Goal: Communication & Community: Answer question/provide support

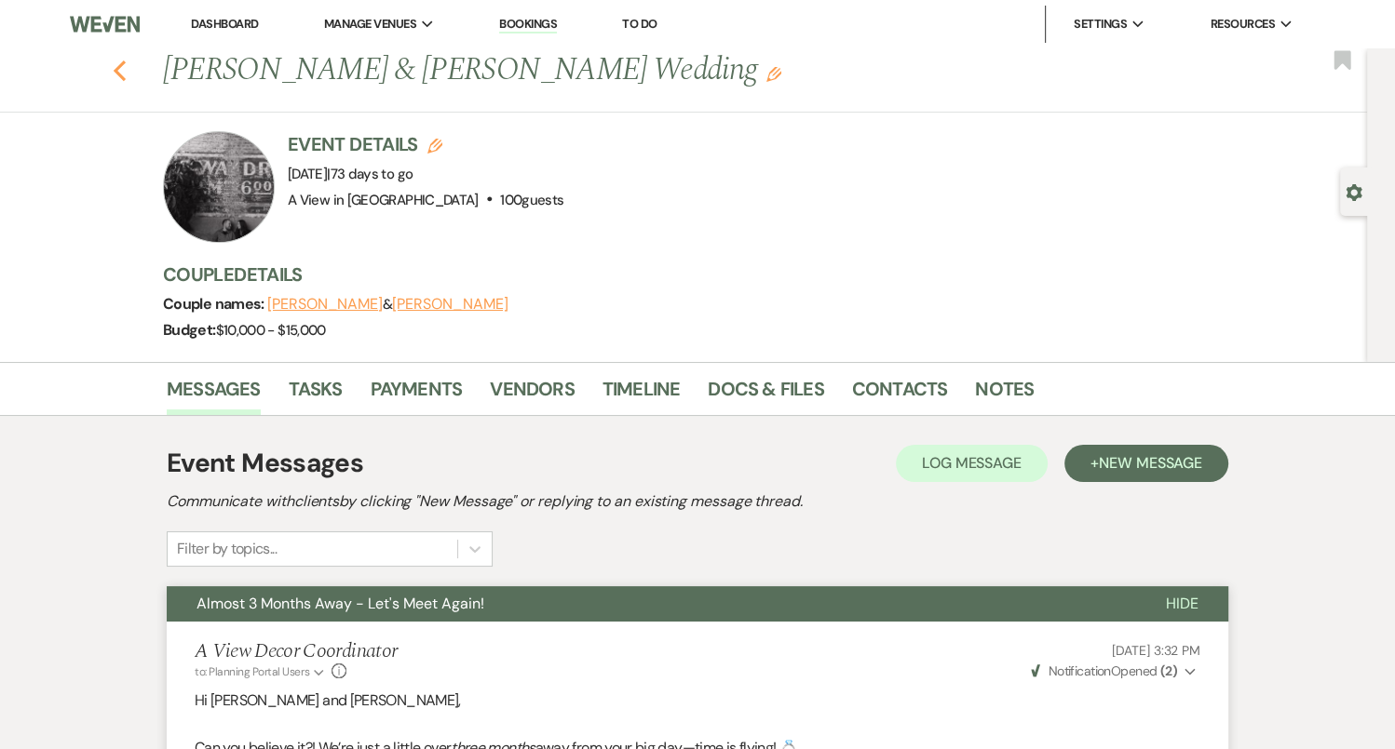
click at [125, 70] on icon "Previous" at bounding box center [120, 71] width 14 height 22
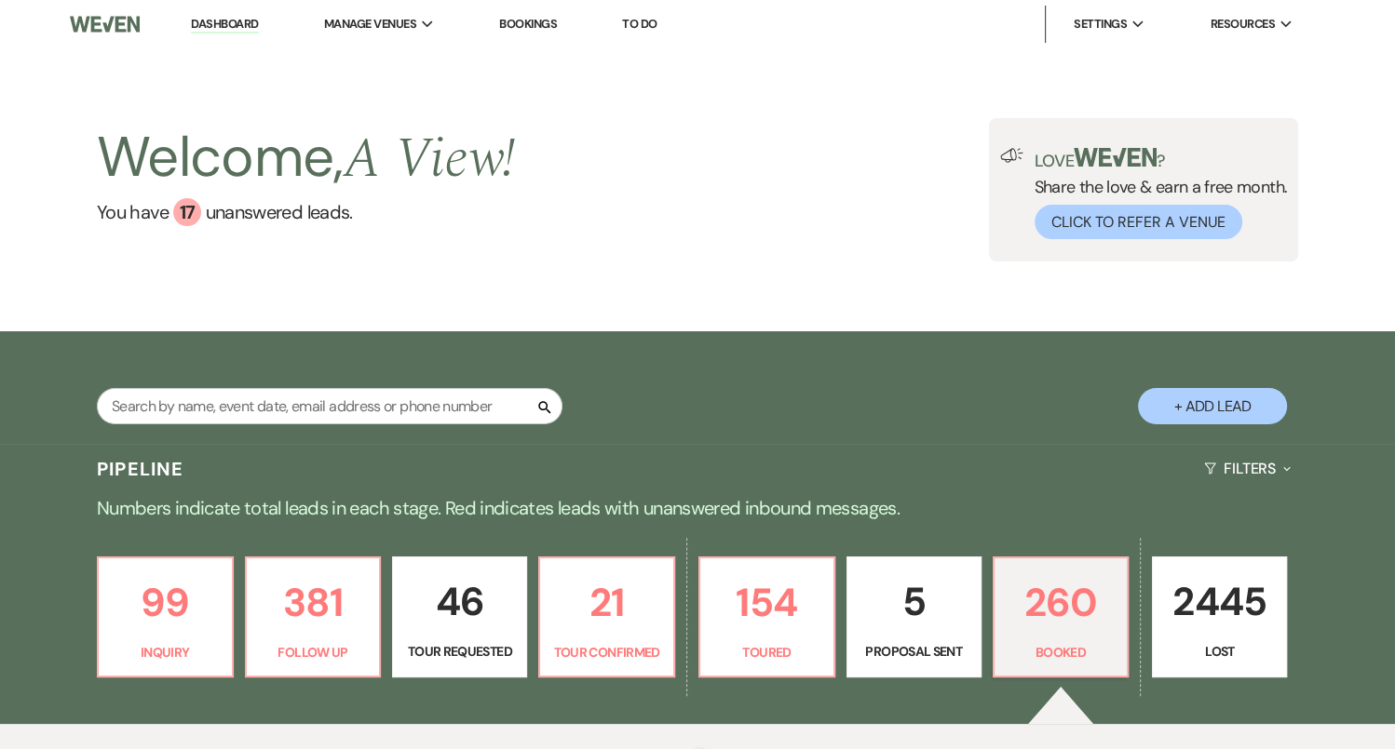
click at [420, 406] on input "text" at bounding box center [329, 406] width 465 height 36
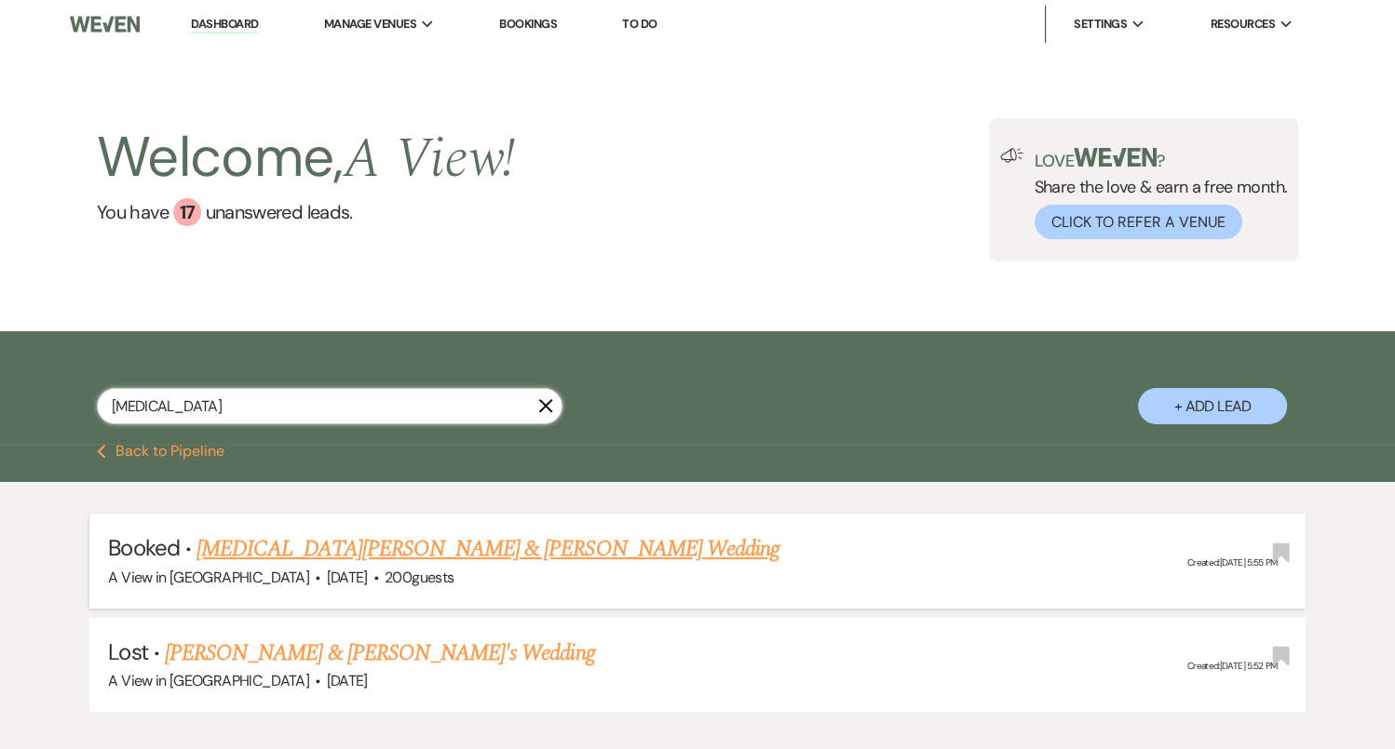
type input "[MEDICAL_DATA]"
click at [421, 547] on link "[MEDICAL_DATA][PERSON_NAME] & [PERSON_NAME] Wedding" at bounding box center [487, 549] width 583 height 34
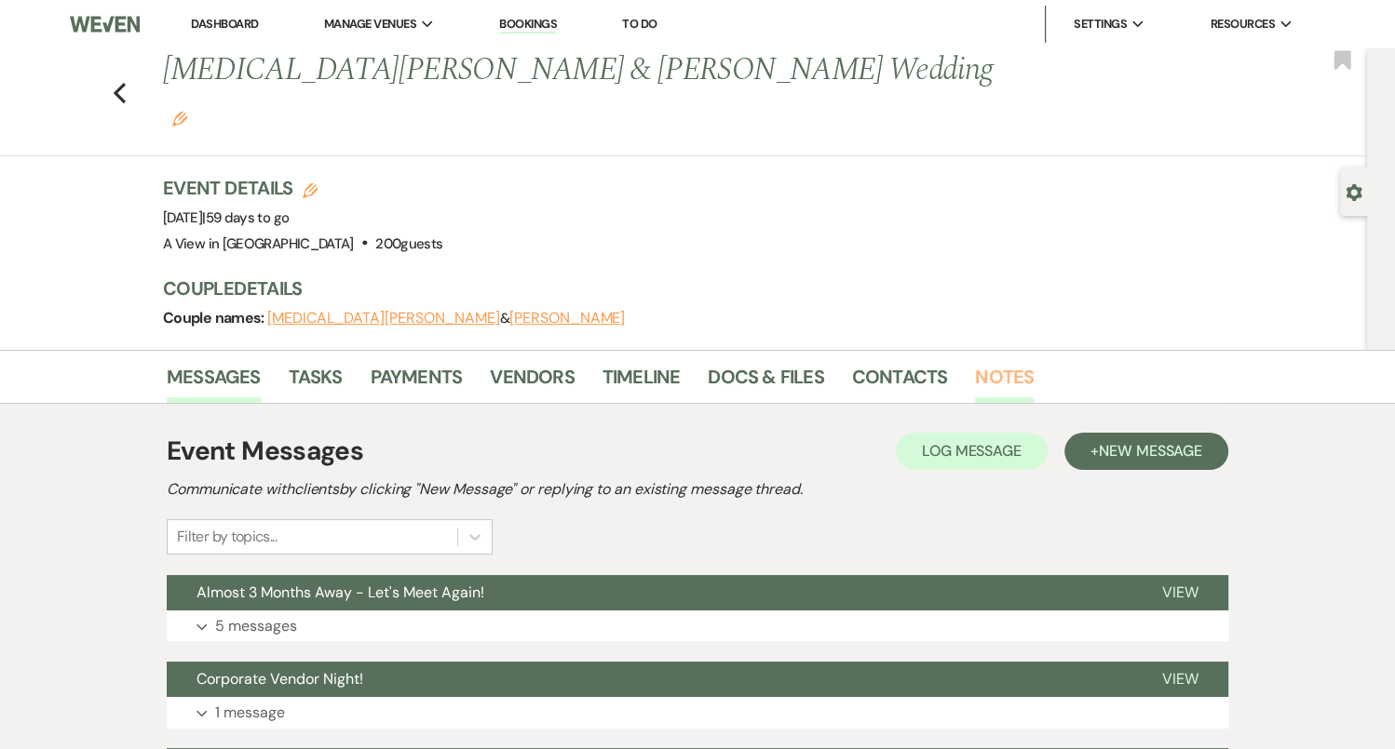
click at [1005, 362] on link "Notes" at bounding box center [1004, 382] width 59 height 41
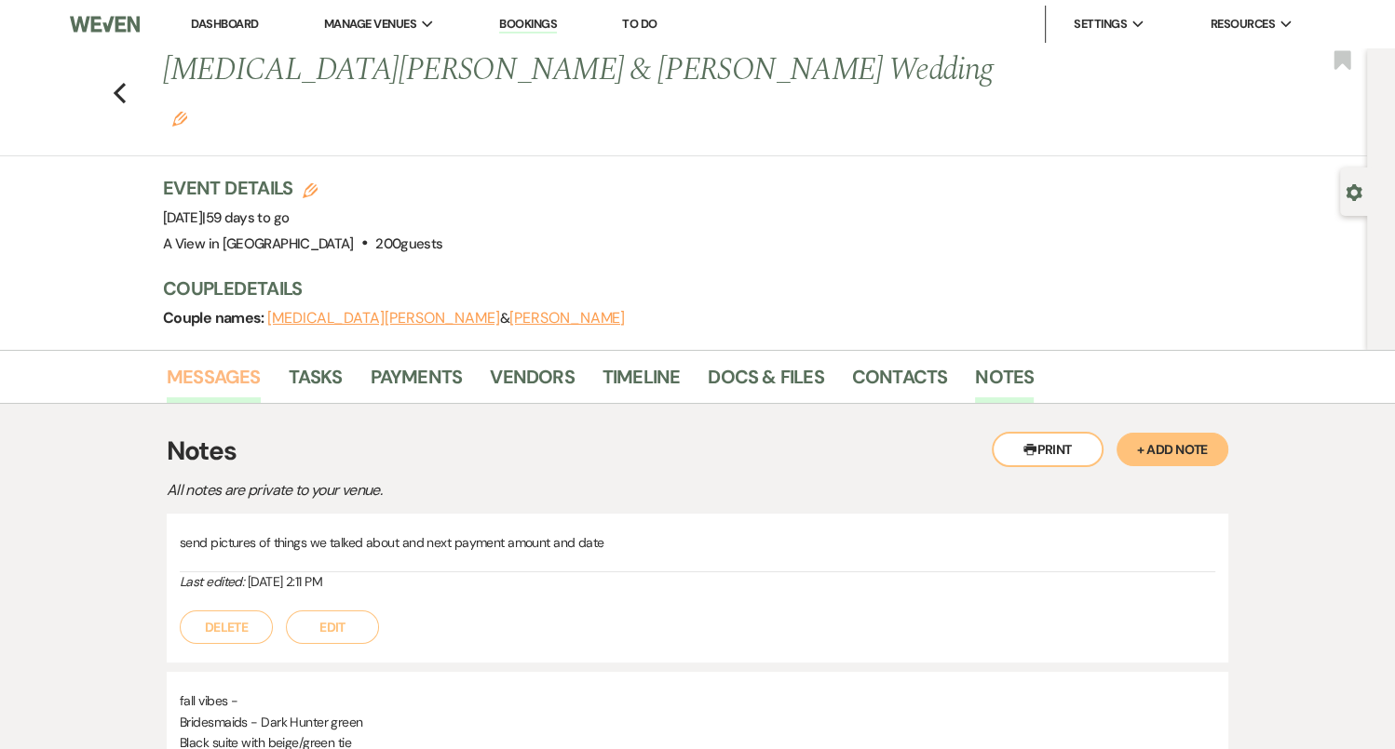
click at [199, 362] on link "Messages" at bounding box center [214, 382] width 94 height 41
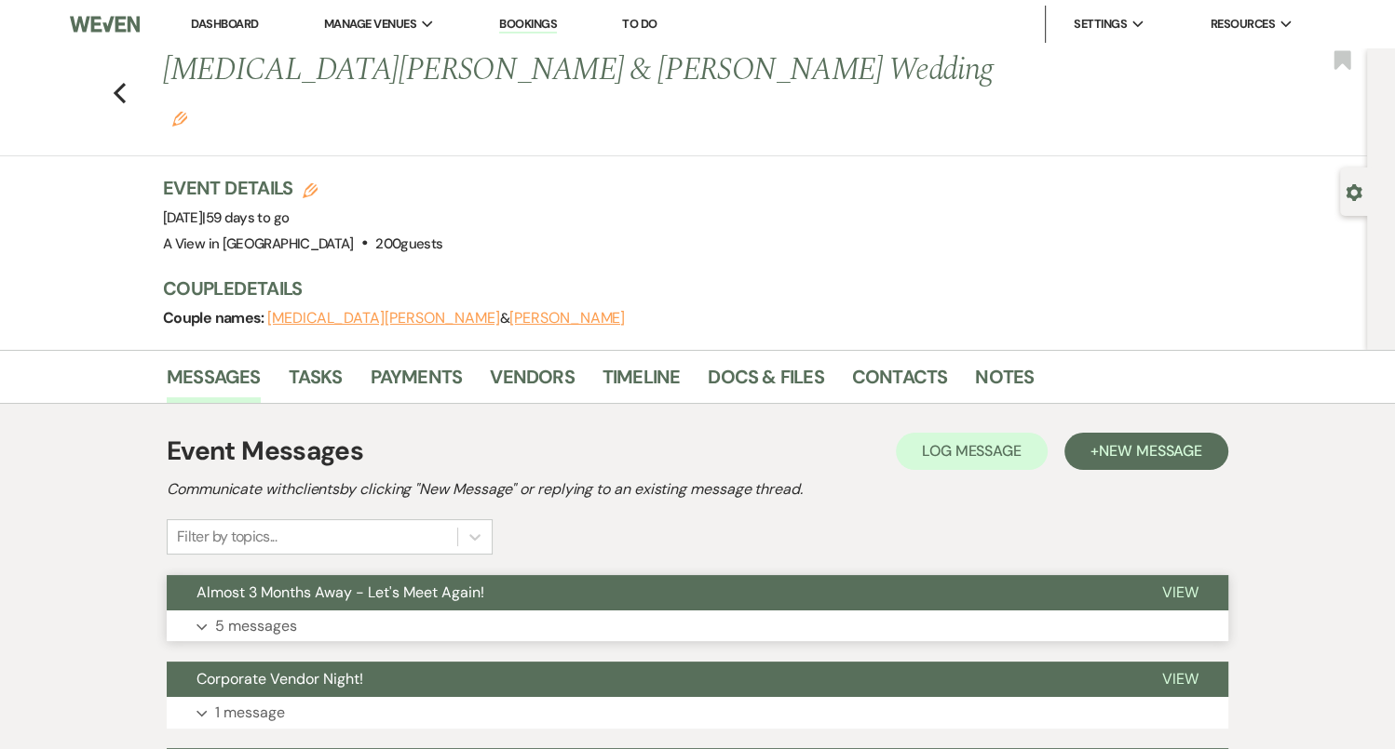
click at [438, 611] on button "Expand 5 messages" at bounding box center [697, 627] width 1061 height 32
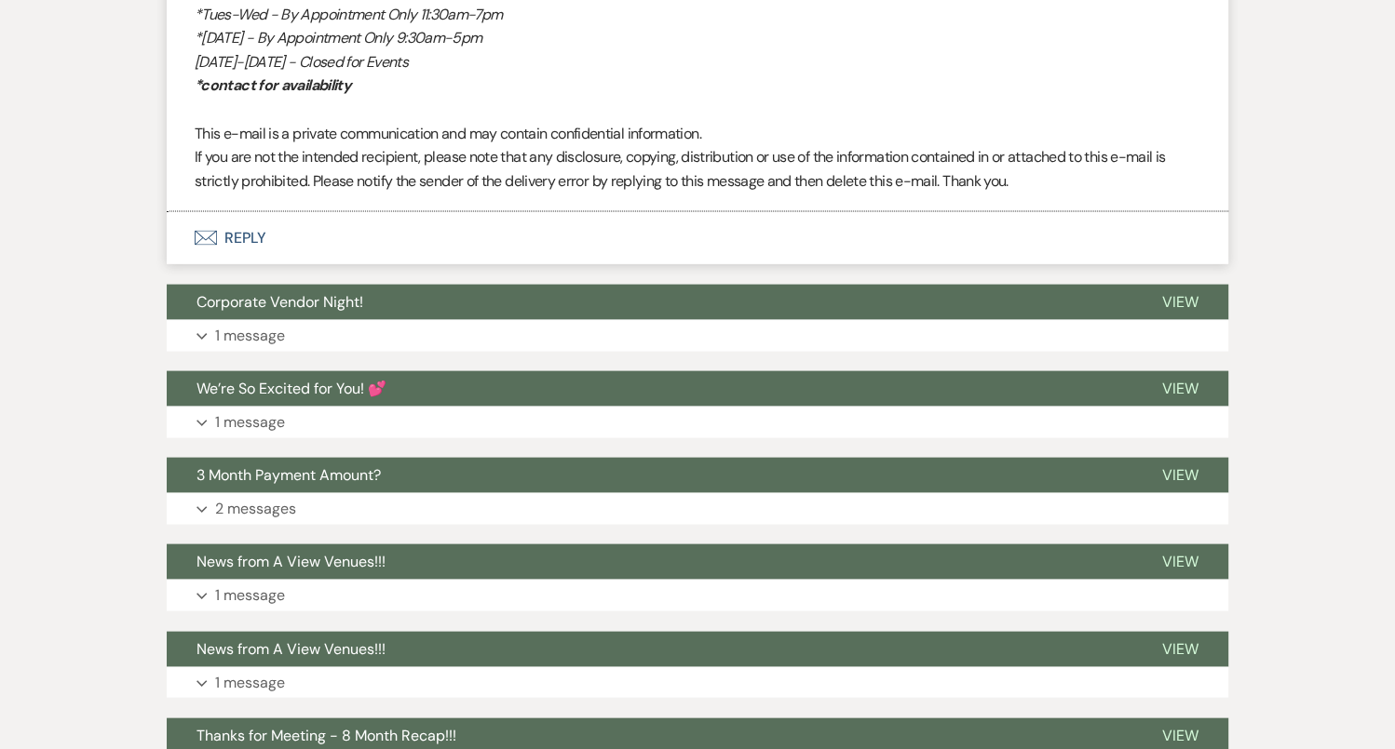
scroll to position [3556, 0]
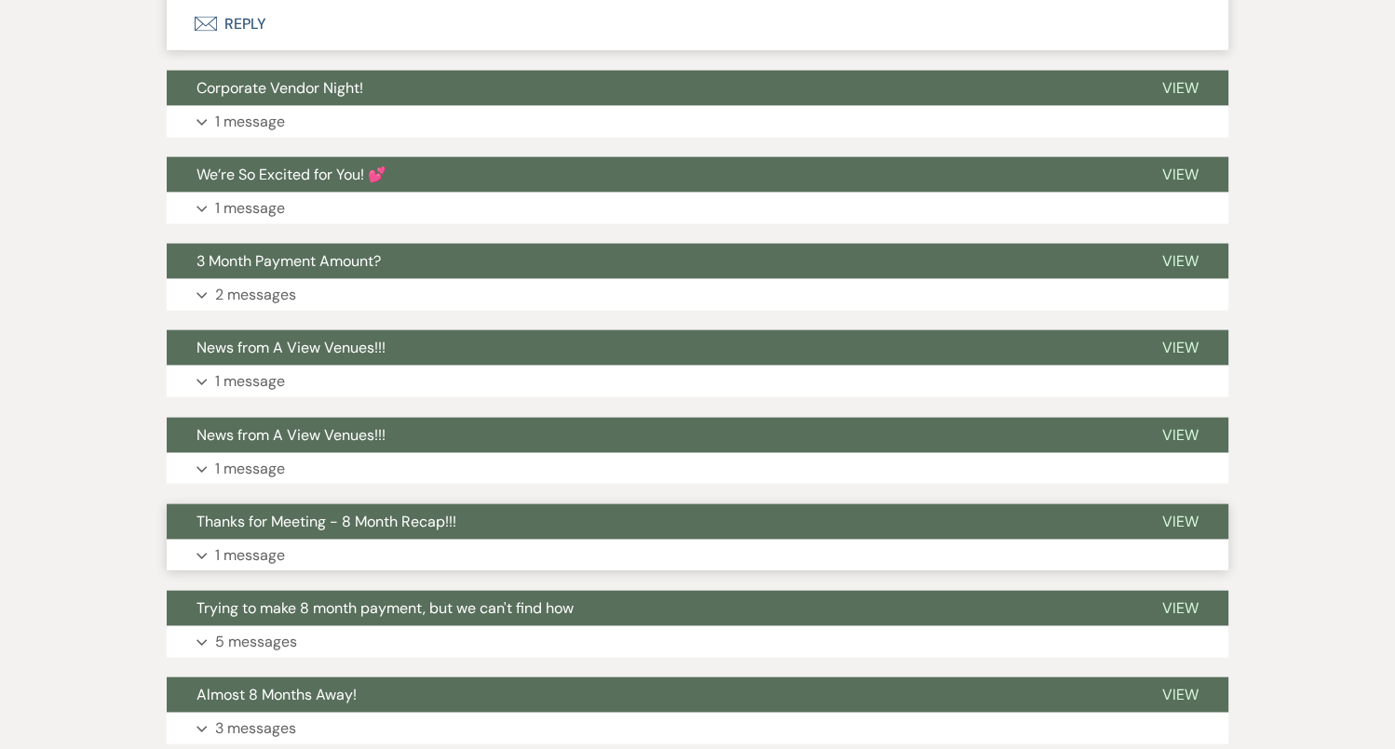
click at [428, 540] on button "Expand 1 message" at bounding box center [697, 556] width 1061 height 32
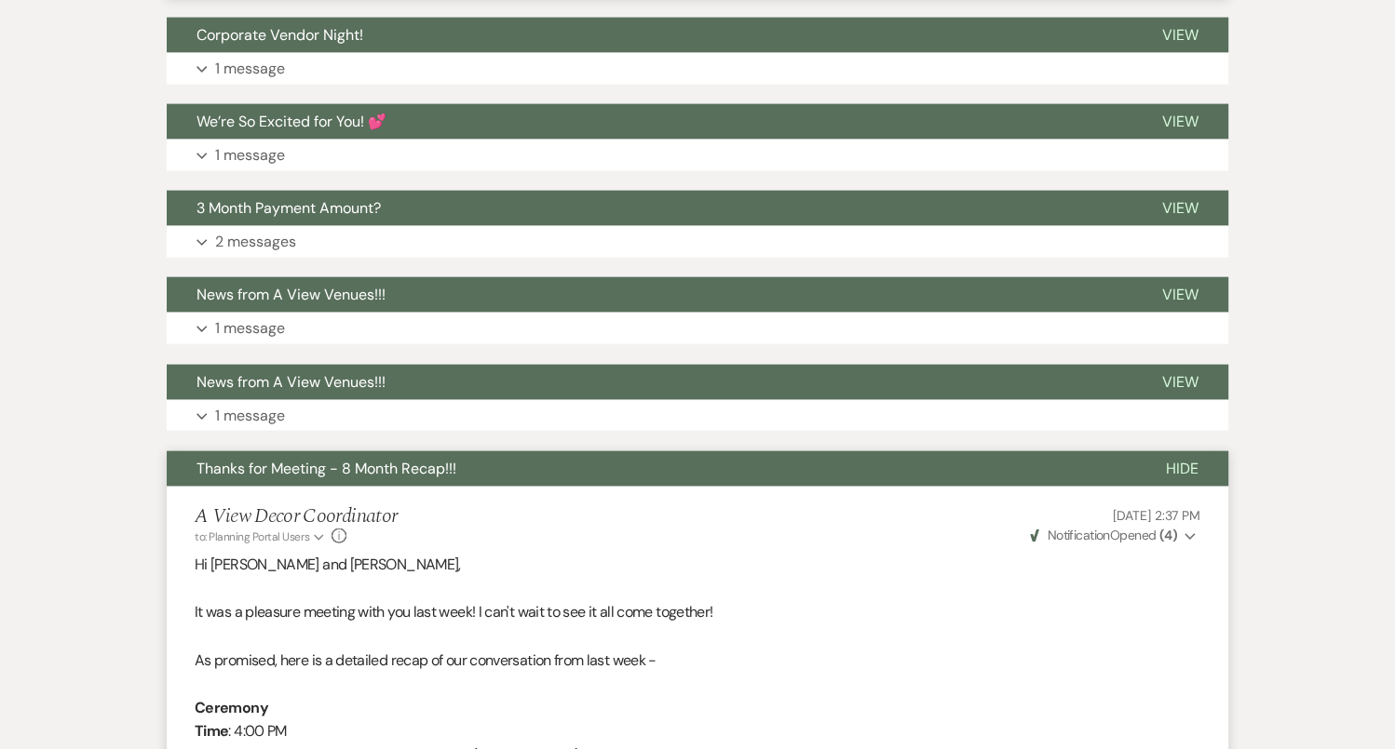
scroll to position [3618, 0]
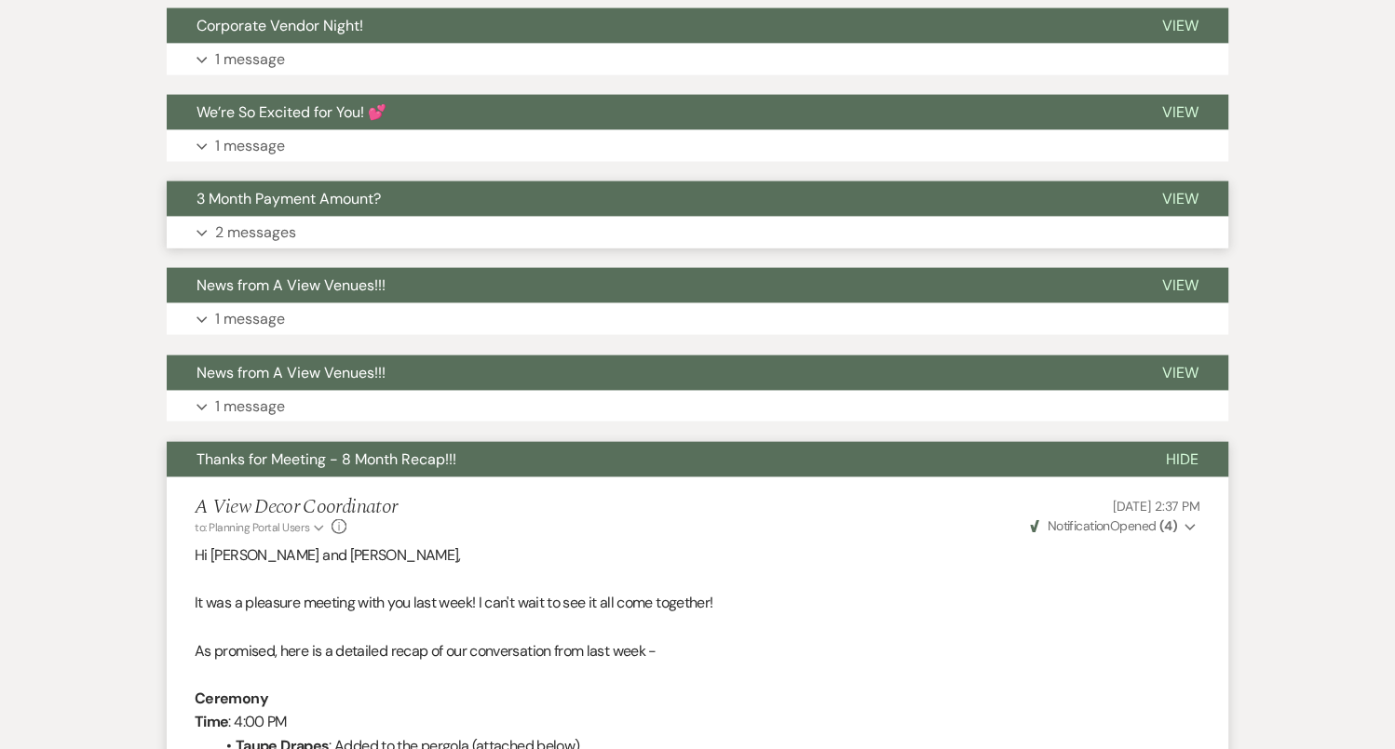
click at [397, 217] on button "Expand 2 messages" at bounding box center [697, 233] width 1061 height 32
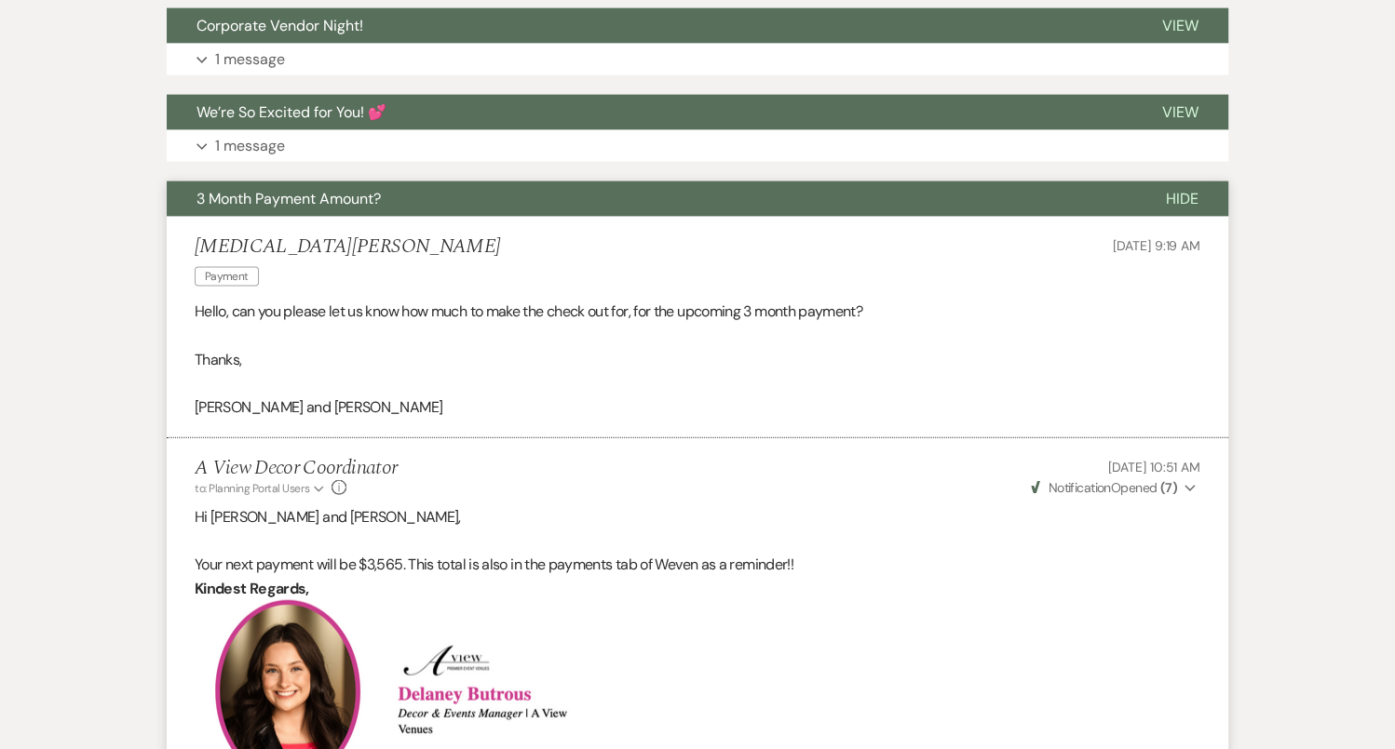
click at [397, 217] on li "Tao Beninato Payment Jun 19, 2025, 9:19 AM Hello, can you please let us know ho…" at bounding box center [697, 328] width 1061 height 222
click at [392, 182] on button "3 Month Payment Amount?" at bounding box center [651, 199] width 969 height 35
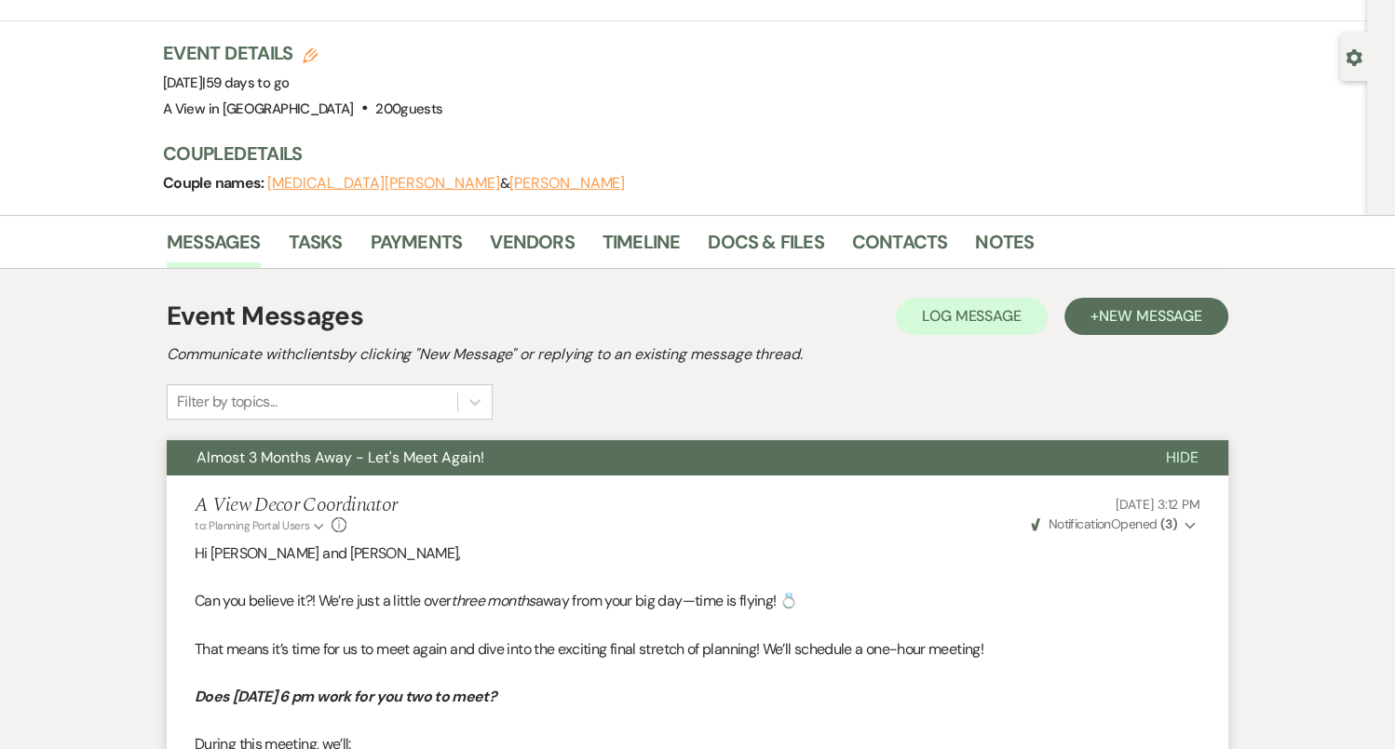
scroll to position [0, 0]
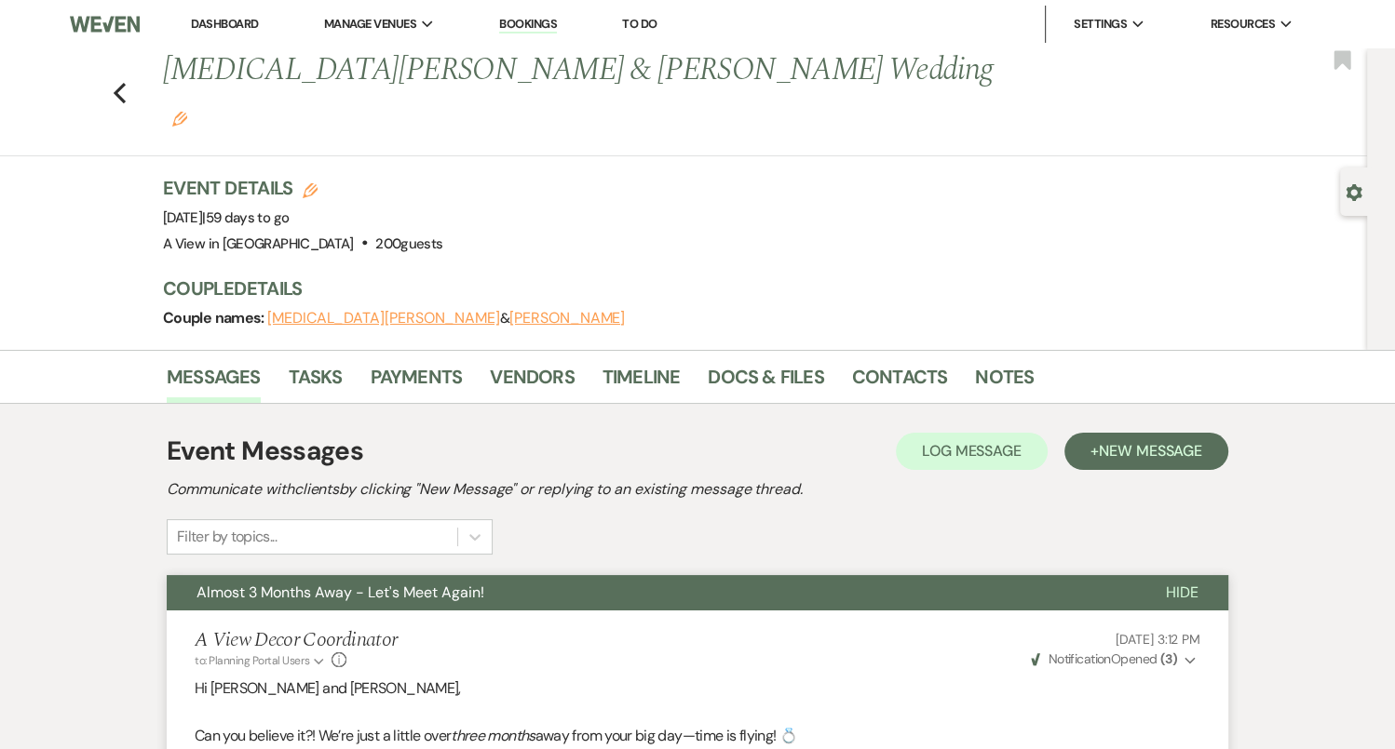
click at [1032, 358] on li "Notes" at bounding box center [1018, 380] width 87 height 45
click at [1002, 362] on link "Notes" at bounding box center [1004, 382] width 59 height 41
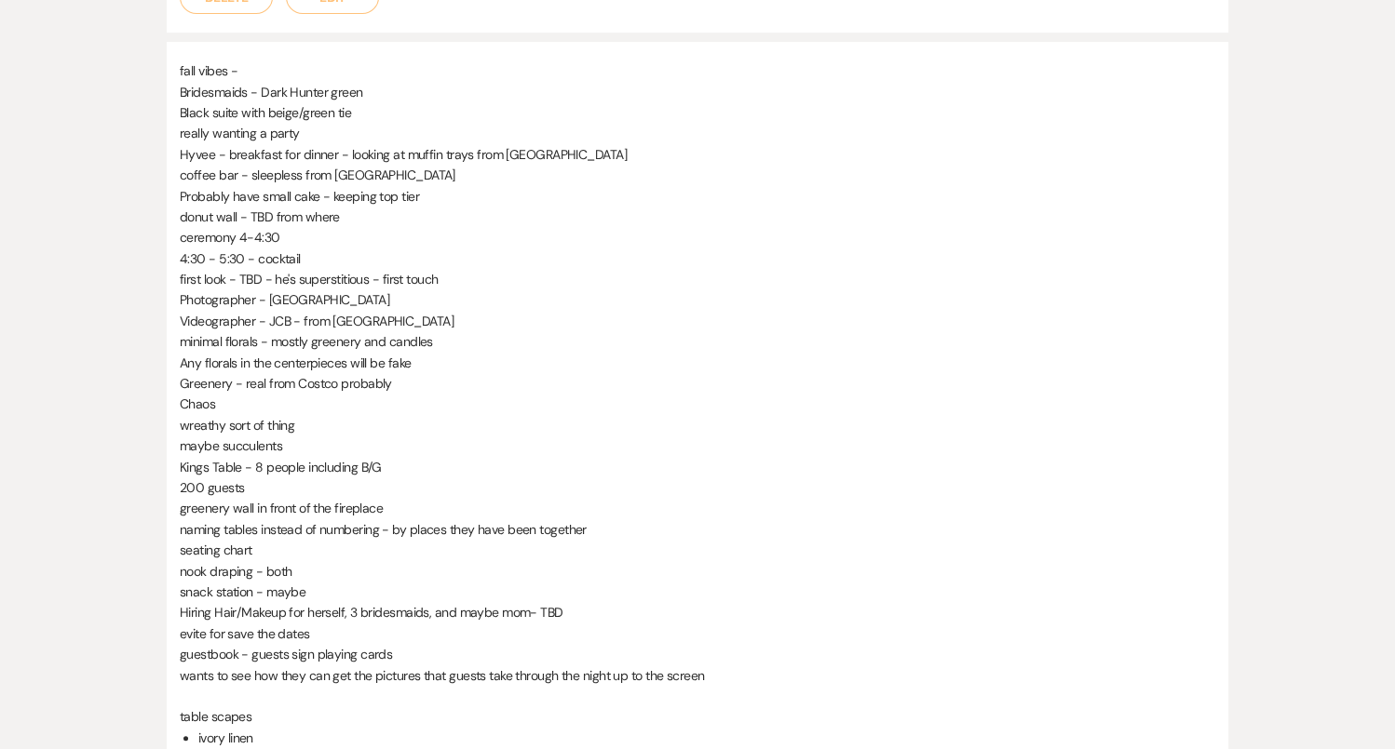
scroll to position [637, 0]
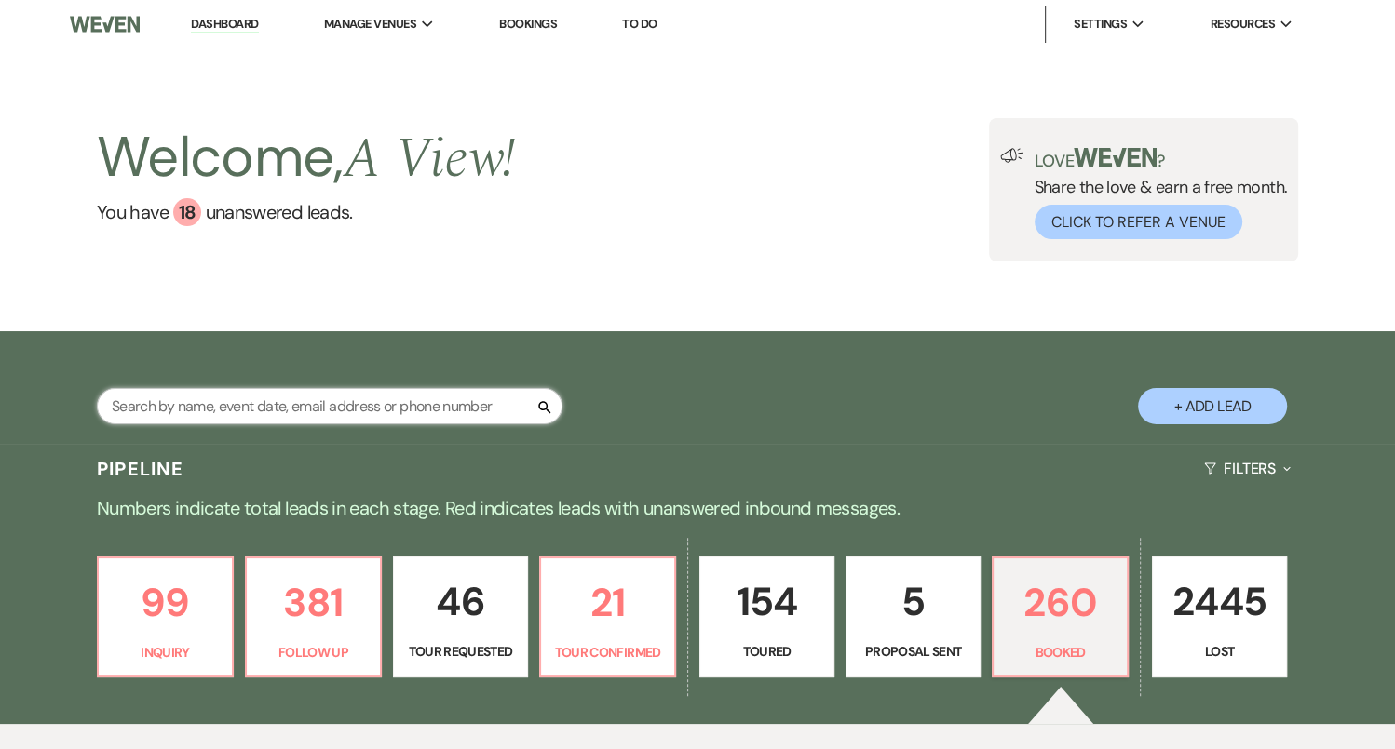
click at [286, 409] on input "text" at bounding box center [329, 406] width 465 height 36
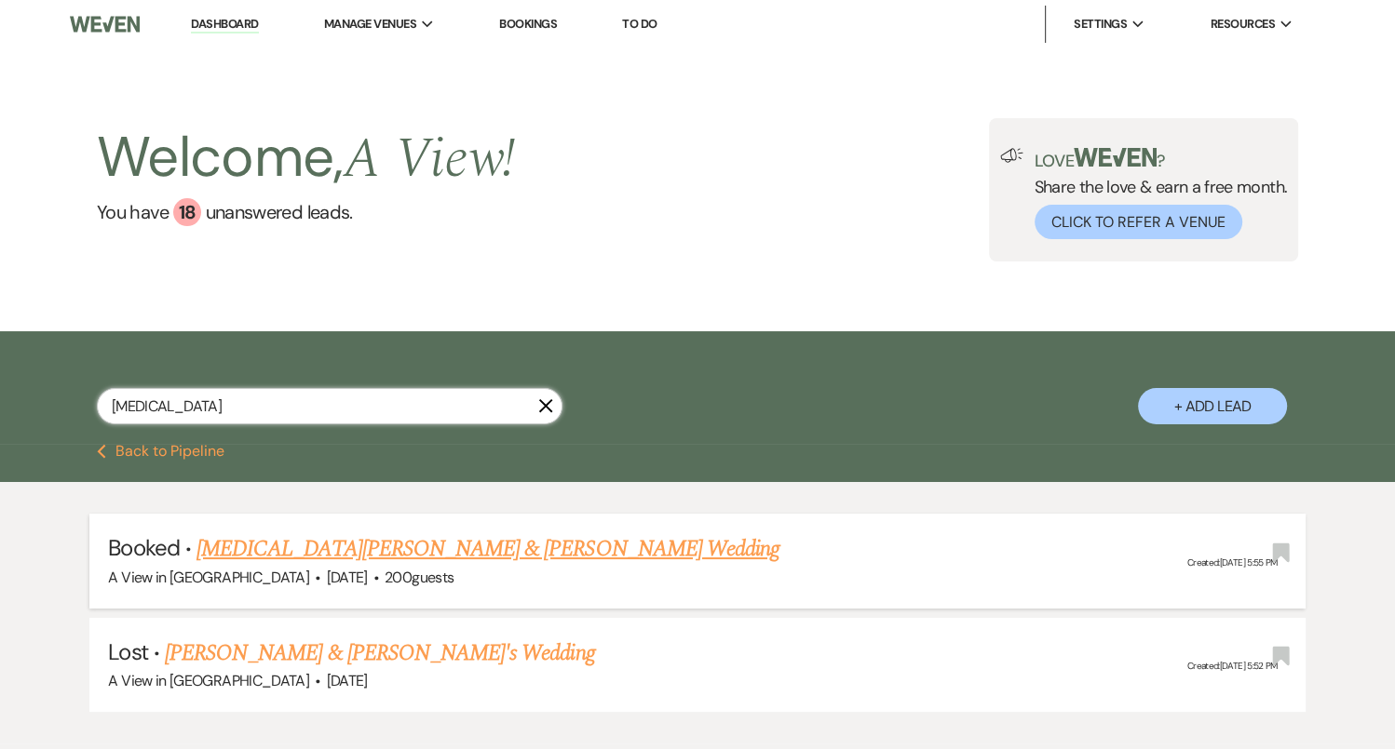
type input "[MEDICAL_DATA]"
click at [316, 555] on link "[MEDICAL_DATA][PERSON_NAME] & [PERSON_NAME] Wedding" at bounding box center [487, 549] width 583 height 34
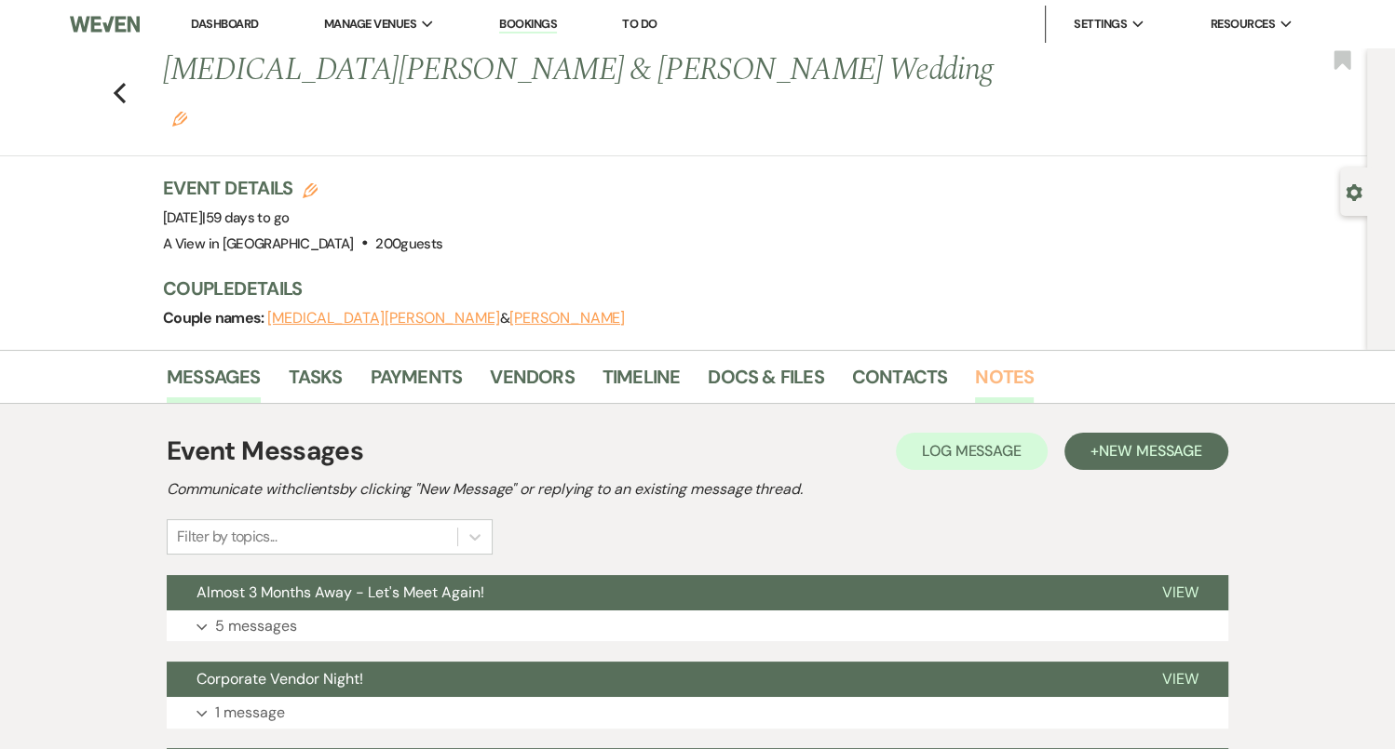
click at [997, 362] on link "Notes" at bounding box center [1004, 382] width 59 height 41
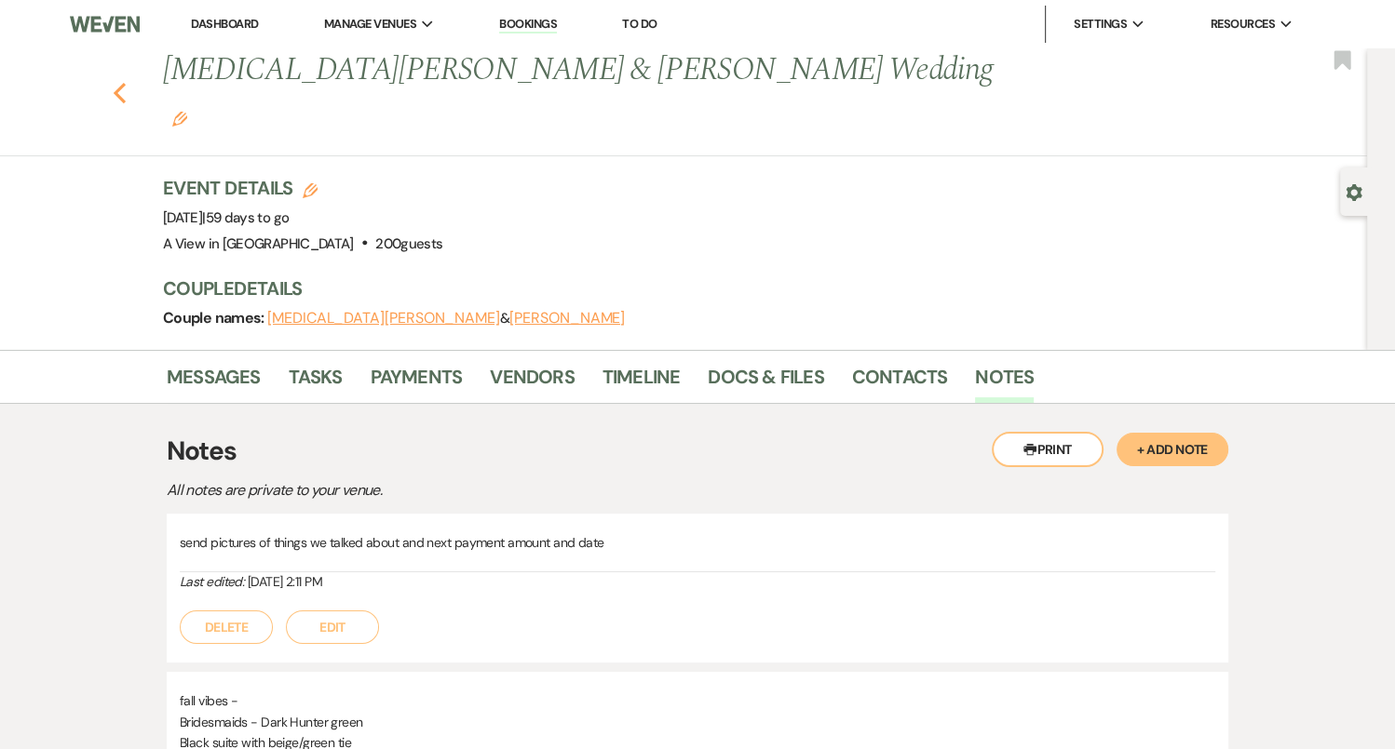
click at [122, 82] on icon "Previous" at bounding box center [120, 93] width 14 height 22
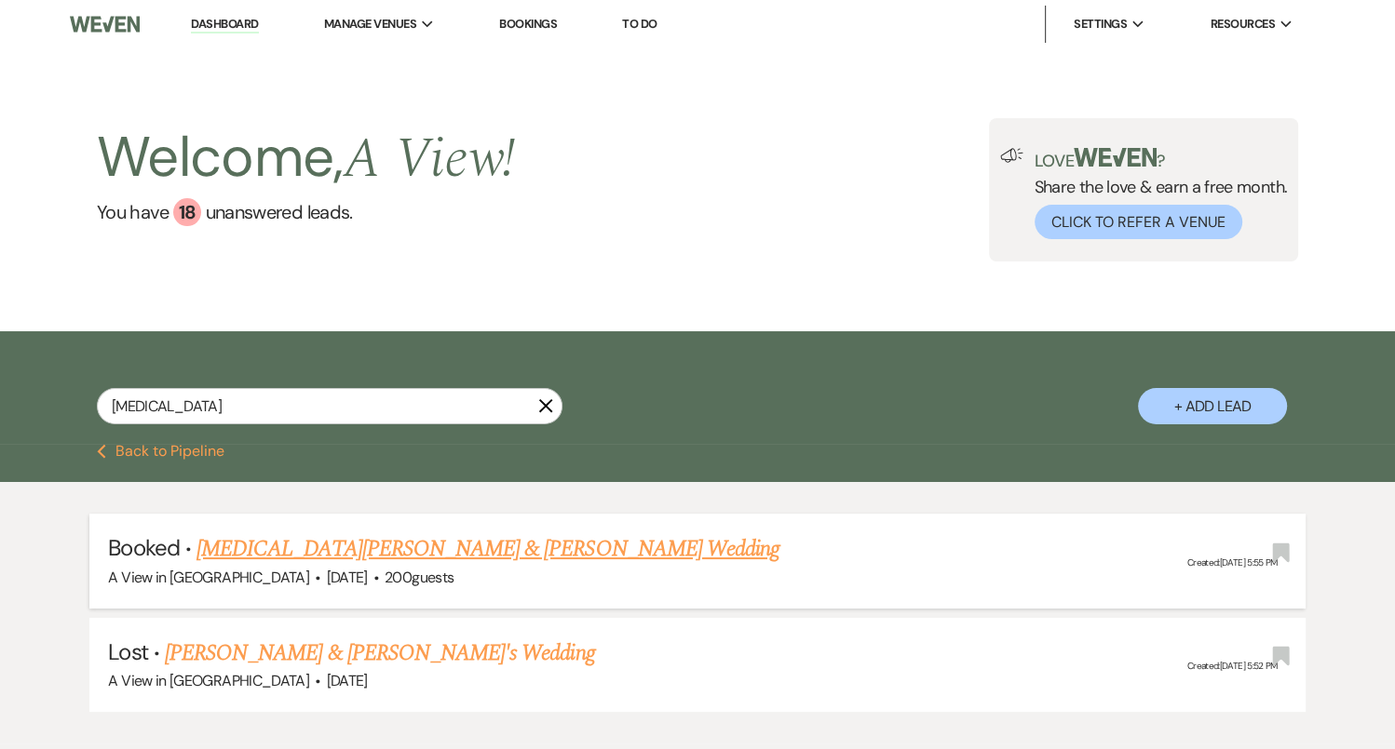
click at [260, 540] on link "[MEDICAL_DATA][PERSON_NAME] & [PERSON_NAME] Wedding" at bounding box center [487, 549] width 583 height 34
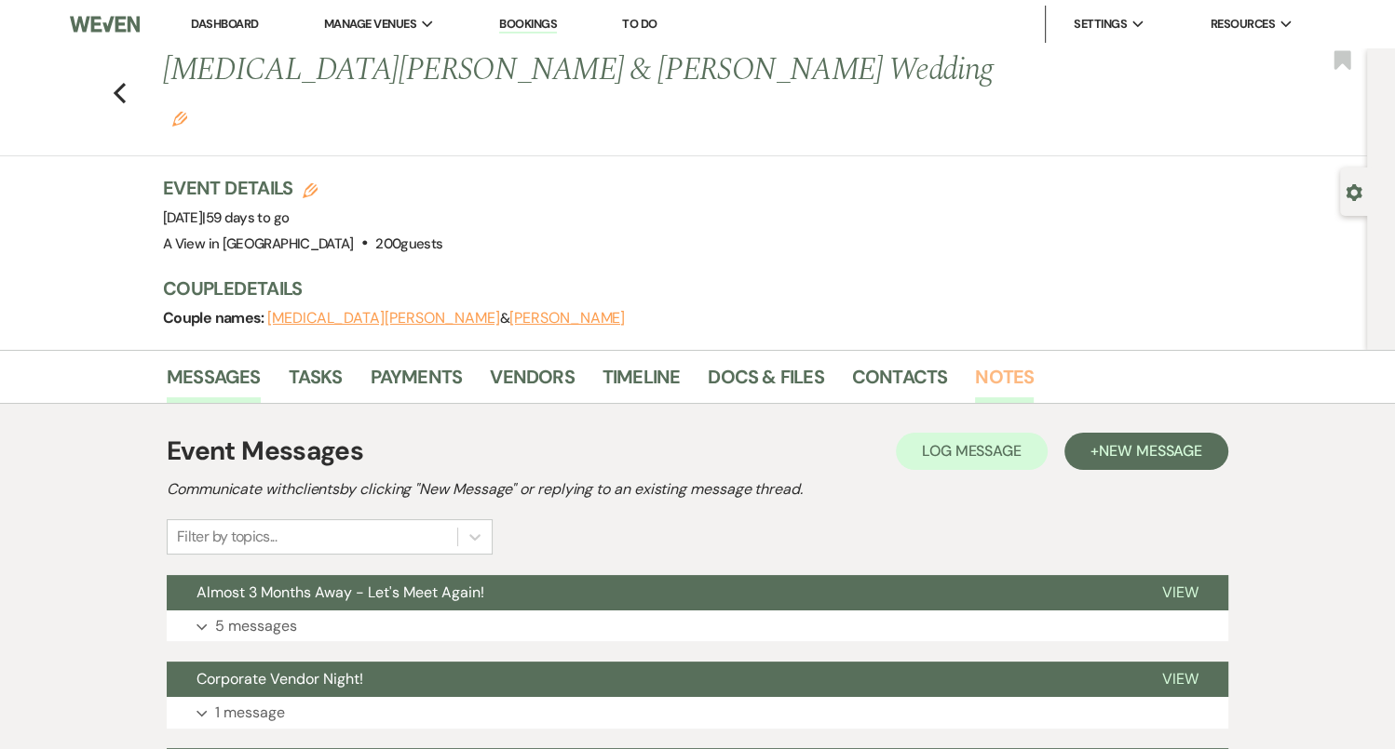
click at [998, 362] on link "Notes" at bounding box center [1004, 382] width 59 height 41
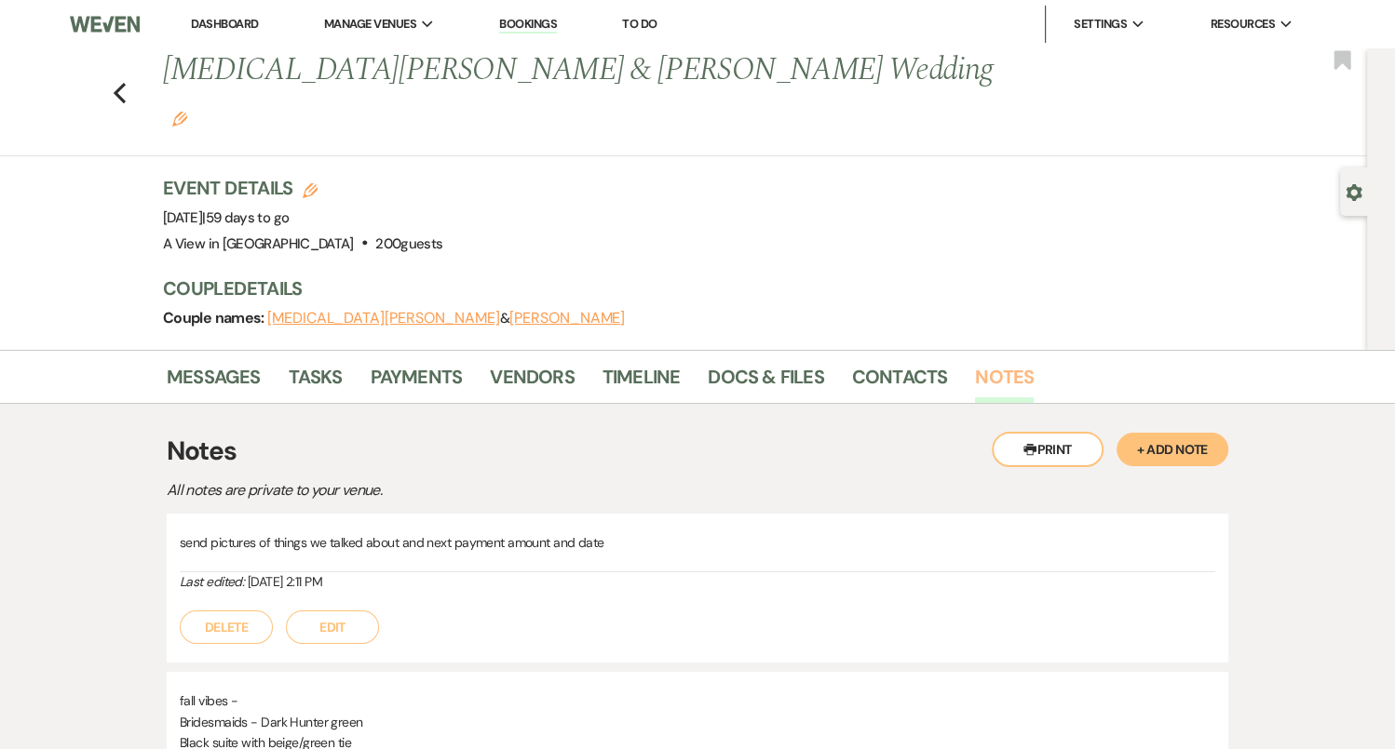
scroll to position [9, 0]
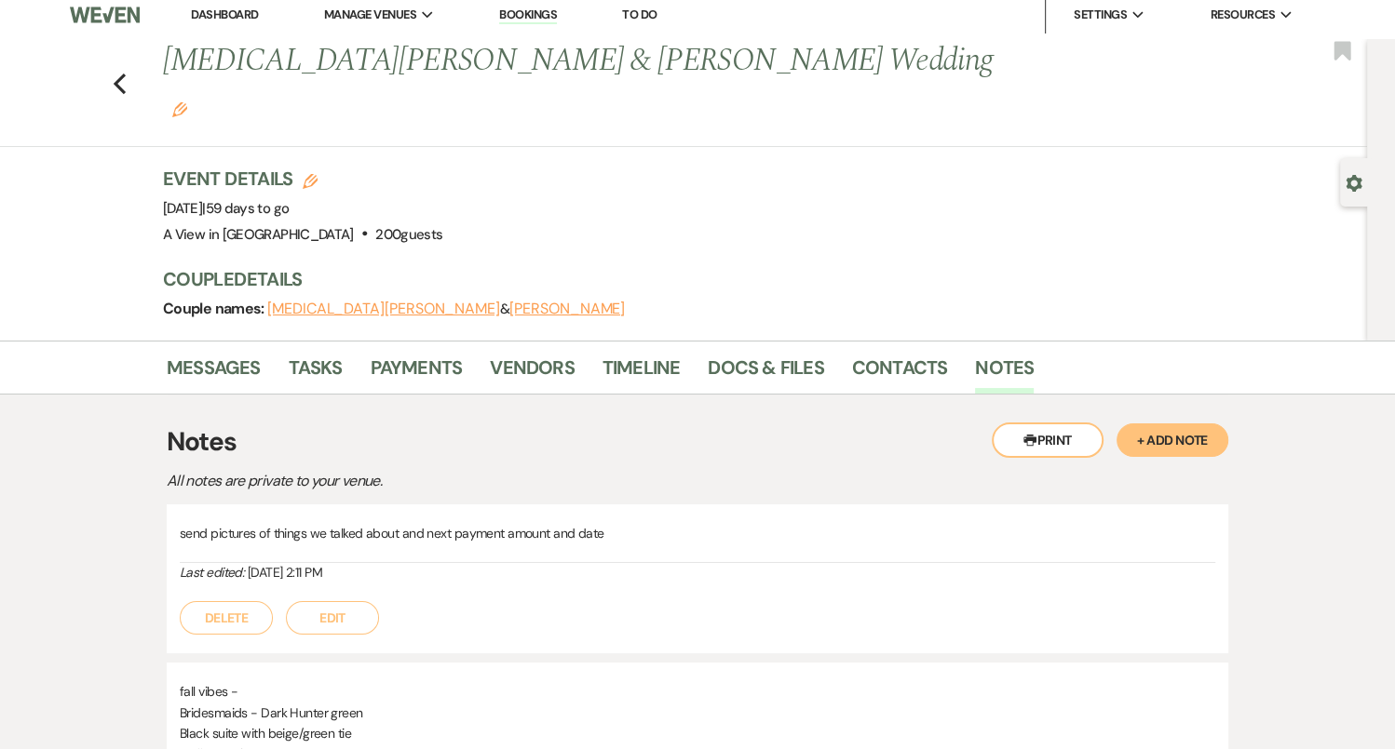
click at [1167, 424] on button "+ Add Note" at bounding box center [1172, 441] width 112 height 34
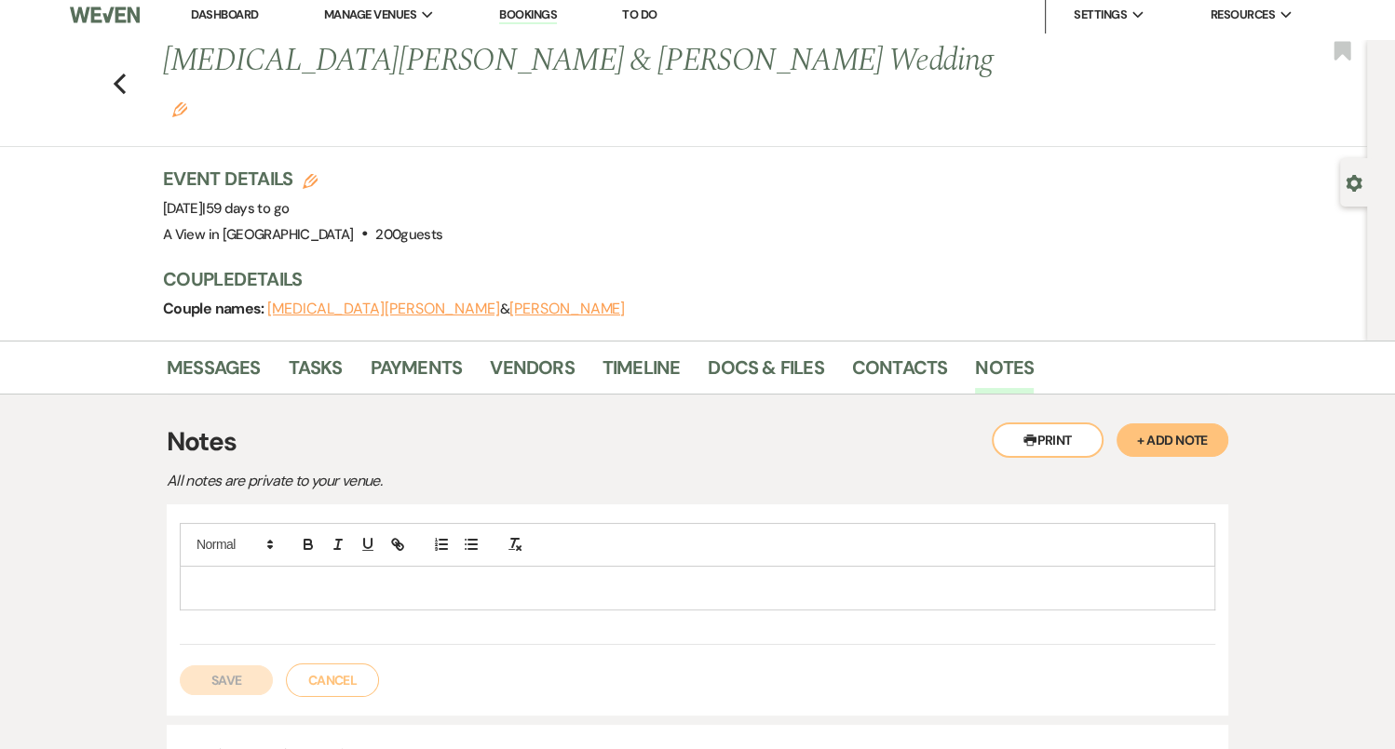
click at [520, 578] on p at bounding box center [697, 588] width 1005 height 20
click at [340, 599] on p "To enrich screen reader interactions, please activate Accessibility in Grammarl…" at bounding box center [697, 609] width 1005 height 20
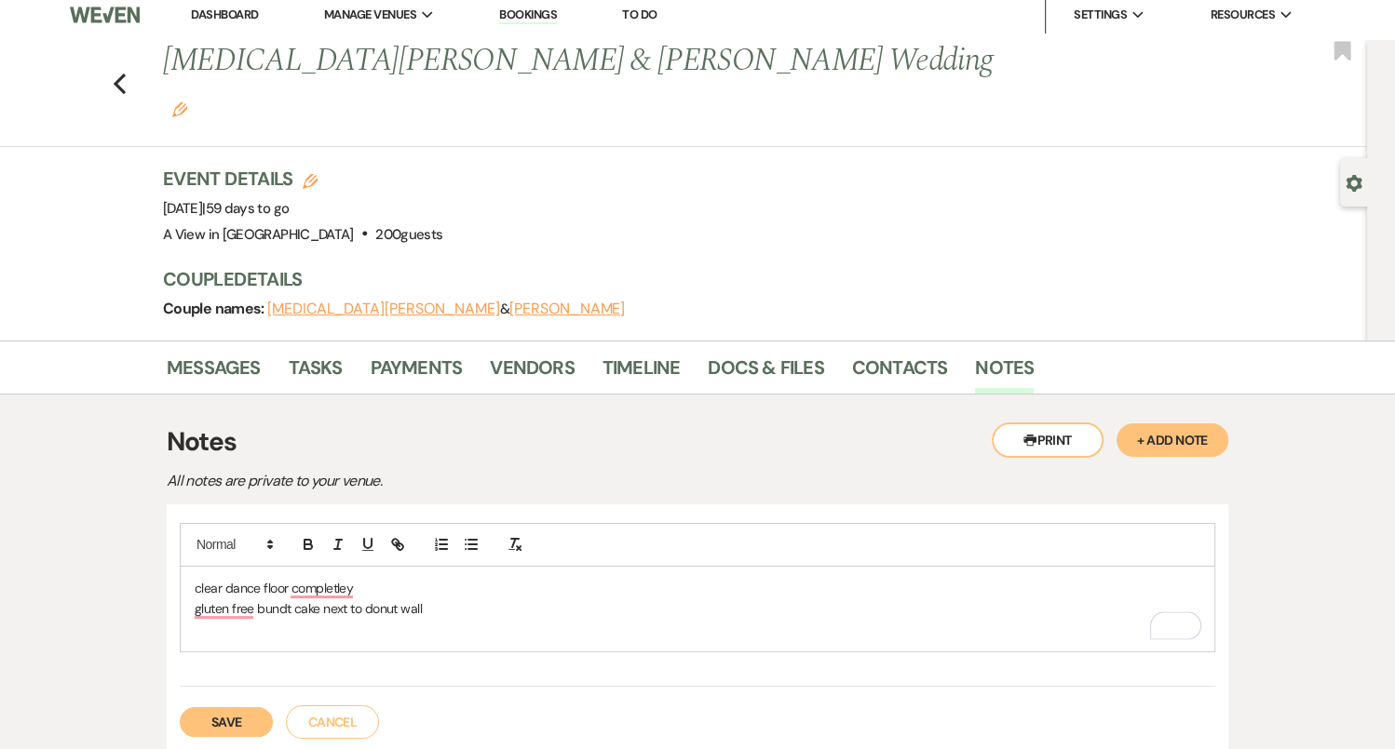
click at [769, 199] on div "Event Details Edit Event Date: Sunday, October 12th, 2025 | 59 days to go Venue…" at bounding box center [684, 207] width 1043 height 82
click at [297, 620] on p "To enrich screen reader interactions, please activate Accessibility in Grammarl…" at bounding box center [697, 630] width 1005 height 20
click at [456, 599] on p "gluten-free bundt cake next to donut wall" at bounding box center [697, 609] width 1005 height 20
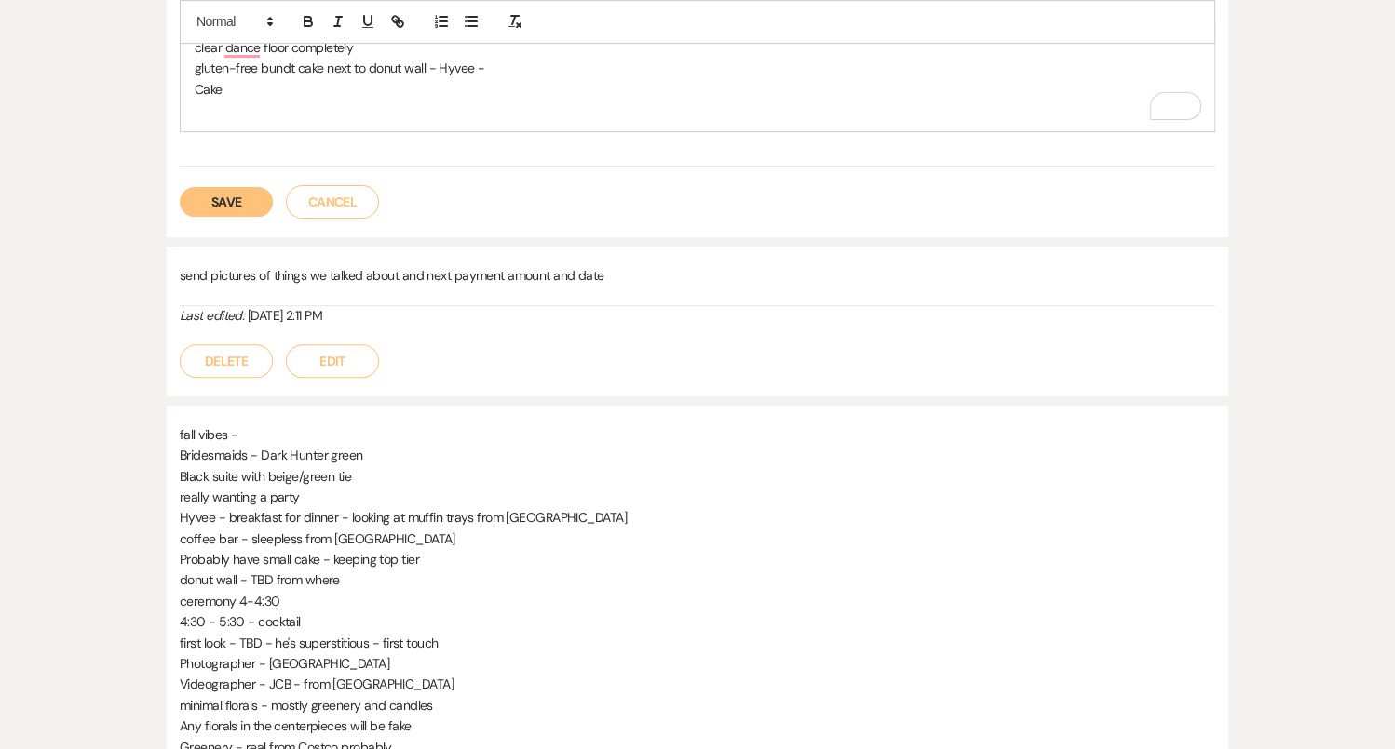
scroll to position [423, 0]
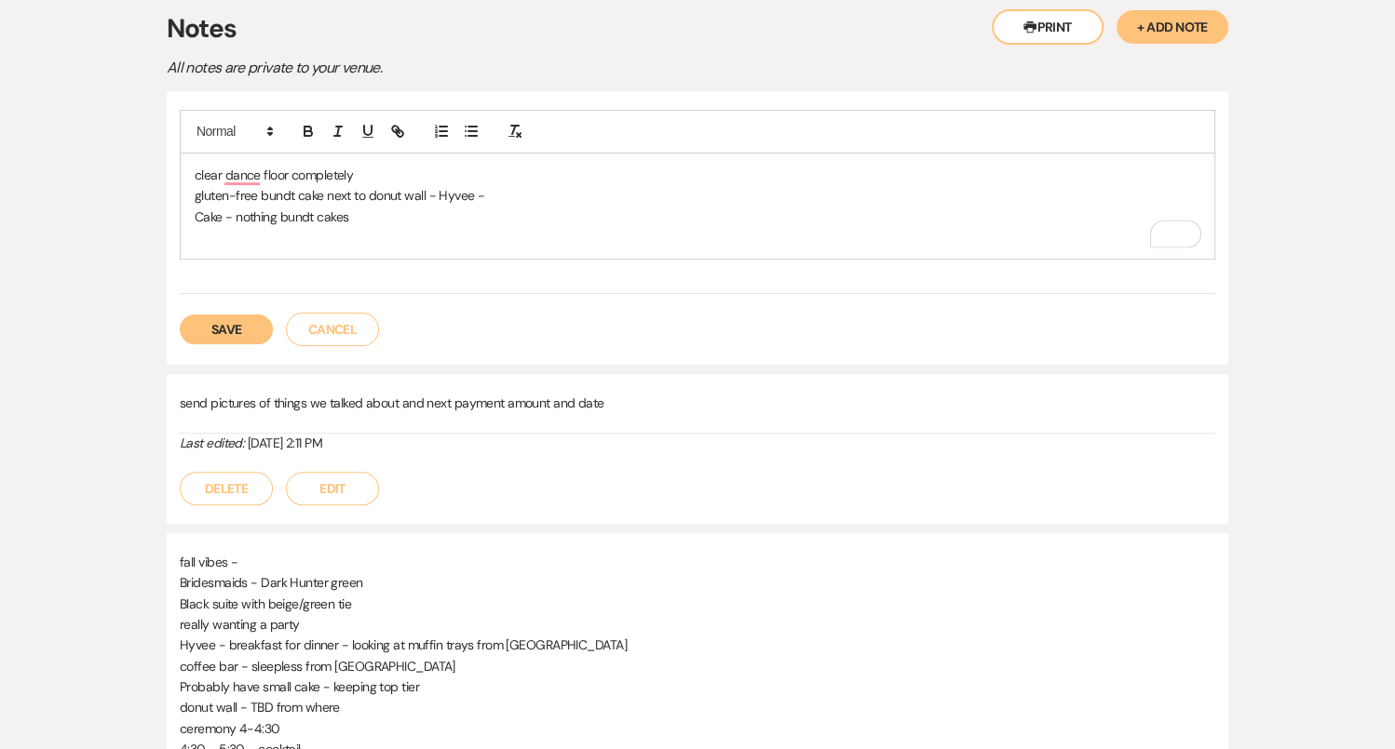
click at [426, 185] on p "gluten-free bundt cake next to donut wall - Hyvee -" at bounding box center [697, 195] width 1005 height 20
click at [488, 185] on p "gluten-free bundt cake next to donut wall - Hyvee -" at bounding box center [697, 195] width 1005 height 20
click at [254, 227] on p "To enrich screen reader interactions, please activate Accessibility in Grammarl…" at bounding box center [697, 237] width 1005 height 20
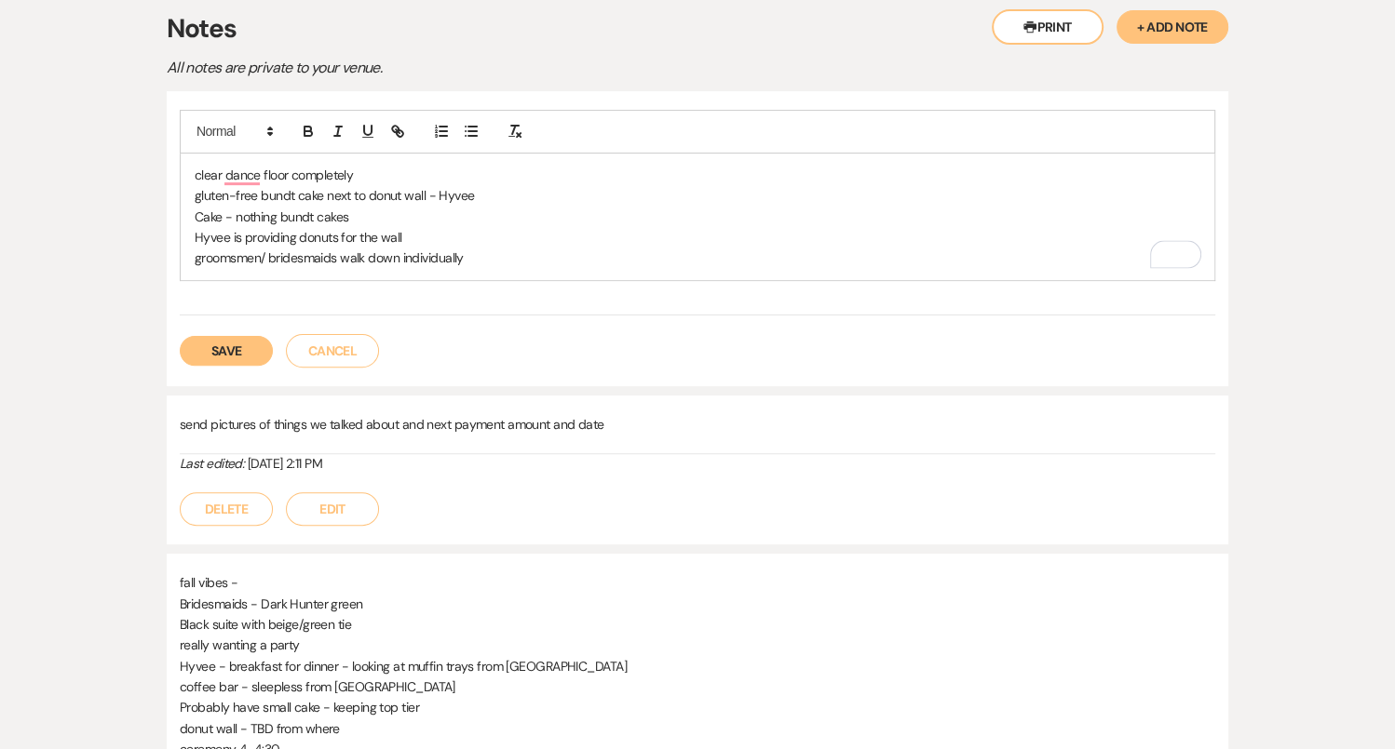
click at [503, 221] on div "clear dance floor completely gluten-free bundt cake next to donut wall - Hyvee …" at bounding box center [697, 217] width 1033 height 127
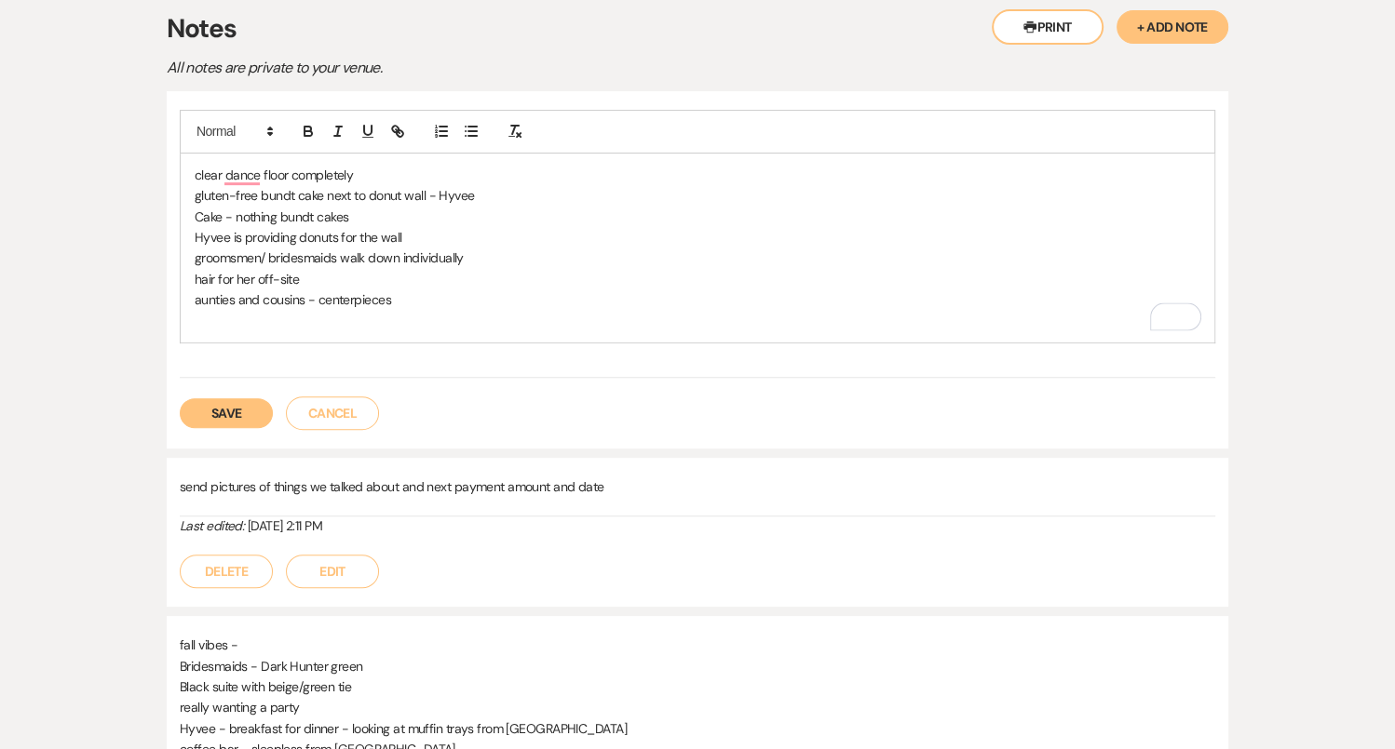
click at [274, 287] on div "clear dance floor completely gluten-free bundt cake next to donut wall - Hyvee …" at bounding box center [697, 248] width 1033 height 189
click at [320, 269] on p "hair for her off-site" at bounding box center [697, 279] width 1005 height 20
click at [291, 311] on p "To enrich screen reader interactions, please activate Accessibility in Grammarl…" at bounding box center [697, 321] width 1005 height 20
click at [261, 311] on p "after ceremony - family photos" at bounding box center [697, 321] width 1005 height 20
click at [226, 311] on p "after ceremony - family photos" at bounding box center [697, 321] width 1005 height 20
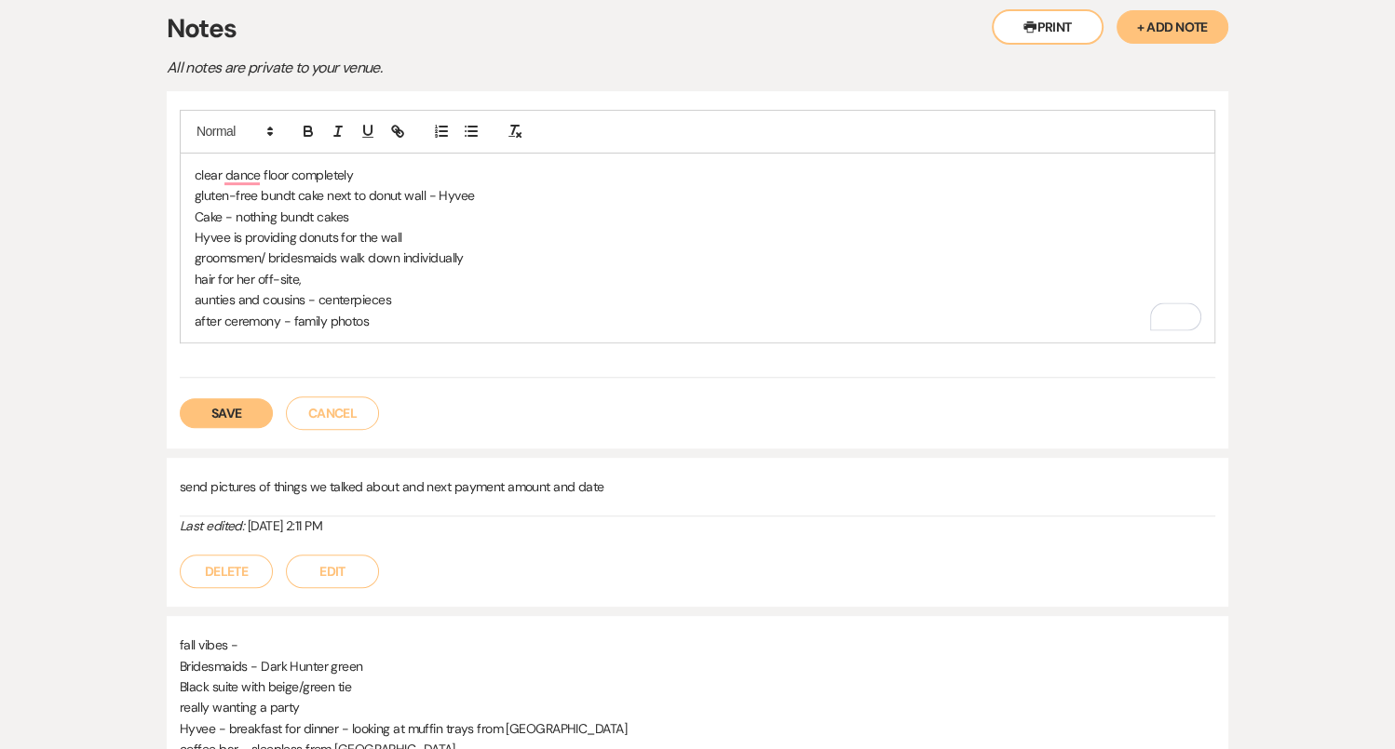
click at [401, 287] on div "clear dance floor completely gluten-free bundt cake next to donut wall - Hyvee …" at bounding box center [697, 248] width 1033 height 189
click at [343, 269] on p "hair for her off-site," at bounding box center [697, 279] width 1005 height 20
click at [303, 269] on p "hair for her off-site, makeup on site for everything" at bounding box center [697, 279] width 1005 height 20
click at [303, 269] on p "hair for her off-site, makeup on-site for everything" at bounding box center [697, 279] width 1005 height 20
click at [193, 228] on div "clear dance floor completely gluten-free bundt cake next to donut wall - Hyvee …" at bounding box center [697, 248] width 1033 height 189
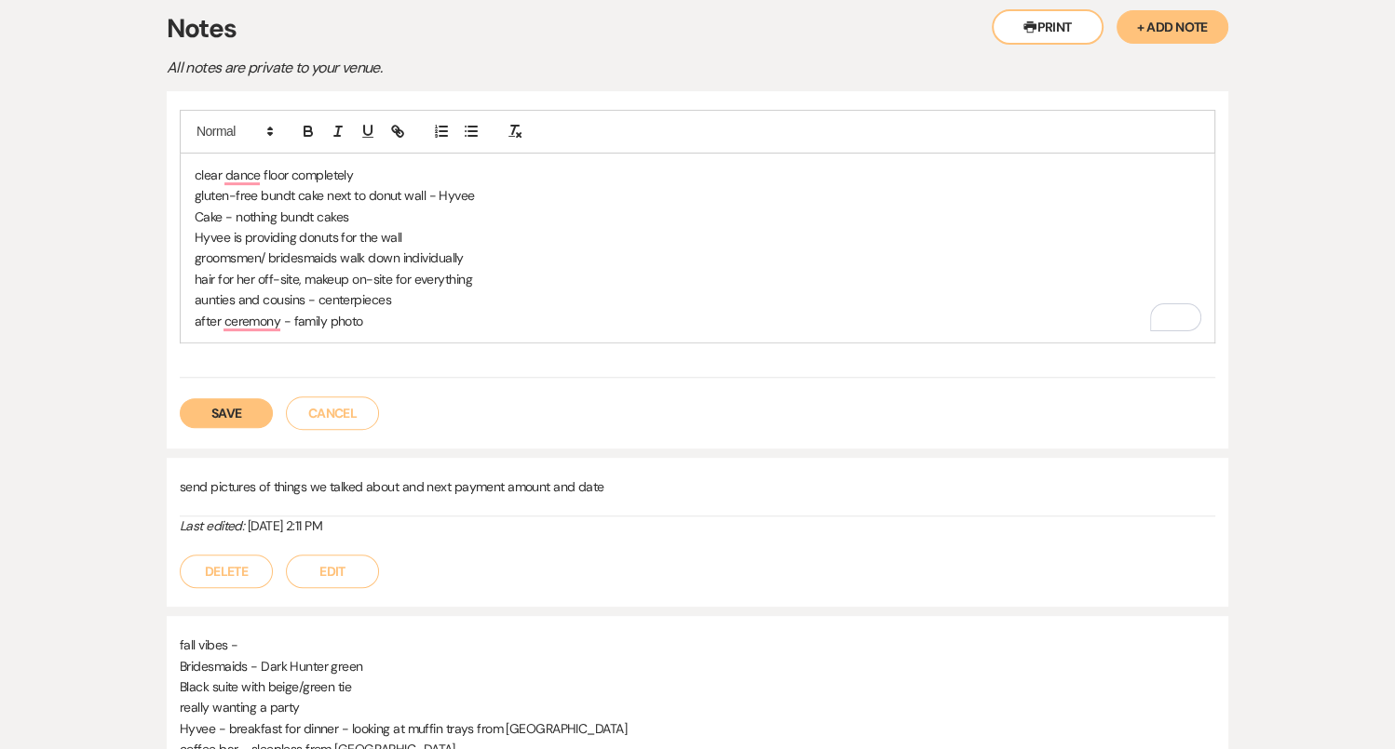
click at [303, 269] on p "hair for her off-site, makeup on-site for everything" at bounding box center [697, 279] width 1005 height 20
click at [406, 290] on p "aunties and cousins - centerpieces" at bounding box center [697, 300] width 1005 height 20
click at [443, 286] on div "clear dance floor completely gluten-free bundt cake next to donut wall - Hyvee …" at bounding box center [697, 248] width 1033 height 189
click at [191, 231] on div "clear dance floor completely gluten-free bundt cake next to donut wall - Hyvee …" at bounding box center [697, 248] width 1033 height 189
click at [410, 311] on p "after the ceremony - family photo" at bounding box center [697, 321] width 1005 height 20
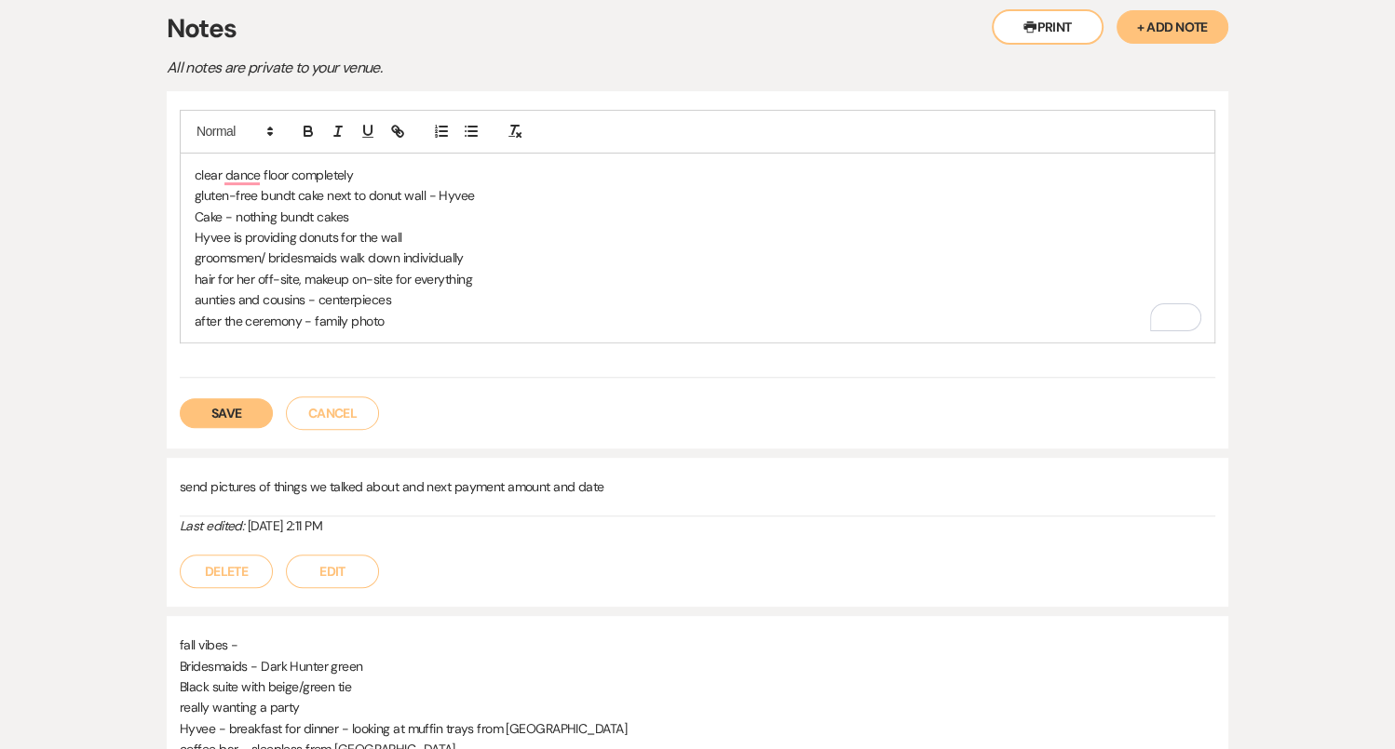
click at [305, 269] on p "hair for her off-site, makeup on-site for everything" at bounding box center [697, 279] width 1005 height 20
click at [486, 269] on p "hair for her off-site, makeup on-site for everything" at bounding box center [697, 279] width 1005 height 20
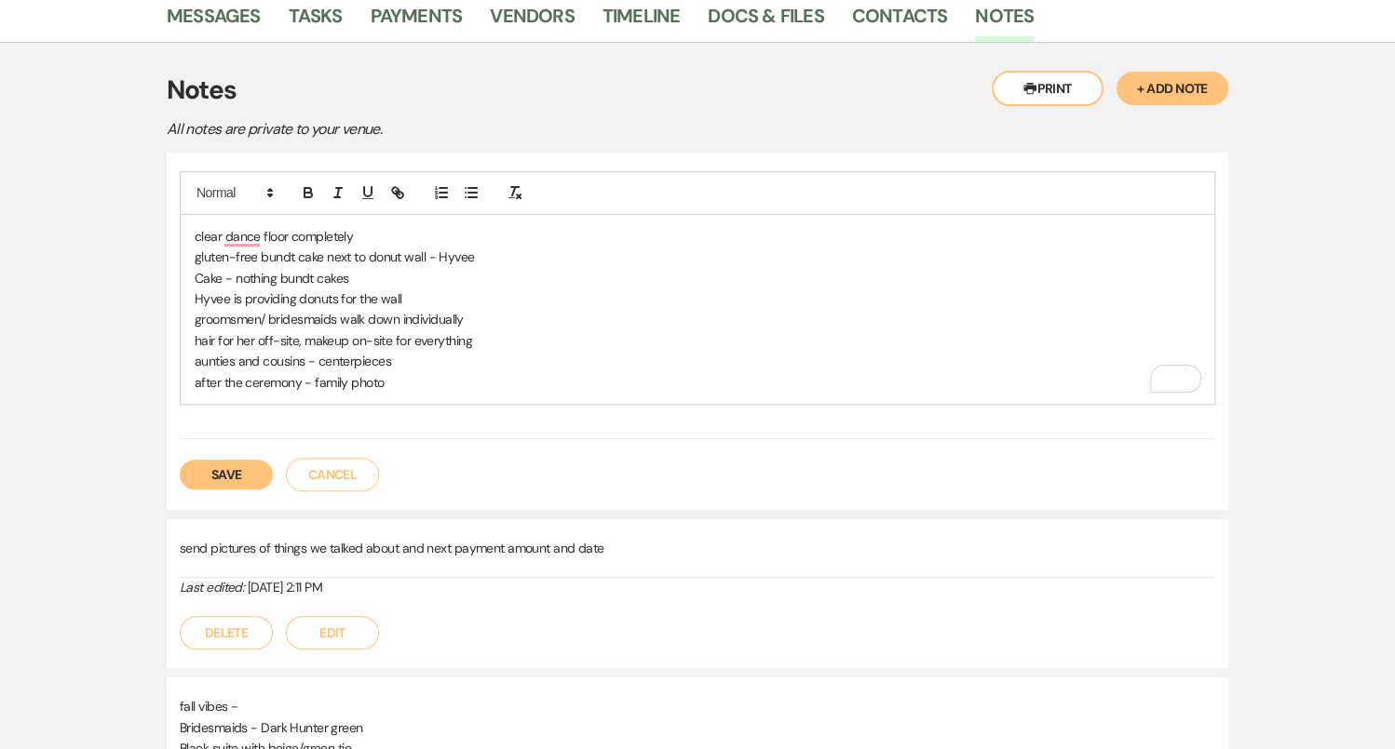
scroll to position [358, 0]
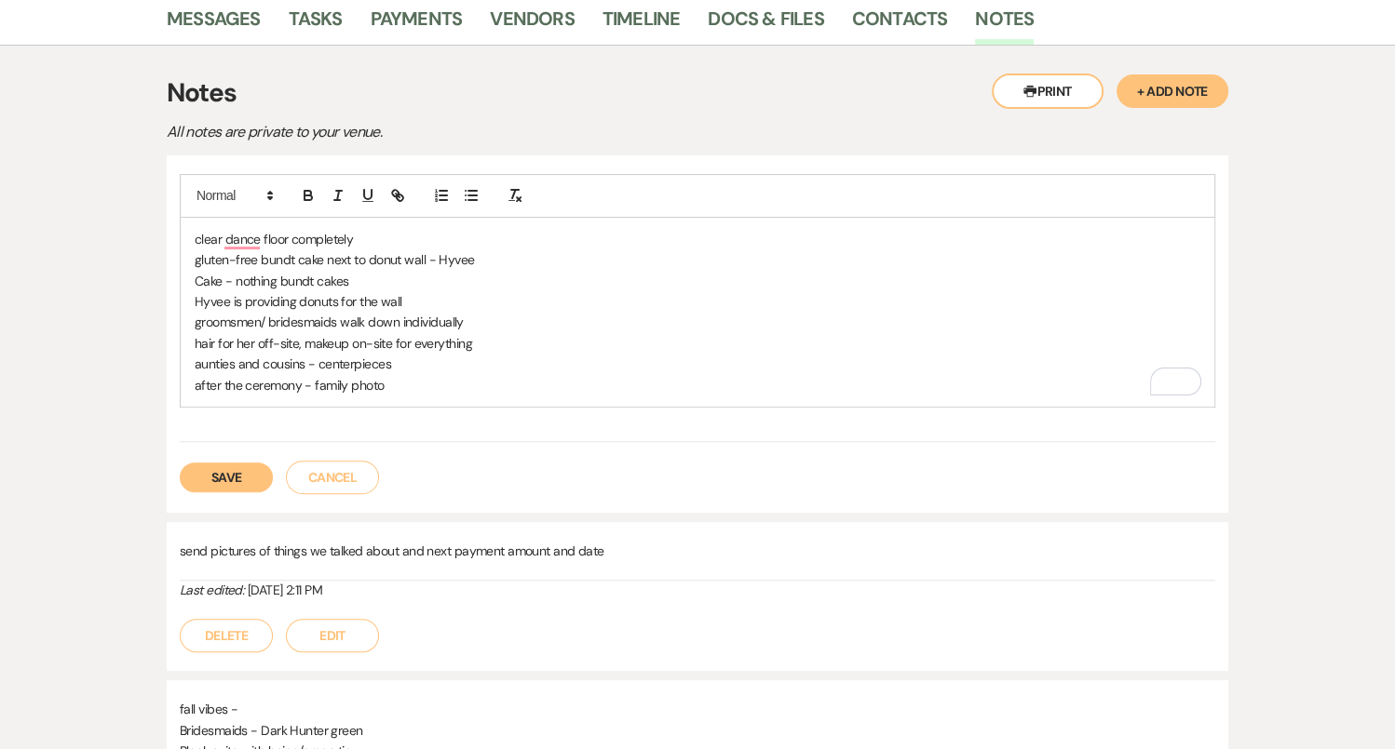
click at [236, 463] on button "Save" at bounding box center [226, 478] width 93 height 30
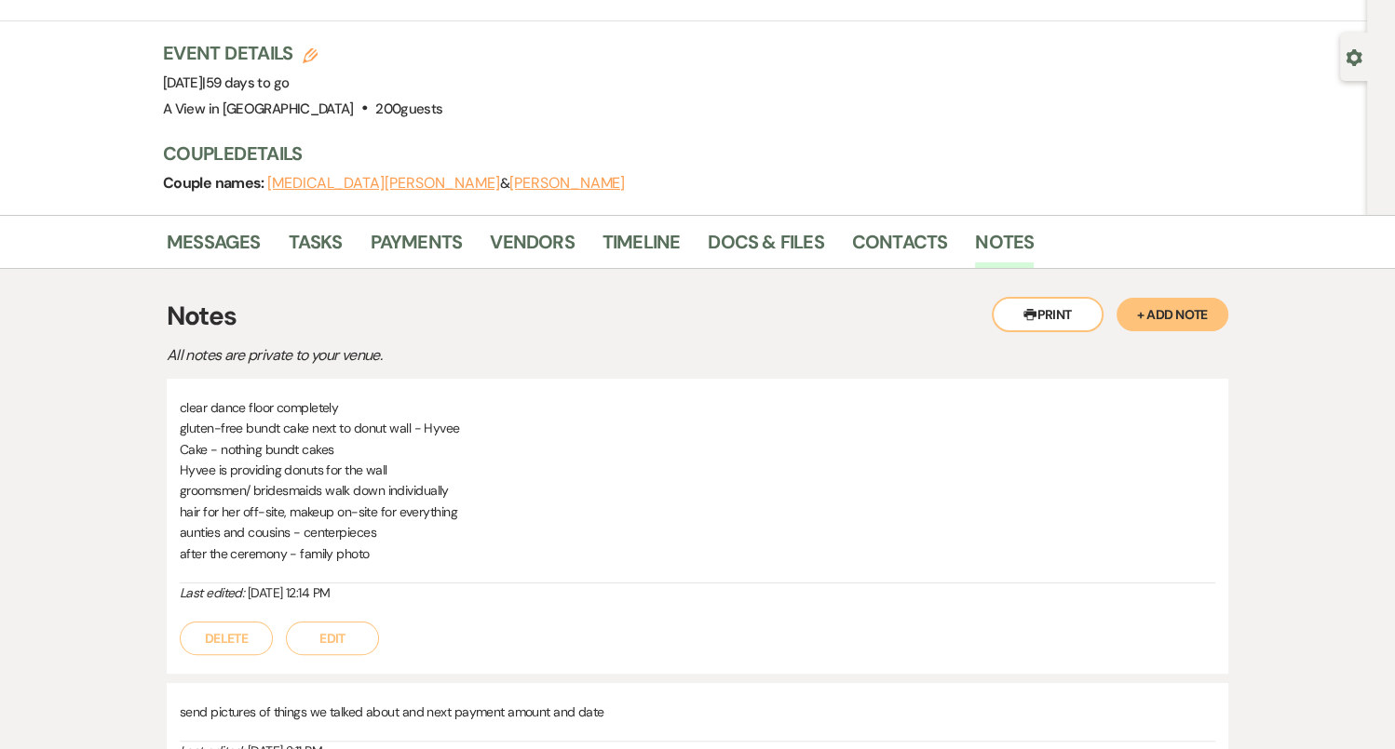
scroll to position [0, 0]
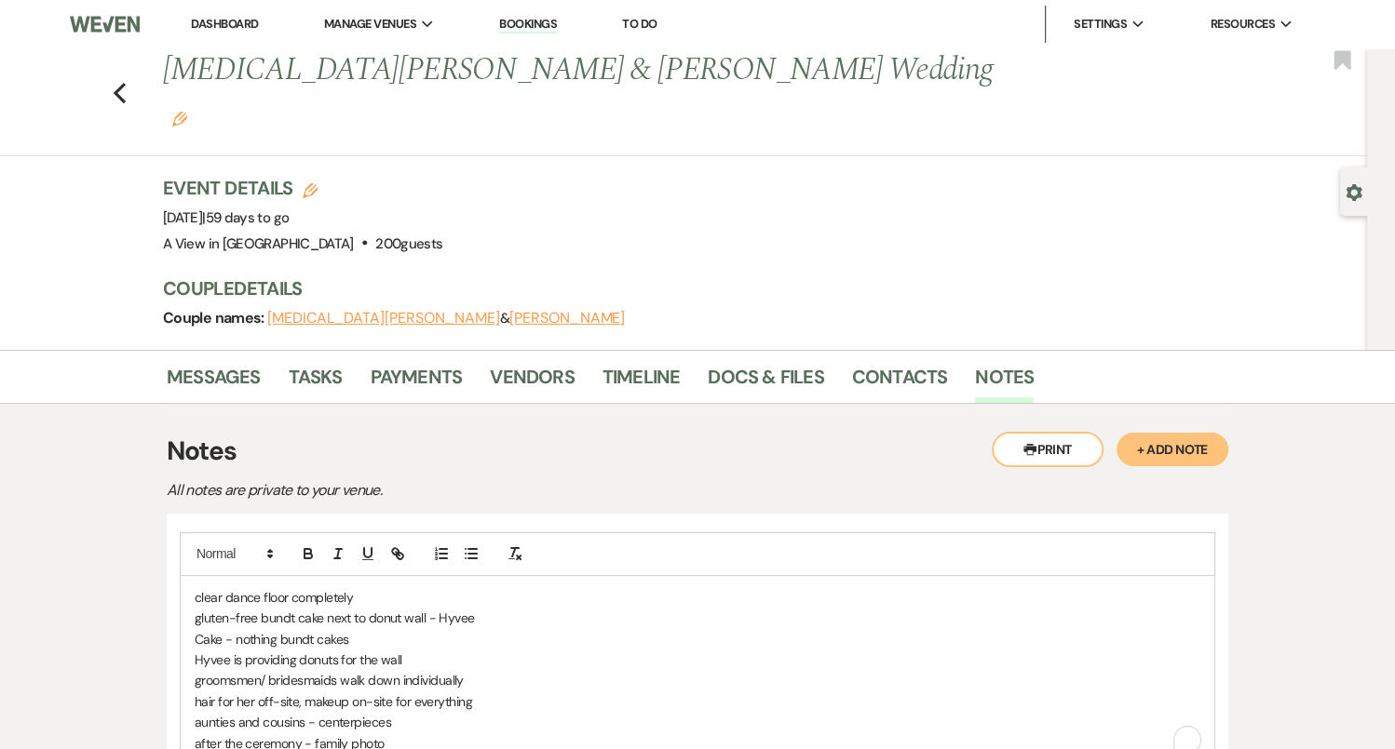
click at [395, 734] on p "after the ceremony - family photo" at bounding box center [697, 744] width 1005 height 20
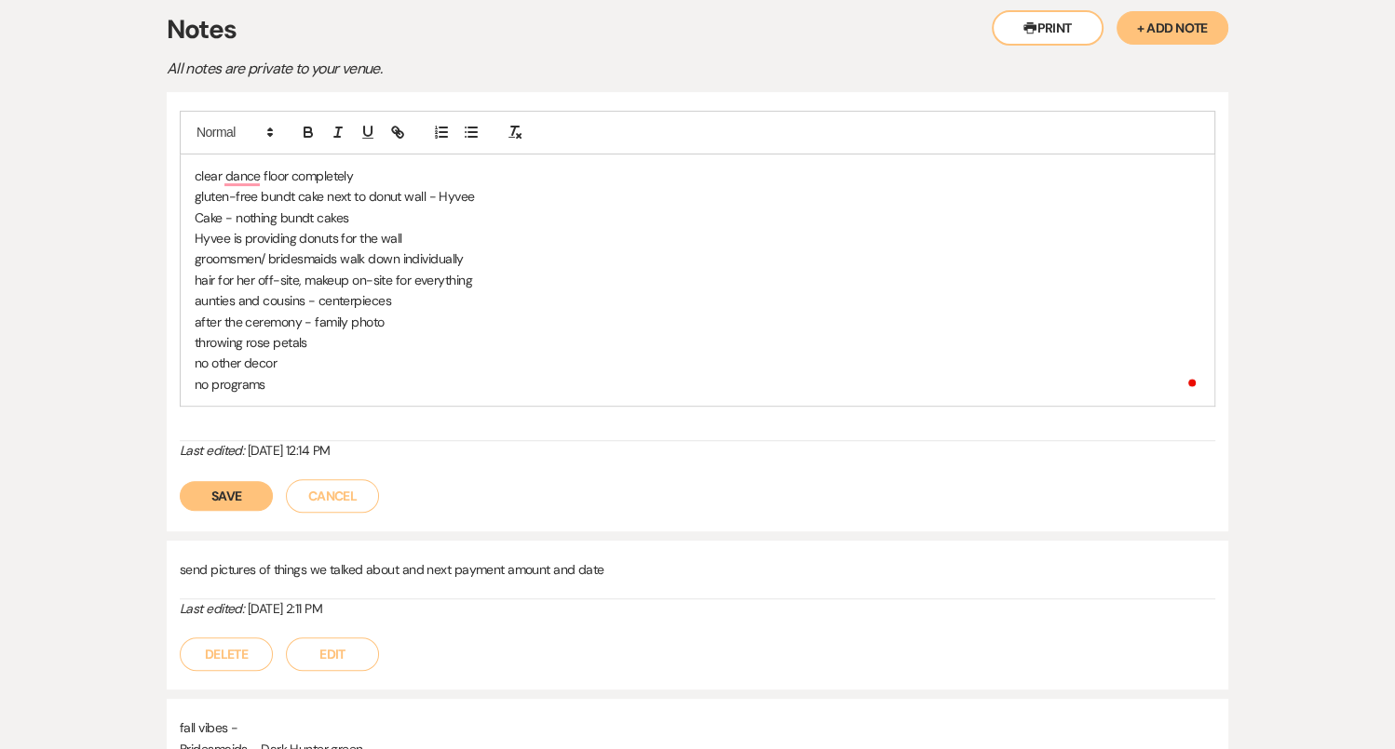
click at [280, 353] on p "no other decor" at bounding box center [697, 363] width 1005 height 20
click at [280, 374] on p "no programs" at bounding box center [697, 384] width 1005 height 20
click at [276, 374] on p "no programs" at bounding box center [697, 384] width 1005 height 20
click at [202, 374] on p "no programs" at bounding box center [697, 384] width 1005 height 20
click at [308, 374] on p "No programs" at bounding box center [697, 384] width 1005 height 20
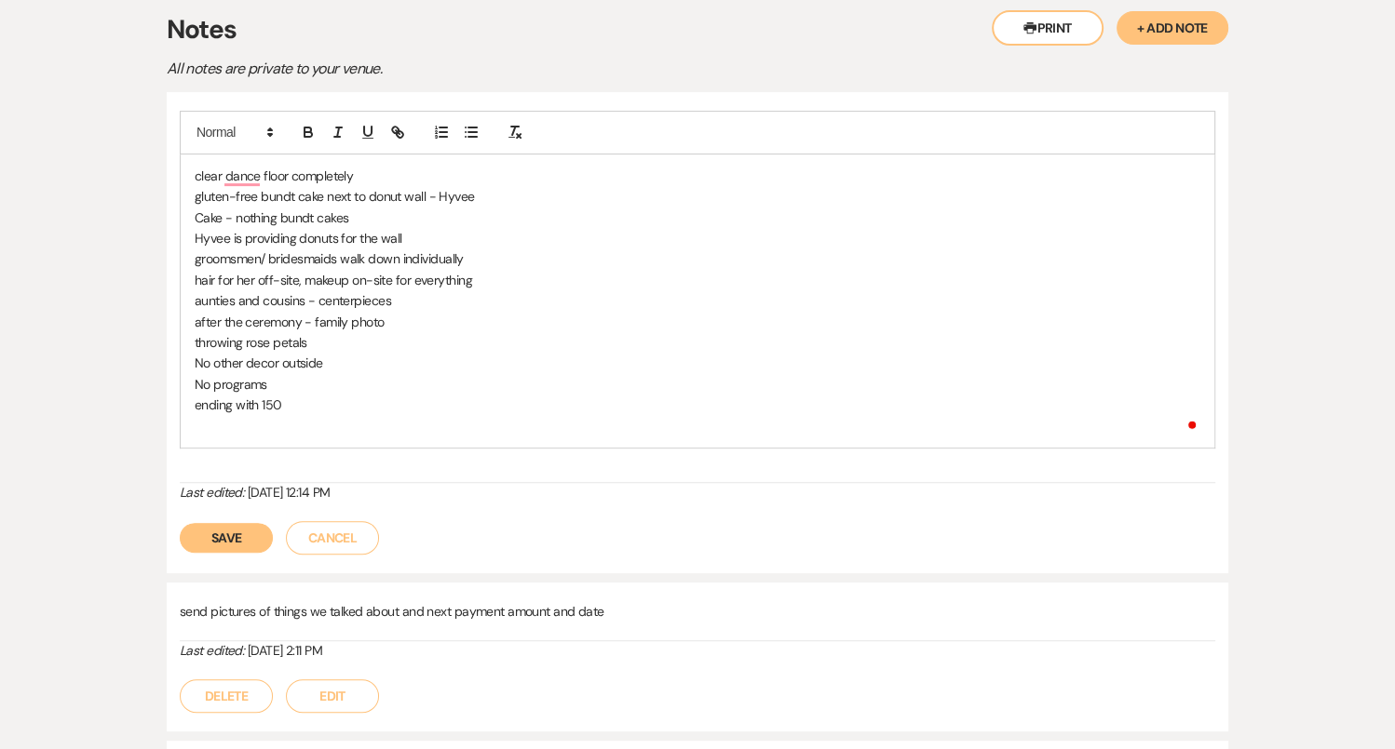
click at [322, 415] on p "To enrich screen reader interactions, please activate Accessibility in Grammarl…" at bounding box center [697, 425] width 1005 height 20
click at [229, 389] on div "clear the dance floor completely gluten-free bundt cake next to donut wall - Hy…" at bounding box center [697, 301] width 1033 height 293
click at [423, 166] on p "clear the dance floor completely" at bounding box center [697, 176] width 1005 height 20
click at [295, 415] on p "To enrich screen reader interactions, please activate Accessibility in Grammarl…" at bounding box center [697, 425] width 1005 height 20
click at [198, 391] on div "clear the dance floor completely - no table gluten-free bundt cake next to donu…" at bounding box center [697, 301] width 1033 height 293
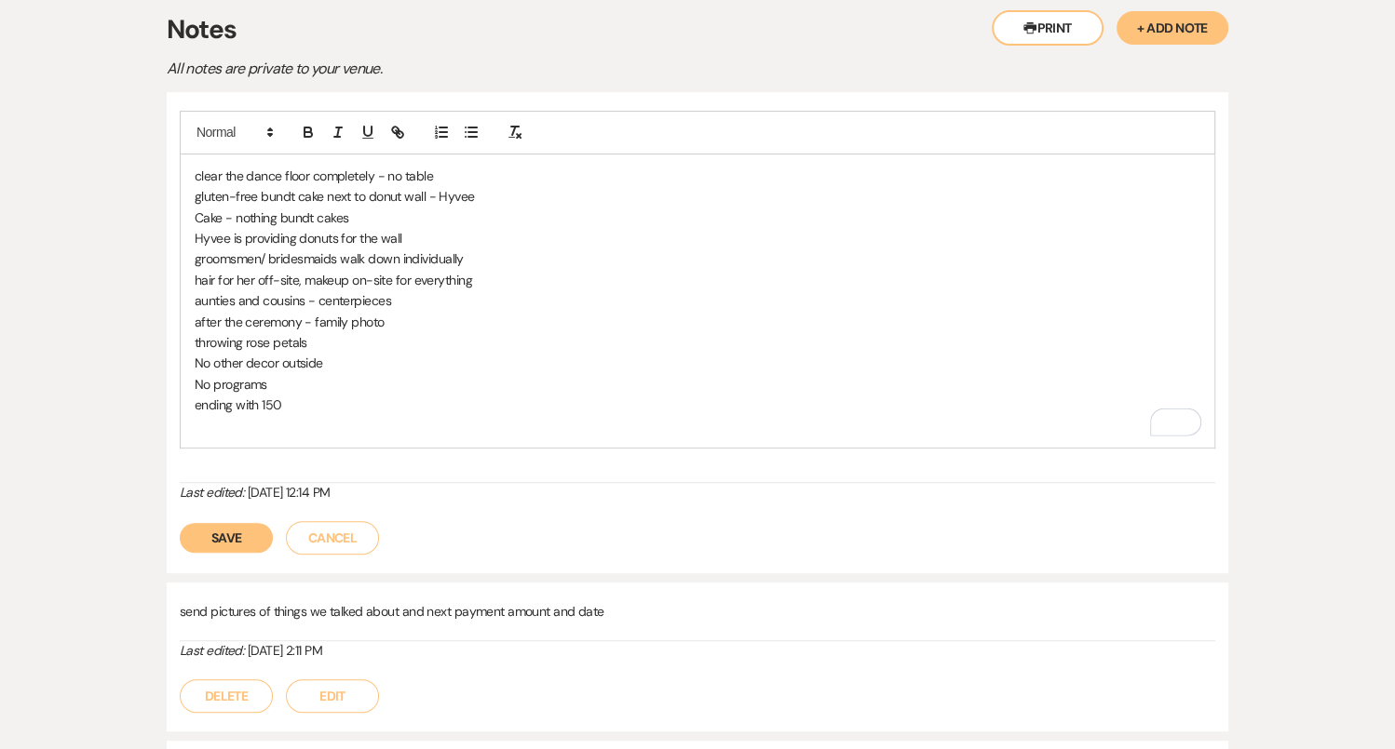
click at [311, 395] on p "ending with 150" at bounding box center [697, 405] width 1005 height 20
click at [302, 395] on div "clear the dance floor completely - no table gluten-free bundt cake next to donu…" at bounding box center [697, 301] width 1033 height 293
click at [493, 415] on p "come back to the seating chart - might want" at bounding box center [697, 425] width 1005 height 20
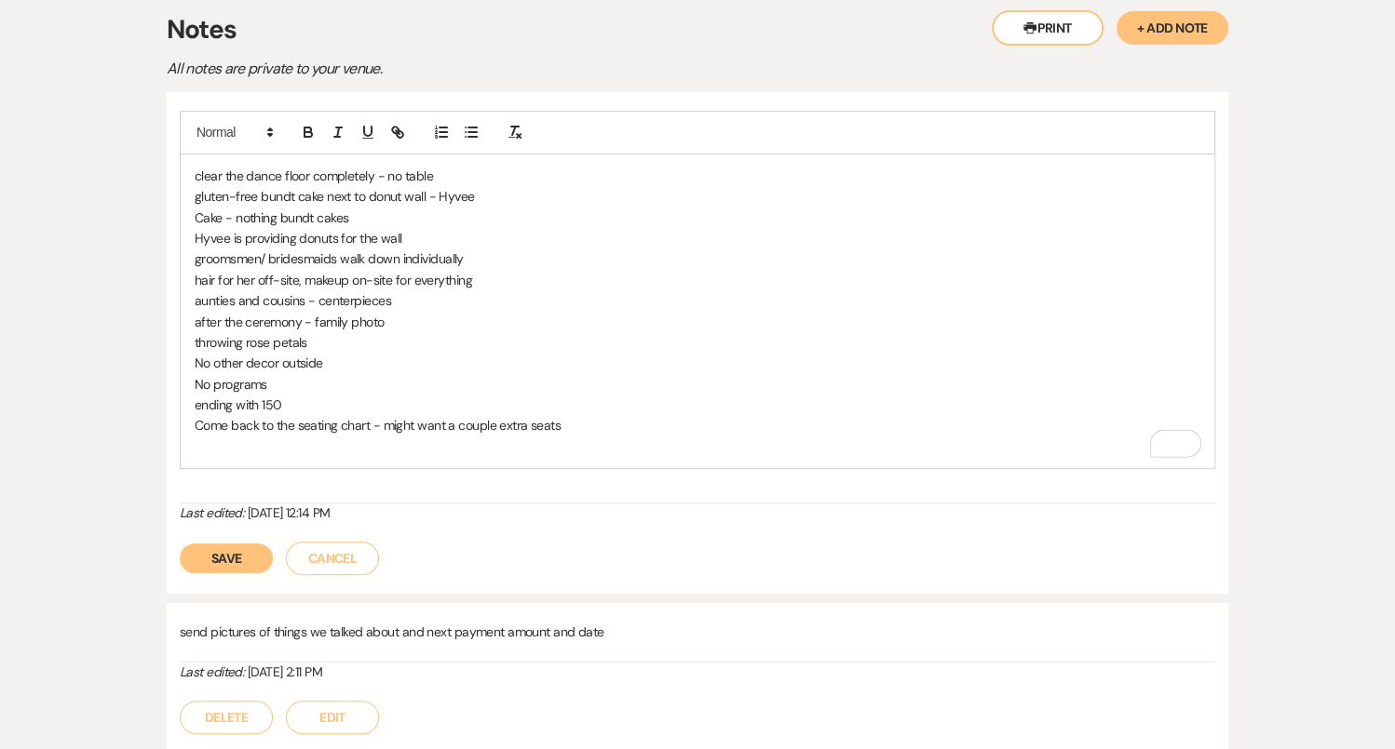
click at [247, 412] on div "clear the dance floor completely - no table gluten-free bundt cake next to donu…" at bounding box center [697, 312] width 1033 height 314
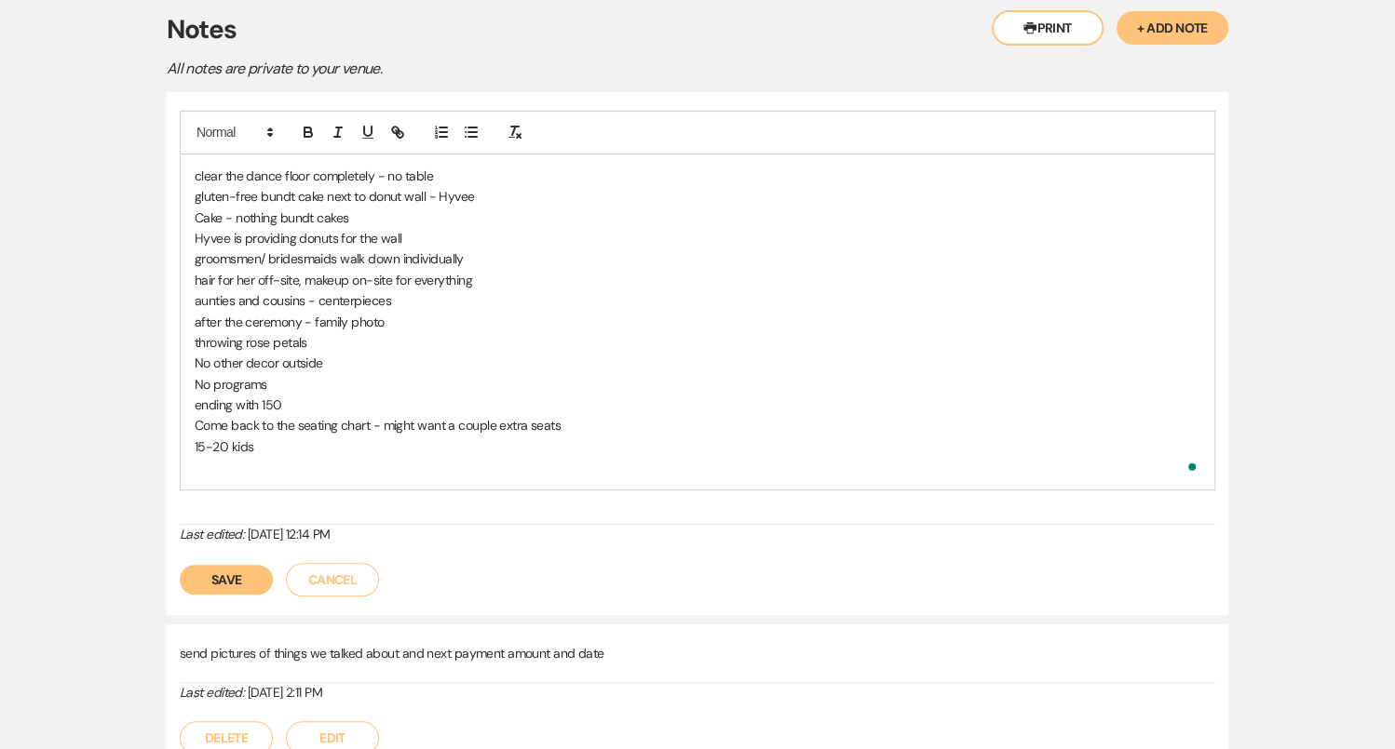
click at [244, 434] on div "clear the dance floor completely - no table gluten-free bundt cake next to donu…" at bounding box center [697, 322] width 1033 height 335
click at [227, 457] on p "To enrich screen reader interactions, please activate Accessibility in Grammarl…" at bounding box center [697, 467] width 1005 height 20
click at [216, 433] on div "clear the dance floor completely - no table gluten-free bundt cake next to donu…" at bounding box center [697, 322] width 1033 height 335
click at [229, 457] on p "To enrich screen reader interactions, please activate Accessibility in Grammarl…" at bounding box center [697, 467] width 1005 height 20
click at [231, 565] on button "Save" at bounding box center [226, 580] width 93 height 30
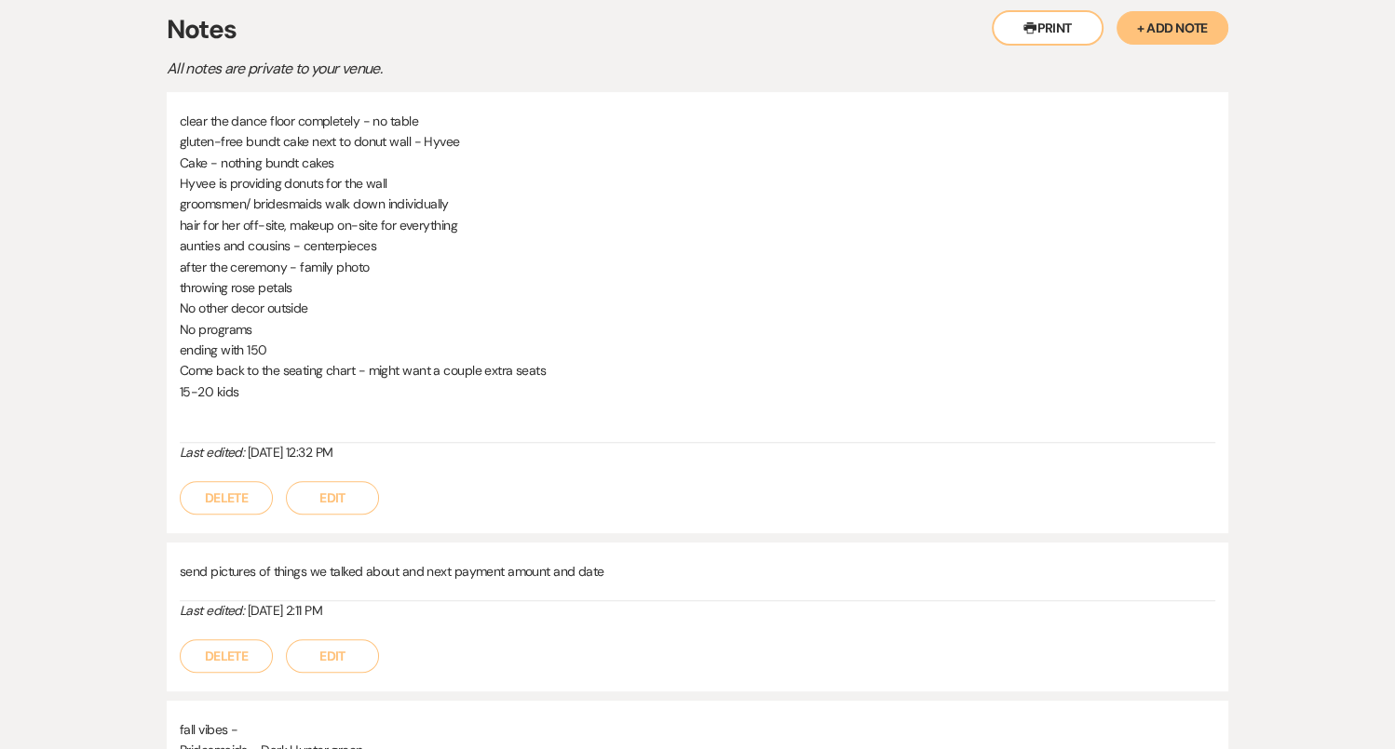
scroll to position [0, 0]
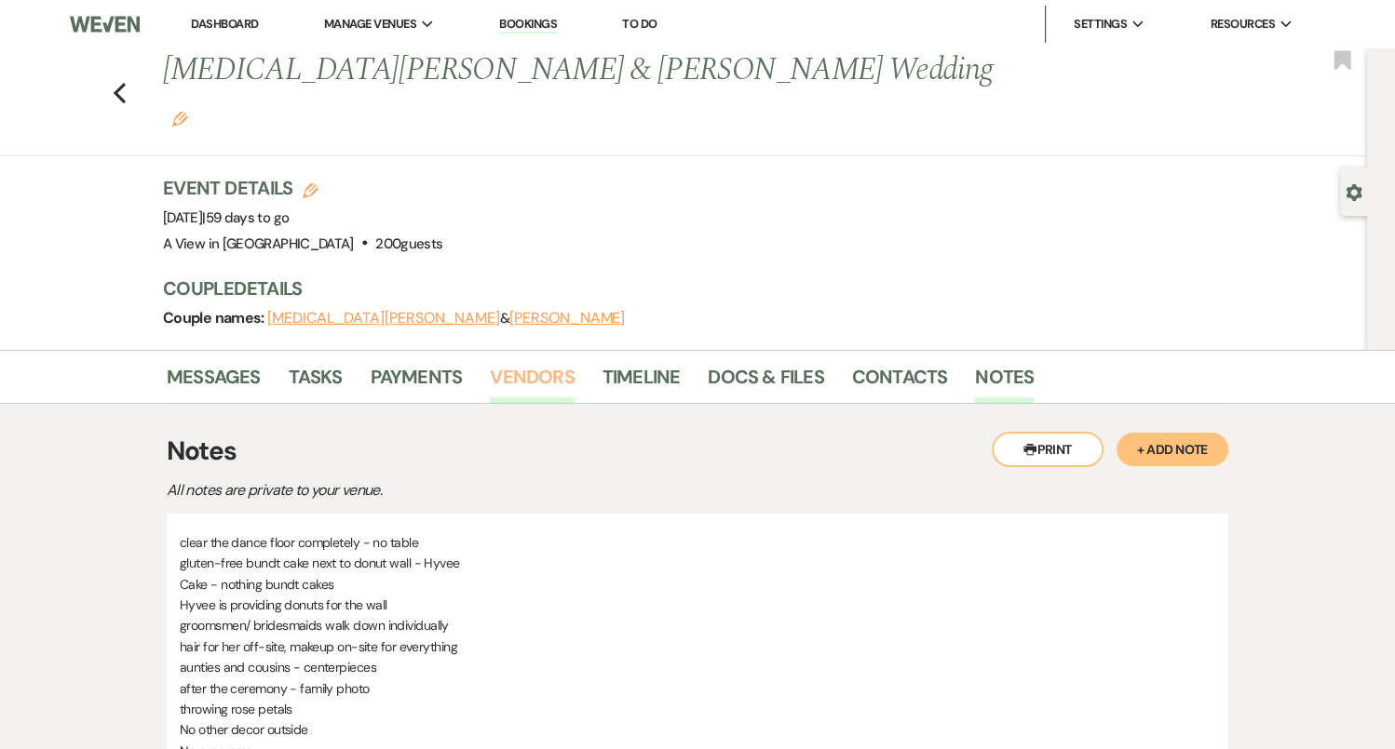
click at [519, 362] on link "Vendors" at bounding box center [532, 382] width 84 height 41
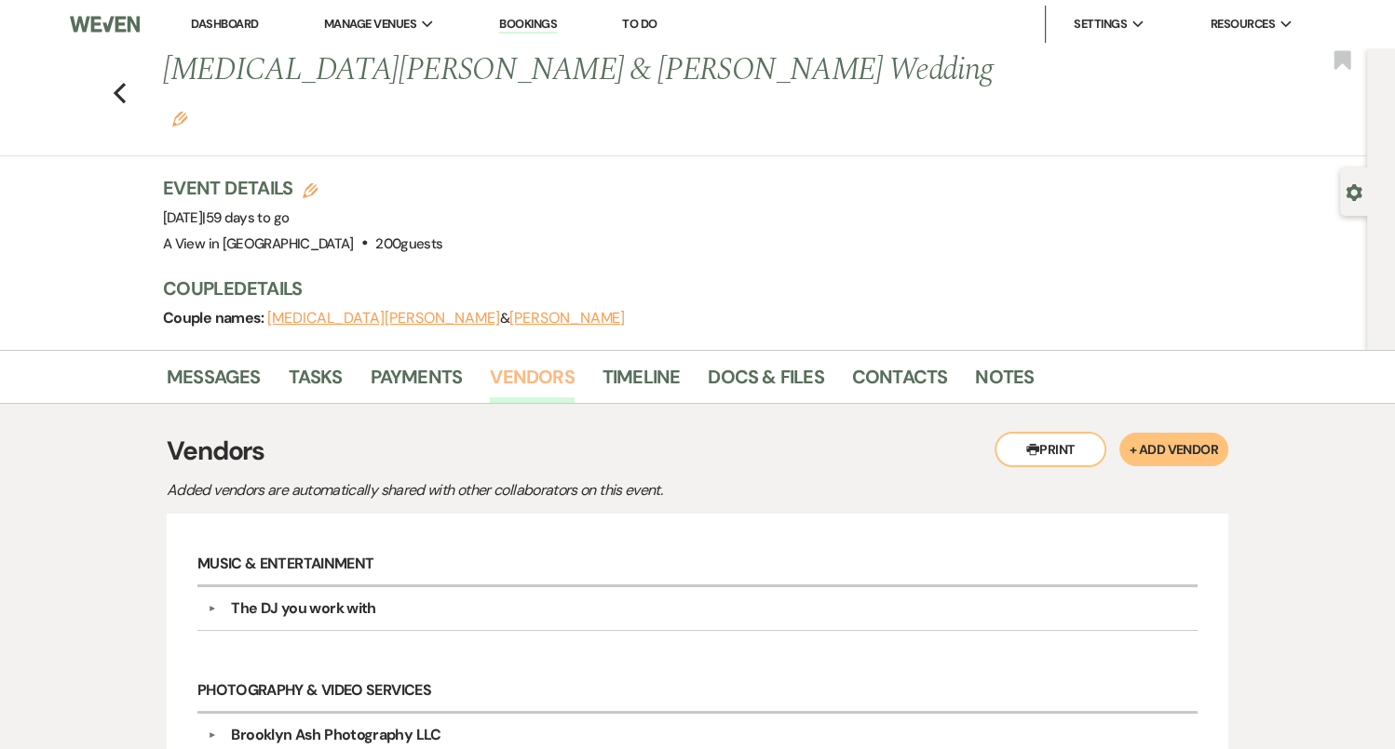
scroll to position [299, 0]
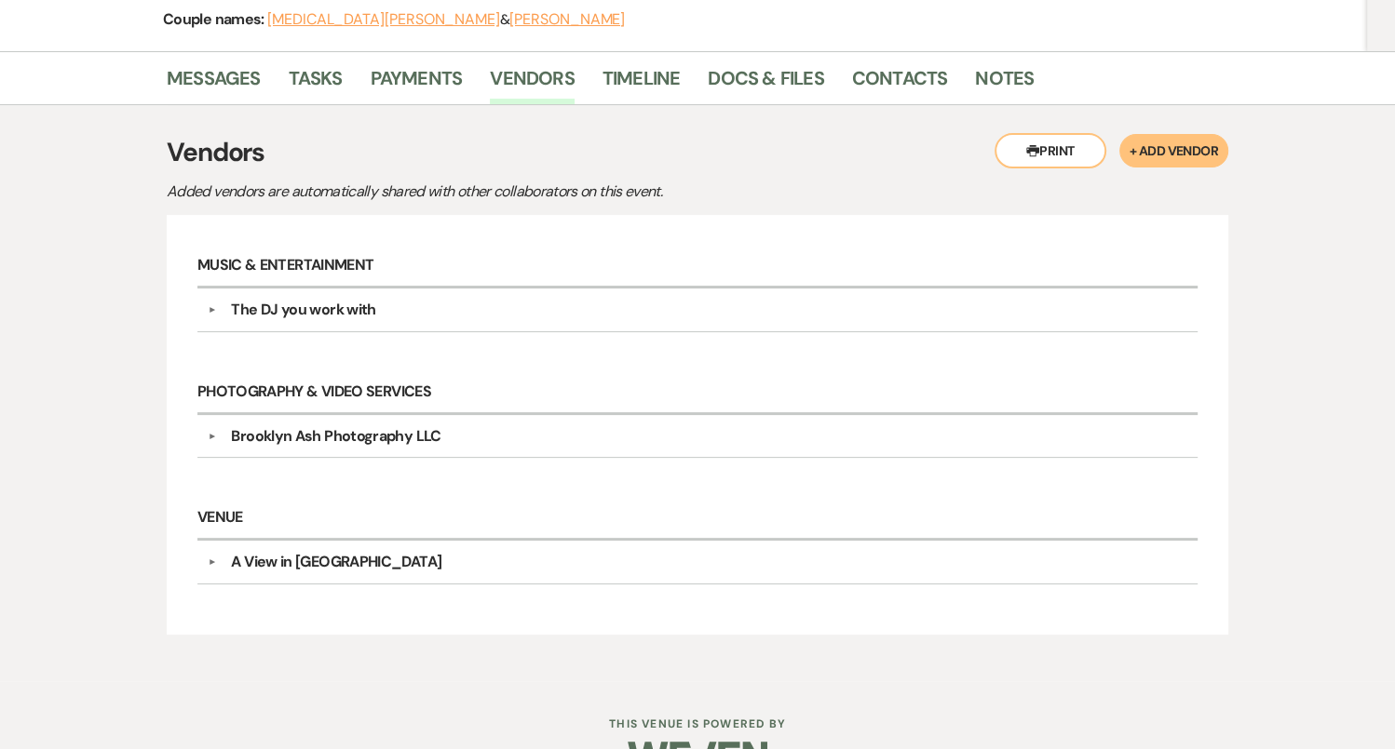
click at [402, 289] on div "▼ The DJ you work with Point of Contact Info: Services to be Provided: DJ" at bounding box center [697, 310] width 1000 height 43
click at [384, 299] on div "The DJ you work with" at bounding box center [701, 310] width 971 height 22
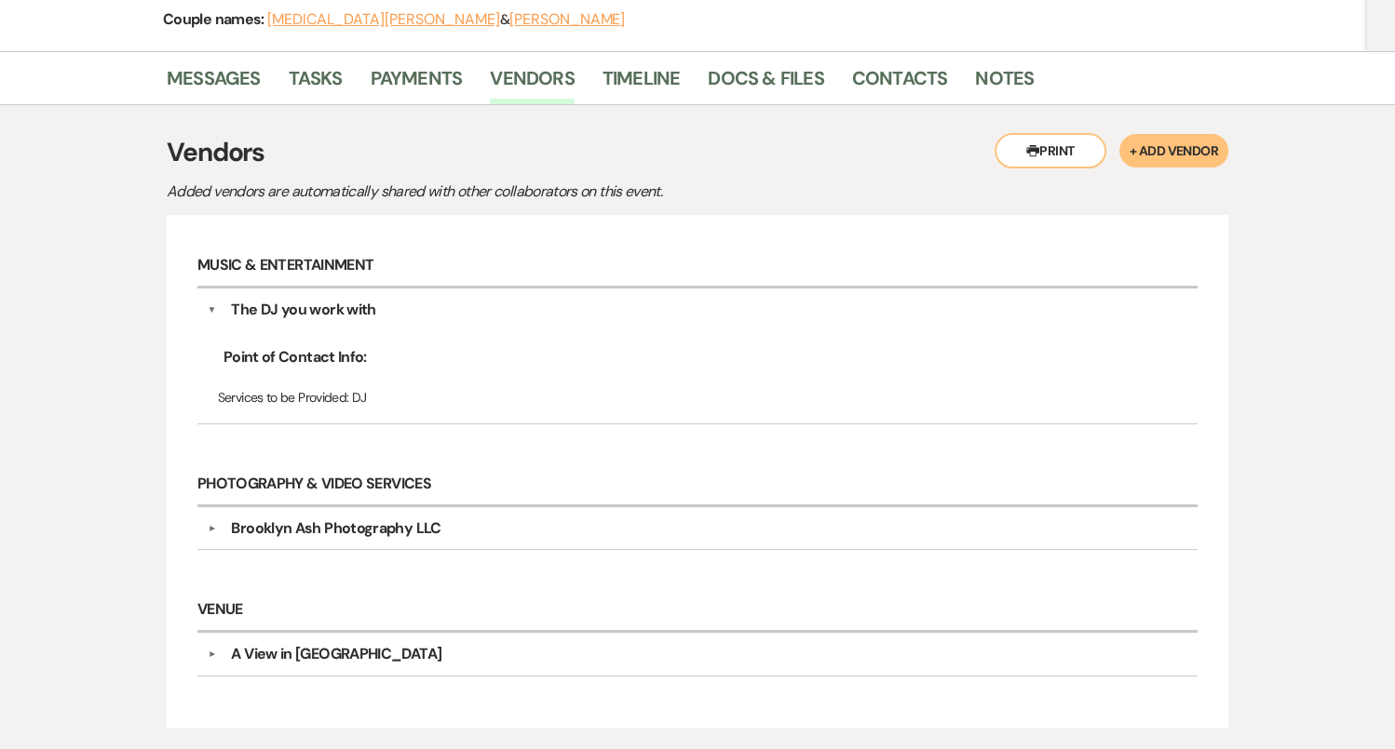
click at [452, 299] on div "The DJ you work with" at bounding box center [701, 310] width 971 height 22
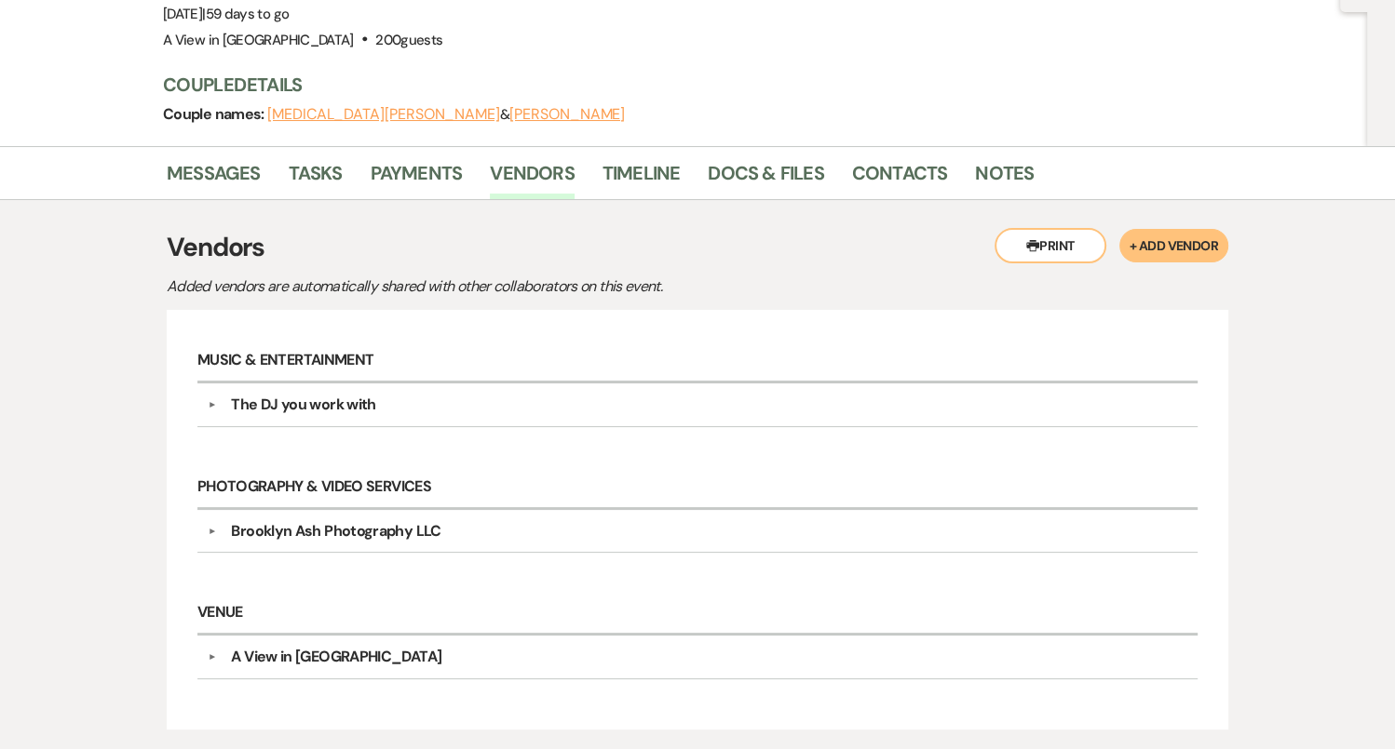
scroll to position [205, 0]
click at [306, 393] on div "The DJ you work with" at bounding box center [303, 404] width 144 height 22
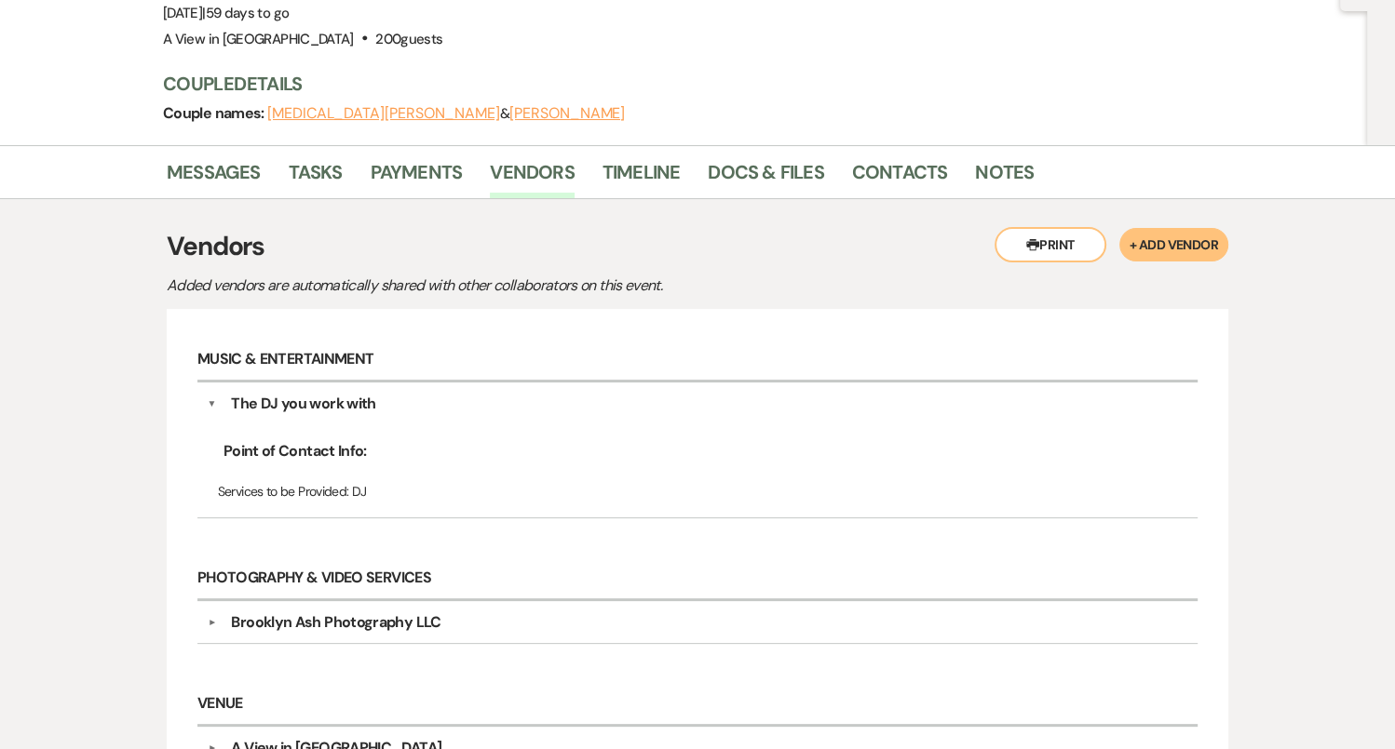
click at [322, 393] on div "The DJ you work with" at bounding box center [303, 404] width 144 height 22
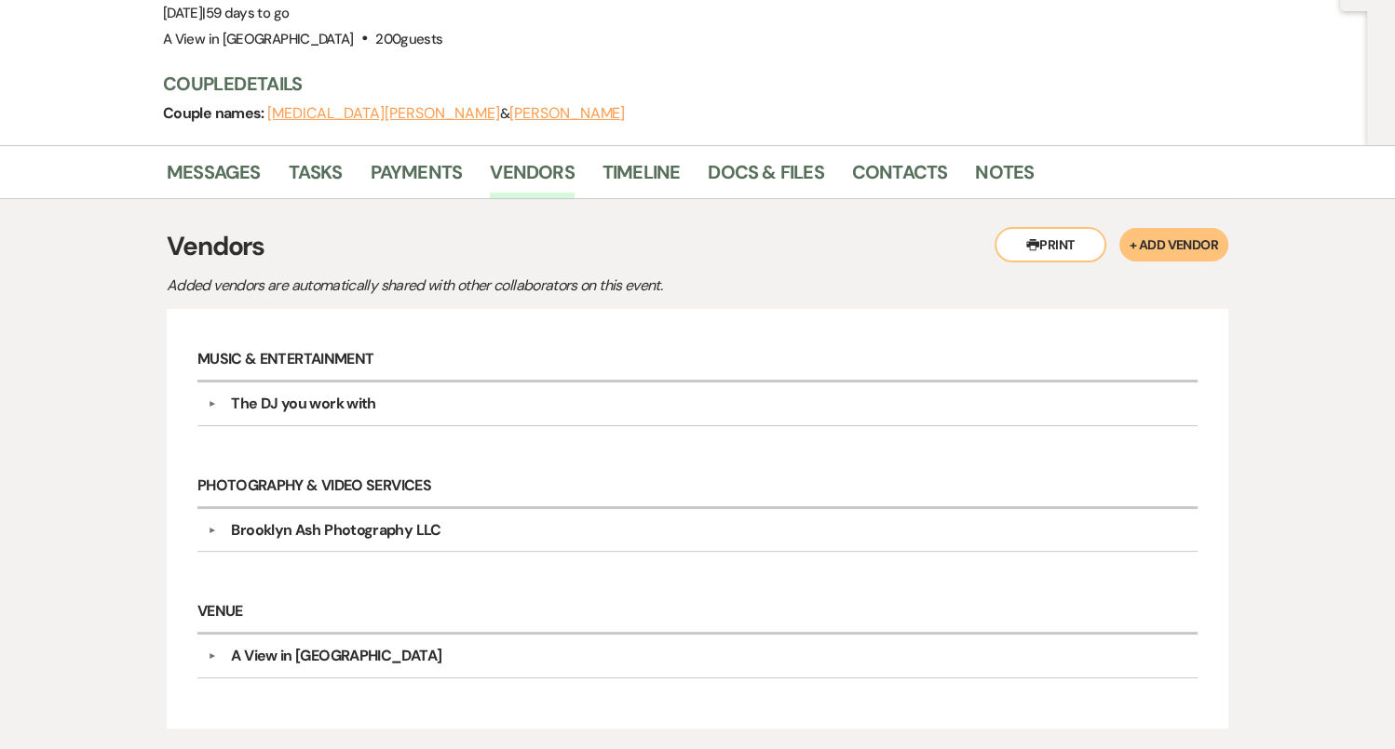
click at [309, 393] on div "The DJ you work with" at bounding box center [303, 404] width 144 height 22
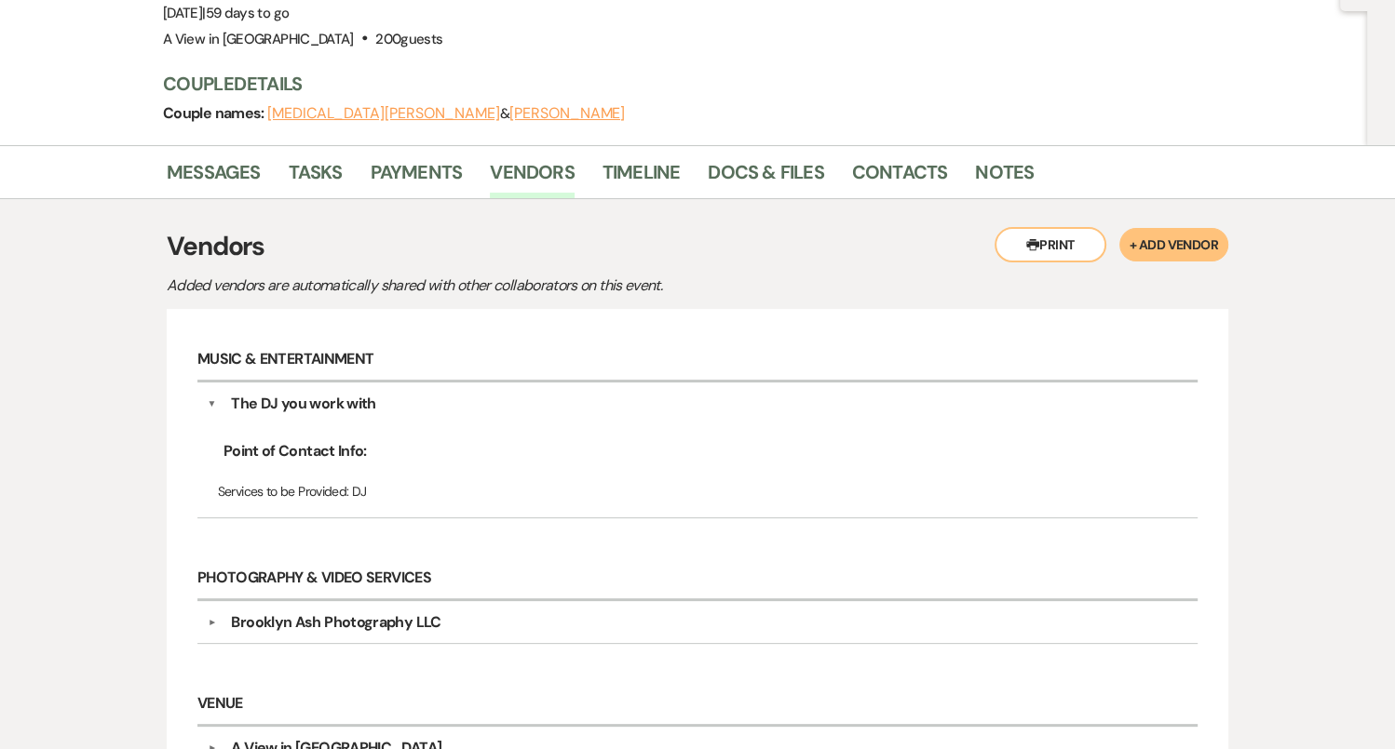
click at [325, 393] on div "The DJ you work with" at bounding box center [303, 404] width 144 height 22
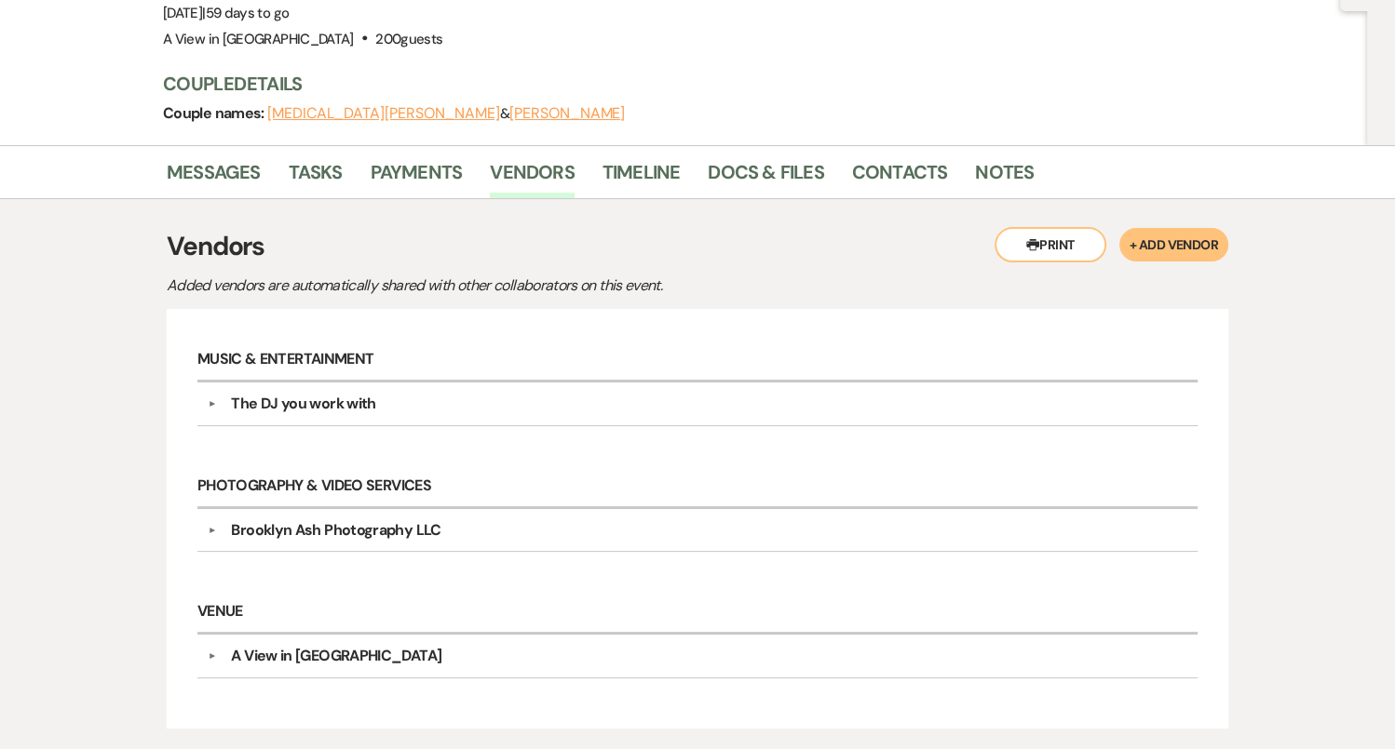
click at [384, 519] on div "Brooklyn Ash Photography LLC" at bounding box center [335, 530] width 209 height 22
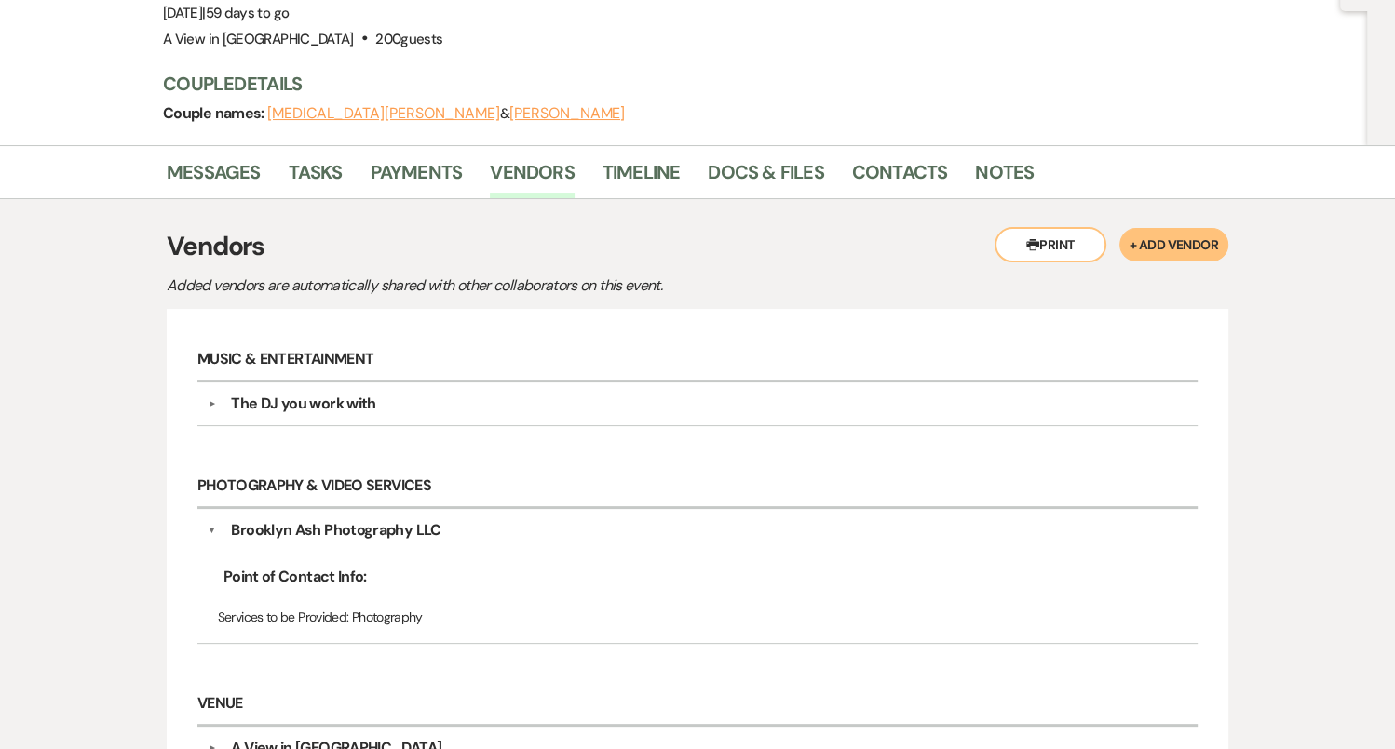
click at [318, 519] on div "Brooklyn Ash Photography LLC" at bounding box center [335, 530] width 209 height 22
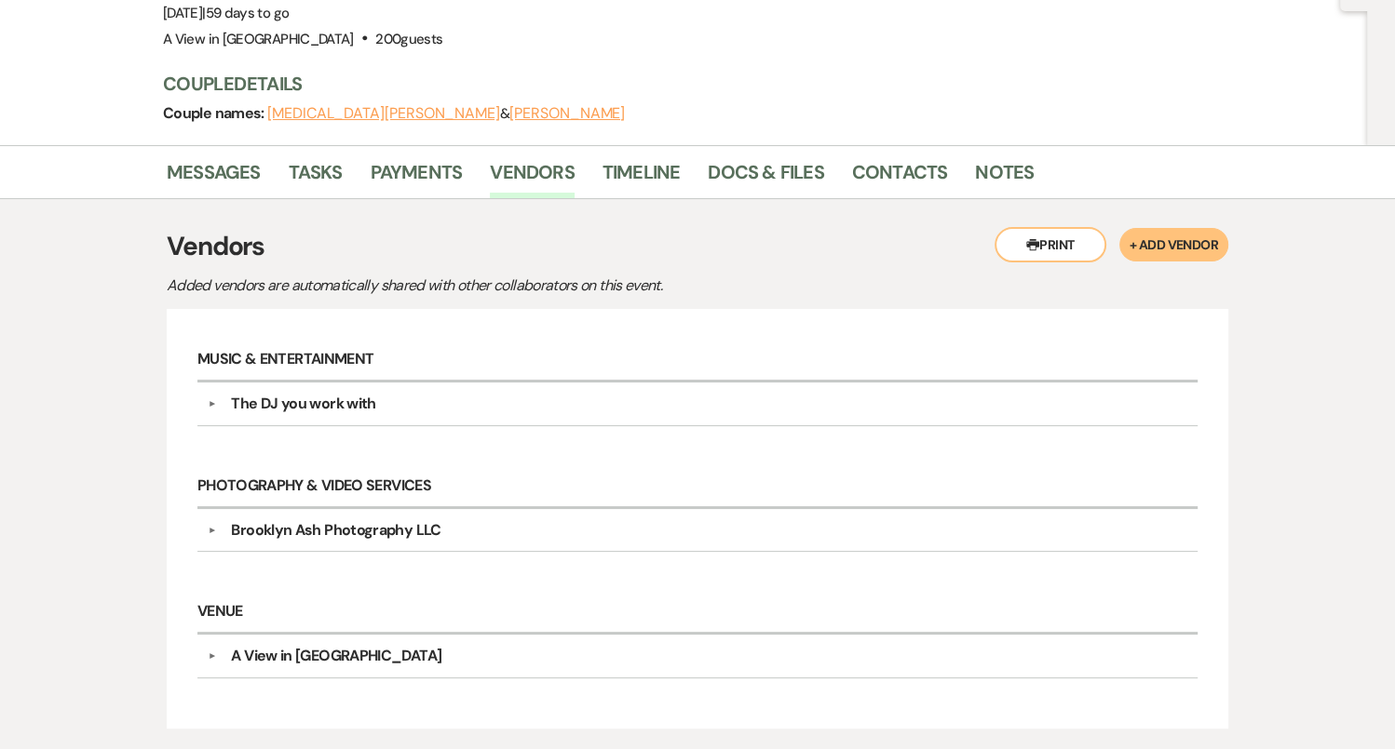
click at [416, 509] on div "▼ Brooklyn Ash Photography LLC Point of Contact Info: Services to be Provided: …" at bounding box center [697, 530] width 1000 height 43
click at [407, 519] on div "Brooklyn Ash Photography LLC" at bounding box center [335, 530] width 209 height 22
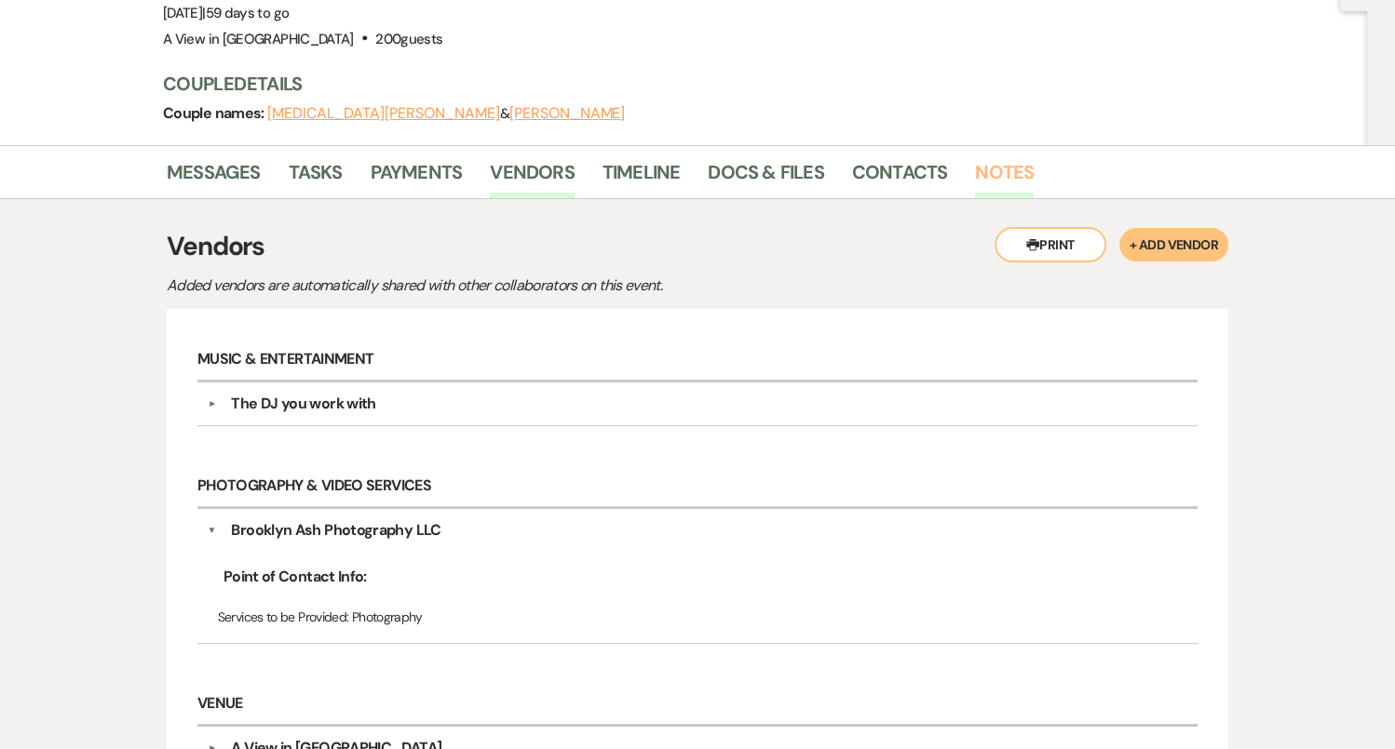
click at [986, 157] on link "Notes" at bounding box center [1004, 177] width 59 height 41
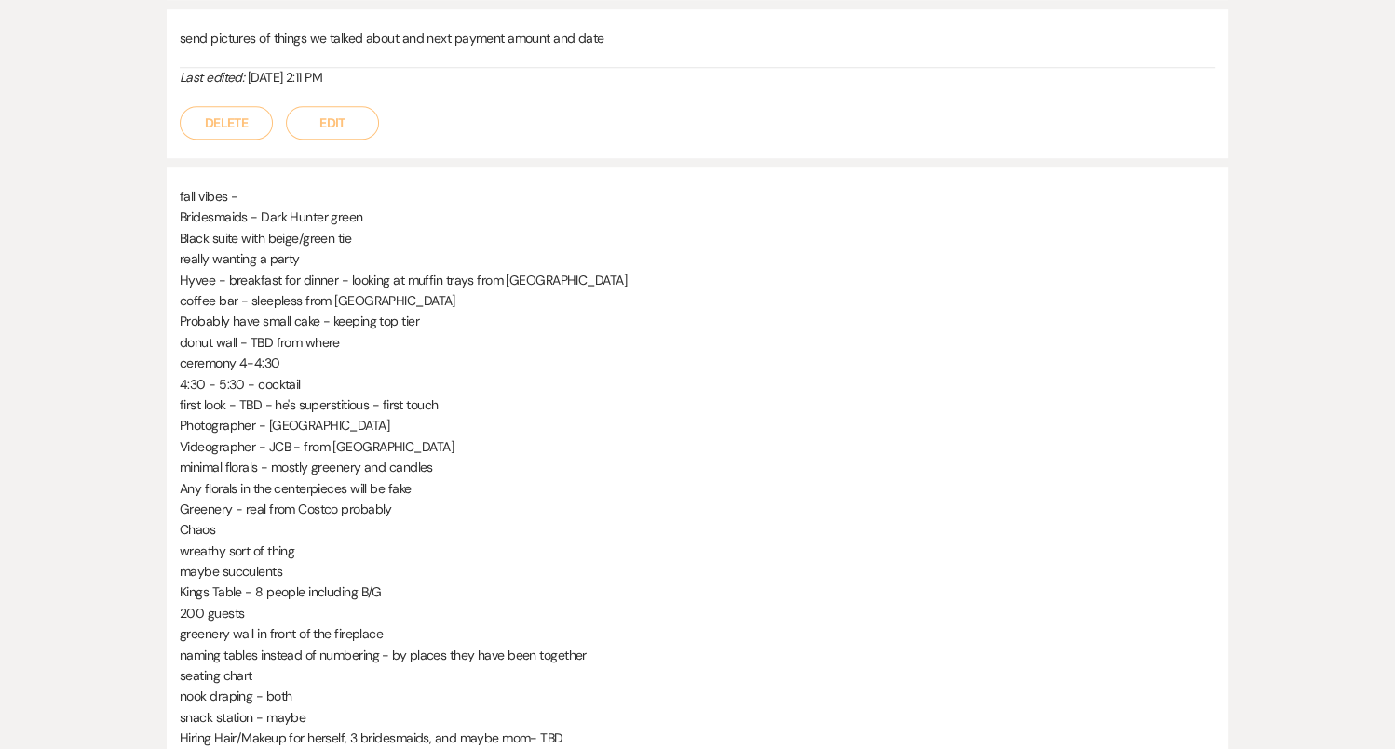
scroll to position [1258, 0]
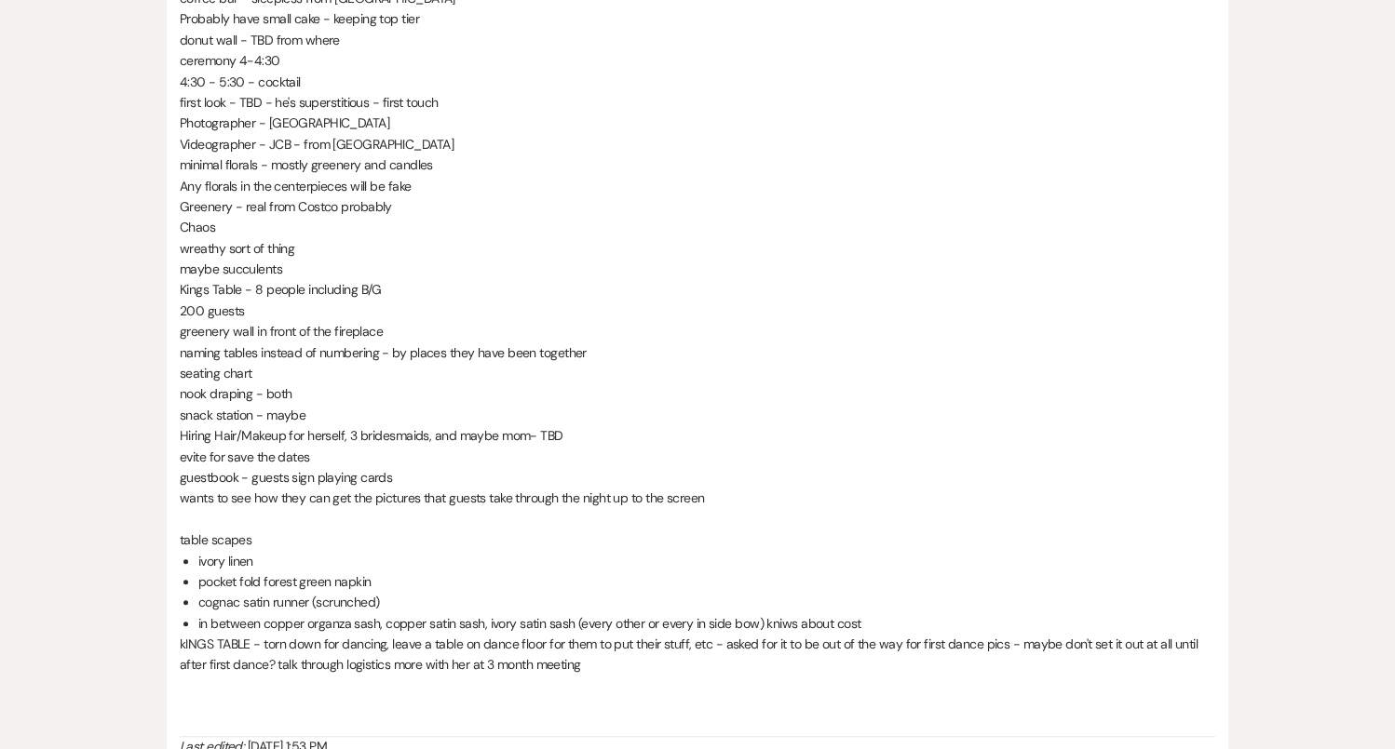
click at [734, 530] on p "table scapes" at bounding box center [697, 540] width 1035 height 20
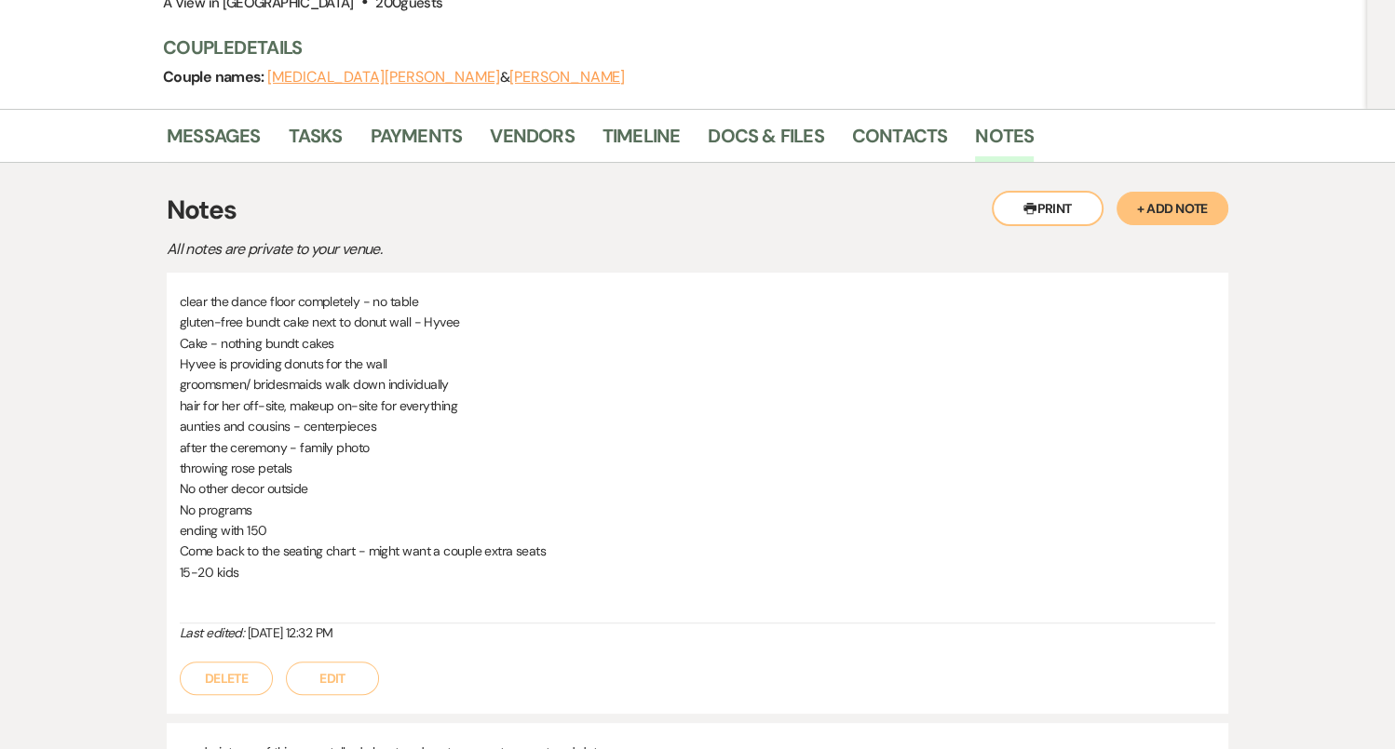
scroll to position [248, 0]
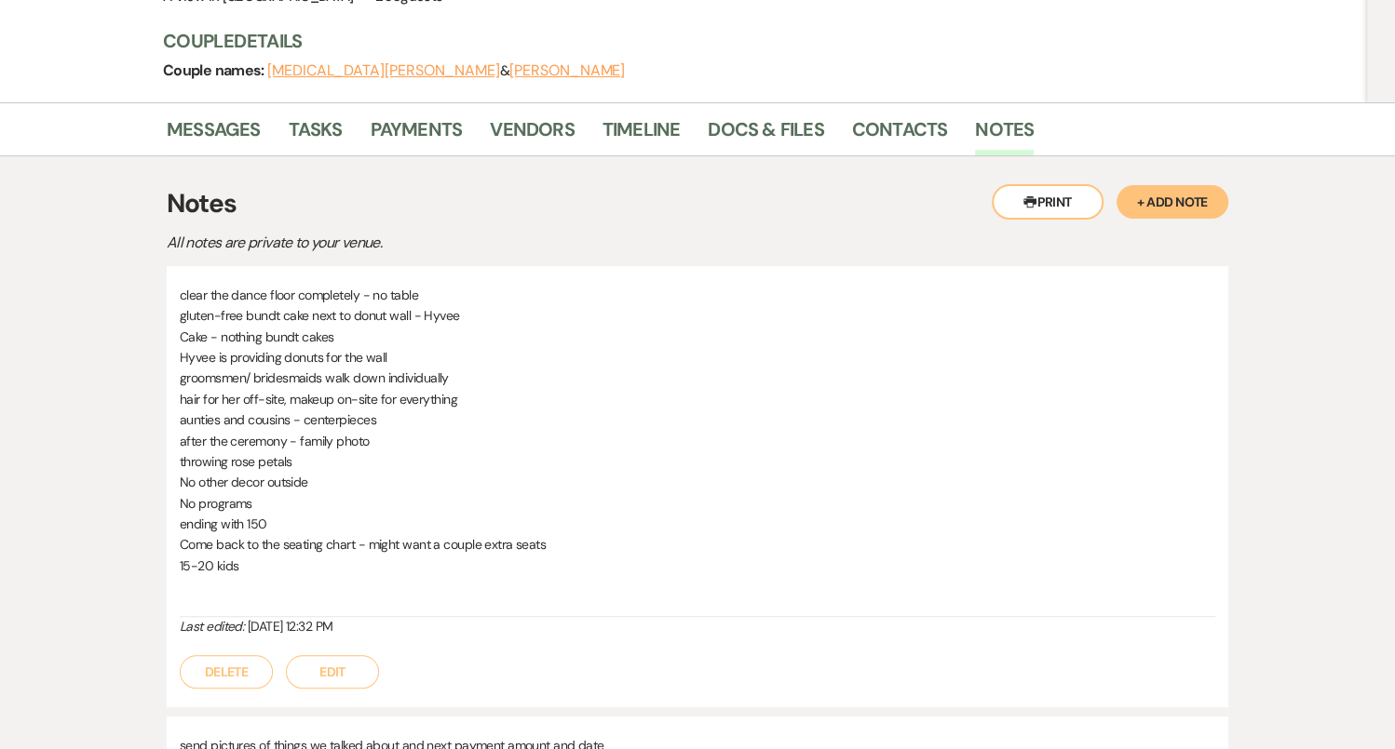
click at [358, 655] on button "Edit" at bounding box center [332, 672] width 93 height 34
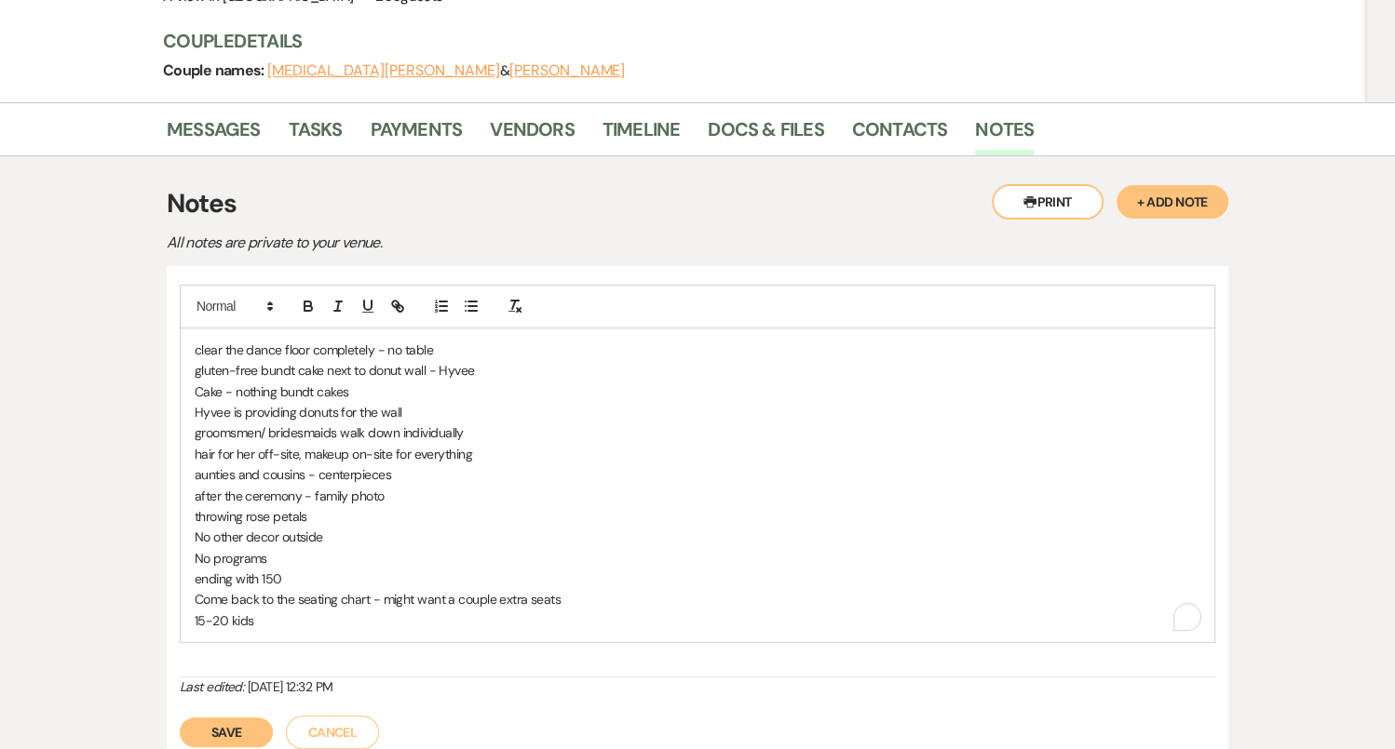
click at [398, 611] on p "15-20 kids" at bounding box center [697, 621] width 1005 height 20
click at [460, 340] on p "clear the dance floor completely - no table" at bounding box center [697, 350] width 1005 height 20
click at [374, 340] on p "clear the dance floor completely - no table" at bounding box center [697, 350] width 1005 height 20
click at [389, 340] on p "clear the dance floor completely - no table" at bounding box center [697, 350] width 1005 height 20
click at [385, 340] on p "clear the dance floor completely - no table" at bounding box center [697, 350] width 1005 height 20
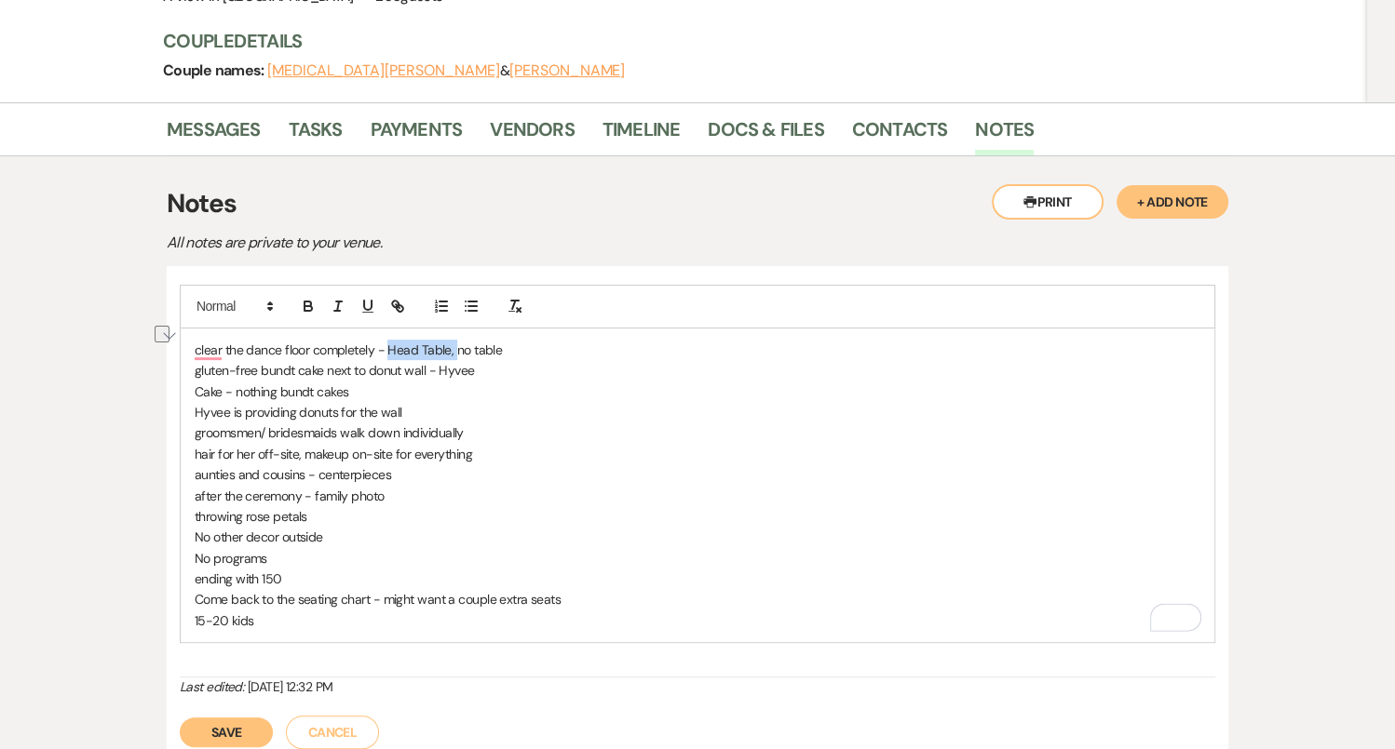
drag, startPoint x: 452, startPoint y: 304, endPoint x: 385, endPoint y: 299, distance: 67.3
click at [385, 340] on p "clear the dance floor completely - Head Table, no table" at bounding box center [697, 350] width 1005 height 20
click at [462, 340] on p "clear the dance floor completely after the toasts no table" at bounding box center [697, 350] width 1005 height 20
click at [468, 340] on p "clear the dance floor completely after the toasts no table" at bounding box center [697, 350] width 1005 height 20
click at [526, 382] on p "Cake - nothing bundt cakes" at bounding box center [697, 392] width 1005 height 20
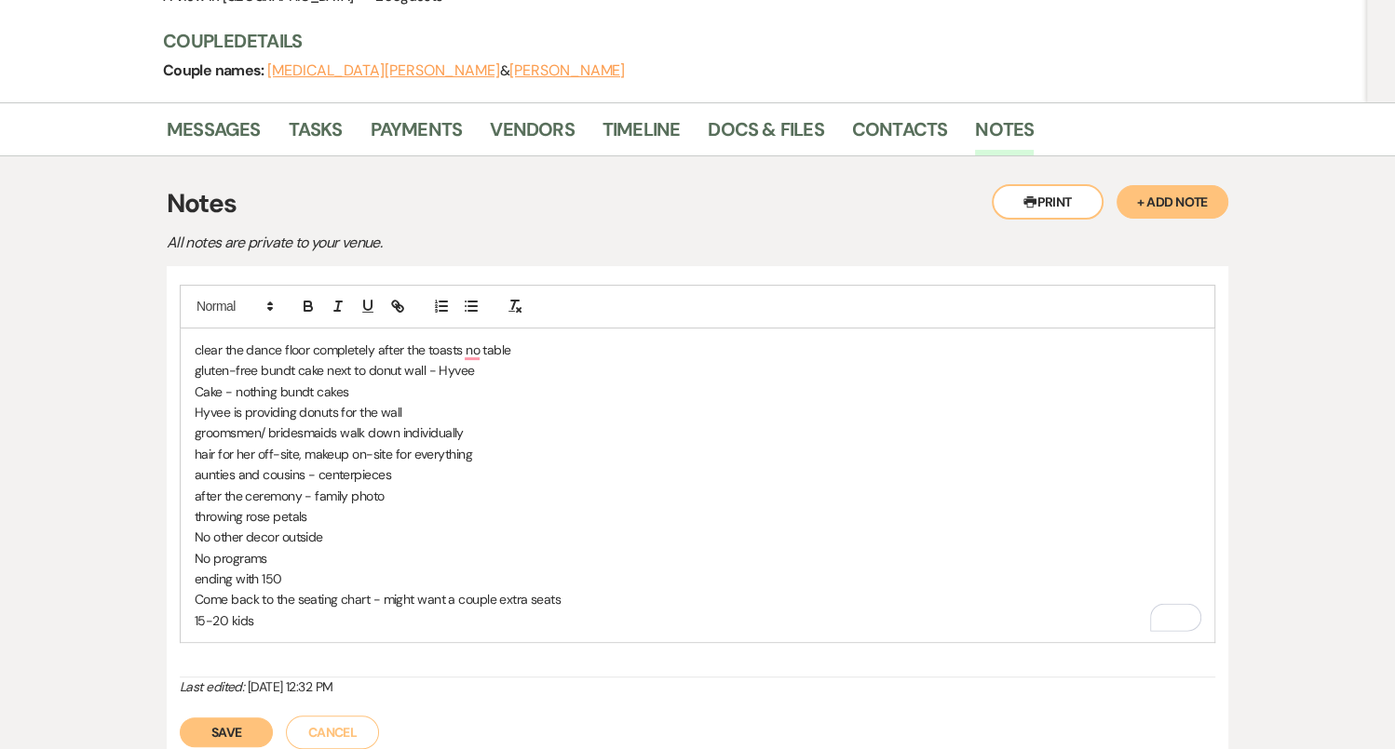
click at [459, 340] on p "clear the dance floor completely after the toasts no table" at bounding box center [697, 350] width 1005 height 20
click at [462, 340] on p "clear the dance floor completely after the toasts no table" at bounding box center [697, 350] width 1005 height 20
click at [470, 382] on p "Cake - nothing bundt cakes" at bounding box center [697, 392] width 1005 height 20
click at [460, 340] on p "clear the dance floor completely after the toasts no table" at bounding box center [697, 350] width 1005 height 20
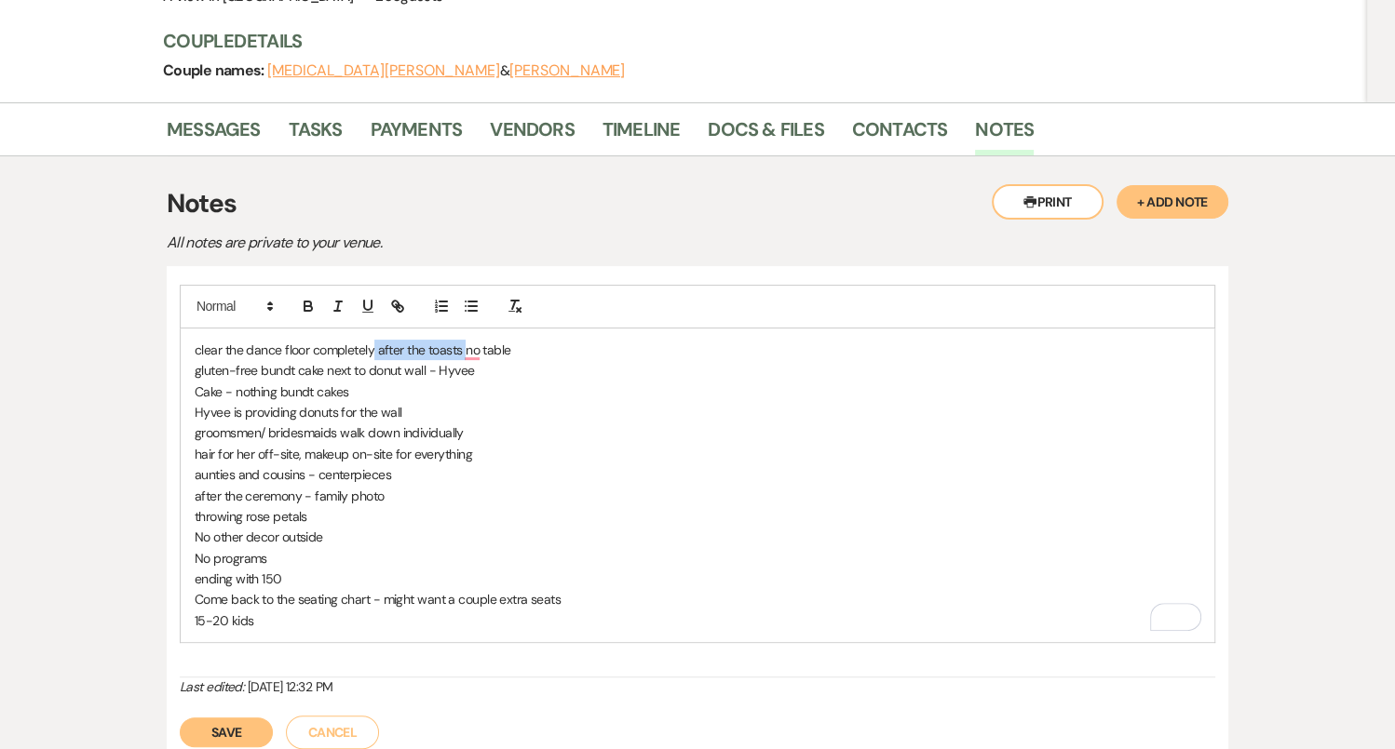
drag, startPoint x: 464, startPoint y: 298, endPoint x: 373, endPoint y: 298, distance: 90.3
click at [373, 340] on p "clear the dance floor completely after the toasts no table" at bounding box center [697, 350] width 1005 height 20
click at [440, 340] on p "clear the dance floor completely no table" at bounding box center [697, 350] width 1005 height 20
click at [423, 340] on p "clear the dance floor completely, no table" at bounding box center [697, 350] width 1005 height 20
click at [442, 340] on p "clear the dance floor completely, no table - btalk with her whether she wants t…" at bounding box center [697, 350] width 1005 height 20
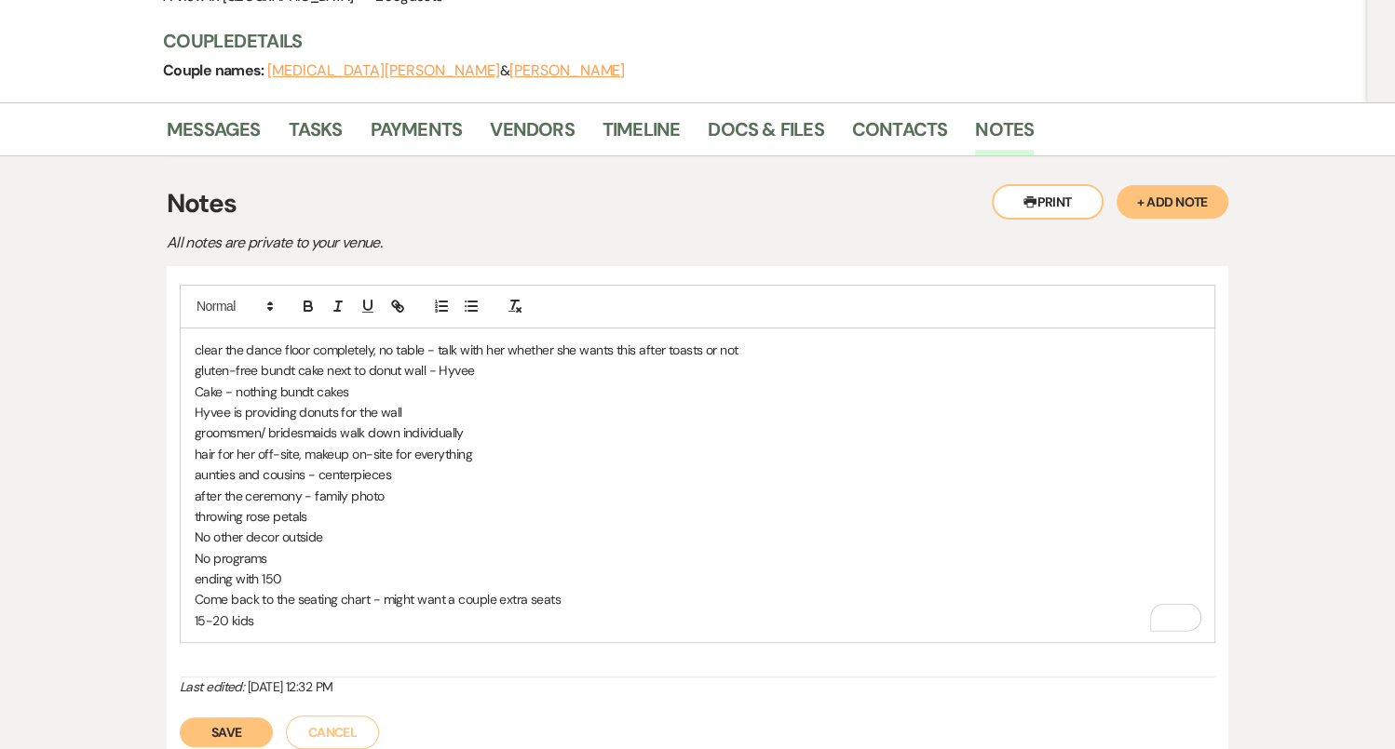
click at [791, 340] on p "clear the dance floor completely, no table - talk with her whether she wants th…" at bounding box center [697, 350] width 1005 height 20
click at [715, 382] on p "Cake - nothing bundt cakes" at bounding box center [697, 392] width 1005 height 20
click at [776, 340] on p "clear the dance floor completely, no table - talk with her whether she wants th…" at bounding box center [697, 350] width 1005 height 20
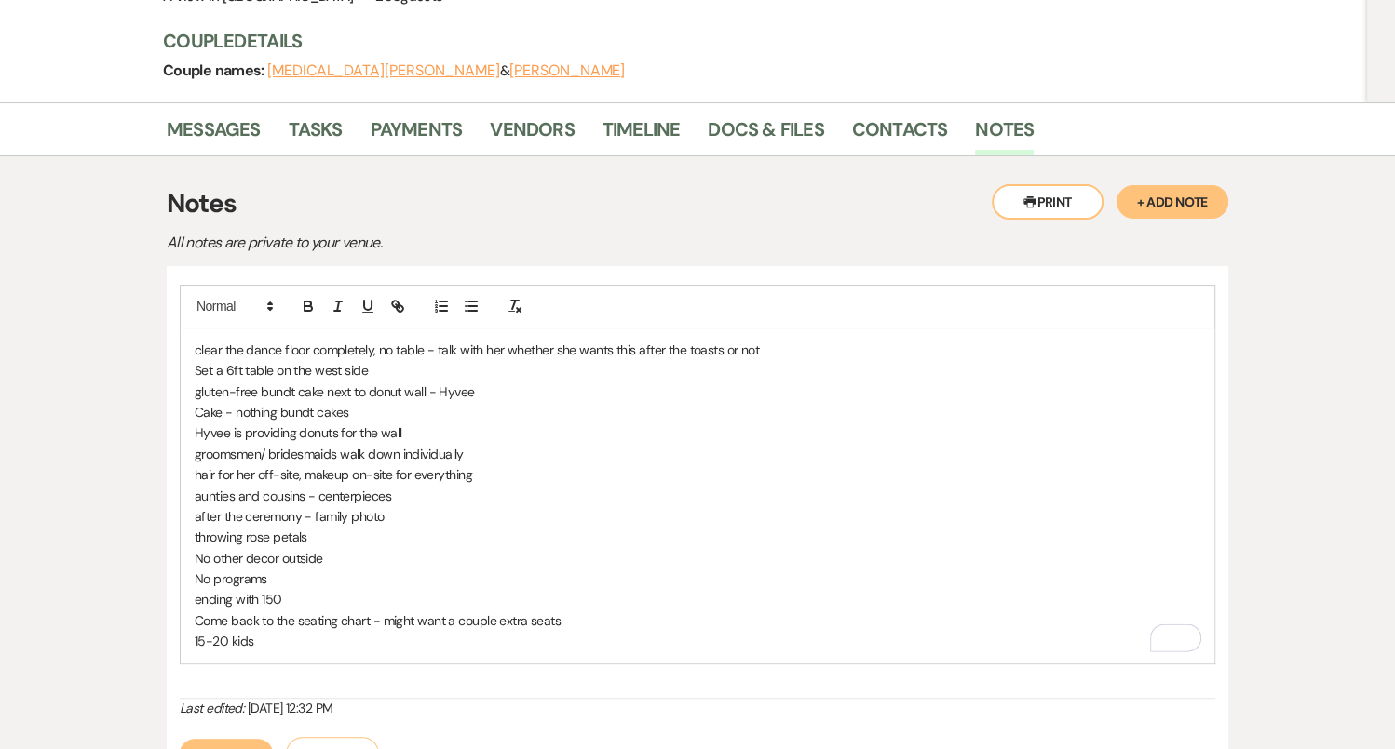
click at [372, 360] on p "Set a 6ft table on the west side" at bounding box center [697, 370] width 1005 height 20
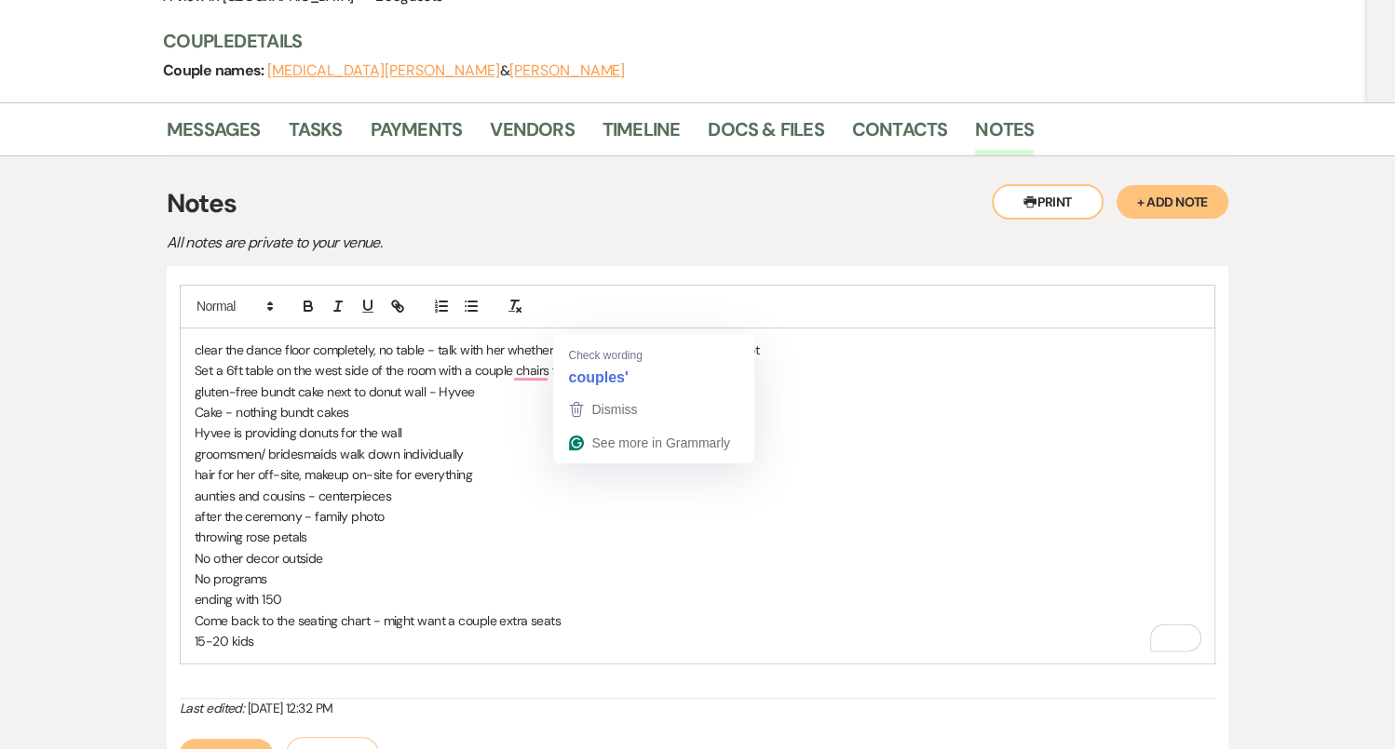
click at [570, 360] on p "Set a 6ft table on the west side of the room with a couple chairs for couples s…" at bounding box center [697, 370] width 1005 height 20
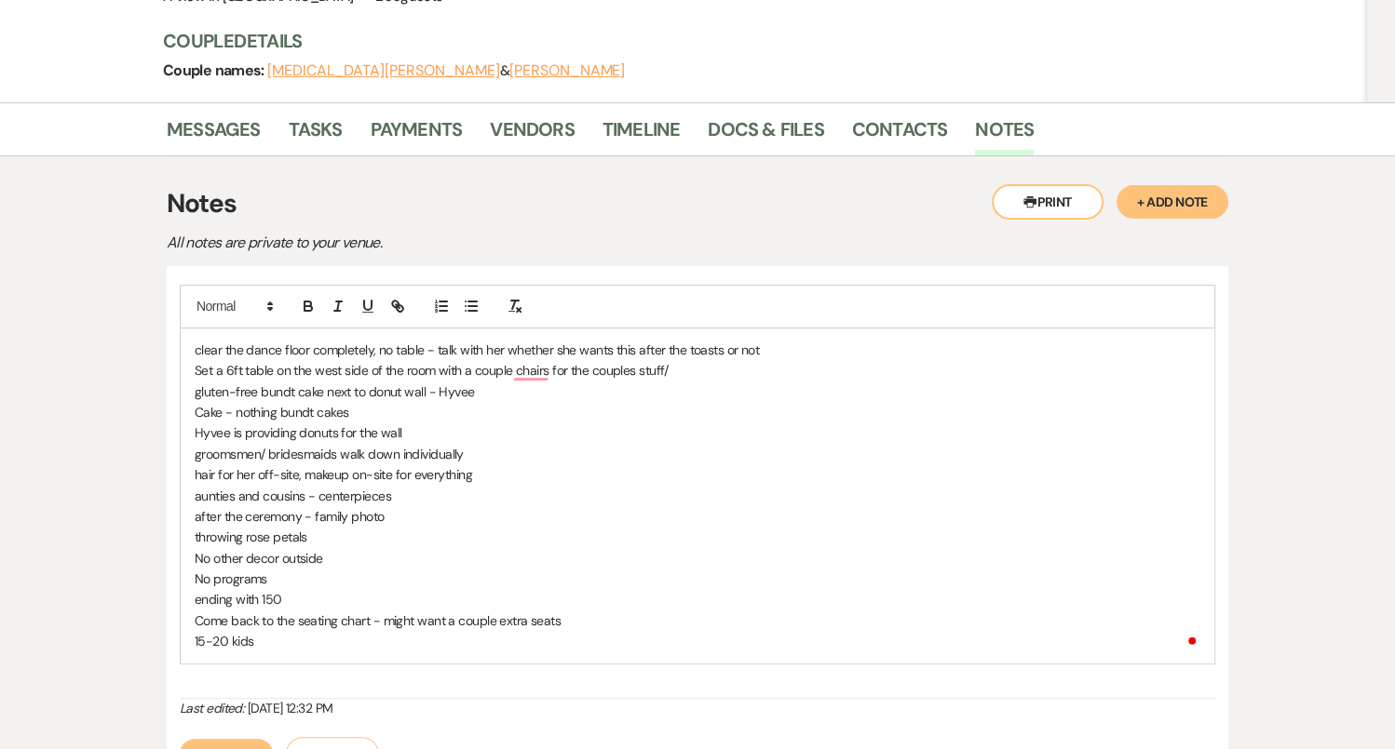
click at [693, 360] on p "Set a 6ft table on the west side of the room with a couple chairs for the coupl…" at bounding box center [697, 370] width 1005 height 20
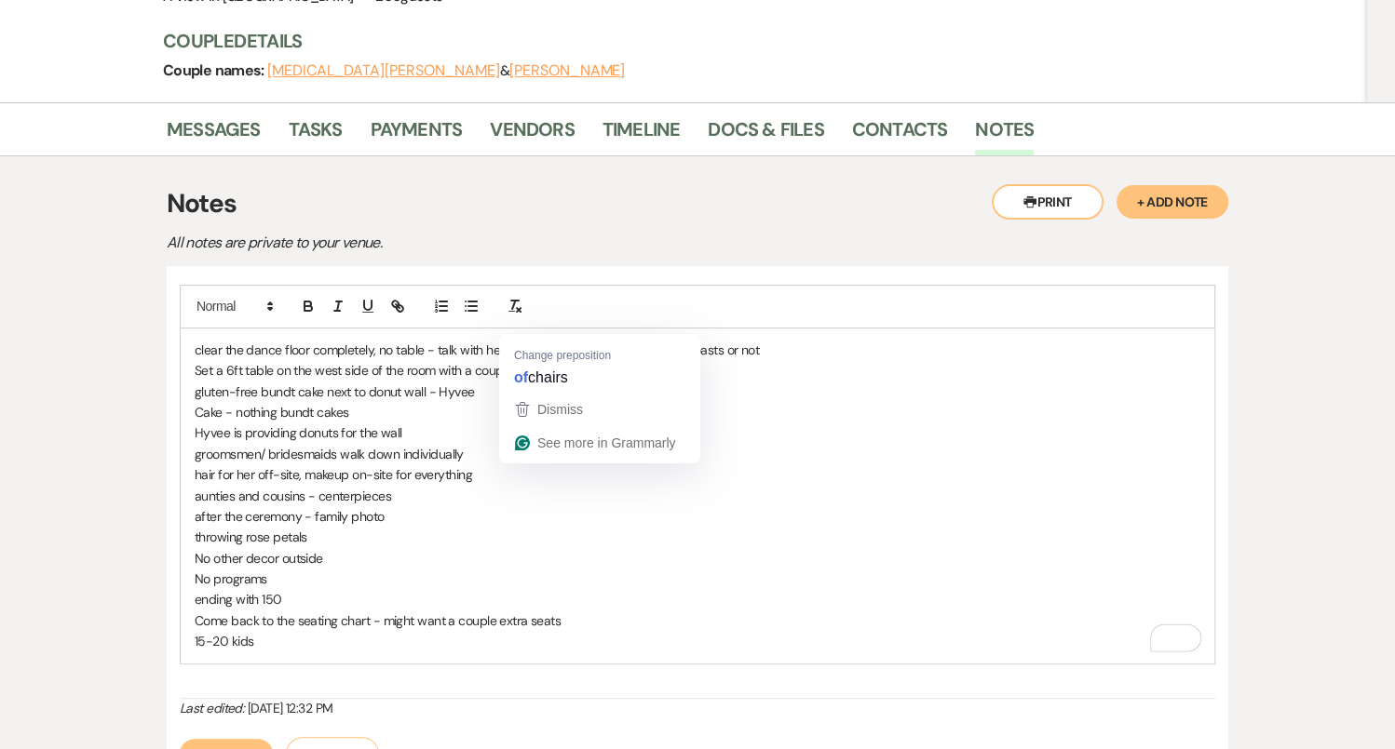
click at [450, 382] on p "gluten-free bundt cake next to donut wall - Hyvee" at bounding box center [697, 392] width 1005 height 20
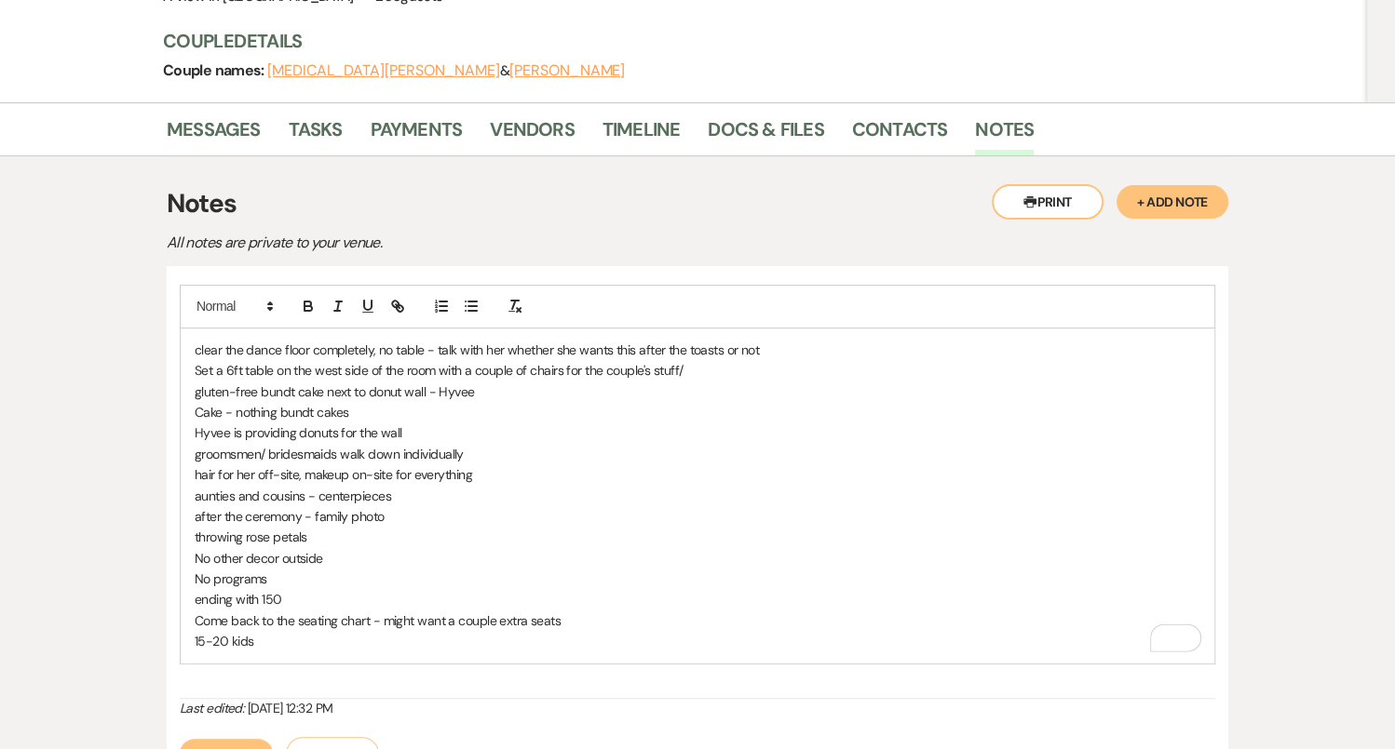
click at [632, 402] on p "Cake - nothing bundt cakes" at bounding box center [697, 412] width 1005 height 20
click at [698, 360] on p "Set a 6ft table on the west side of the room with a couple of chairs for the co…" at bounding box center [697, 370] width 1005 height 20
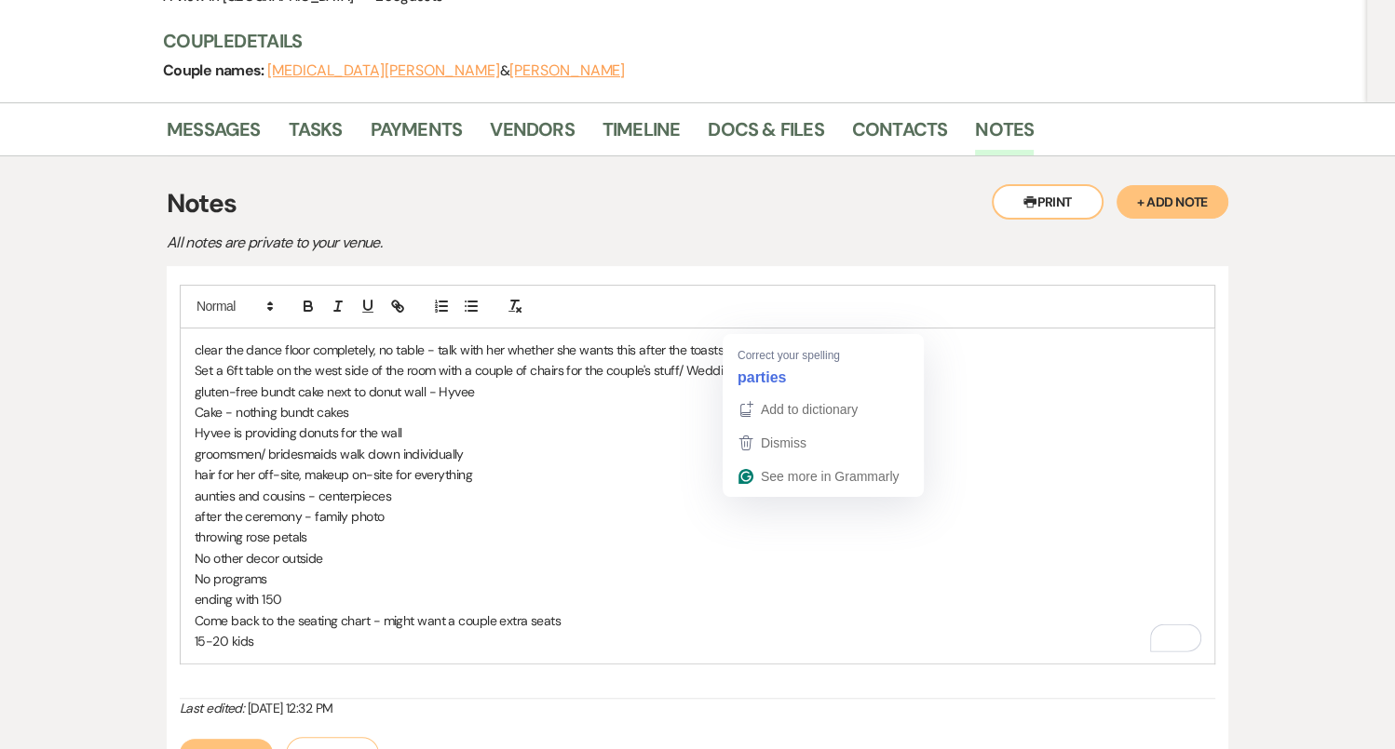
click at [751, 360] on p "Set a 6ft table on the west side of the room with a couple of chairs for the co…" at bounding box center [697, 370] width 1005 height 20
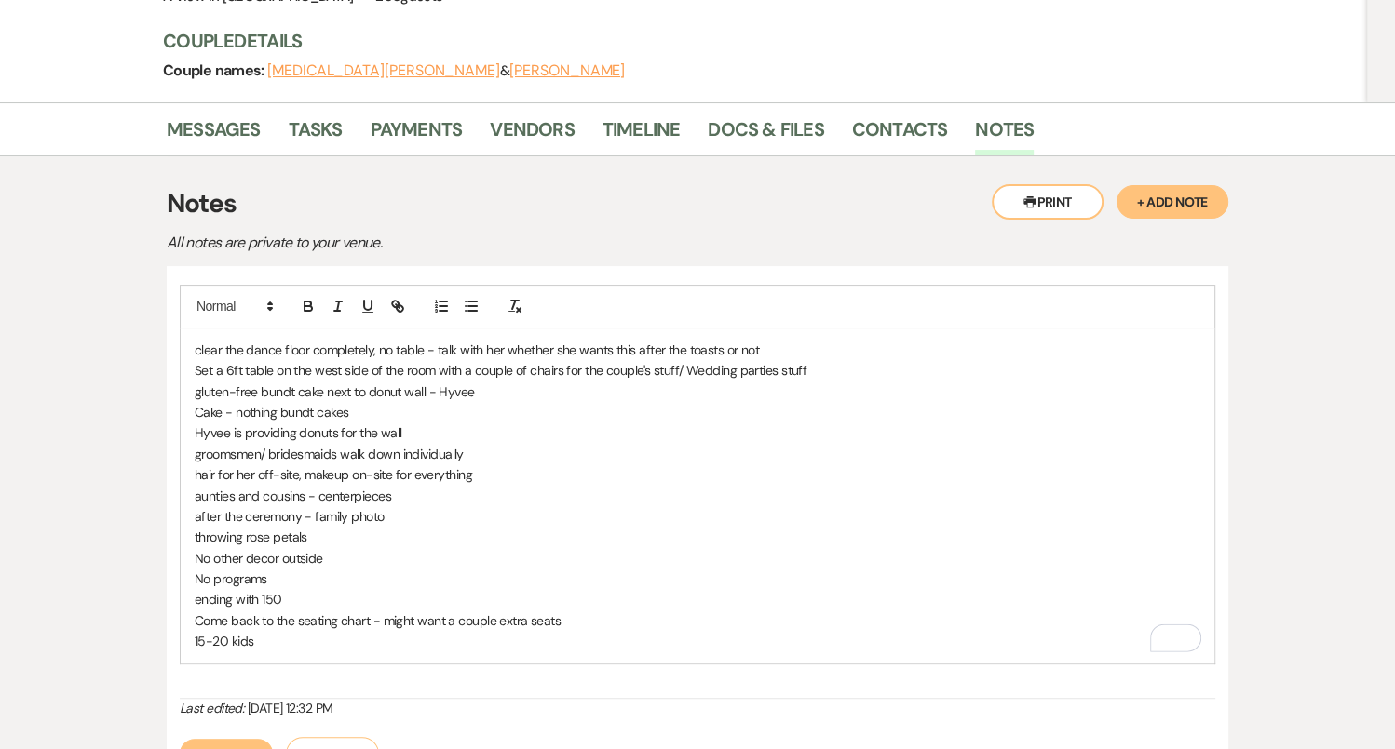
click at [815, 360] on p "Set a 6ft table on the west side of the room with a couple of chairs for the co…" at bounding box center [697, 370] width 1005 height 20
click at [489, 382] on p "gluten-free bundt cake next to donut wall - Hyvee" at bounding box center [697, 392] width 1005 height 20
click at [593, 360] on p "Set a 6ft table on the west side of the room with a couple of chairs for the co…" at bounding box center [697, 370] width 1005 height 20
click at [429, 382] on p "gluten-free bundt cake next to donut wall - Hyvee" at bounding box center [697, 392] width 1005 height 20
drag, startPoint x: 563, startPoint y: 345, endPoint x: 505, endPoint y: 337, distance: 59.2
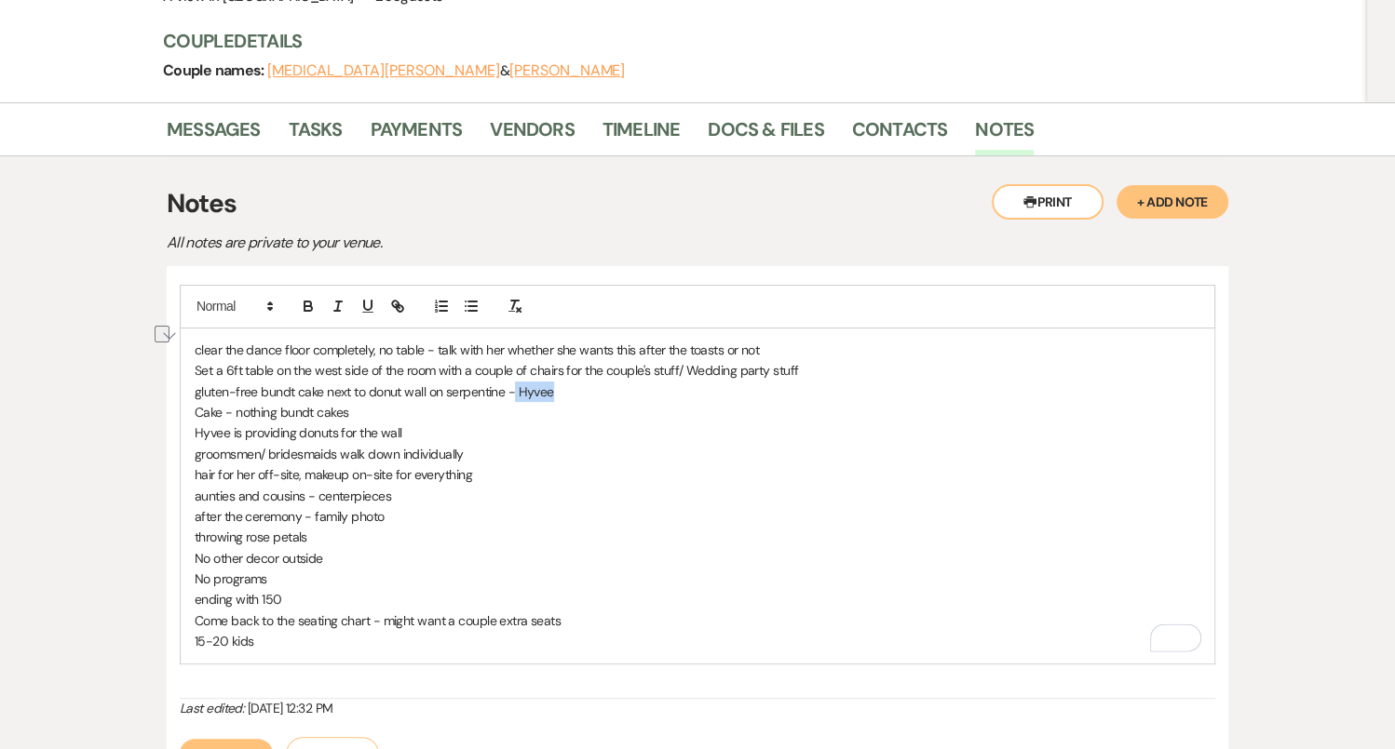
click at [508, 382] on p "gluten-free bundt cake next to donut wall on serpentine - Hyvee" at bounding box center [697, 392] width 1005 height 20
click at [236, 402] on p "Cake - nothing bundt cakes" at bounding box center [697, 412] width 1005 height 20
click at [392, 402] on p "Cake - 2 tier nothing bundt cakes" at bounding box center [697, 412] width 1005 height 20
click at [520, 402] on p "Cake - 2 tier nothing bundt cakes - put cocktail table next to the sepentine" at bounding box center [697, 412] width 1005 height 20
click at [516, 382] on p "gluten-free bundt cake next to donut wall on serpentine" at bounding box center [697, 392] width 1005 height 20
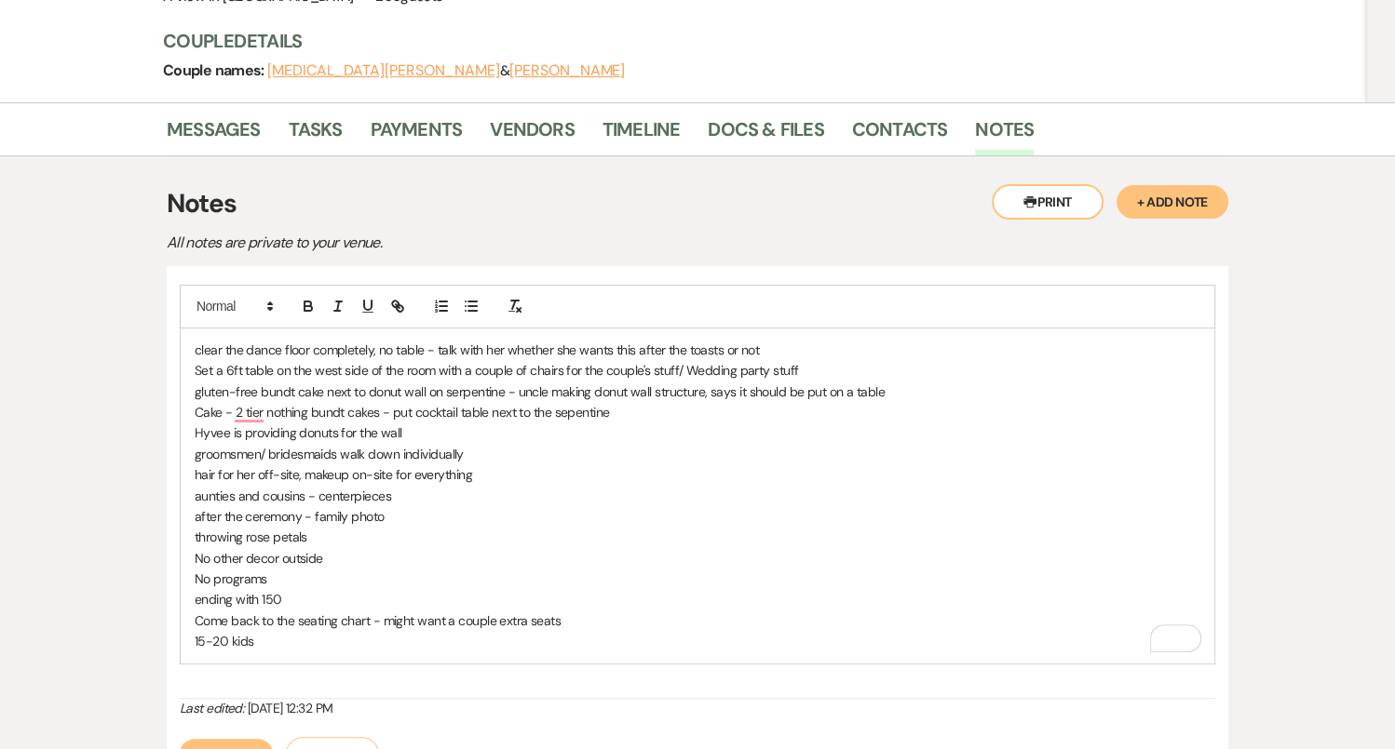
click at [464, 423] on p "Hyvee is providing donuts for the wall" at bounding box center [697, 433] width 1005 height 20
drag, startPoint x: 464, startPoint y: 384, endPoint x: 135, endPoint y: 384, distance: 328.6
copy p "Hyvee is providing donuts for the wall"
click at [913, 382] on p "gluten-free bundt cake next to donut wall on serpentine - uncle making donut wa…" at bounding box center [697, 392] width 1005 height 20
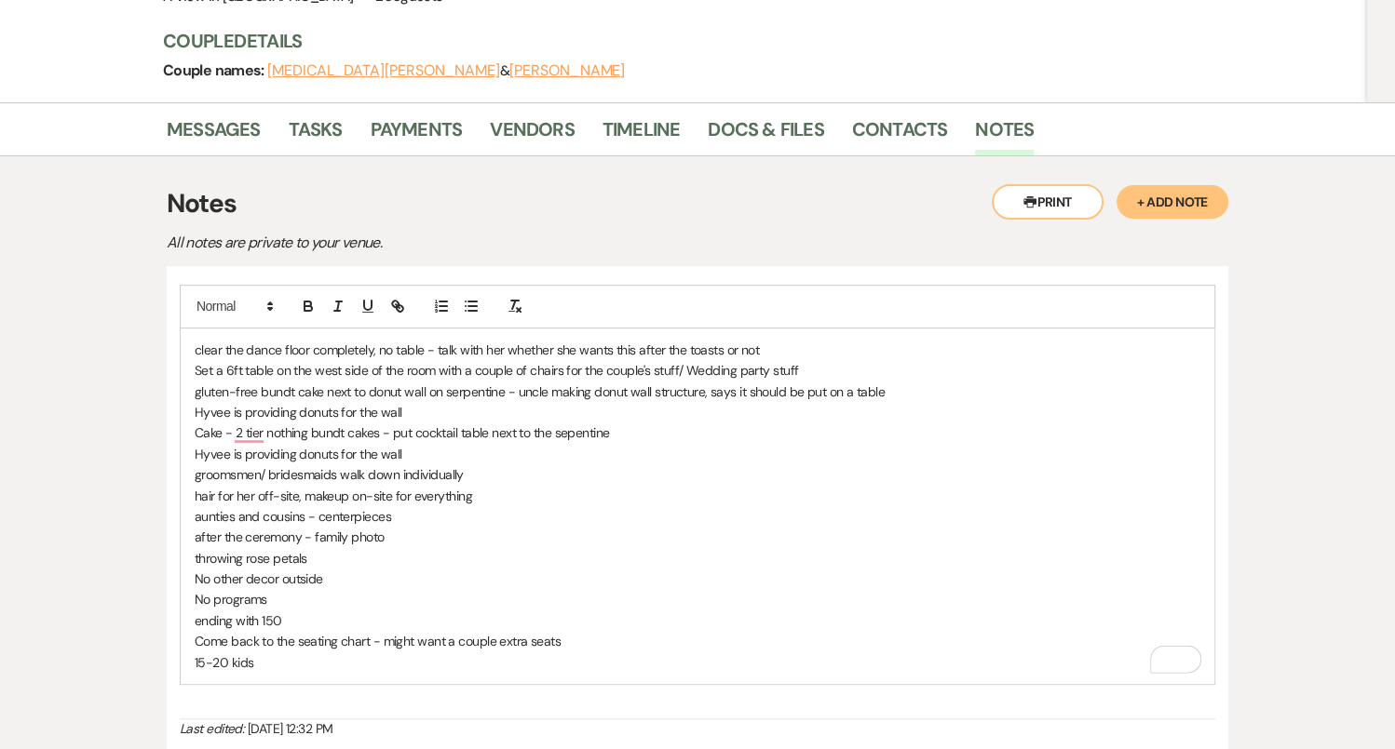
click at [189, 368] on div "clear the dance floor completely, no table - talk with her whether she wants th…" at bounding box center [697, 507] width 1033 height 356
click at [465, 298] on icon "button" at bounding box center [471, 306] width 17 height 17
click at [441, 402] on li "Hyvee is providing donuts for the wall" at bounding box center [706, 412] width 987 height 20
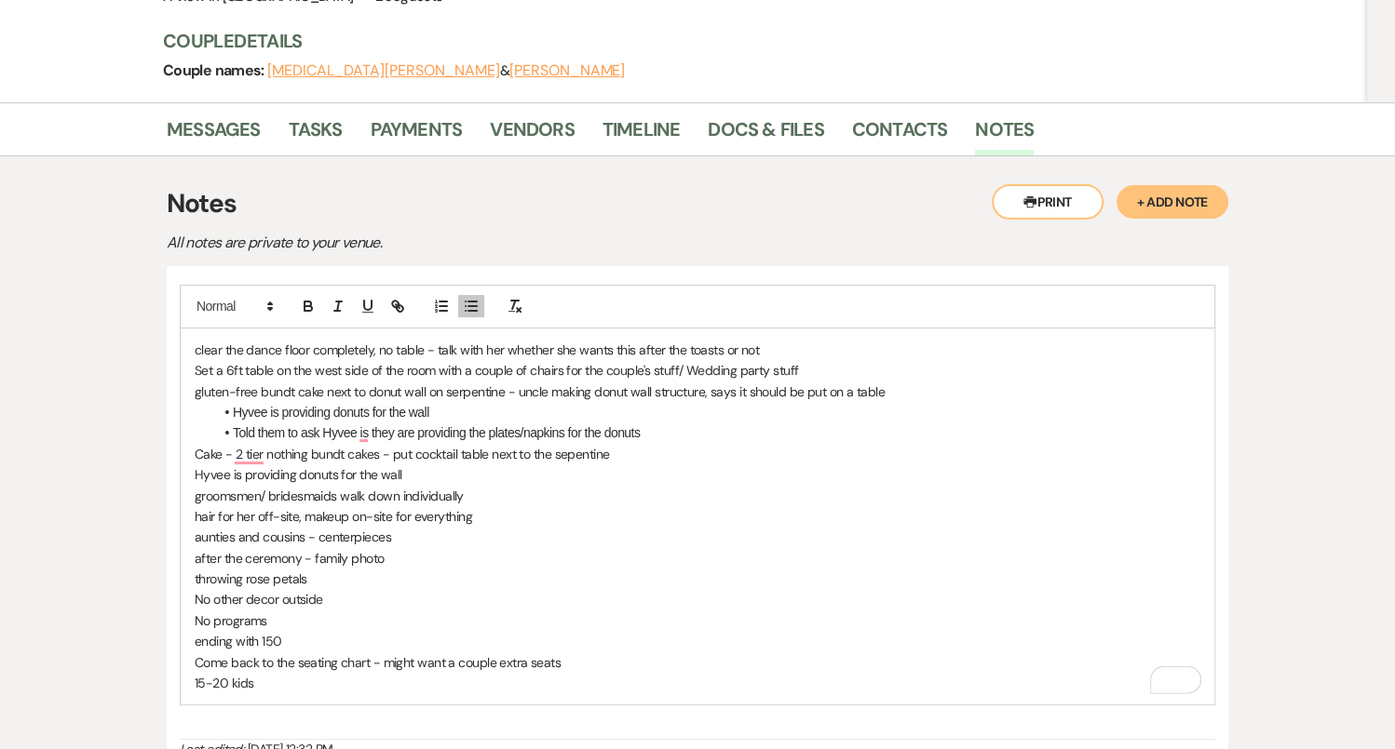
click at [654, 444] on p "Cake - 2 tier nothing bundt cakes - put cocktail table next to the sepentine" at bounding box center [697, 454] width 1005 height 20
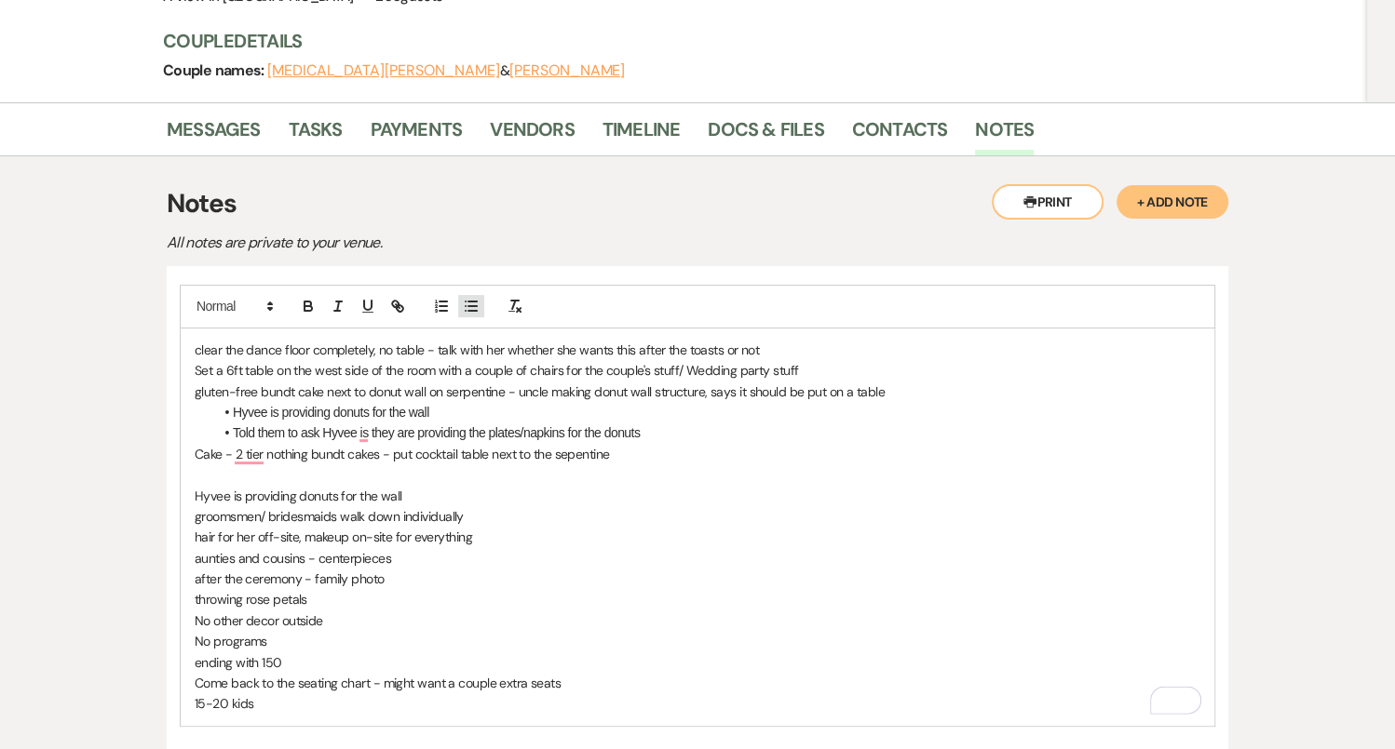
click at [474, 298] on icon "button" at bounding box center [471, 306] width 17 height 17
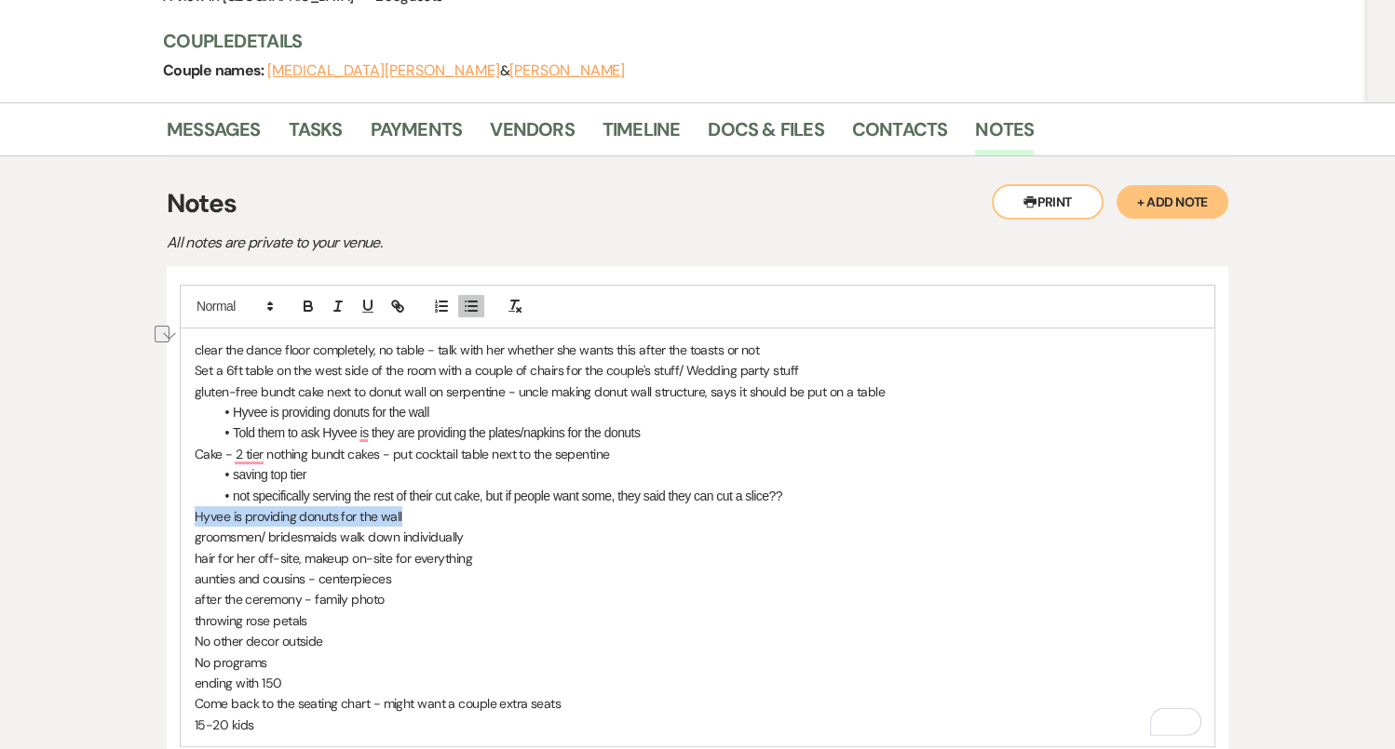
drag, startPoint x: 437, startPoint y: 463, endPoint x: 179, endPoint y: 464, distance: 257.9
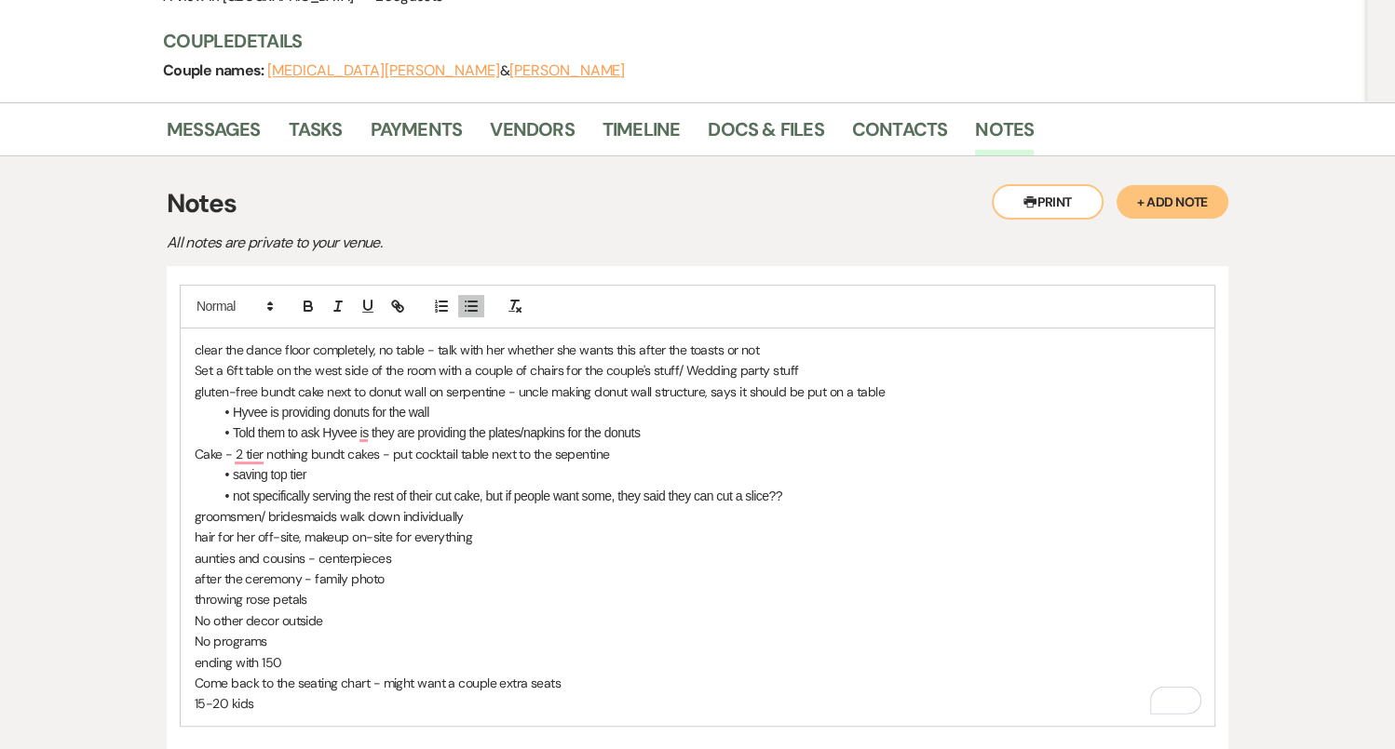
click at [193, 469] on div "clear the dance floor completely, no table - talk with her whether she wants th…" at bounding box center [697, 528] width 1033 height 398
click at [573, 506] on p "Thinking that the groomsmen/ bridesmaids walk down individually" at bounding box center [697, 516] width 1005 height 20
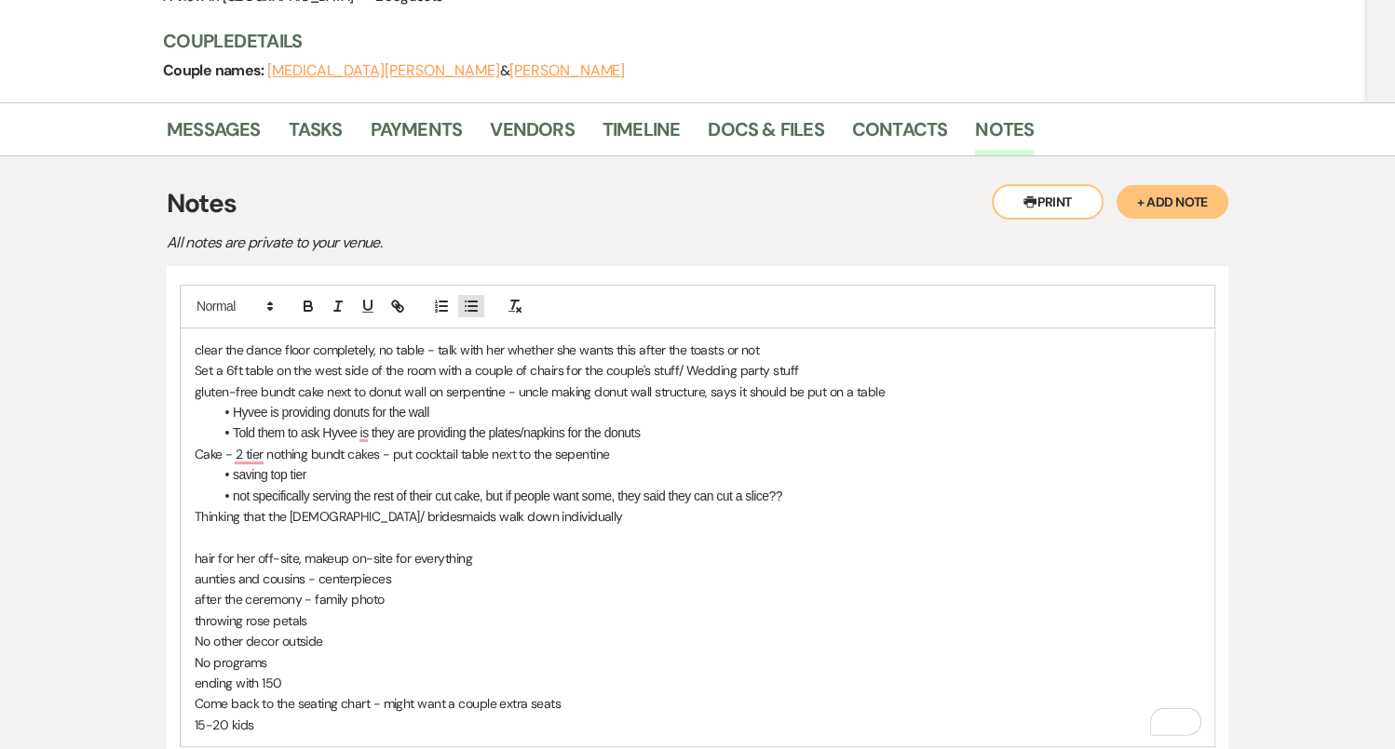
click at [477, 298] on icon "button" at bounding box center [471, 306] width 17 height 17
click at [336, 527] on li "TBD on if she wants" at bounding box center [706, 537] width 987 height 20
click at [415, 569] on p "aunties and cousins - centerpieces" at bounding box center [697, 579] width 1005 height 20
drag, startPoint x: 254, startPoint y: 513, endPoint x: 219, endPoint y: 513, distance: 35.4
click at [219, 548] on p "hair for her off-site, makeup on-site for everything" at bounding box center [697, 558] width 1005 height 20
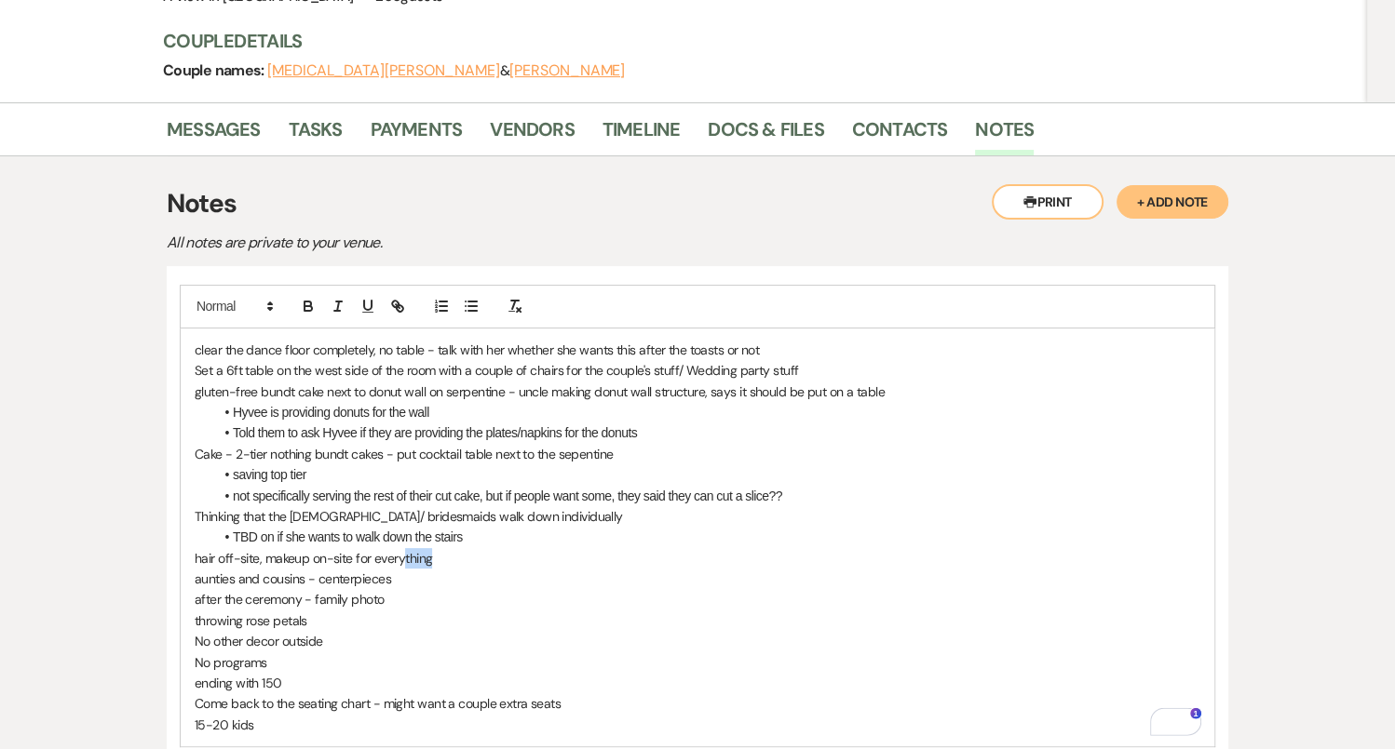
drag, startPoint x: 442, startPoint y: 514, endPoint x: 401, endPoint y: 514, distance: 41.0
click at [401, 548] on p "hair off-site, makeup on-site for everything" at bounding box center [697, 558] width 1005 height 20
click at [315, 569] on p "aunties and cousins - centerpieces" at bounding box center [697, 579] width 1005 height 20
click at [562, 569] on p "aunties and cousins are in charge of centerpieces" at bounding box center [697, 579] width 1005 height 20
click at [362, 611] on p "throwing rose petals" at bounding box center [697, 621] width 1005 height 20
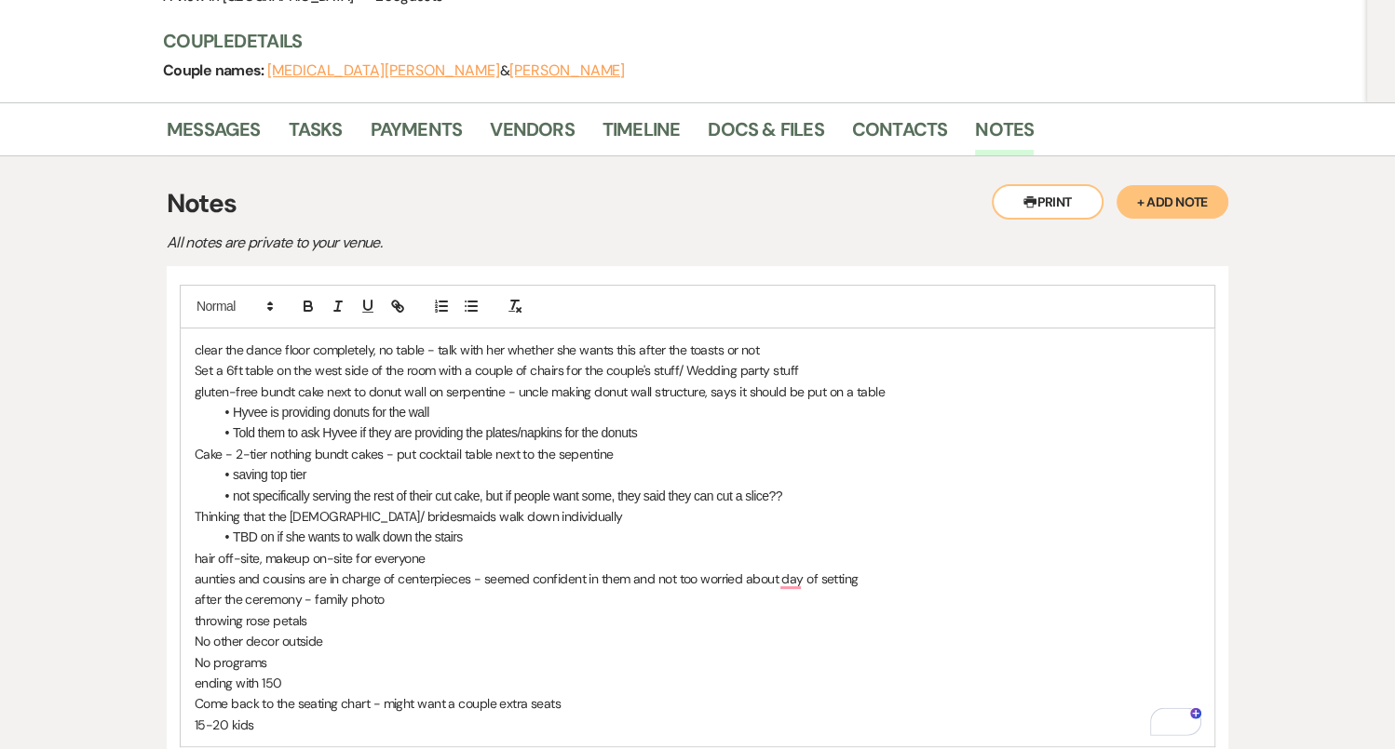
click at [392, 589] on p "after the ceremony - family photo" at bounding box center [697, 599] width 1005 height 20
click at [310, 589] on p "after the ceremony - family photos" at bounding box center [697, 599] width 1005 height 20
click at [447, 589] on p "after the ceremony - quick family photos" at bounding box center [697, 599] width 1005 height 20
click at [278, 611] on p "throwing rose petals" at bounding box center [697, 621] width 1005 height 20
click at [344, 611] on p "throwing rose petals" at bounding box center [697, 621] width 1005 height 20
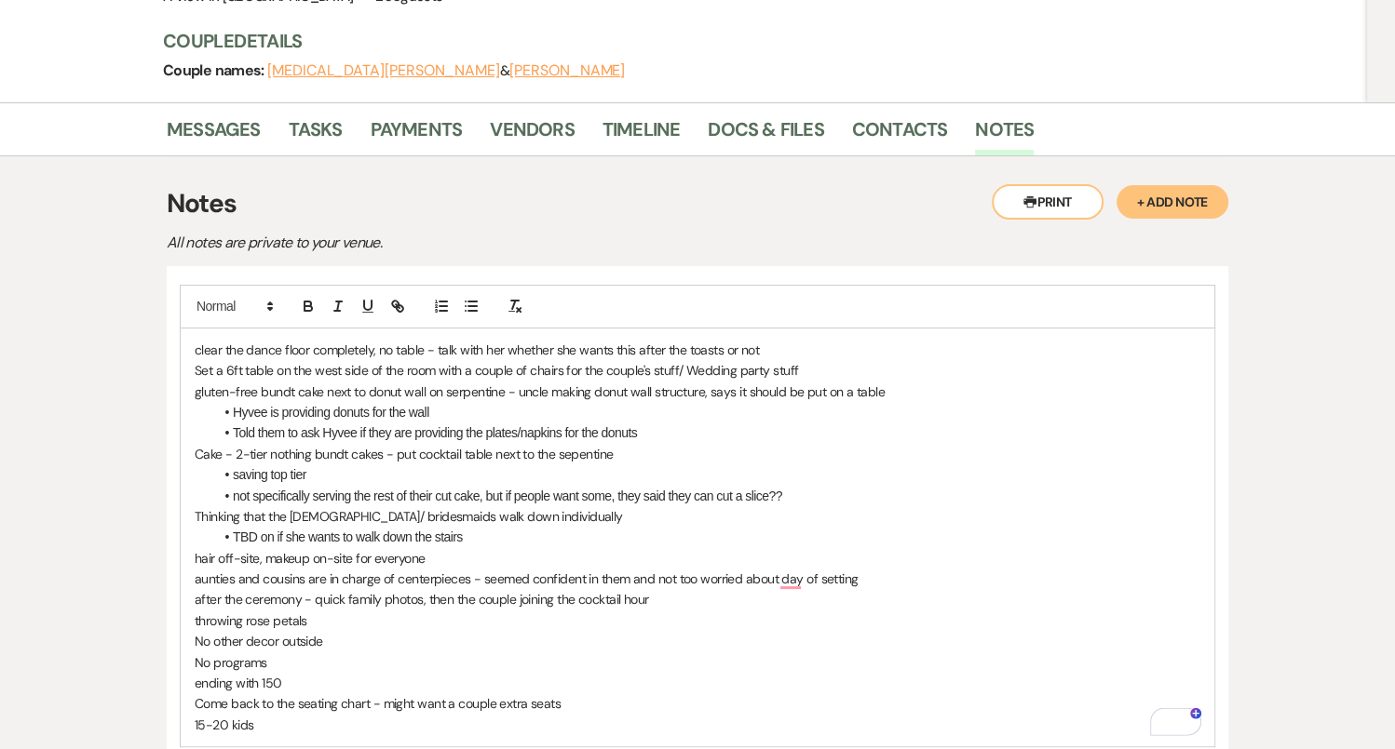
click at [360, 631] on p "No other decor outside" at bounding box center [697, 641] width 1005 height 20
click at [186, 573] on div "clear the dance floor completely, no table - talk with her whether she wants th…" at bounding box center [697, 538] width 1033 height 418
click at [321, 673] on p "ending with 150" at bounding box center [697, 683] width 1005 height 20
click at [301, 715] on p "15-20 kids" at bounding box center [697, 725] width 1005 height 20
click at [585, 694] on p "Come back to the seating chart - might want a couple extra seats" at bounding box center [697, 704] width 1005 height 20
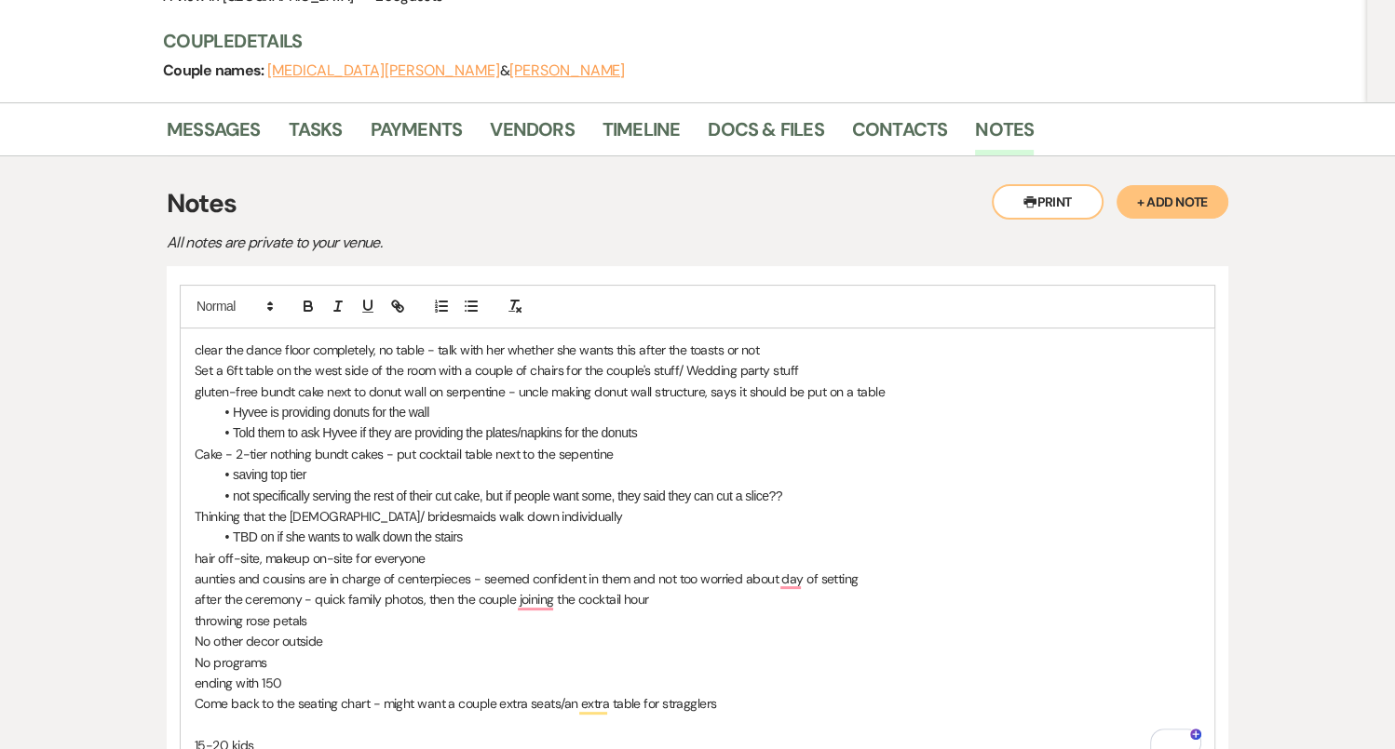
click at [296, 735] on p "15-20 kids" at bounding box center [697, 745] width 1005 height 20
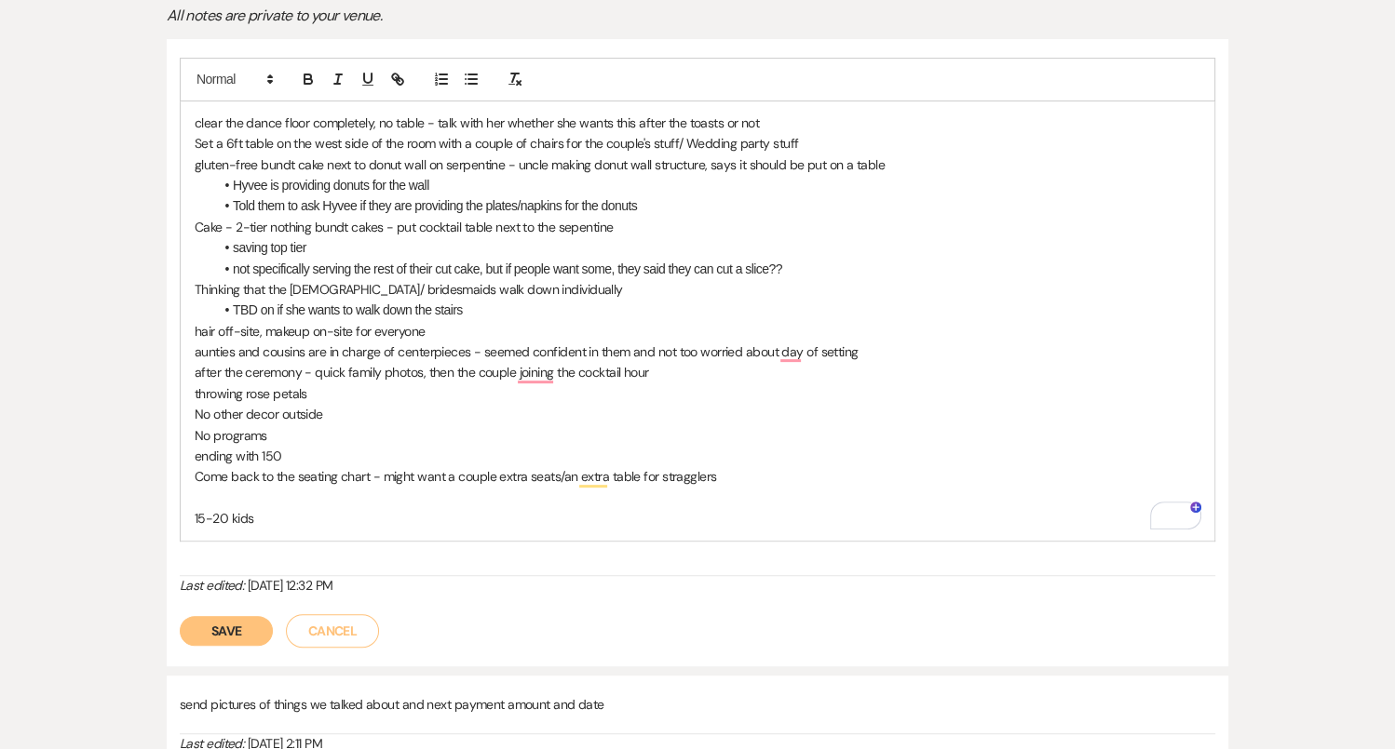
scroll to position [500, 0]
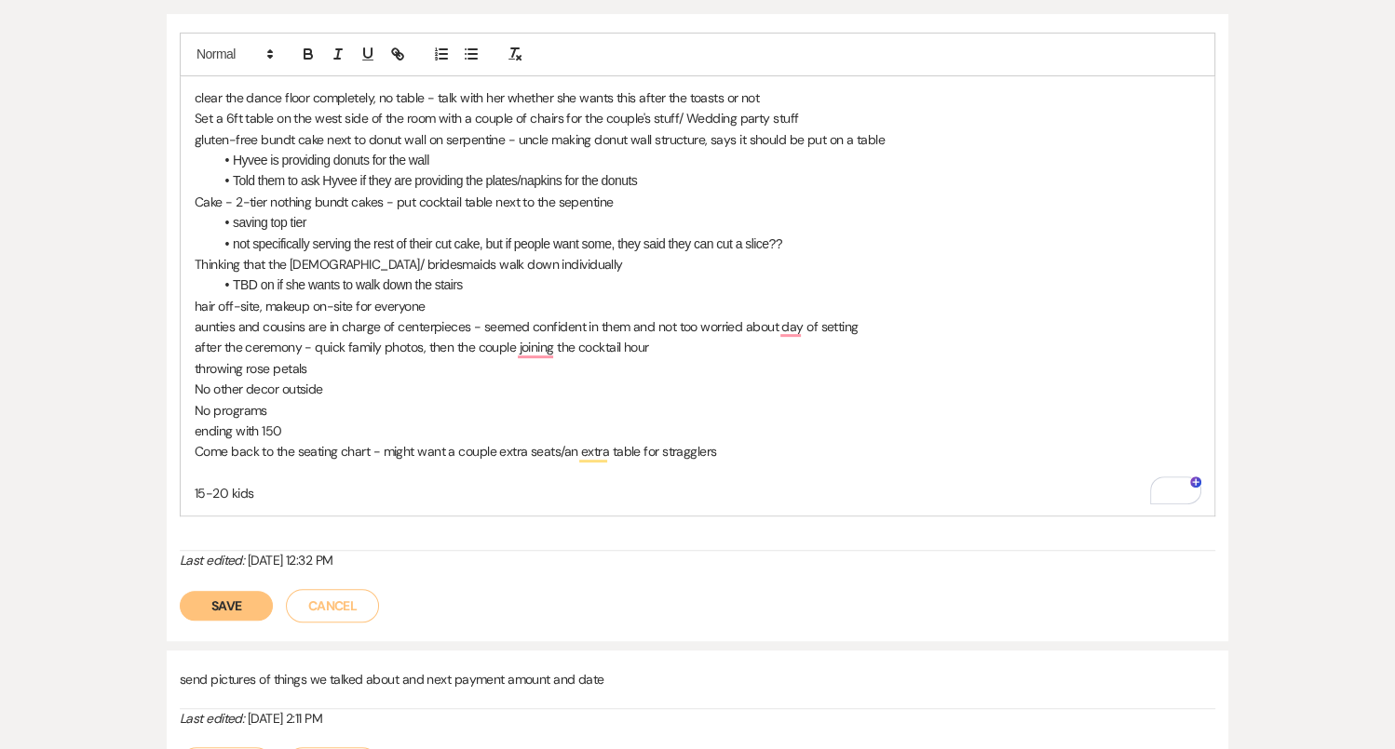
click at [242, 591] on button "Save" at bounding box center [226, 606] width 93 height 30
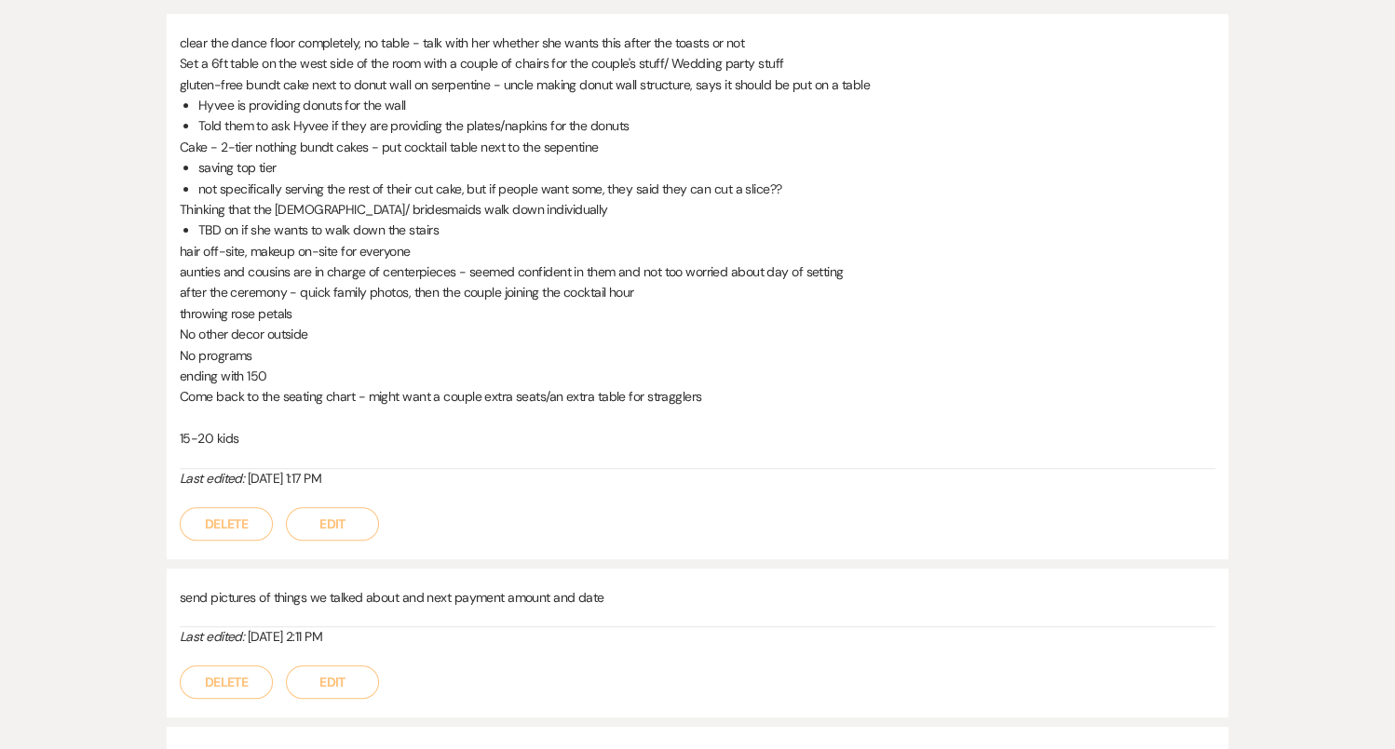
click at [828, 386] on p "Come back to the seating chart - might want a couple extra seats/an extra table…" at bounding box center [697, 396] width 1035 height 20
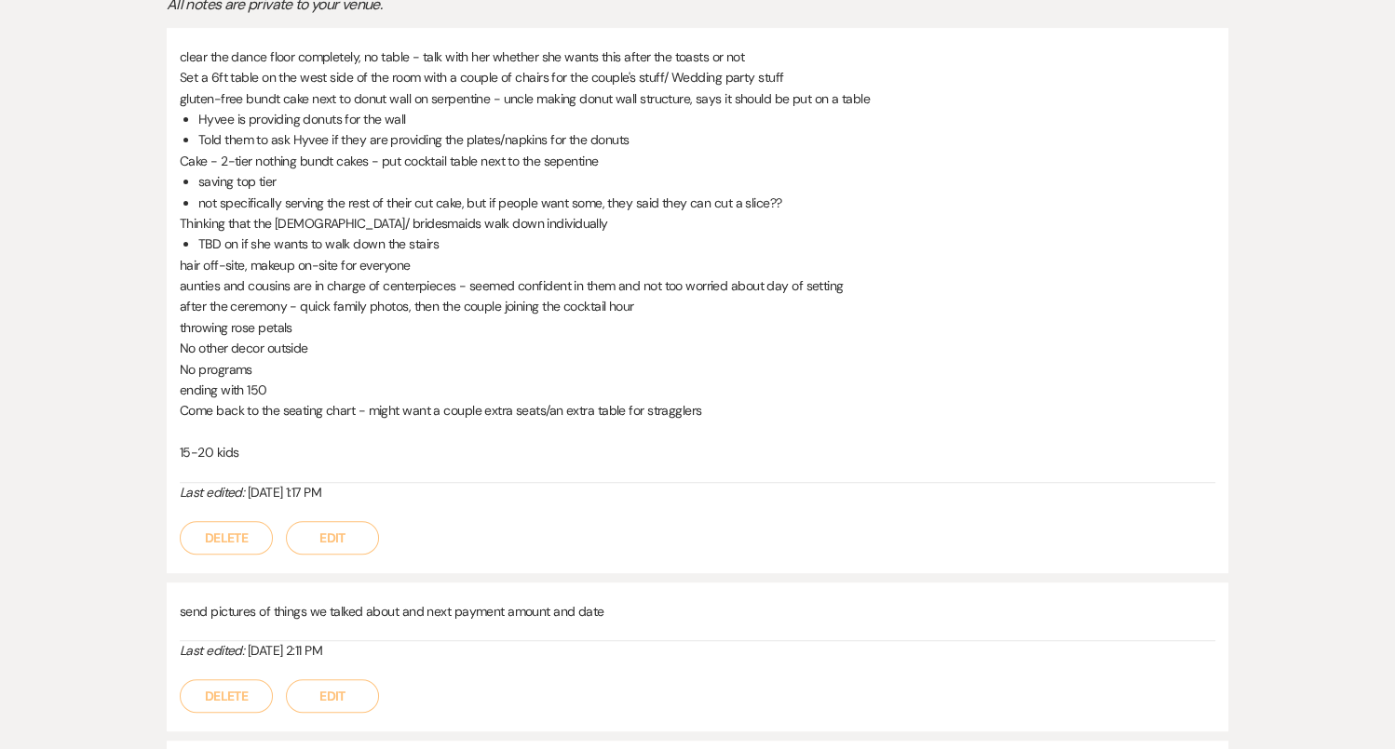
scroll to position [0, 0]
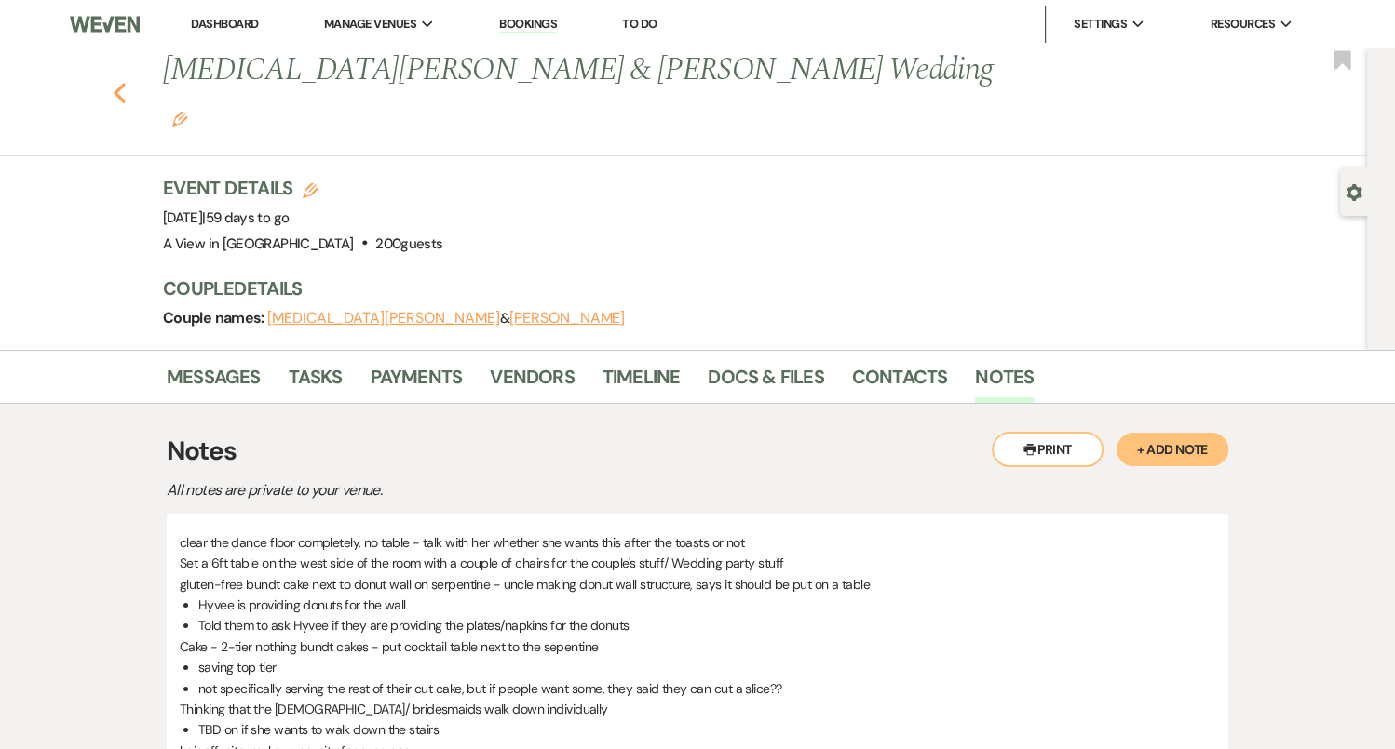
click at [122, 82] on icon "Previous" at bounding box center [120, 93] width 14 height 22
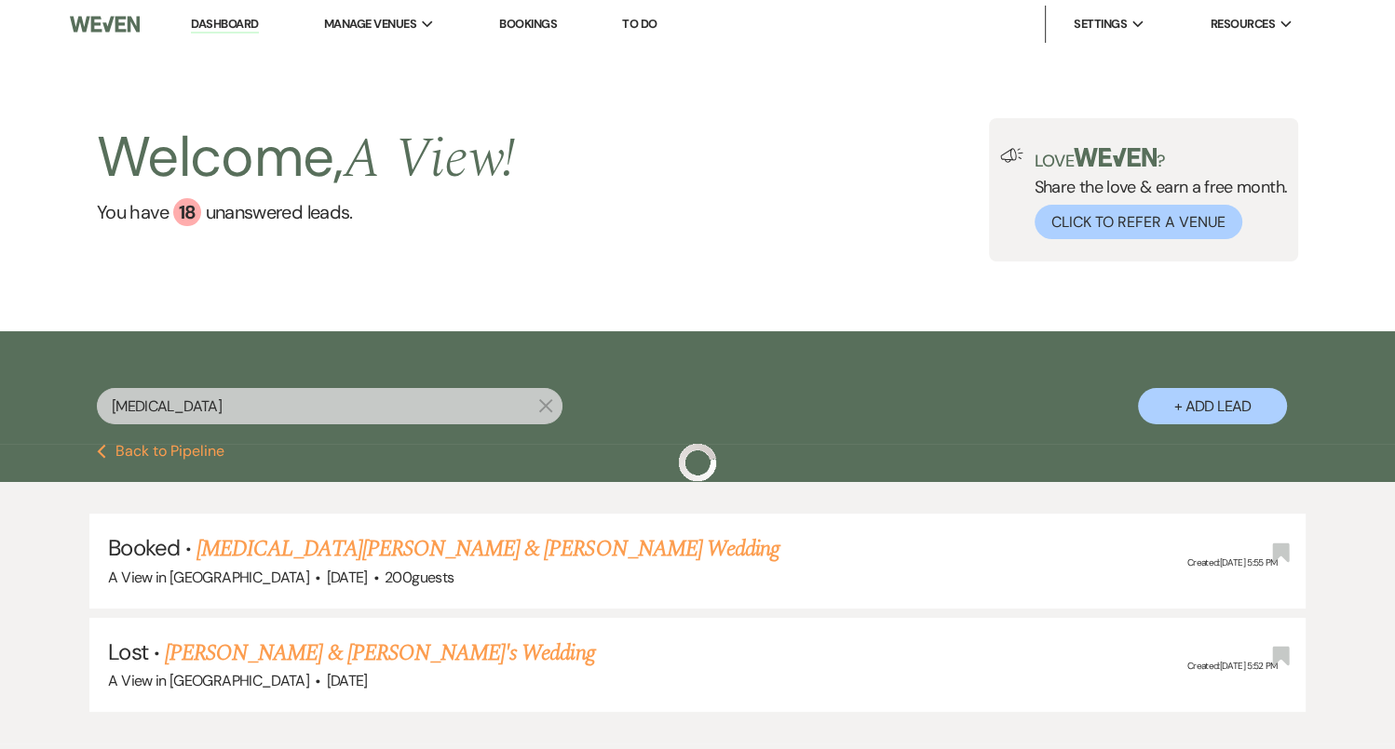
click at [340, 411] on input "tao" at bounding box center [329, 406] width 465 height 36
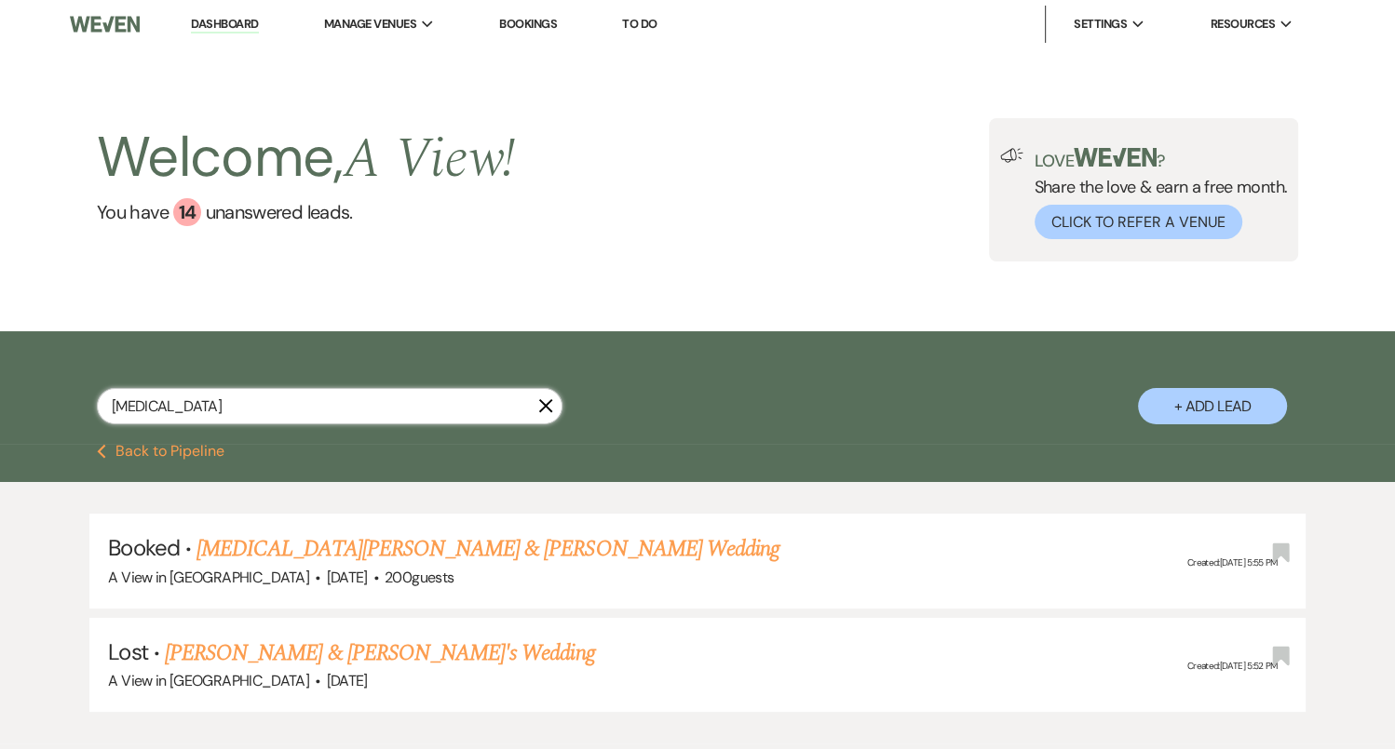
click at [340, 411] on input "tao" at bounding box center [329, 406] width 465 height 36
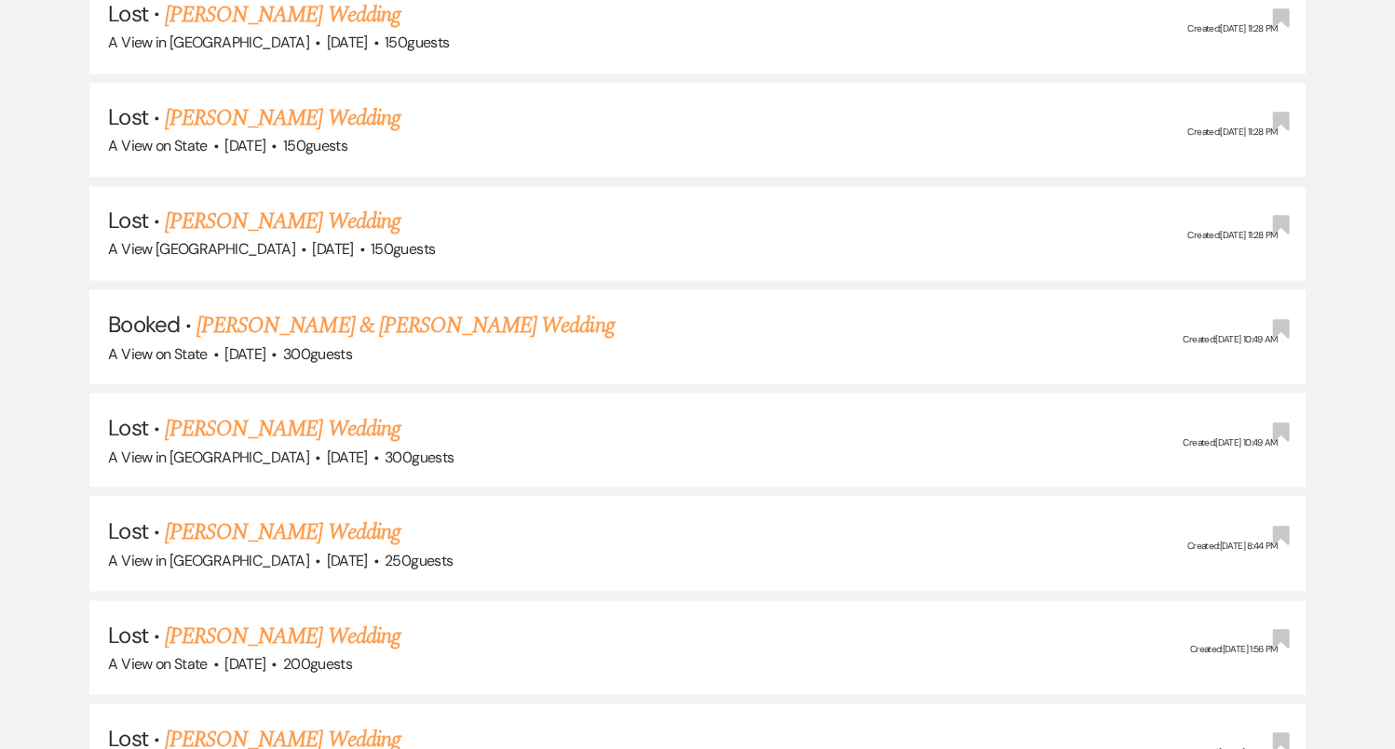
scroll to position [2766, 0]
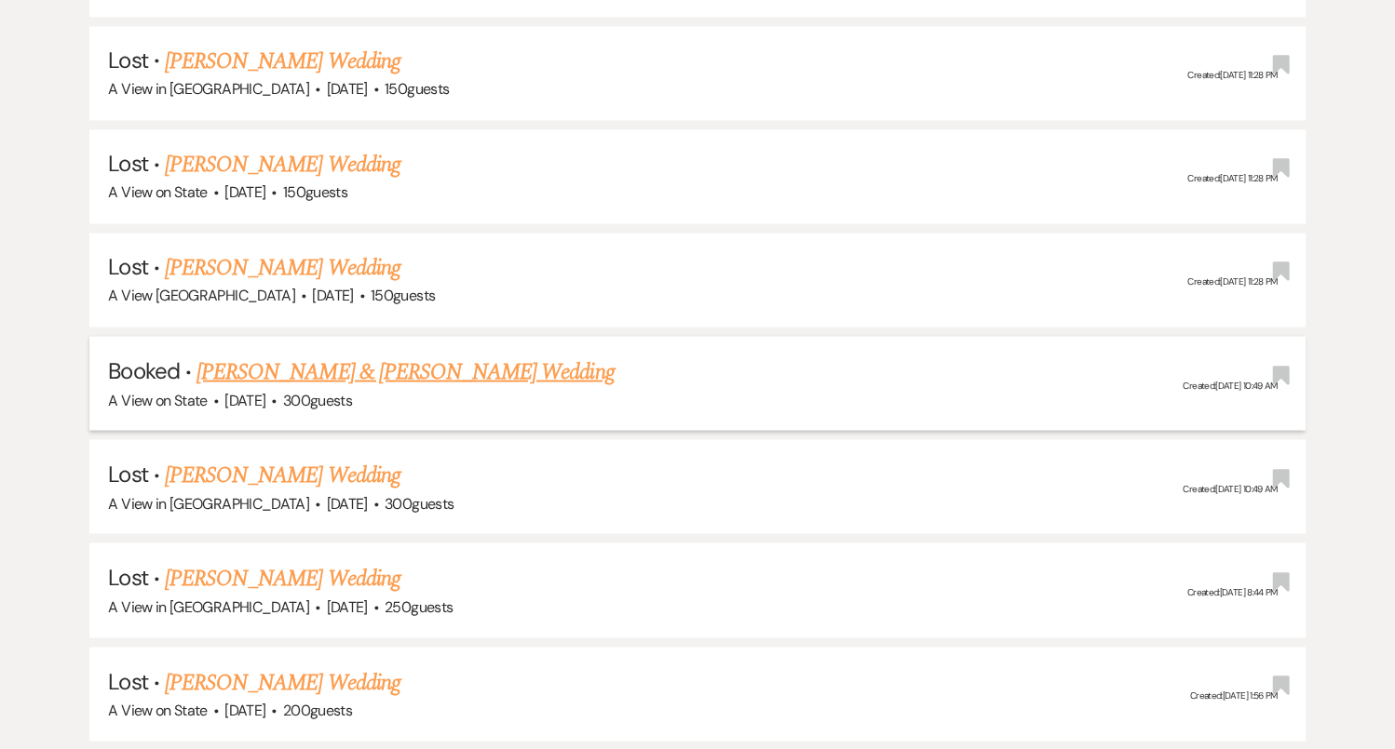
type input "[PERSON_NAME]"
click at [415, 355] on link "[PERSON_NAME] & [PERSON_NAME] Wedding" at bounding box center [404, 372] width 417 height 34
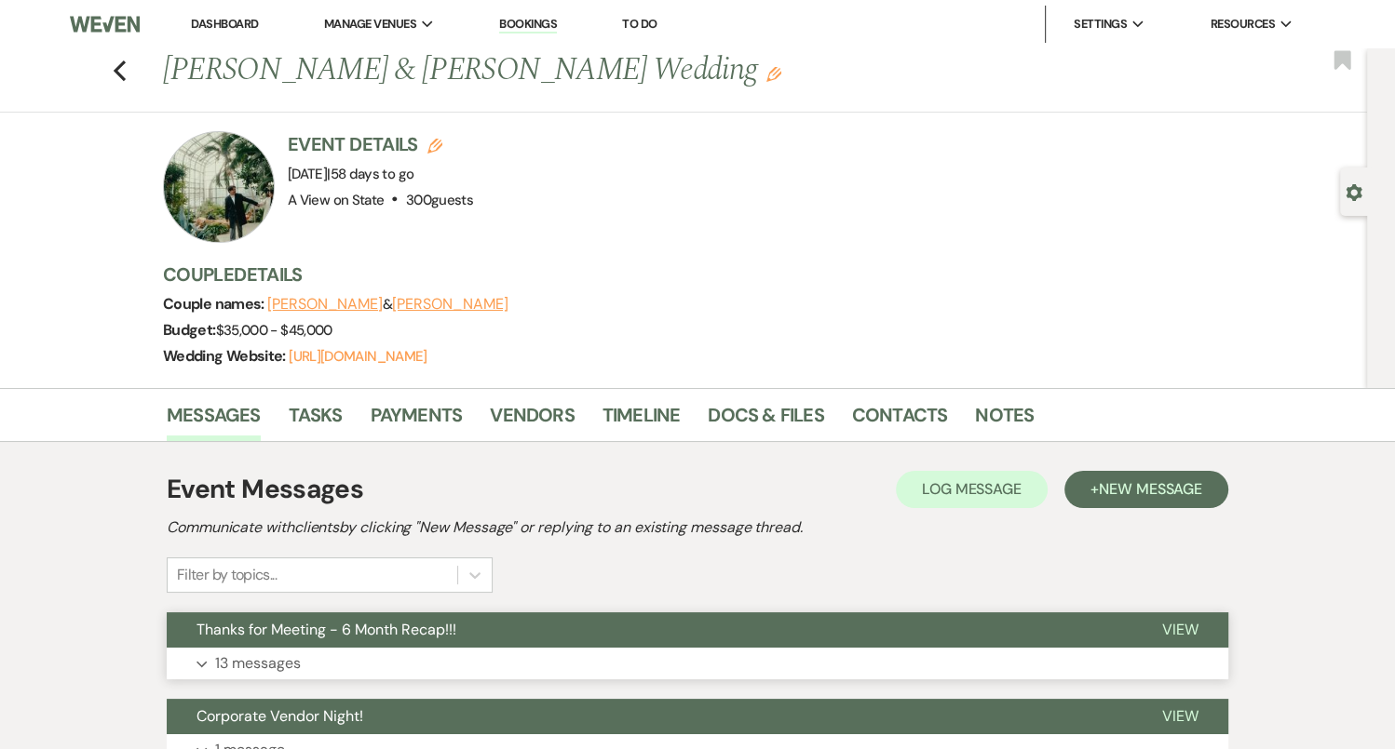
click at [691, 627] on button "Thanks for Meeting - 6 Month Recap!!!" at bounding box center [649, 630] width 965 height 35
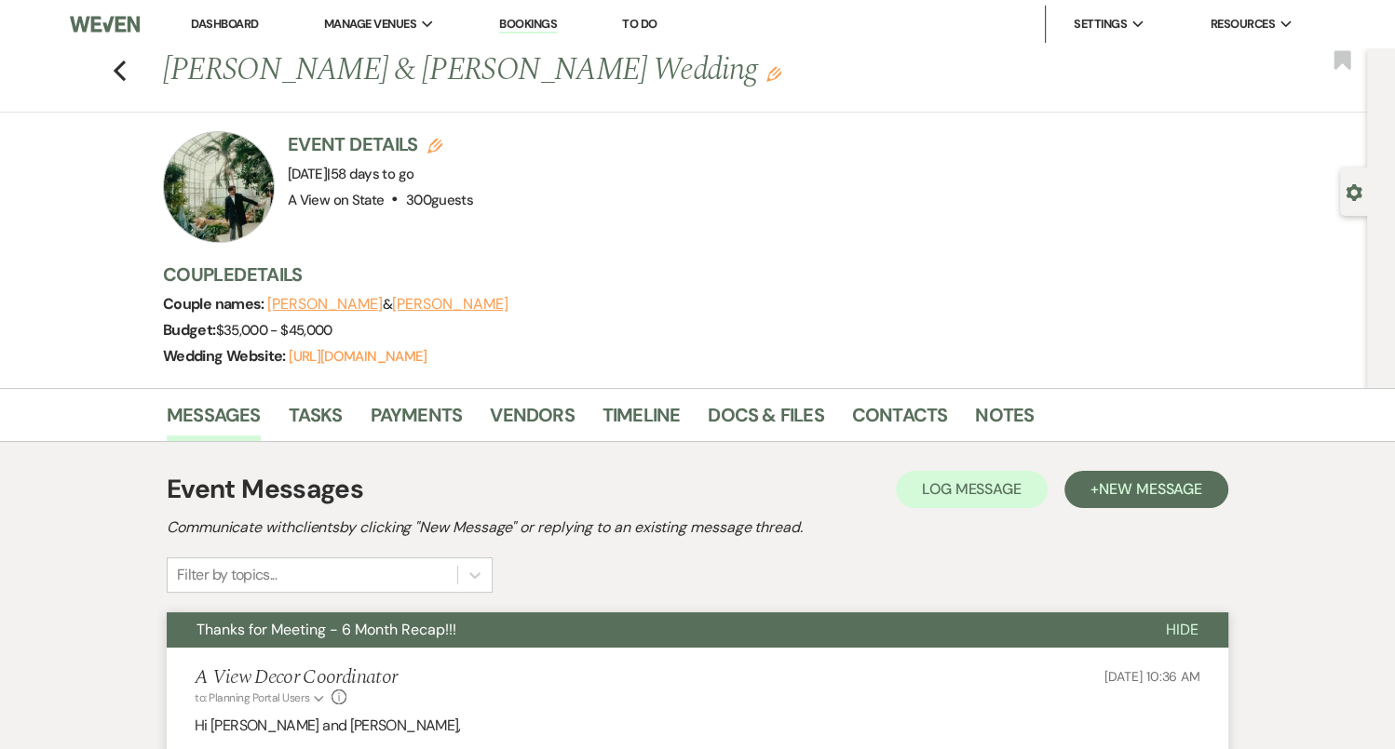
click at [691, 629] on button "Thanks for Meeting - 6 Month Recap!!!" at bounding box center [651, 630] width 969 height 35
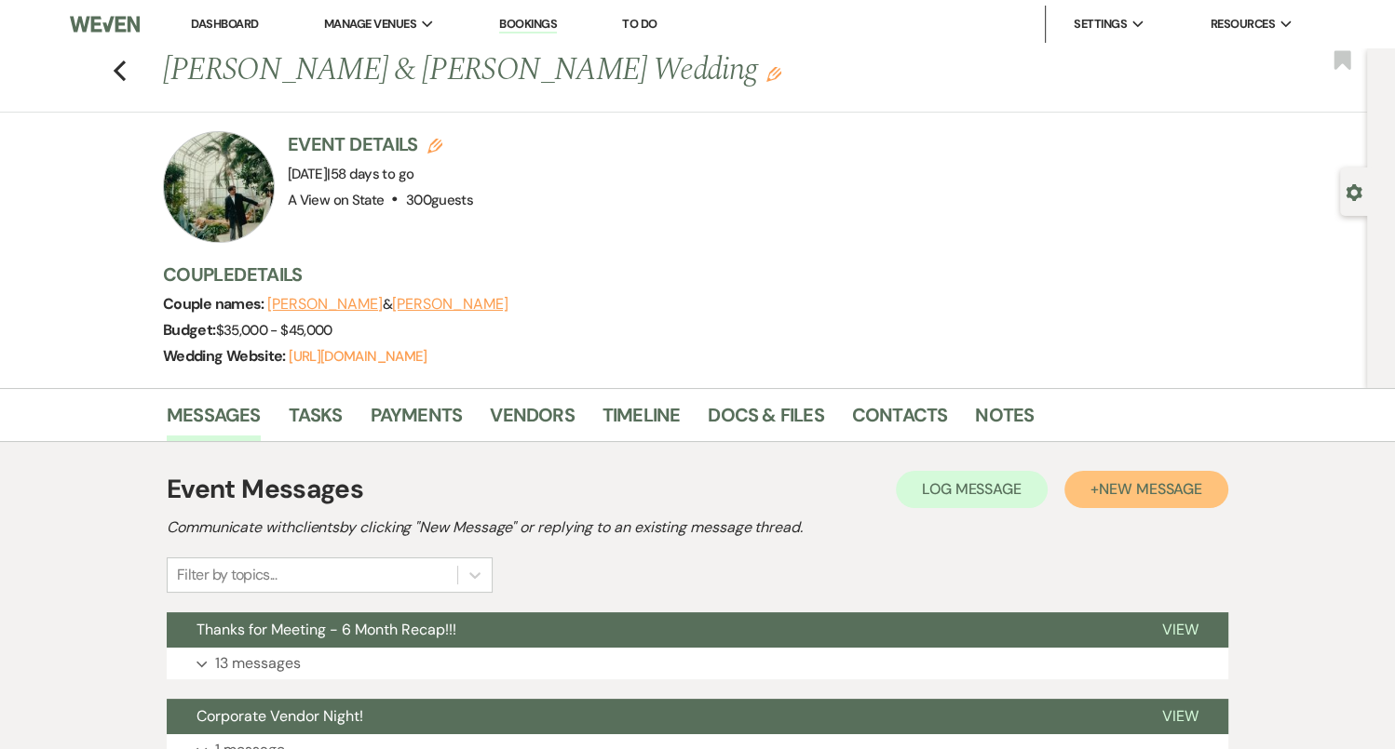
click at [1122, 494] on span "New Message" at bounding box center [1149, 489] width 103 height 20
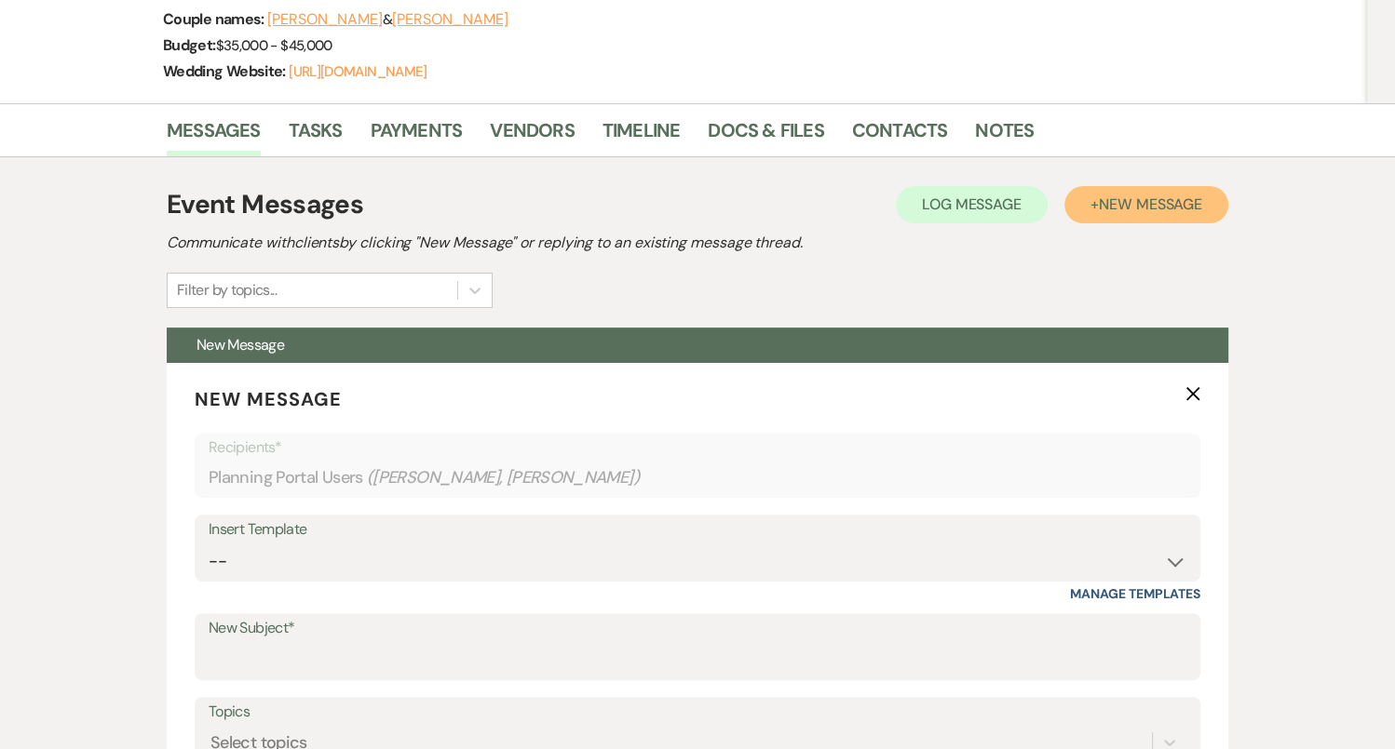
scroll to position [300, 0]
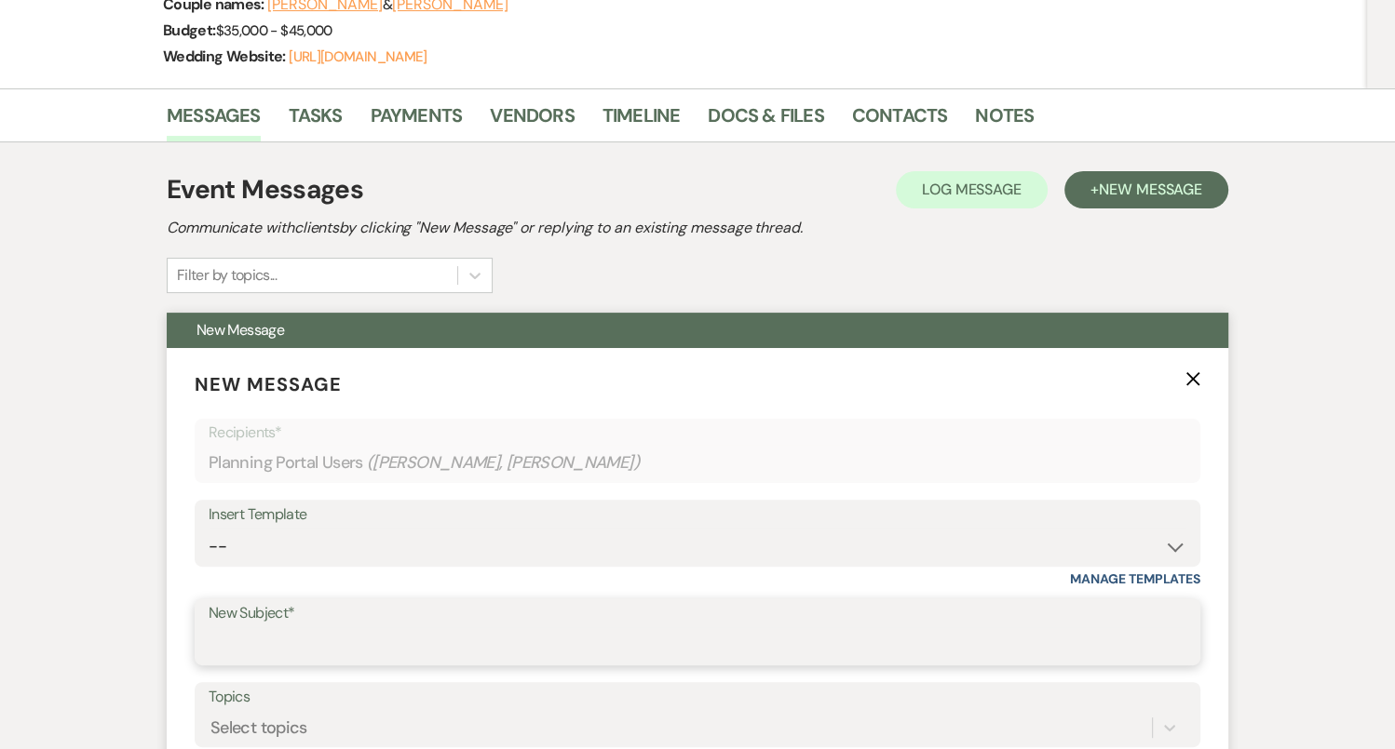
click at [490, 637] on input "New Subject*" at bounding box center [697, 645] width 977 height 36
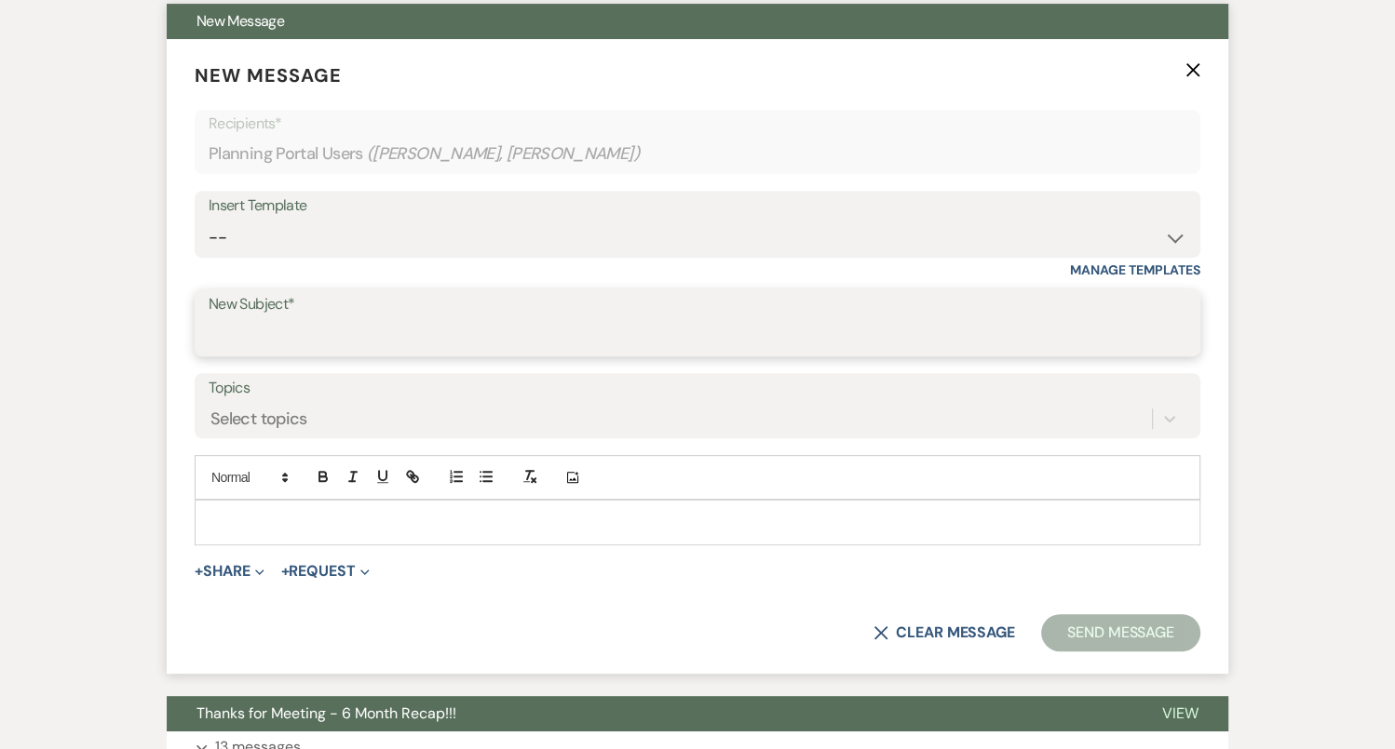
scroll to position [615, 0]
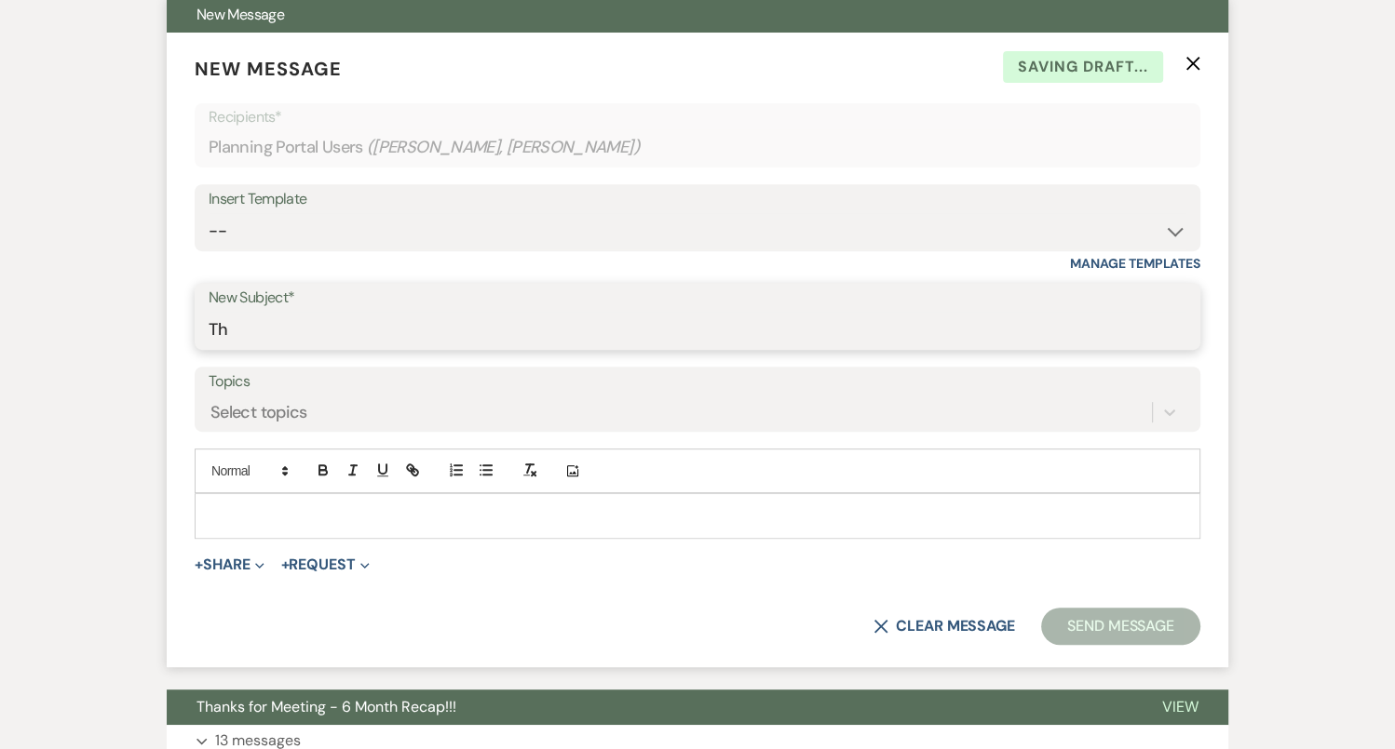
type input "Thanks for Meeting - 3 Month Recap!!"
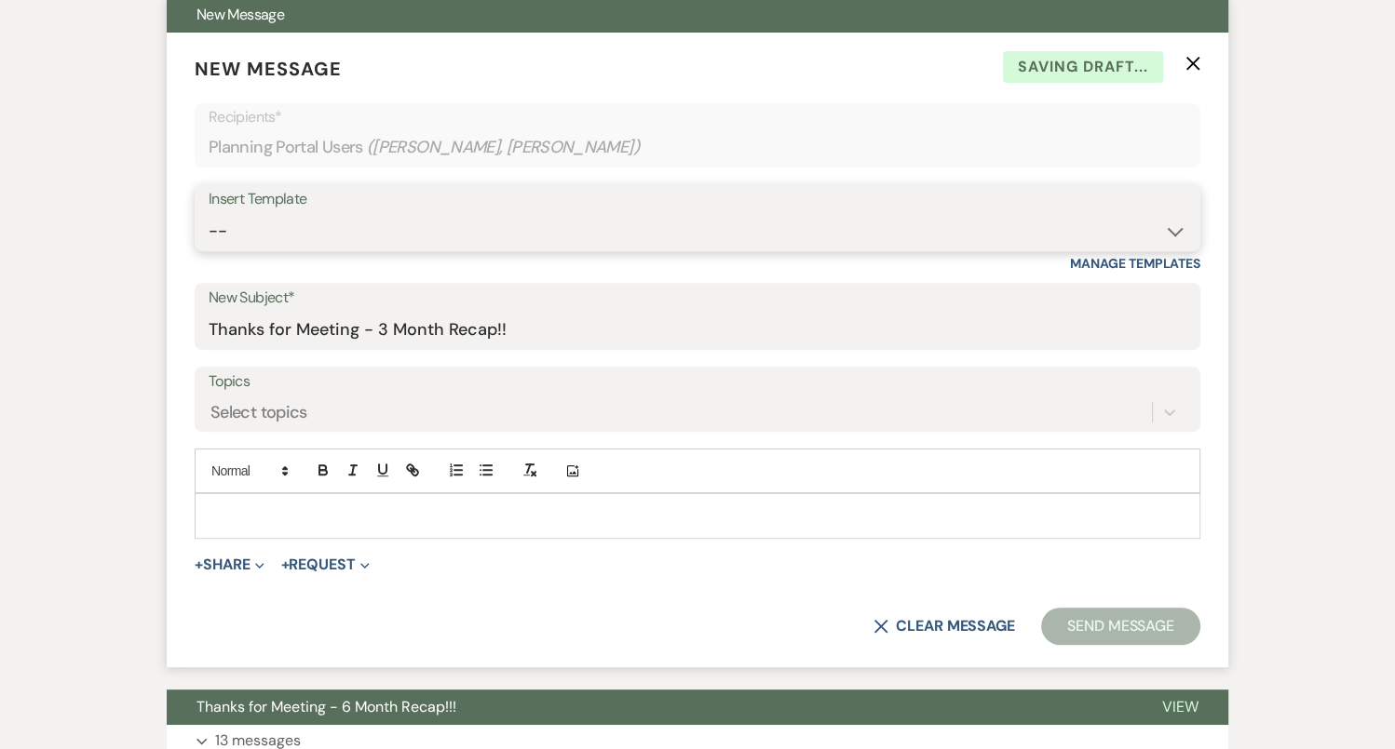
click at [457, 243] on select "-- Tour Confirmation Contract (Pre-Booked Leads) Out of office Inquiry Email Al…" at bounding box center [697, 231] width 977 height 36
select select "4159"
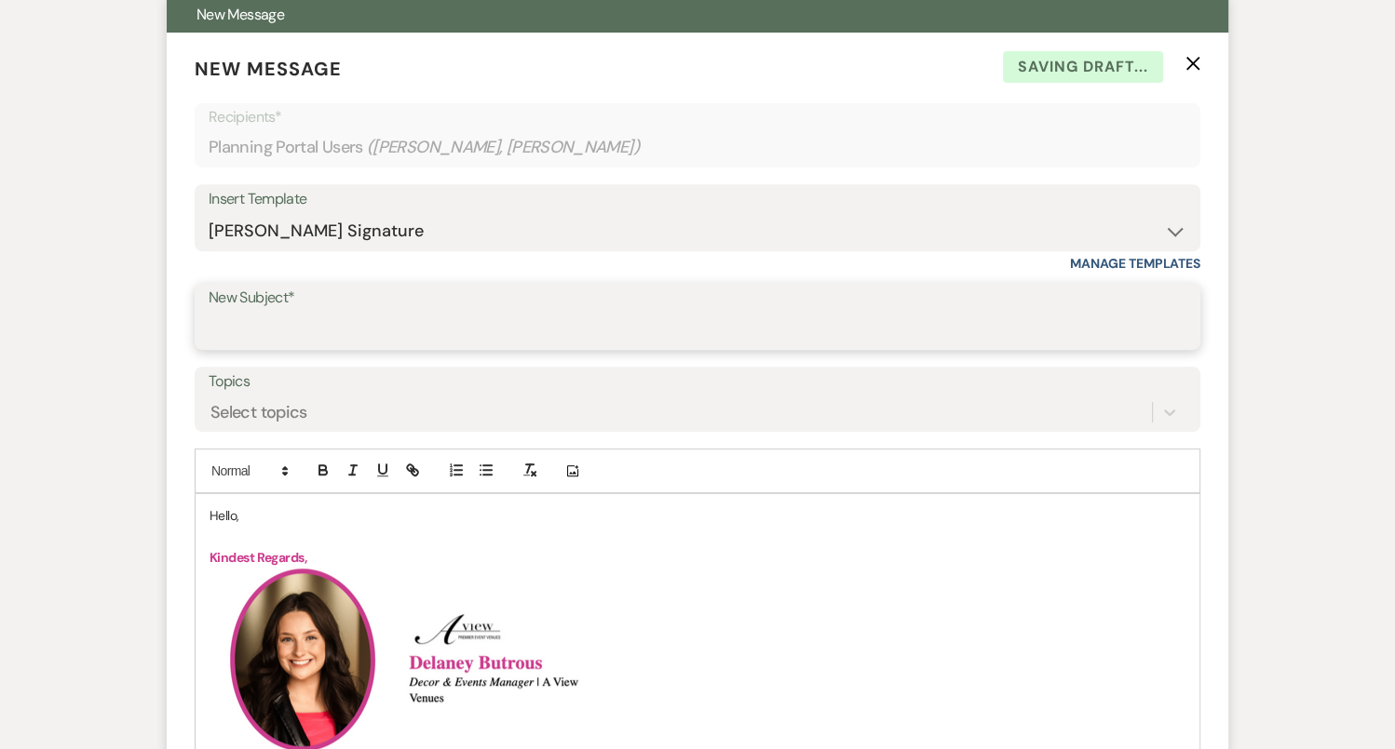
click at [276, 317] on input "New Subject*" at bounding box center [697, 330] width 977 height 36
type input "Thanks for Meeting - 3 Month Recap!!"
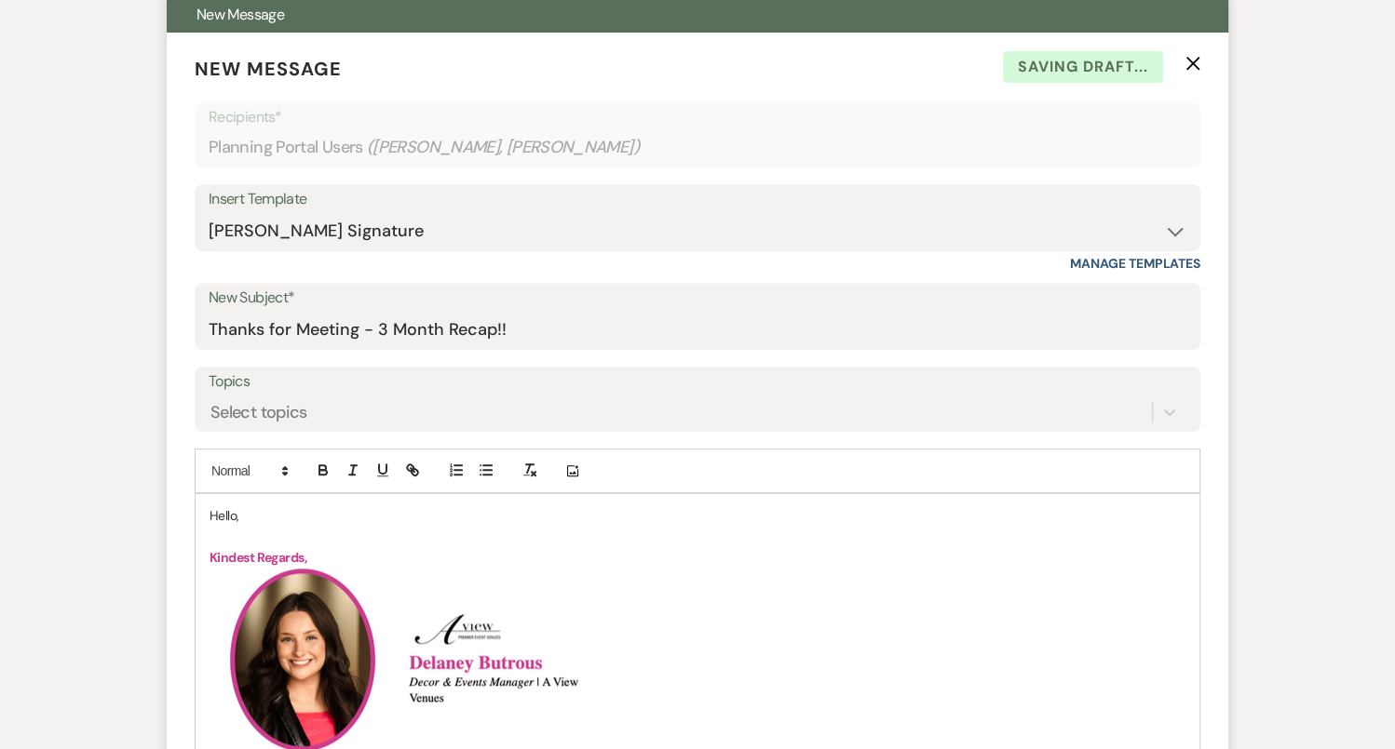
click at [236, 510] on p "Hello," at bounding box center [697, 515] width 976 height 20
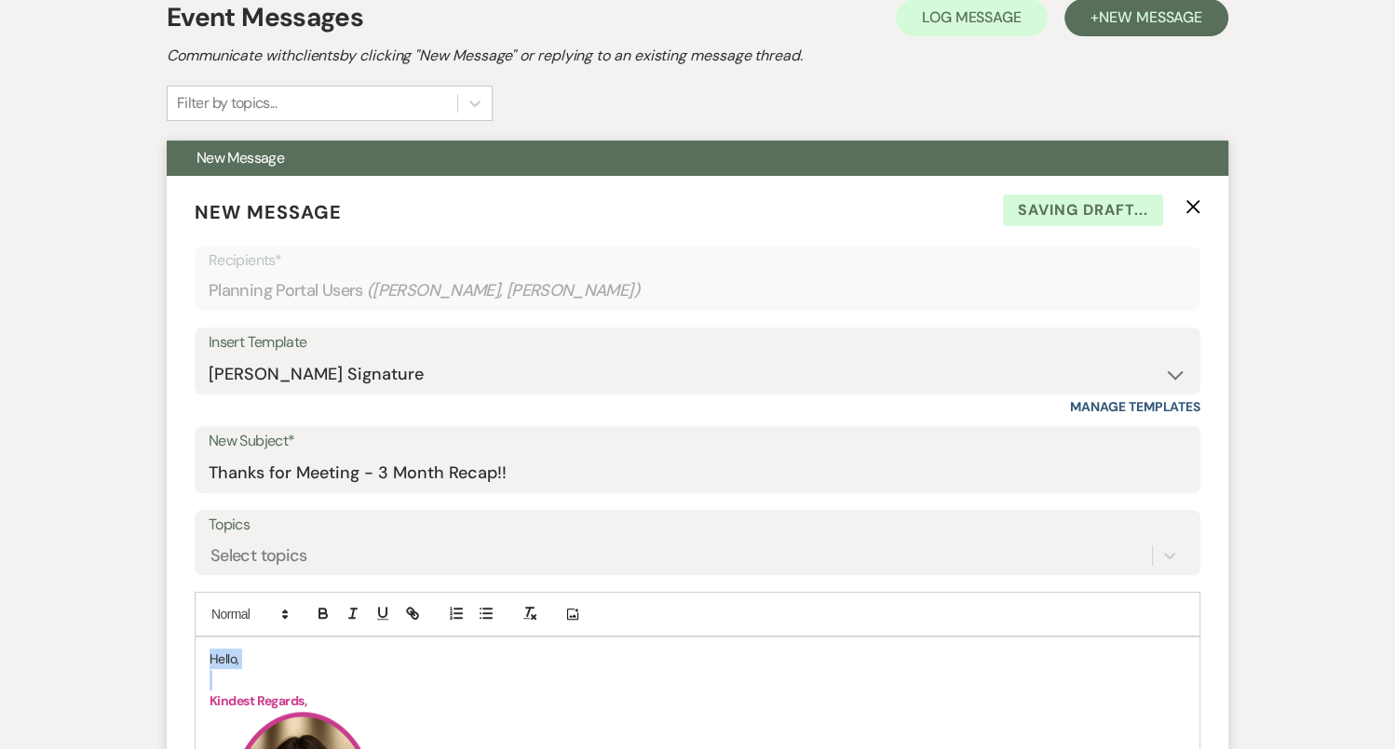
scroll to position [702, 0]
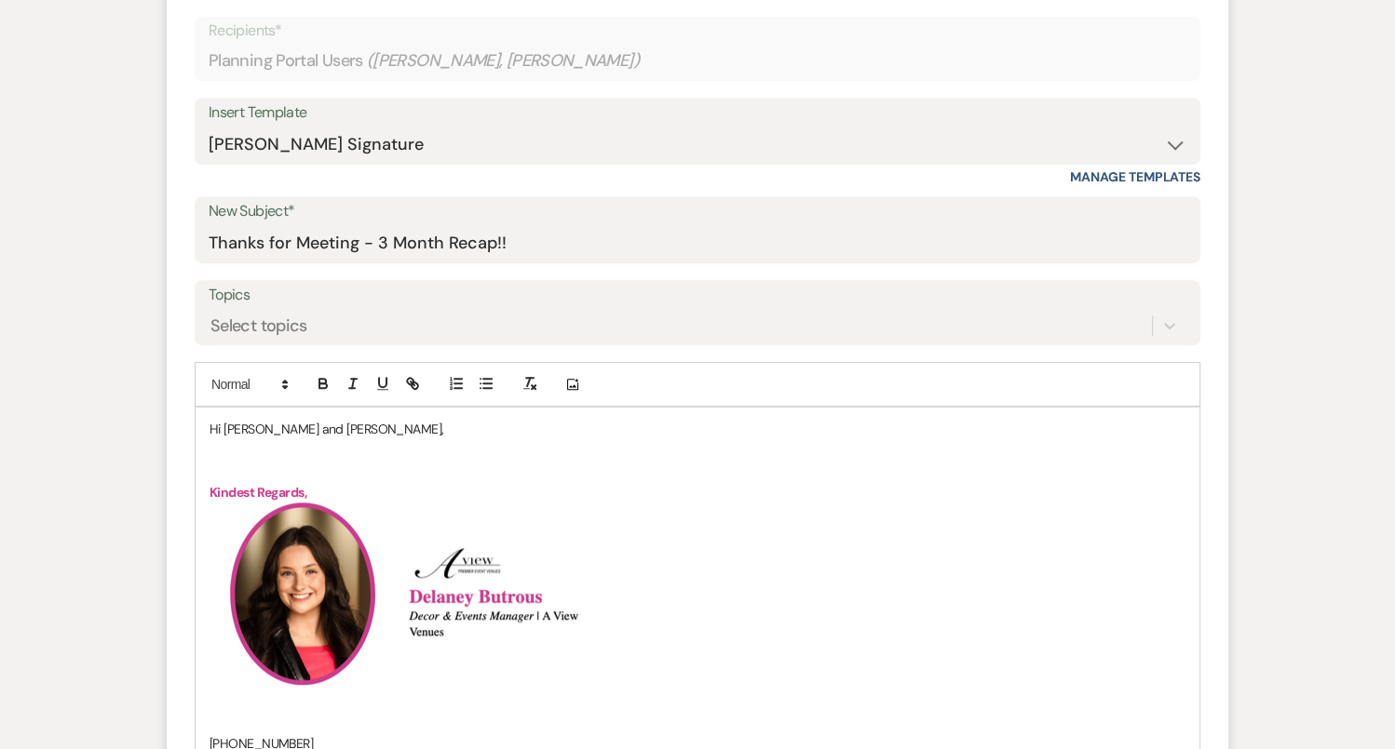
click at [221, 461] on p "To enrich screen reader interactions, please activate Accessibility in Grammarl…" at bounding box center [697, 471] width 976 height 20
click at [210, 455] on p "To enrich screen reader interactions, please activate Accessibility in Grammarl…" at bounding box center [697, 450] width 976 height 20
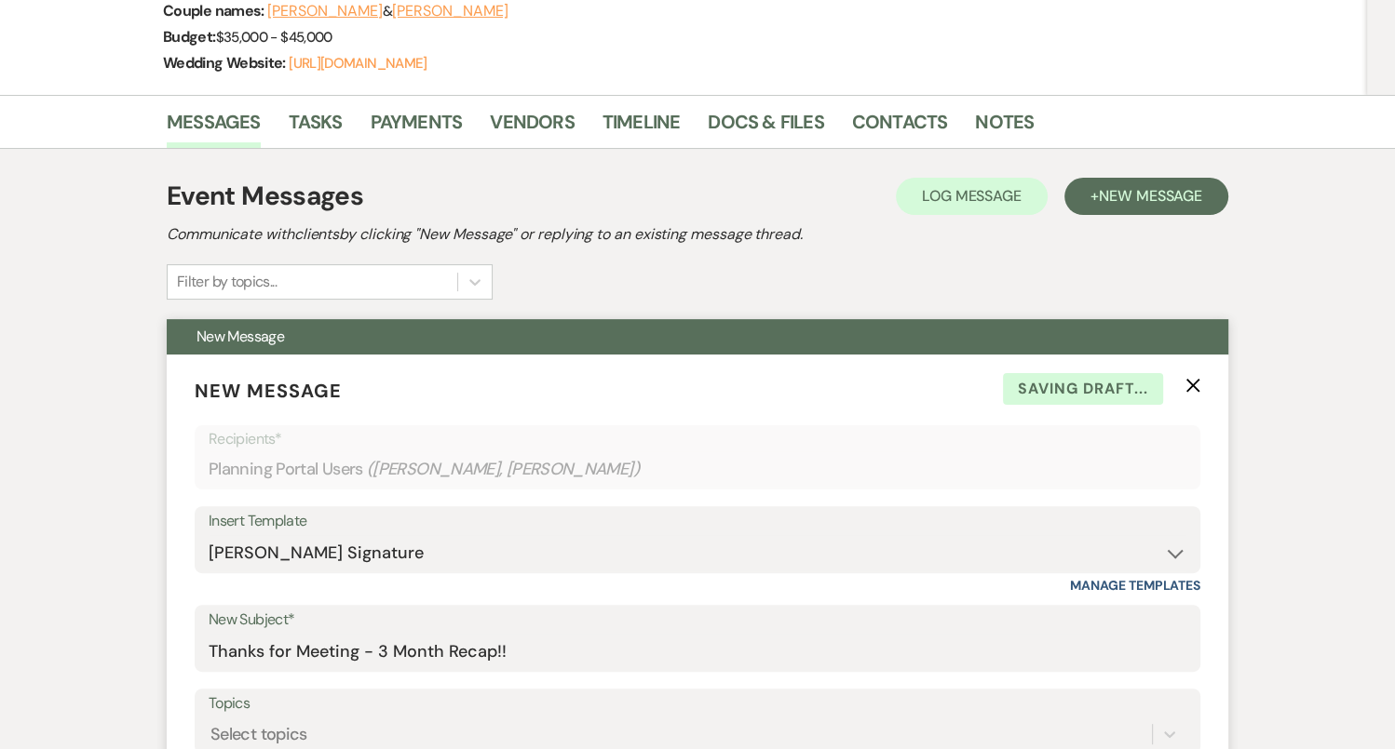
scroll to position [919, 0]
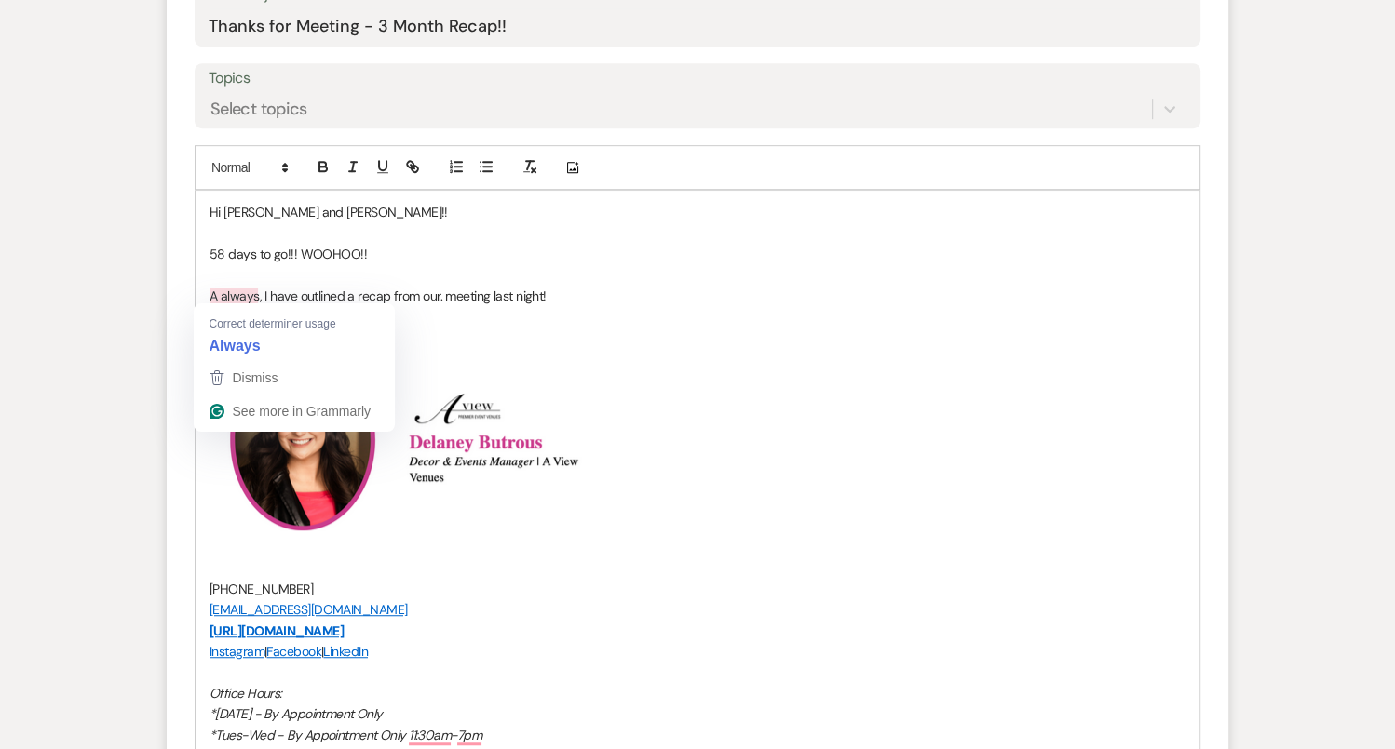
click at [217, 277] on p "To enrich screen reader interactions, please activate Accessibility in Grammarl…" at bounding box center [697, 275] width 976 height 20
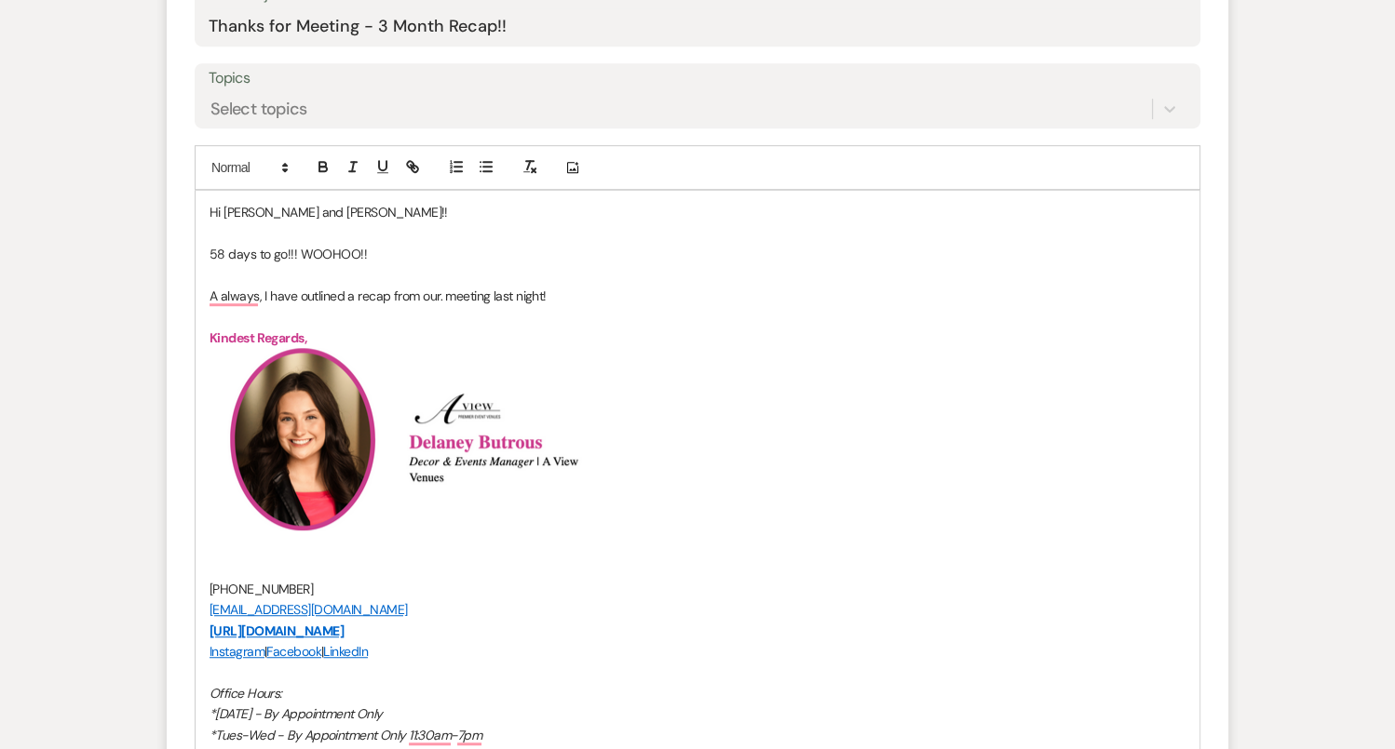
click at [216, 292] on p "A always, I have outlined a recap from our. meeting last night!" at bounding box center [697, 296] width 976 height 20
click at [385, 320] on p "To enrich screen reader interactions, please activate Accessibility in Grammarl…" at bounding box center [697, 316] width 976 height 20
click at [582, 296] on p "As always, I have outlined a recap from our. meeting last night!" at bounding box center [697, 296] width 976 height 20
click at [449, 297] on p "As always, I have outlined a recap from our. meeting last night!" at bounding box center [697, 296] width 976 height 20
click at [525, 329] on p "Kindest Regards," at bounding box center [697, 338] width 976 height 20
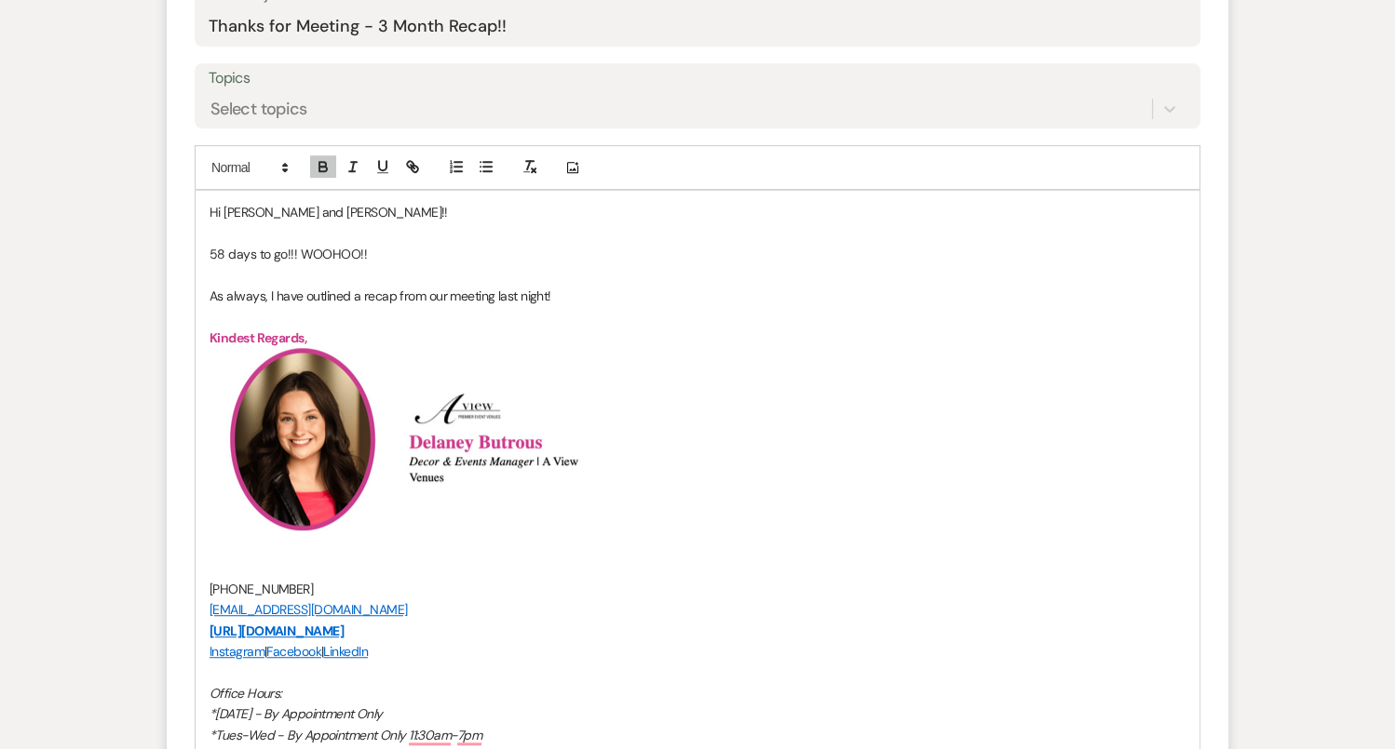
click at [621, 309] on p "To enrich screen reader interactions, please activate Accessibility in Grammarl…" at bounding box center [697, 316] width 976 height 20
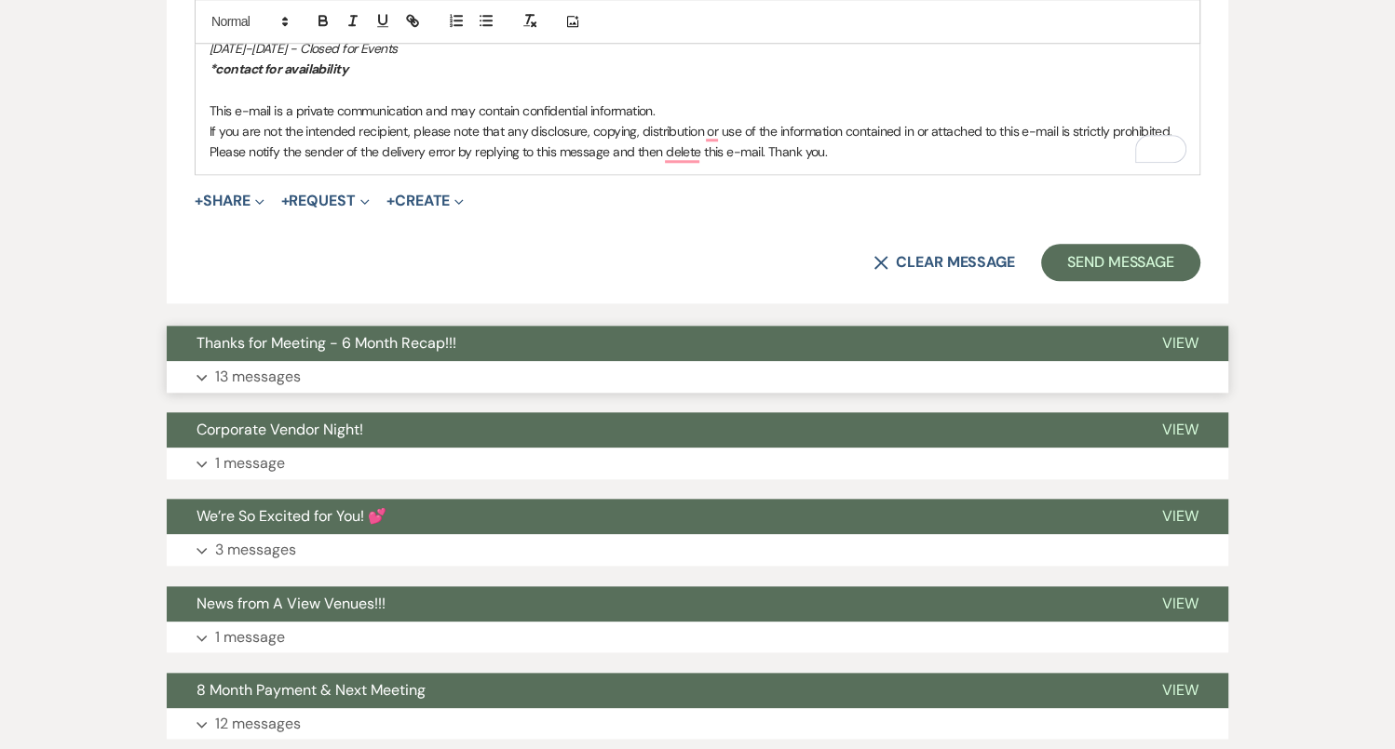
click at [609, 345] on button "Thanks for Meeting - 6 Month Recap!!!" at bounding box center [649, 343] width 965 height 35
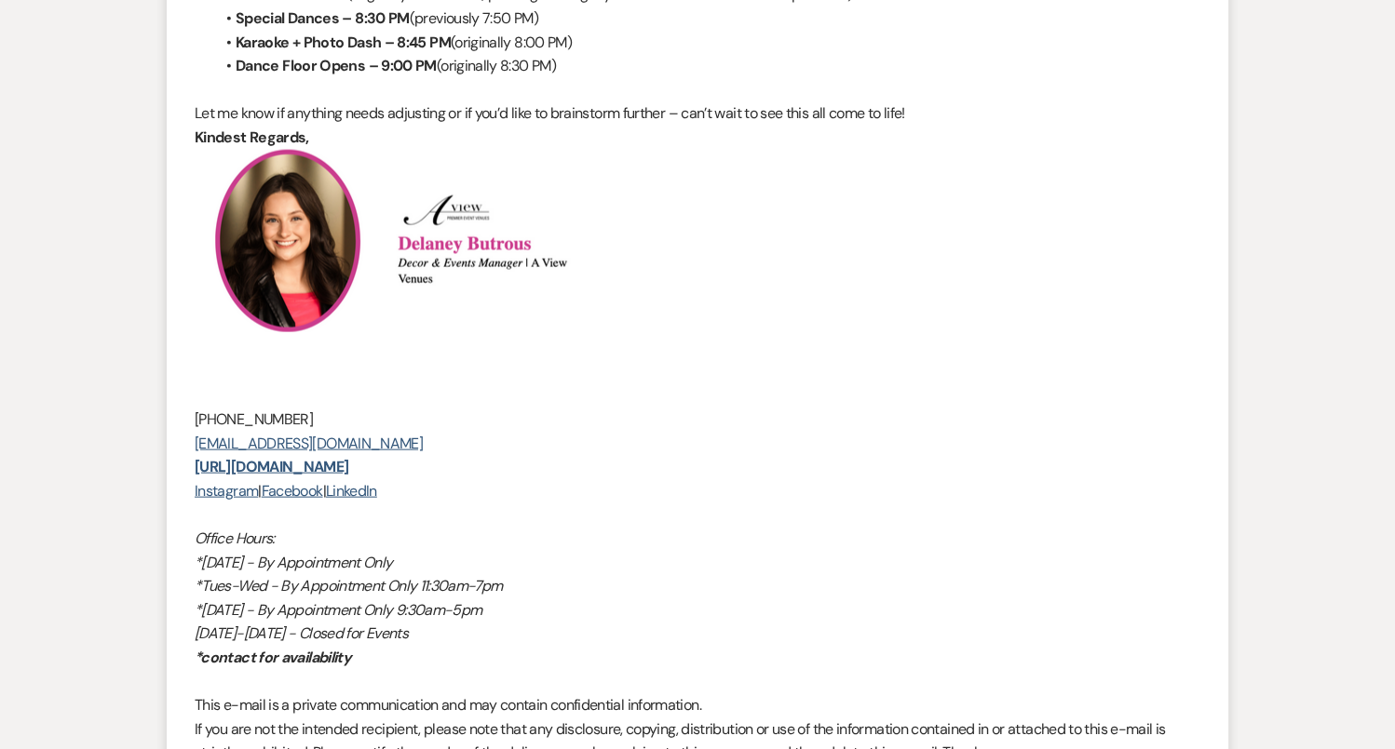
scroll to position [3440, 0]
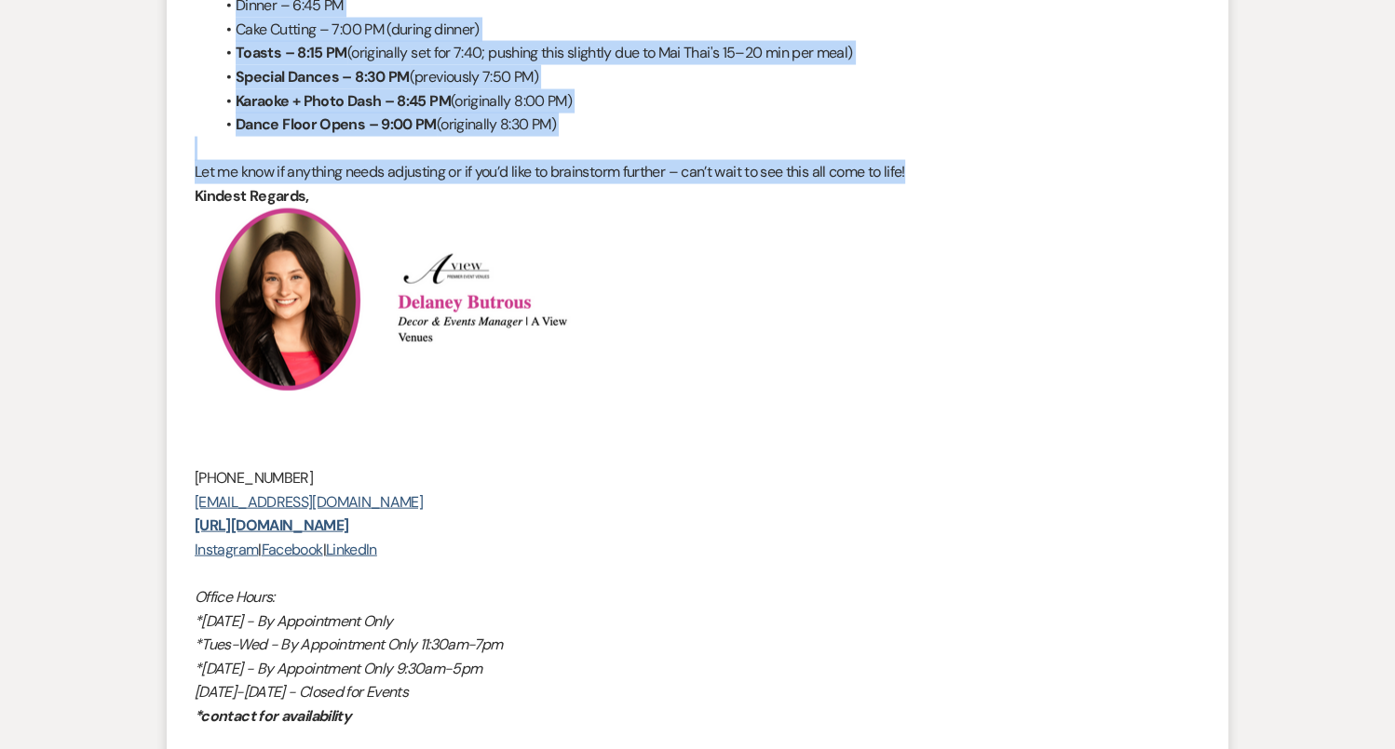
drag, startPoint x: 189, startPoint y: 86, endPoint x: 937, endPoint y: 173, distance: 753.6
copy div "Hi Amy and Peter, All the details are coming together beautifully – it's gettin…"
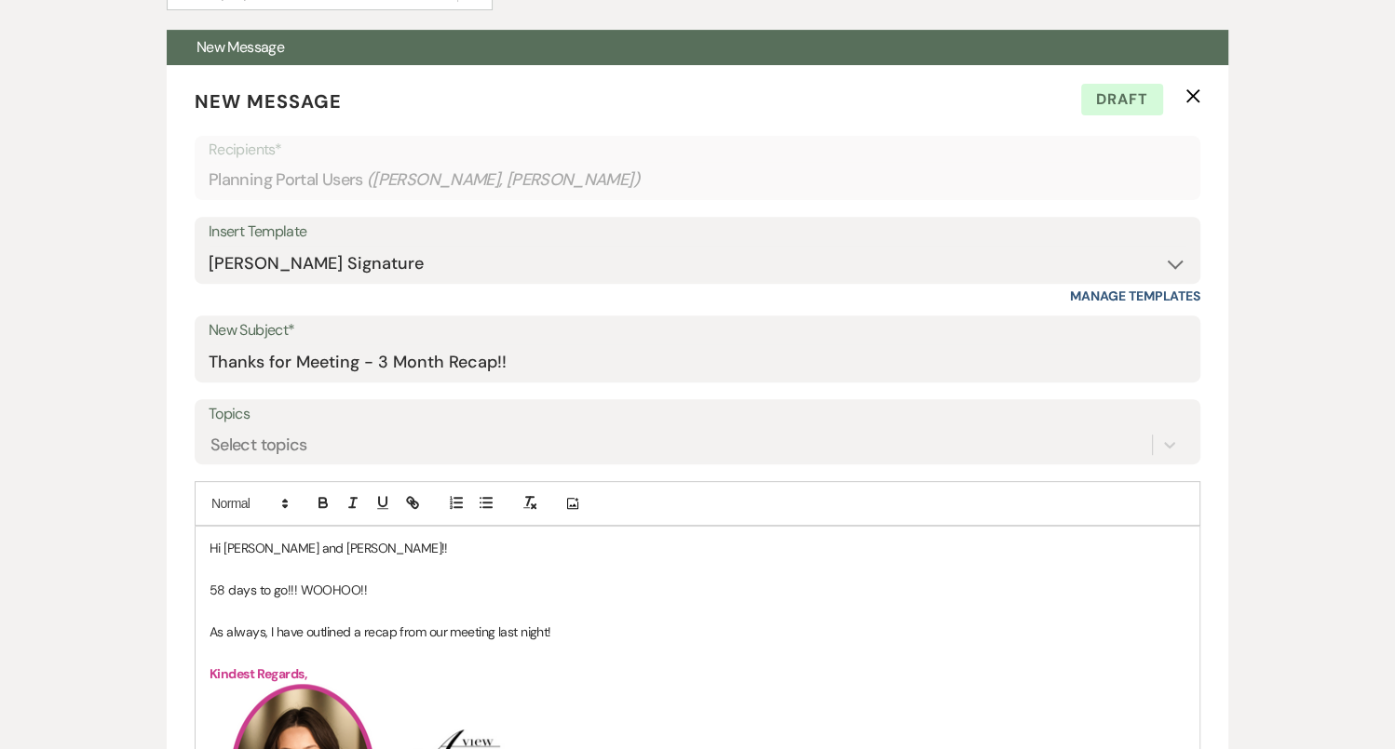
scroll to position [530, 0]
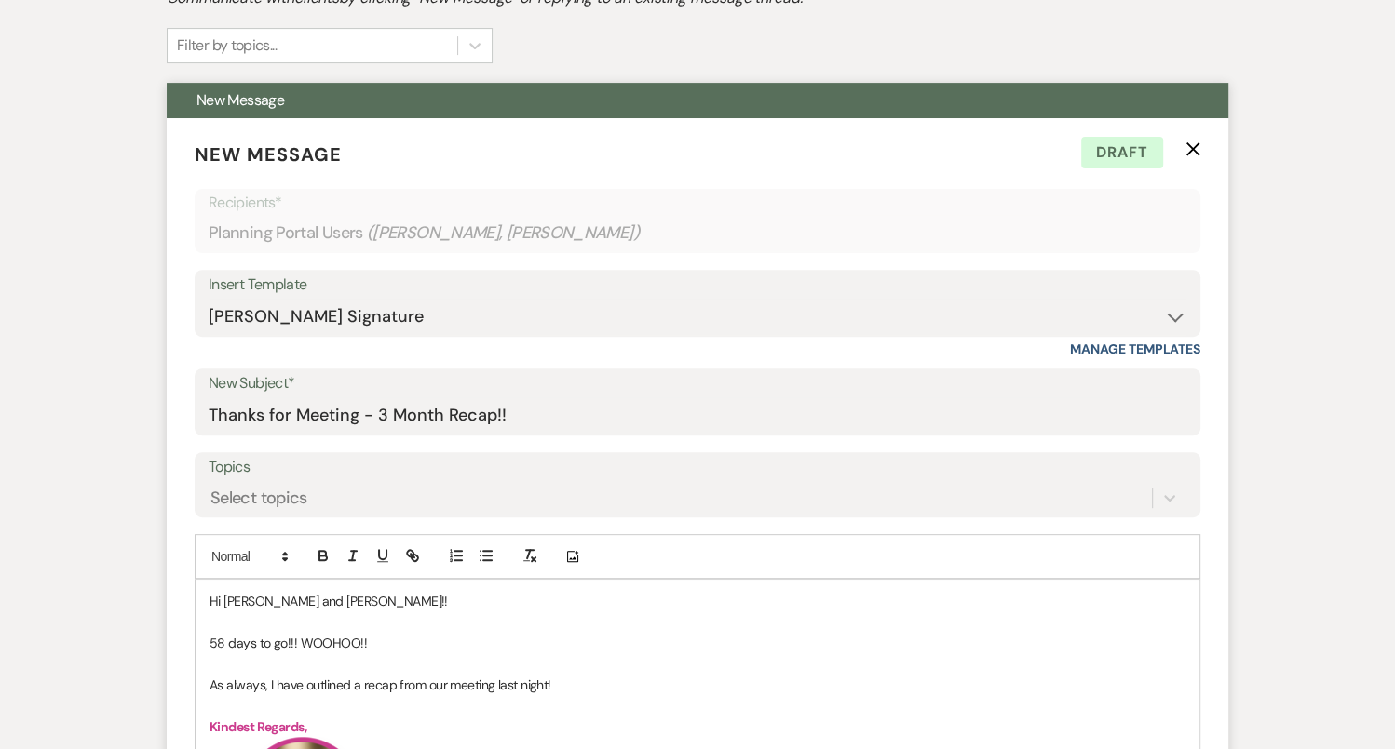
click at [456, 695] on p "To enrich screen reader interactions, please activate Accessibility in Grammarl…" at bounding box center [697, 705] width 976 height 20
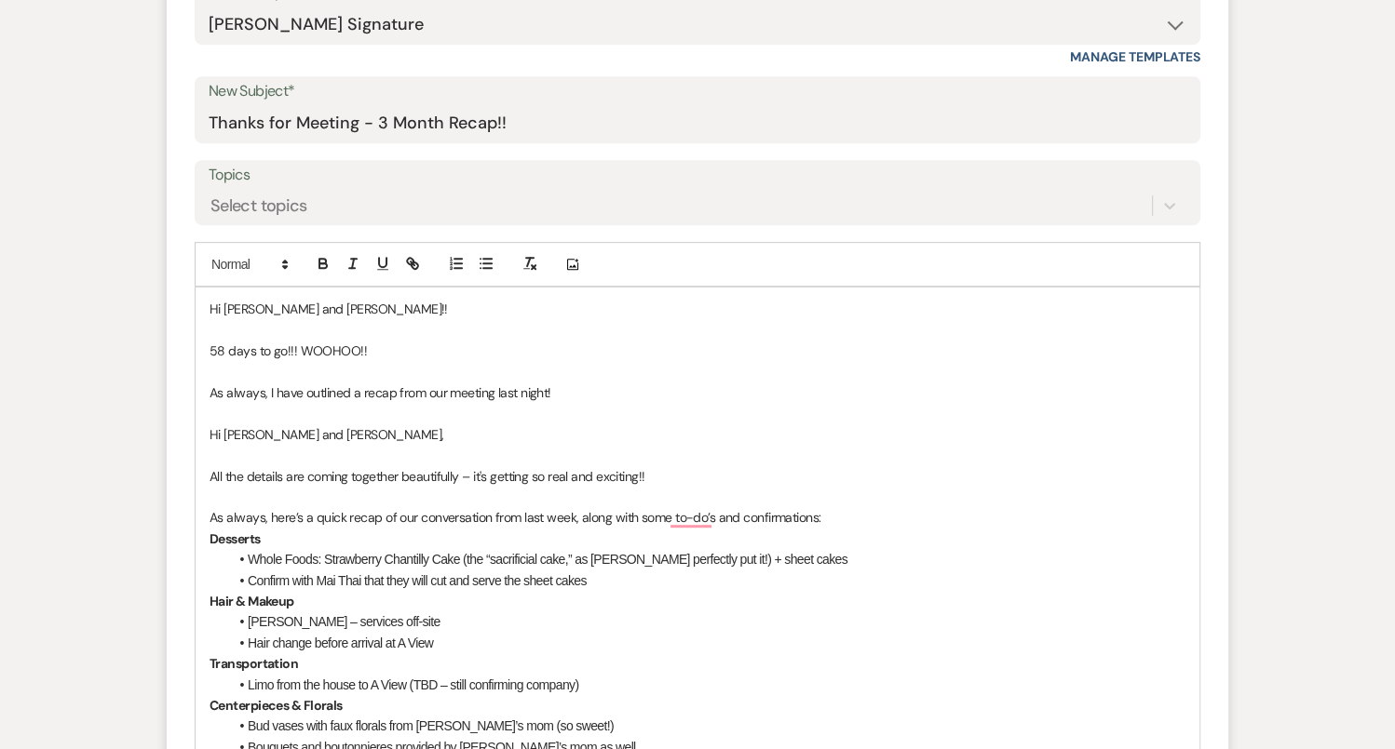
scroll to position [845, 0]
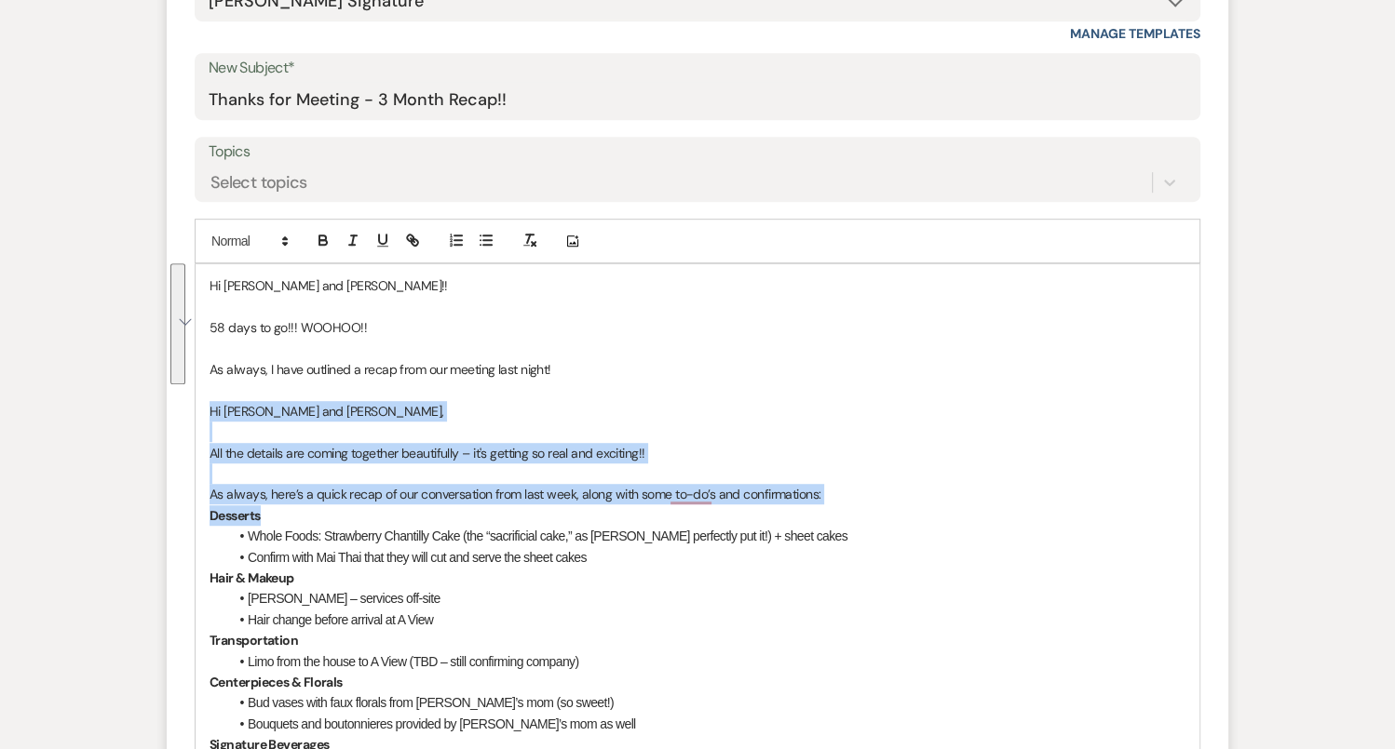
drag, startPoint x: 209, startPoint y: 404, endPoint x: 833, endPoint y: 506, distance: 633.0
click at [833, 506] on p "Desserts" at bounding box center [697, 515] width 976 height 20
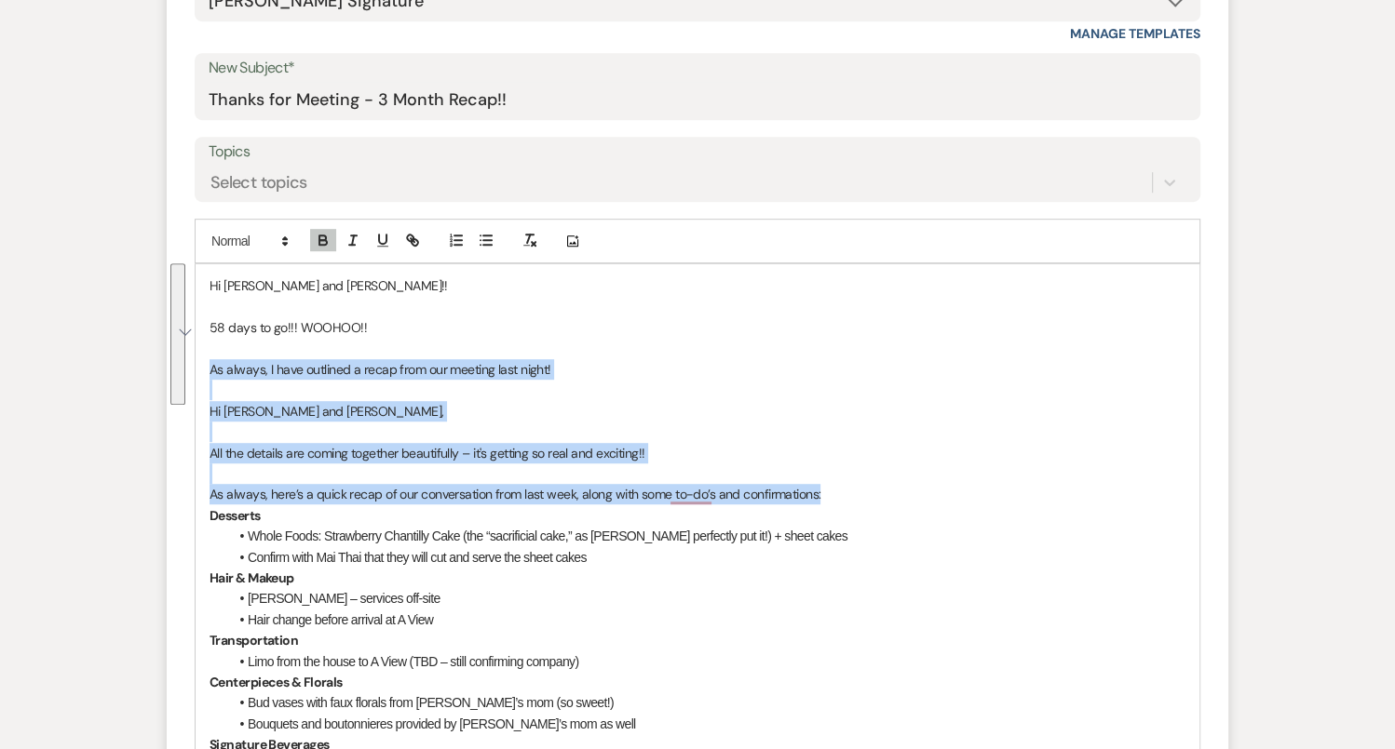
drag, startPoint x: 832, startPoint y: 492, endPoint x: 206, endPoint y: 365, distance: 639.2
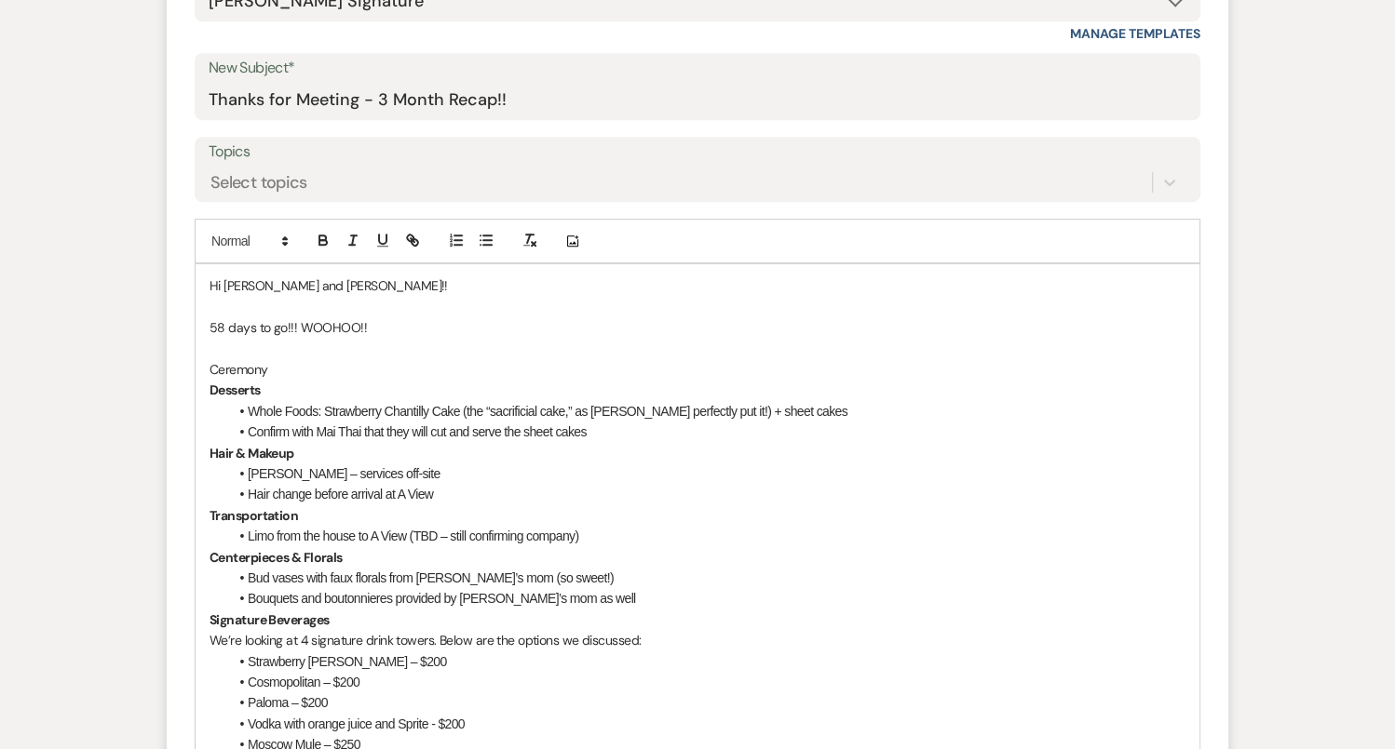
drag, startPoint x: 270, startPoint y: 362, endPoint x: 209, endPoint y: 358, distance: 60.6
click at [209, 359] on p "Ceremony" at bounding box center [697, 369] width 976 height 20
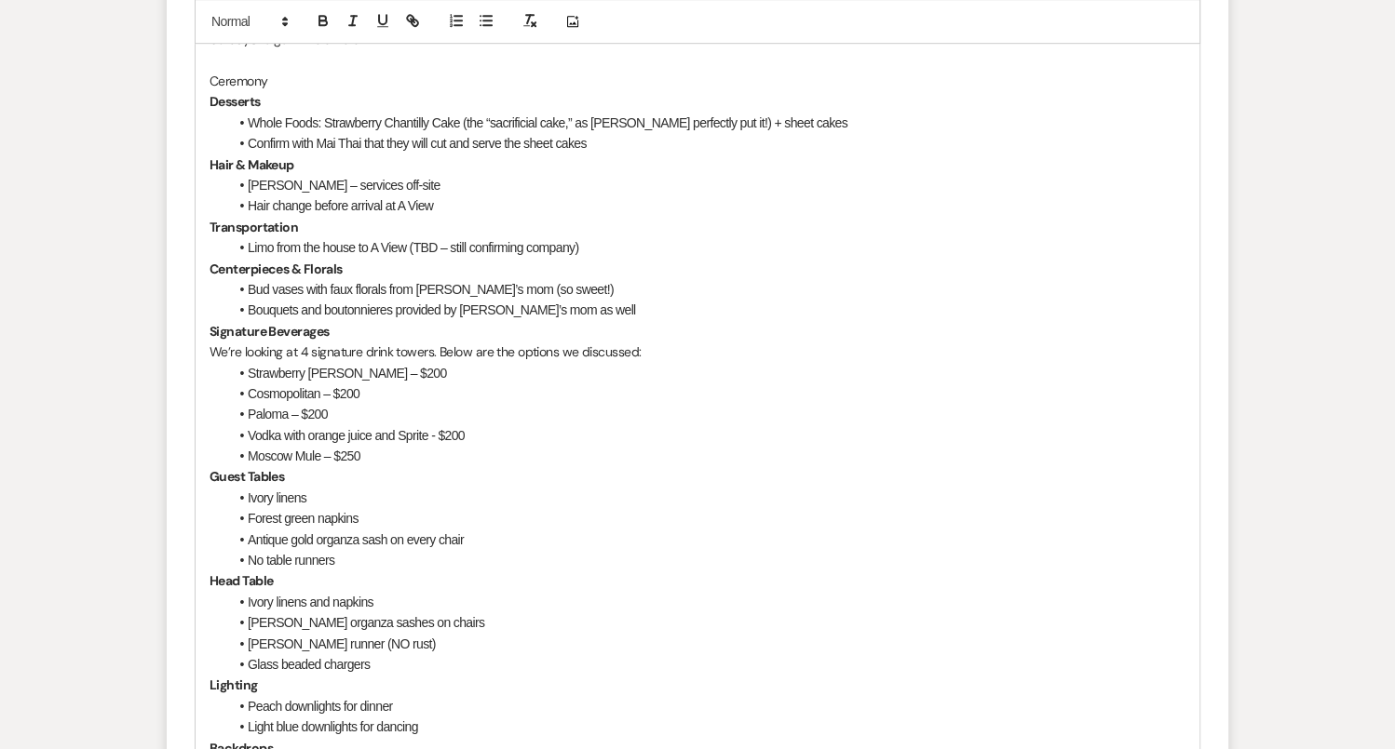
scroll to position [1111, 0]
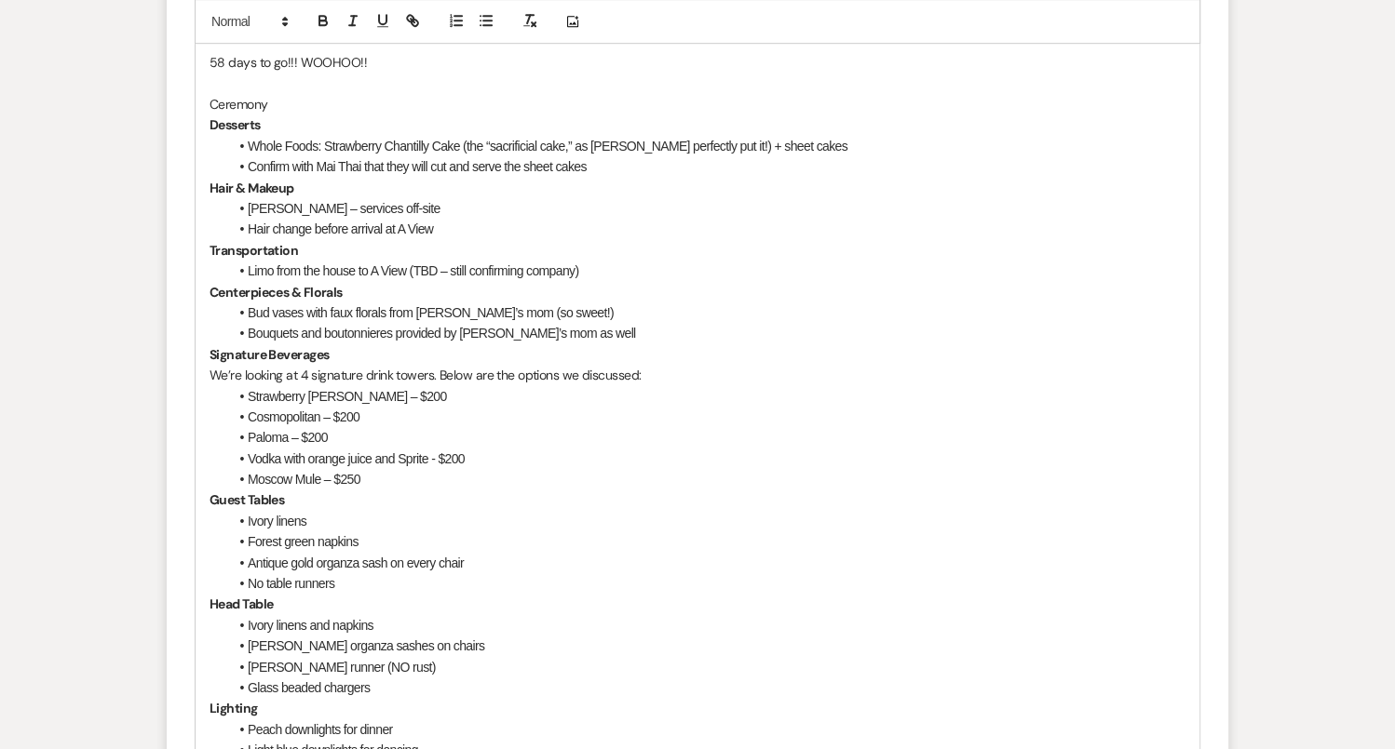
click at [316, 104] on p "Ceremony" at bounding box center [697, 104] width 976 height 20
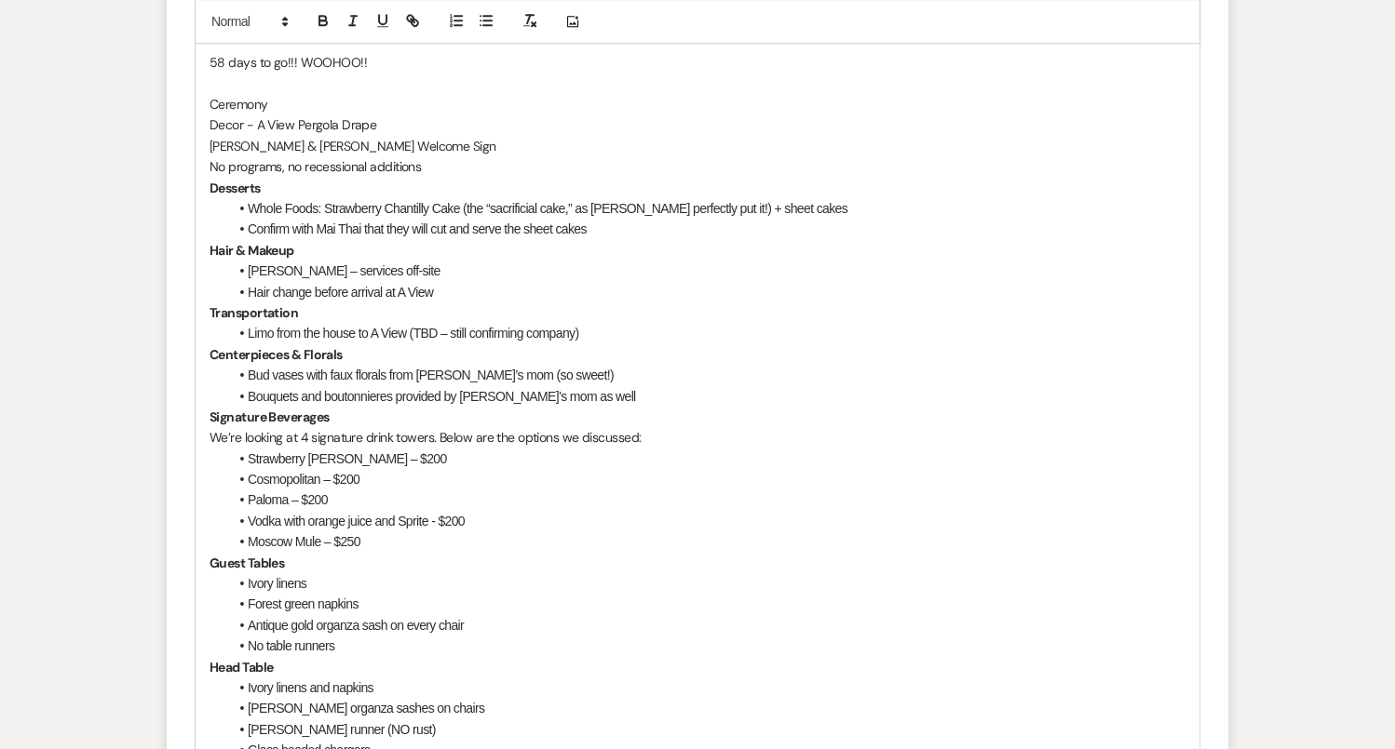
click at [394, 120] on p "Decor - A View Pergola Drape" at bounding box center [697, 125] width 976 height 20
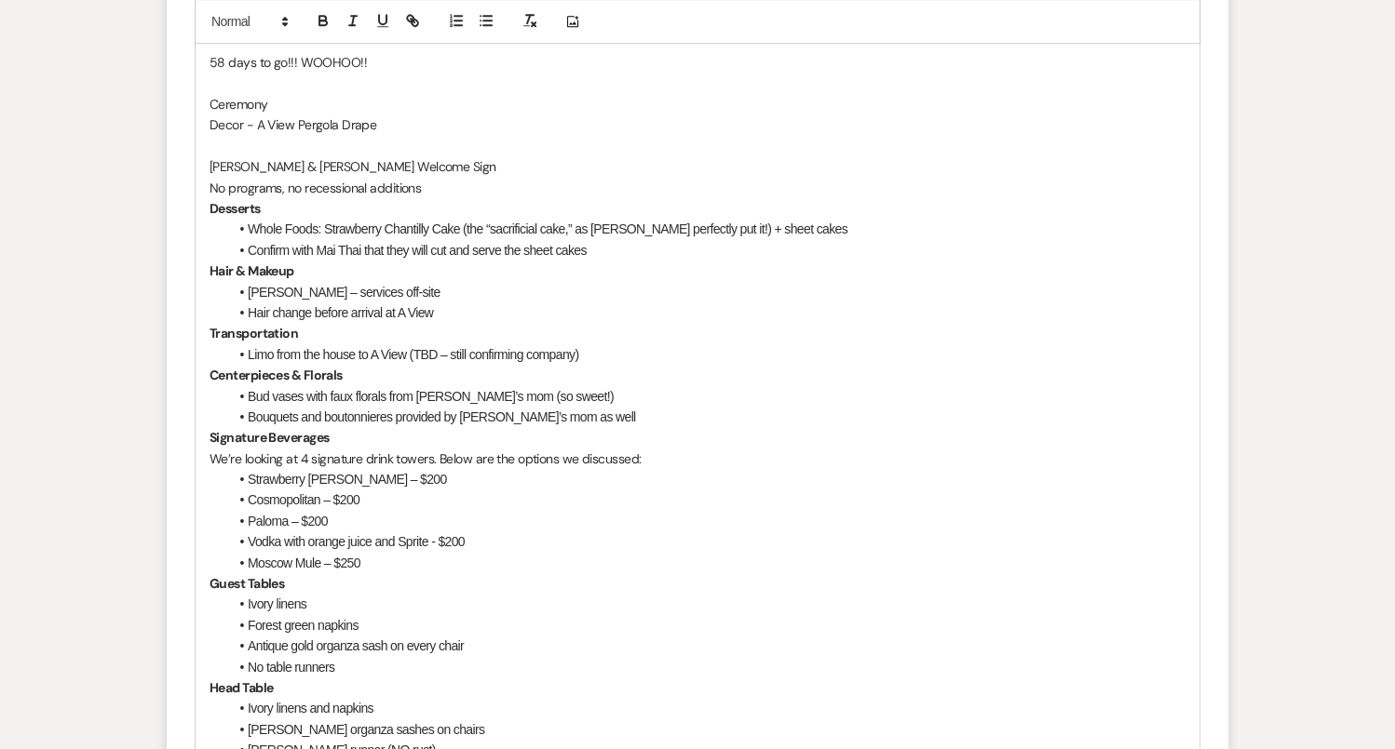
click at [246, 120] on p "Decor - A View Pergola Drape" at bounding box center [697, 125] width 976 height 20
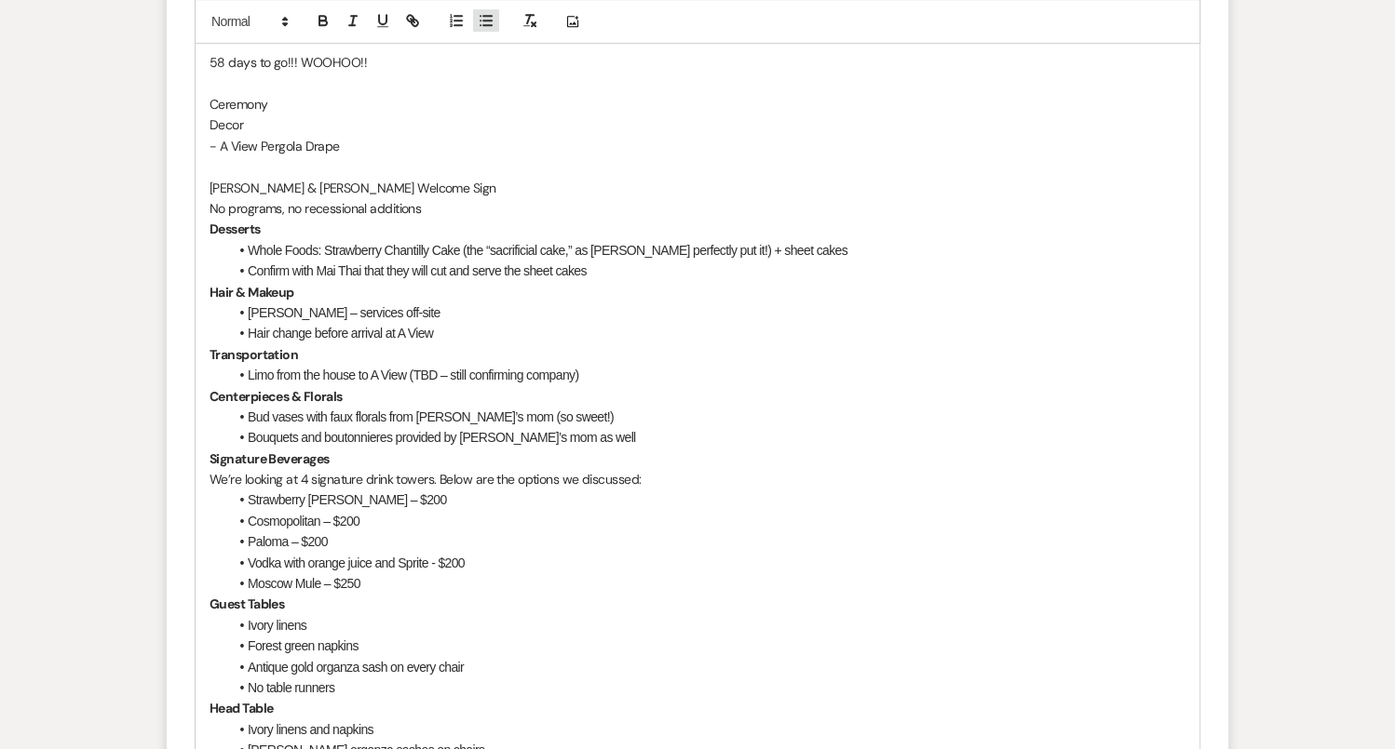
click at [482, 22] on icon "button" at bounding box center [486, 21] width 17 height 17
click at [254, 142] on li "- A View Pergola Drape" at bounding box center [706, 146] width 957 height 20
click at [375, 138] on li "A View Pergola Drape" at bounding box center [706, 146] width 957 height 20
click at [209, 181] on p "Amy & Peter Welcome Sign" at bounding box center [697, 188] width 976 height 20
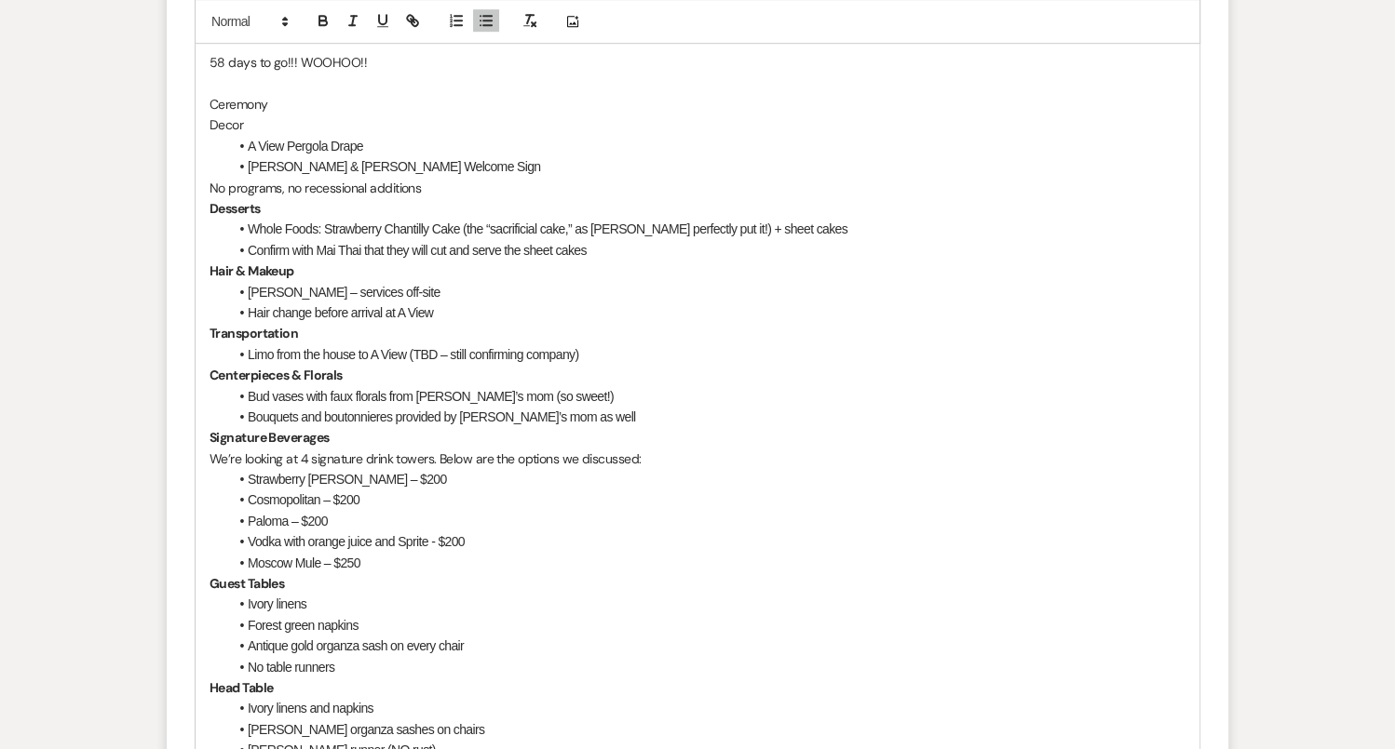
click at [421, 166] on li "Amy & Peter Welcome Sign" at bounding box center [706, 166] width 957 height 20
click at [519, 165] on li "Amy & Peter Welcome Sign - A View to move inside during the ceremony" at bounding box center [706, 166] width 957 height 20
click at [568, 179] on li "No programs, no recessional additions" at bounding box center [706, 188] width 957 height 20
click at [758, 165] on li "[PERSON_NAME] & [PERSON_NAME] Welcome Sign - A View to move inside to the entry…" at bounding box center [706, 166] width 957 height 20
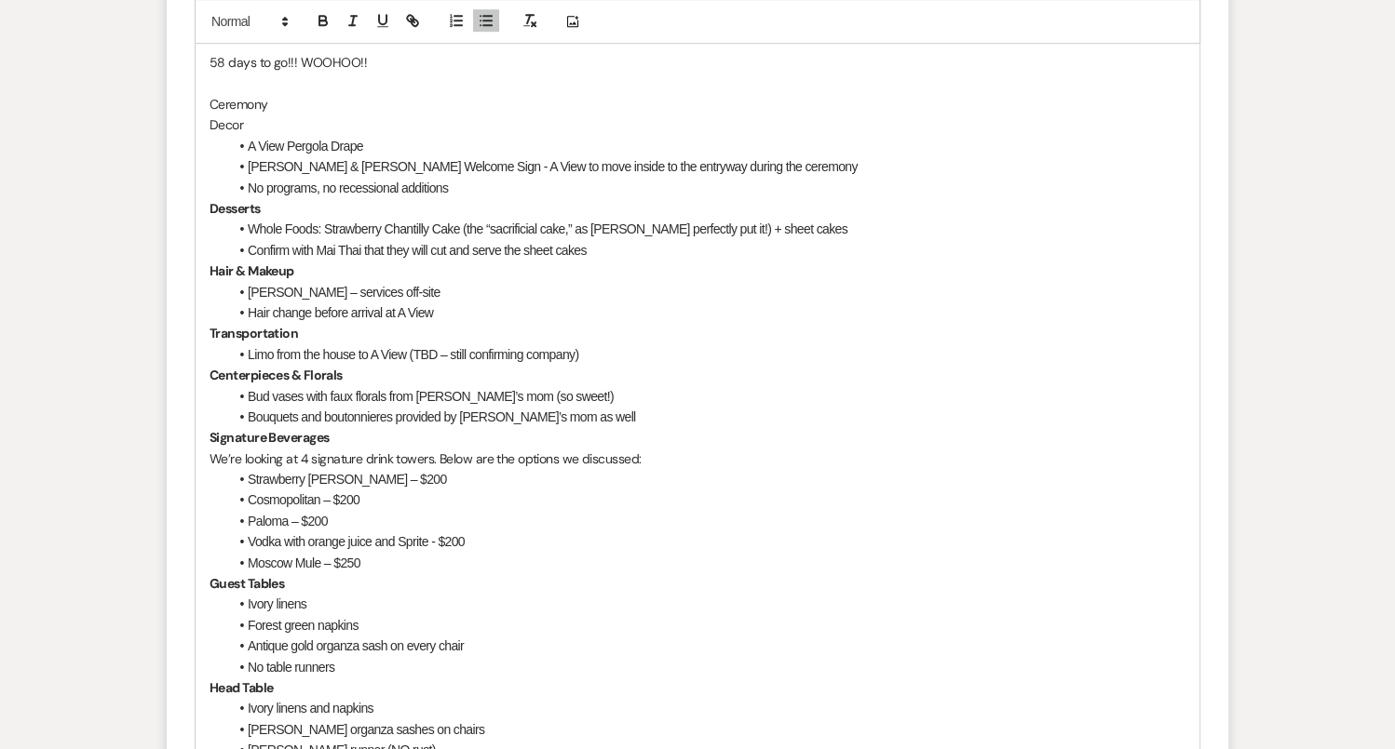
click at [506, 185] on li "No programs, no recessional additions" at bounding box center [706, 188] width 957 height 20
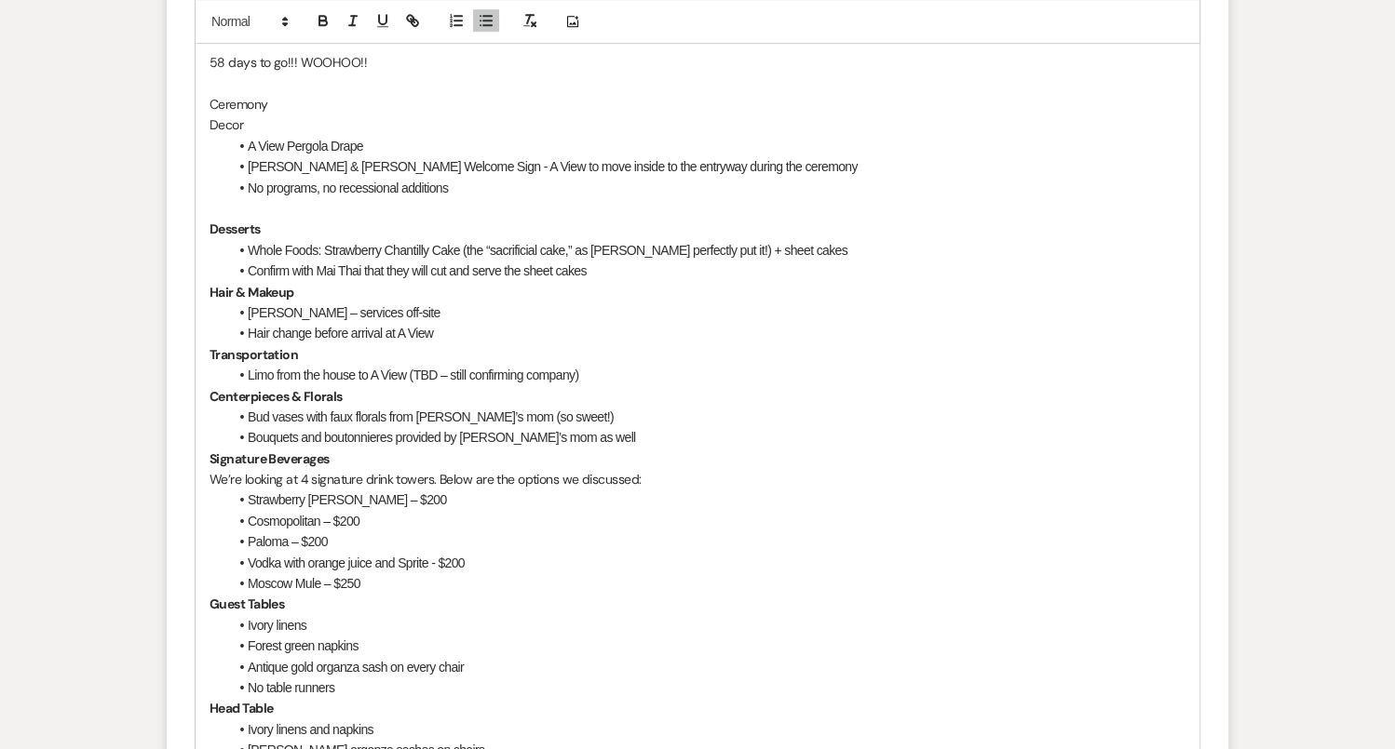
click at [275, 97] on p "Ceremony" at bounding box center [697, 104] width 976 height 20
click at [249, 120] on p "Decor" at bounding box center [697, 125] width 976 height 20
click at [251, 126] on p "Decor" at bounding box center [697, 125] width 976 height 20
click at [263, 201] on p "To enrich screen reader interactions, please activate Accessibility in Grammarl…" at bounding box center [697, 208] width 976 height 20
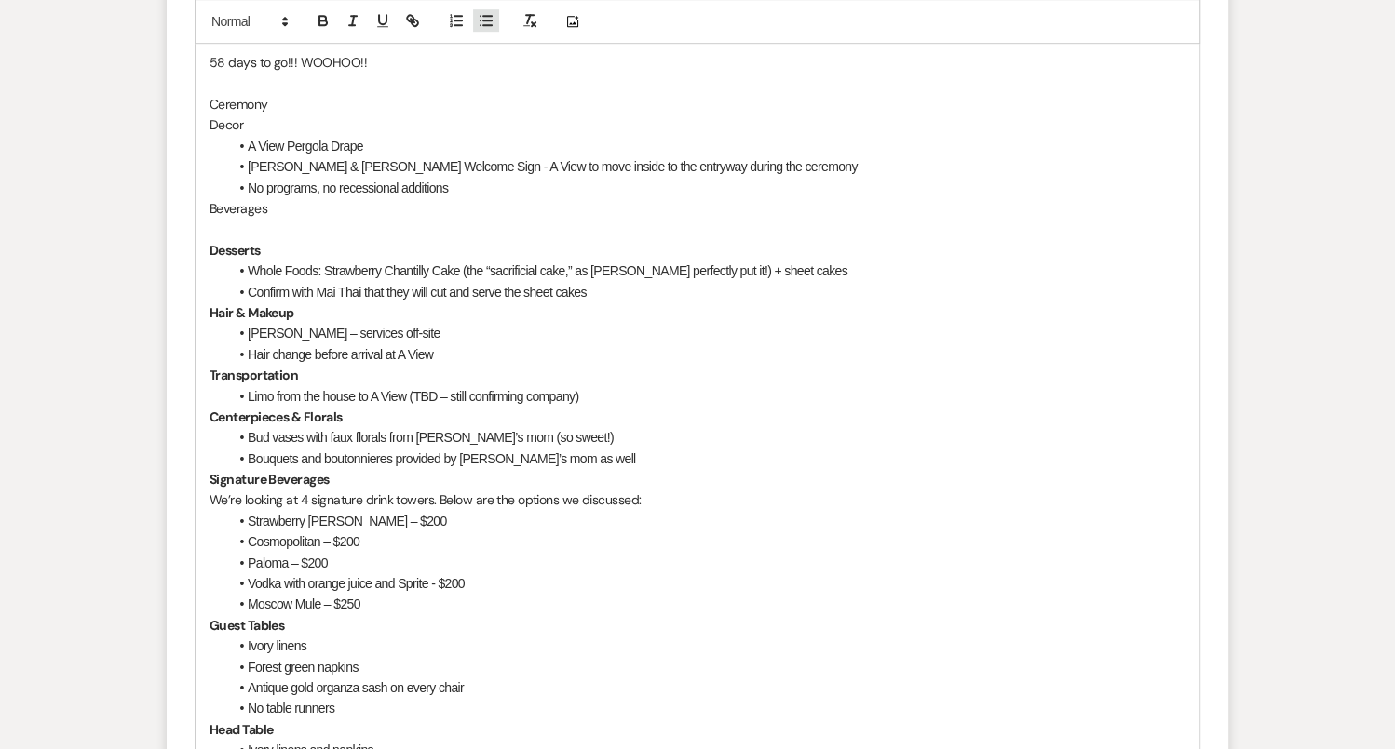
click at [486, 19] on icon "button" at bounding box center [486, 21] width 17 height 17
click at [262, 222] on li "Histing the well" at bounding box center [706, 229] width 957 height 20
click at [367, 219] on li "Hostting the well" at bounding box center [706, 229] width 957 height 20
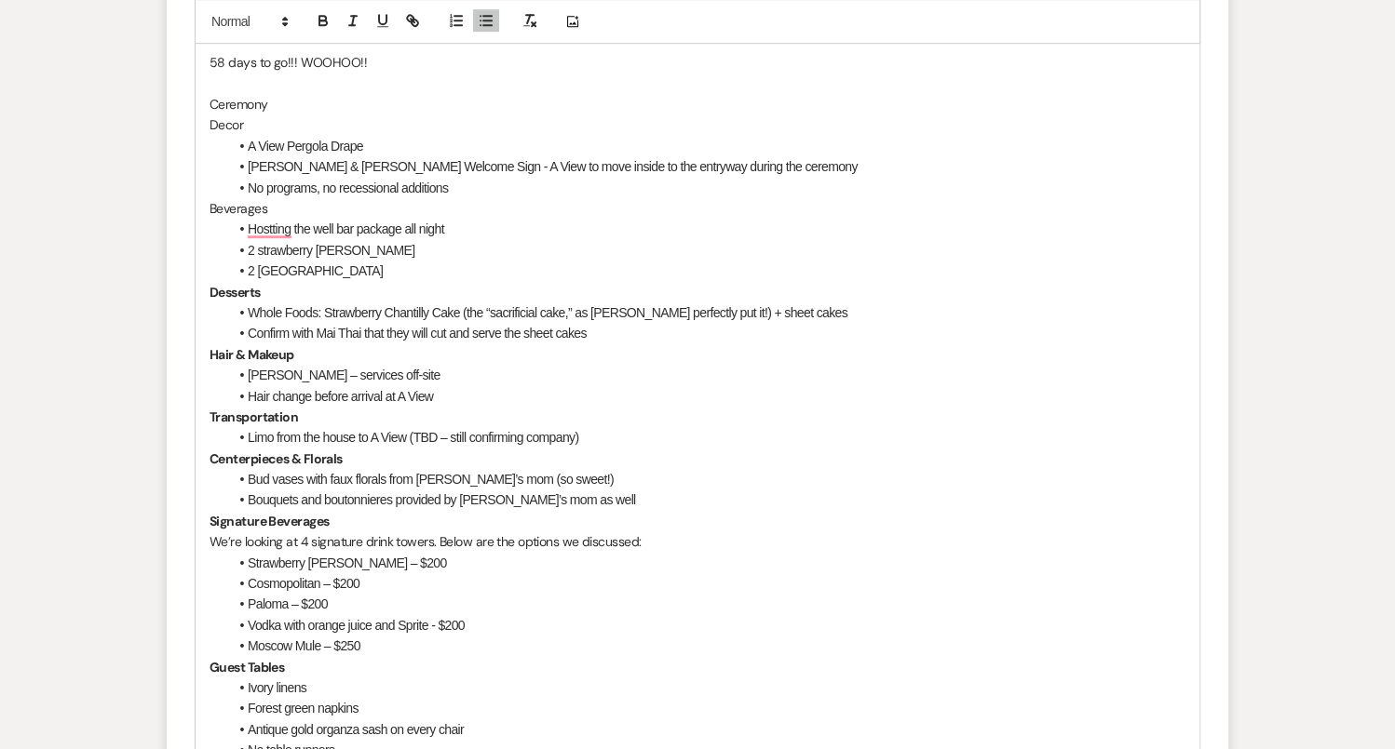
click at [260, 249] on li "2 strawberry margarita towers" at bounding box center [706, 250] width 957 height 20
click at [329, 249] on li "2 Strawberry margarita towers" at bounding box center [706, 250] width 957 height 20
click at [385, 268] on li "2 [GEOGRAPHIC_DATA]" at bounding box center [706, 271] width 957 height 20
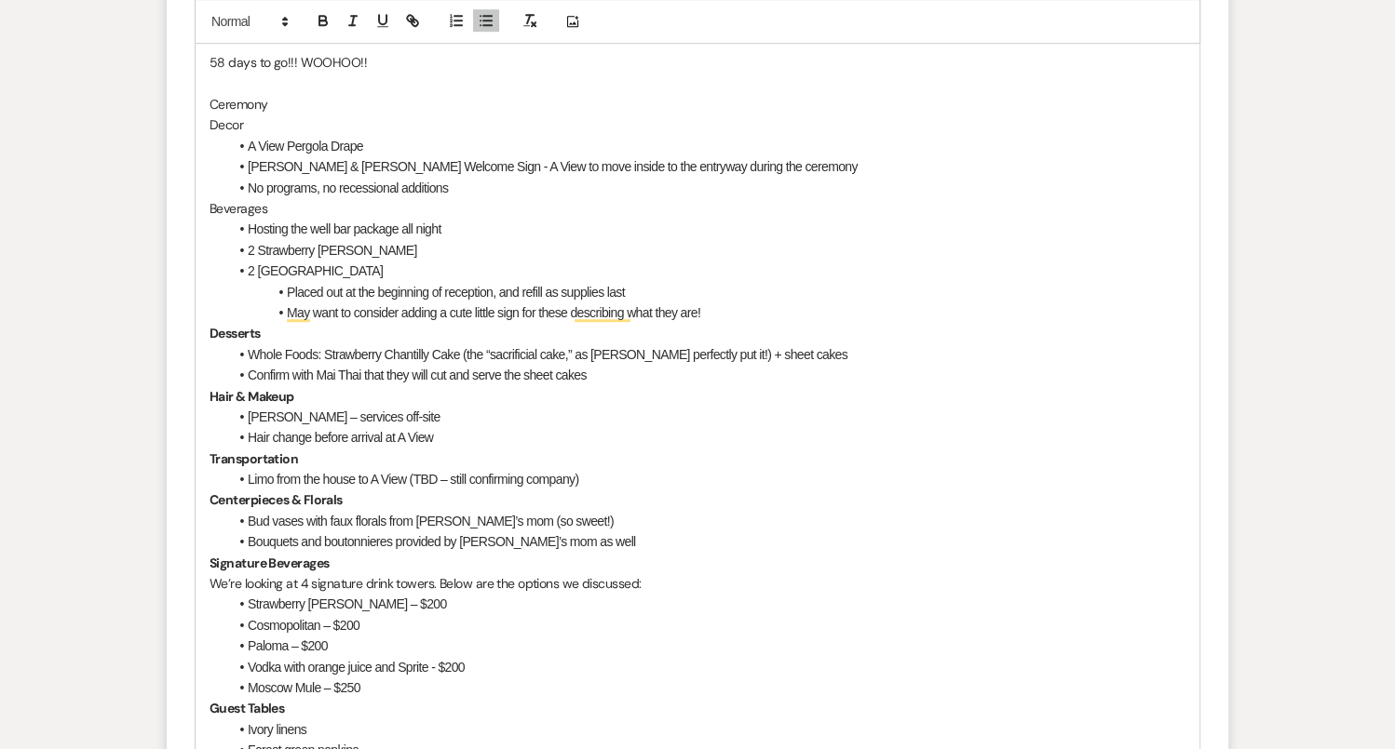
click at [744, 303] on li "May want to consider adding a cute little sign for these describing what they a…" at bounding box center [706, 313] width 957 height 20
click at [694, 285] on li "Placed out at the beginning of the reception, and refilled as supplies last" at bounding box center [706, 292] width 957 height 20
click at [735, 309] on li "May want to consider adding a cute little sign for these describing what they a…" at bounding box center [706, 313] width 957 height 20
click at [209, 117] on p "Decor" at bounding box center [697, 125] width 976 height 20
click at [753, 303] on li "May want to consider adding a cute little sign for these describing what they a…" at bounding box center [706, 313] width 957 height 20
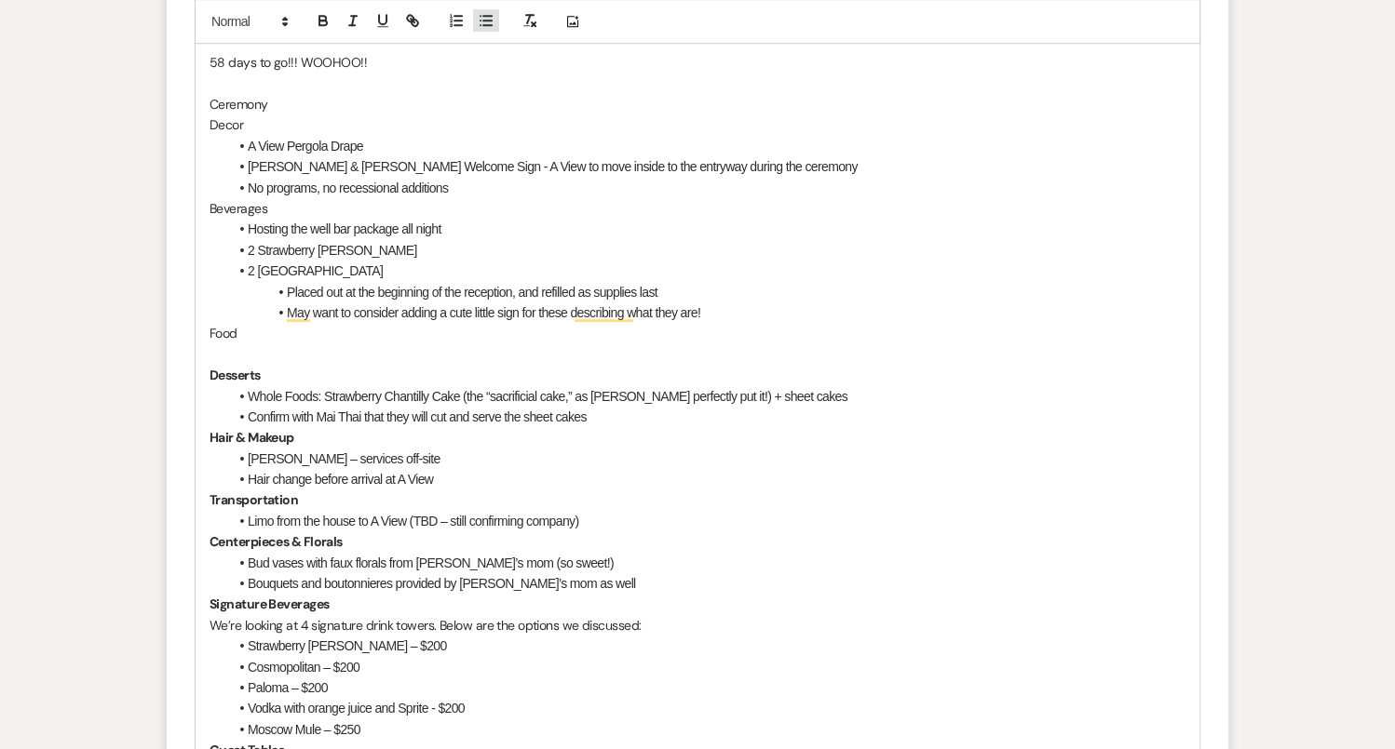
click at [486, 17] on line "button" at bounding box center [487, 17] width 8 height 0
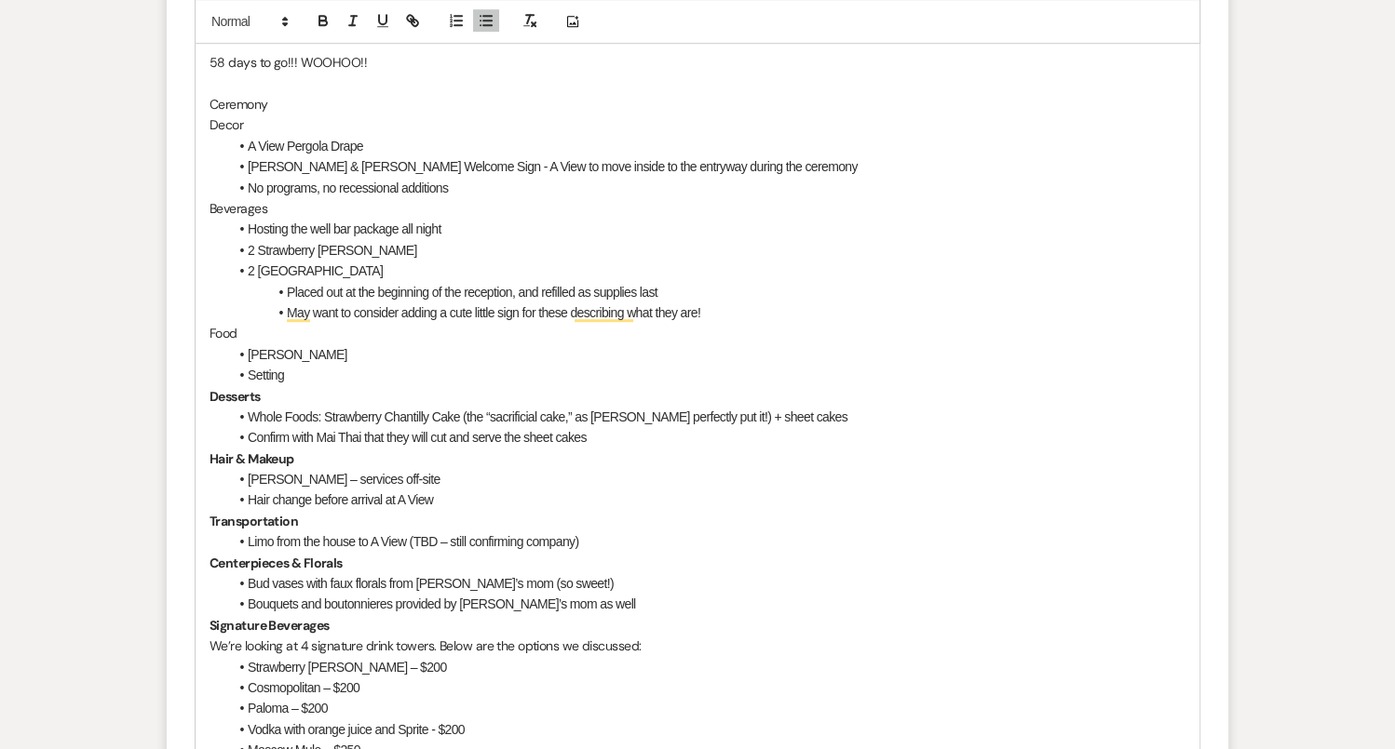
click at [248, 372] on li "Setting" at bounding box center [706, 375] width 957 height 20
click at [382, 375] on li "Place Setting" at bounding box center [706, 375] width 957 height 20
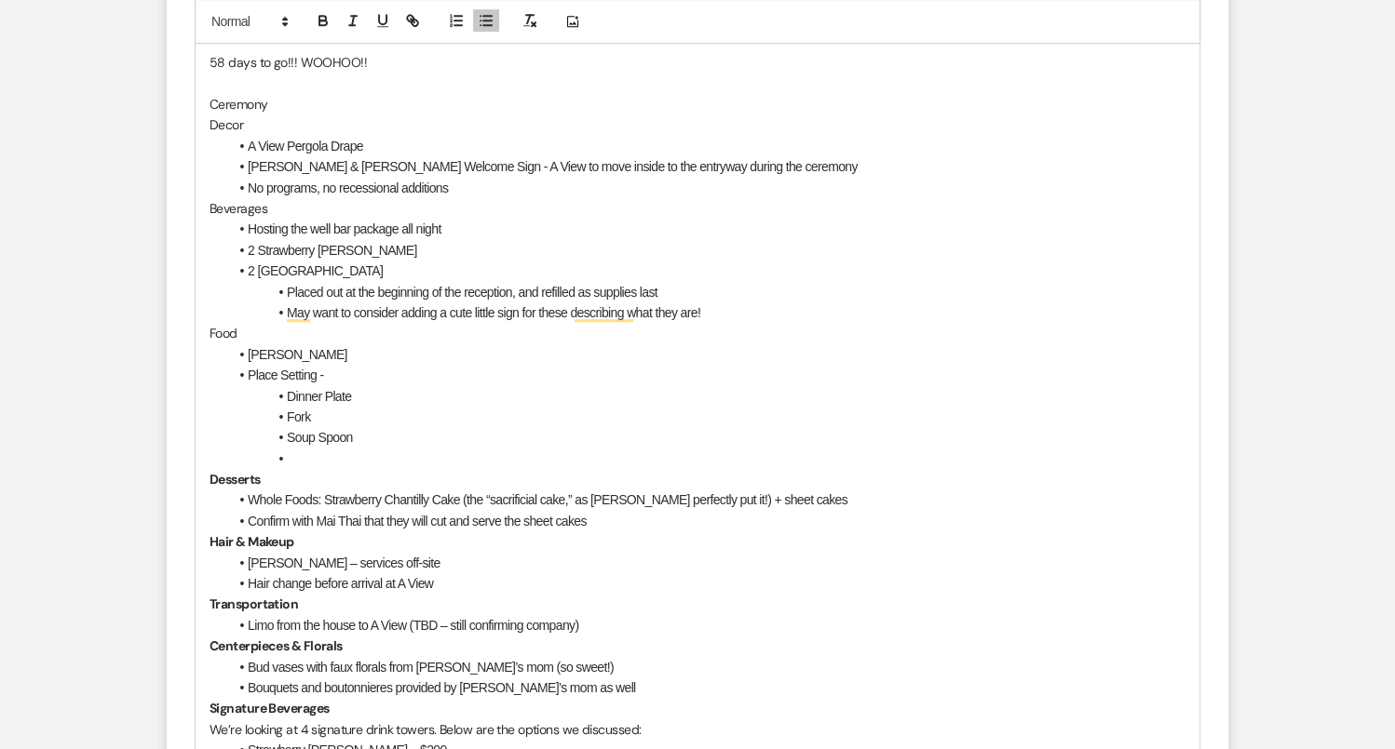
click at [384, 396] on li "Dinner Plate" at bounding box center [706, 396] width 957 height 20
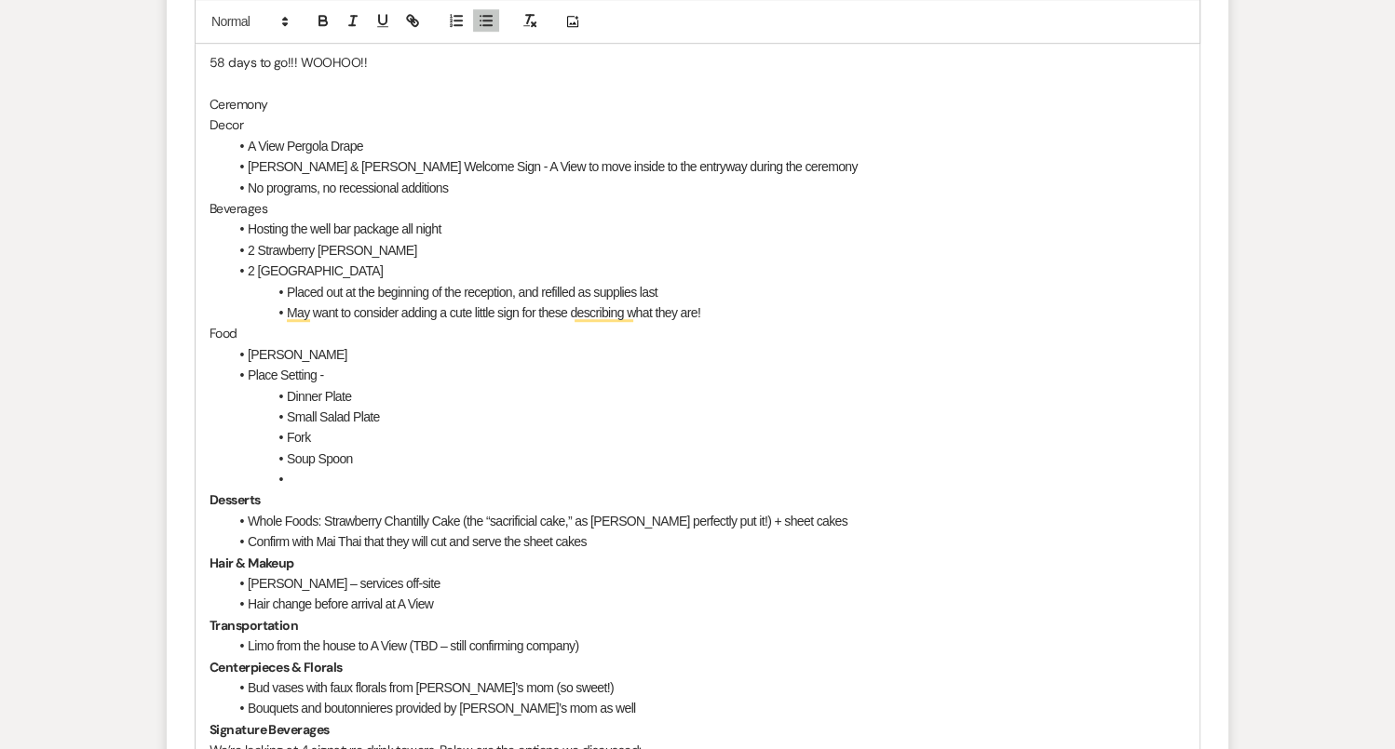
click at [374, 429] on li "Fork" at bounding box center [706, 437] width 957 height 20
click at [366, 457] on li "Soup Spoon" at bounding box center [706, 459] width 957 height 20
click at [307, 469] on li "To enrich screen reader interactions, please activate Accessibility in Grammarl…" at bounding box center [706, 479] width 957 height 20
click at [371, 476] on li "Chopsticks - AMy & Peter to confirm with Mai Thai" at bounding box center [706, 479] width 957 height 20
click at [559, 475] on li "Chopsticks - [PERSON_NAME] & [PERSON_NAME] to confirm with [PERSON_NAME]" at bounding box center [706, 479] width 957 height 20
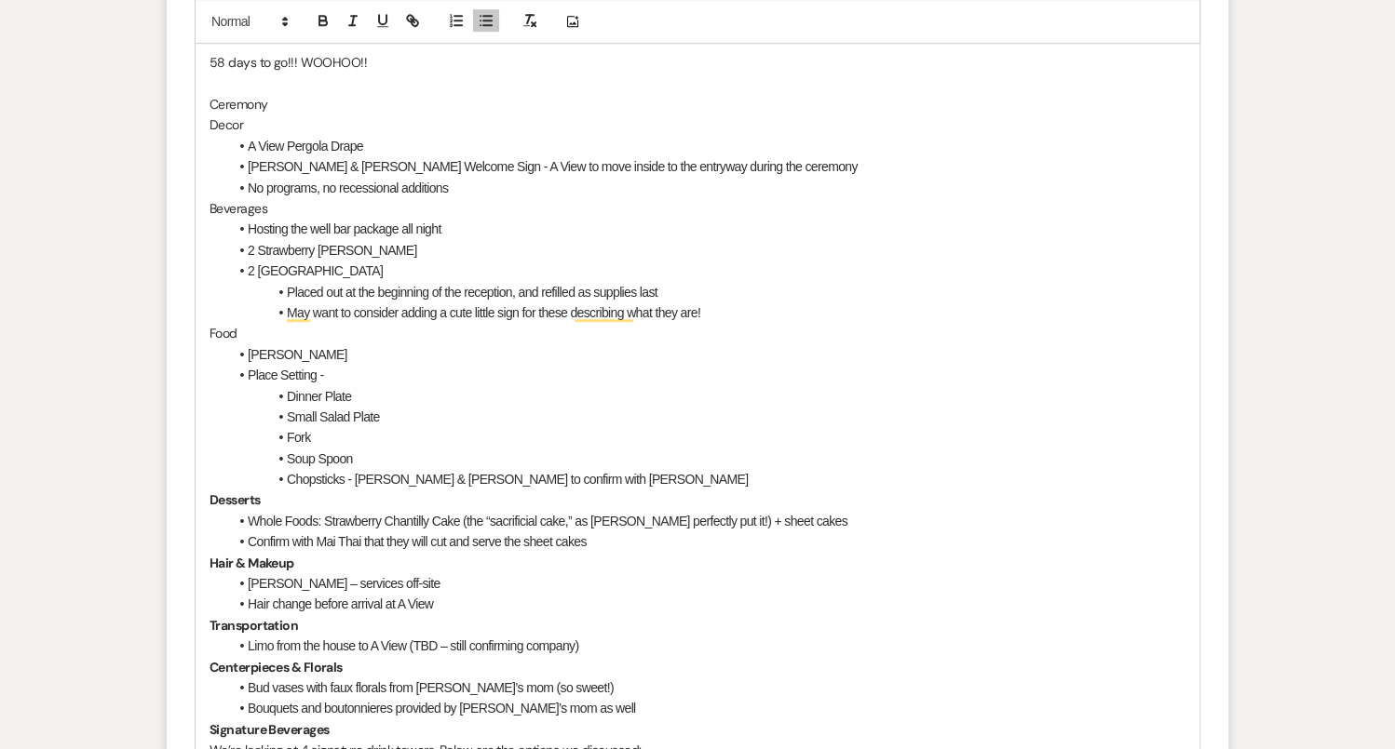
click at [371, 455] on li "Soup Spoon" at bounding box center [706, 459] width 957 height 20
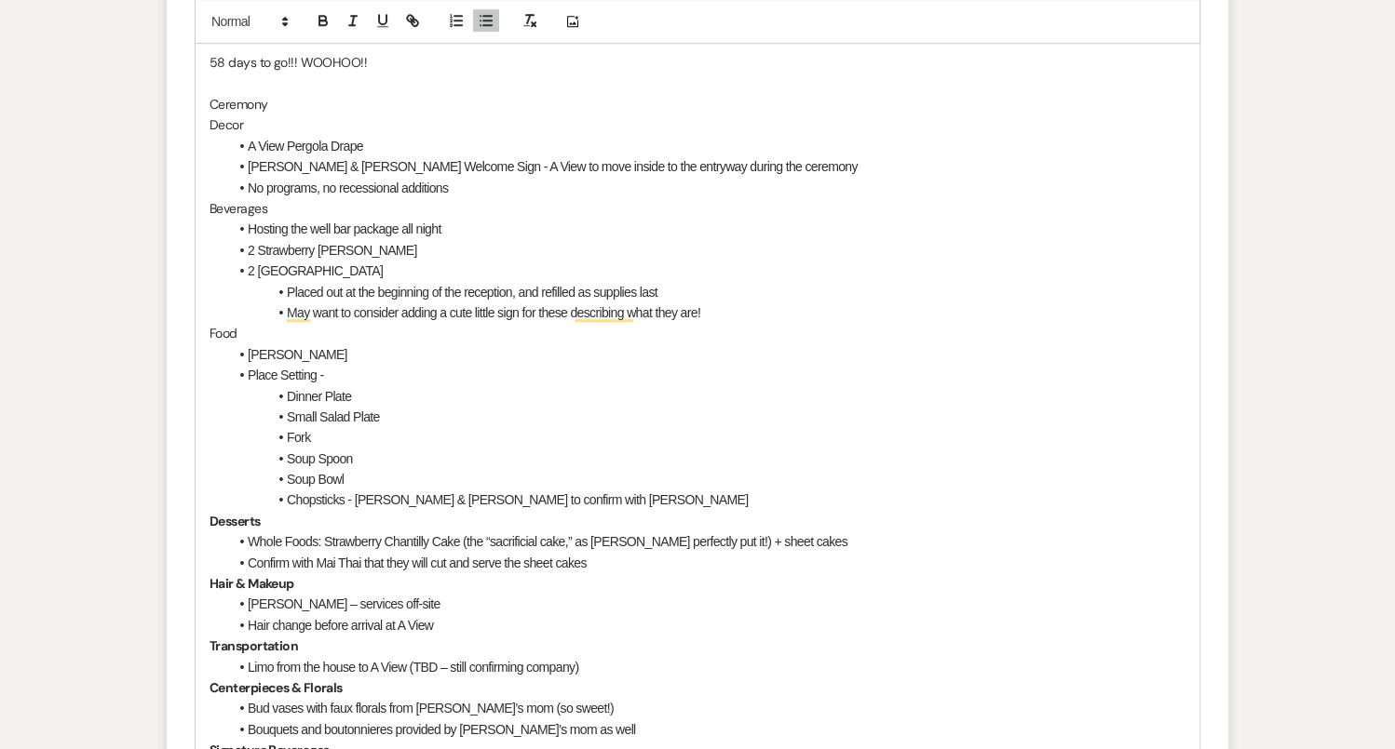
click at [343, 427] on li "Fork" at bounding box center [706, 437] width 957 height 20
click at [361, 473] on li "Soup Bowl" at bounding box center [706, 479] width 957 height 20
click at [563, 497] on li "Chopsticks - [PERSON_NAME] & [PERSON_NAME] to confirm with [PERSON_NAME]" at bounding box center [706, 500] width 957 height 20
click at [557, 511] on p "Desserts" at bounding box center [697, 521] width 976 height 20
click at [365, 484] on li "Soup Bowl" at bounding box center [706, 479] width 957 height 20
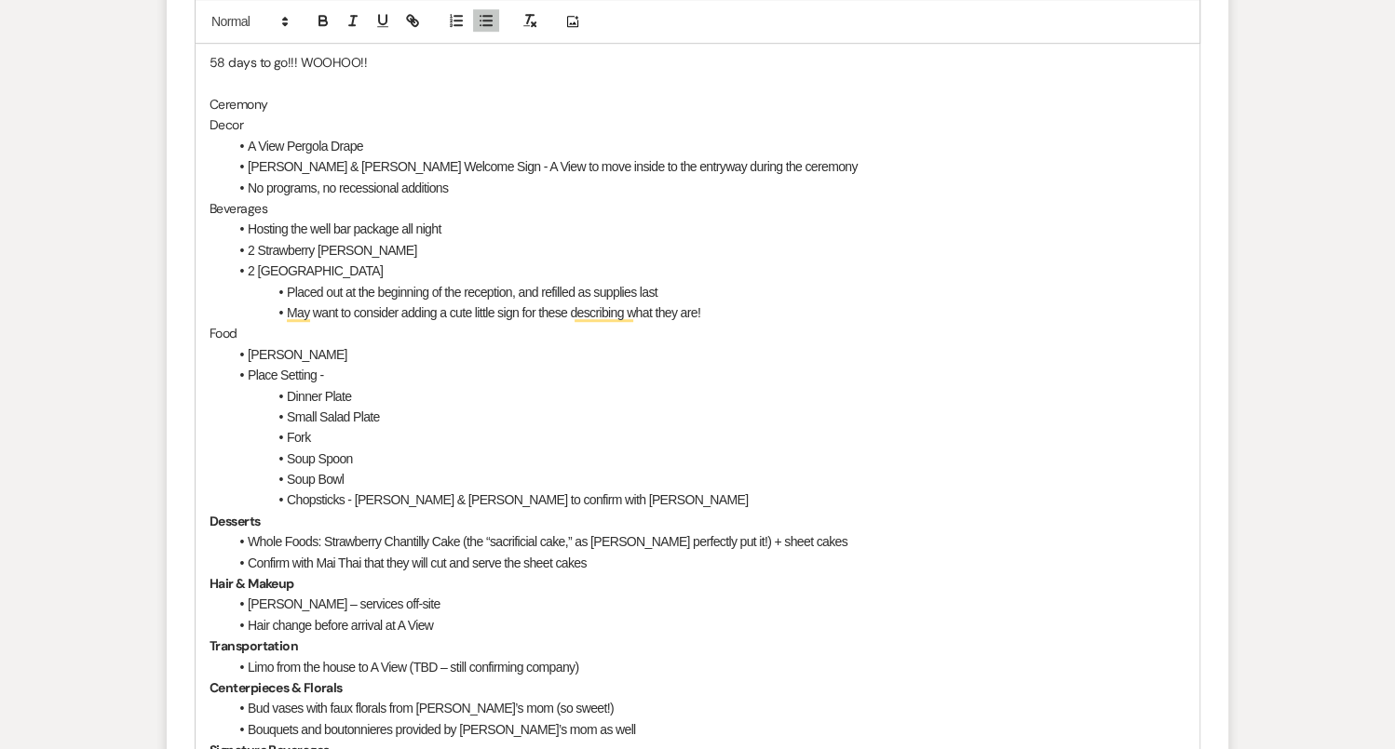
click at [330, 429] on li "Fork" at bounding box center [706, 437] width 957 height 20
click at [378, 463] on li "Soup Spoon" at bounding box center [706, 459] width 957 height 20
drag, startPoint x: 359, startPoint y: 474, endPoint x: 291, endPoint y: 471, distance: 68.0
click at [290, 472] on li "Soup Bowl" at bounding box center [706, 479] width 957 height 20
click at [404, 470] on li "Soup Bowl" at bounding box center [706, 479] width 957 height 20
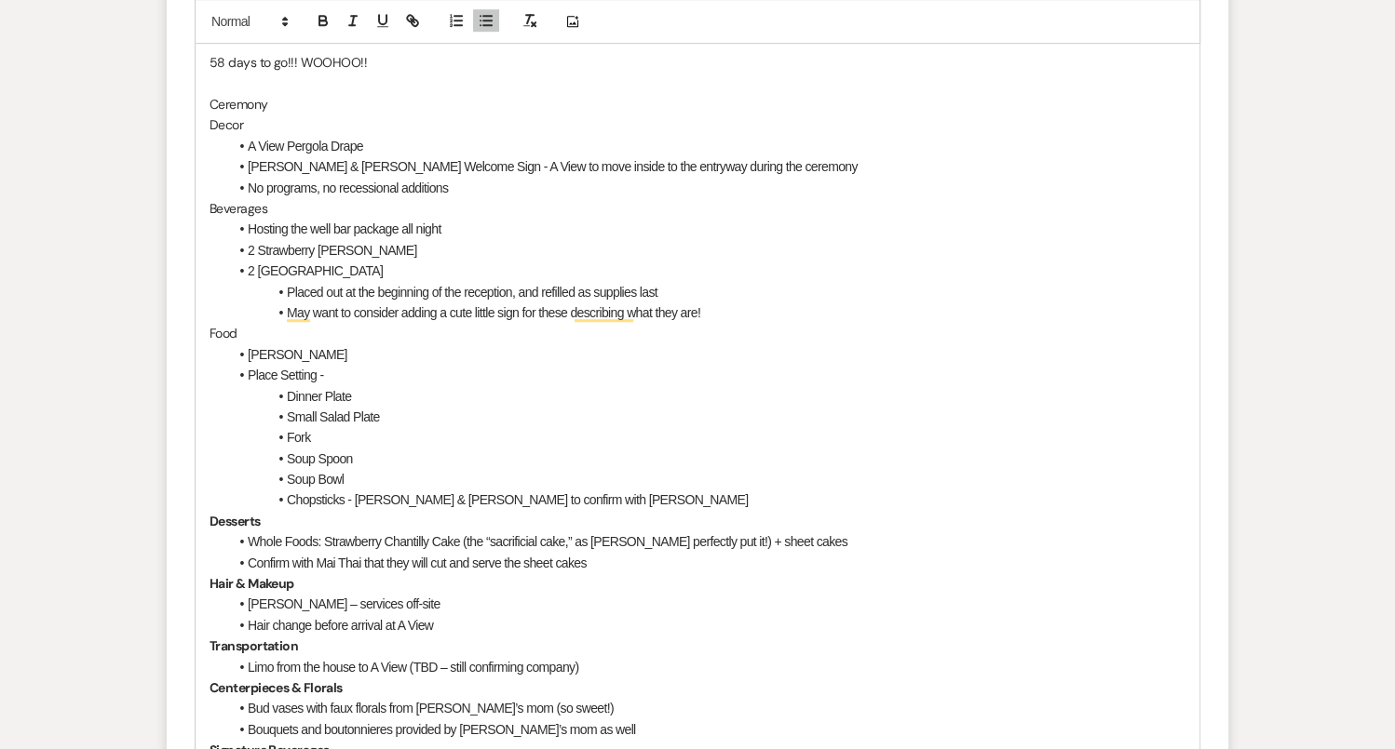
drag, startPoint x: 371, startPoint y: 474, endPoint x: 276, endPoint y: 474, distance: 94.0
click at [276, 474] on li "Soup Bowl" at bounding box center [706, 479] width 957 height 20
click at [399, 475] on li "Soup Bowl" at bounding box center [706, 479] width 957 height 20
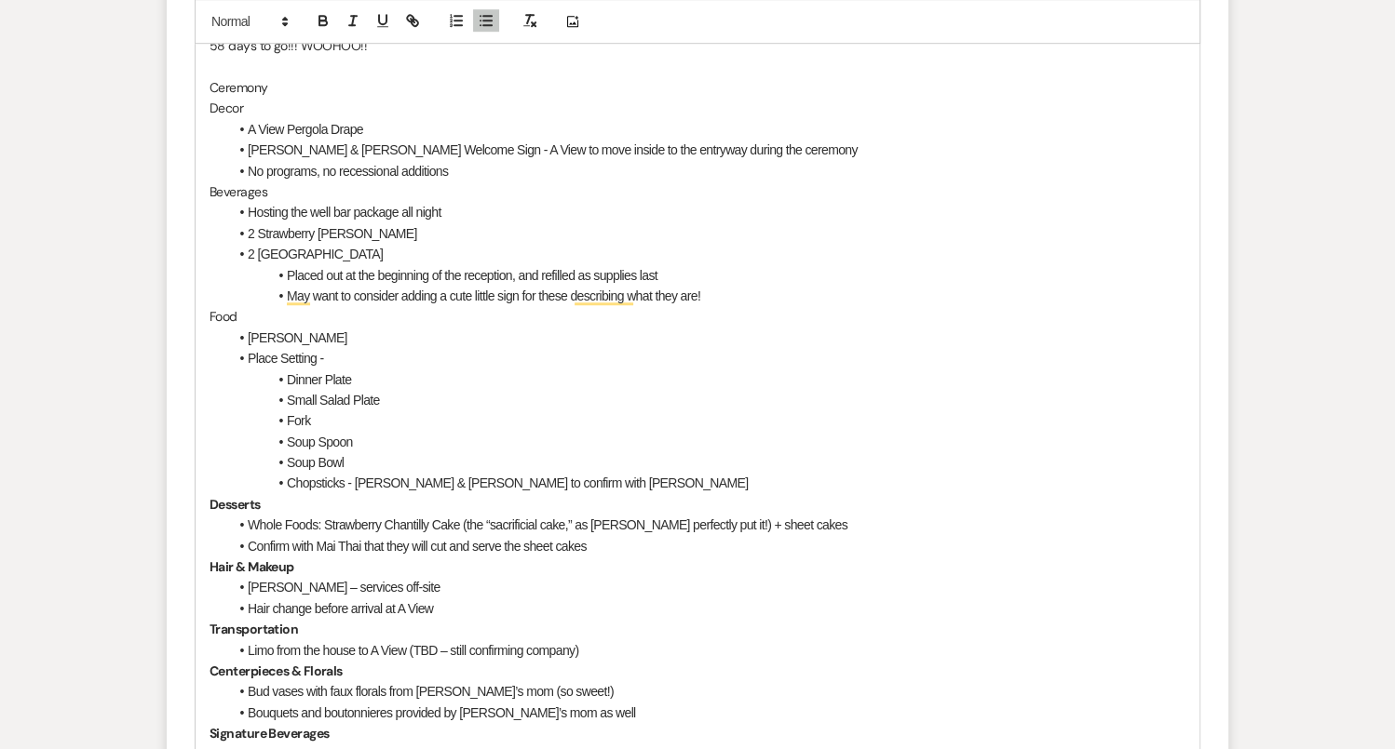
scroll to position [1133, 0]
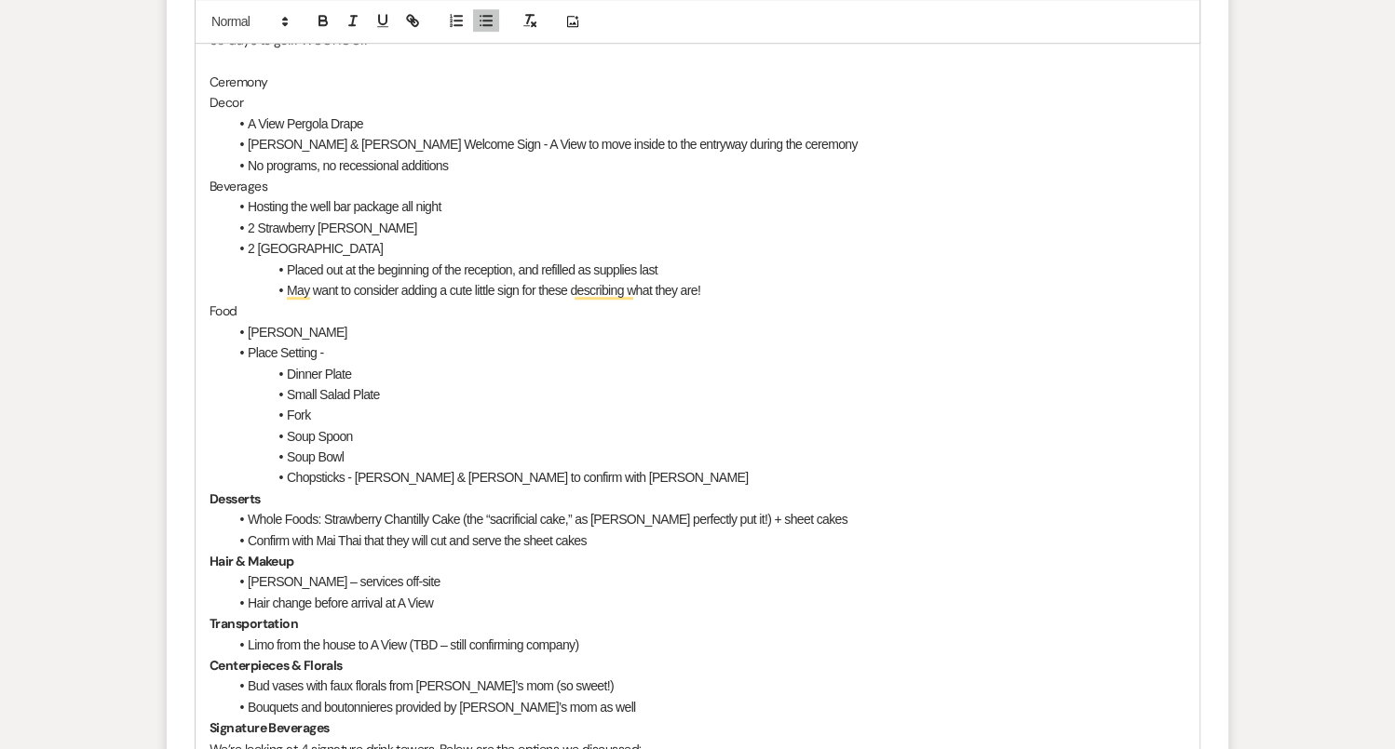
click at [329, 405] on li "Fork" at bounding box center [706, 415] width 957 height 20
click at [286, 386] on li "Small Salad Plate" at bounding box center [706, 394] width 957 height 20
click at [356, 411] on li "Fork" at bounding box center [706, 415] width 957 height 20
click at [360, 447] on li "Soup Bowl" at bounding box center [706, 457] width 957 height 20
click at [641, 475] on li "Chopsticks - [PERSON_NAME] & [PERSON_NAME] to confirm with [PERSON_NAME]" at bounding box center [706, 477] width 957 height 20
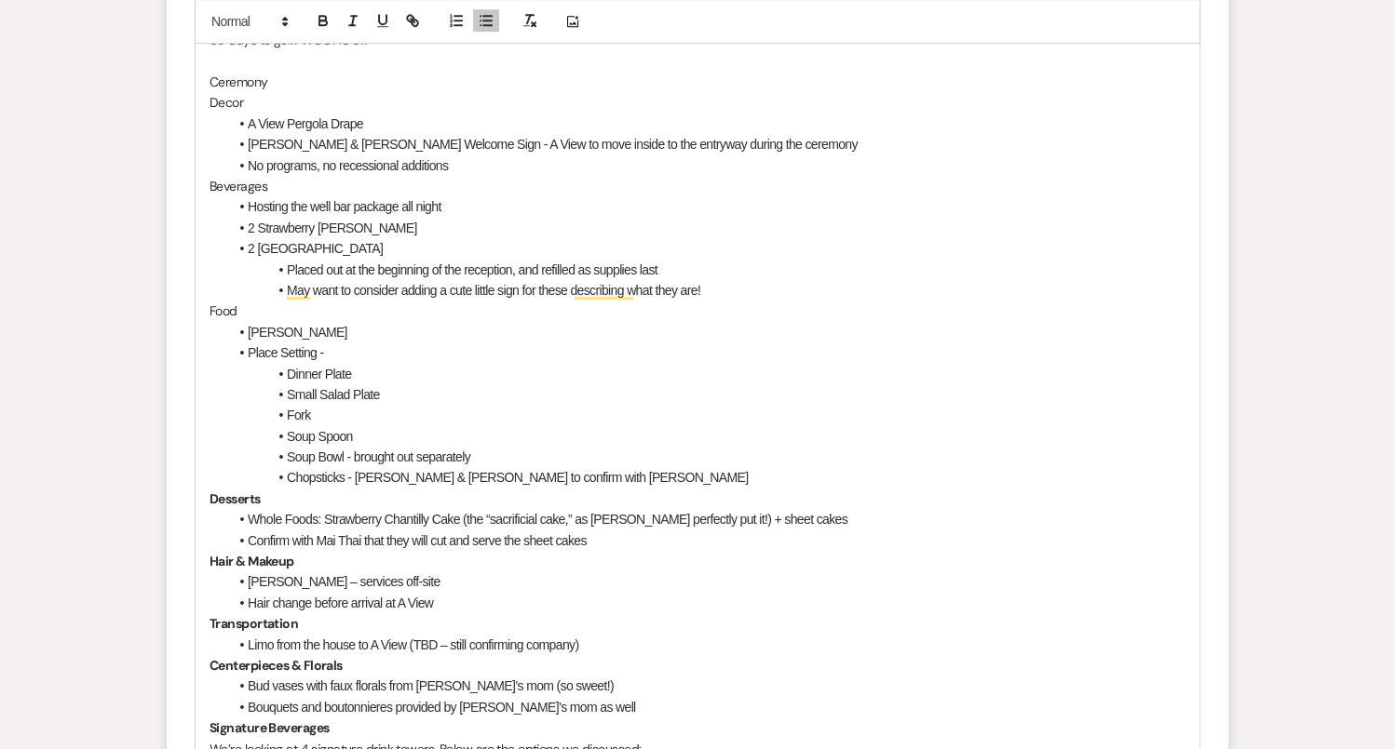
click at [502, 463] on li "Soup Bowl - brought out separately" at bounding box center [706, 457] width 957 height 20
click at [597, 475] on li "Chopsticks - [PERSON_NAME] & [PERSON_NAME] to confirm with [PERSON_NAME]" at bounding box center [706, 477] width 957 height 20
click at [366, 325] on li "Mai Thai" at bounding box center [706, 332] width 957 height 20
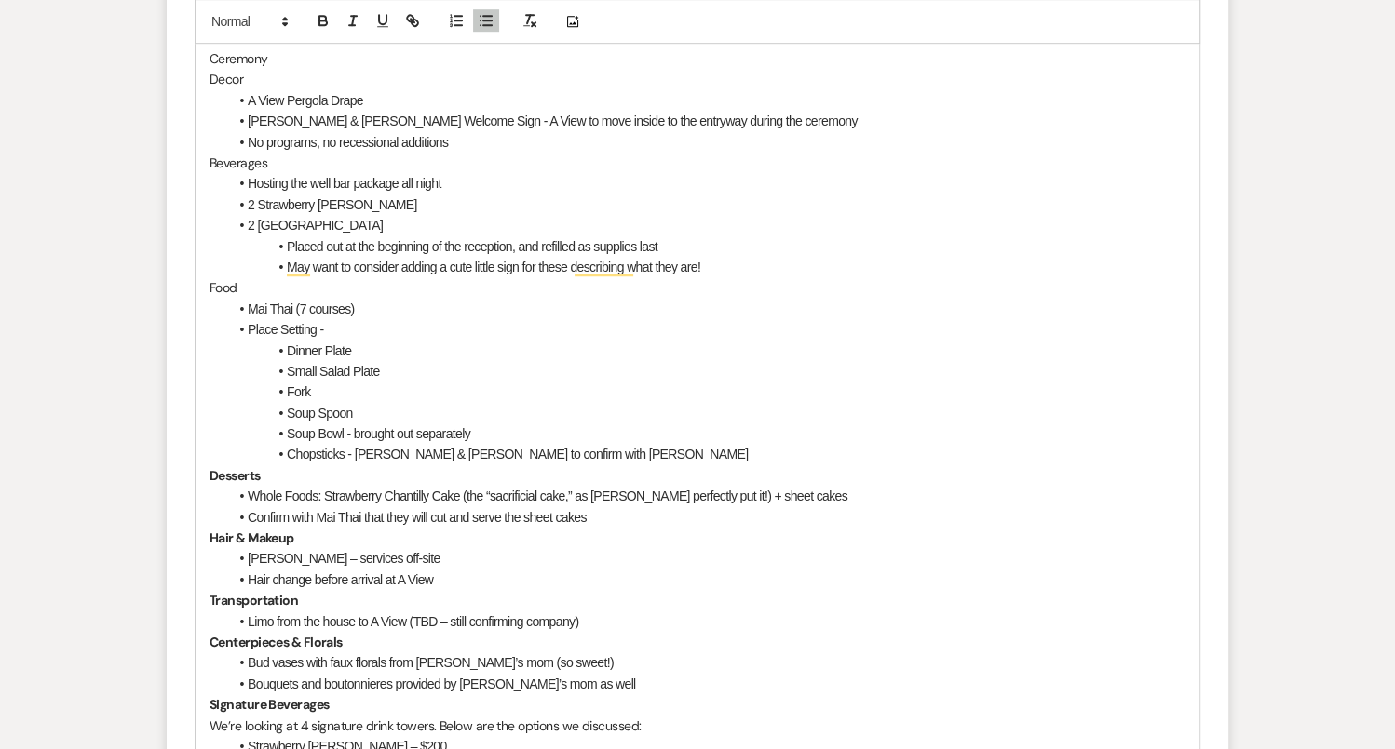
scroll to position [1159, 0]
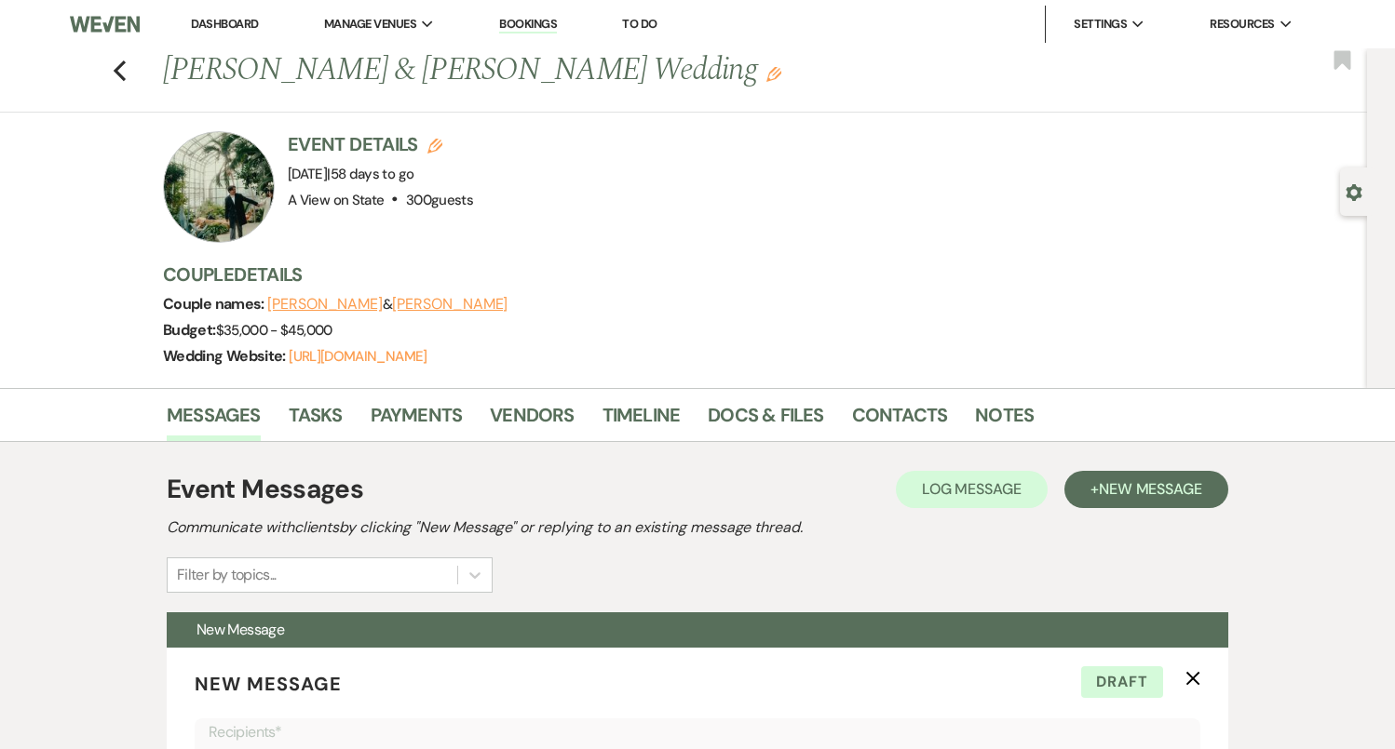
select select "4159"
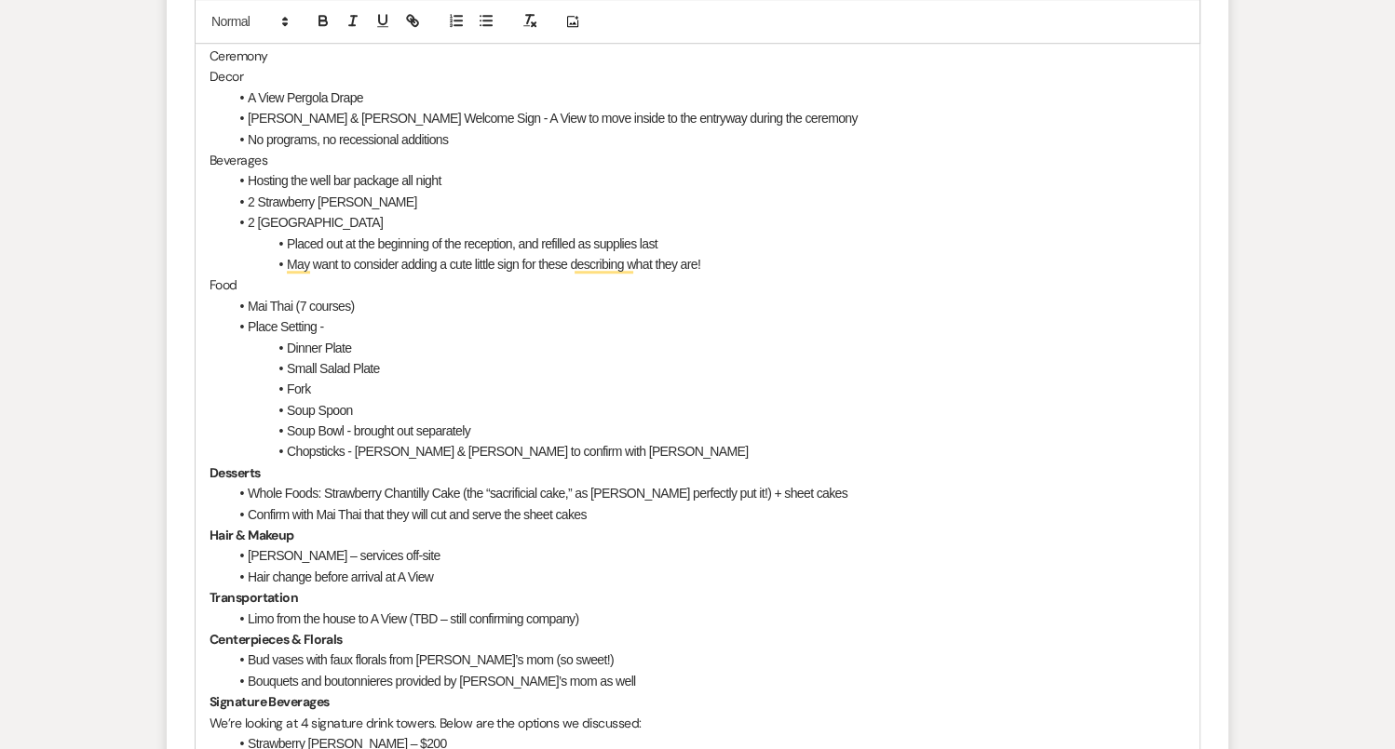
click at [802, 490] on li "Whole Foods: Strawberry Chantilly Cake (the “sacrificial cake,” as Peter so per…" at bounding box center [706, 493] width 957 height 20
click at [623, 505] on li "Confirm with Mai Thai that they will cut and serve the sheet cakes" at bounding box center [706, 515] width 957 height 20
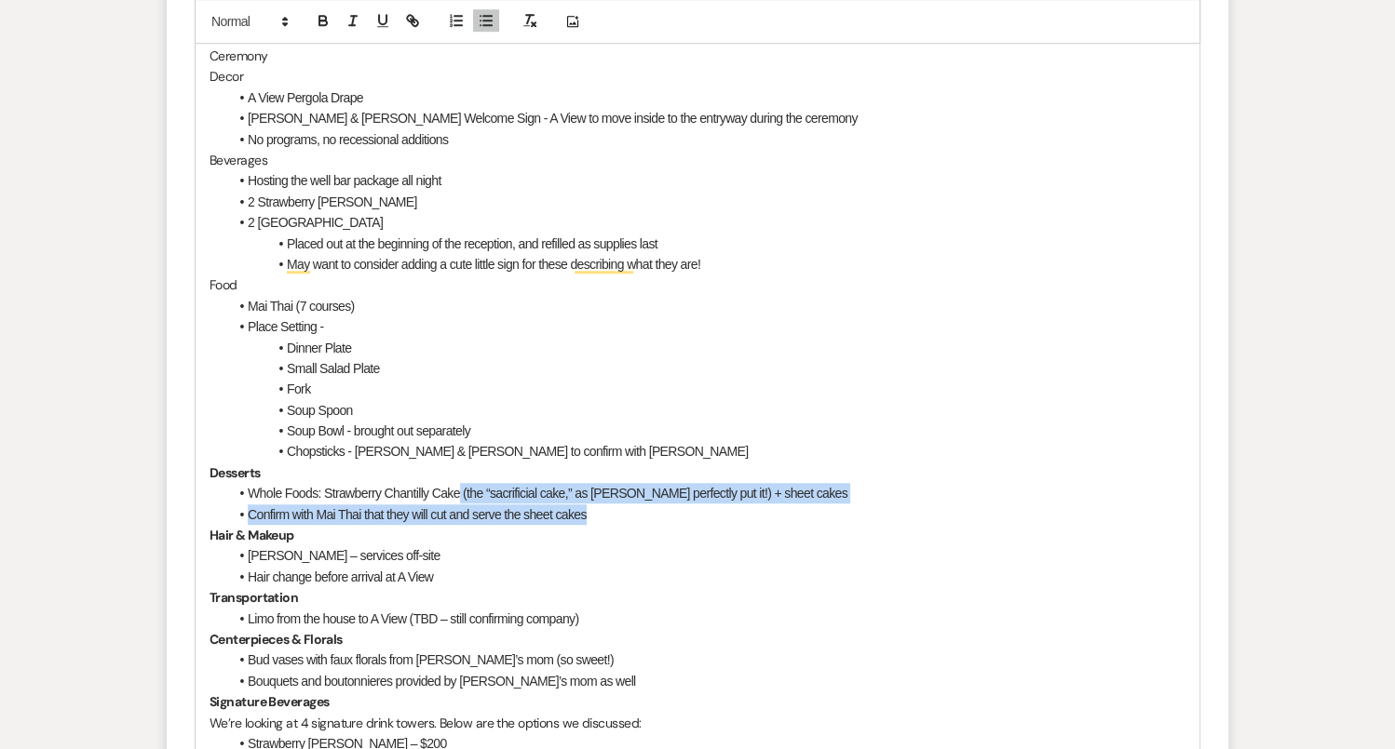
drag, startPoint x: 619, startPoint y: 513, endPoint x: 459, endPoint y: 481, distance: 163.2
click at [459, 483] on ul "Whole Foods: Strawberry Chantilly Cake (the “sacrificial cake,” as Peter so per…" at bounding box center [706, 504] width 957 height 42
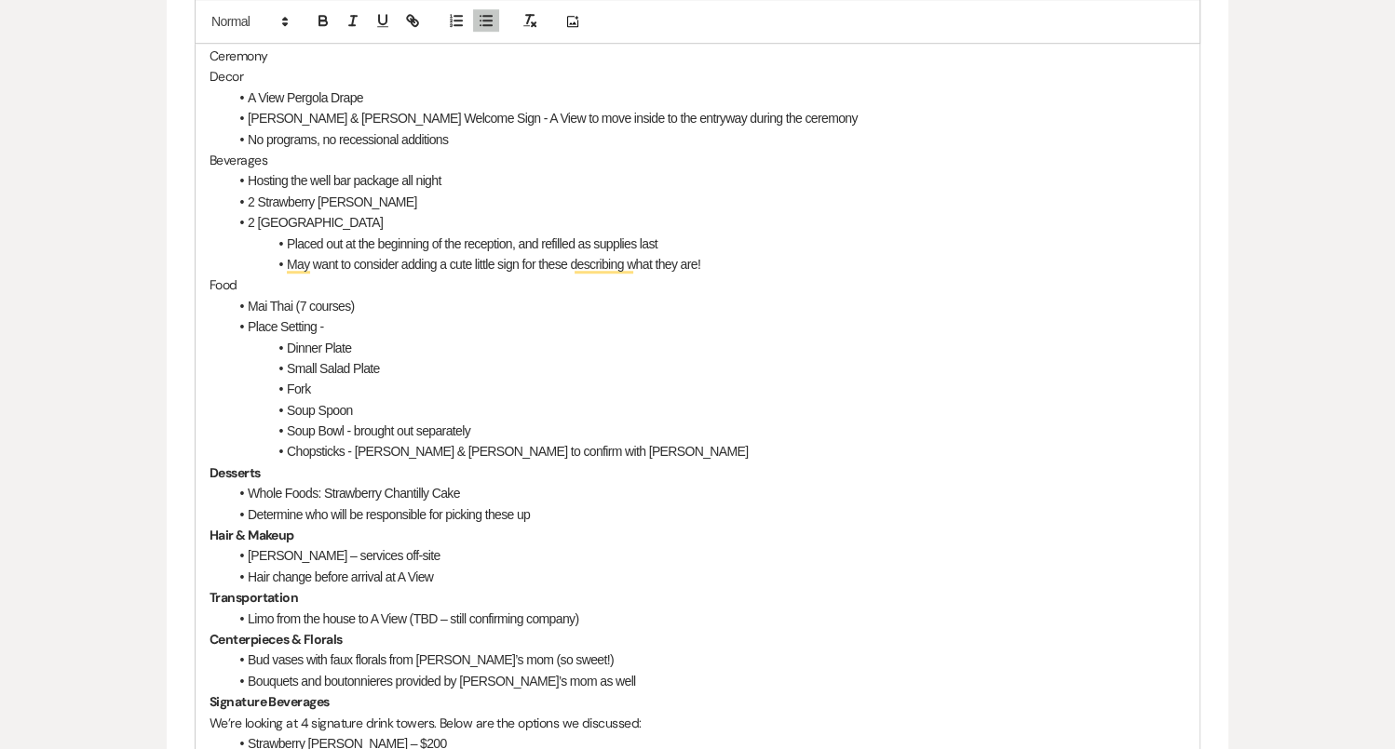
drag, startPoint x: 543, startPoint y: 509, endPoint x: 483, endPoint y: 508, distance: 59.6
click at [483, 508] on li "Determine who will be responsible for picking these up" at bounding box center [706, 515] width 957 height 20
click at [594, 573] on li "Hair change before arrival at A View" at bounding box center [706, 577] width 957 height 20
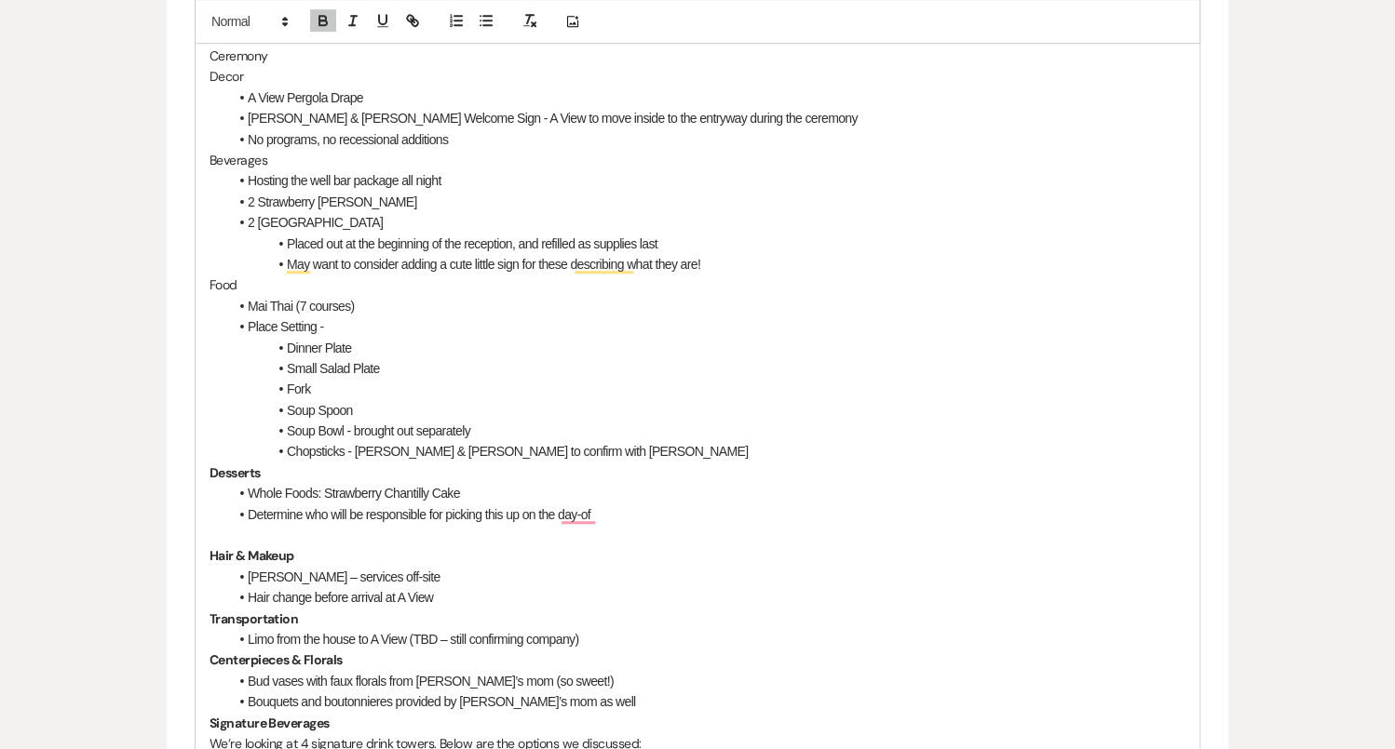
click at [451, 599] on li "Hair change before arrival at A View" at bounding box center [706, 597] width 957 height 20
click at [431, 572] on li "Bishop MyMy – services off-site" at bounding box center [706, 577] width 957 height 20
click at [429, 590] on span "Hair change before arrival at A View" at bounding box center [340, 597] width 185 height 15
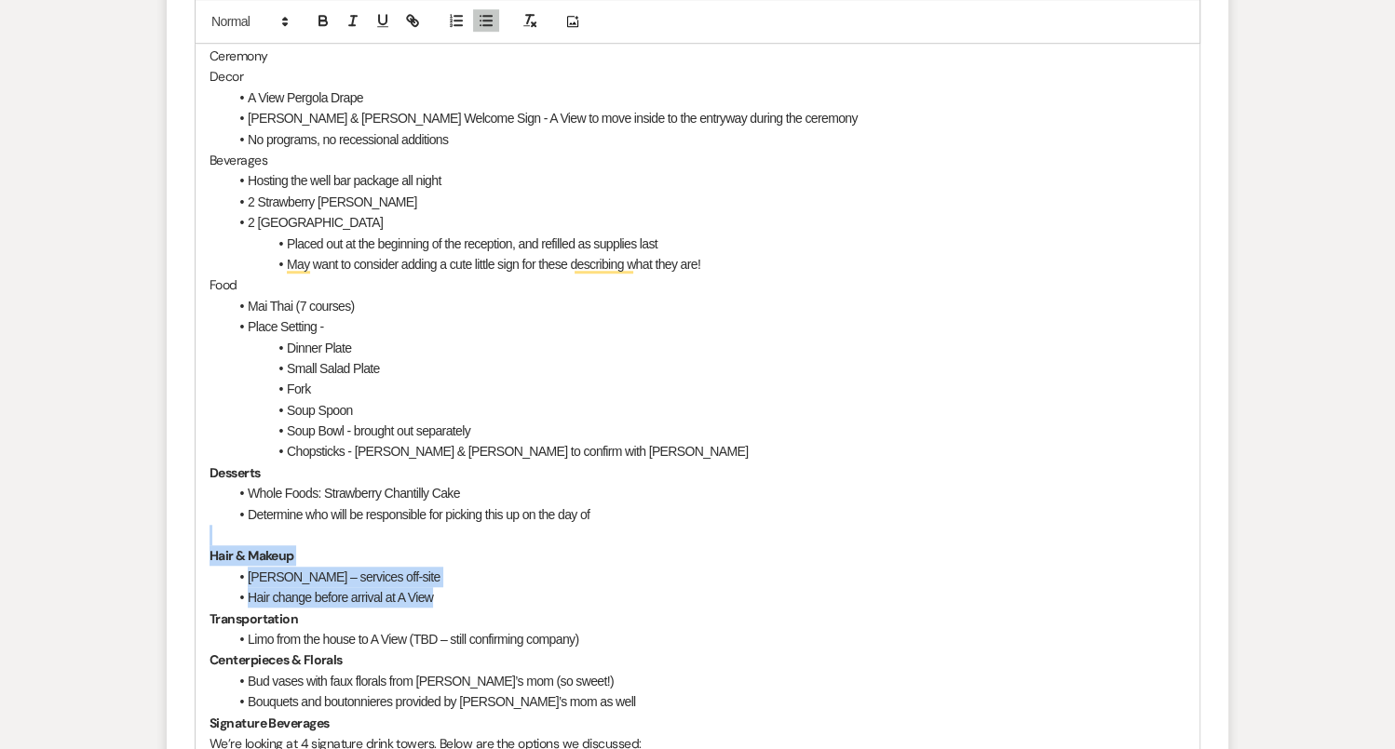
drag, startPoint x: 458, startPoint y: 598, endPoint x: 199, endPoint y: 540, distance: 265.2
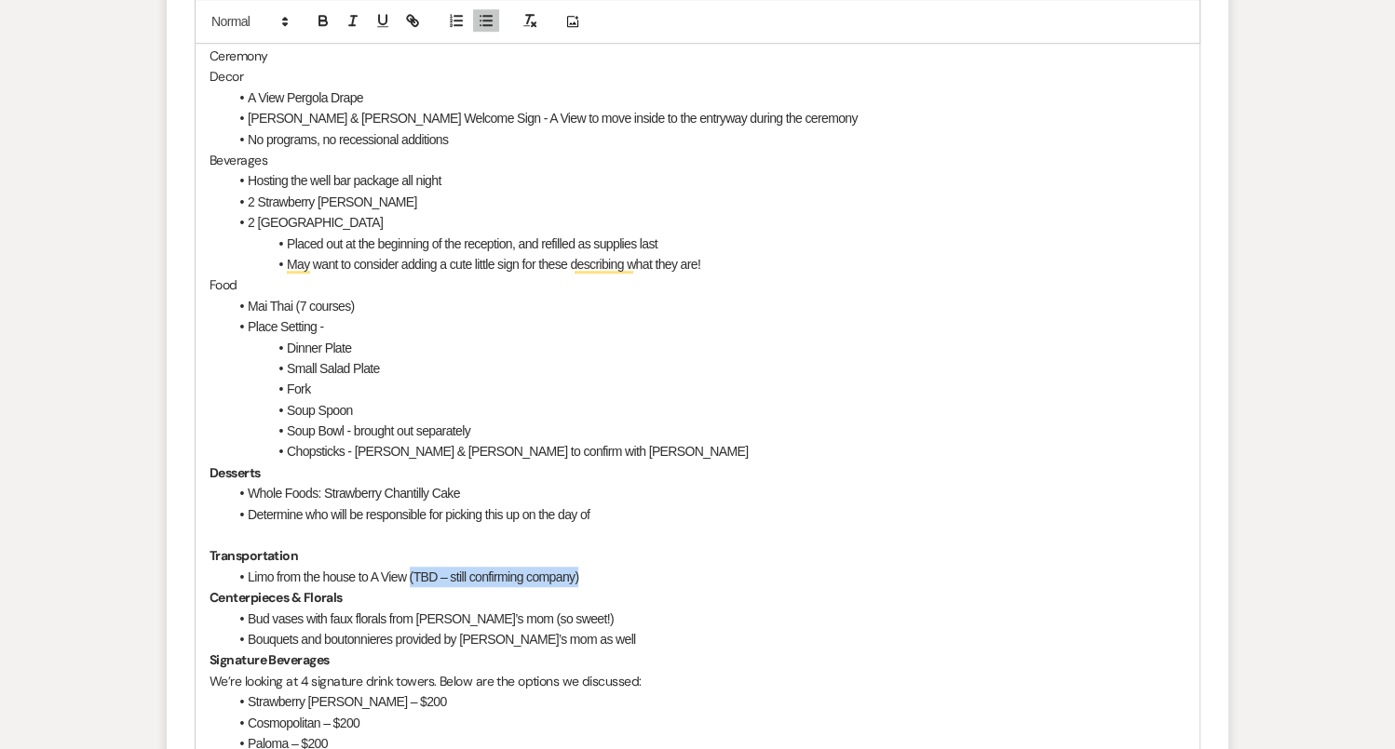
drag, startPoint x: 410, startPoint y: 574, endPoint x: 608, endPoint y: 579, distance: 198.3
click at [608, 579] on li "Limo from the house to A View (TBD – still confirming company)" at bounding box center [706, 577] width 957 height 20
click at [715, 569] on li "Limo from the house to A View - VIP LImo?" at bounding box center [706, 577] width 957 height 20
click at [532, 596] on p "Centerpieces & Florals" at bounding box center [697, 597] width 976 height 20
click at [503, 573] on li "Limo from the house to A View - VIP Limo?" at bounding box center [706, 577] width 957 height 20
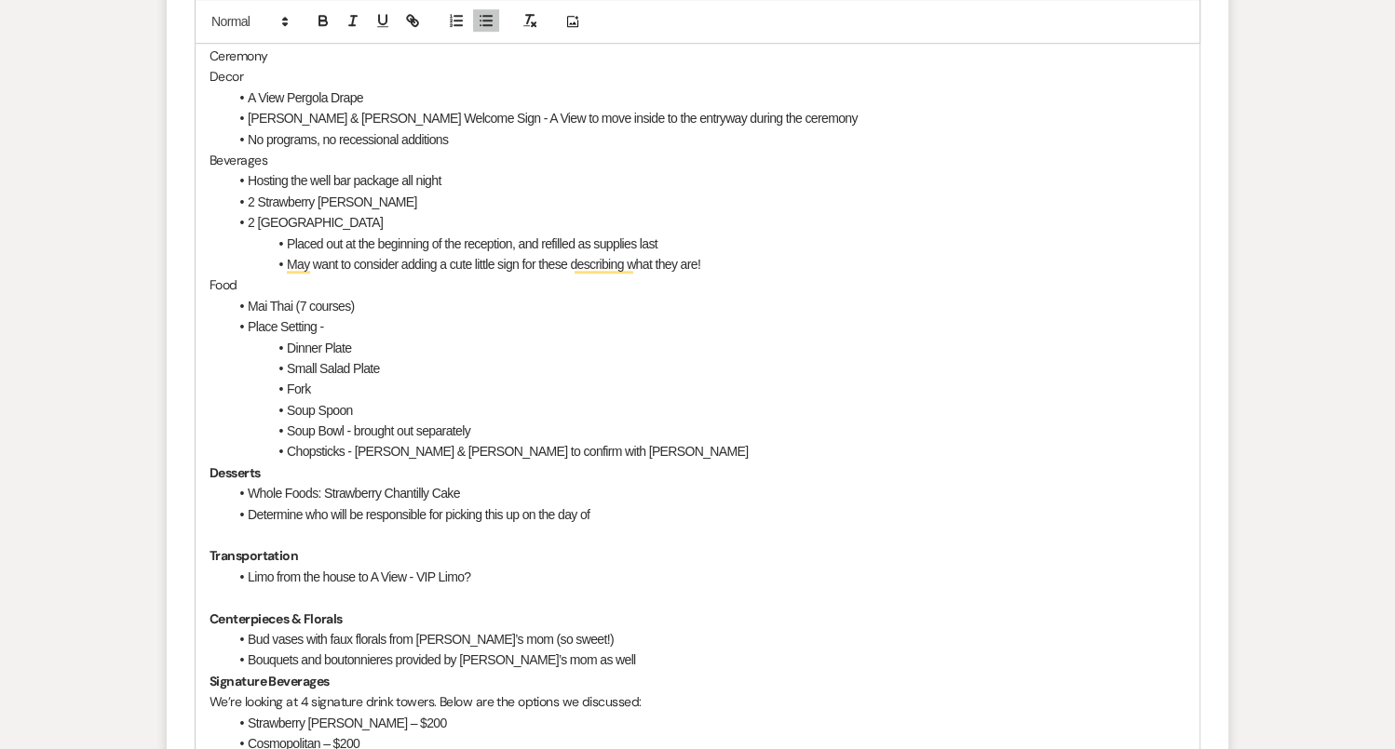
click at [446, 599] on p "﻿" at bounding box center [697, 597] width 976 height 20
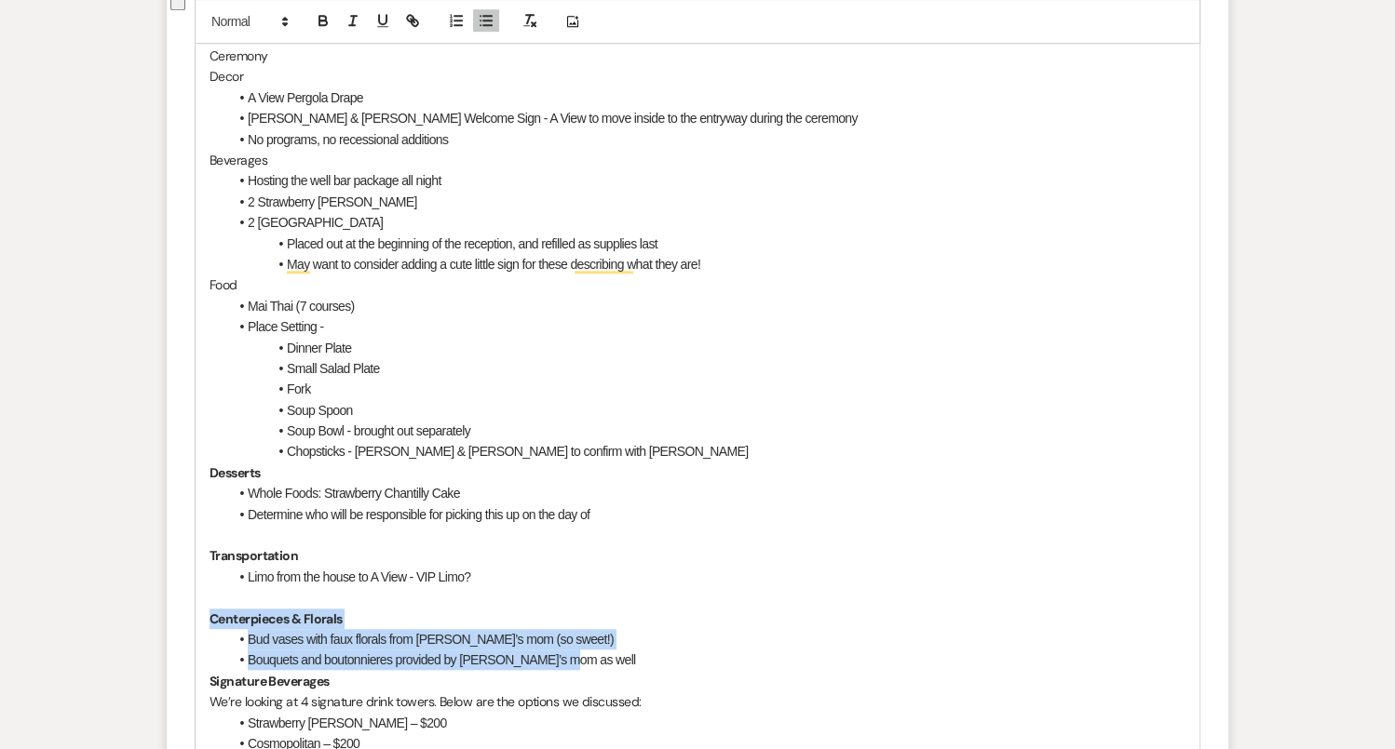
drag, startPoint x: 209, startPoint y: 617, endPoint x: 580, endPoint y: 655, distance: 372.5
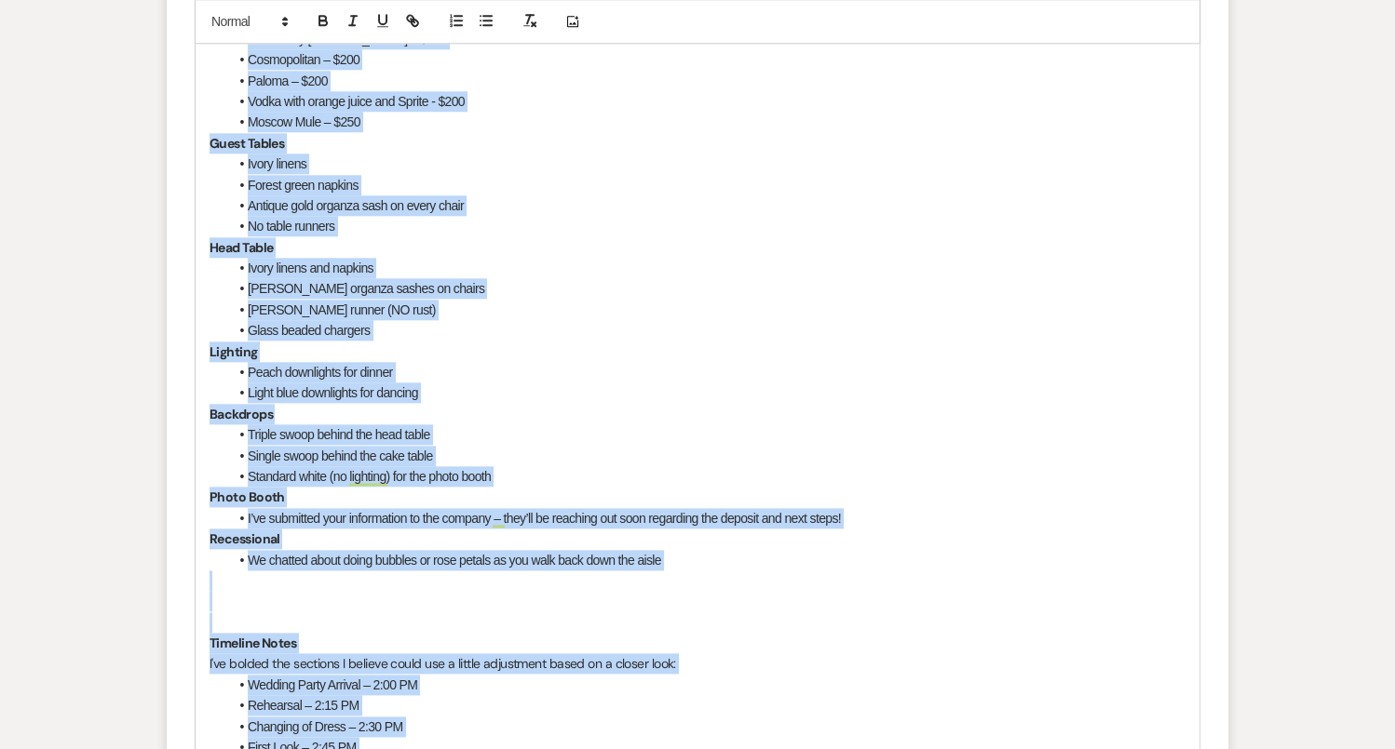
scroll to position [2090, 0]
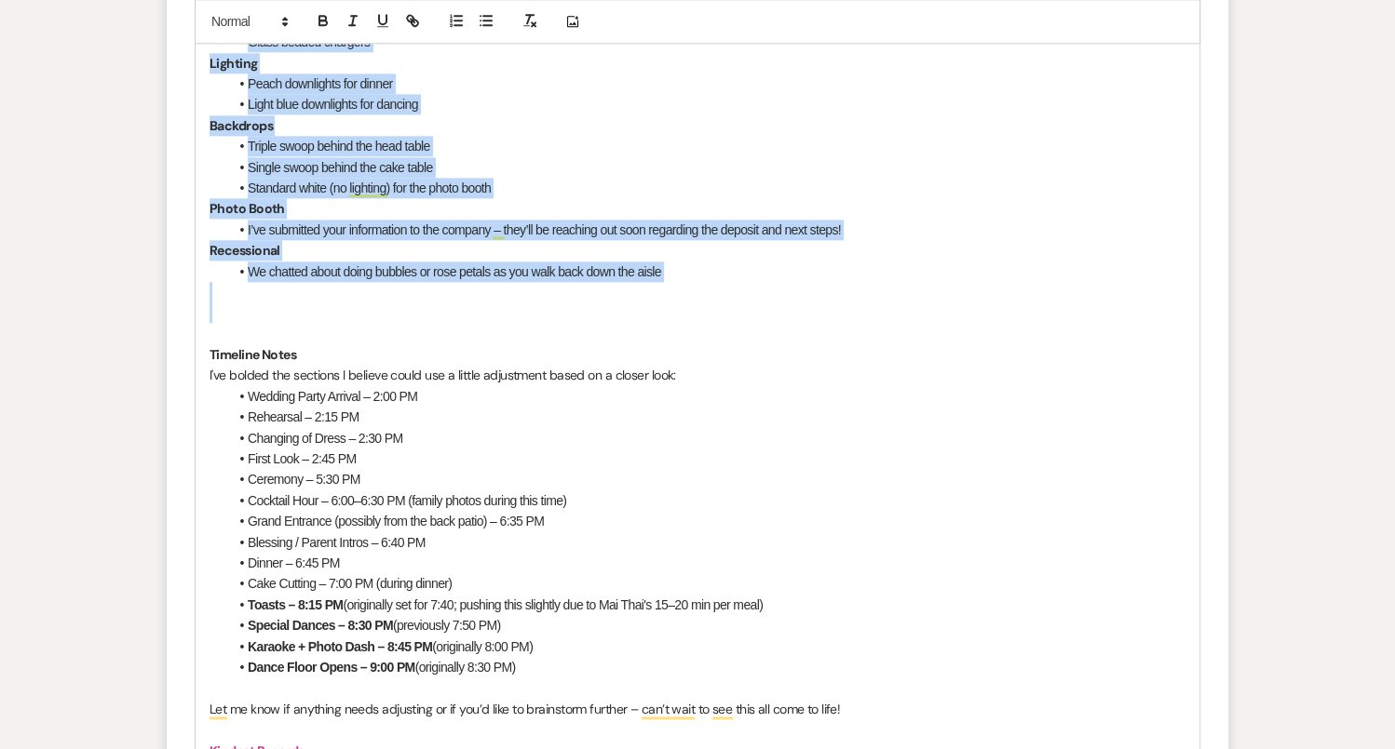
drag, startPoint x: 206, startPoint y: 282, endPoint x: 693, endPoint y: 309, distance: 487.6
click at [693, 309] on div "Hi Amy and Peter!! 58 days to go!!! WOOHOO!! Ceremony Decor A View Pergola Drap…" at bounding box center [697, 168] width 1004 height 2296
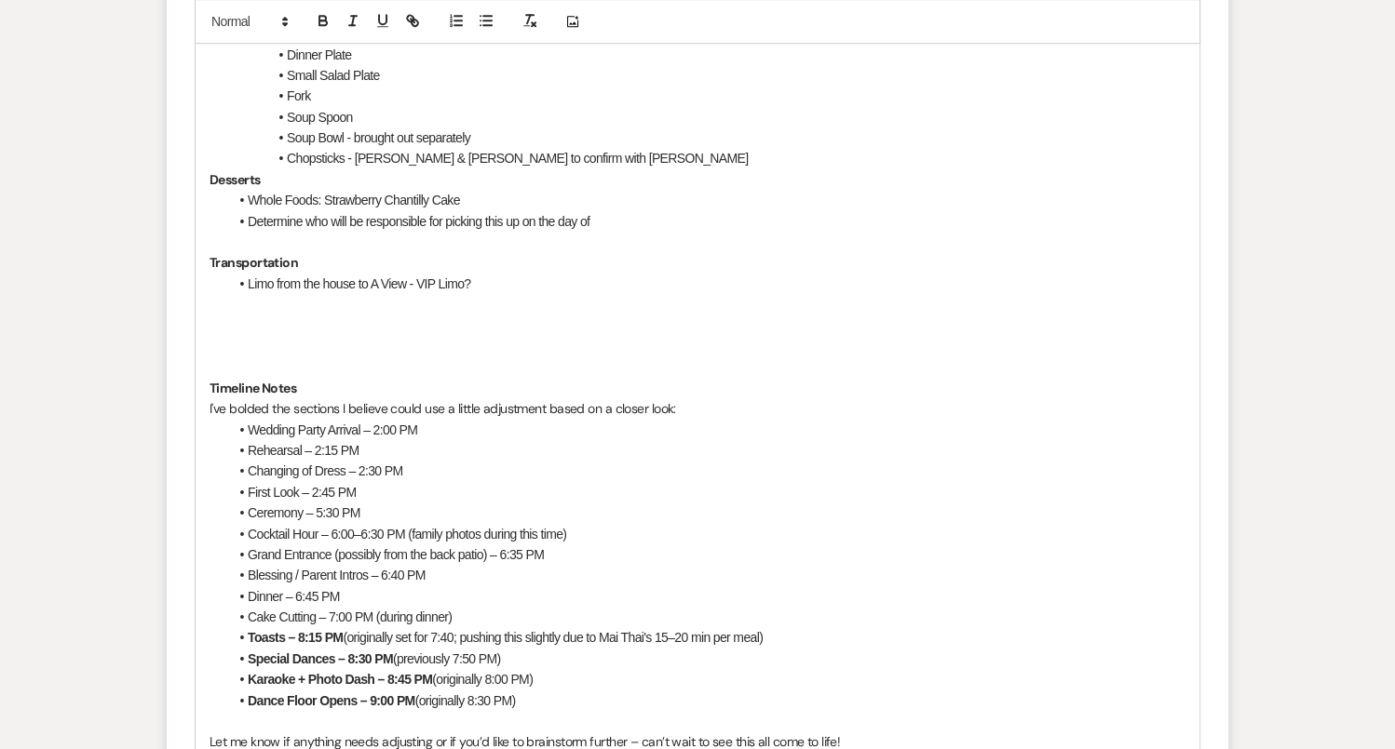
scroll to position [1450, 0]
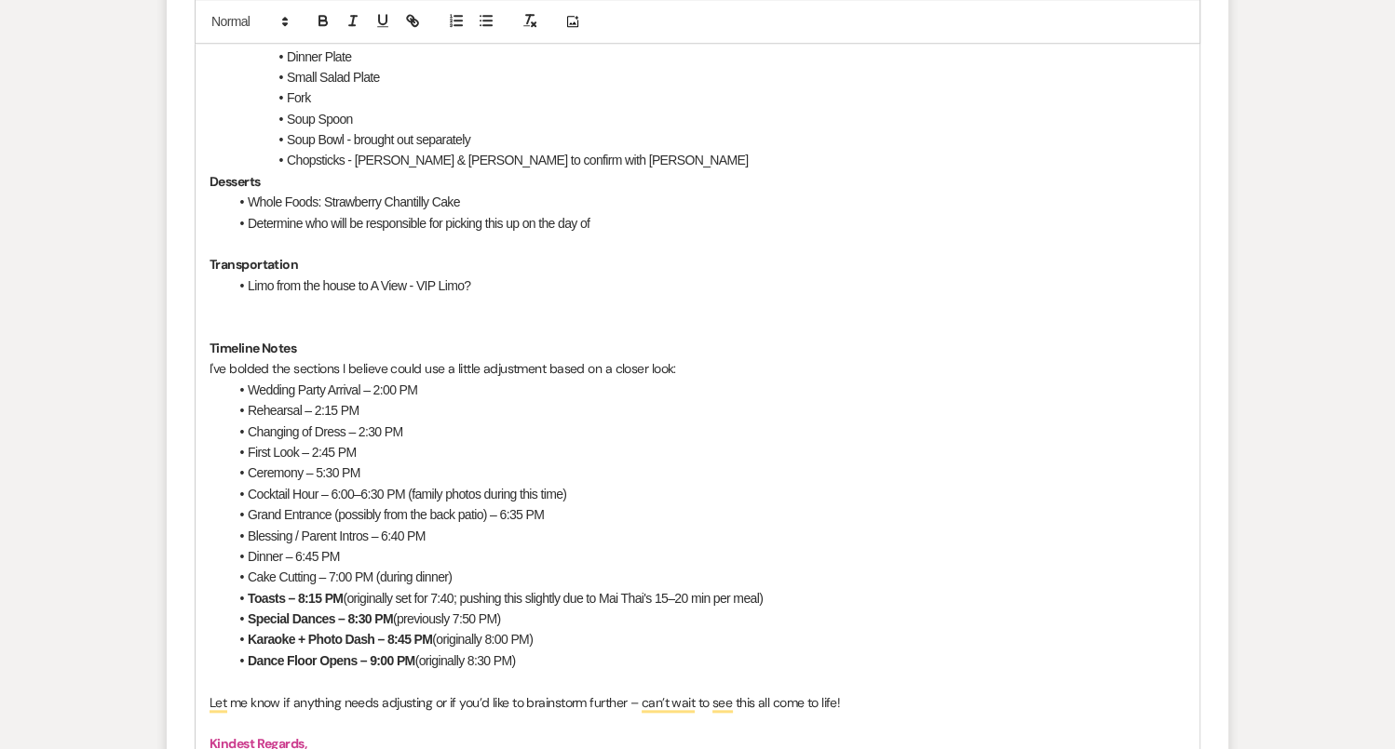
click at [252, 317] on p "To enrich screen reader interactions, please activate Accessibility in Grammarl…" at bounding box center [697, 327] width 976 height 20
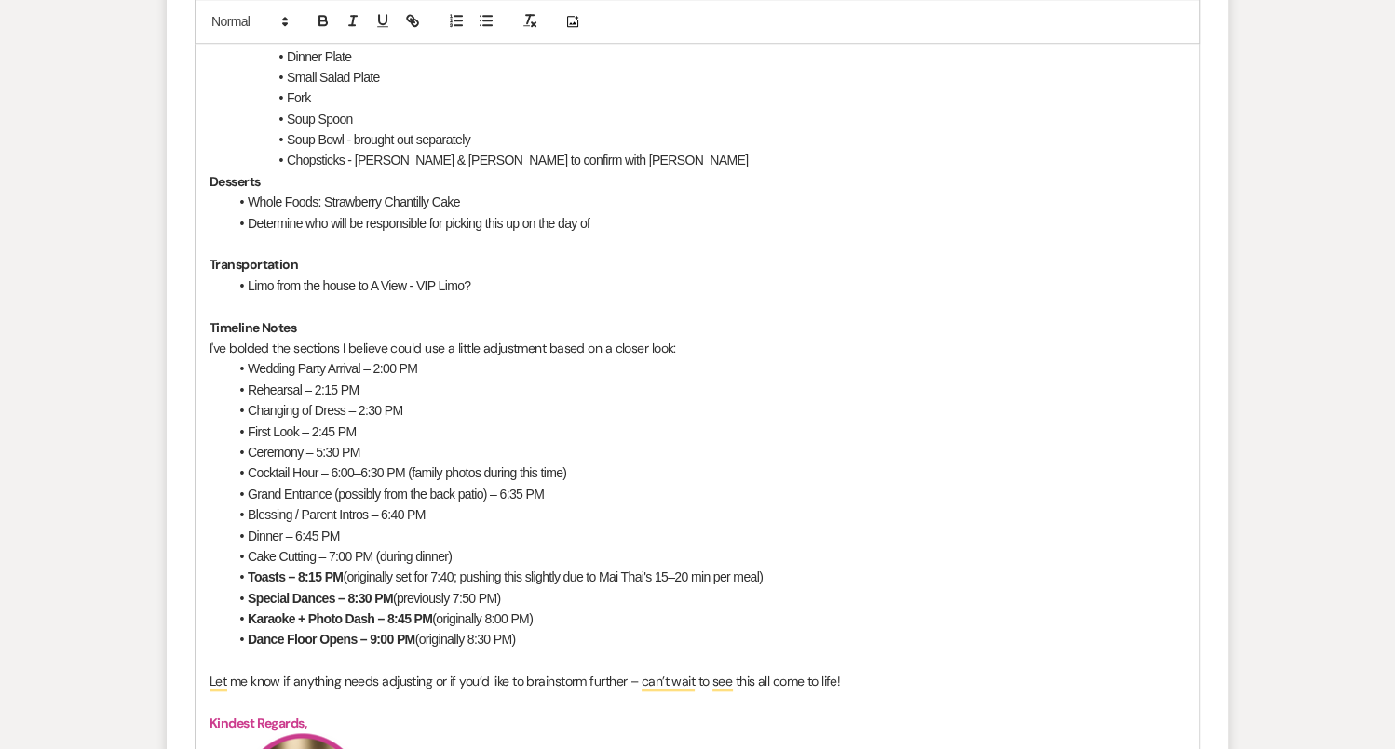
click at [295, 311] on p "To enrich screen reader interactions, please activate Accessibility in Grammarl…" at bounding box center [697, 306] width 976 height 20
click at [303, 312] on p "To enrich screen reader interactions, please activate Accessibility in Grammarl…" at bounding box center [697, 306] width 976 height 20
drag, startPoint x: 303, startPoint y: 317, endPoint x: 262, endPoint y: 311, distance: 42.4
click at [262, 311] on div "Hi Amy and Peter!! 58 days to go!!! WOOHOO!! Ceremony Decor A View Pergola Drap…" at bounding box center [697, 473] width 1004 height 1629
click at [704, 341] on p "I've bolded the sections I believe could use a little adjustment based on a clo…" at bounding box center [697, 348] width 976 height 20
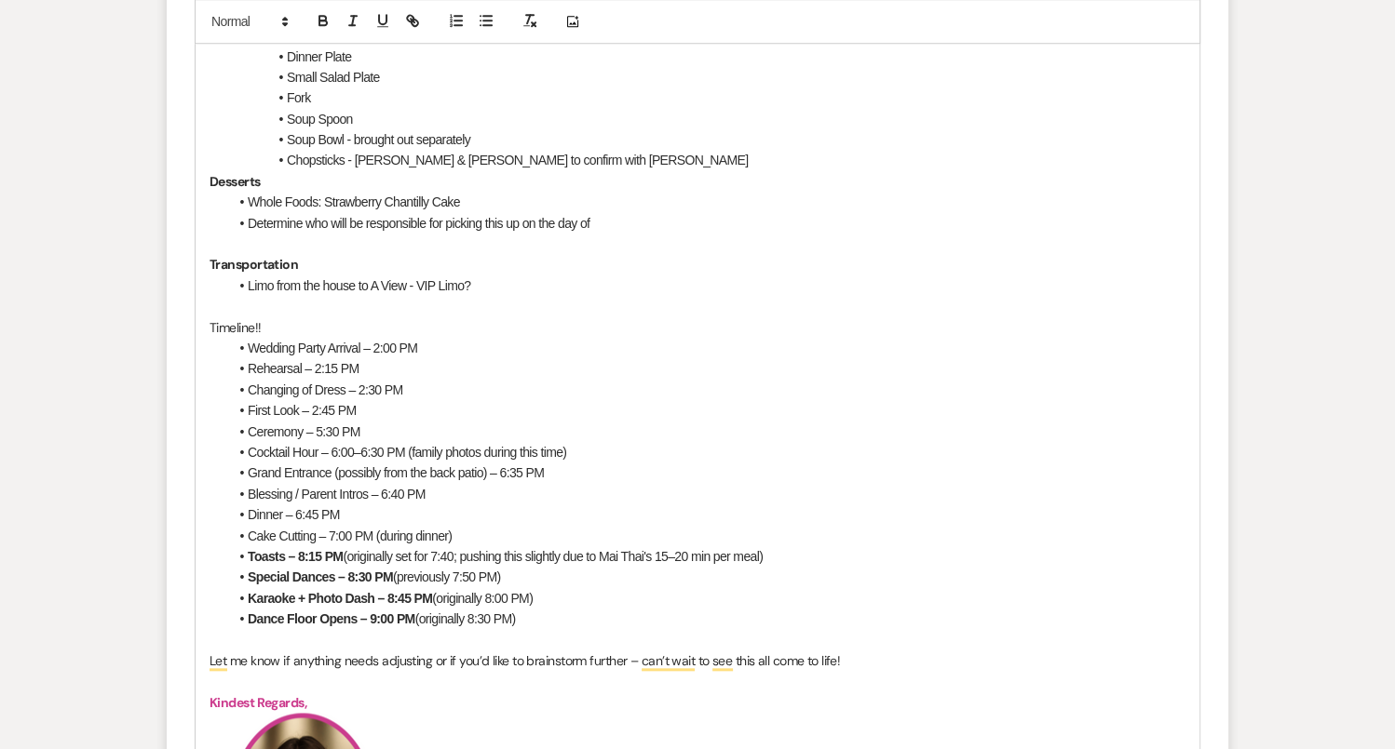
click at [366, 360] on li "Rehearsal – 2:15 PM" at bounding box center [706, 368] width 957 height 20
click at [377, 383] on span "Changing of Dress – 2:30 PM" at bounding box center [325, 390] width 155 height 15
click at [382, 383] on span "Changing of Dress – 2:30 PM" at bounding box center [325, 390] width 155 height 15
click at [370, 362] on li "Rehearsal – 2:15 PM" at bounding box center [706, 368] width 957 height 20
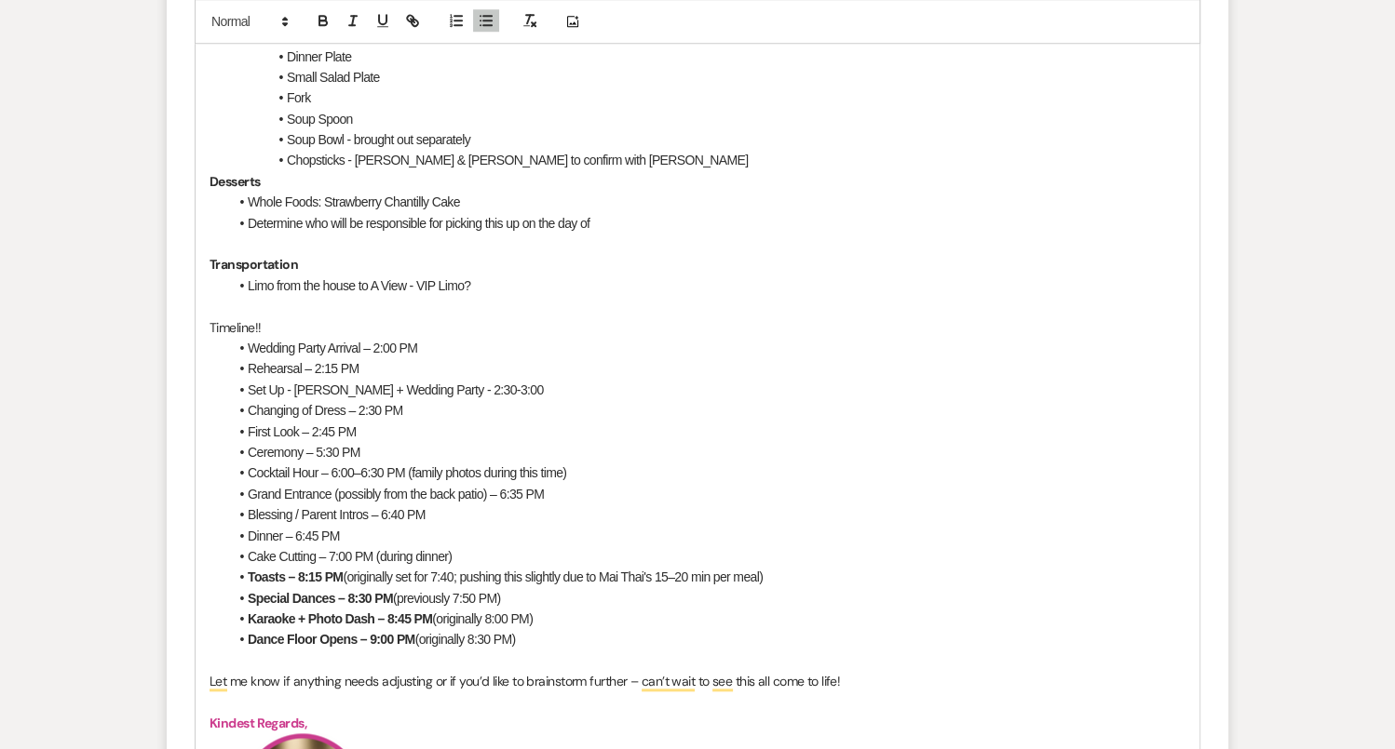
click at [380, 411] on span "Changing of Dress – 2:30 PM" at bounding box center [325, 410] width 155 height 15
click at [494, 389] on li "Set Up - Amy + Wedding Party - 2:30-3:00" at bounding box center [706, 390] width 957 height 20
click at [290, 431] on span "First Look – 2:45 PM" at bounding box center [302, 431] width 108 height 15
click at [292, 429] on span "First Look – 2:45 PM" at bounding box center [302, 431] width 108 height 15
click at [348, 407] on span "Changing of Dress – 3:00 PM" at bounding box center [325, 410] width 155 height 15
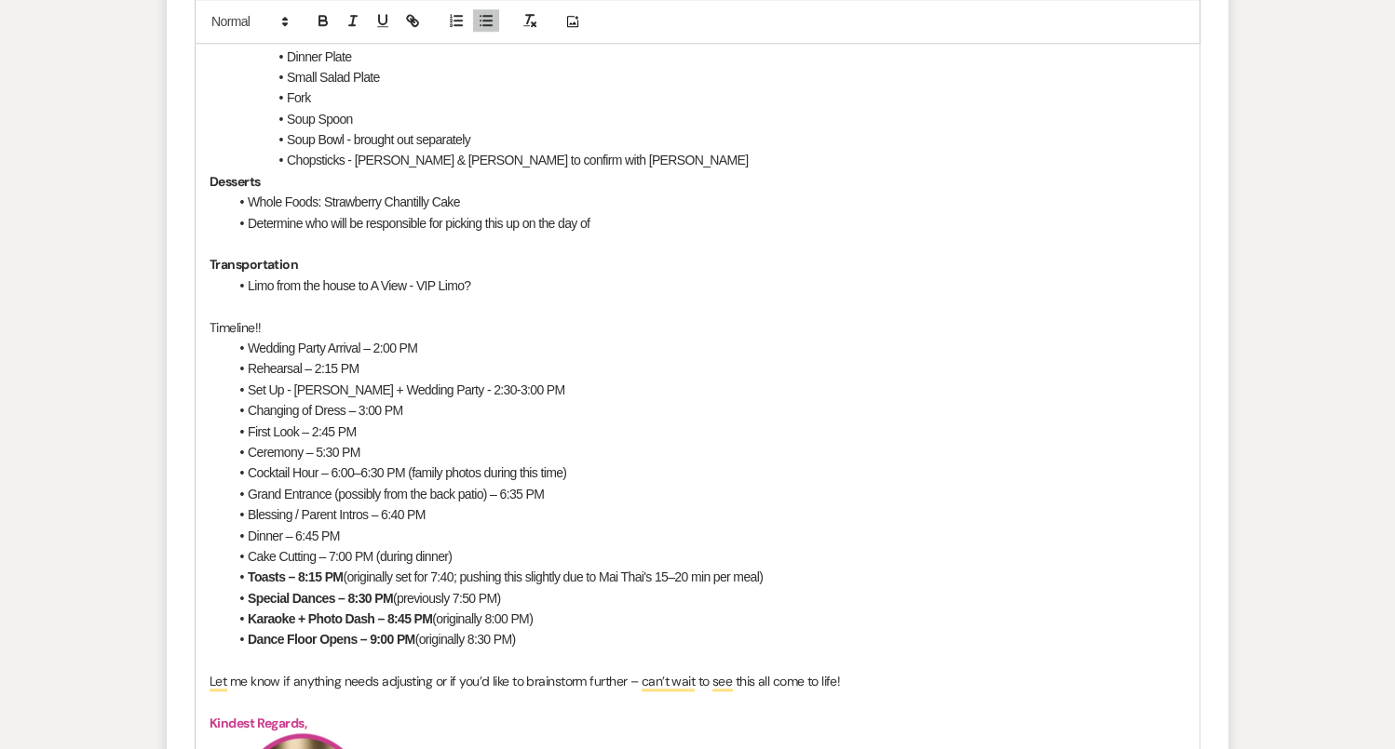
click at [417, 358] on li "Rehearsal – 2:15 PM" at bounding box center [706, 368] width 957 height 20
click at [439, 347] on li "Wedding Party Arrival – 2:00 PM" at bounding box center [706, 348] width 957 height 20
click at [399, 358] on li "Rehearsal – 2:15 PM" at bounding box center [706, 368] width 957 height 20
click at [438, 341] on li "Wedding Party Arrival – 2:00 PM" at bounding box center [706, 348] width 957 height 20
click at [428, 358] on li "Rehearsal – 2:15 PM" at bounding box center [706, 368] width 957 height 20
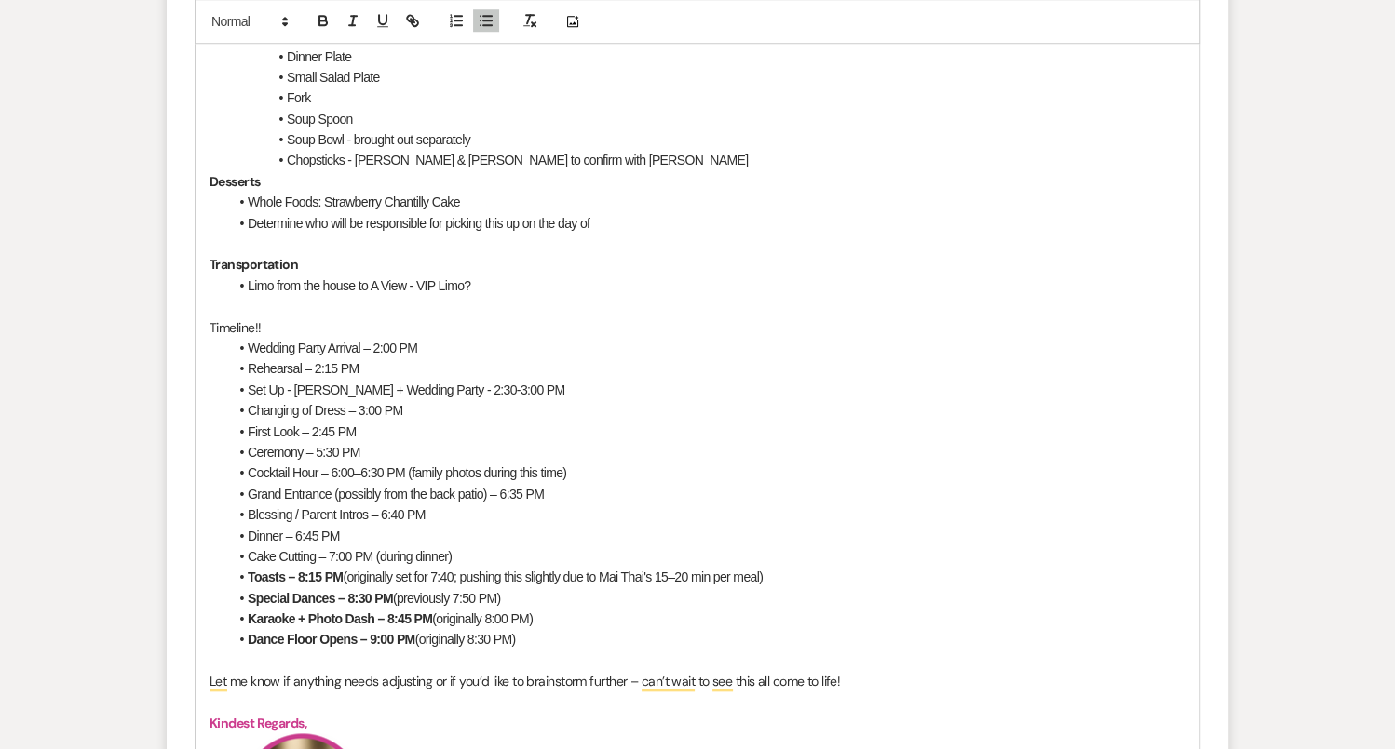
click at [465, 323] on p "Timeline!!" at bounding box center [697, 327] width 976 height 20
click at [455, 338] on li "Wedding Party Arrival – 2:00 PM" at bounding box center [706, 348] width 957 height 20
click at [358, 371] on li "Rehearsal – 2:15 PM" at bounding box center [706, 368] width 957 height 20
click at [518, 382] on li "Set Up - [PERSON_NAME] + Wedding Party - 2:30-3:00 PM" at bounding box center [706, 390] width 957 height 20
click at [349, 410] on span "Changing of Dress – 3:00 PM" at bounding box center [325, 410] width 155 height 15
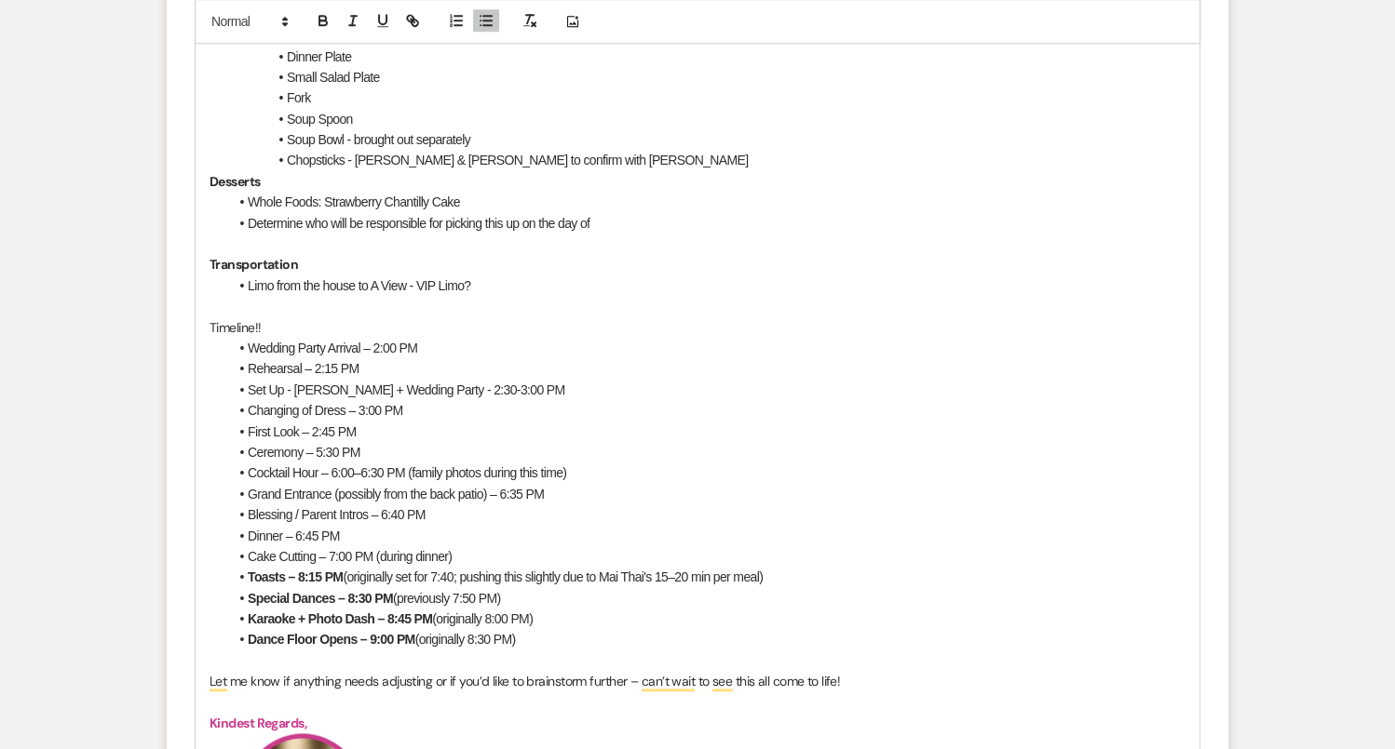
click at [424, 338] on li "Wedding Party Arrival – 2:00 PM" at bounding box center [706, 348] width 957 height 20
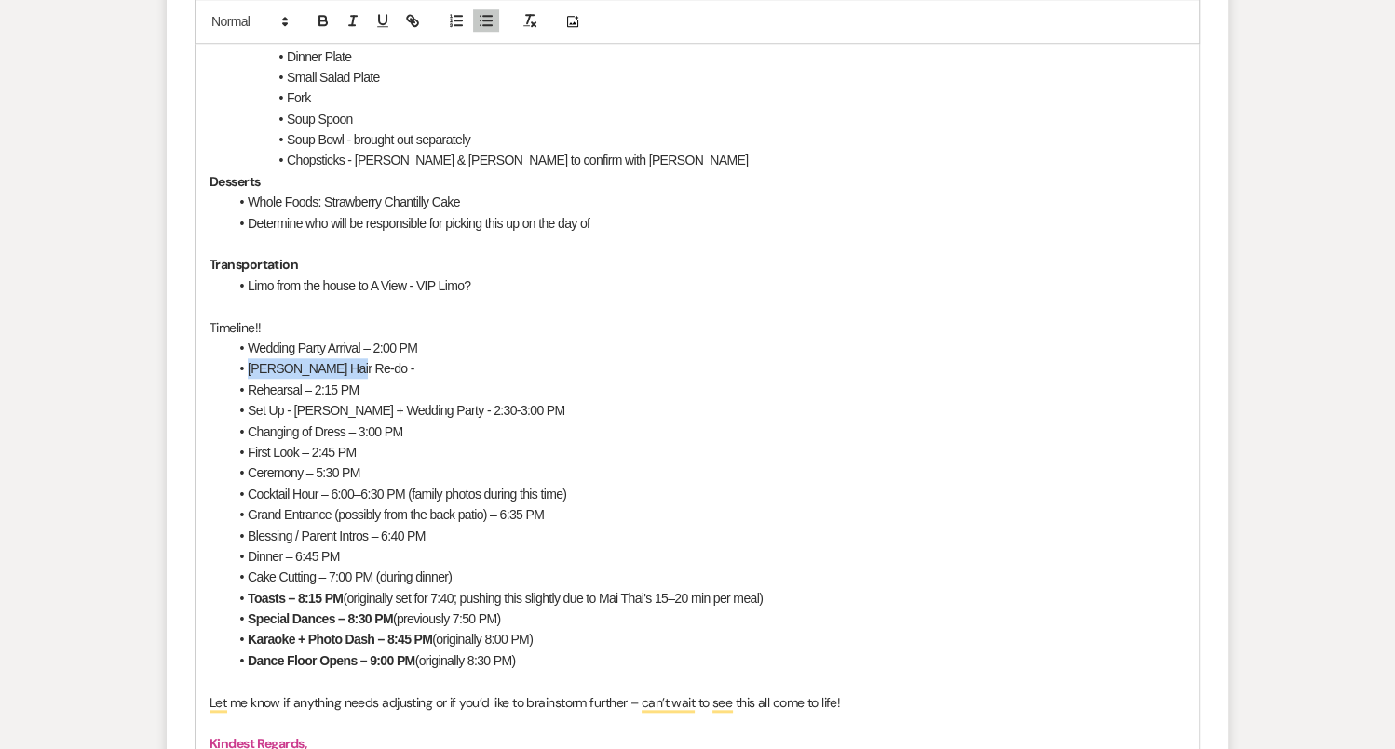
drag, startPoint x: 351, startPoint y: 366, endPoint x: 246, endPoint y: 361, distance: 105.3
click at [246, 362] on li "Amy Hair Re-do -" at bounding box center [706, 368] width 957 height 20
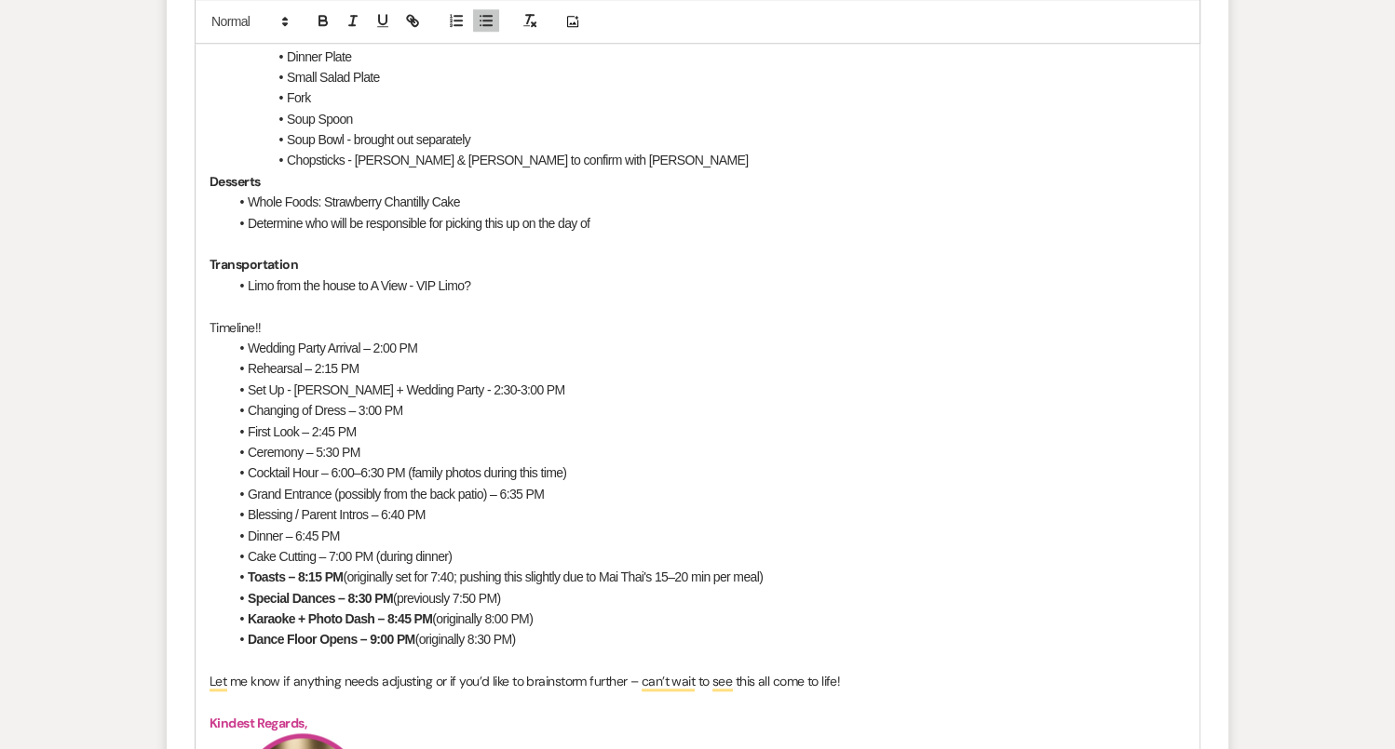
click at [372, 361] on li "Rehearsal – 2:15 PM" at bounding box center [706, 368] width 957 height 20
click at [384, 409] on span "Changing of Dress – 3:00 PM" at bounding box center [325, 410] width 155 height 15
click at [404, 408] on li "Changing of Dress – 3:00 PM" at bounding box center [706, 410] width 957 height 20
click at [349, 411] on span "Changing of Dress – 3:00 PM" at bounding box center [325, 410] width 155 height 15
click at [344, 403] on span "Changing of Dress/Suits – 3:00 PM" at bounding box center [340, 410] width 184 height 15
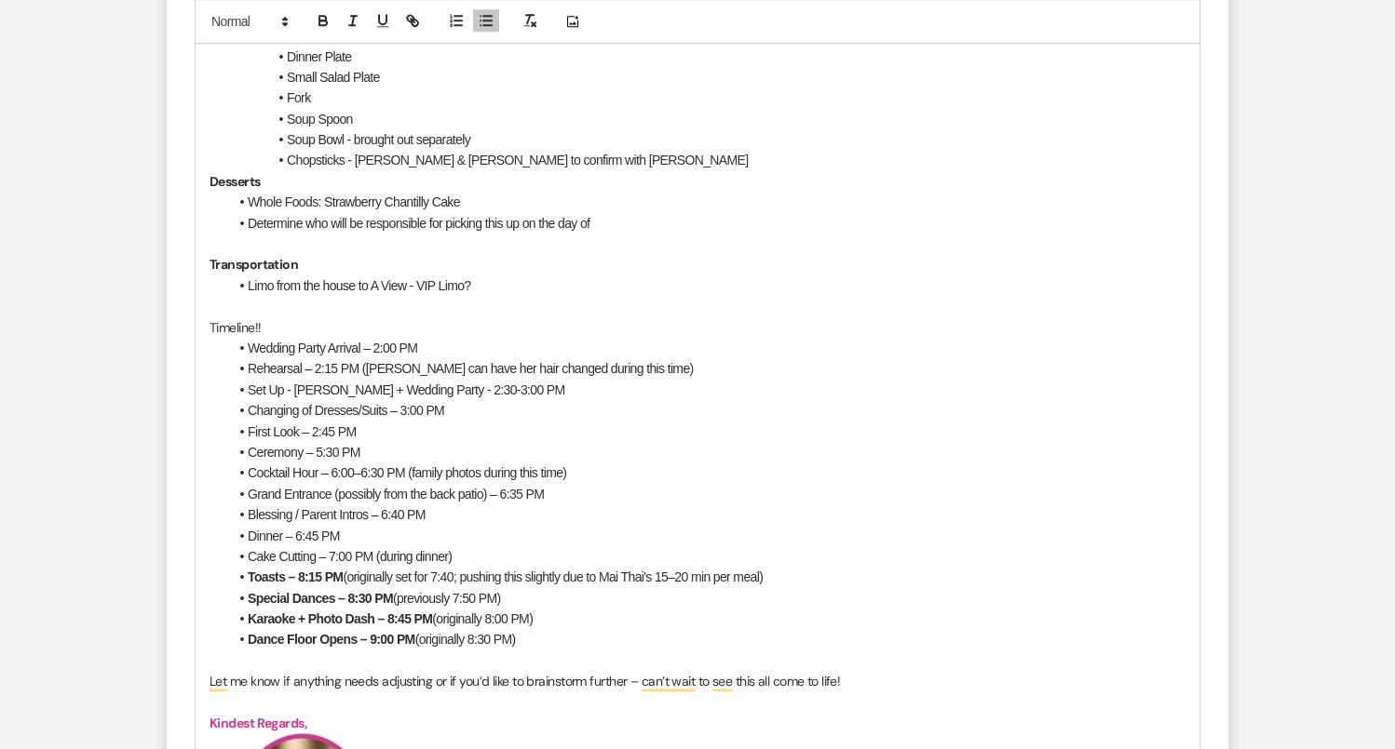
click at [415, 422] on li "First Look – 2:45 PM" at bounding box center [706, 432] width 957 height 20
click at [459, 412] on li "Changing of Dresses/Suits – 3:00 PM" at bounding box center [706, 410] width 957 height 20
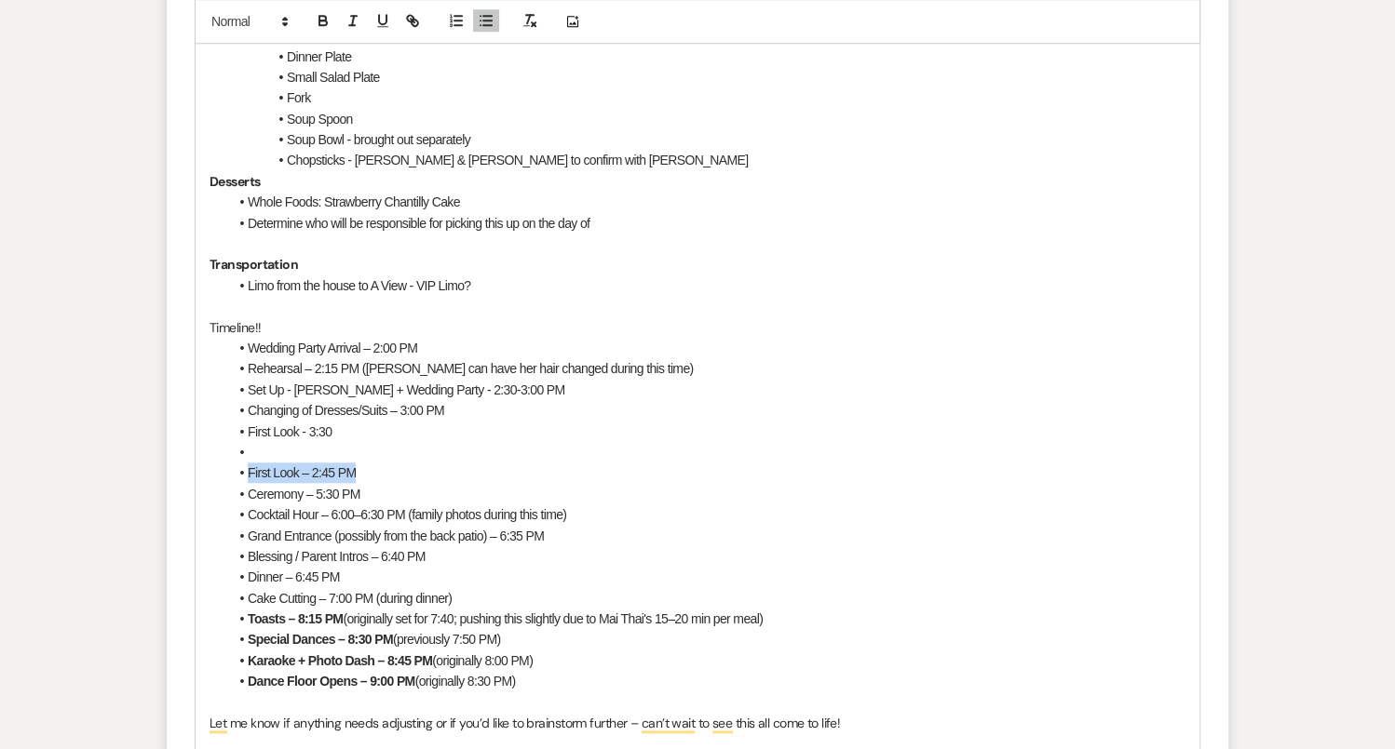
drag, startPoint x: 363, startPoint y: 473, endPoint x: 226, endPoint y: 461, distance: 137.4
click at [226, 461] on div "Hi Amy and Peter!! 58 days to go!!! WOOHOO!! Ceremony Decor A View Pergola Drap…" at bounding box center [697, 494] width 1004 height 1670
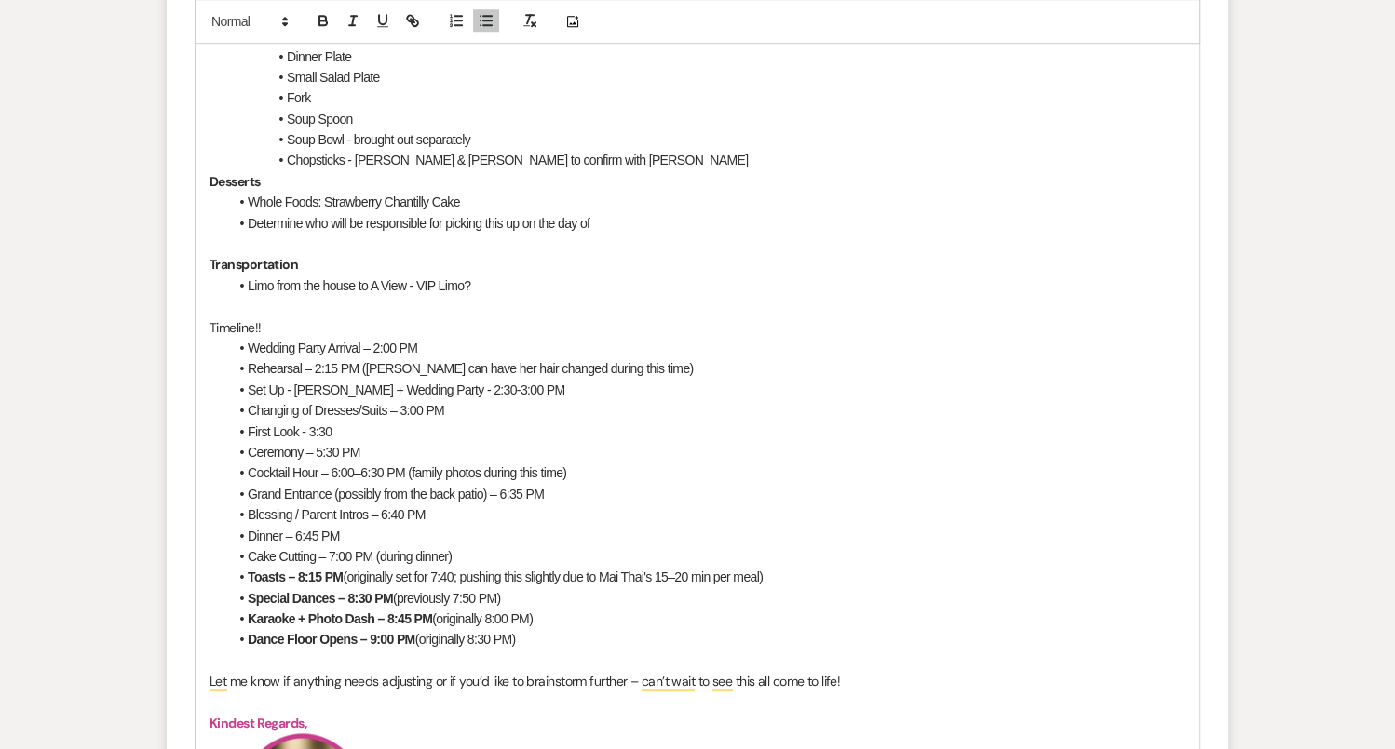
click at [299, 428] on span "First Look - 3:30" at bounding box center [290, 431] width 84 height 15
click at [499, 437] on li "First Looks + Wedding Party Photos- 3:30" at bounding box center [706, 432] width 957 height 20
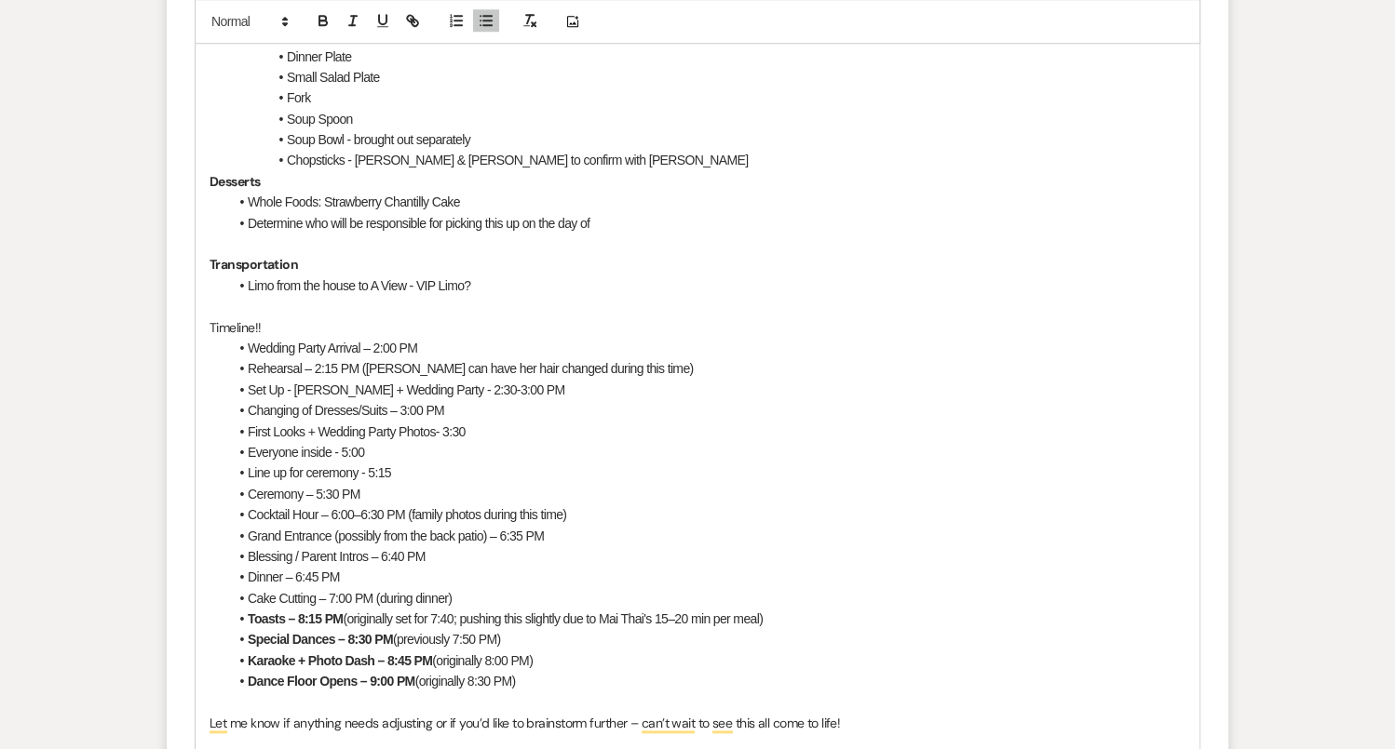
click at [432, 478] on li "Line up for ceremony - 5:15" at bounding box center [706, 473] width 957 height 20
click at [398, 487] on li "Ceremony – 5:30 PM" at bounding box center [706, 494] width 957 height 20
click at [592, 515] on li "Cocktail Hour – 6:00–6:30 PM (family photos during this time)" at bounding box center [706, 515] width 957 height 20
drag, startPoint x: 491, startPoint y: 534, endPoint x: 343, endPoint y: 534, distance: 148.0
click at [342, 534] on span "Grand Entrance (possibly from the back patio) – 6:35 PM" at bounding box center [396, 536] width 296 height 15
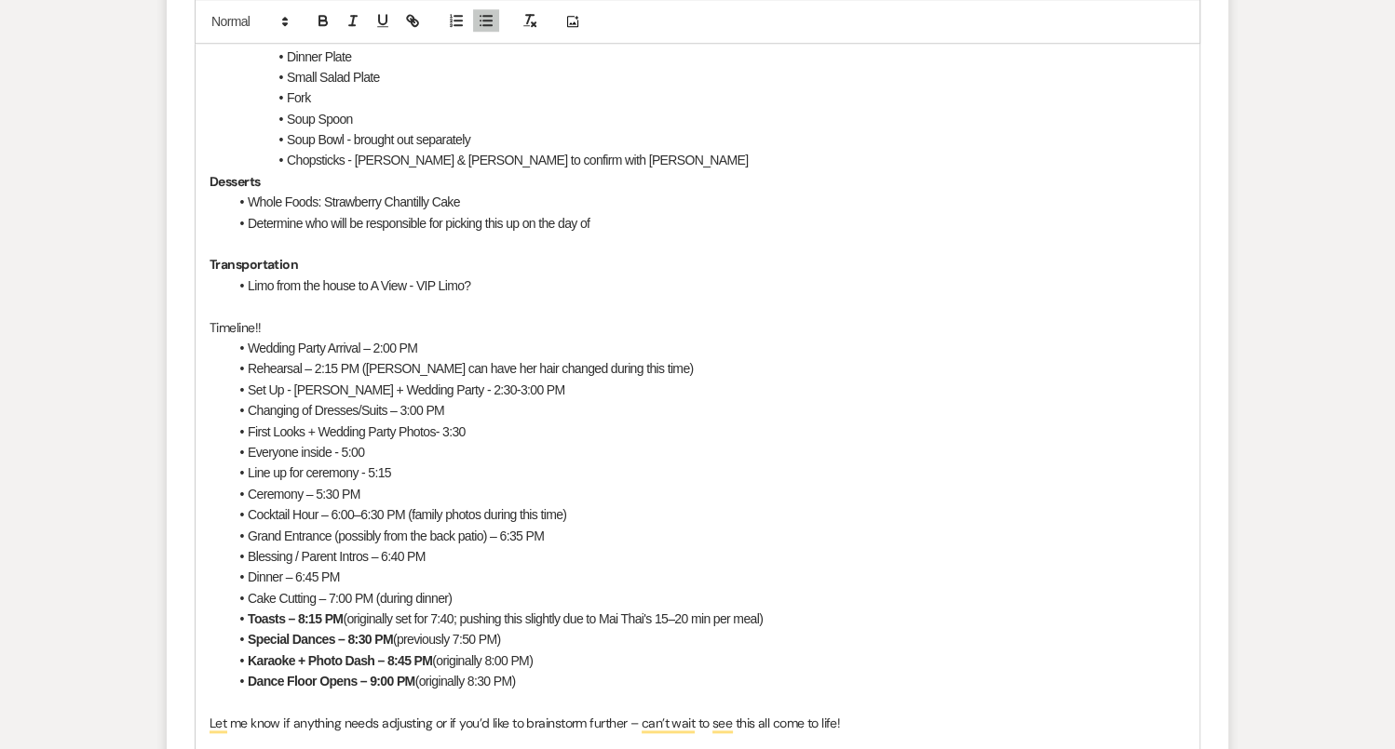
click at [401, 537] on span "Grand Entrance (possibly from the back patio) – 6:35 PM" at bounding box center [396, 536] width 296 height 15
drag, startPoint x: 382, startPoint y: 537, endPoint x: 341, endPoint y: 535, distance: 41.0
click at [341, 535] on span "Grand Entrance (possibly from the back patio) – 6:35 PM" at bounding box center [396, 536] width 296 height 15
click at [514, 537] on li "Grand Entrance (from the back patio) – 6:35 PM" at bounding box center [706, 536] width 957 height 20
click at [248, 554] on span "Blessing / Parent Intros – 6:40 PM" at bounding box center [337, 556] width 178 height 15
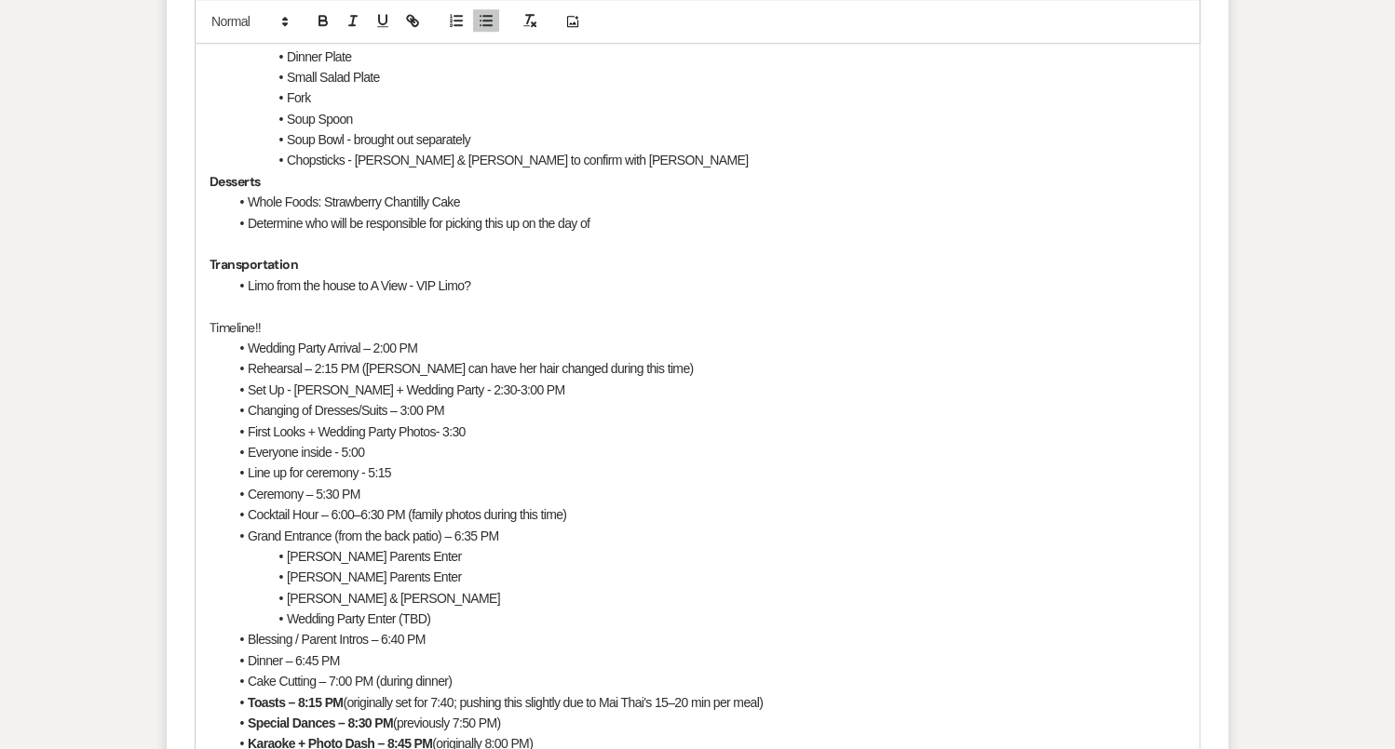
click at [440, 633] on li "﻿ Blessing / Parent Intros – 6:40 PM" at bounding box center [706, 639] width 957 height 20
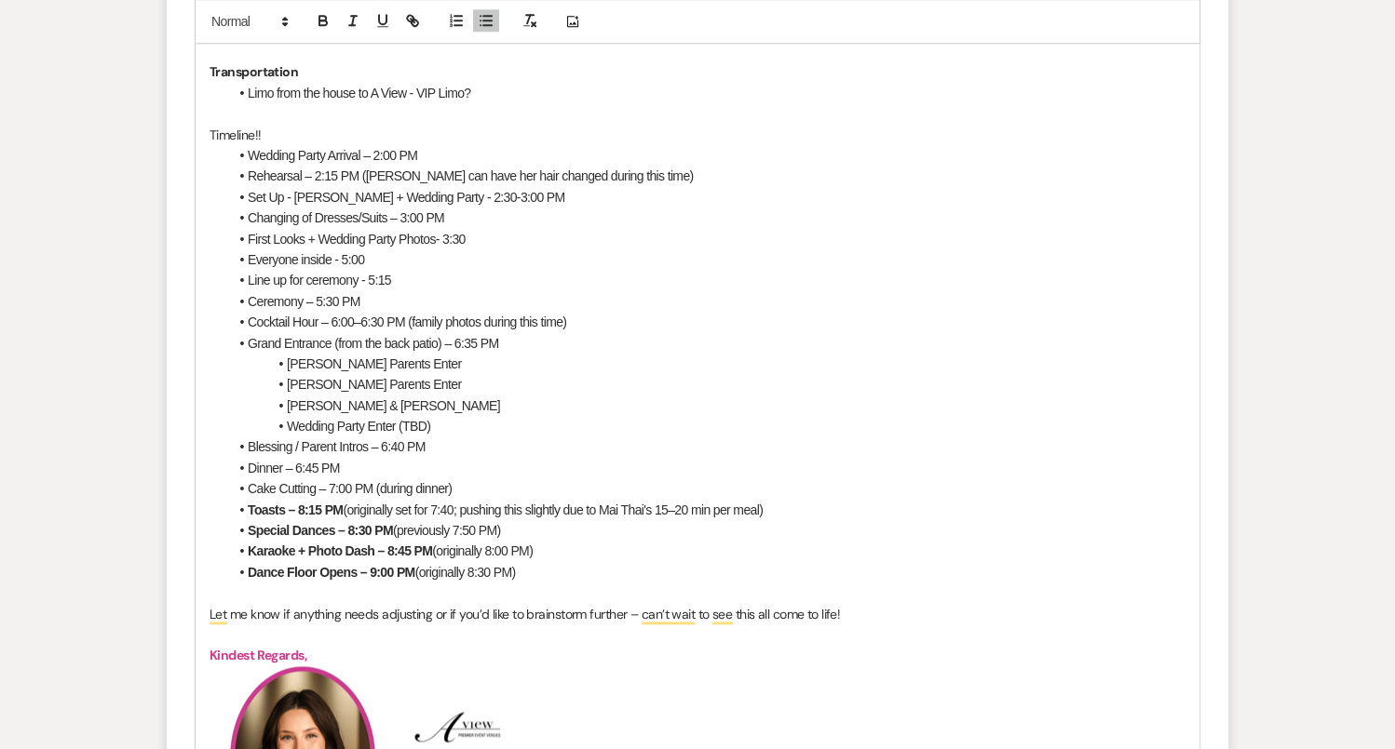
scroll to position [1655, 0]
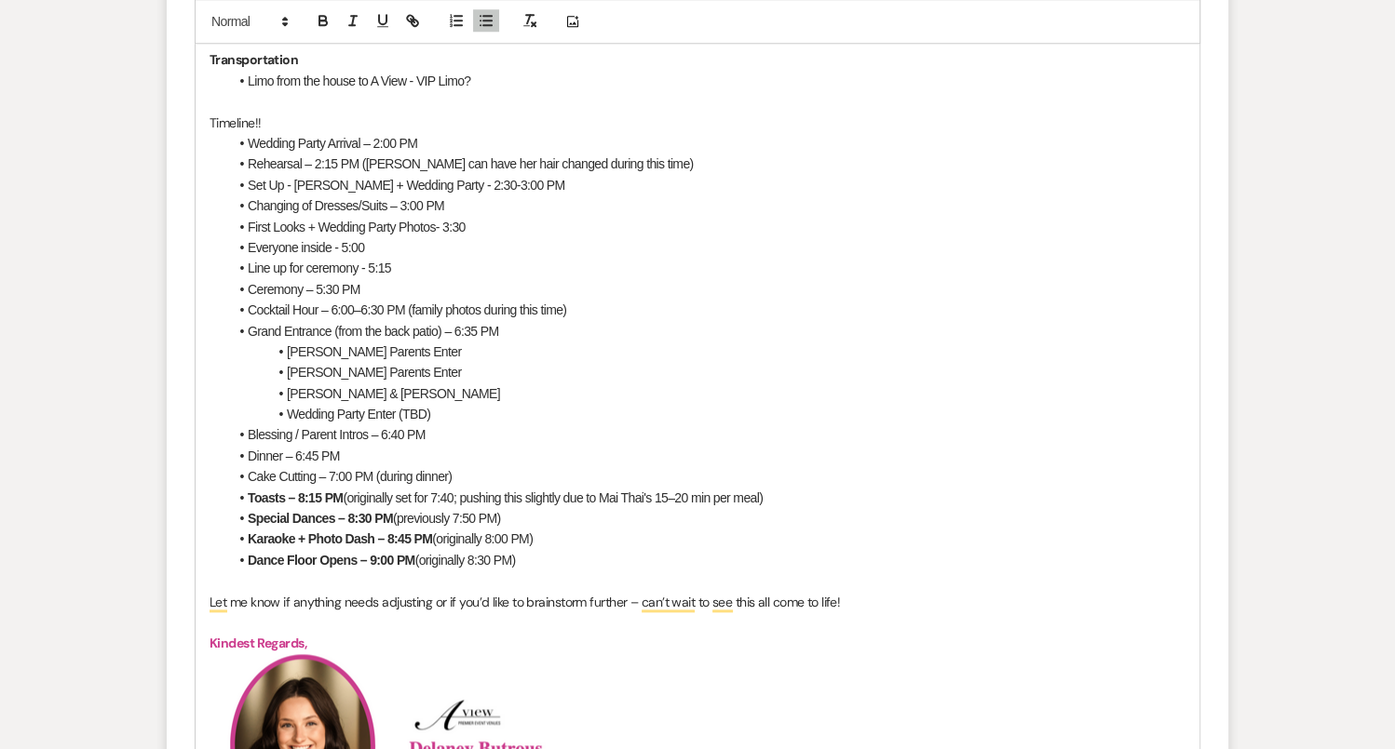
click at [357, 458] on li "Dinner – 6:45 PM" at bounding box center [706, 456] width 957 height 20
click at [387, 466] on li "Cake Cutting – 7:00 PM (during dinner)" at bounding box center [706, 476] width 957 height 20
click at [330, 499] on strong "Toasts – 8:15 PM" at bounding box center [295, 498] width 95 height 15
click at [520, 477] on li "Cake Cutting – 7:00 PM (during dinner)" at bounding box center [706, 476] width 957 height 20
click at [347, 455] on li "Dinner – 6:45 PM" at bounding box center [706, 456] width 957 height 20
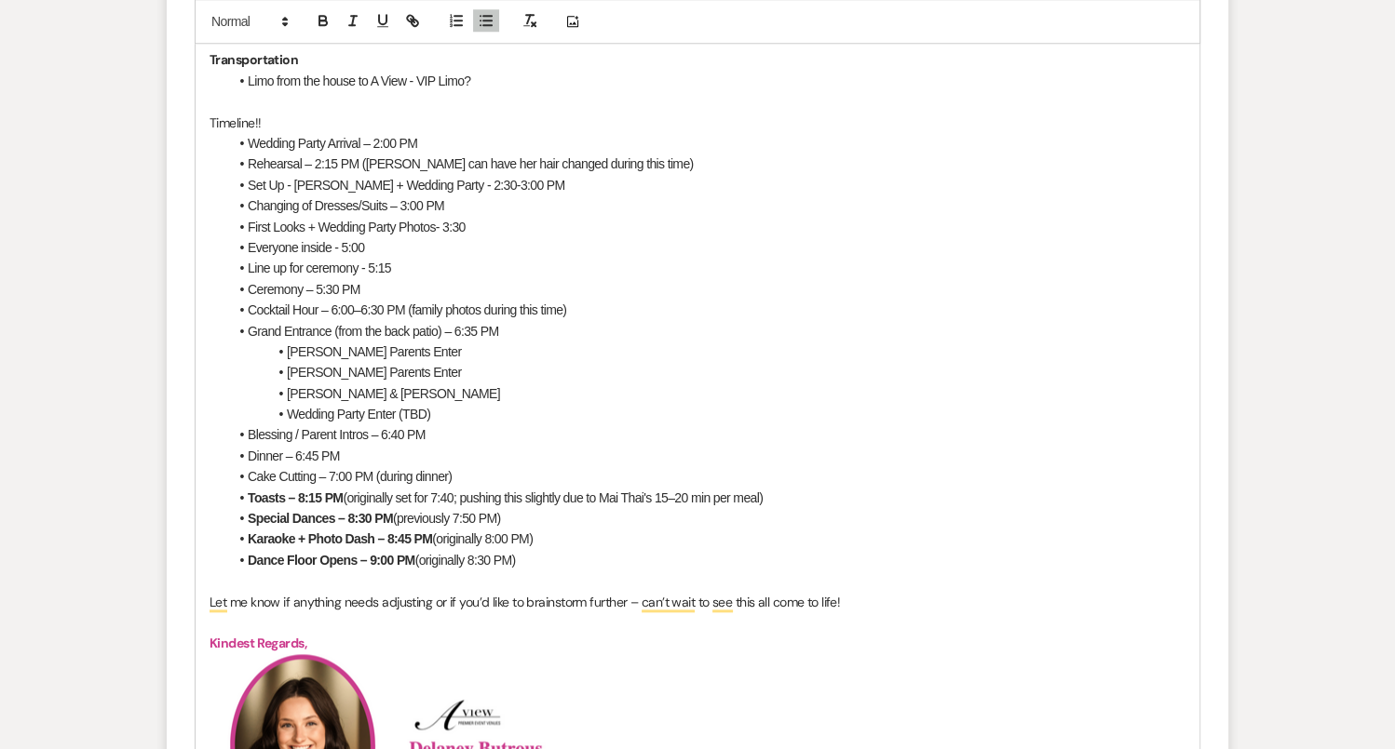
click at [464, 460] on li "Dinner – 6:45 PM" at bounding box center [706, 456] width 957 height 20
click at [469, 472] on li "Cake Cutting – 7:00 PM (during dinner)" at bounding box center [706, 476] width 957 height 20
click at [373, 519] on strong "Special Dances – 8:30 PM" at bounding box center [320, 518] width 145 height 15
drag, startPoint x: 503, startPoint y: 512, endPoint x: 380, endPoint y: 509, distance: 122.9
click at [380, 510] on li "Special Dances – 8 PM (previously 7:50 PM)" at bounding box center [706, 518] width 957 height 20
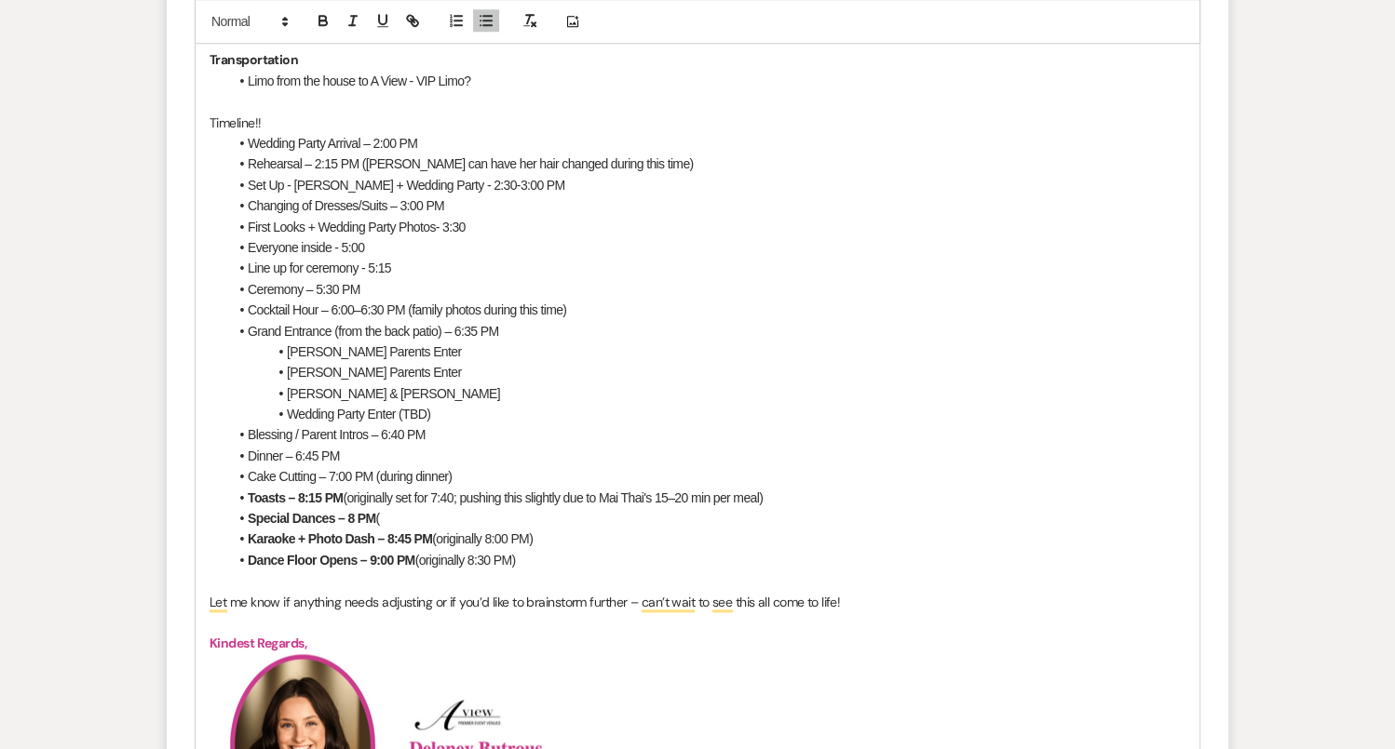
drag, startPoint x: 249, startPoint y: 494, endPoint x: 816, endPoint y: 485, distance: 567.0
click at [819, 488] on li "Toasts – 8:15 PM (originally set for 7:40; pushing this slightly due to Mai Tha…" at bounding box center [706, 498] width 957 height 20
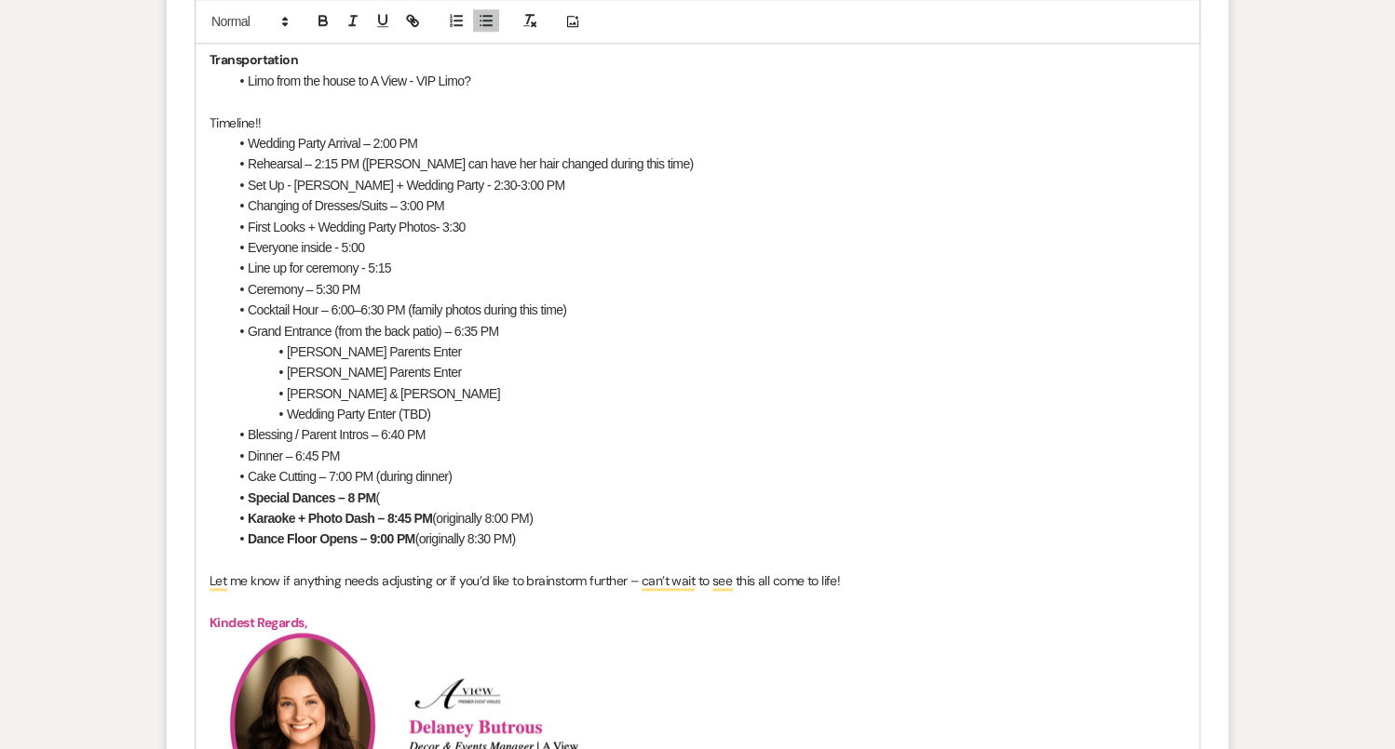
click at [395, 492] on li "Special Dances – 8 PM (" at bounding box center [706, 498] width 957 height 20
drag, startPoint x: 384, startPoint y: 494, endPoint x: 207, endPoint y: 493, distance: 177.8
click at [207, 493] on div "Hi Amy and Peter!! 58 days to go!!! WOOHOO!! Ceremony Decor A View Pergola Drap…" at bounding box center [697, 320] width 1004 height 1733
click at [325, 16] on icon "button" at bounding box center [323, 21] width 17 height 17
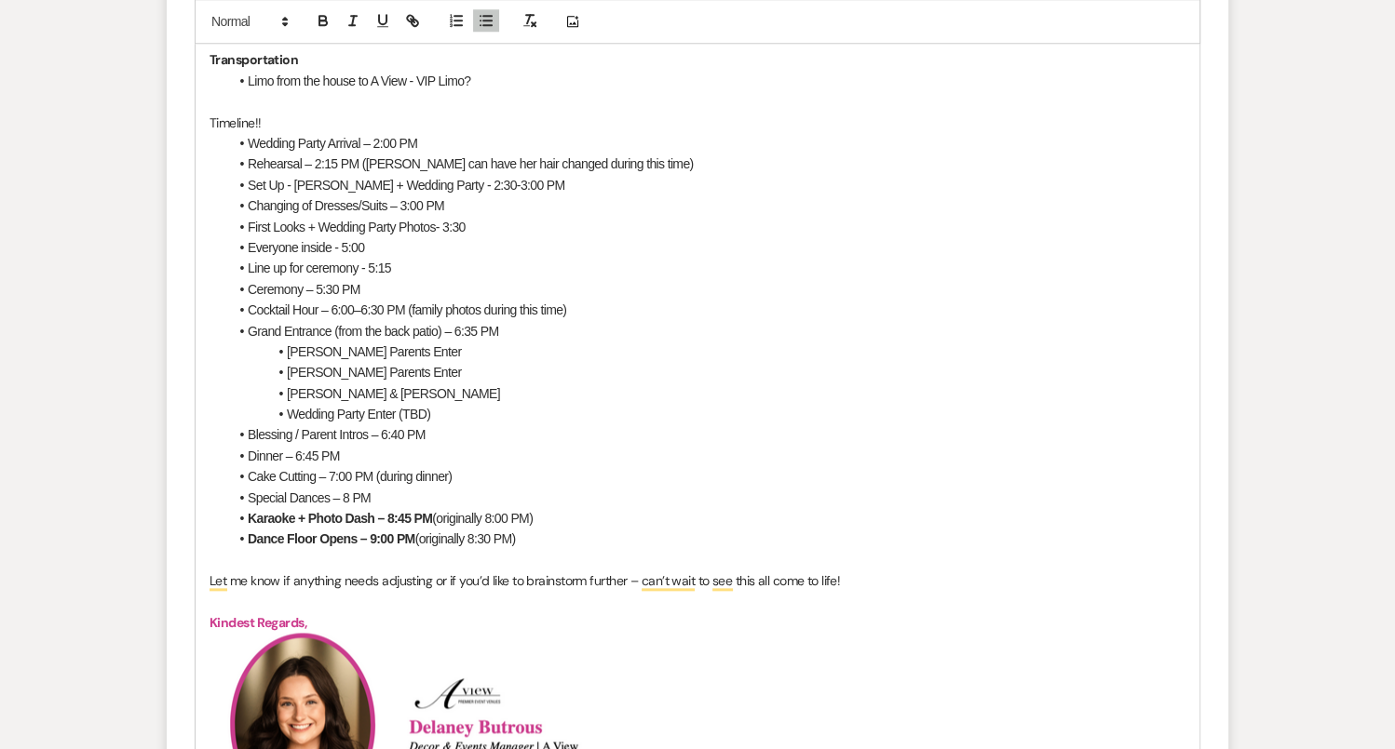
click at [398, 497] on li "Special Dances – 8 PM" at bounding box center [706, 498] width 957 height 20
click at [382, 439] on li "Blessing / Parent Intros – 6:40 PM" at bounding box center [706, 434] width 957 height 20
click at [451, 434] on li "Blessing / Parent Intros – 6:40 PM" at bounding box center [706, 434] width 957 height 20
click at [417, 492] on li "Special Dances – 8 PM" at bounding box center [706, 498] width 957 height 20
click at [439, 435] on li "Blessing / Parent Intros – 6:40 PM" at bounding box center [706, 434] width 957 height 20
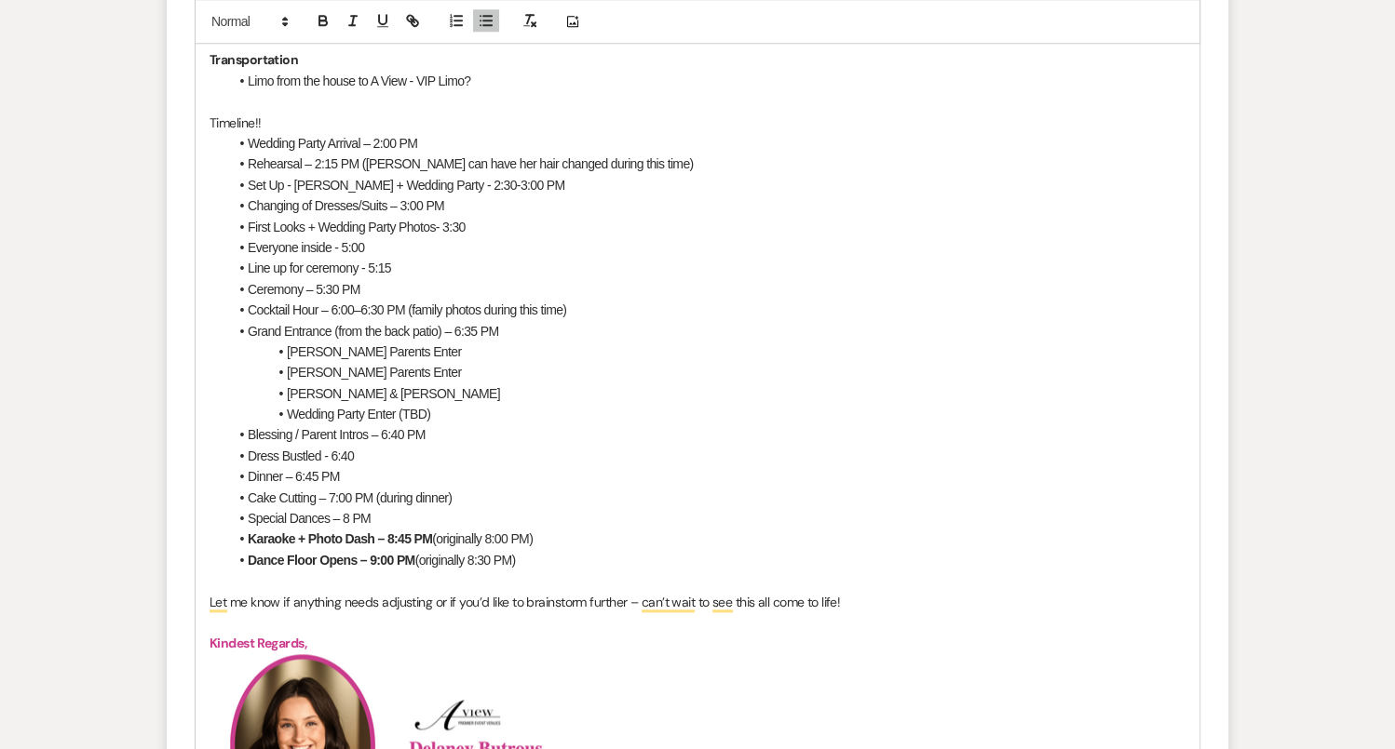
click at [426, 474] on li "Dinner – 6:45 PM" at bounding box center [706, 476] width 957 height 20
click at [421, 514] on li "Special Dances – 8 PM" at bounding box center [706, 518] width 957 height 20
click at [407, 532] on strong "Karaoke + Photo Dash – 8:45 PM" at bounding box center [340, 539] width 184 height 15
drag, startPoint x: 559, startPoint y: 535, endPoint x: 434, endPoint y: 532, distance: 125.7
click at [434, 532] on li "Karaoke + Photo Dash – 8:30 PM (originally 8:00 PM)" at bounding box center [706, 539] width 957 height 20
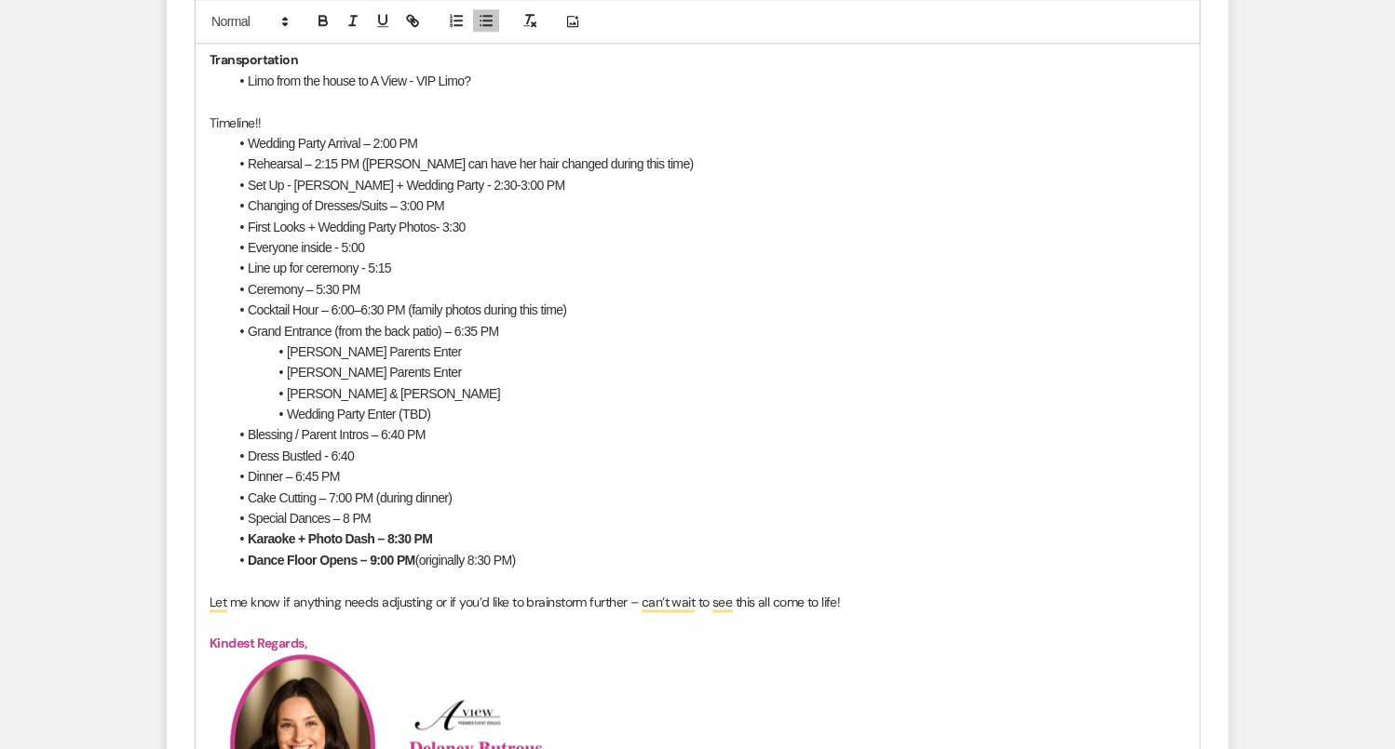
click at [297, 535] on strong "Karaoke + Photo Dash – 8:30 PM" at bounding box center [340, 539] width 184 height 15
click at [482, 541] on li "Karaoke + Photo Dash – 8:30 PM" at bounding box center [706, 539] width 957 height 20
drag, startPoint x: 527, startPoint y: 549, endPoint x: 415, endPoint y: 547, distance: 111.7
click at [415, 550] on li "Dance Floor Opens – 9:00 PM (originally 8:30 PM)" at bounding box center [706, 560] width 957 height 20
drag, startPoint x: 422, startPoint y: 556, endPoint x: 230, endPoint y: 539, distance: 192.5
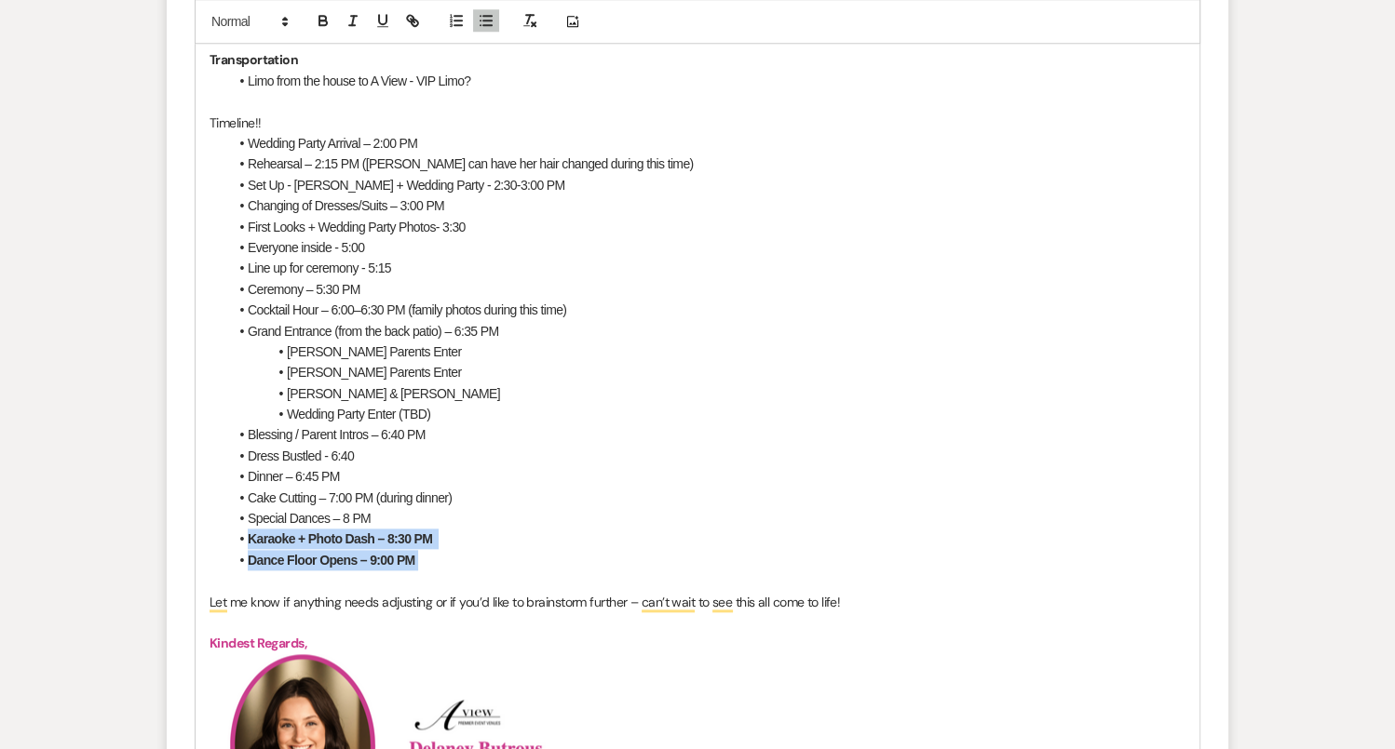
click at [230, 539] on ul "Wedding Party Arrival – 2:00 PM Rehearsal – 2:15 PM (Amy can have her hair chan…" at bounding box center [706, 352] width 957 height 438
click at [324, 13] on icon "button" at bounding box center [323, 21] width 17 height 17
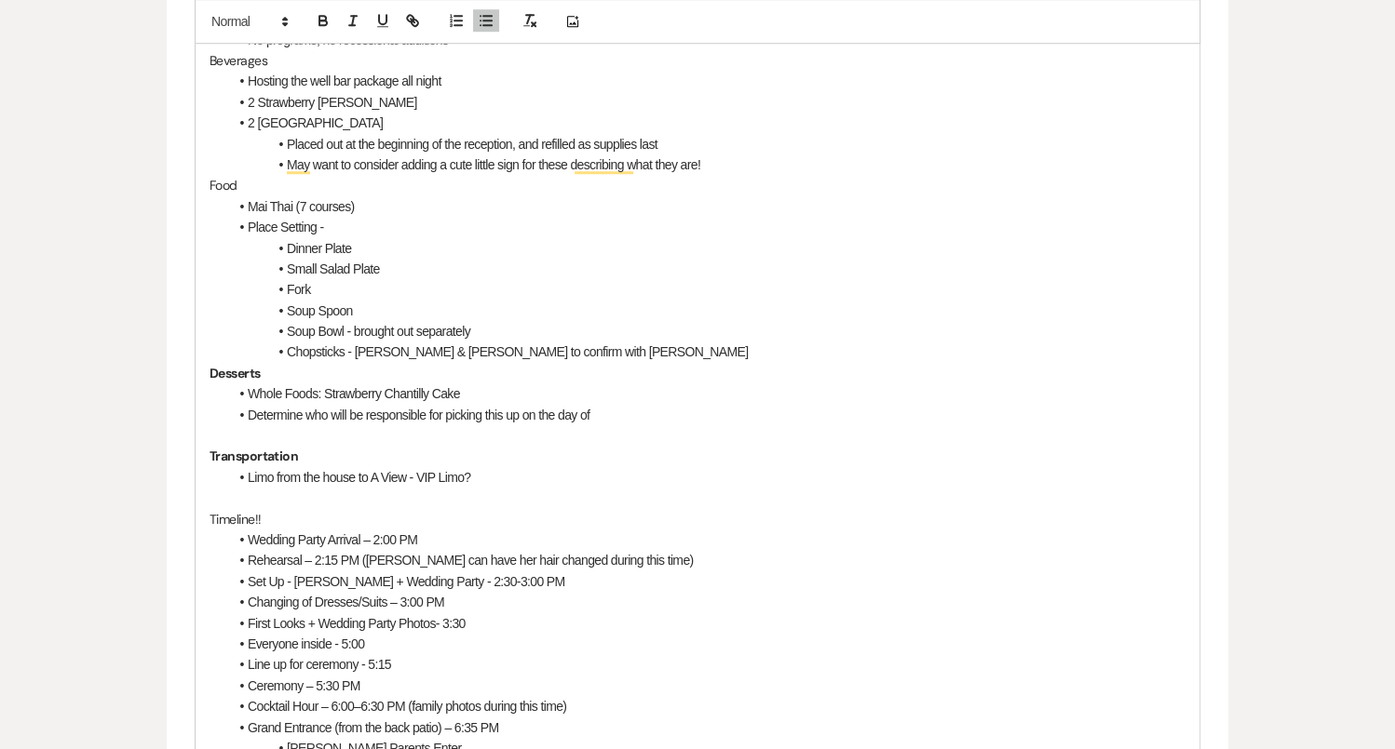
scroll to position [1863, 0]
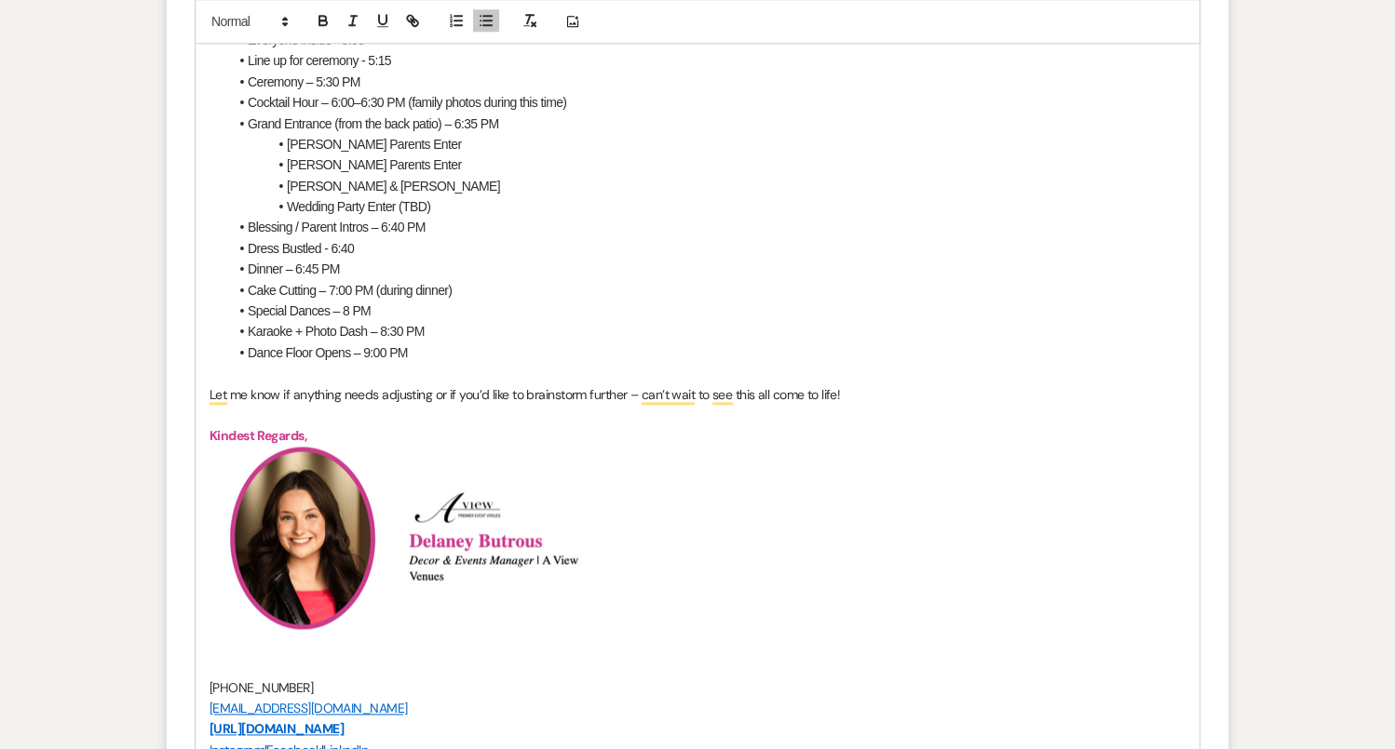
click at [488, 357] on li "Dance Floor Opens – 9:00 PM" at bounding box center [706, 353] width 957 height 20
click at [471, 396] on span "Let me know if anything needs adjusting or if you’d like to brainstorm further …" at bounding box center [524, 394] width 630 height 17
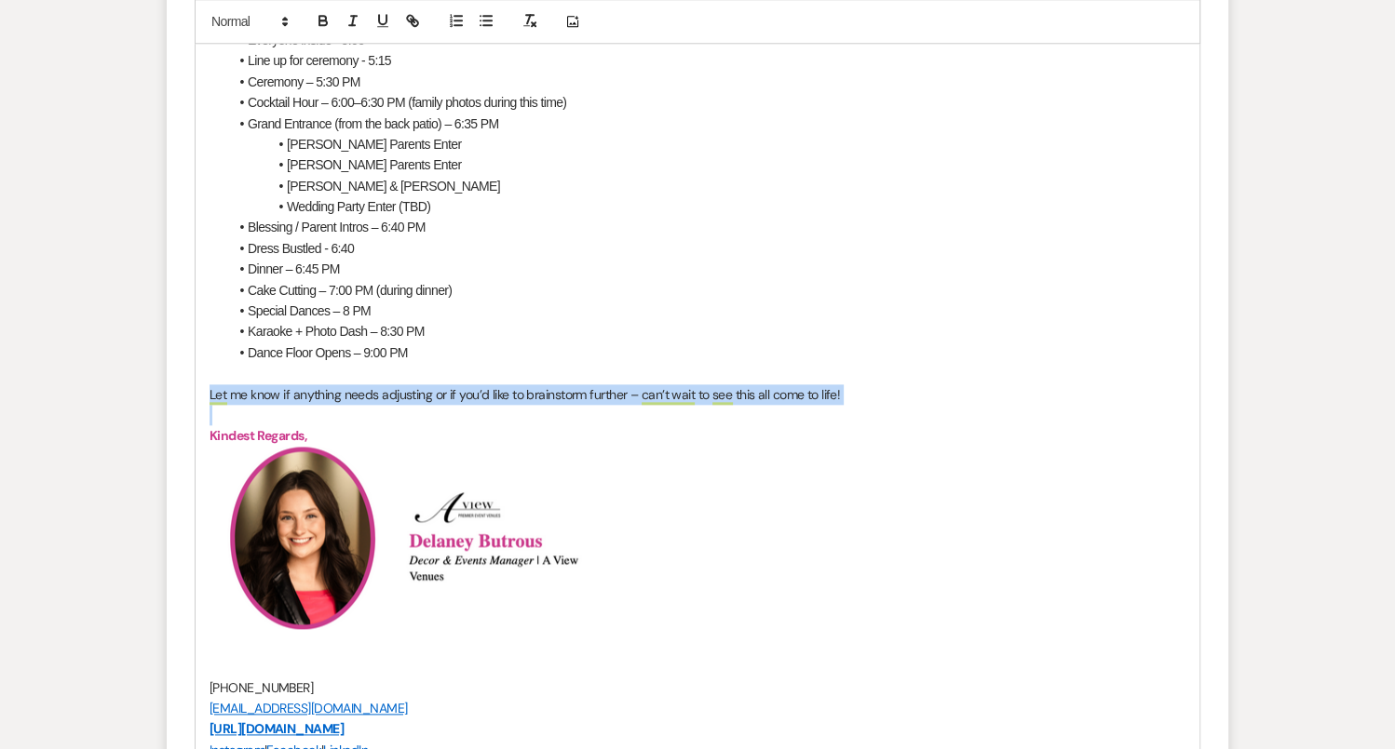
click at [471, 396] on span "Let me know if anything needs adjusting or if you’d like to brainstorm further …" at bounding box center [524, 394] width 630 height 17
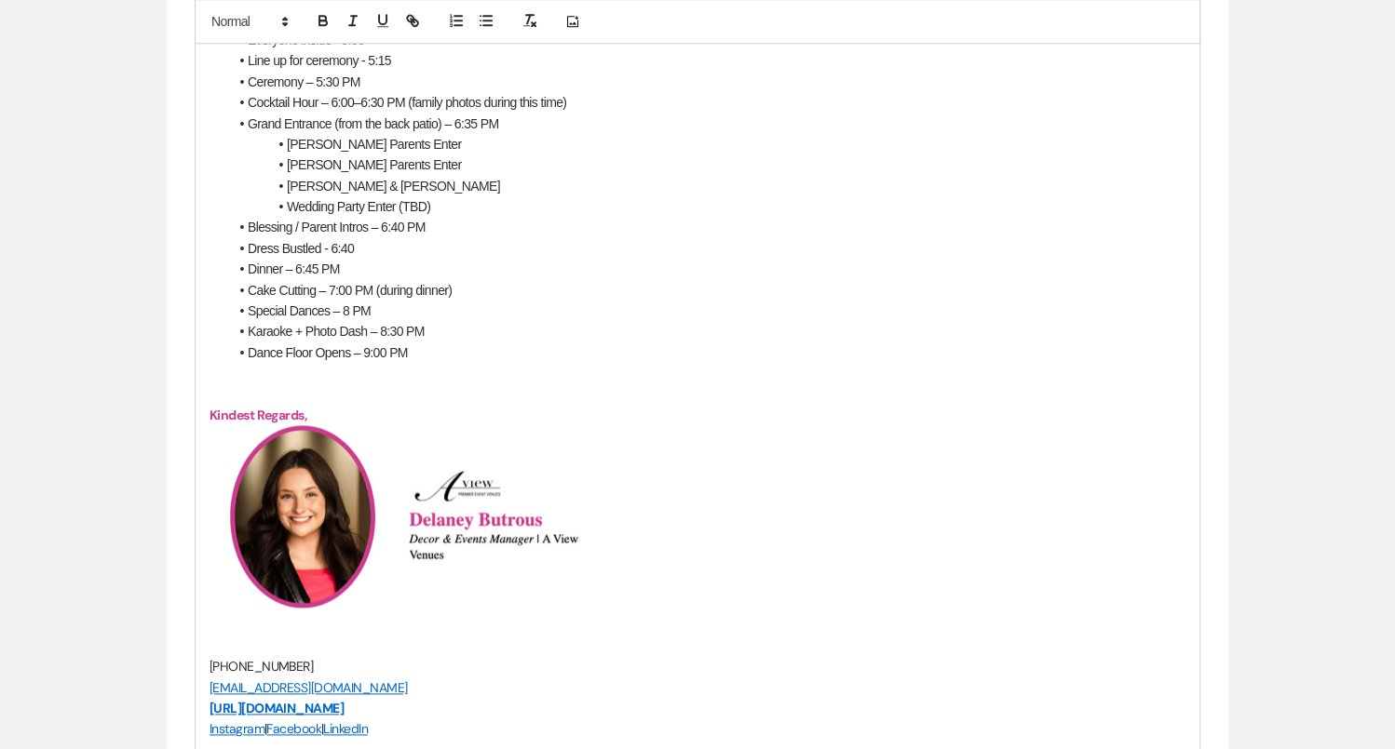
click at [291, 329] on span "Karaoke + Photo Dash – 8:30 PM" at bounding box center [336, 331] width 177 height 15
click at [463, 285] on li "Cake Cutting – 7:00 PM (during dinner)" at bounding box center [706, 290] width 957 height 20
click at [393, 309] on li "Special Dances – 8 PM" at bounding box center [706, 311] width 957 height 20
click at [542, 352] on li "Dance Floor Opens – 9:00 PM" at bounding box center [706, 353] width 957 height 20
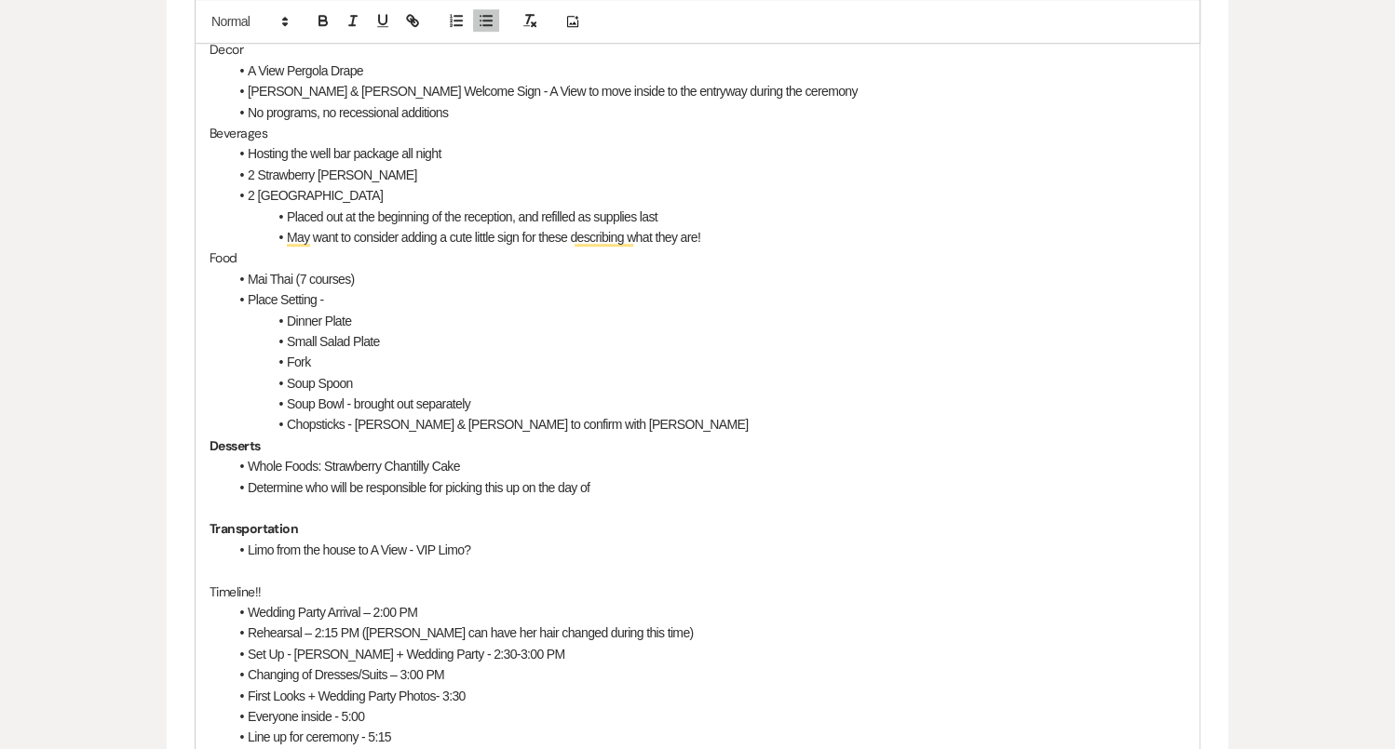
scroll to position [1626, 0]
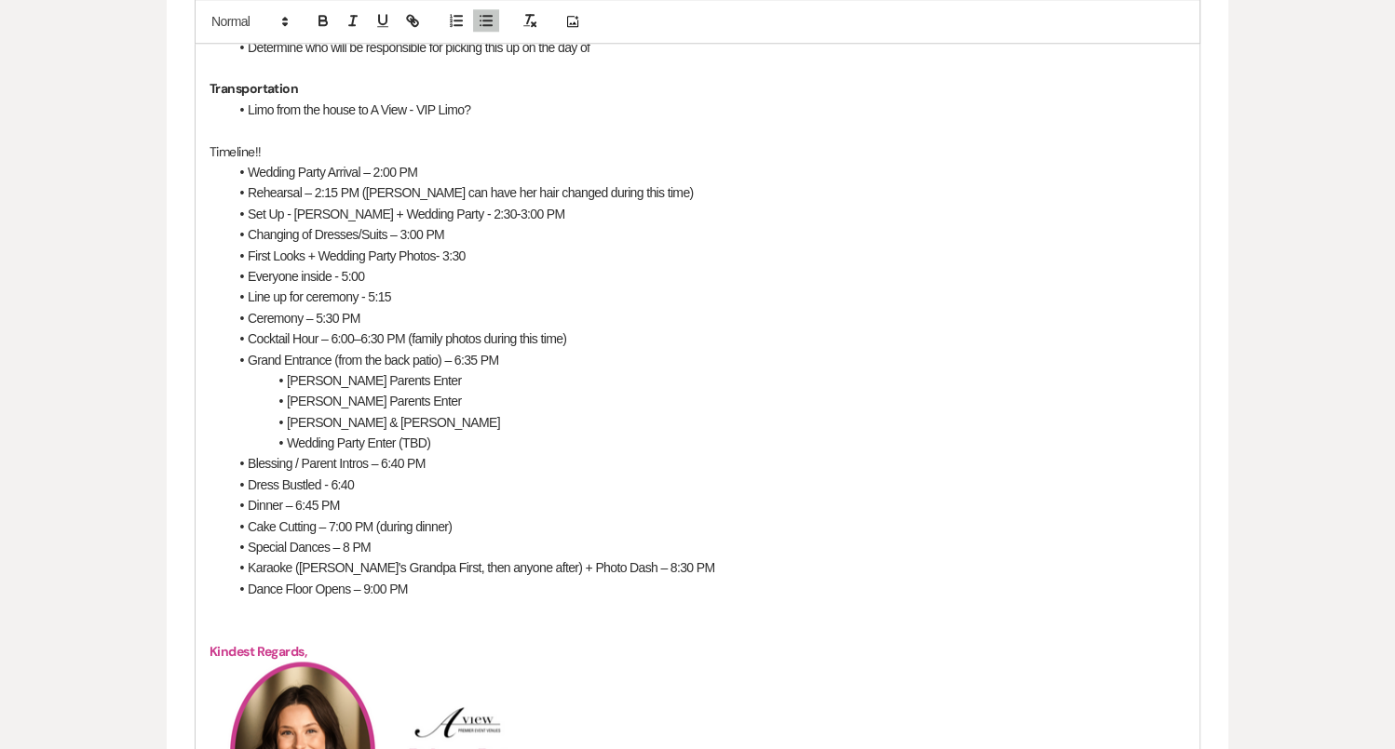
click at [388, 318] on li "Ceremony – 5:30 PM" at bounding box center [706, 318] width 957 height 20
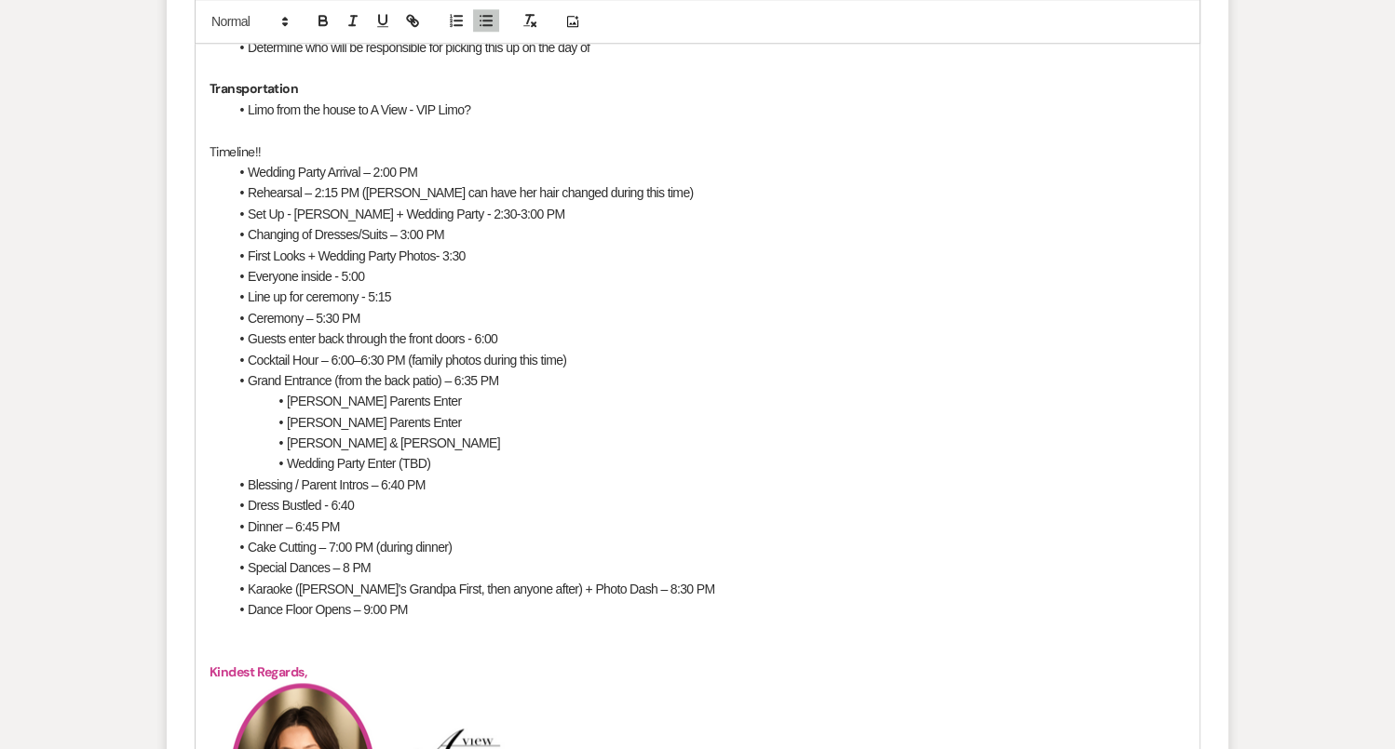
click at [546, 329] on li "Guests enter back through the front doors - 6:00" at bounding box center [706, 339] width 957 height 20
click at [364, 267] on li "Everyone inside - 5:00" at bounding box center [706, 276] width 957 height 20
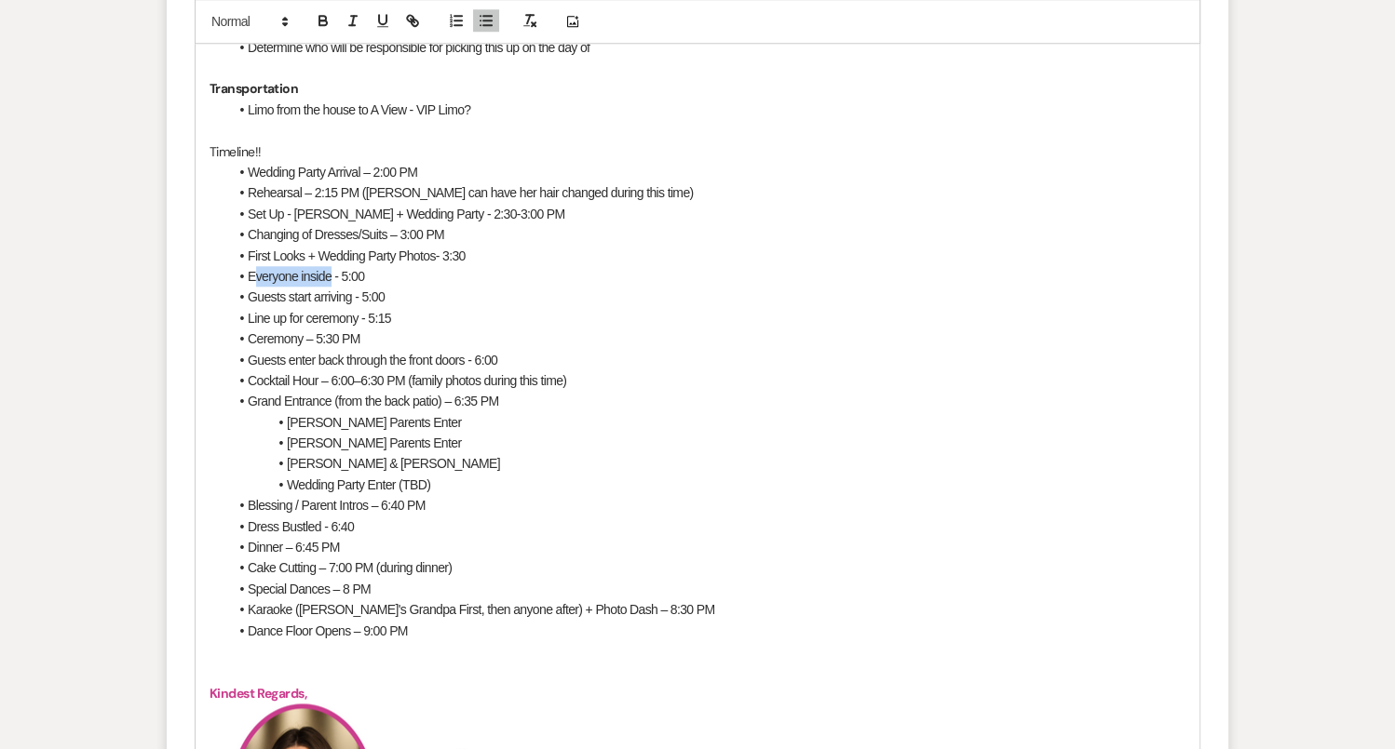
drag, startPoint x: 330, startPoint y: 275, endPoint x: 249, endPoint y: 278, distance: 80.1
click at [249, 278] on li "Everyone inside - 5:00" at bounding box center [706, 276] width 957 height 20
click at [354, 297] on li "Guests start arriving - 5:00" at bounding box center [706, 297] width 957 height 20
click at [654, 288] on li "Guests start arriving (directed around the back - no one inside!!) - 5:00" at bounding box center [706, 297] width 957 height 20
click at [524, 252] on li "First Looks + Wedding Party Photos- 3:30" at bounding box center [706, 256] width 957 height 20
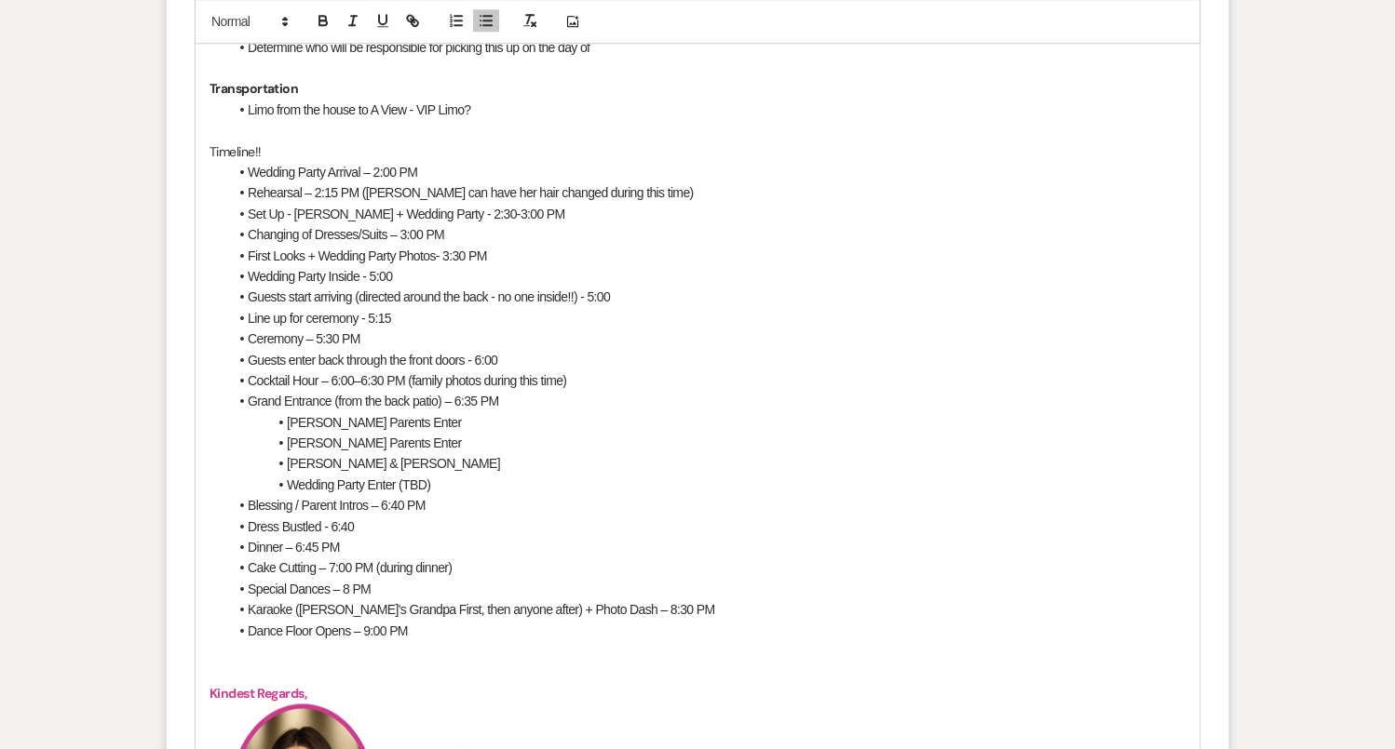
click at [459, 275] on li "Wedding Party Inside - 5:00" at bounding box center [706, 276] width 957 height 20
click at [645, 296] on li "Guests start arriving (directed around the back - no one inside!!) - 5:00" at bounding box center [706, 297] width 957 height 20
click at [470, 308] on li "Line up for ceremony - 5:15" at bounding box center [706, 318] width 957 height 20
click at [534, 354] on li "Guests enter back through the front doors - 6:00" at bounding box center [706, 360] width 957 height 20
click at [438, 501] on li "Blessing / Parent Intros – 6:40 PM" at bounding box center [706, 505] width 957 height 20
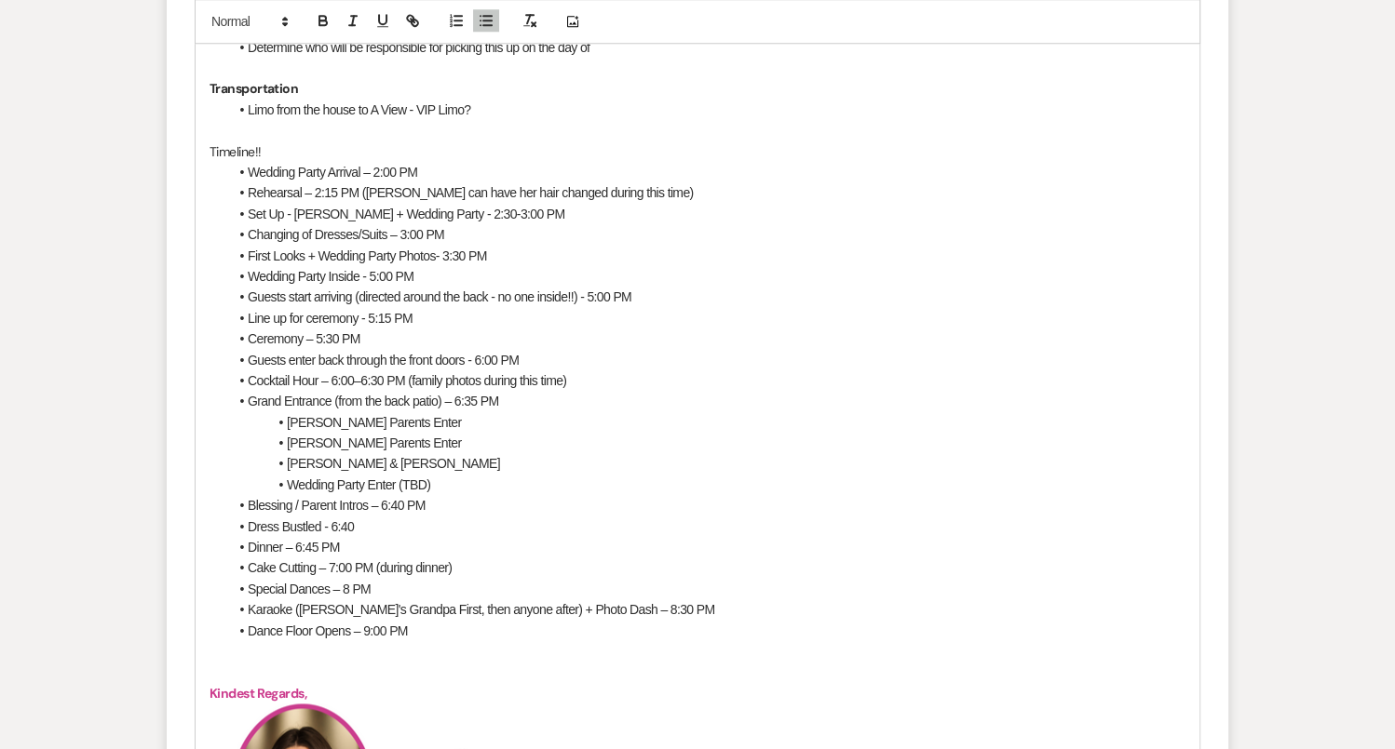
click at [356, 519] on li "Dress Bustled - 6:40" at bounding box center [706, 527] width 957 height 20
click at [447, 502] on li "Blessing / Parent Intros – 6:40 PM" at bounding box center [706, 505] width 957 height 20
drag, startPoint x: 438, startPoint y: 493, endPoint x: 427, endPoint y: 501, distance: 12.7
click at [427, 501] on li "Blessing / Parent Intros – 6:40 PM" at bounding box center [706, 505] width 957 height 20
drag, startPoint x: 368, startPoint y: 501, endPoint x: 291, endPoint y: 503, distance: 76.4
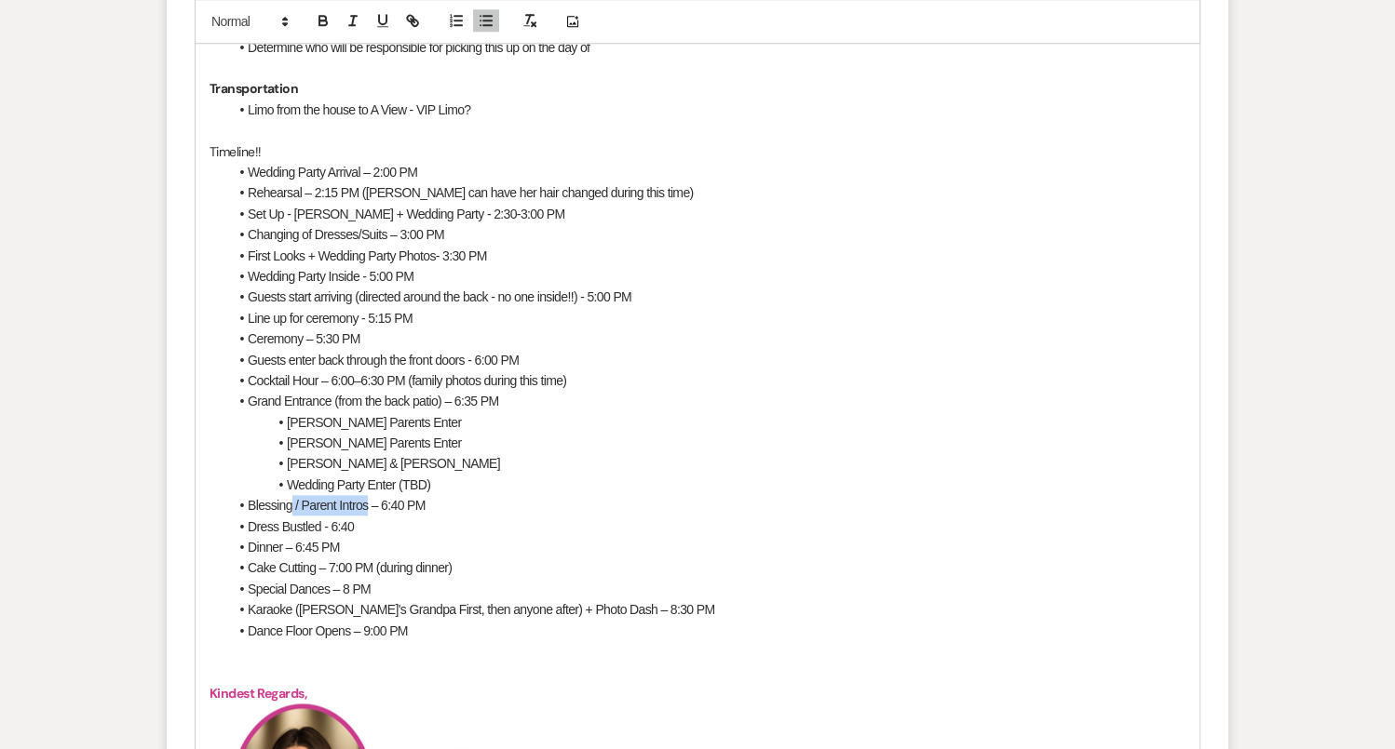
click at [291, 504] on span "Blessing / Parent Intros – 6:40 PM" at bounding box center [337, 505] width 178 height 15
click at [373, 505] on li "Blessings – 6:40 PM" at bounding box center [706, 505] width 957 height 20
click at [366, 521] on li "Dress Bustled - 6:40" at bounding box center [706, 527] width 957 height 20
click at [358, 502] on li "Blessings – 6:40 PM" at bounding box center [706, 505] width 957 height 20
drag, startPoint x: 358, startPoint y: 502, endPoint x: 227, endPoint y: 505, distance: 131.3
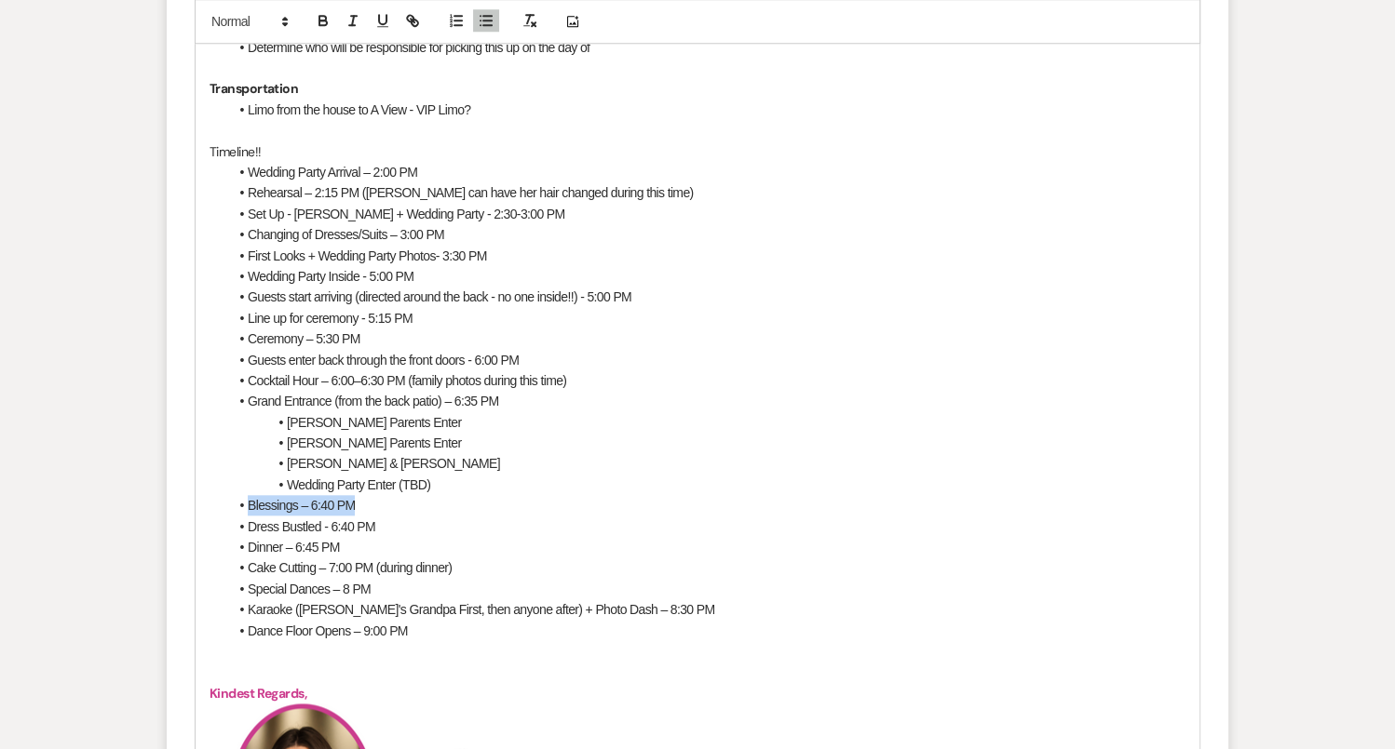
click at [228, 505] on li "Blessings – 6:40 PM" at bounding box center [706, 505] width 957 height 20
click at [444, 401] on span "Grand Entrance (from the back patio) – 6:35 PM" at bounding box center [373, 401] width 250 height 15
drag, startPoint x: 368, startPoint y: 506, endPoint x: 214, endPoint y: 505, distance: 153.6
click at [214, 506] on div "Hi Amy and Peter!! 58 days to go!!! WOOHOO!! Ceremony Decor A View Pergola Drap…" at bounding box center [697, 370] width 1004 height 1774
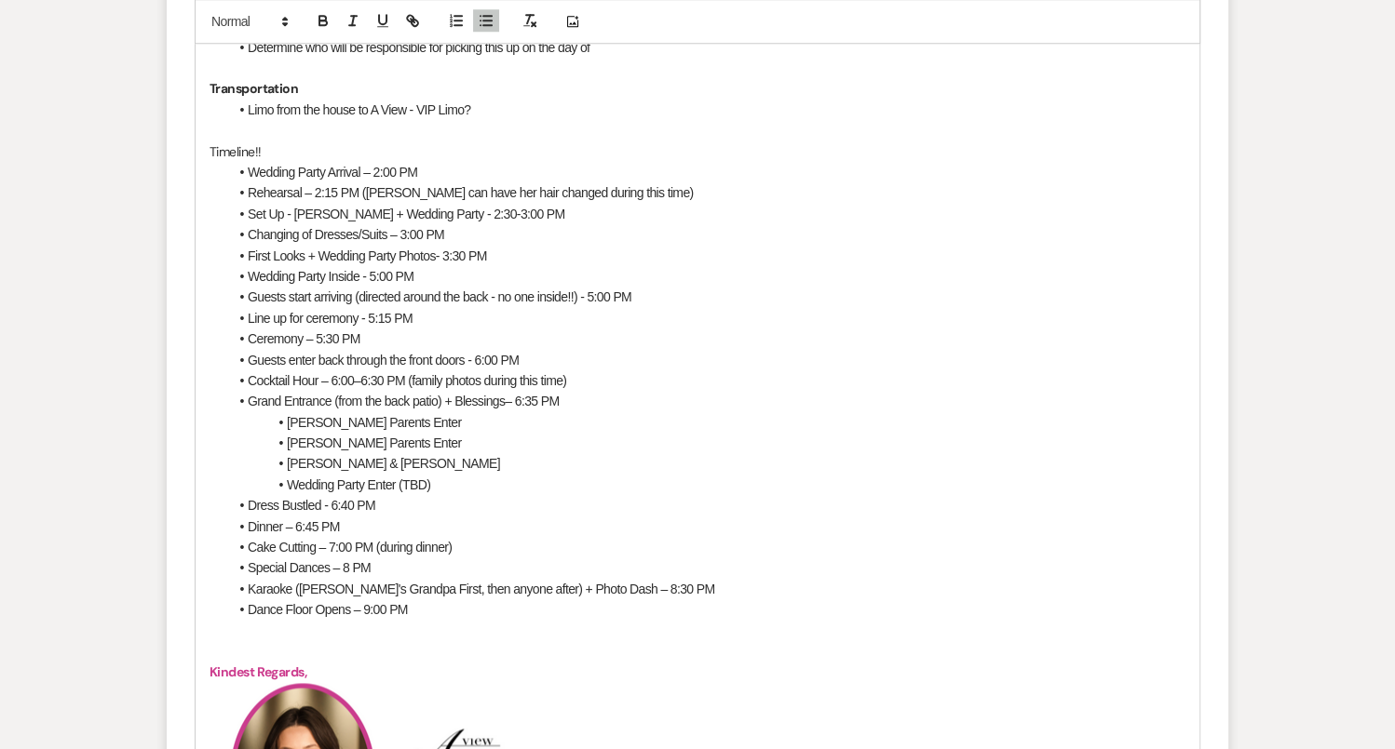
click at [424, 504] on li "Dress Bustled - 6:40 PM" at bounding box center [706, 505] width 957 height 20
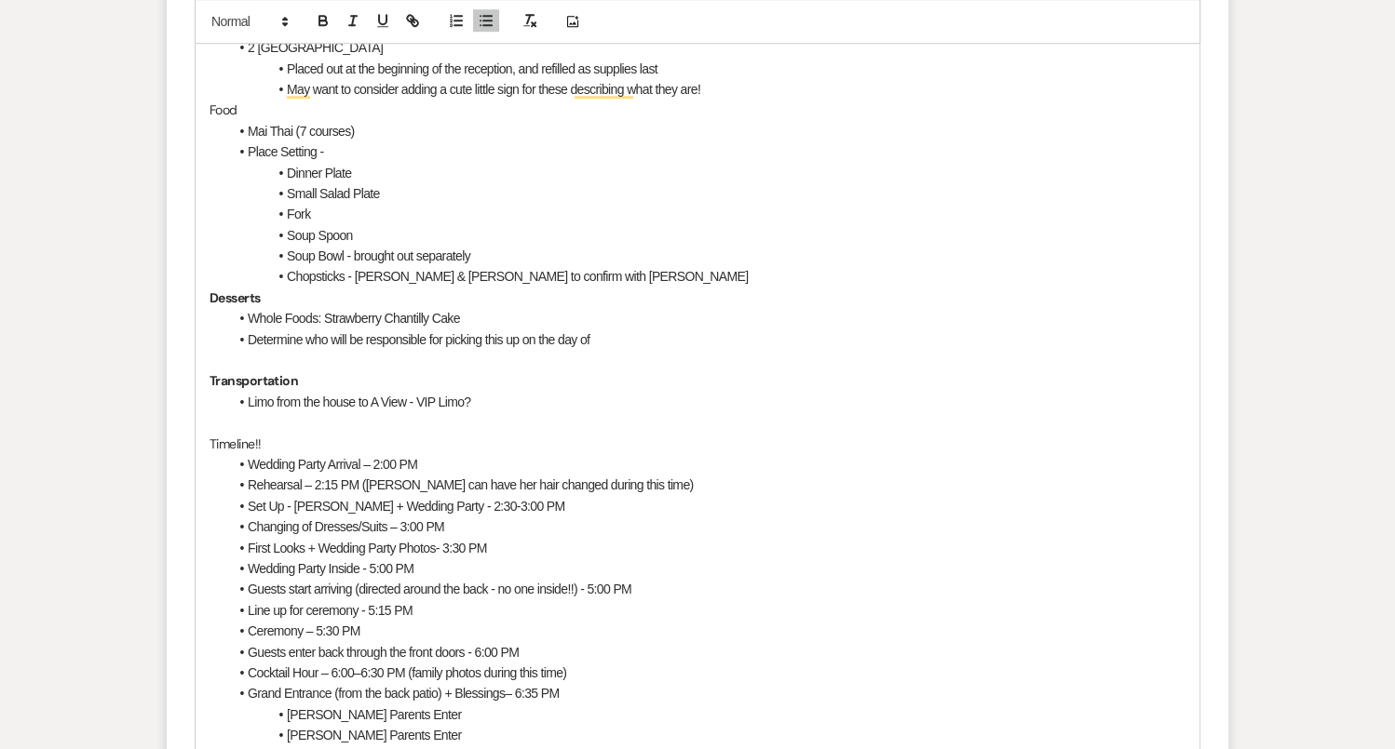
scroll to position [1159, 0]
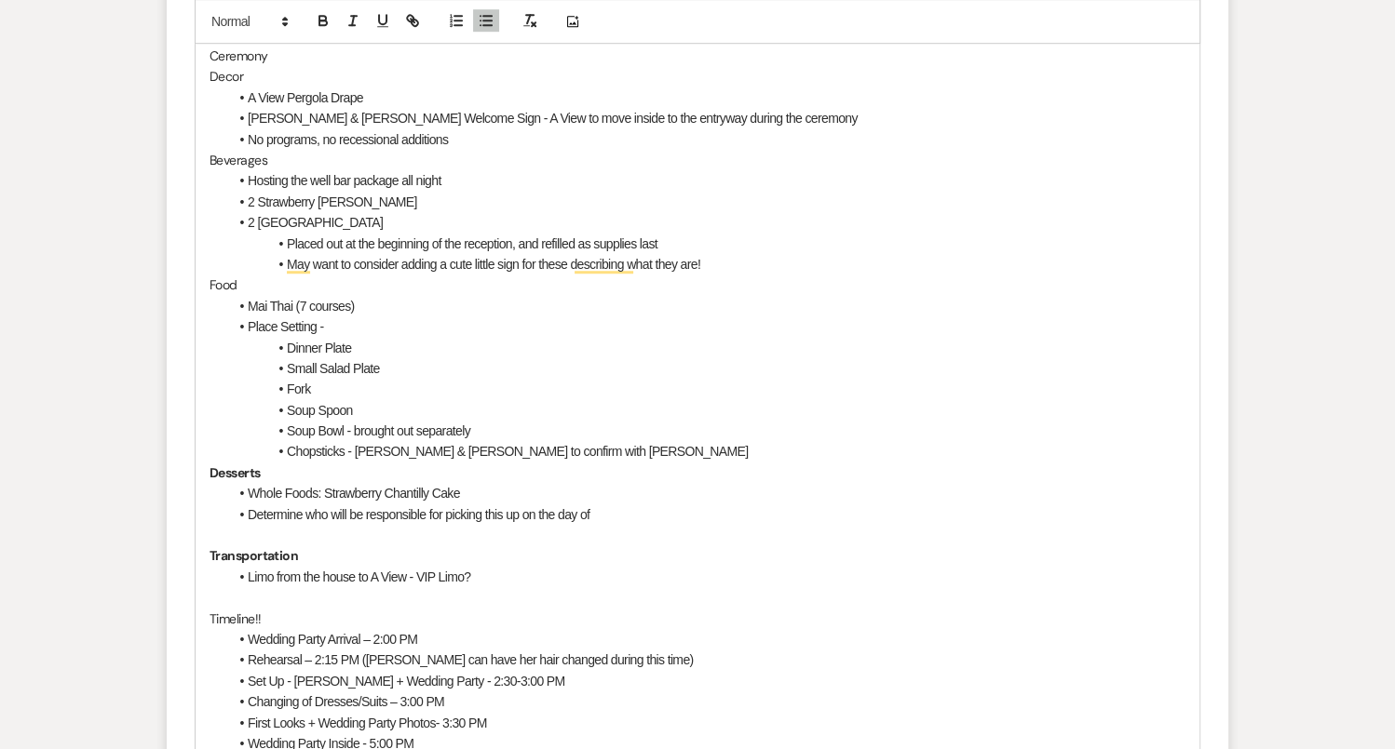
click at [289, 553] on strong "Transportation" at bounding box center [253, 555] width 88 height 17
drag, startPoint x: 250, startPoint y: 276, endPoint x: 207, endPoint y: 272, distance: 43.9
click at [317, 10] on button "button" at bounding box center [323, 21] width 26 height 22
click at [210, 156] on p "Beverages" at bounding box center [697, 160] width 976 height 20
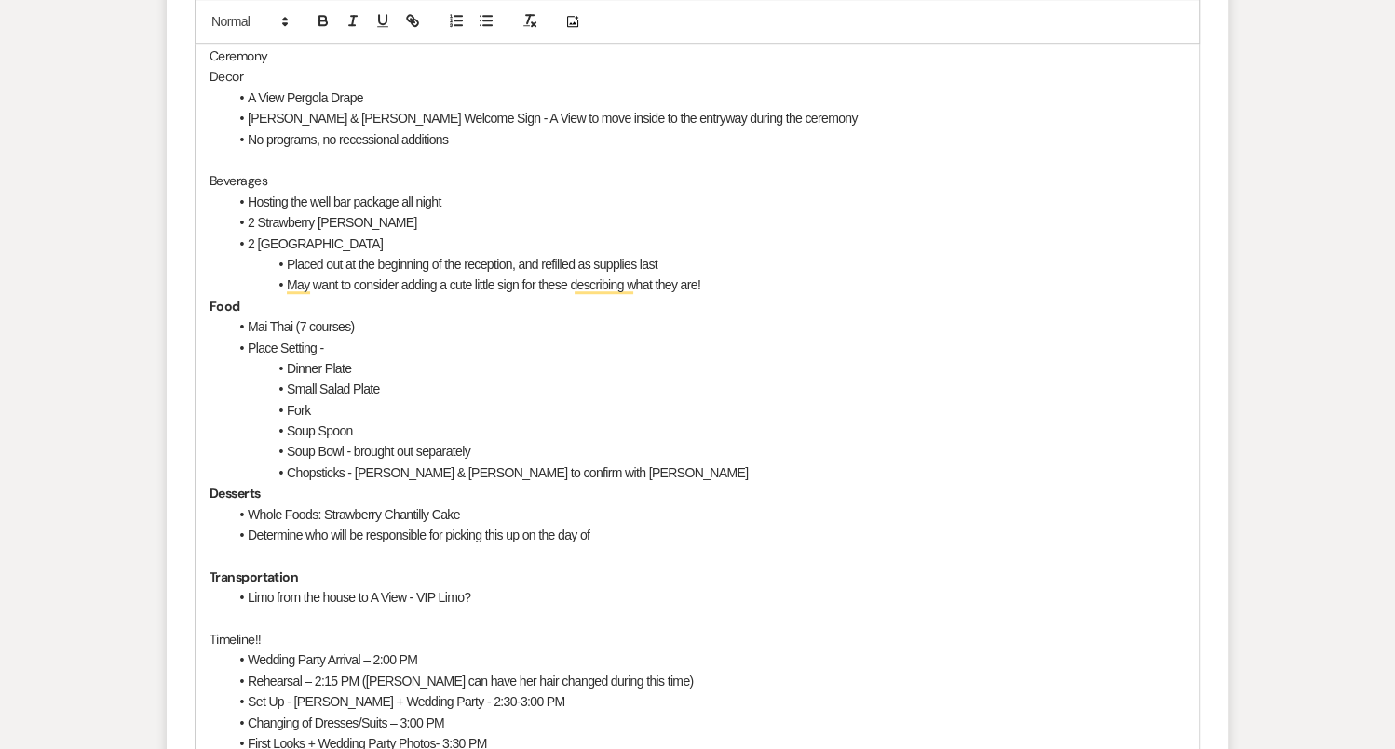
drag, startPoint x: 272, startPoint y: 176, endPoint x: 175, endPoint y: 175, distance: 96.8
click at [175, 176] on form "New Message X Saving draft... Recipients* Planning Portal Users ( Amy Tran, Pet…" at bounding box center [697, 672] width 1061 height 2366
click at [315, 20] on icon "button" at bounding box center [323, 21] width 17 height 17
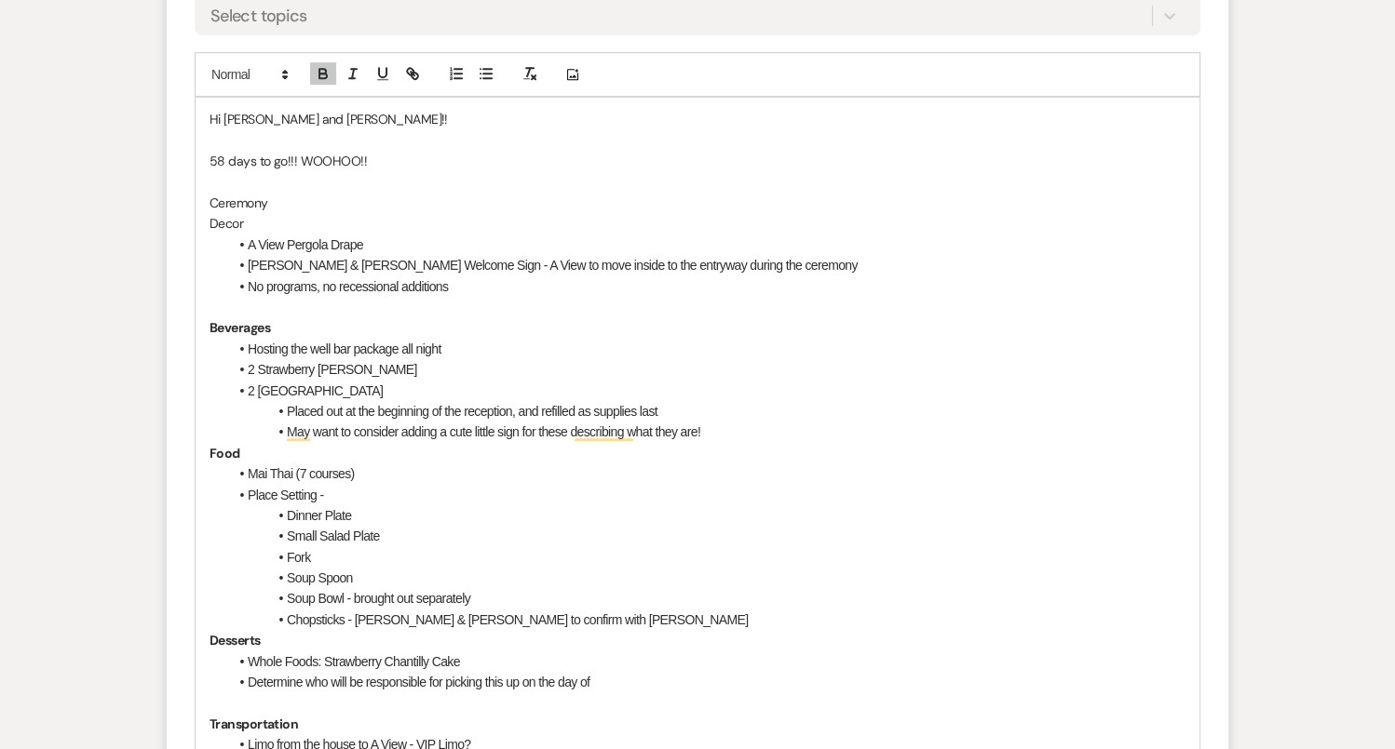
scroll to position [1008, 0]
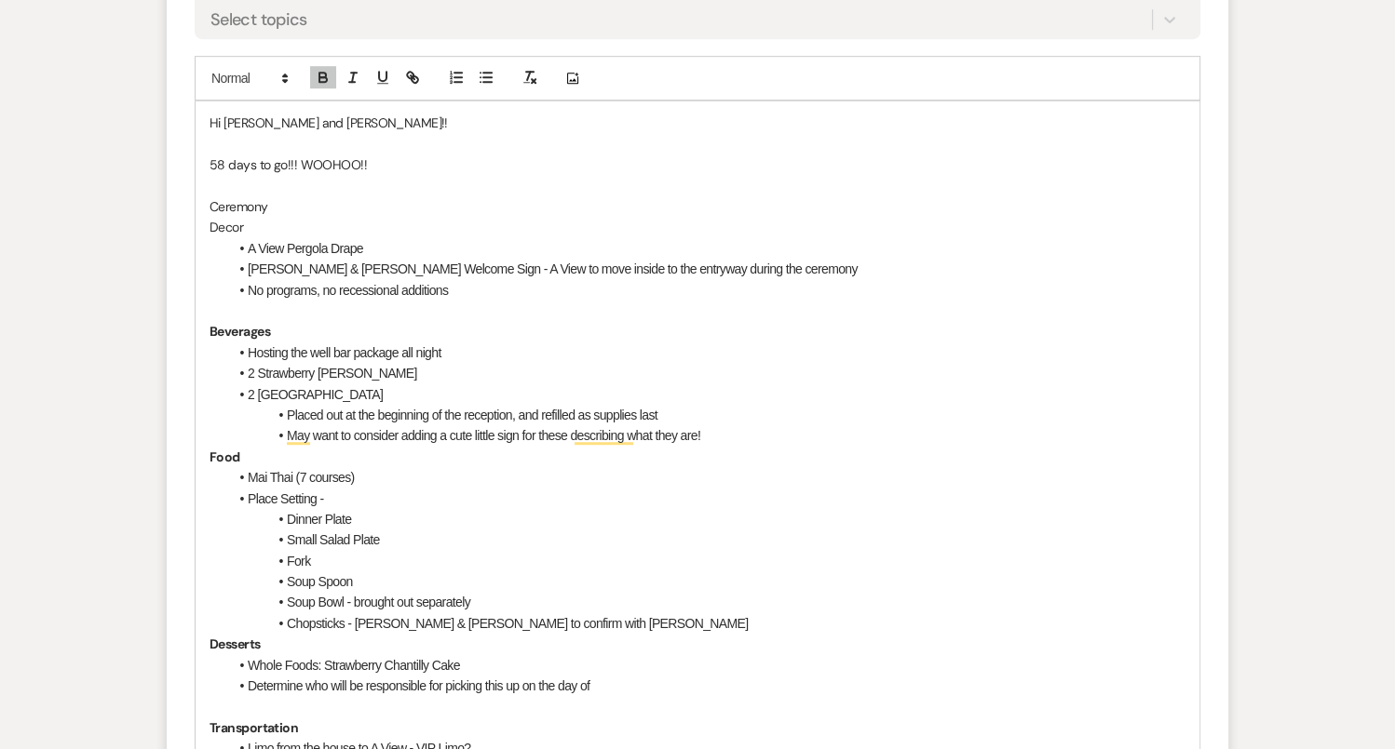
drag, startPoint x: 209, startPoint y: 226, endPoint x: 251, endPoint y: 226, distance: 42.8
click at [251, 226] on p "Decor" at bounding box center [697, 227] width 976 height 20
click at [283, 203] on p "Ceremony" at bounding box center [697, 206] width 976 height 20
drag, startPoint x: 278, startPoint y: 203, endPoint x: 191, endPoint y: 203, distance: 87.5
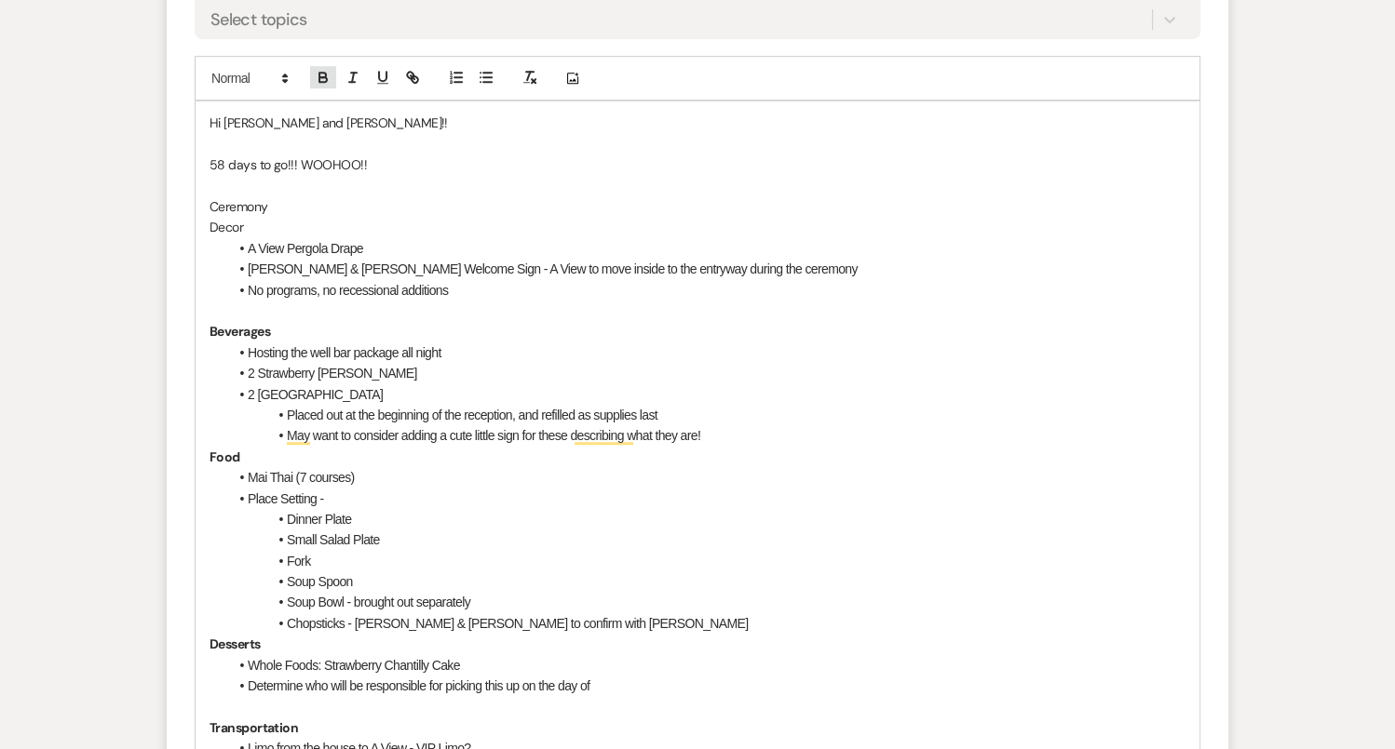
click at [326, 74] on icon "button" at bounding box center [323, 77] width 17 height 17
drag, startPoint x: 250, startPoint y: 223, endPoint x: 193, endPoint y: 222, distance: 57.7
click at [380, 69] on icon "button" at bounding box center [382, 77] width 17 height 17
click at [347, 251] on li "A View Pergola Drape" at bounding box center [706, 248] width 957 height 20
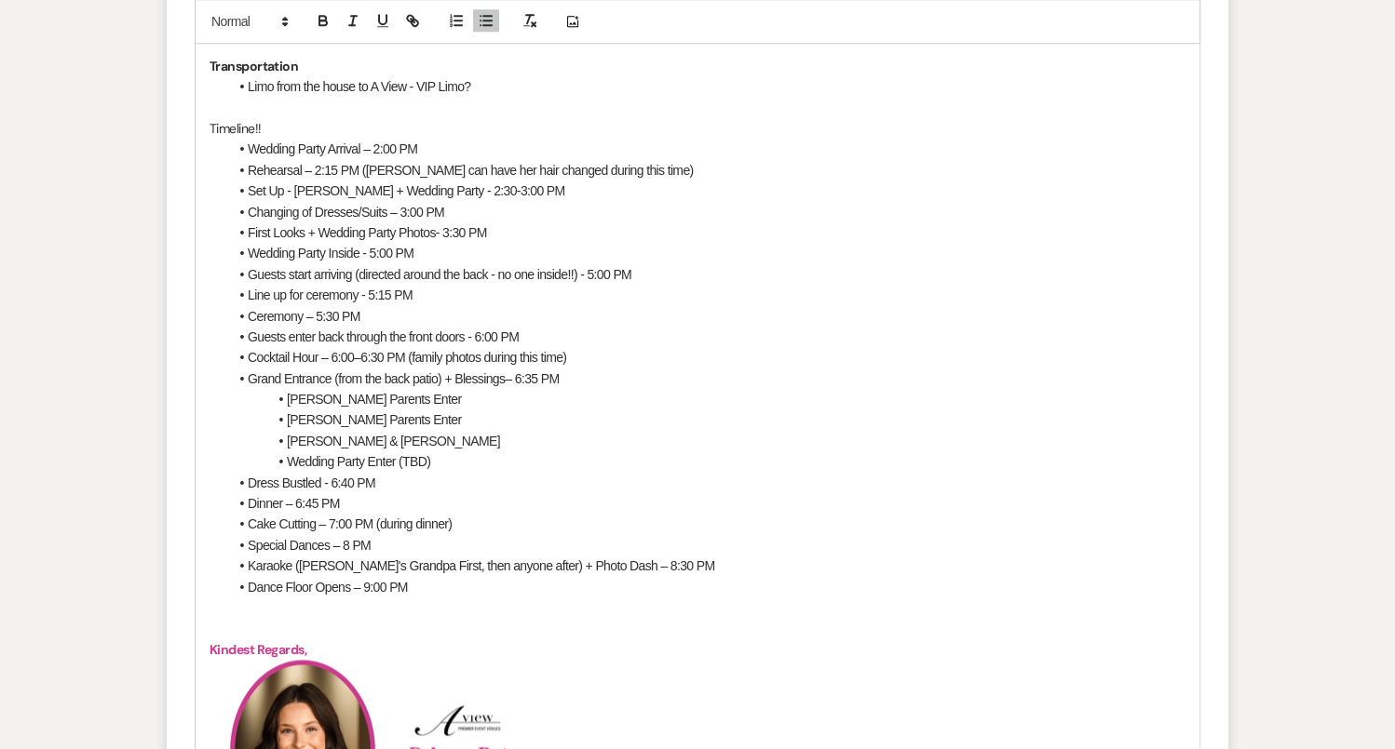
scroll to position [1586, 0]
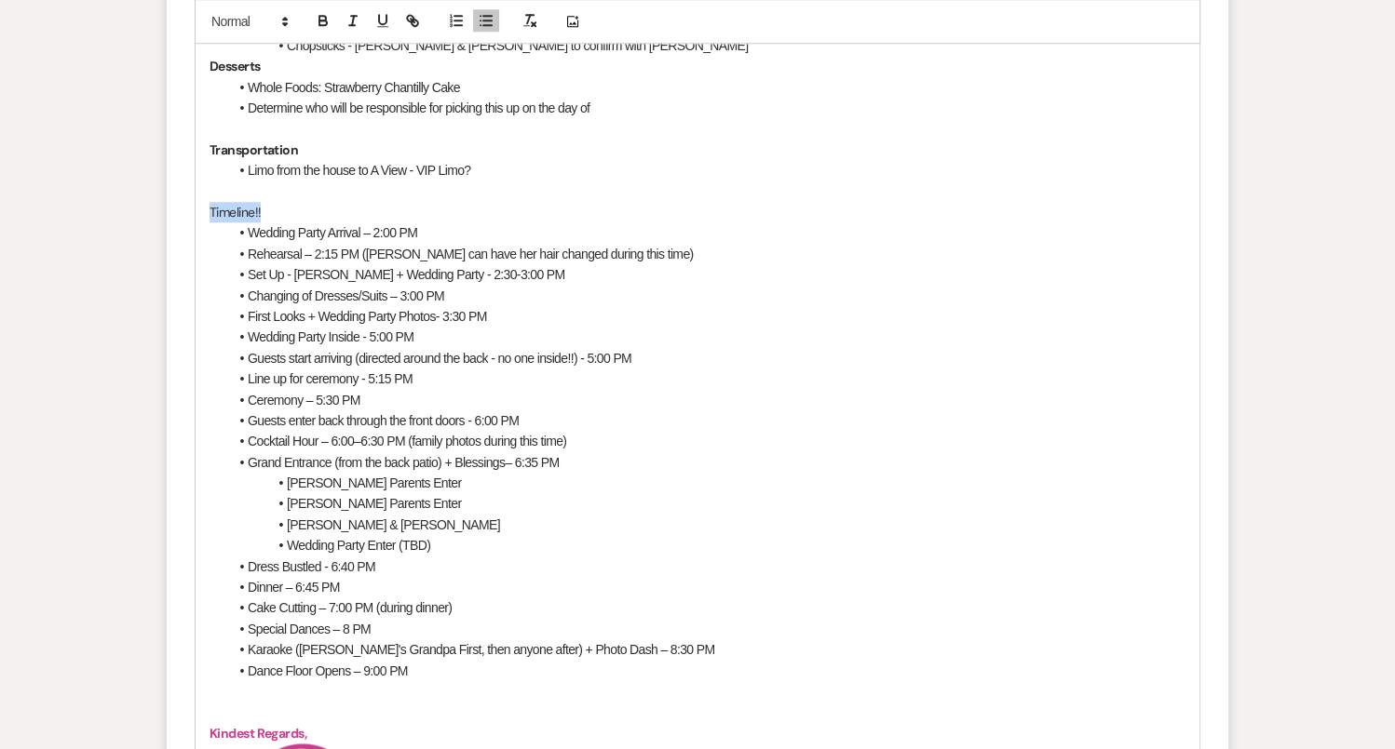
drag, startPoint x: 281, startPoint y: 206, endPoint x: 189, endPoint y: 206, distance: 92.2
click at [189, 206] on form "New Message X Draft Recipients* Planning Portal Users ( Amy Tran, Peter Nguyen …" at bounding box center [697, 245] width 1061 height 2366
click at [328, 16] on icon "button" at bounding box center [323, 21] width 17 height 17
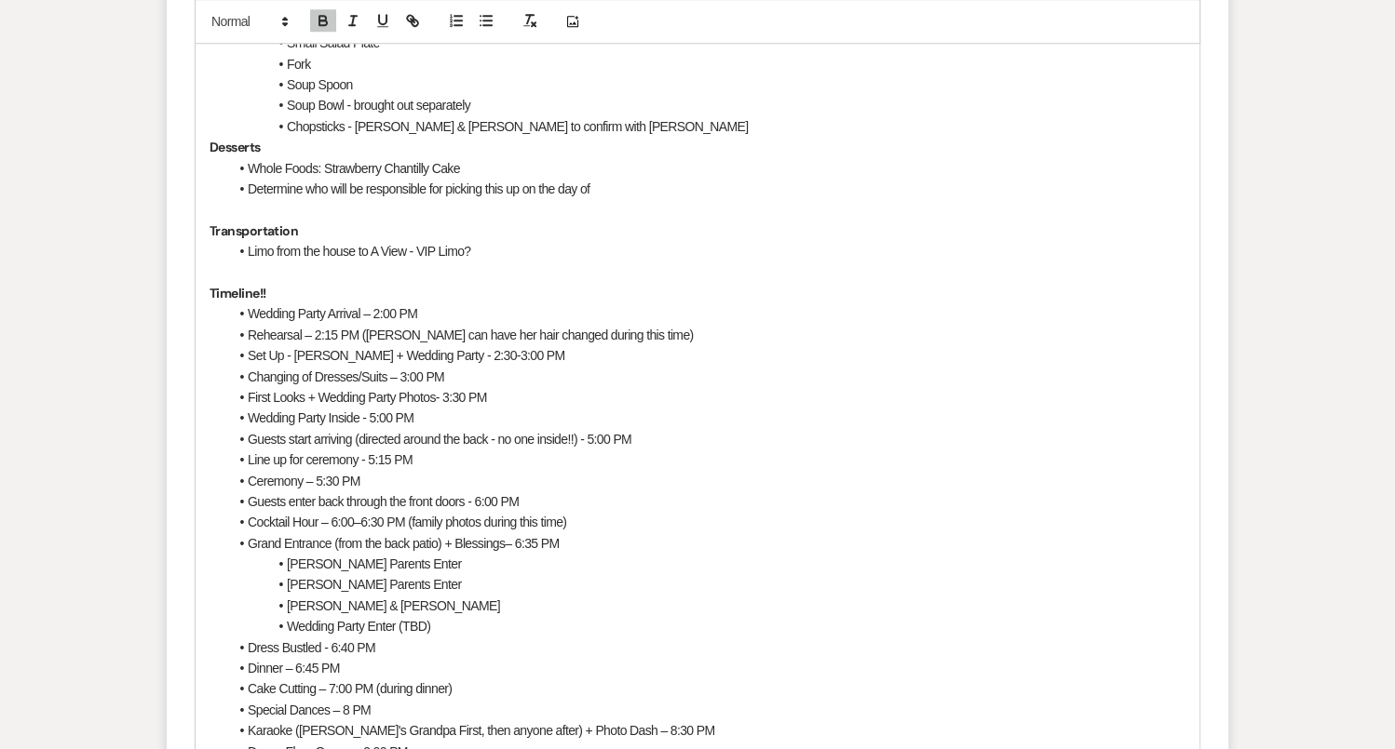
click at [478, 165] on li "Whole Foods: Strawberry Chantilly Cake" at bounding box center [706, 168] width 957 height 20
click at [245, 187] on li "Determine who will be responsible for picking this up on the day of" at bounding box center [706, 189] width 957 height 20
drag, startPoint x: 247, startPoint y: 186, endPoint x: 601, endPoint y: 188, distance: 354.7
click at [602, 189] on li "Determine who will be responsible for picking this up on the day of" at bounding box center [706, 189] width 957 height 20
click at [350, 20] on icon "button" at bounding box center [352, 21] width 17 height 17
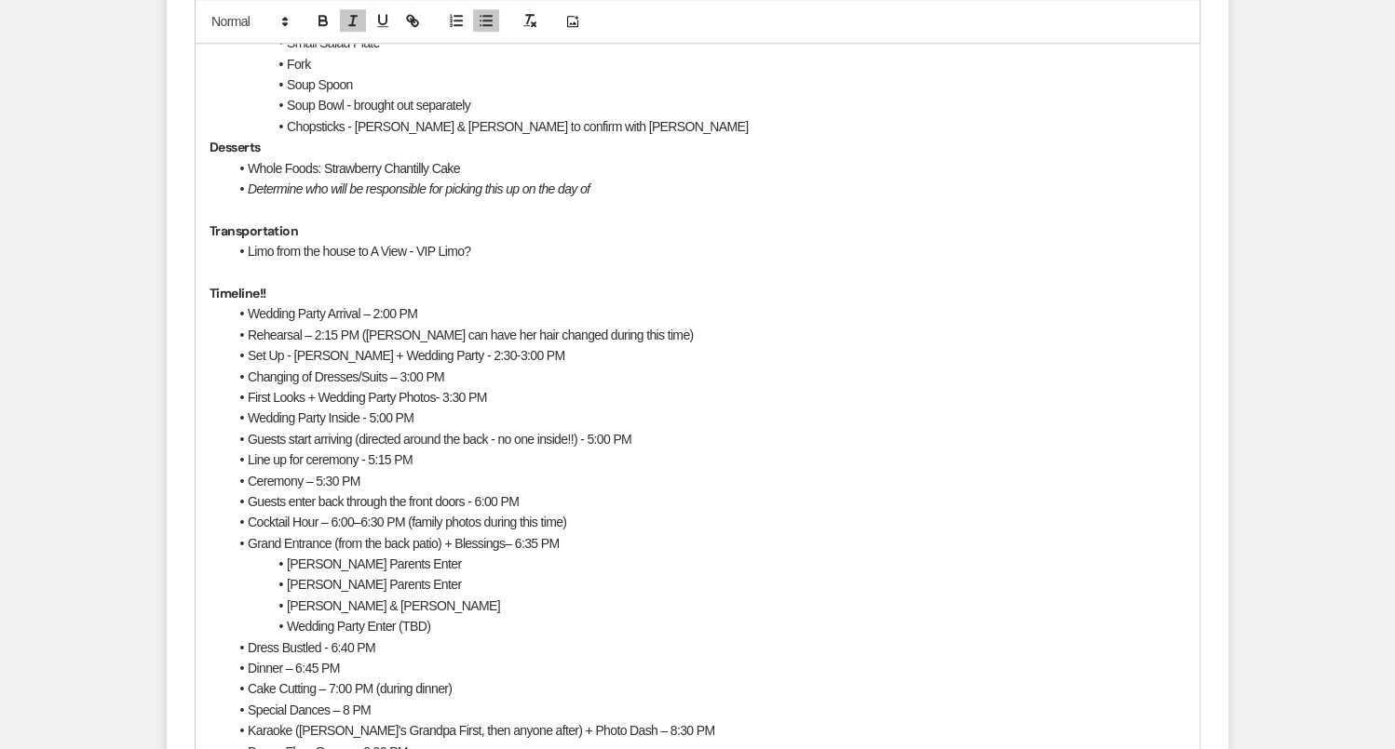
click at [558, 212] on p "To enrich screen reader interactions, please activate Accessibility in Grammarl…" at bounding box center [697, 209] width 976 height 20
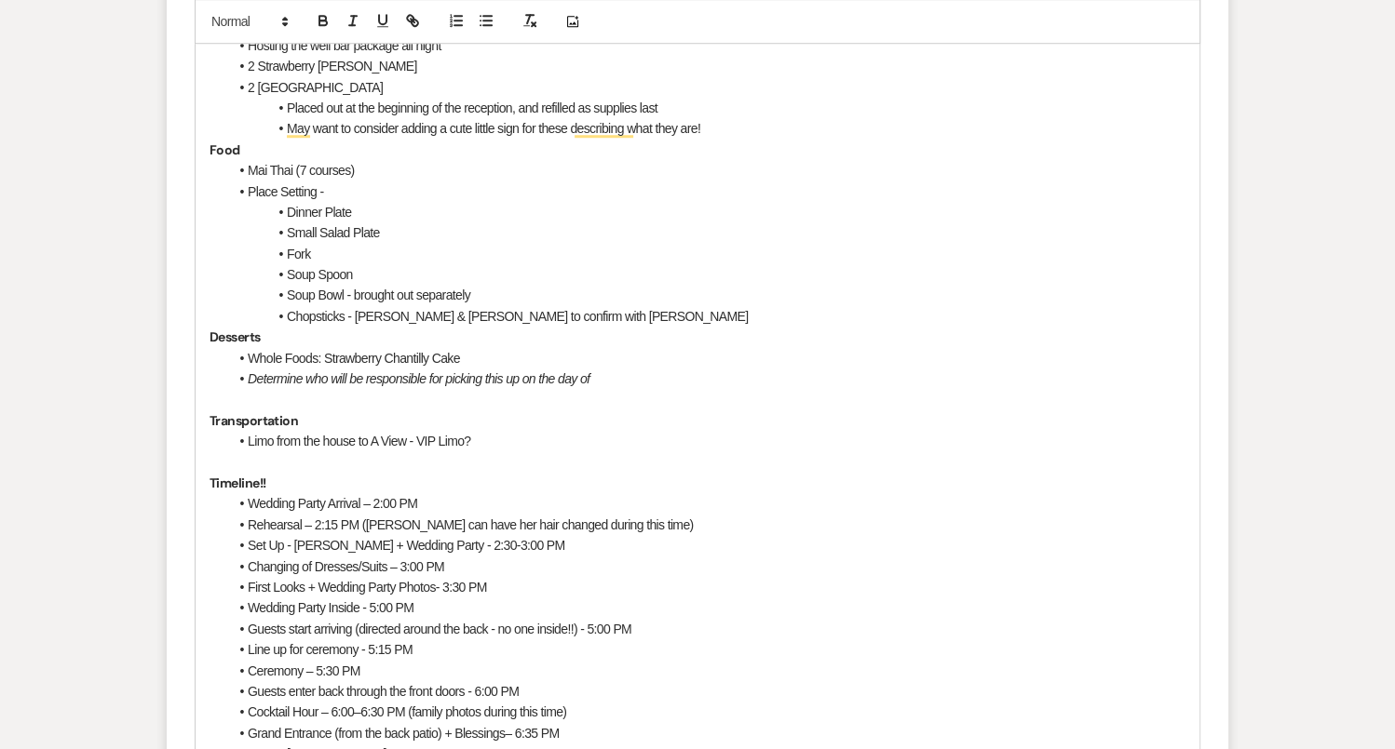
scroll to position [1251, 0]
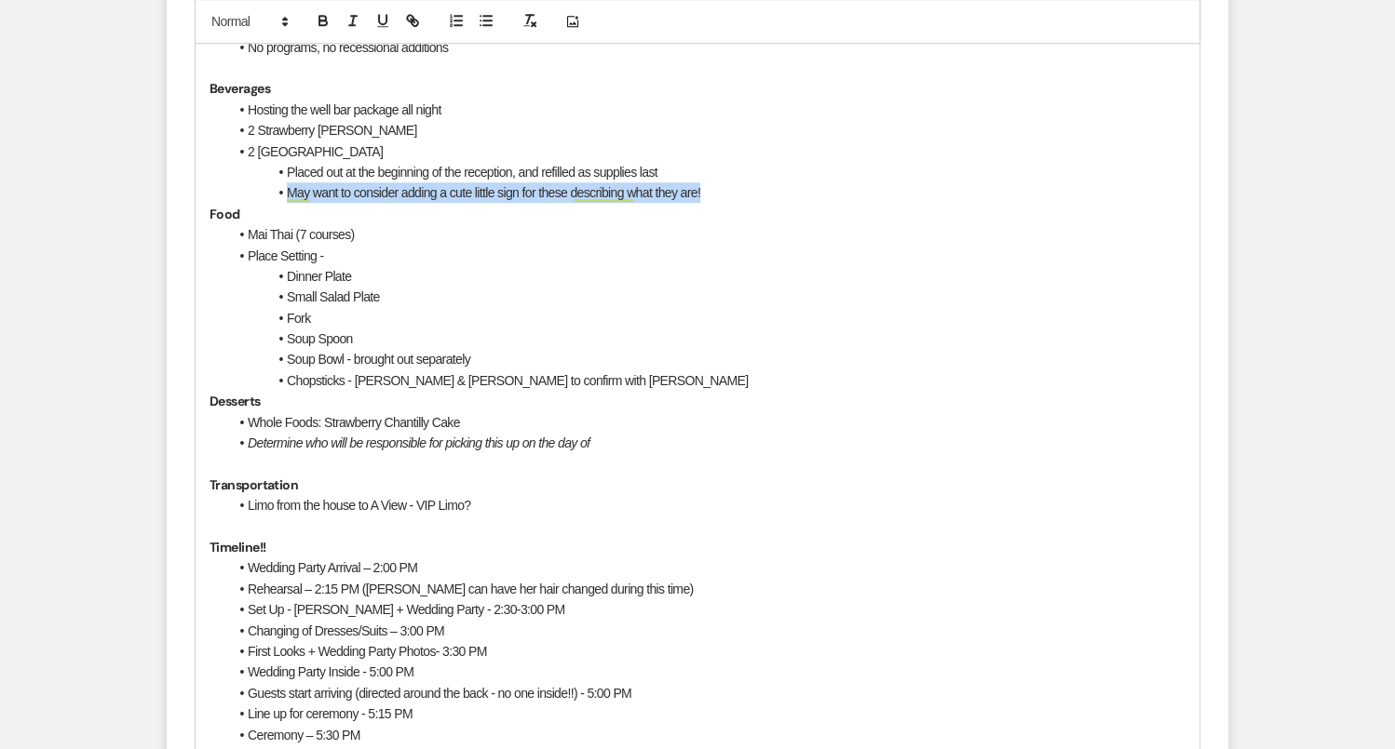
drag, startPoint x: 725, startPoint y: 187, endPoint x: 272, endPoint y: 196, distance: 453.5
click at [272, 196] on li "May want to consider adding a cute little sign for these describing what they a…" at bounding box center [706, 192] width 957 height 20
click at [354, 19] on icon "button" at bounding box center [352, 21] width 17 height 17
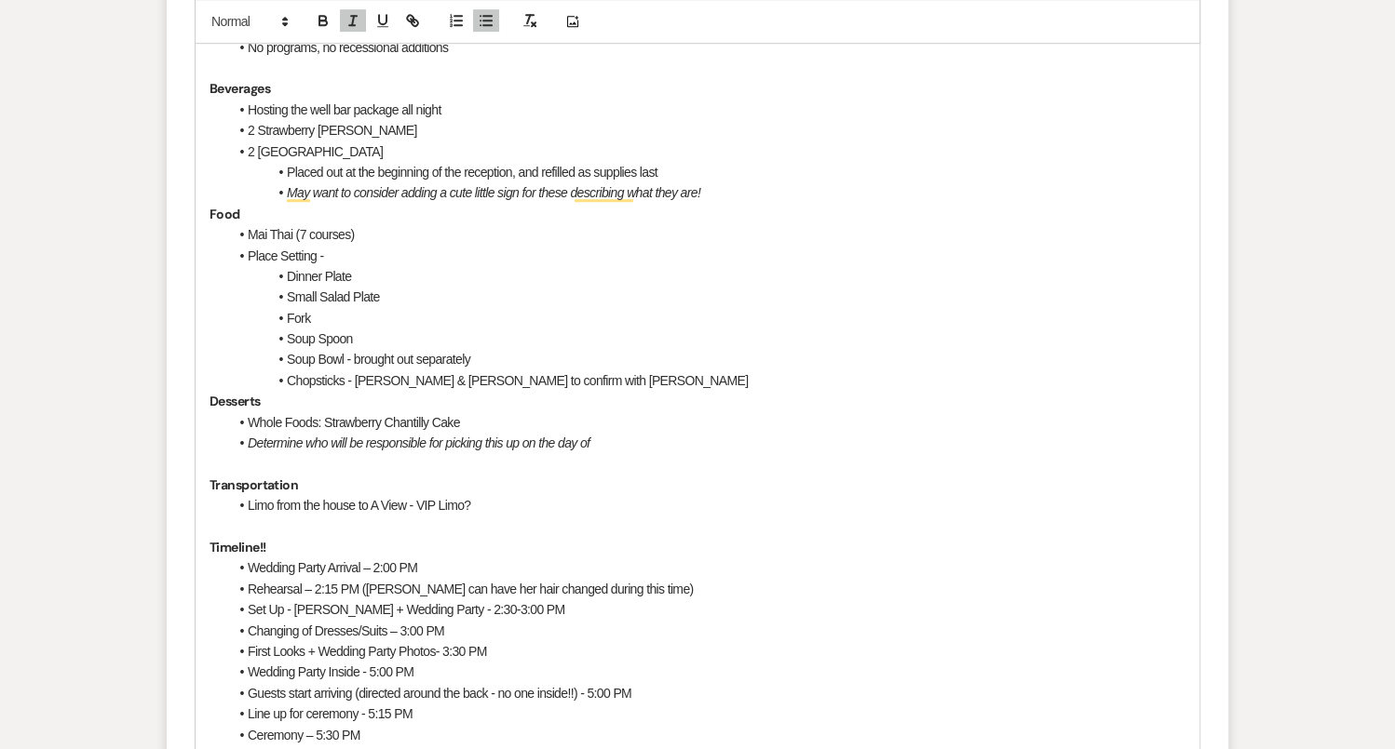
click at [438, 145] on li "2 Moscow Mule towers" at bounding box center [706, 151] width 957 height 20
click at [527, 224] on li "Mai Thai (7 courses)" at bounding box center [706, 234] width 957 height 20
click at [333, 259] on li "Place Setting -" at bounding box center [706, 256] width 957 height 20
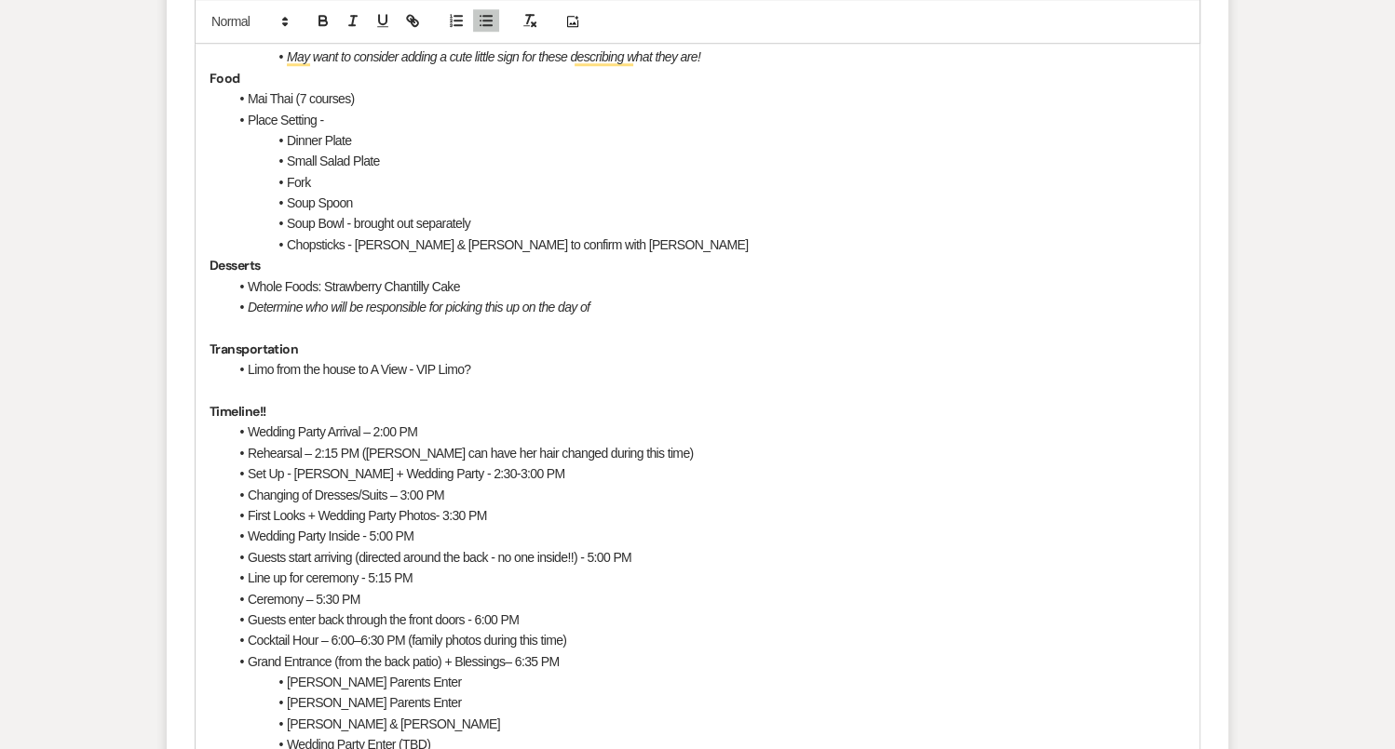
scroll to position [1385, 0]
click at [623, 314] on li "Determine who will be responsible for picking this up on the day of" at bounding box center [706, 309] width 957 height 20
click at [491, 383] on p "To enrich screen reader interactions, please activate Accessibility in Grammarl…" at bounding box center [697, 393] width 976 height 20
click at [410, 371] on span "Limo from the house to A View - VIP Limo?" at bounding box center [359, 371] width 222 height 15
click at [469, 445] on li "Rehearsal – 2:15 PM (Amy can have her hair changed during this time)" at bounding box center [706, 455] width 957 height 20
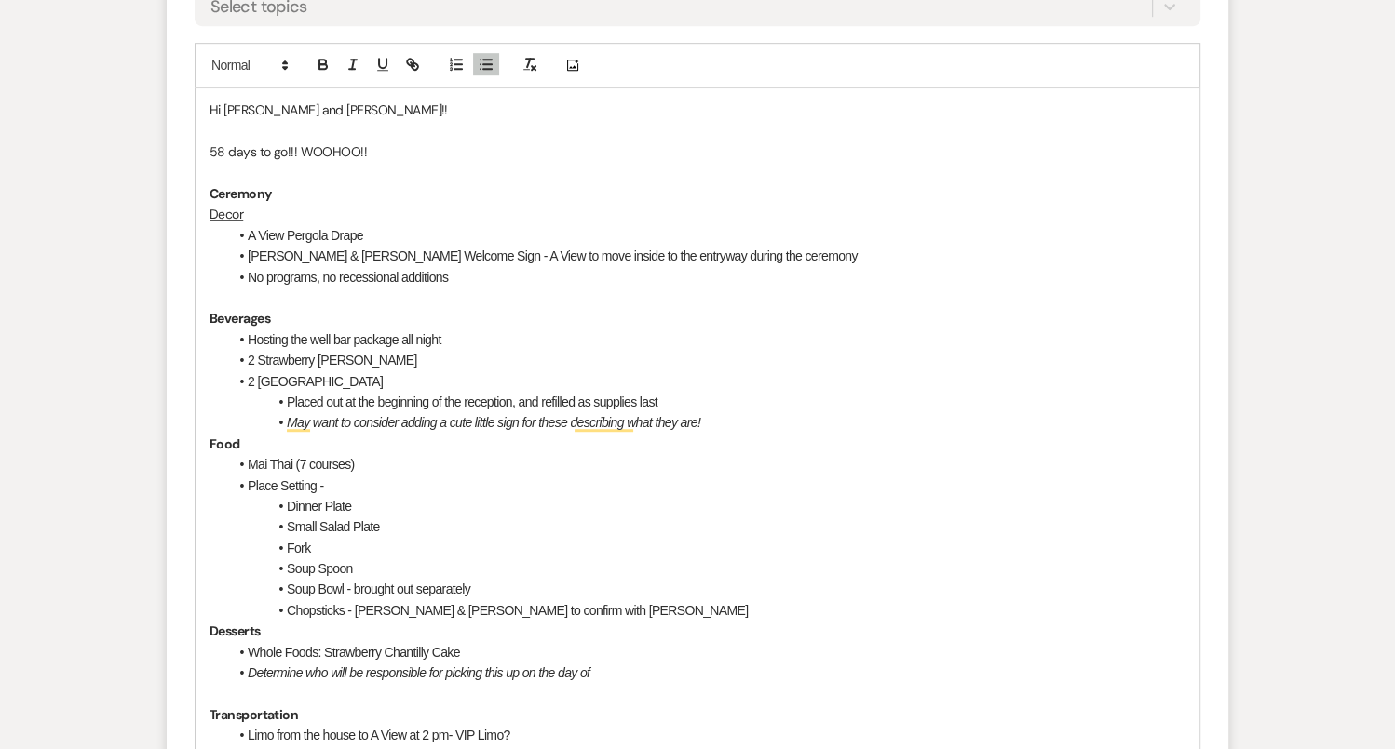
scroll to position [1020, 0]
click at [357, 172] on p "To enrich screen reader interactions, please activate Accessibility in Grammarl…" at bounding box center [697, 174] width 976 height 20
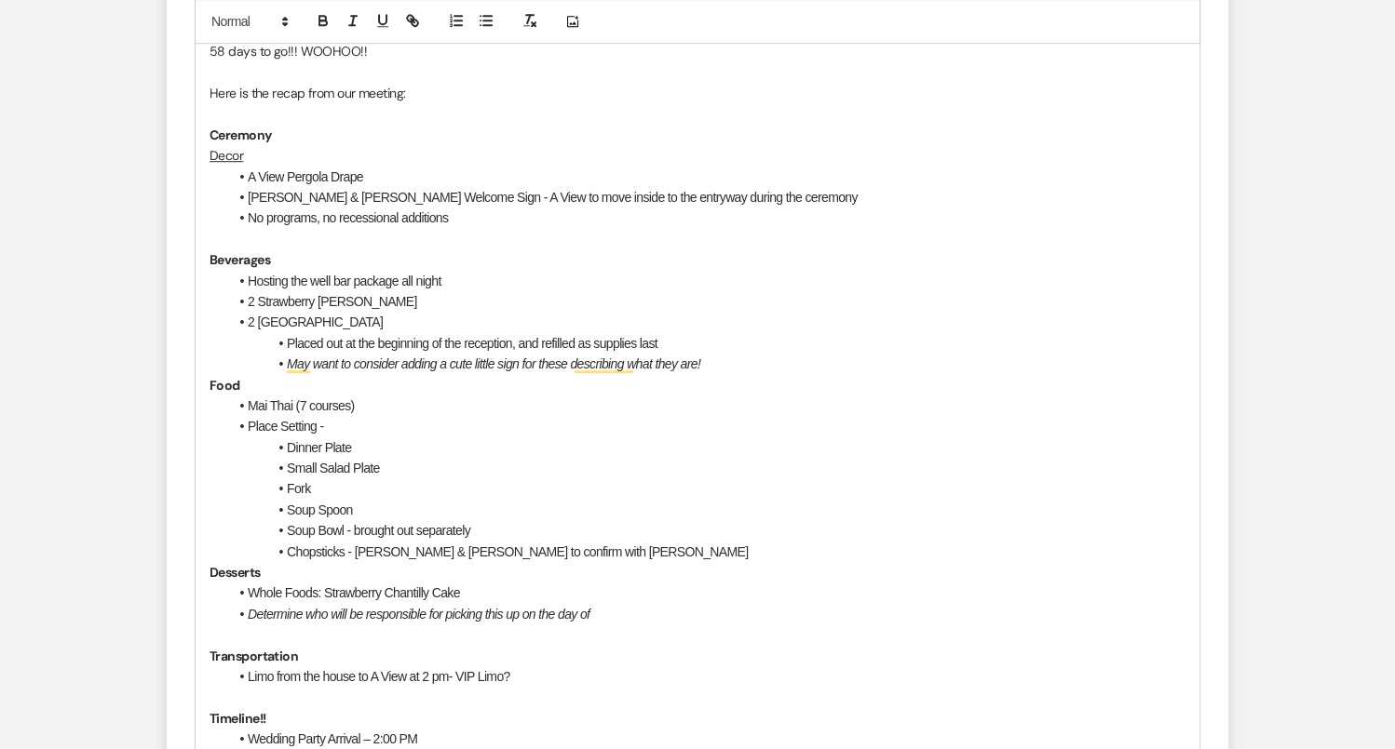
scroll to position [1119, 0]
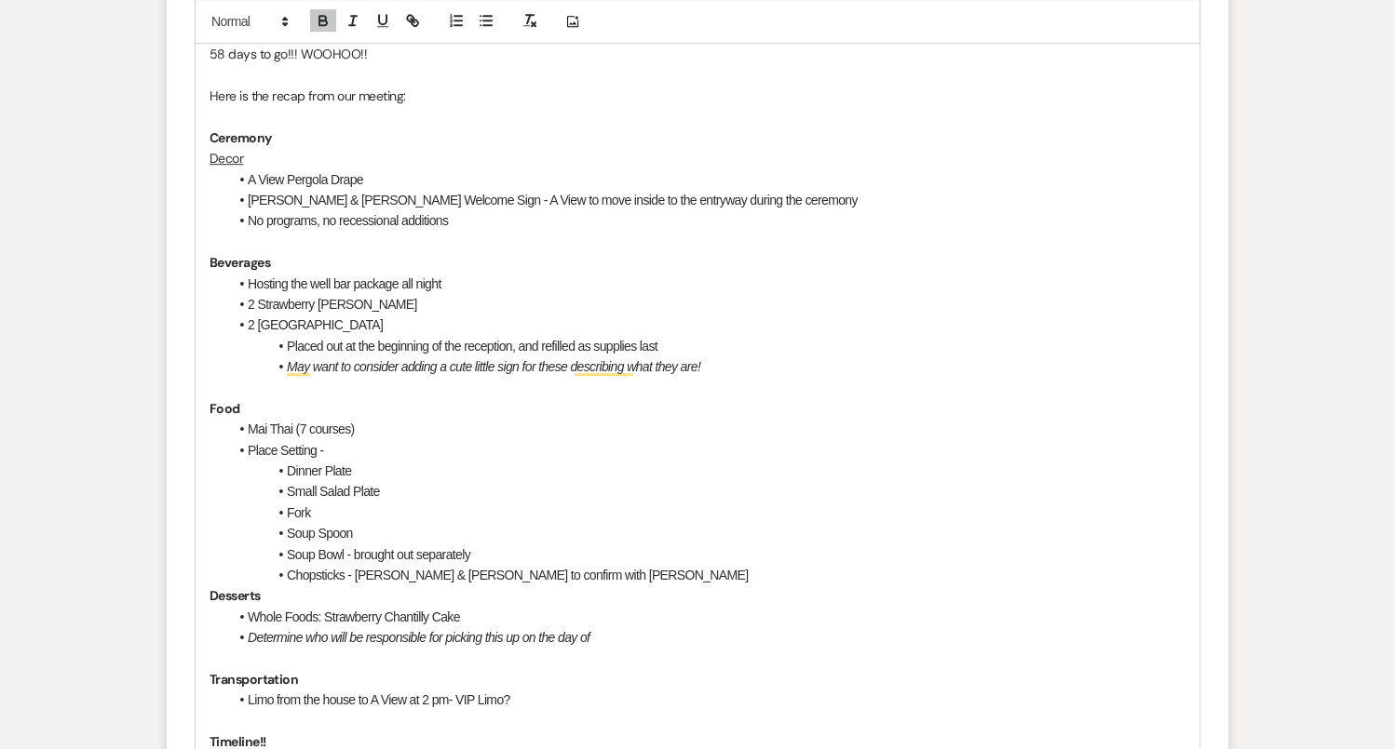
click at [238, 382] on p "To enrich screen reader interactions, please activate Accessibility in Grammarl…" at bounding box center [697, 388] width 976 height 20
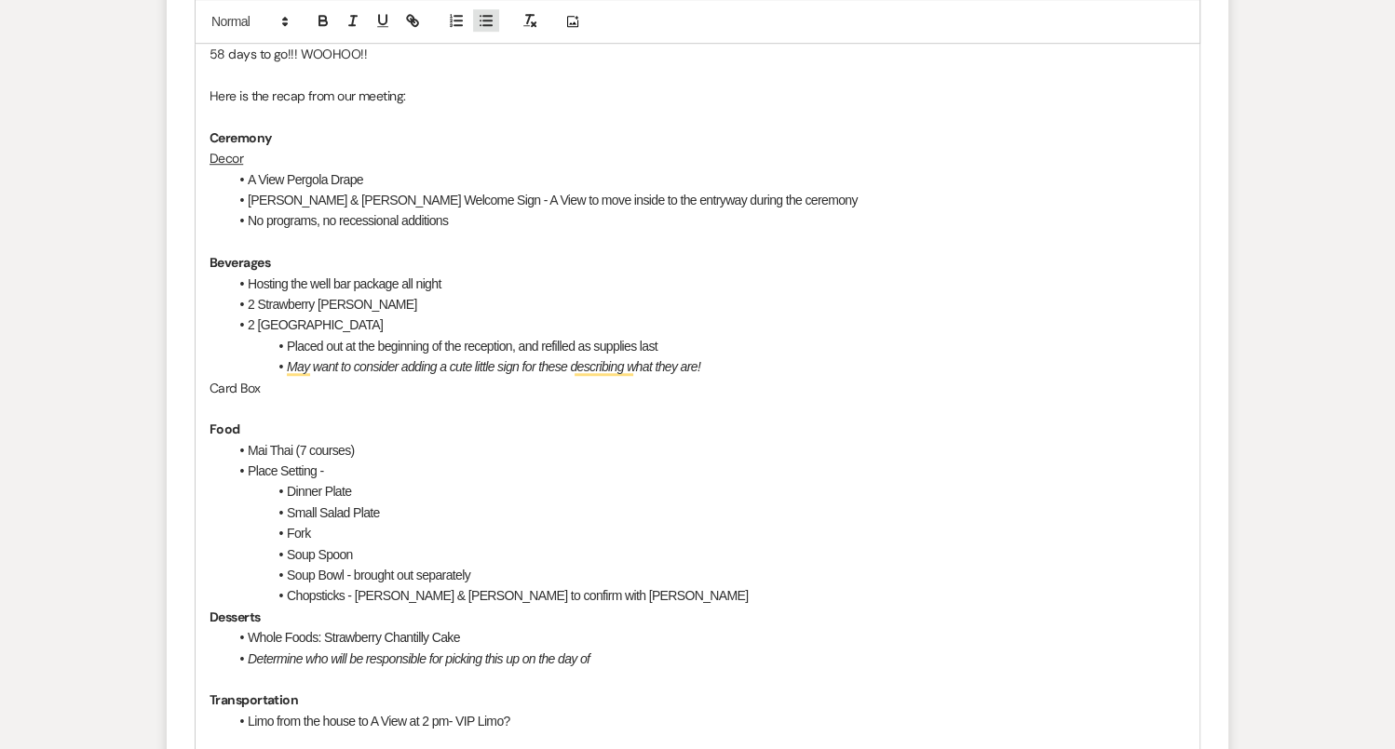
click at [489, 22] on icon "button" at bounding box center [486, 21] width 17 height 17
click at [473, 407] on li "To be locked in the Bridal Suite or taken home" at bounding box center [706, 408] width 957 height 20
click at [494, 408] on li "To be locked in the Bridal Suite or taken home" at bounding box center [706, 408] width 957 height 20
click at [501, 427] on p "Food" at bounding box center [697, 429] width 976 height 20
drag, startPoint x: 272, startPoint y: 386, endPoint x: 181, endPoint y: 385, distance: 91.2
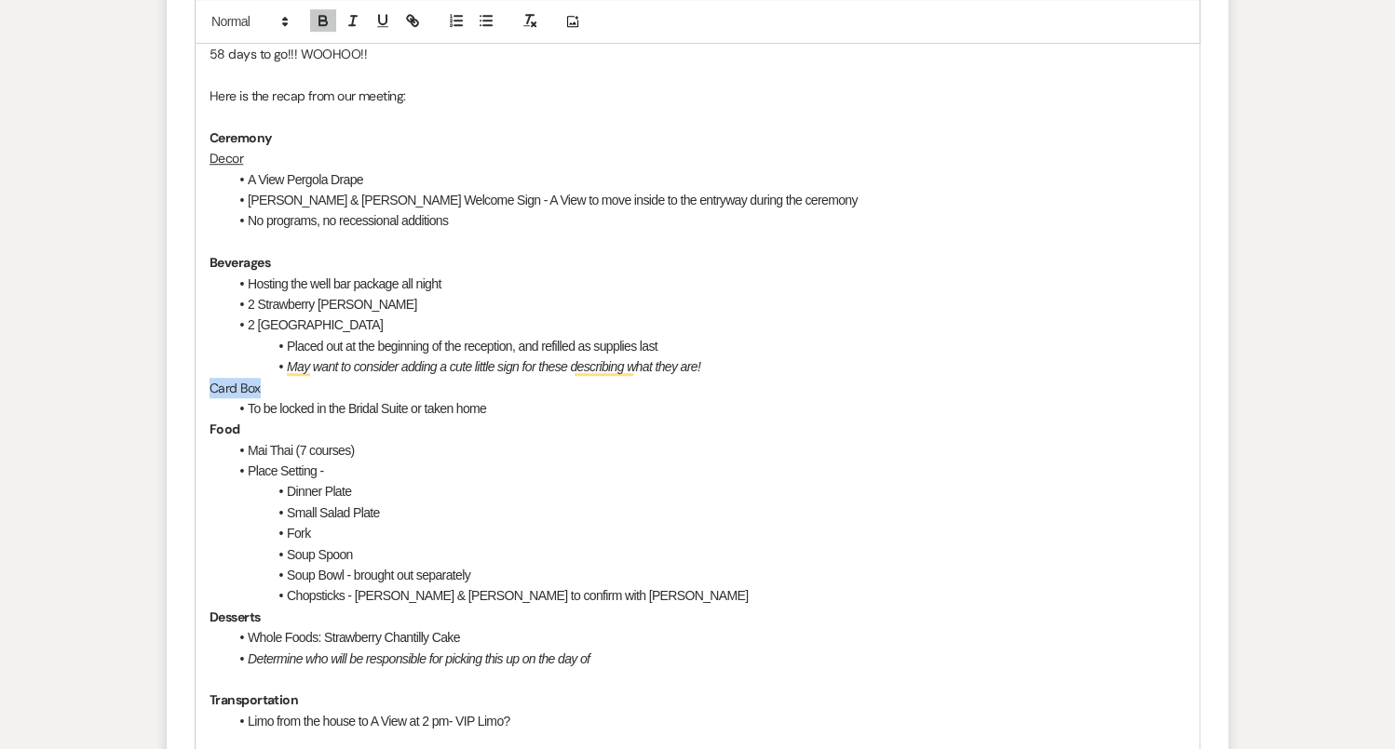
click at [181, 385] on form "New Message X Draft saved! Recipients* Planning Portal Users ( Amy Tran, Peter …" at bounding box center [697, 753] width 1061 height 2449
click at [313, 10] on button "button" at bounding box center [323, 21] width 26 height 22
click at [211, 386] on strong "Card Box" at bounding box center [236, 388] width 54 height 17
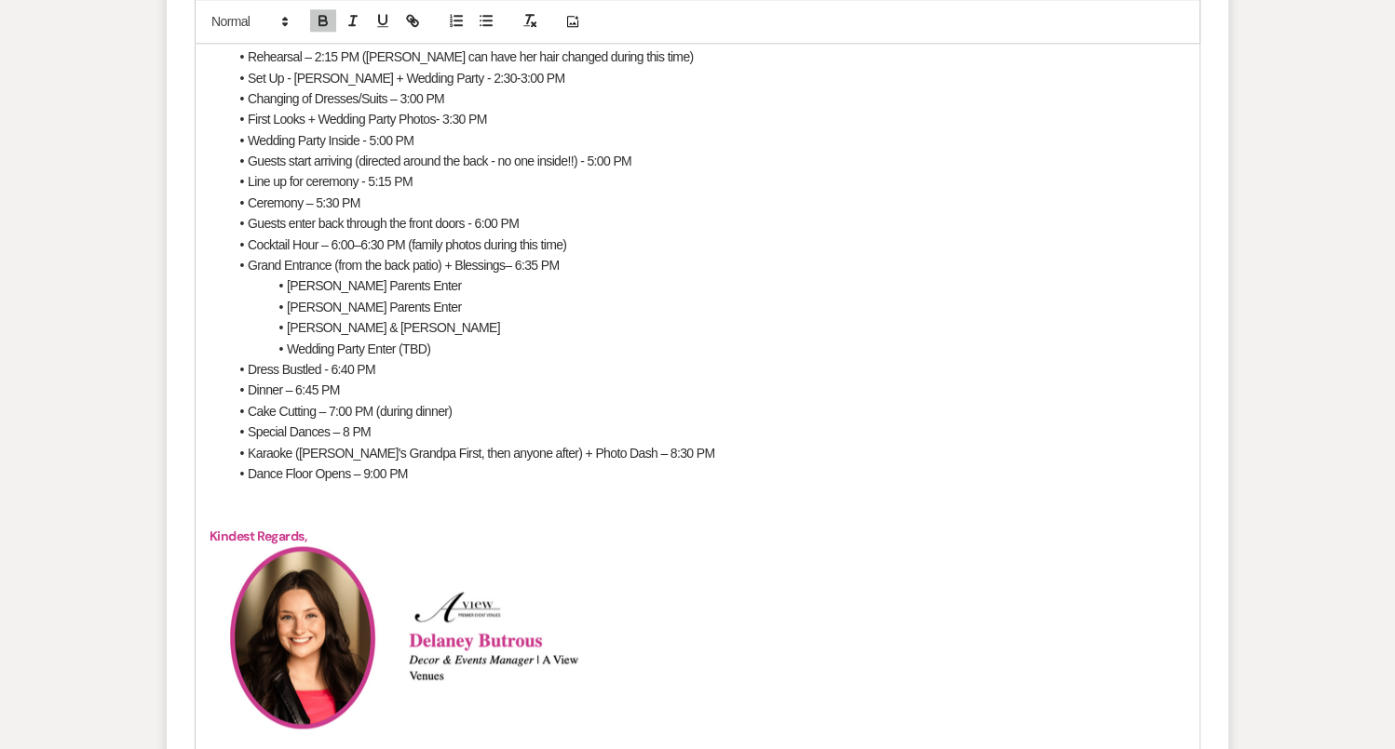
scroll to position [1912, 0]
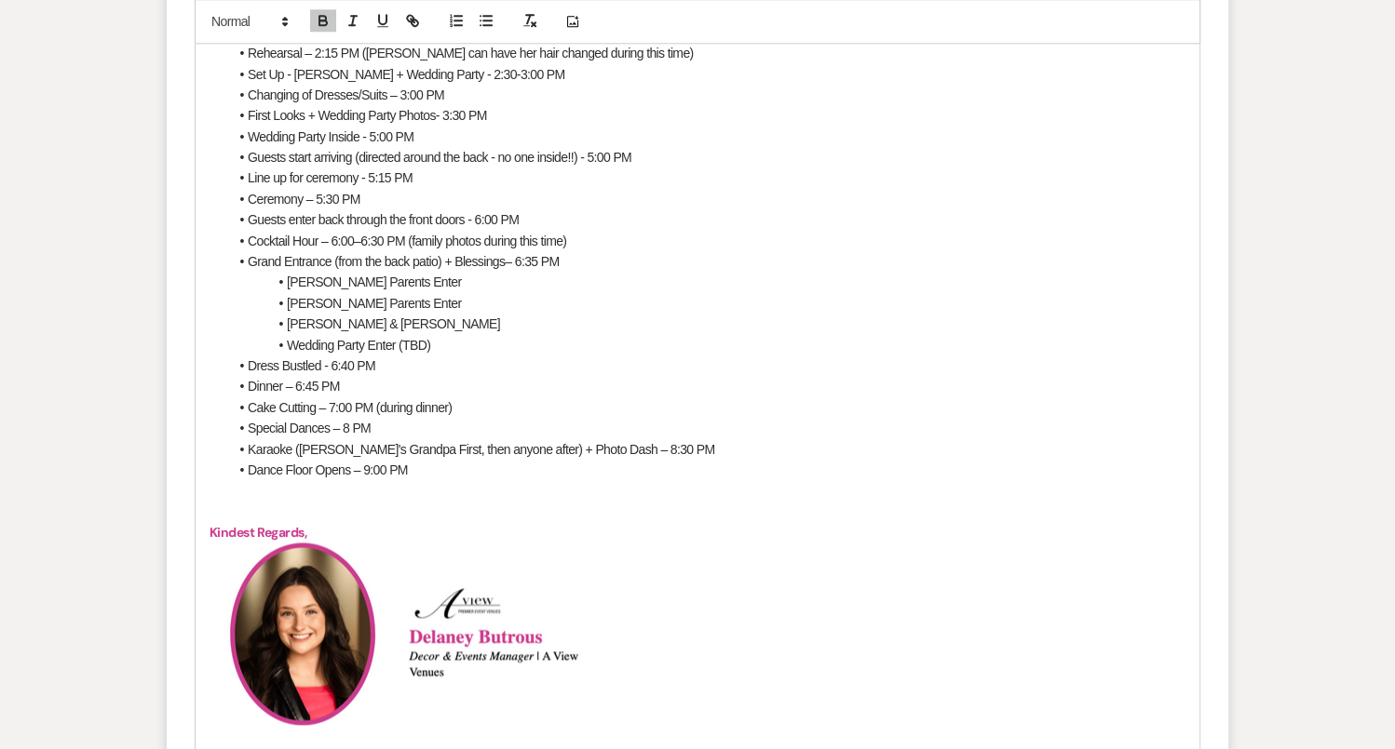
click at [430, 489] on p "To enrich screen reader interactions, please activate Accessibility in Grammarl…" at bounding box center [697, 490] width 976 height 20
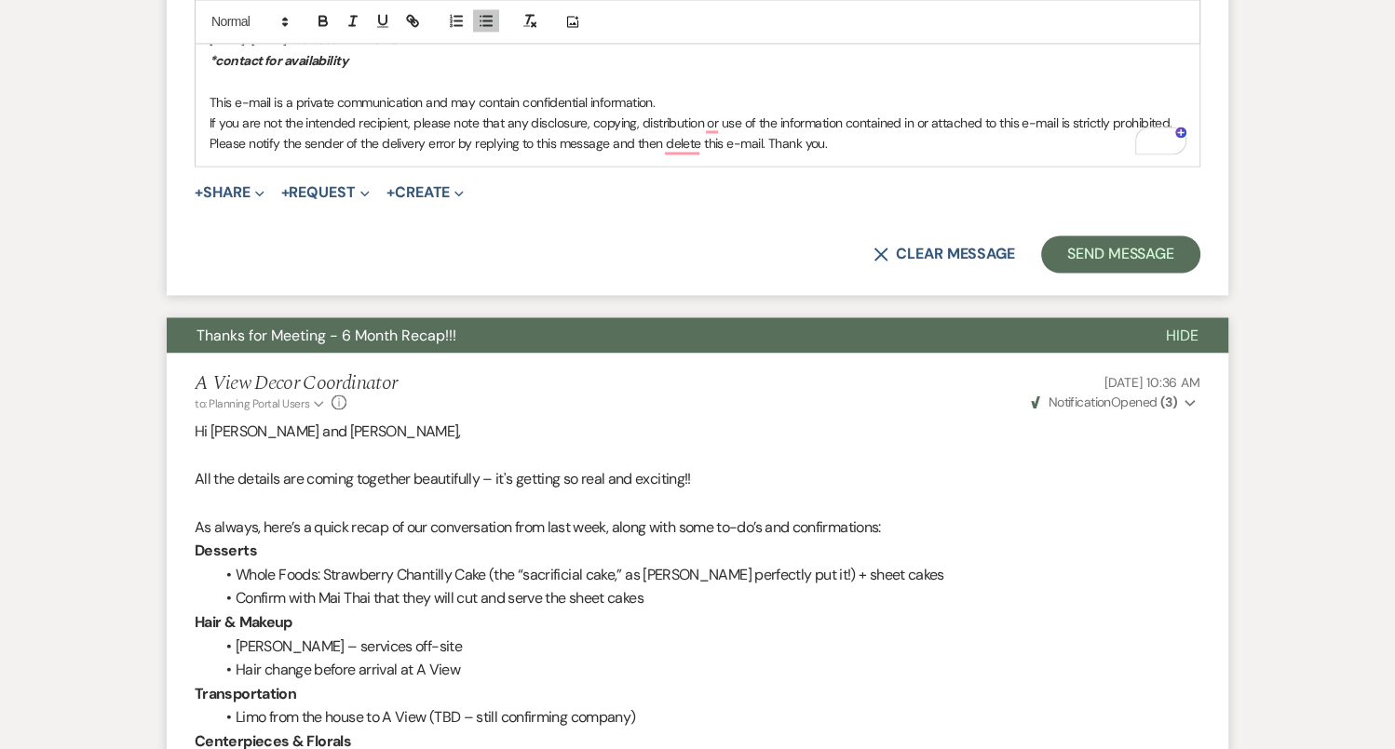
scroll to position [2760, 0]
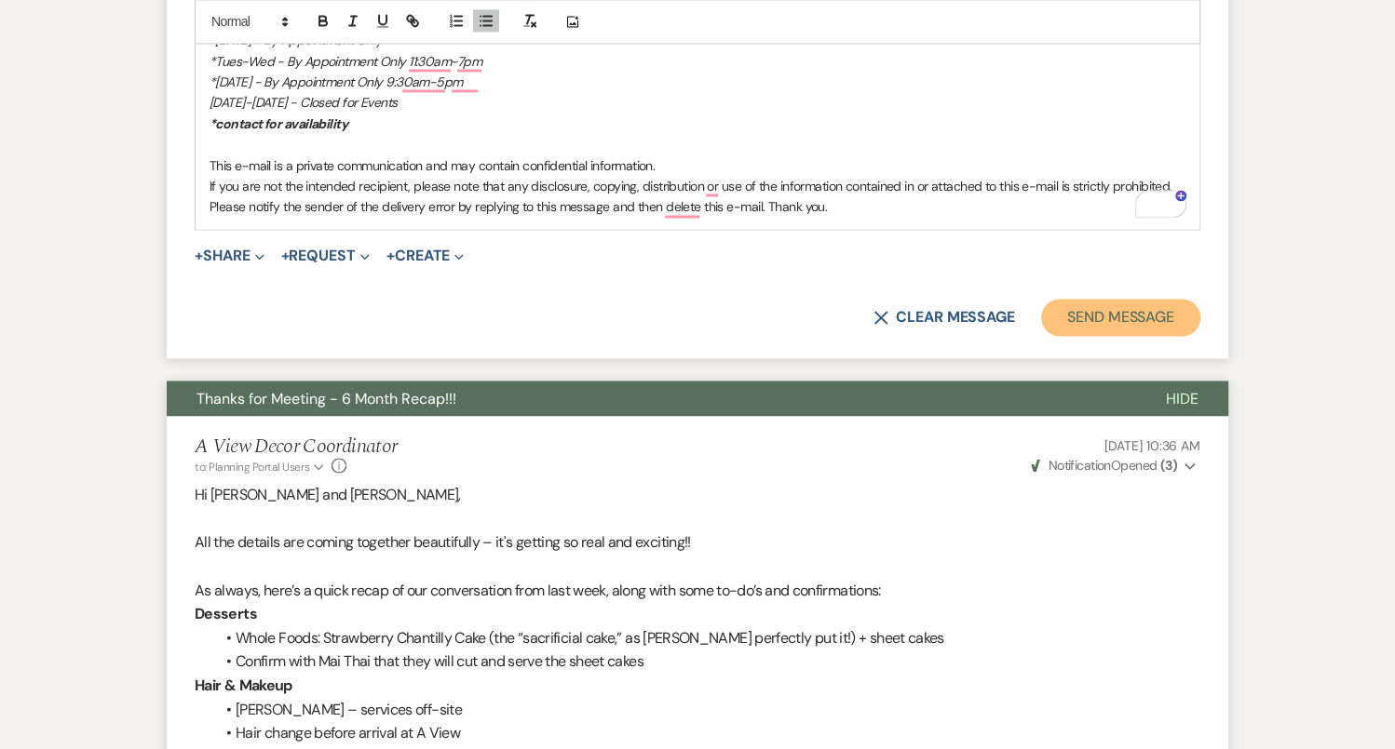
click at [1079, 321] on button "Send Message" at bounding box center [1120, 317] width 159 height 37
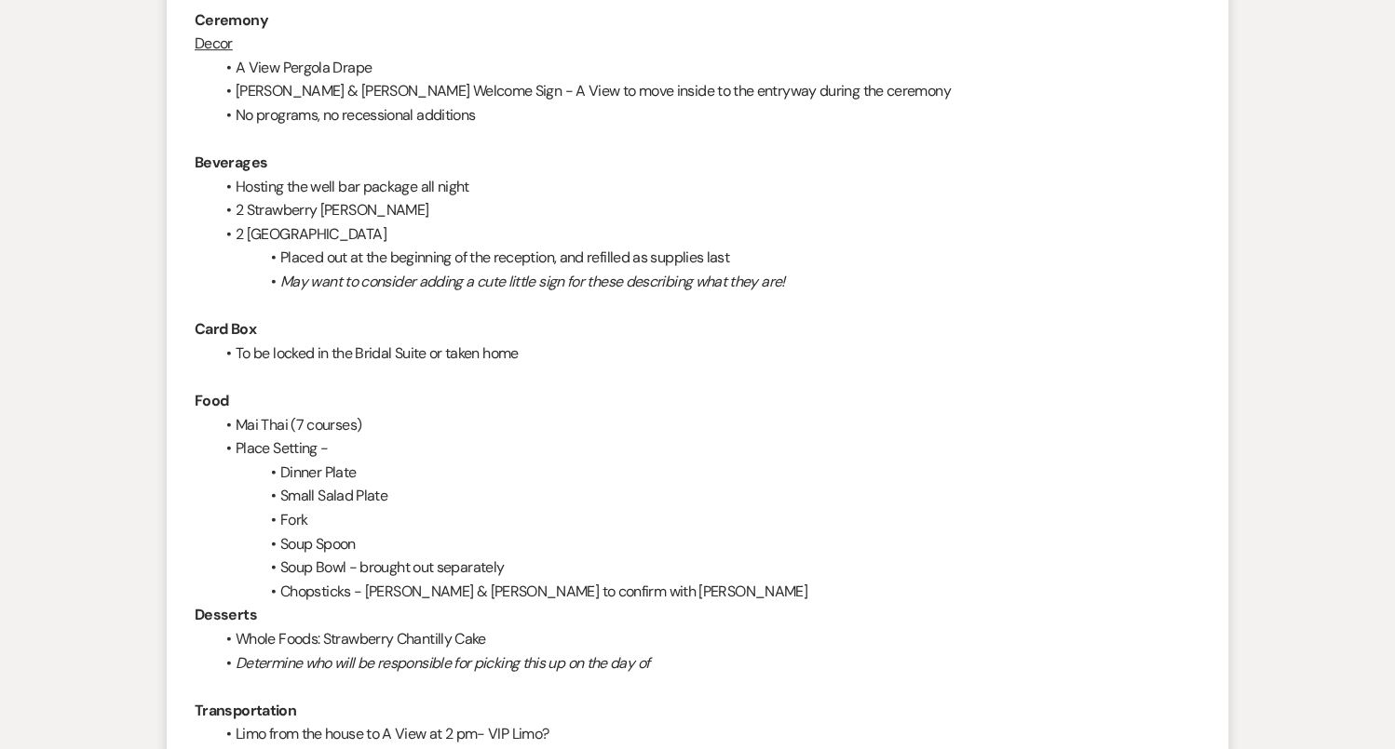
scroll to position [0, 0]
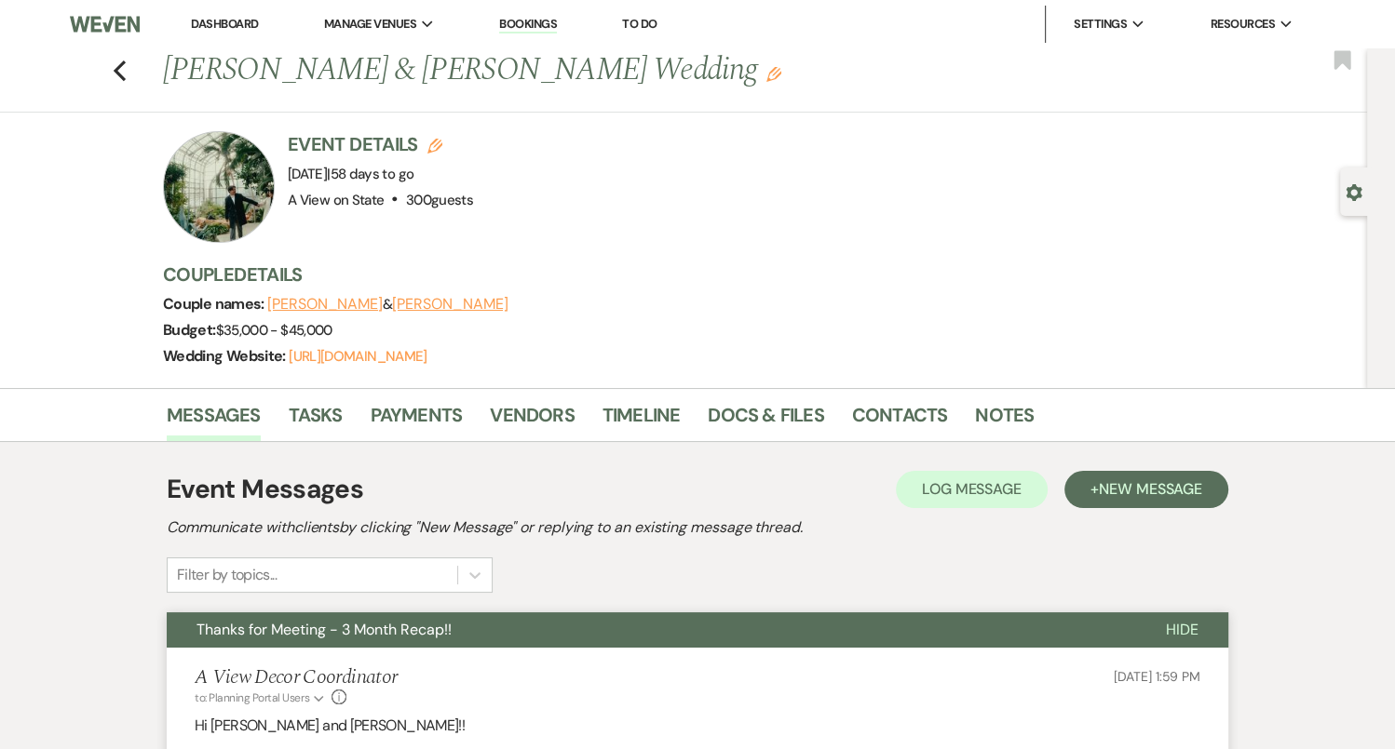
click at [115, 48] on div "Previous Amy Tran & Peter Nguyen's Wedding Edit Bookmark" at bounding box center [679, 80] width 1376 height 64
click at [123, 80] on icon "Previous" at bounding box center [120, 71] width 14 height 22
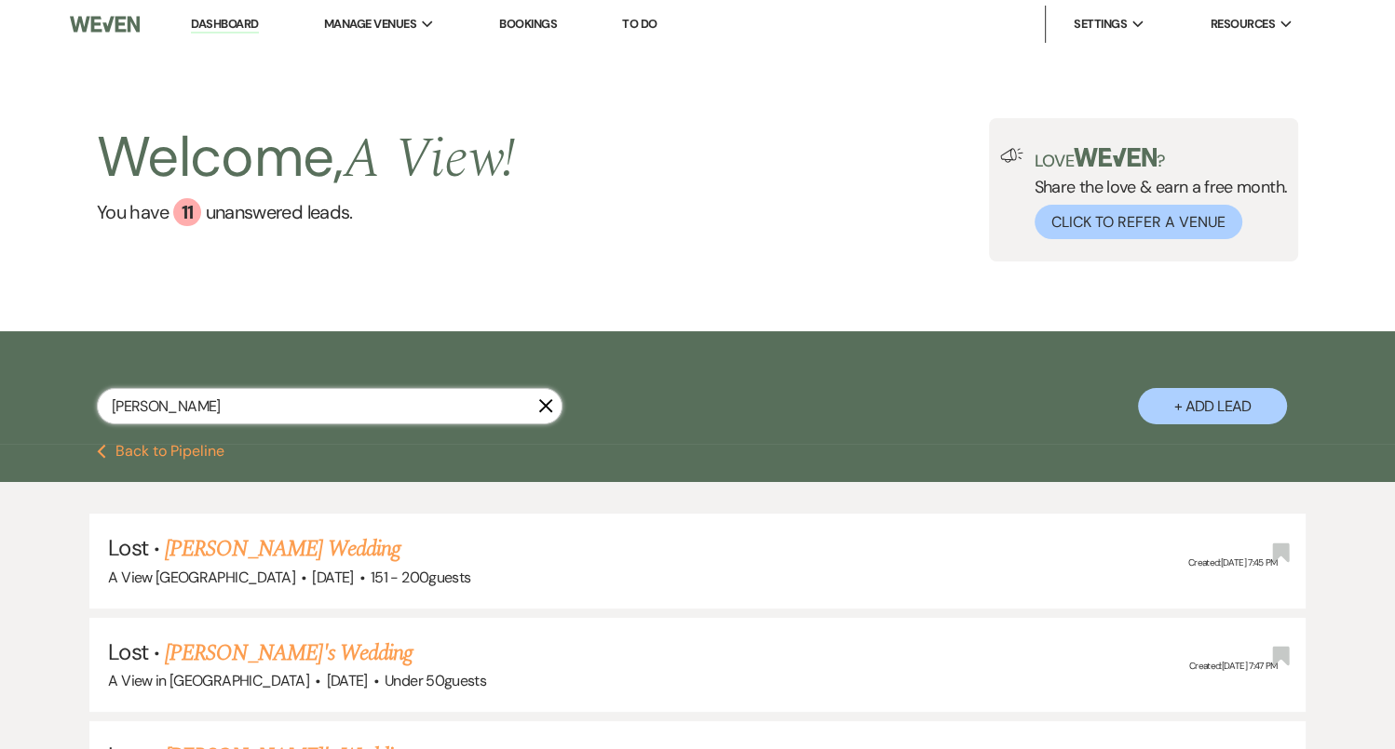
click at [228, 409] on input "amy tran" at bounding box center [329, 406] width 465 height 36
type input "kathleen vill"
click at [210, 403] on input "kathleen vill" at bounding box center [329, 406] width 465 height 36
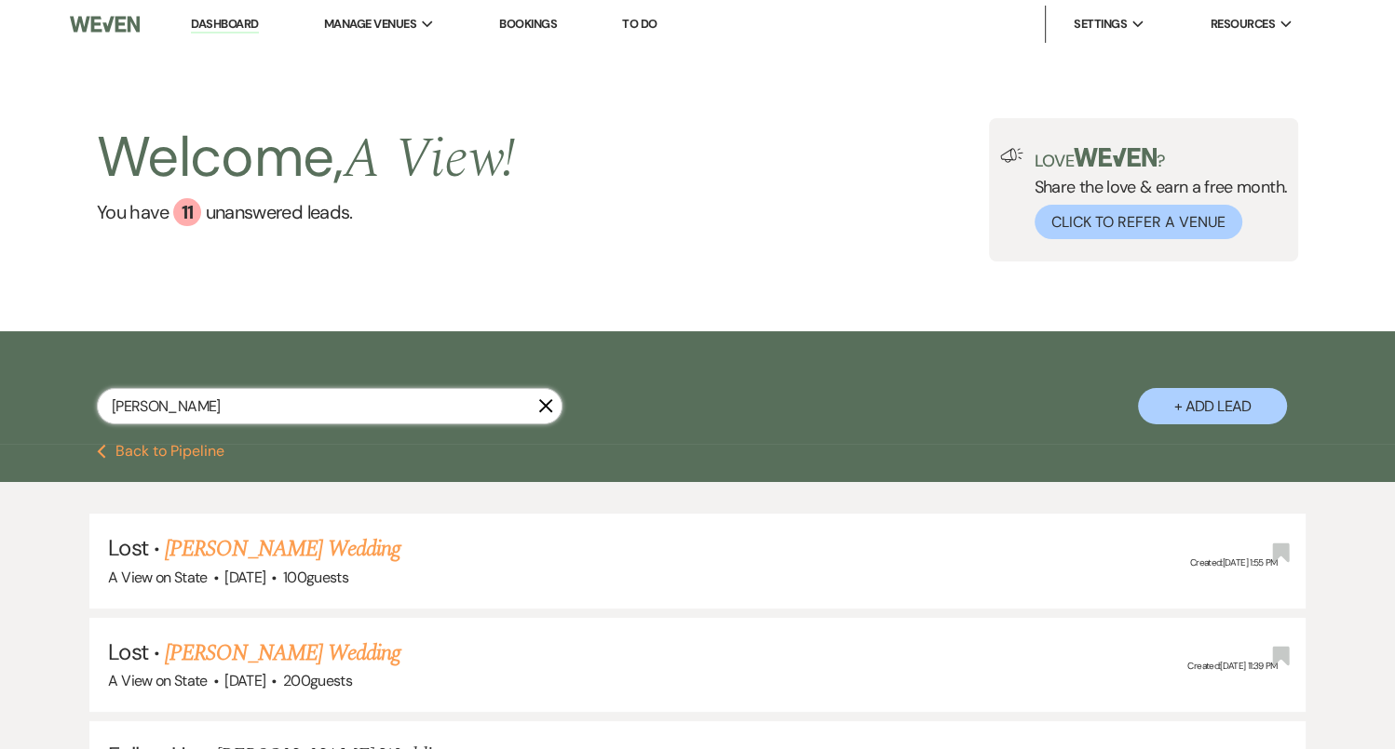
click at [210, 403] on input "kathleen vill" at bounding box center [329, 406] width 465 height 36
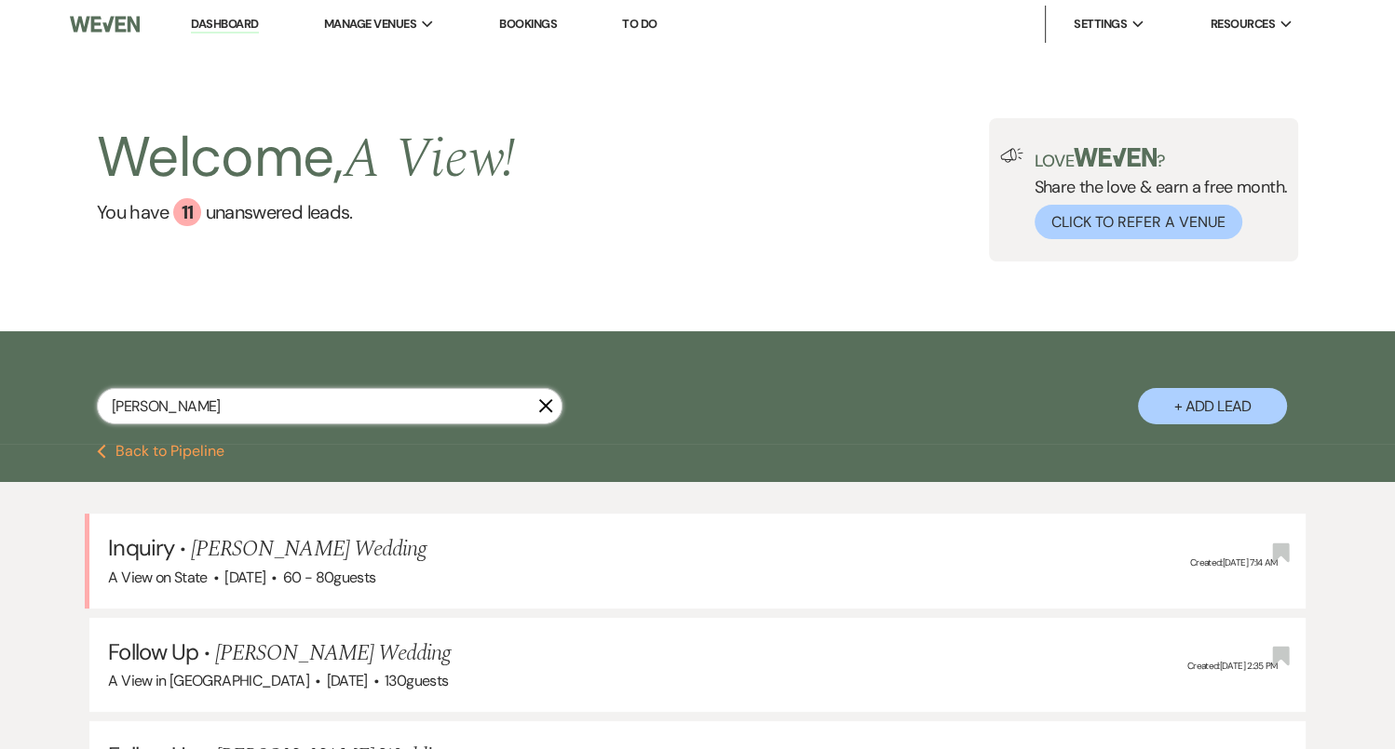
click at [236, 417] on input "lauren frank" at bounding box center [329, 406] width 465 height 36
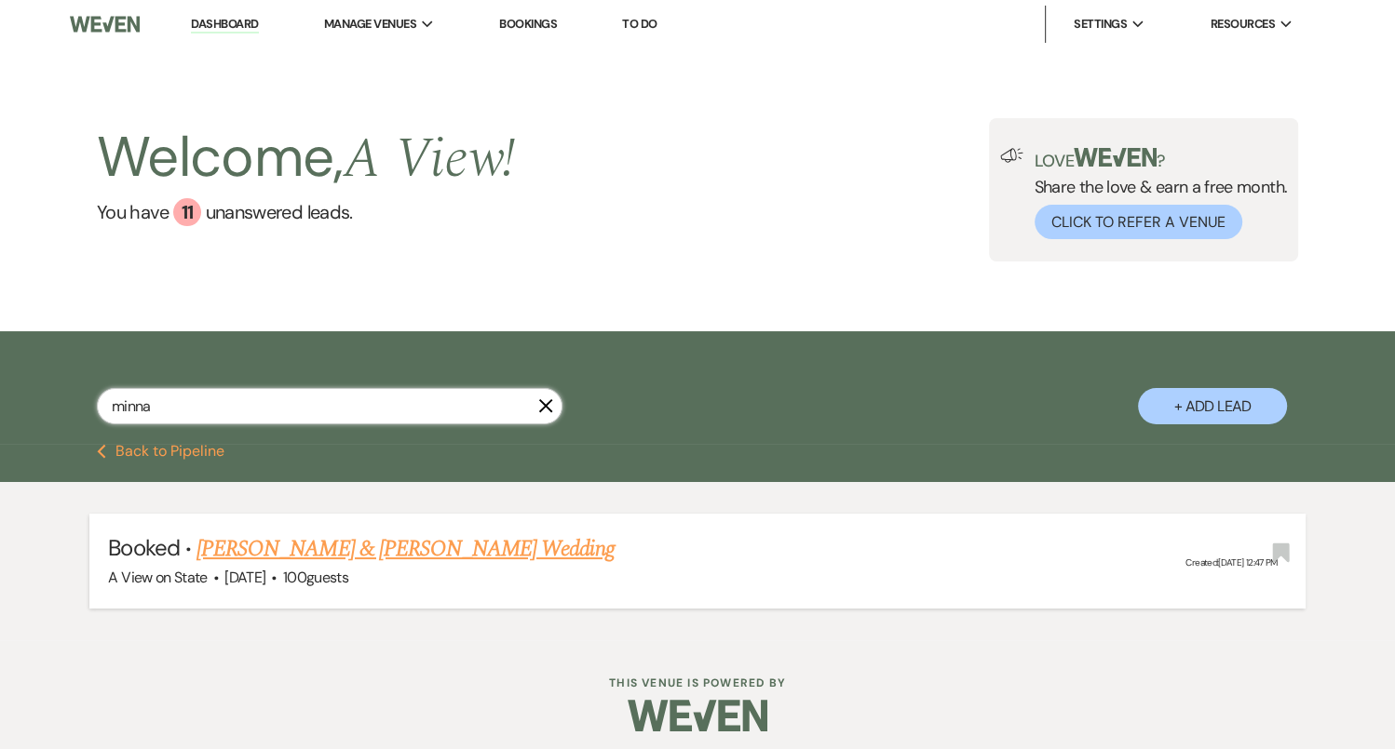
type input "minna"
click at [413, 559] on link "Minna Martin & Ryan Narducci's Wedding" at bounding box center [404, 549] width 417 height 34
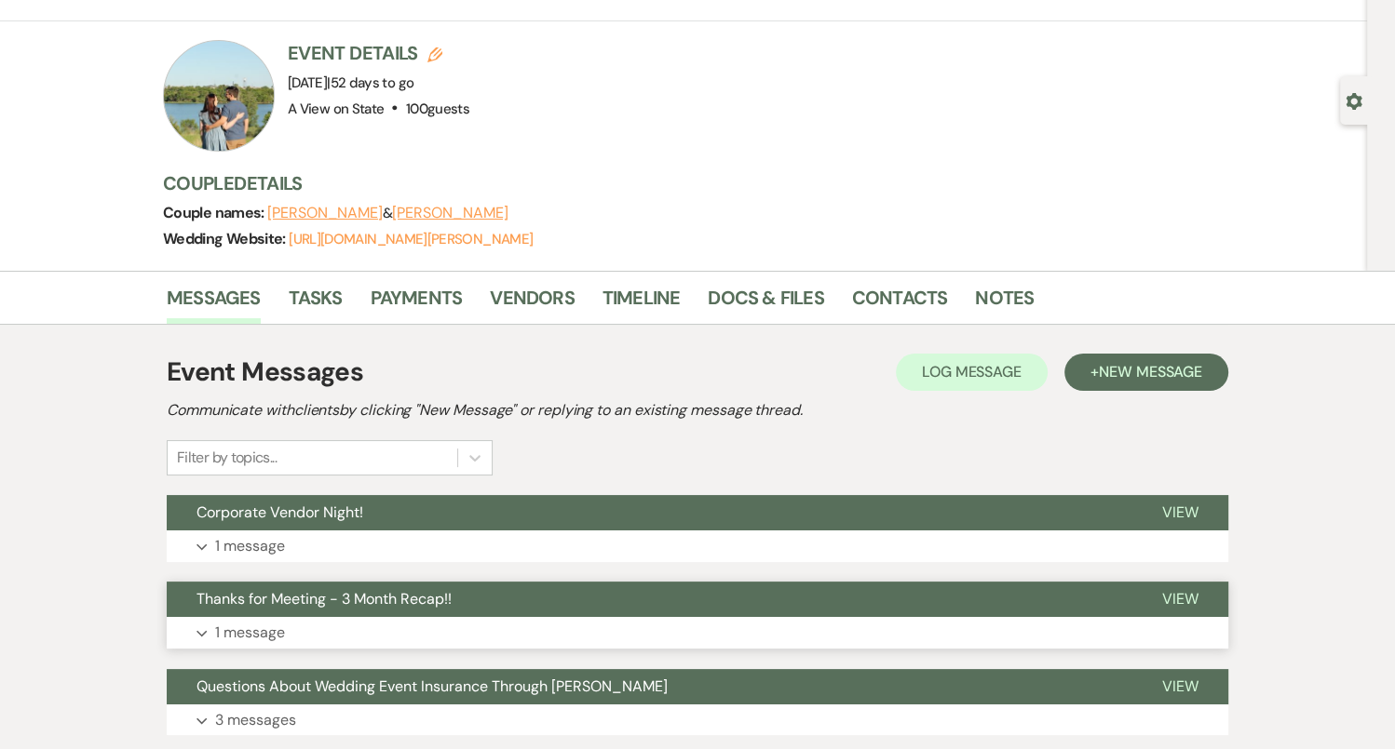
click at [431, 613] on button "Thanks for Meeting - 3 Month Recap!!" at bounding box center [649, 599] width 965 height 35
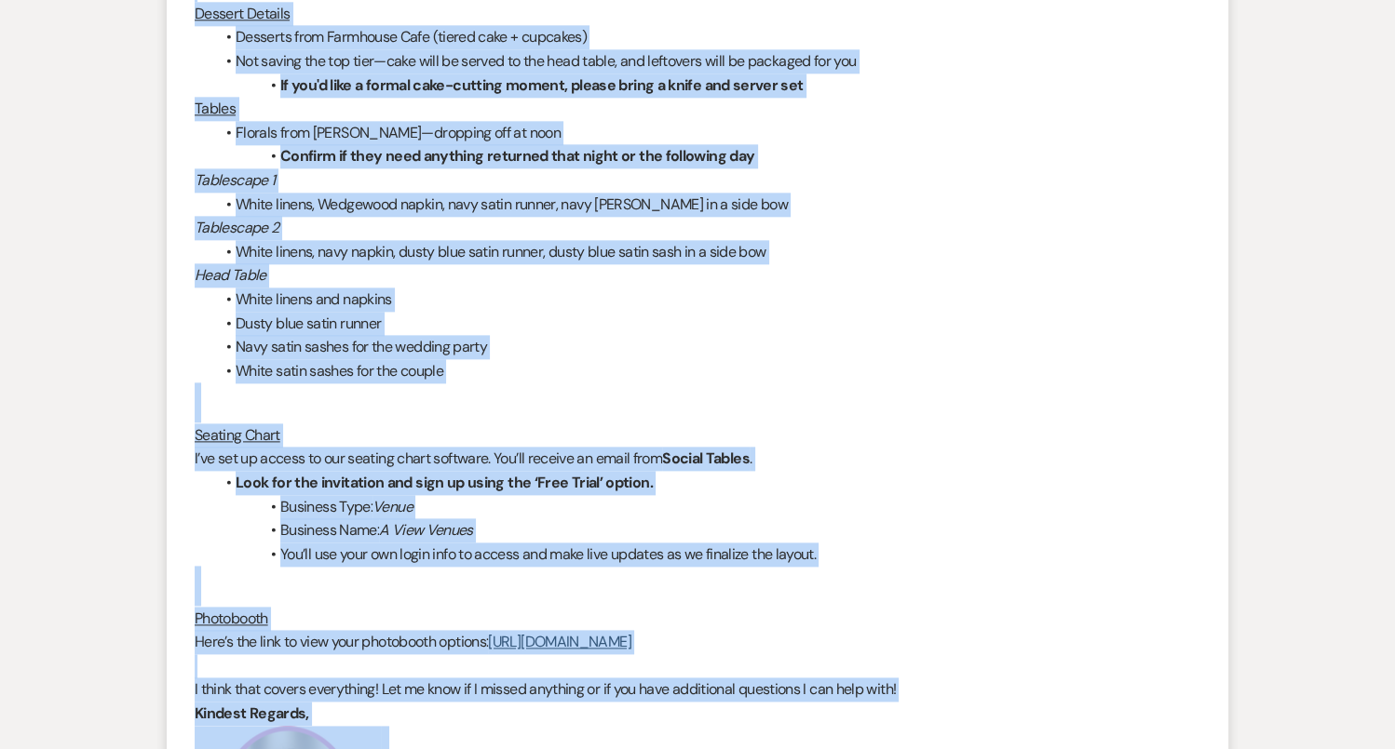
scroll to position [2055, 0]
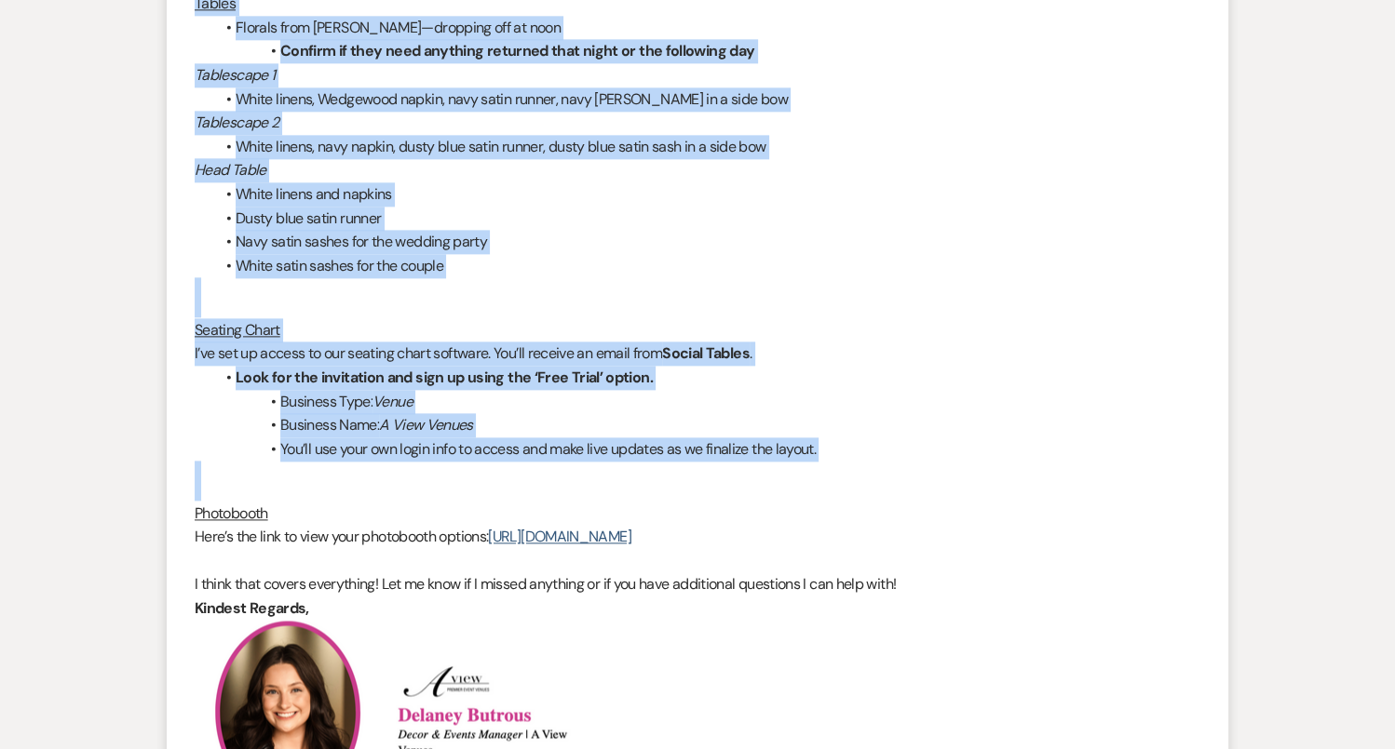
drag, startPoint x: 187, startPoint y: 183, endPoint x: 863, endPoint y: 477, distance: 736.7
copy div "Hi Minna and Ryan, Thank you so much for coming in the other day! We’re getting…"
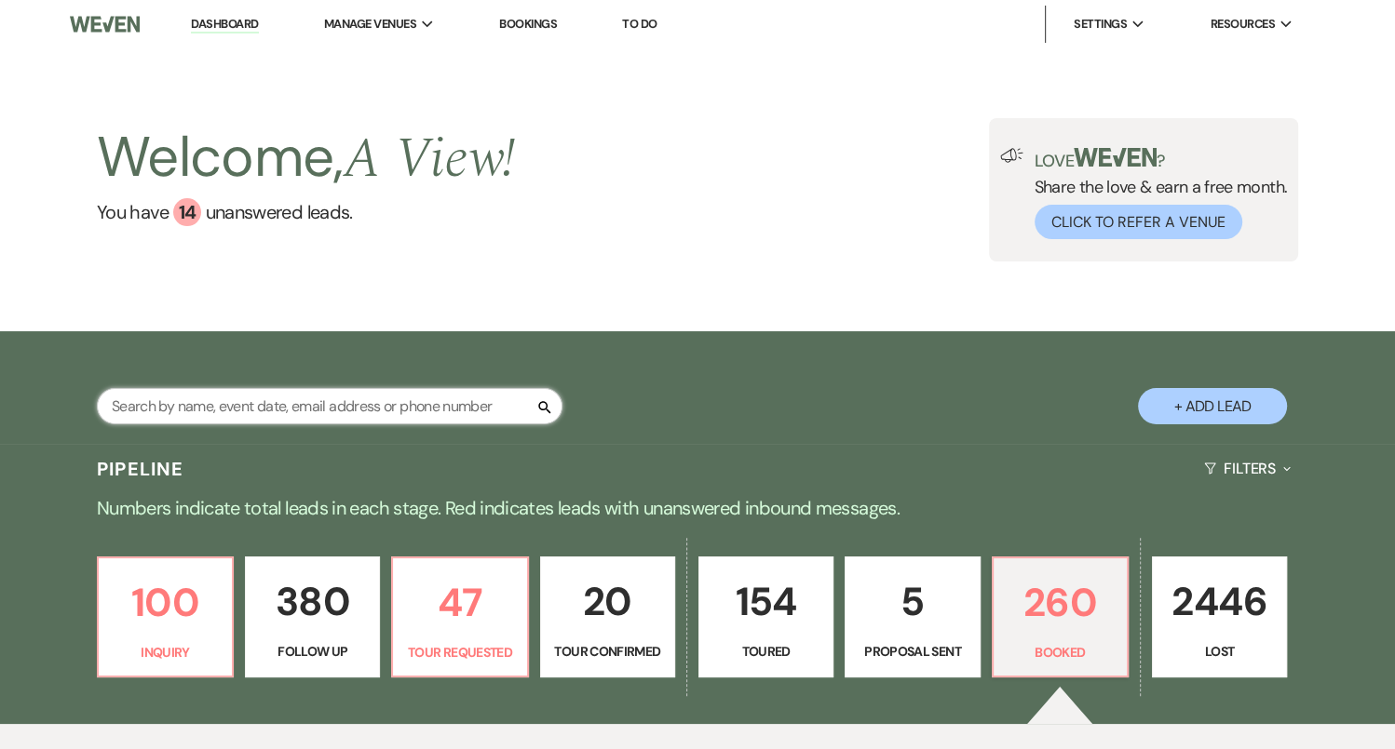
click at [426, 401] on input "text" at bounding box center [329, 406] width 465 height 36
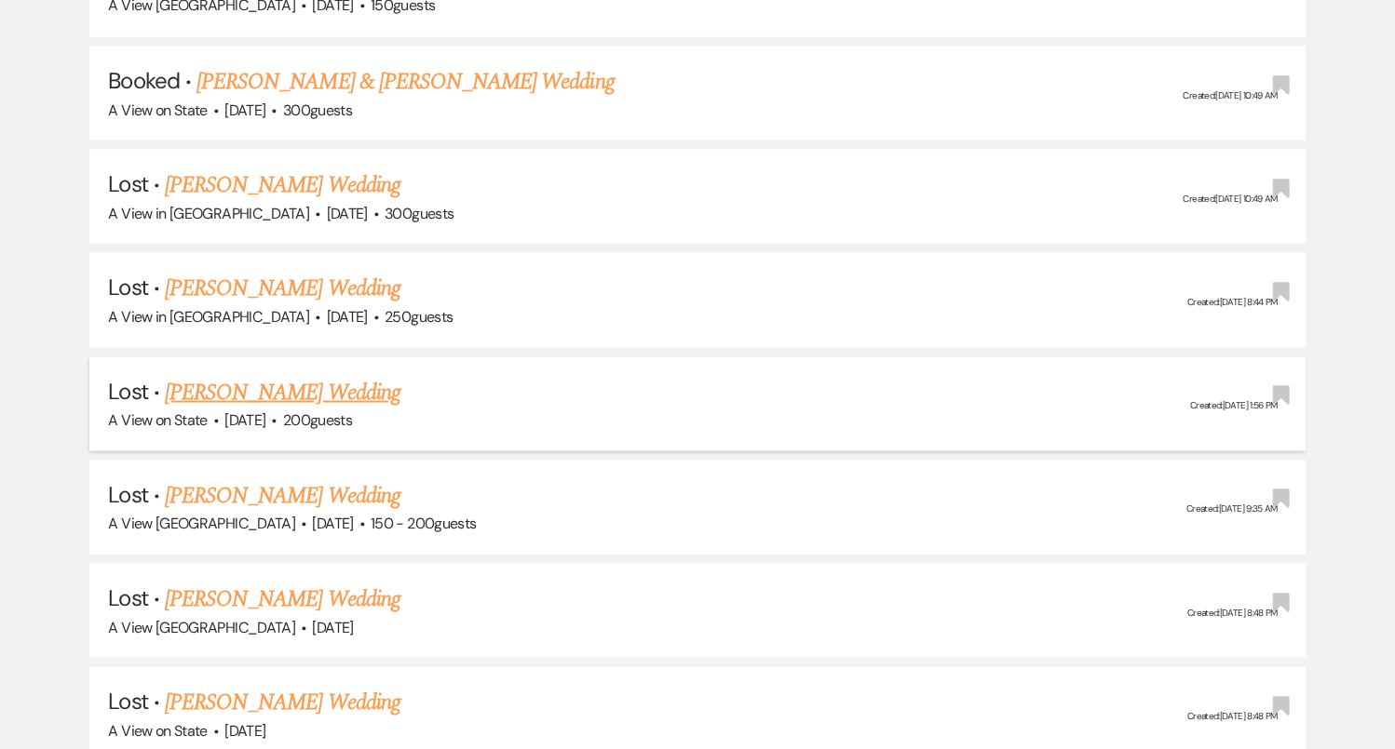
scroll to position [2679, 0]
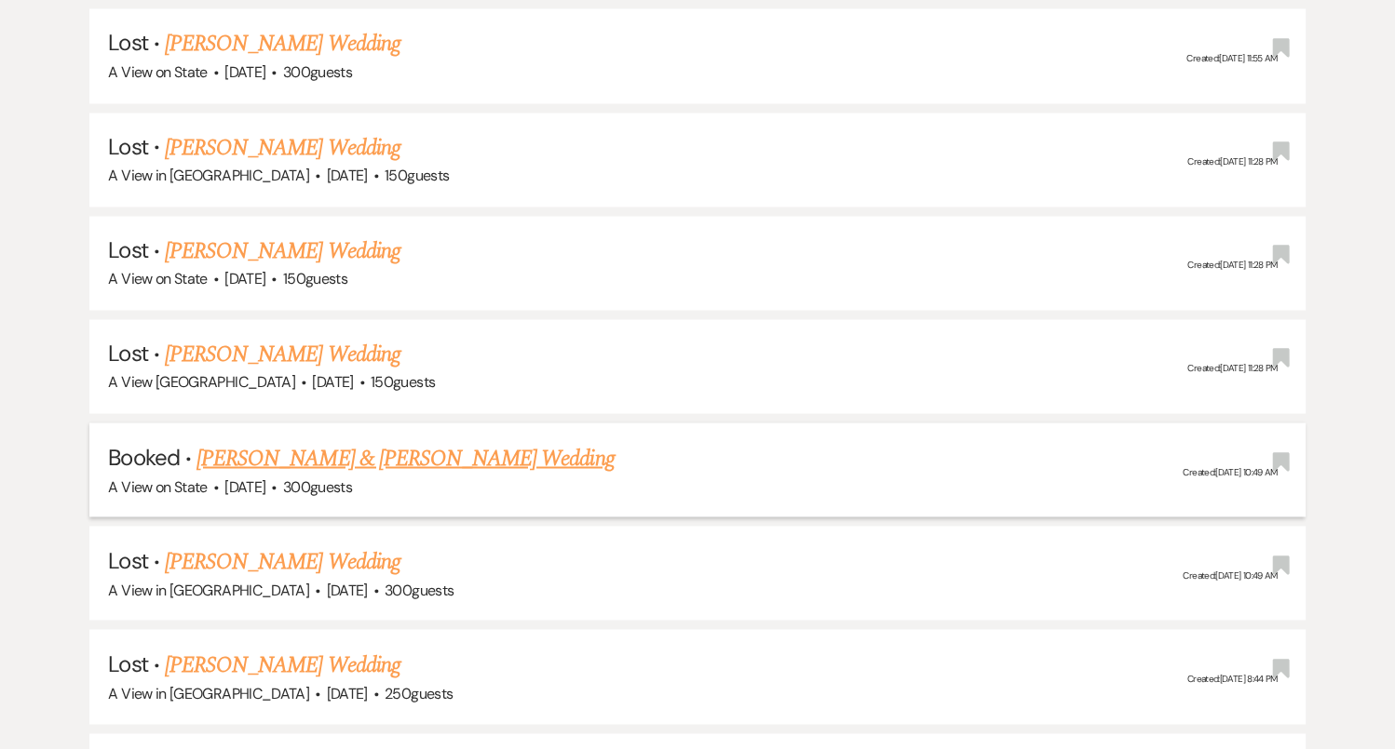
type input "[PERSON_NAME]"
click at [377, 441] on link "[PERSON_NAME] & [PERSON_NAME] Wedding" at bounding box center [404, 458] width 417 height 34
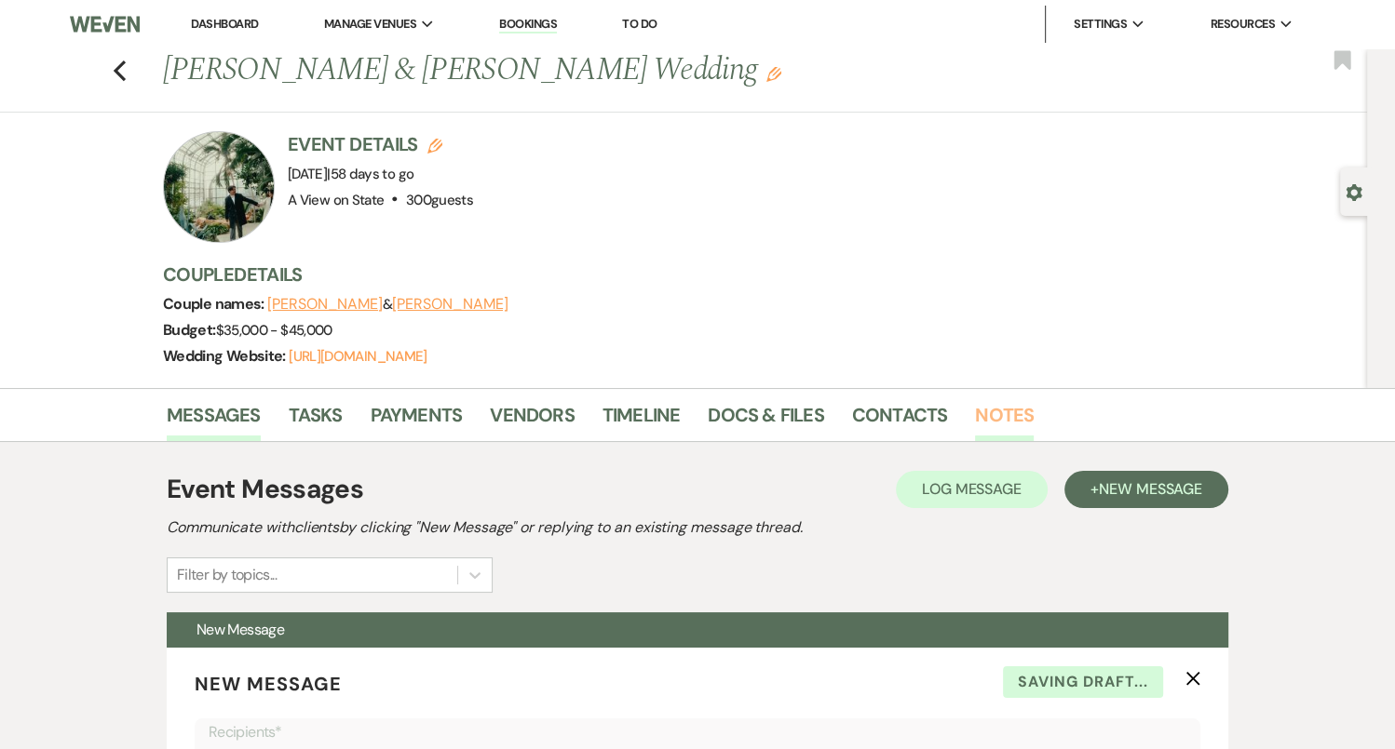
click at [982, 411] on link "Notes" at bounding box center [1004, 420] width 59 height 41
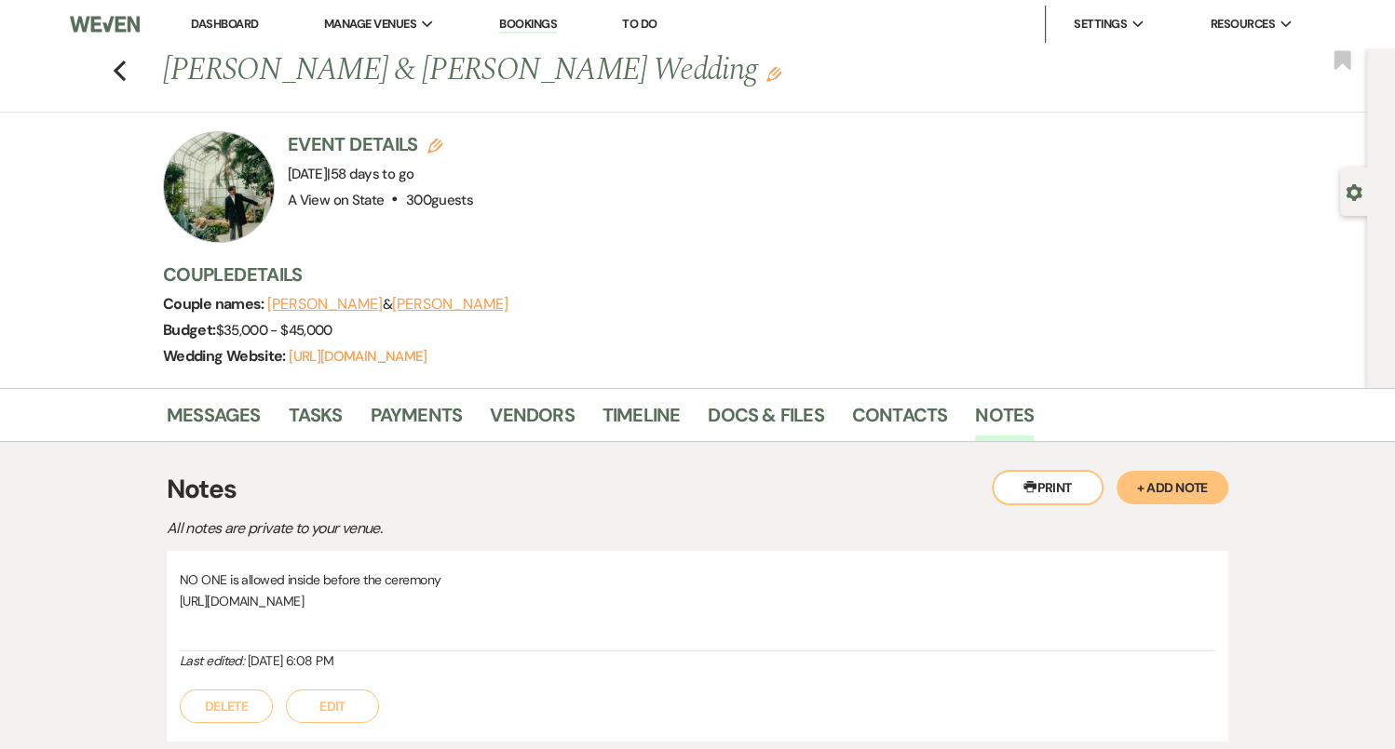
drag, startPoint x: 180, startPoint y: 599, endPoint x: 1089, endPoint y: 620, distance: 909.8
click at [1090, 612] on p "[URL][DOMAIN_NAME]" at bounding box center [697, 601] width 1035 height 20
copy p "[URL][DOMAIN_NAME]"
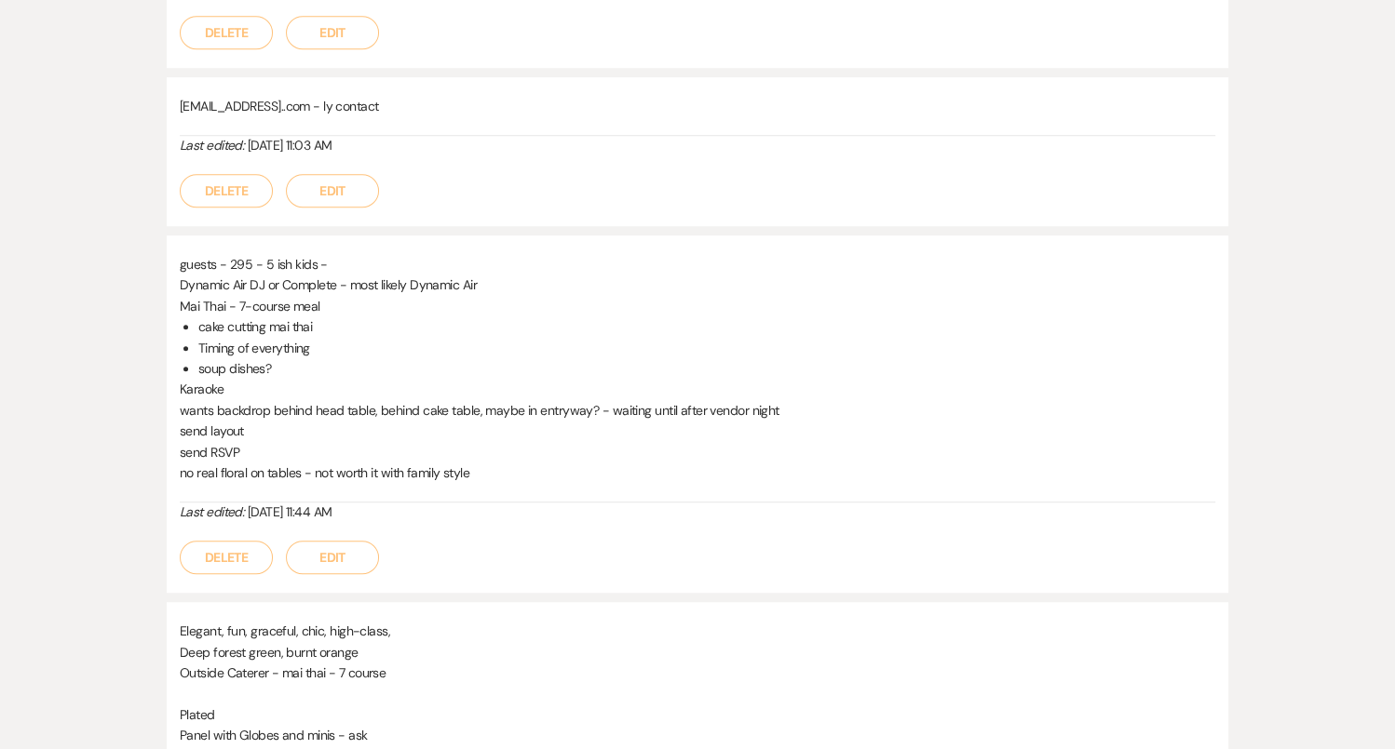
scroll to position [944, 0]
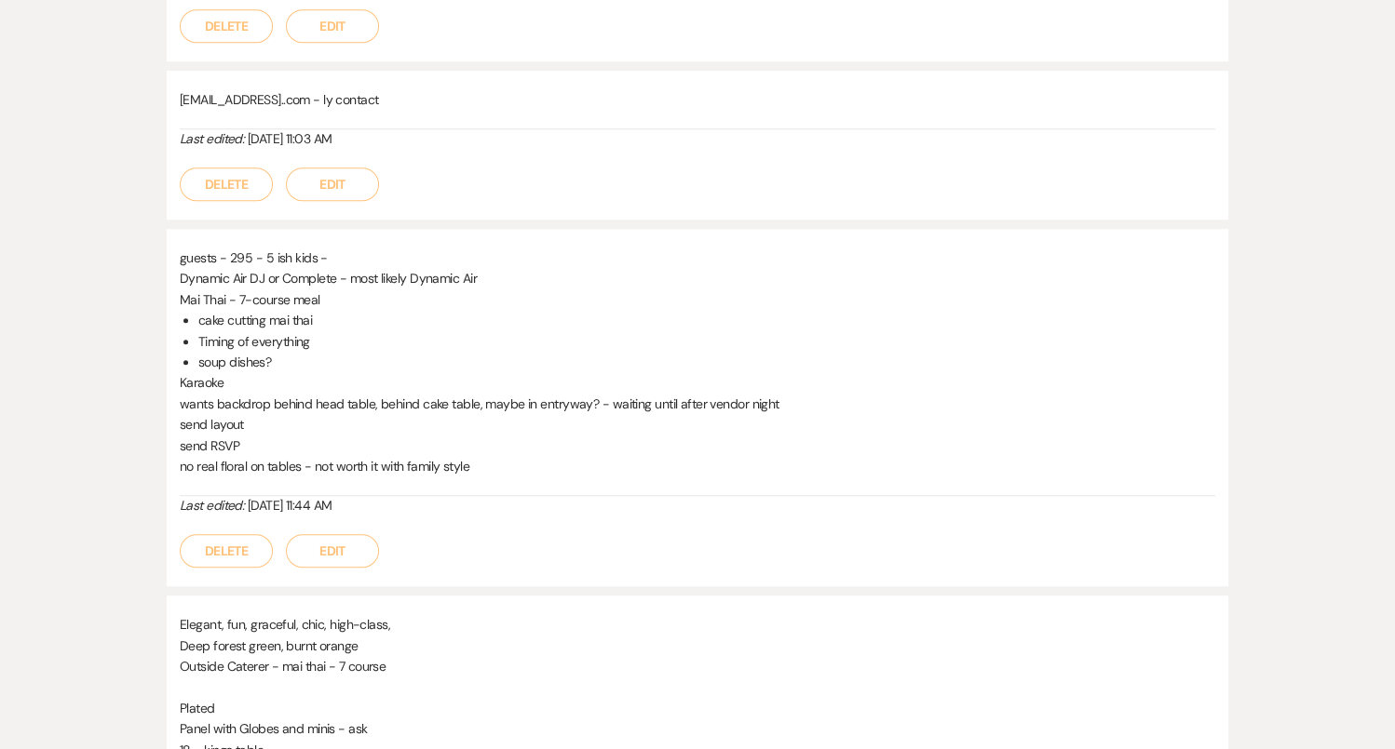
click at [607, 145] on div "Last edited: [DATE] 11:03 AM" at bounding box center [697, 139] width 1035 height 20
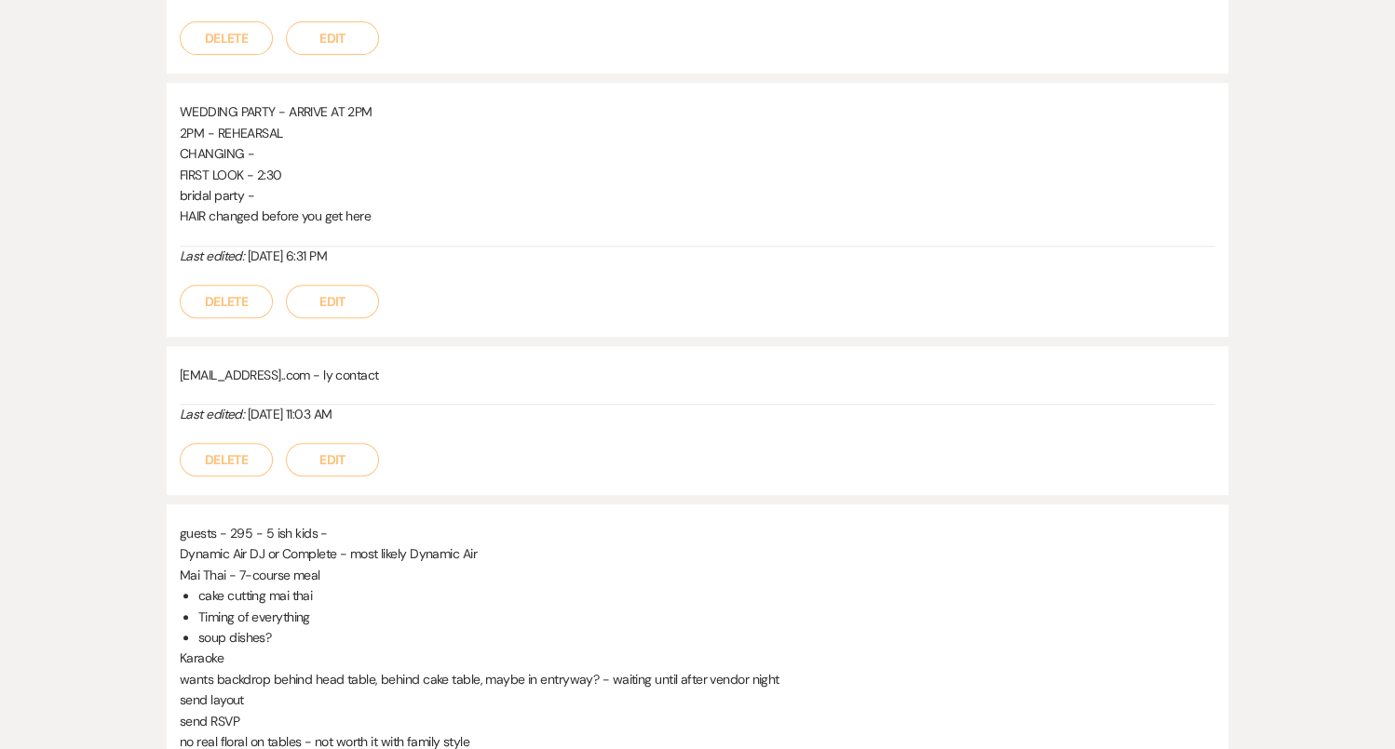
scroll to position [741, 0]
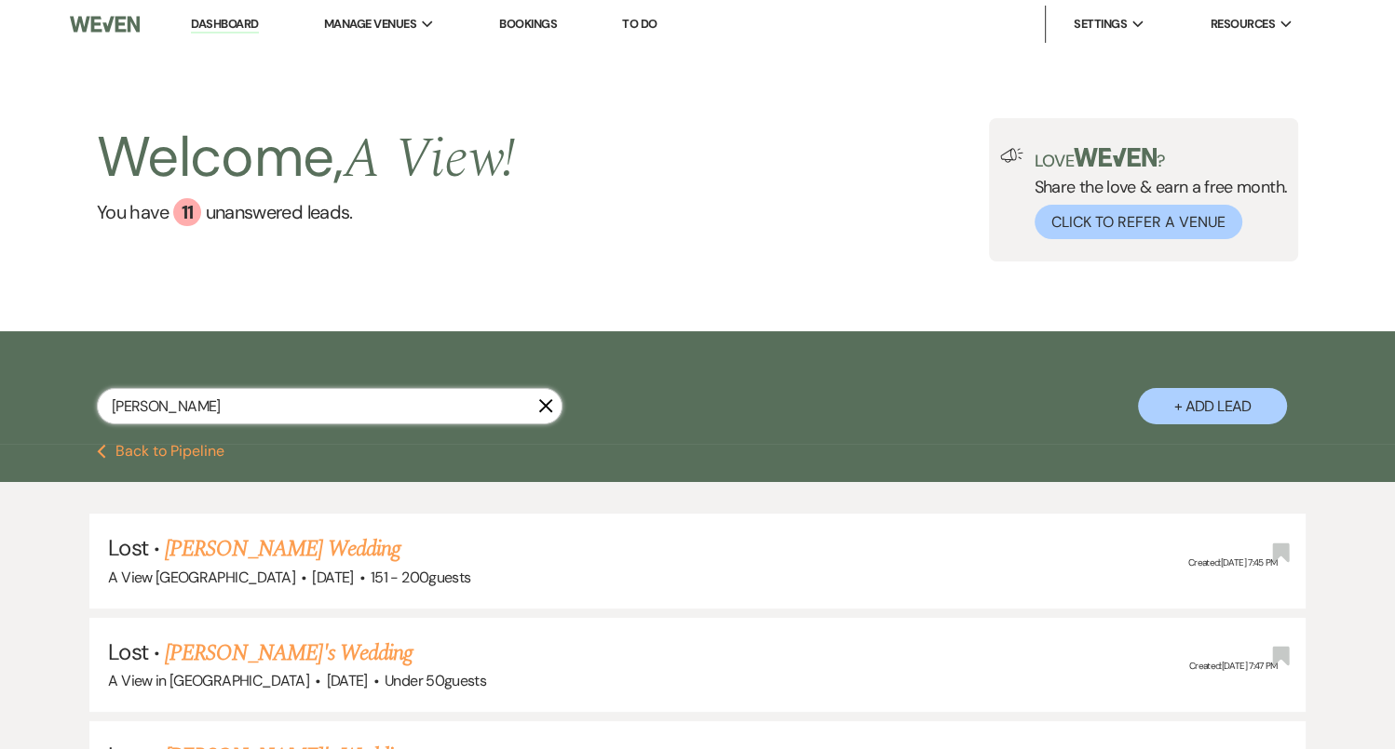
click at [276, 421] on input "[PERSON_NAME]" at bounding box center [329, 406] width 465 height 36
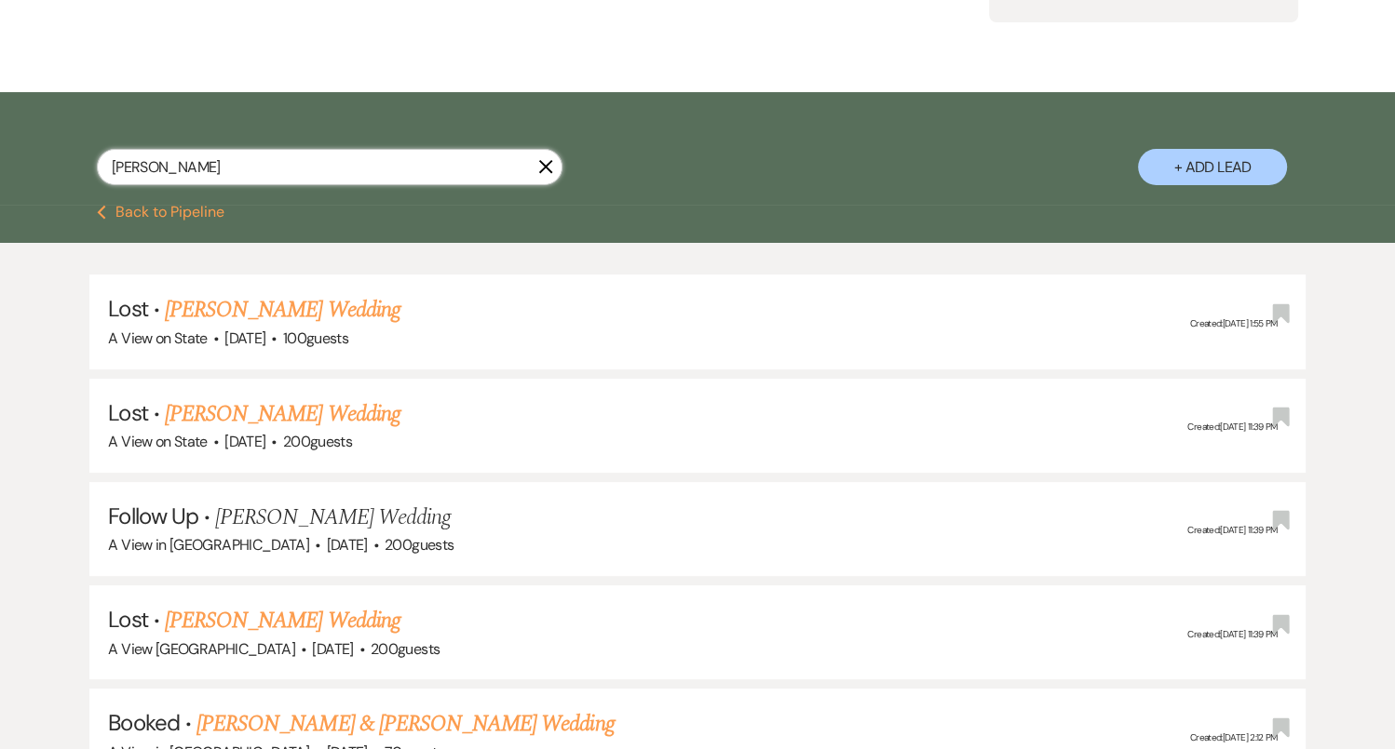
scroll to position [522, 0]
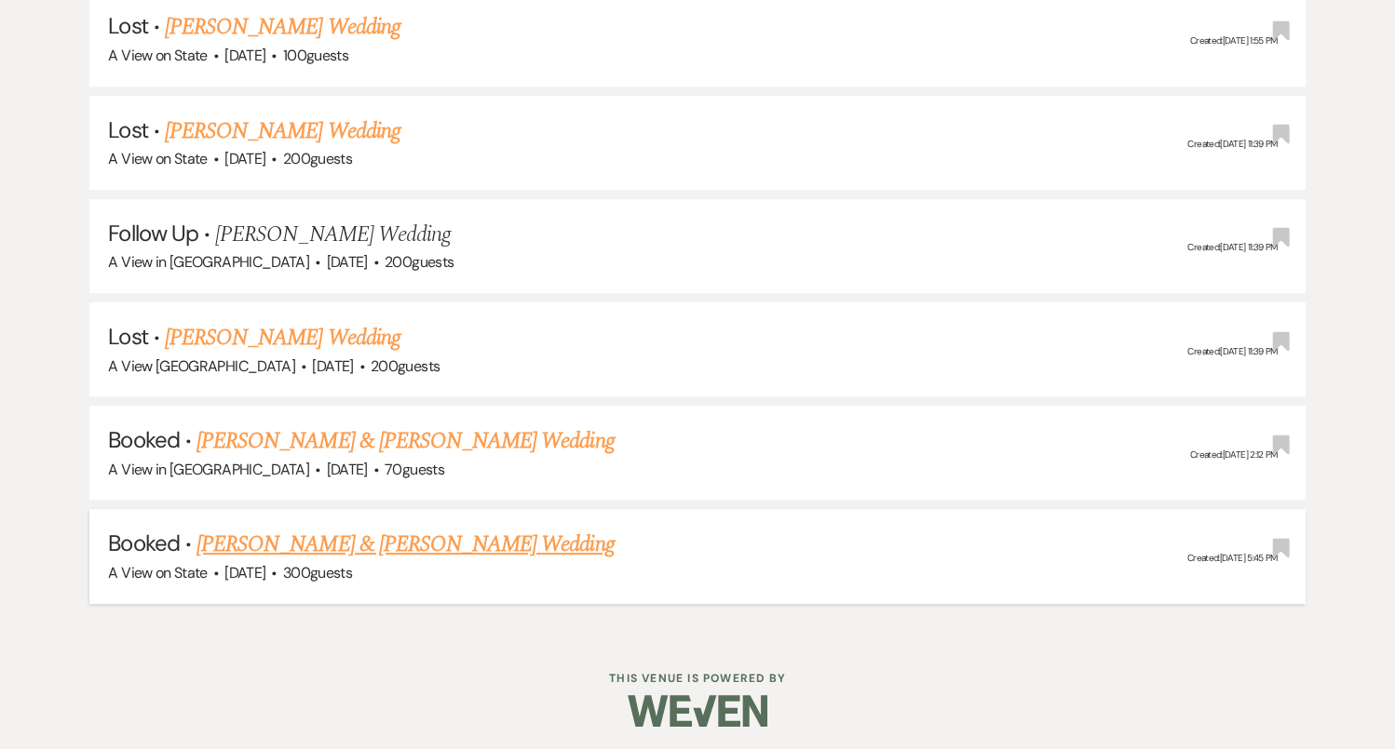
type input "[PERSON_NAME]"
click at [485, 545] on link "[PERSON_NAME] & [PERSON_NAME] Wedding" at bounding box center [404, 545] width 417 height 34
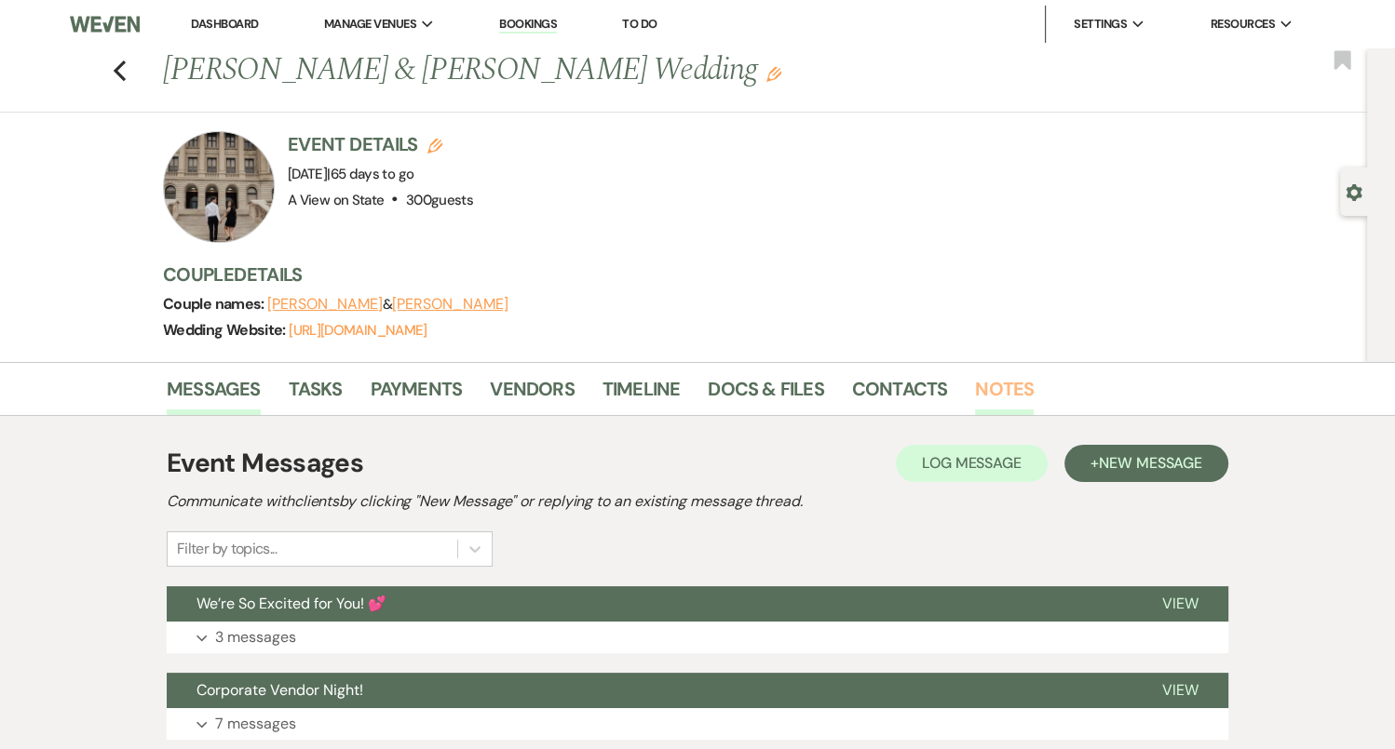
click at [983, 382] on link "Notes" at bounding box center [1004, 394] width 59 height 41
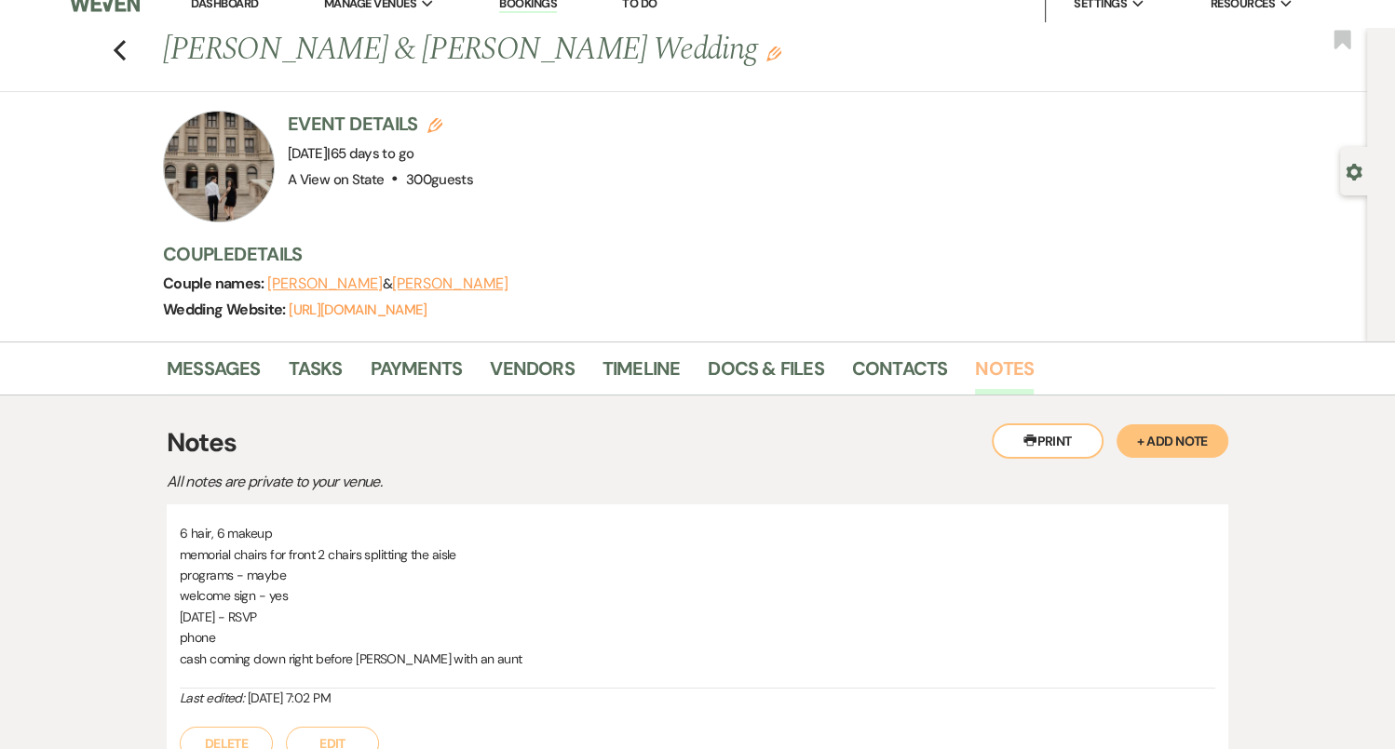
scroll to position [20, 0]
click at [249, 373] on link "Messages" at bounding box center [214, 375] width 94 height 41
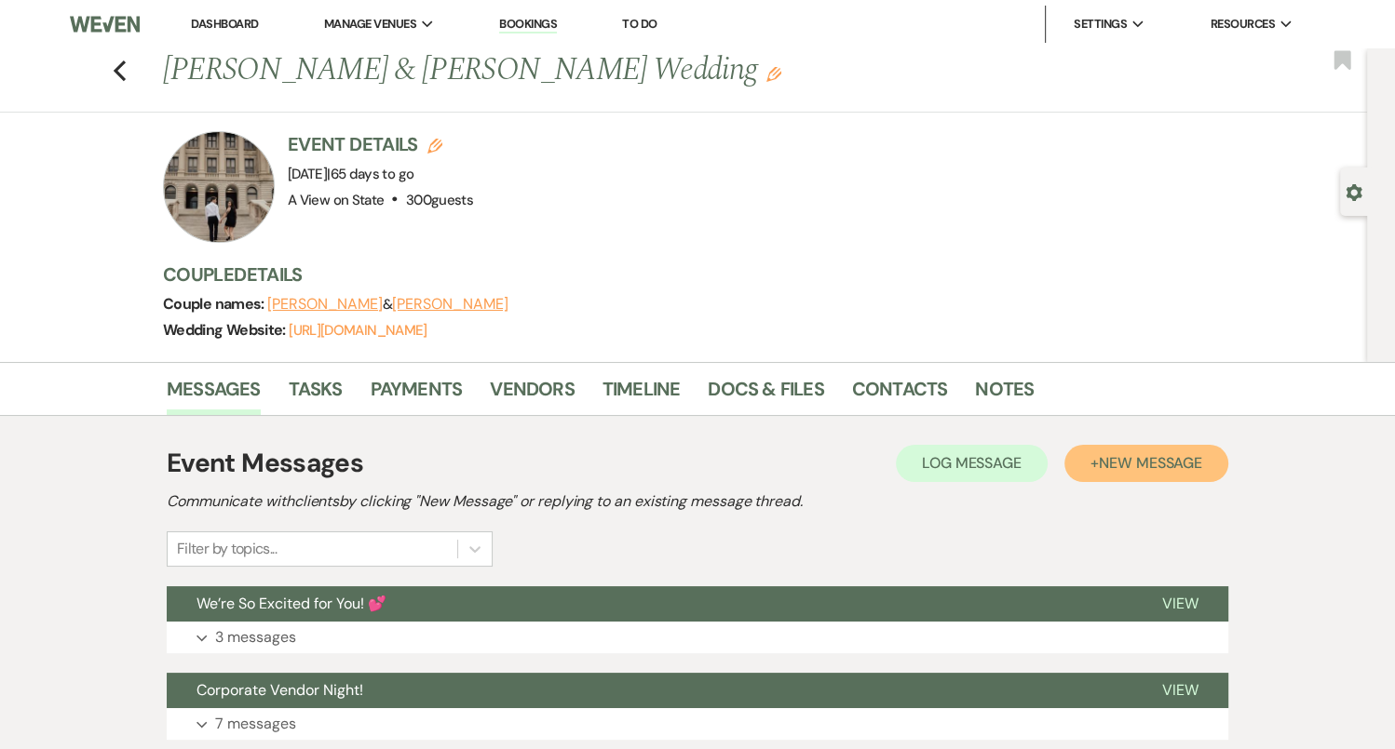
click at [1149, 464] on span "New Message" at bounding box center [1149, 463] width 103 height 20
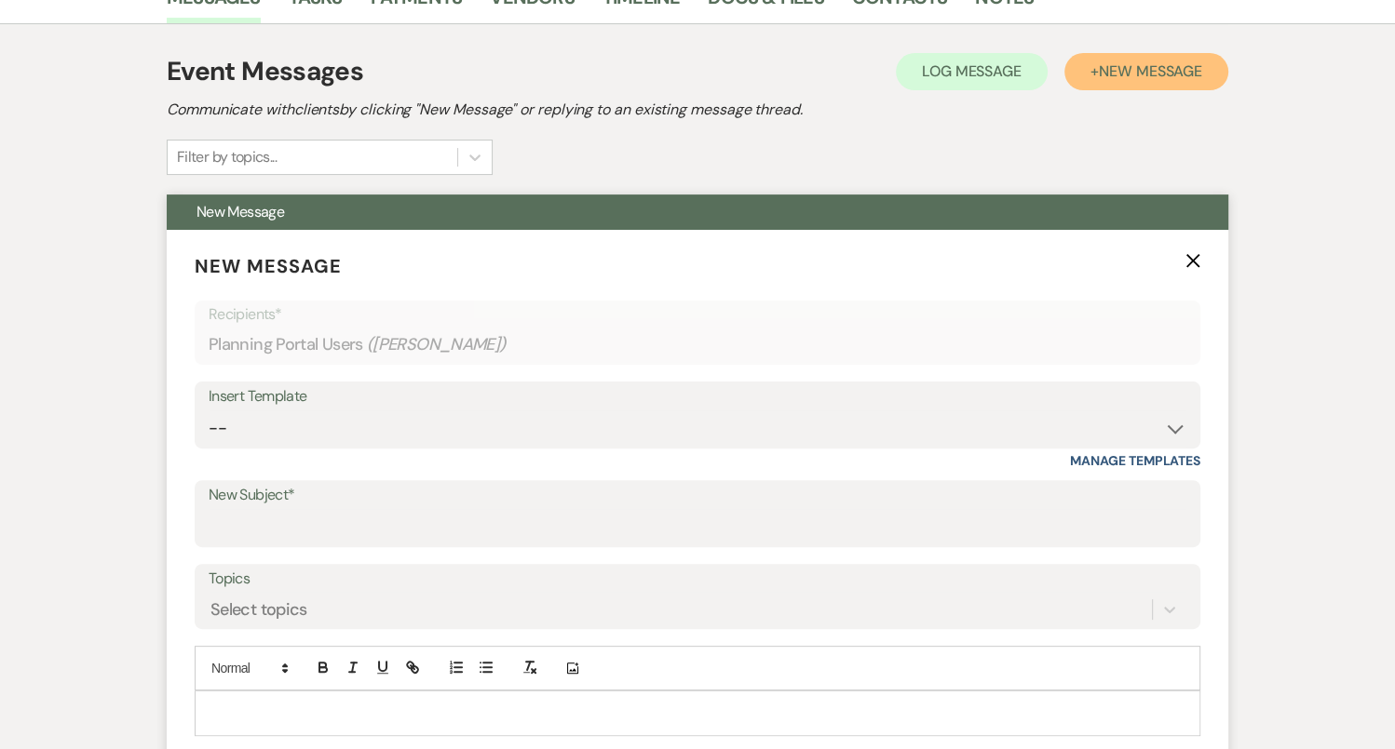
scroll to position [407, 0]
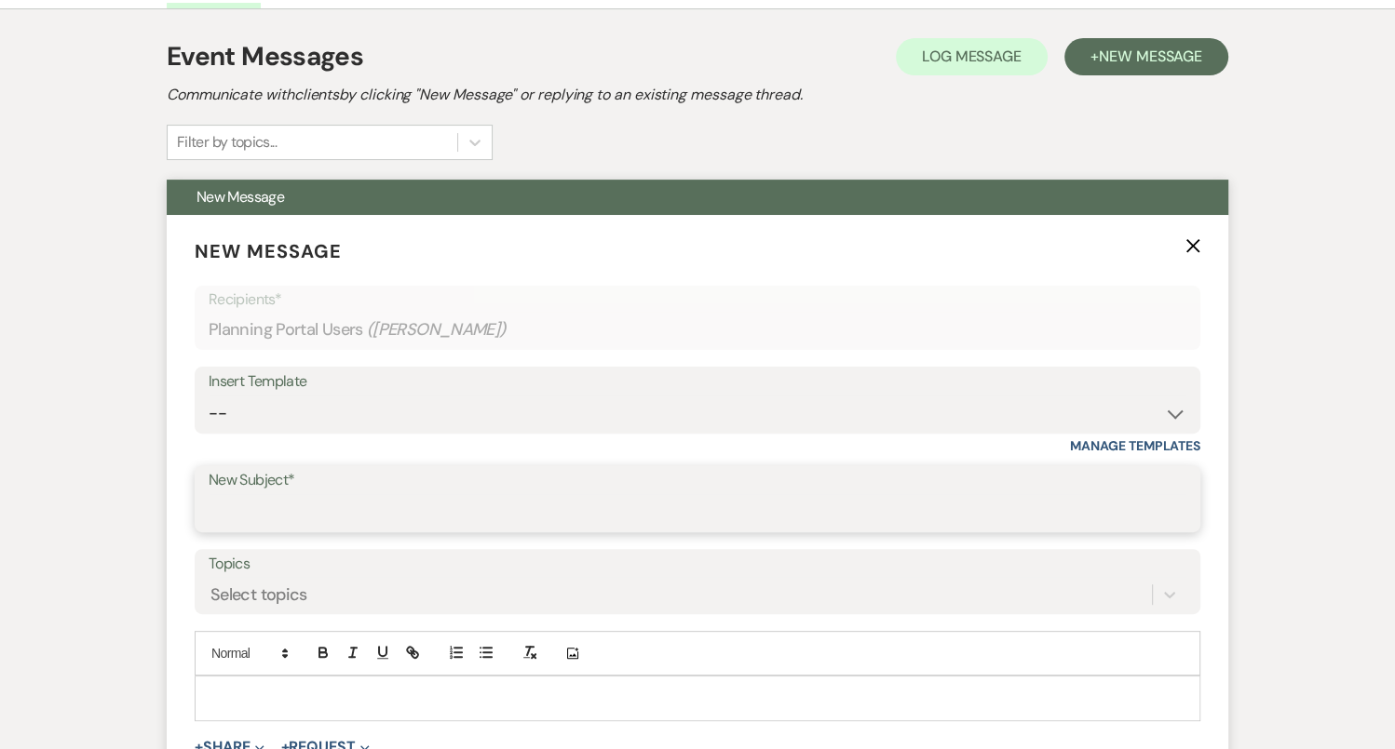
click at [440, 519] on input "New Subject*" at bounding box center [697, 512] width 977 height 36
type input "Thanks for Meeting - 3 Month Recap!!"
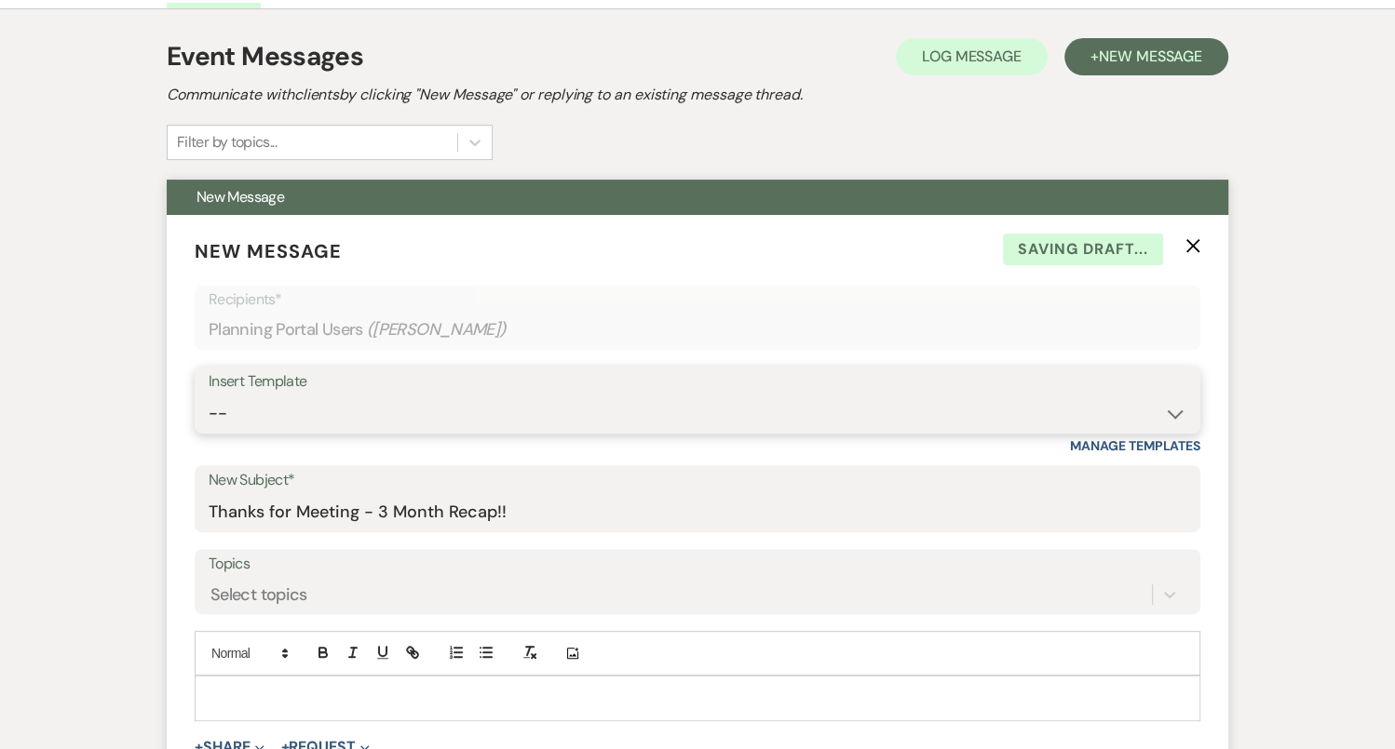
click at [465, 414] on select "-- Tour Confirmation Contract (Pre-Booked Leads) Out of office Inquiry Email Al…" at bounding box center [697, 414] width 977 height 36
select select "4159"
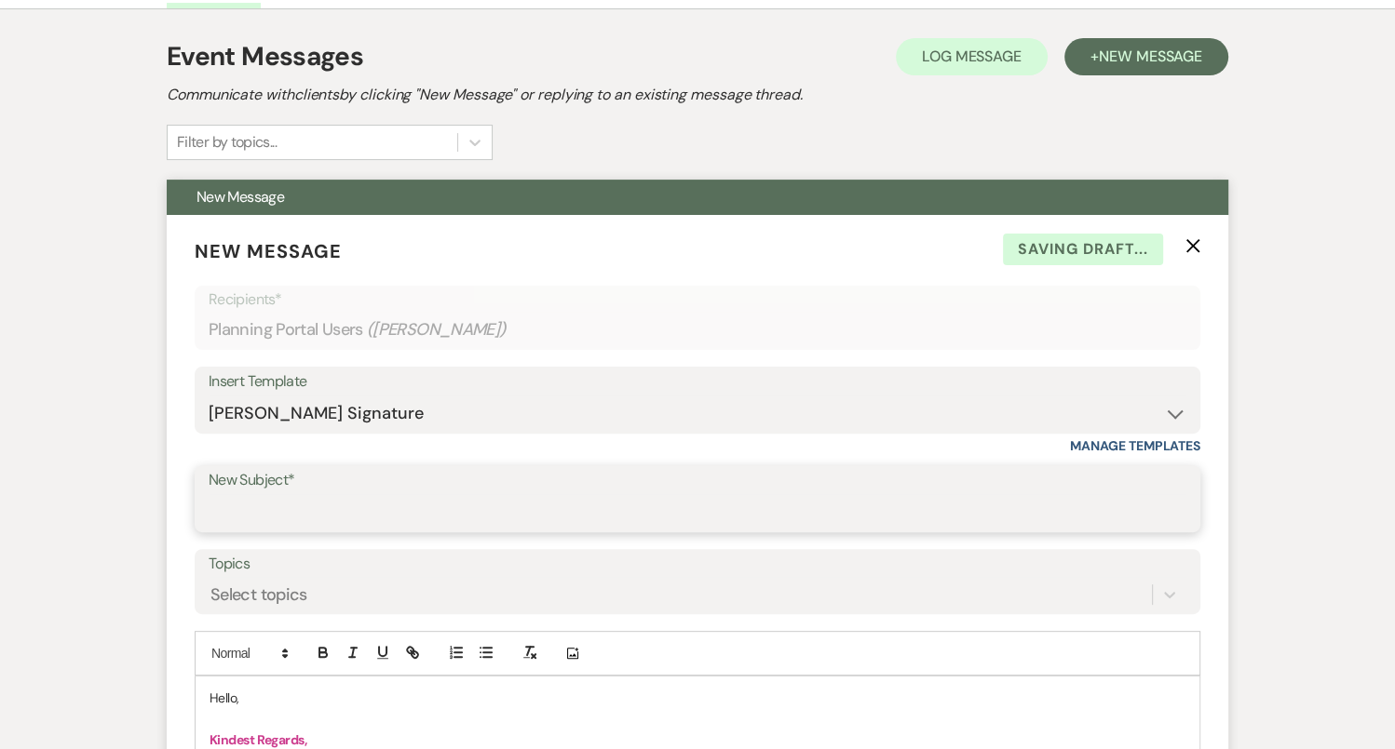
click at [288, 494] on input "New Subject*" at bounding box center [697, 512] width 977 height 36
type input "Thanks for Meeting - 3 Month Recap!!"
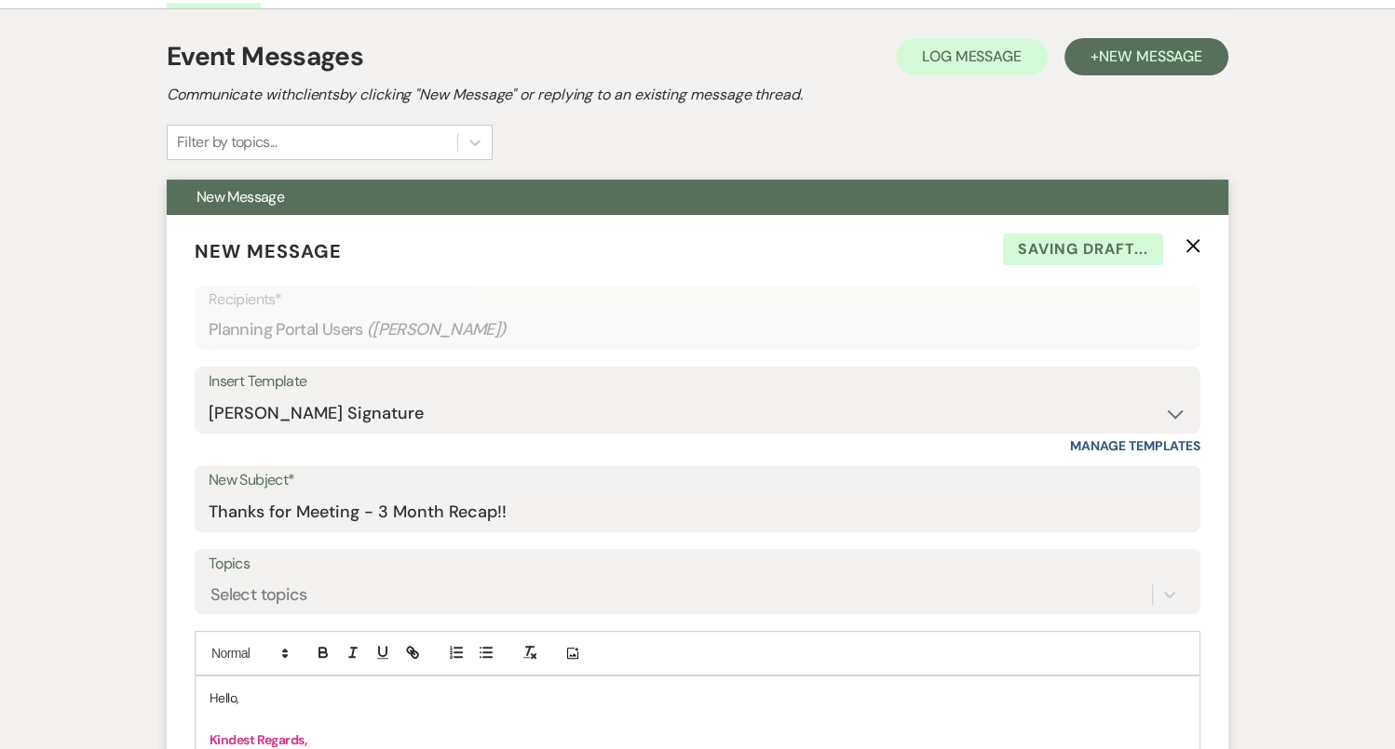
click at [227, 698] on p "Hello," at bounding box center [697, 698] width 976 height 20
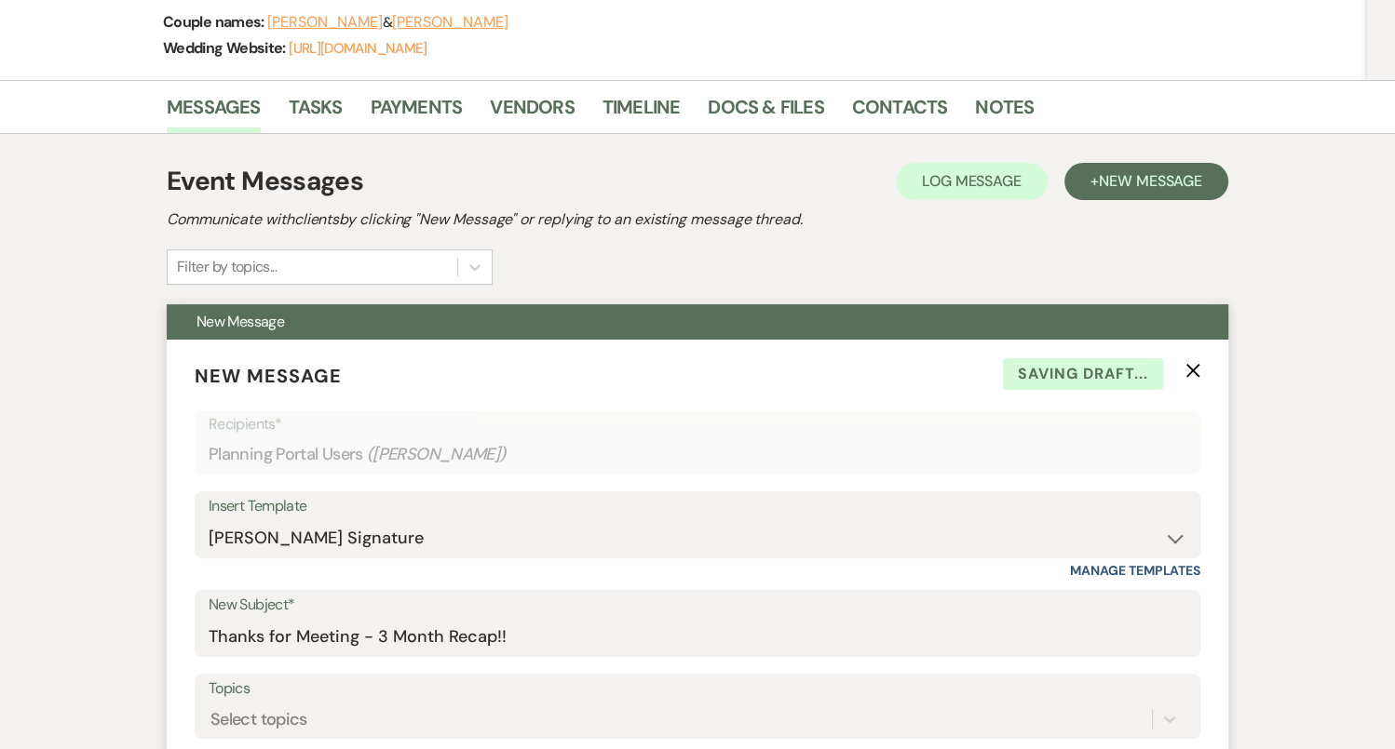
scroll to position [661, 0]
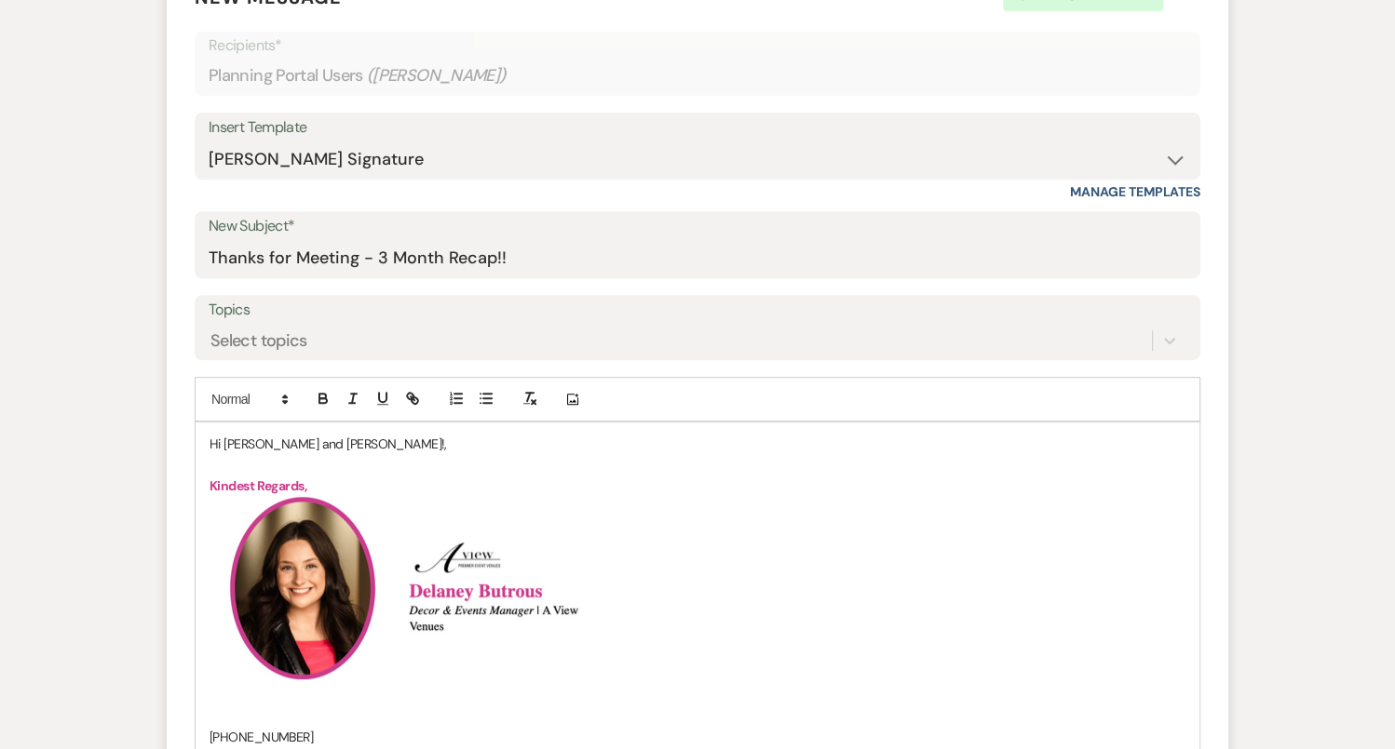
click at [334, 439] on p "Hi [PERSON_NAME] and [PERSON_NAME]!," at bounding box center [697, 444] width 976 height 20
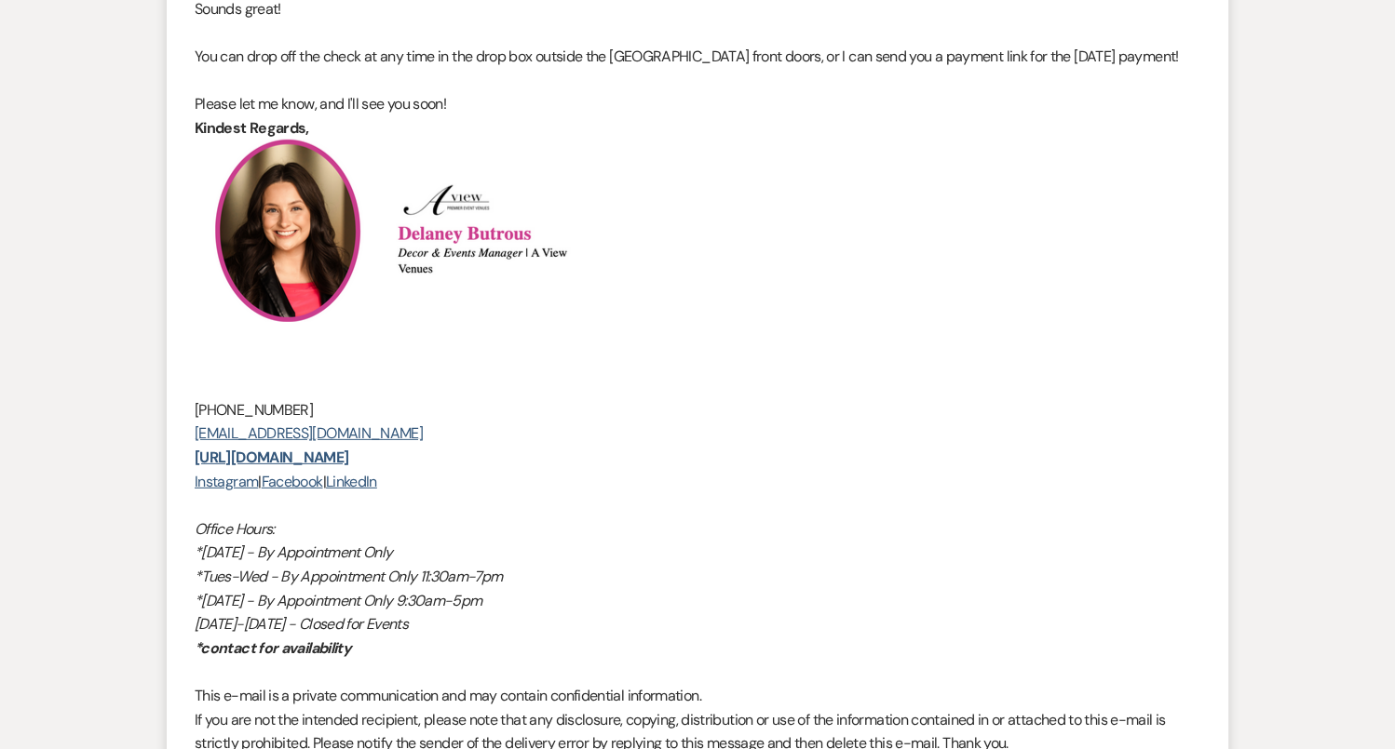
scroll to position [5744, 0]
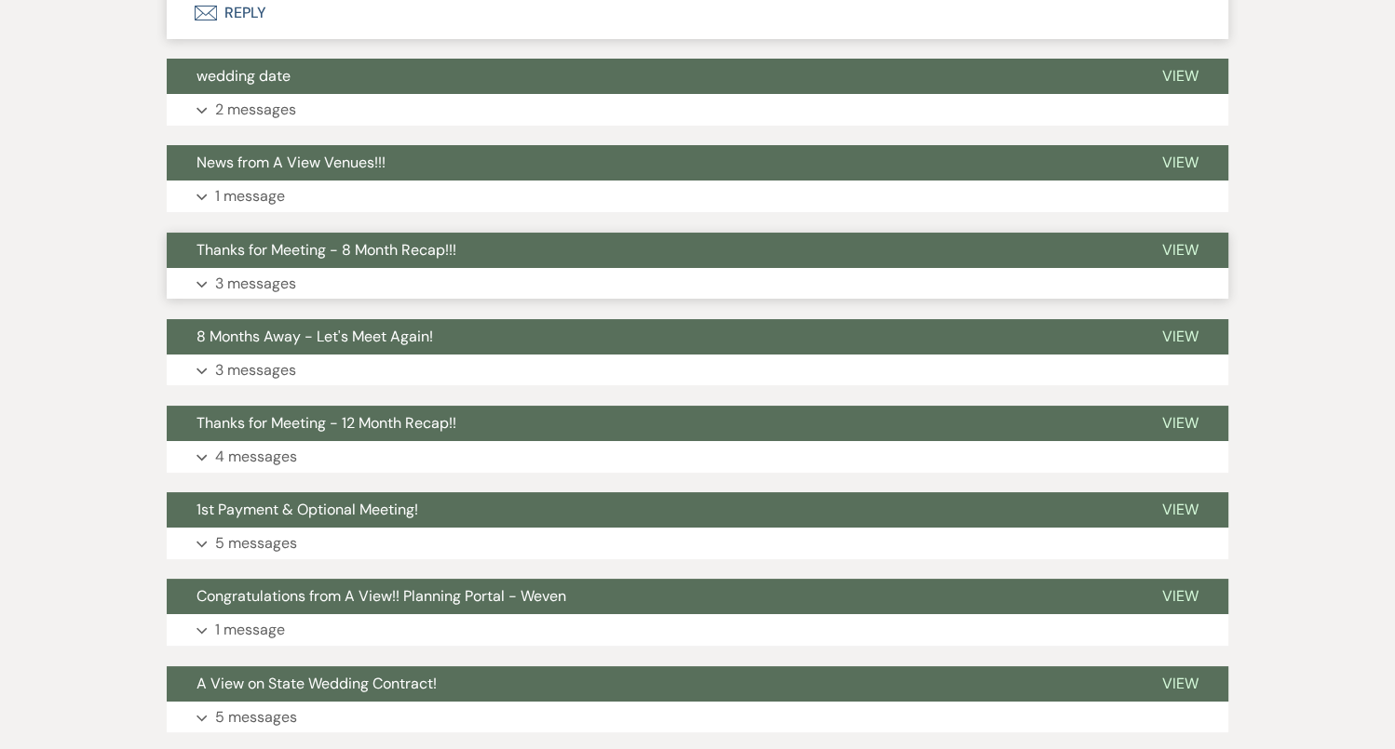
click at [470, 268] on button "Thanks for Meeting - 8 Month Recap!!!" at bounding box center [649, 250] width 965 height 35
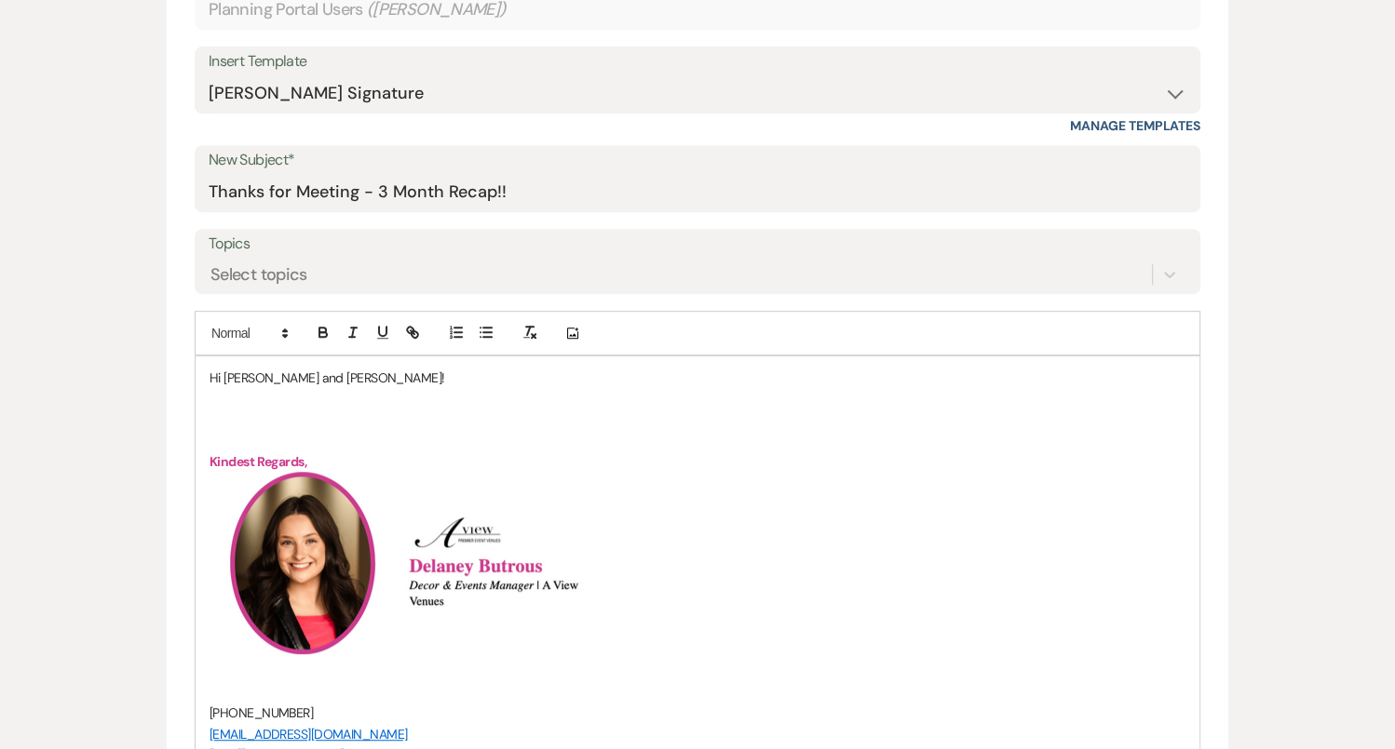
scroll to position [719, 0]
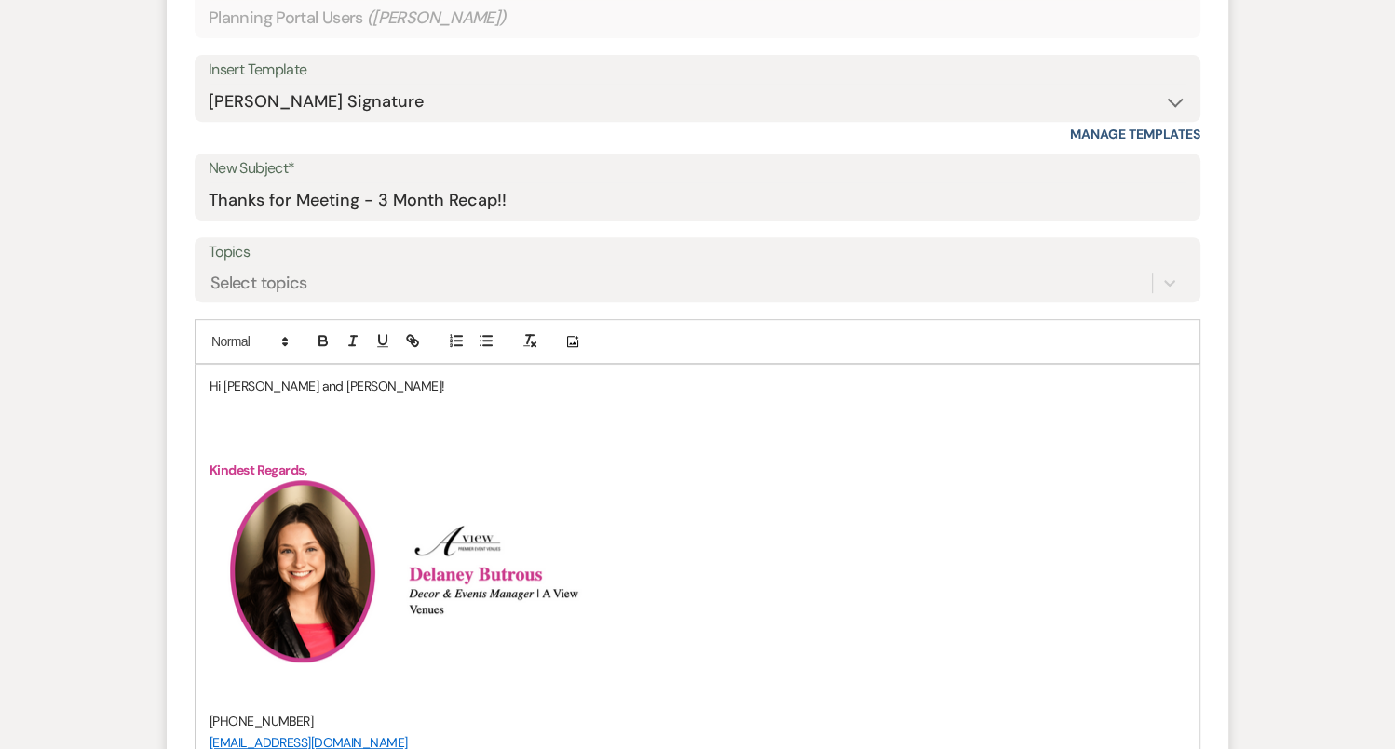
click at [296, 439] on p "To enrich screen reader interactions, please activate Accessibility in Grammarl…" at bounding box center [697, 449] width 976 height 20
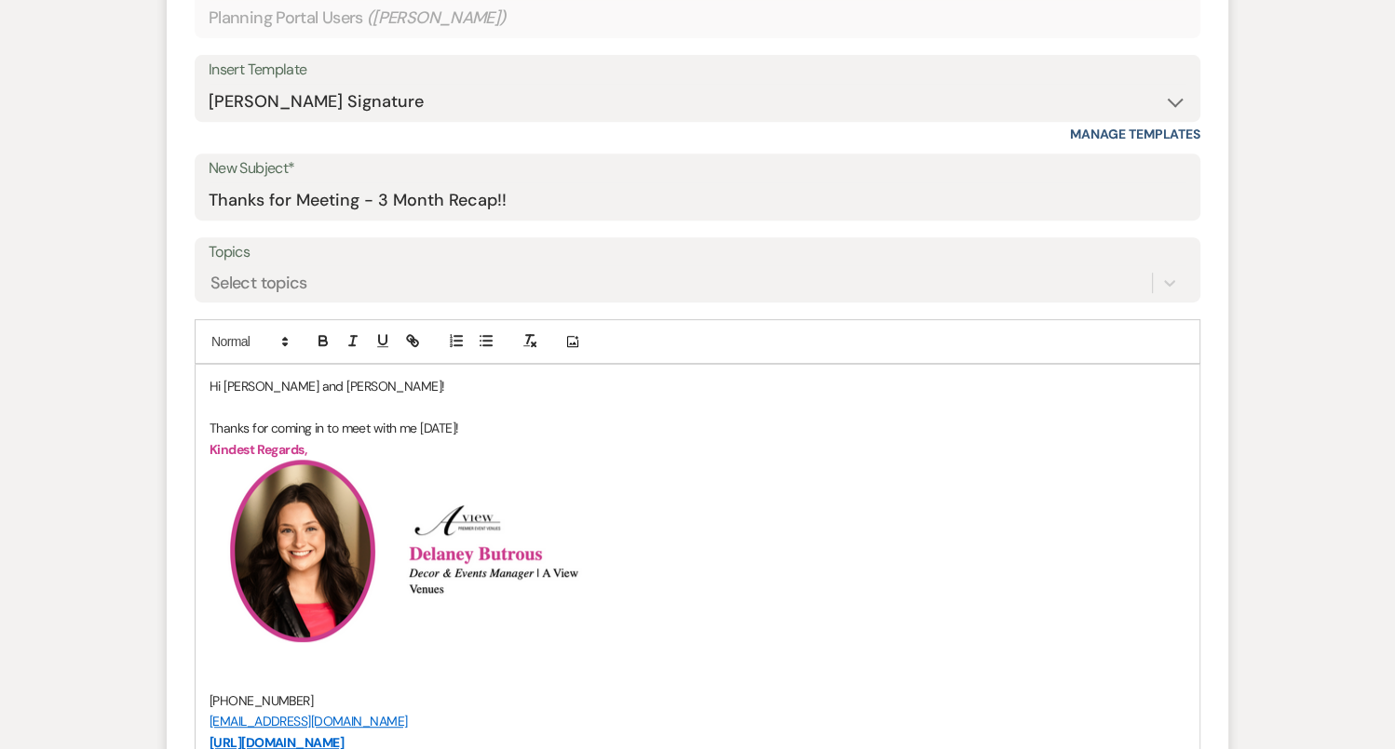
click at [554, 424] on p "Thanks for coming in to meet with me [DATE]!" at bounding box center [697, 428] width 976 height 20
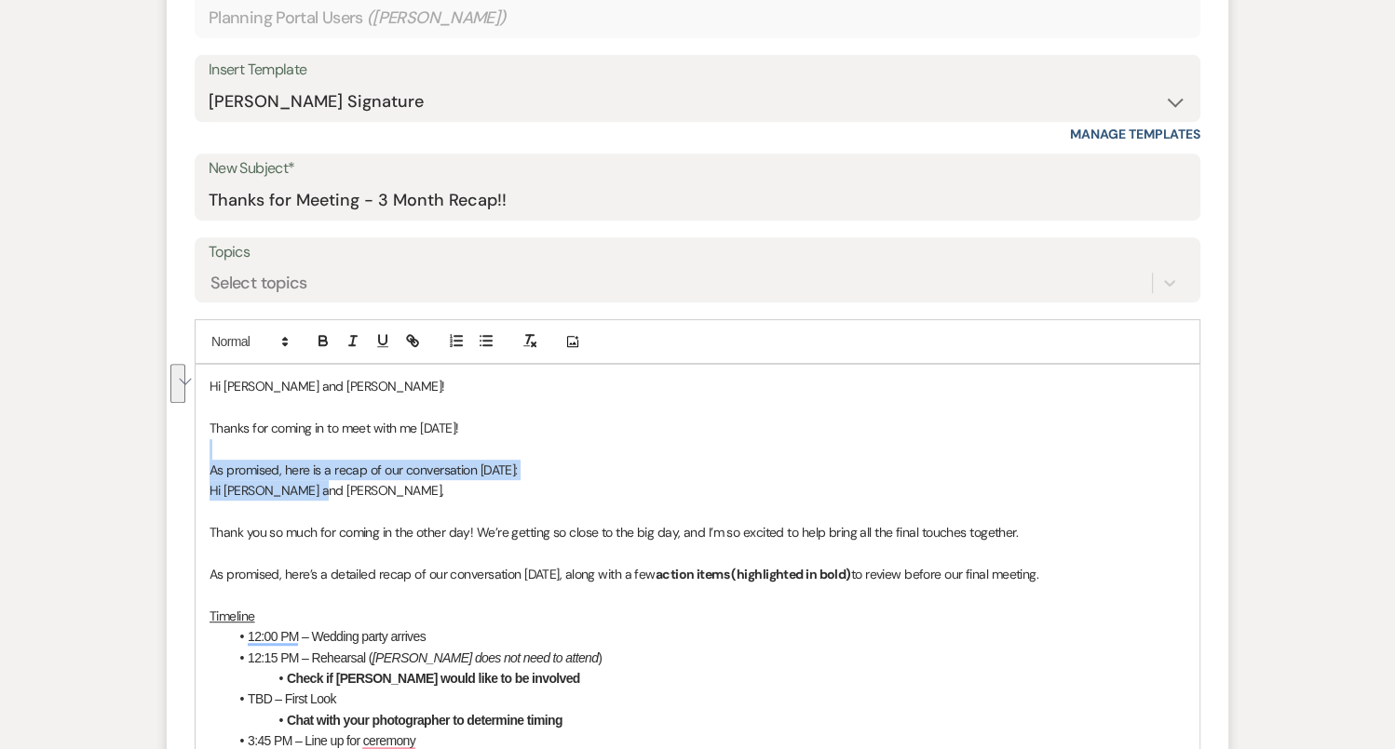
drag, startPoint x: 335, startPoint y: 490, endPoint x: 207, endPoint y: 453, distance: 133.5
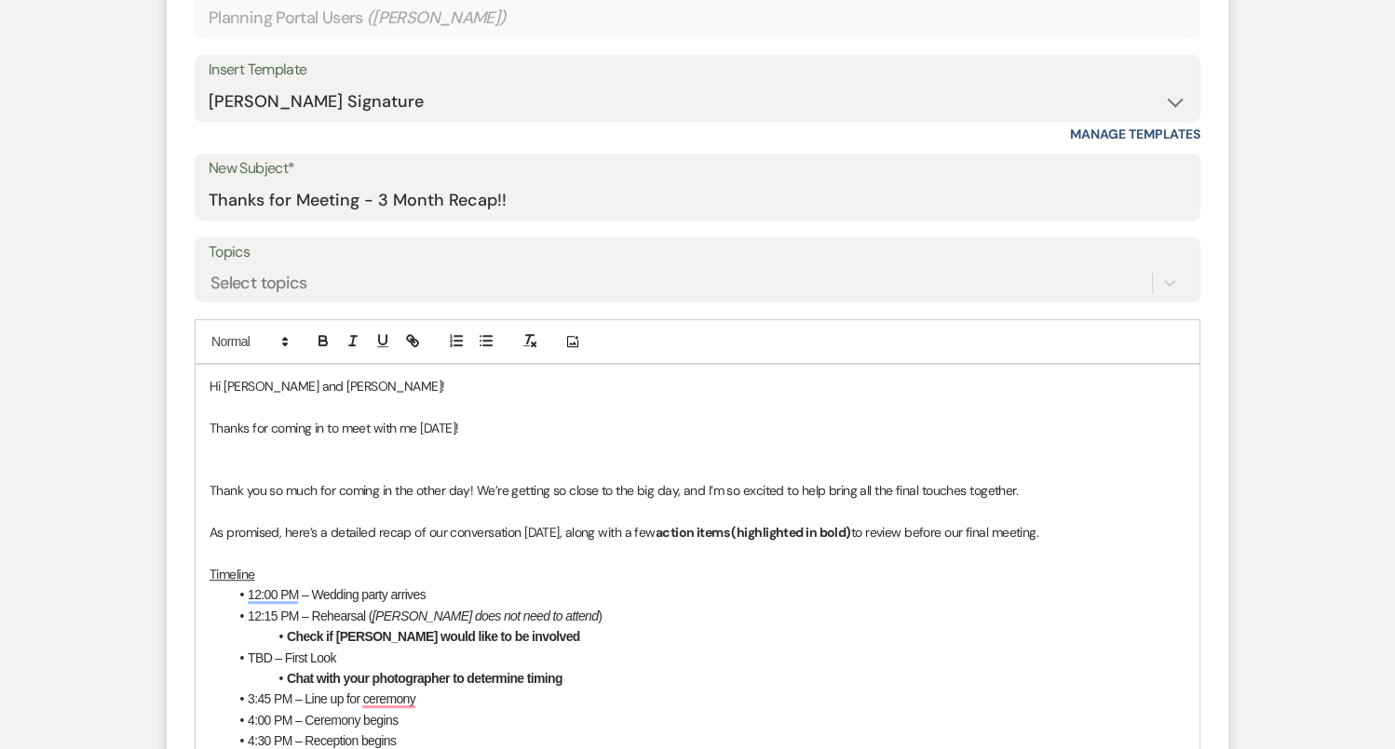
drag, startPoint x: 528, startPoint y: 425, endPoint x: 191, endPoint y: 409, distance: 337.4
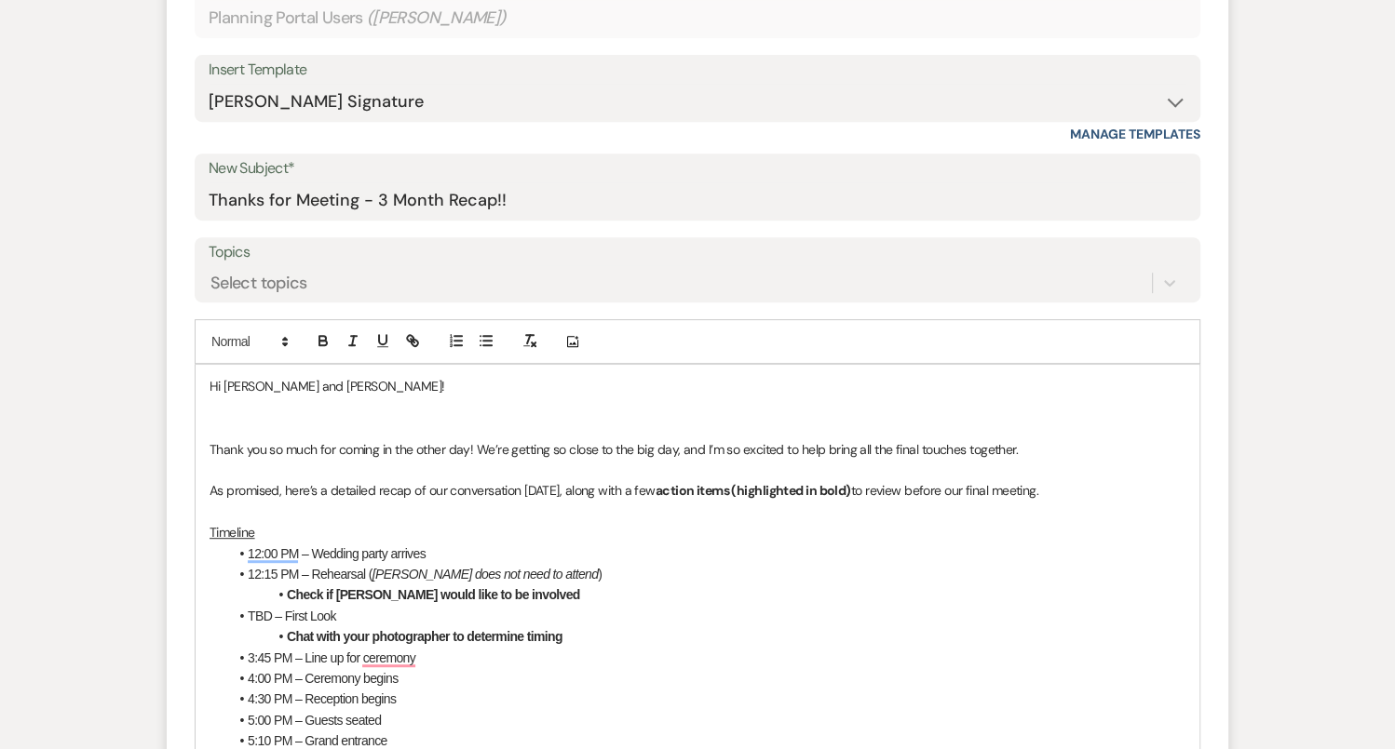
click at [210, 418] on p "To enrich screen reader interactions, please activate Accessibility in Grammarl…" at bounding box center [697, 428] width 976 height 20
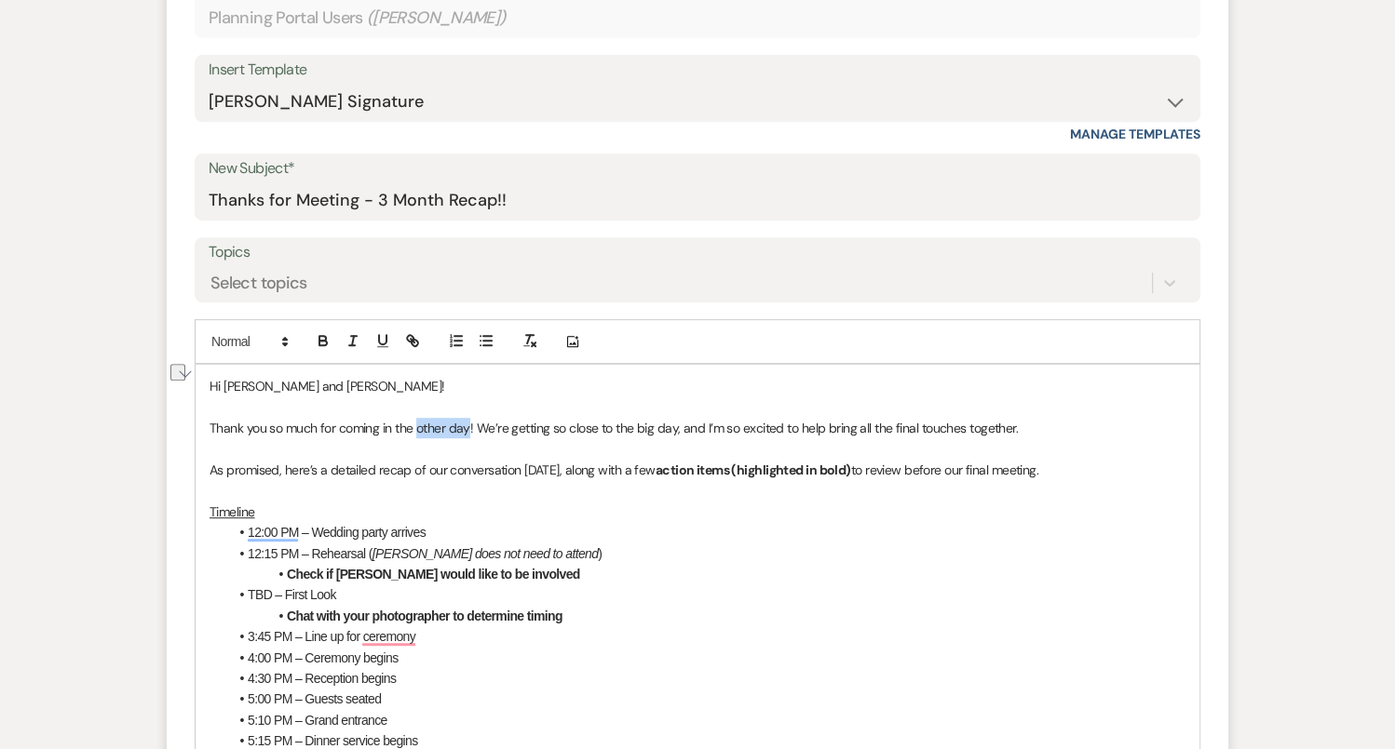
drag, startPoint x: 470, startPoint y: 424, endPoint x: 416, endPoint y: 422, distance: 54.1
click at [416, 423] on p "Thank you so much for coming in the other day! We’re getting so close to the bi…" at bounding box center [697, 428] width 976 height 20
click at [1039, 423] on p "Thank you so much for coming in [DATE]! We’re getting so close to the big day, …" at bounding box center [697, 428] width 976 height 20
drag, startPoint x: 586, startPoint y: 465, endPoint x: 540, endPoint y: 463, distance: 46.6
click at [540, 463] on p "As promised, here’s a detailed recap of our conversation [DATE], along with a f…" at bounding box center [697, 470] width 976 height 20
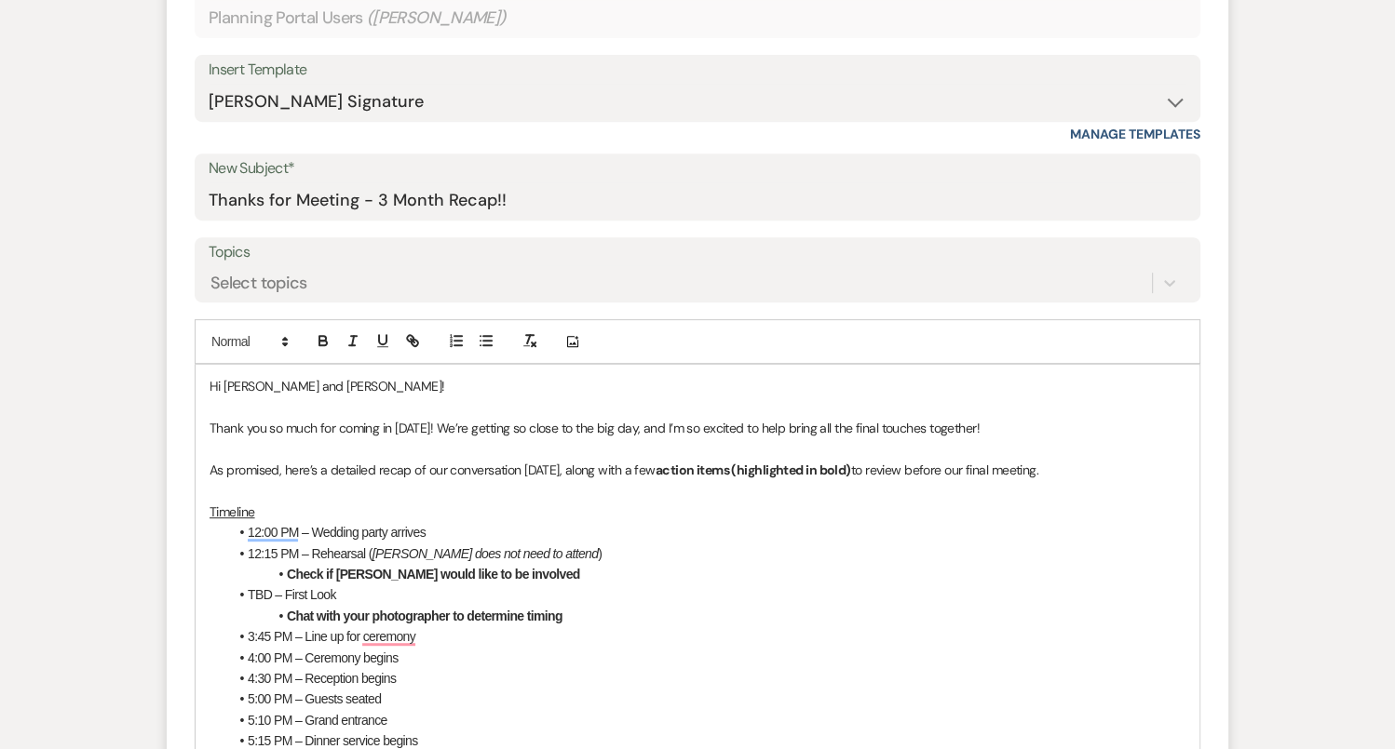
click at [569, 544] on li "12:15 PM – Rehearsal ( [PERSON_NAME] does not need to attend )" at bounding box center [706, 554] width 957 height 20
click at [429, 534] on li "12:00 PM – Wedding party arrives" at bounding box center [706, 532] width 957 height 20
drag, startPoint x: 403, startPoint y: 546, endPoint x: 371, endPoint y: 546, distance: 31.7
click at [372, 546] on em "[PERSON_NAME] does not need to attend" at bounding box center [484, 553] width 225 height 15
click at [466, 551] on em "[PERSON_NAME] will does not need to attend" at bounding box center [494, 553] width 245 height 15
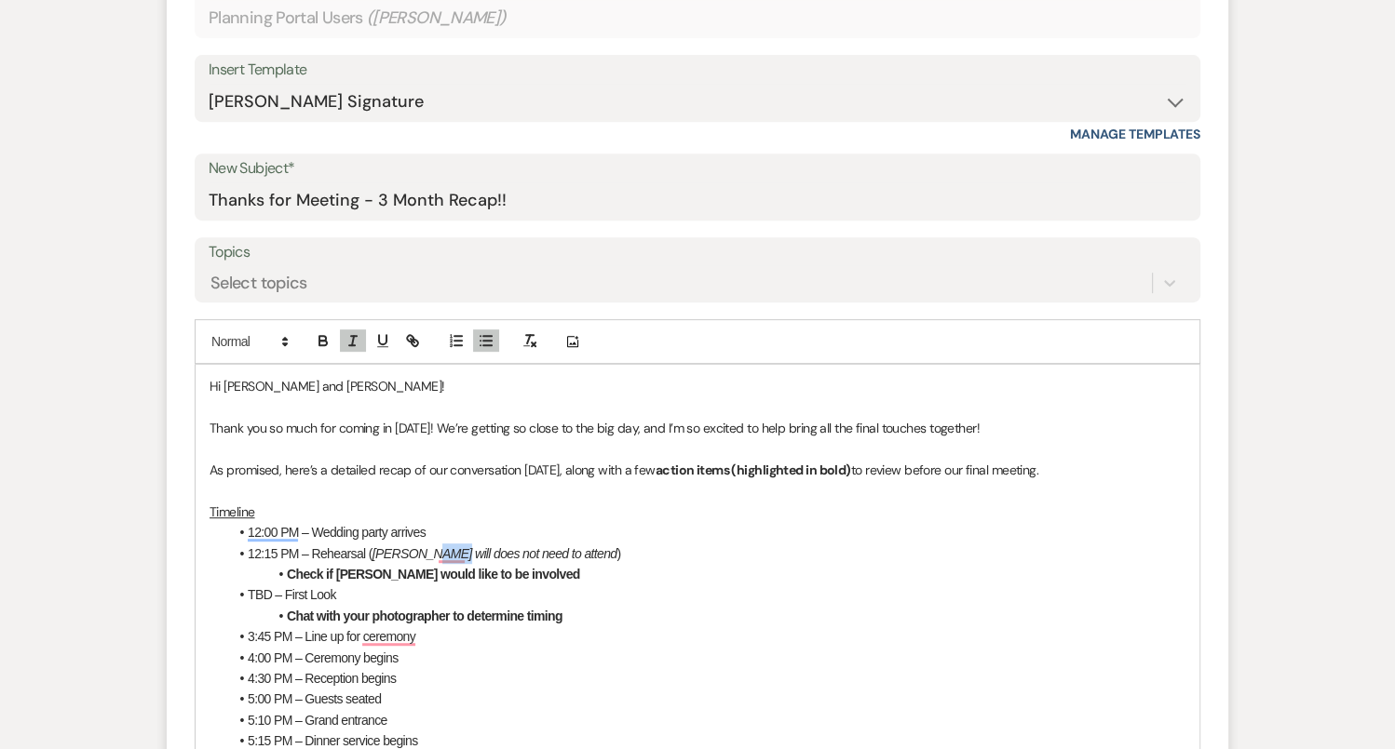
drag, startPoint x: 435, startPoint y: 548, endPoint x: 418, endPoint y: 548, distance: 16.8
click at [418, 548] on em "[PERSON_NAME] will does not need to attend" at bounding box center [494, 553] width 245 height 15
click at [461, 531] on li "12:00 PM – Wedding party arrives" at bounding box center [706, 532] width 957 height 20
drag, startPoint x: 440, startPoint y: 532, endPoint x: 310, endPoint y: 530, distance: 130.4
click at [310, 531] on li "12:00 PM – Wedding party arrives" at bounding box center [706, 532] width 957 height 20
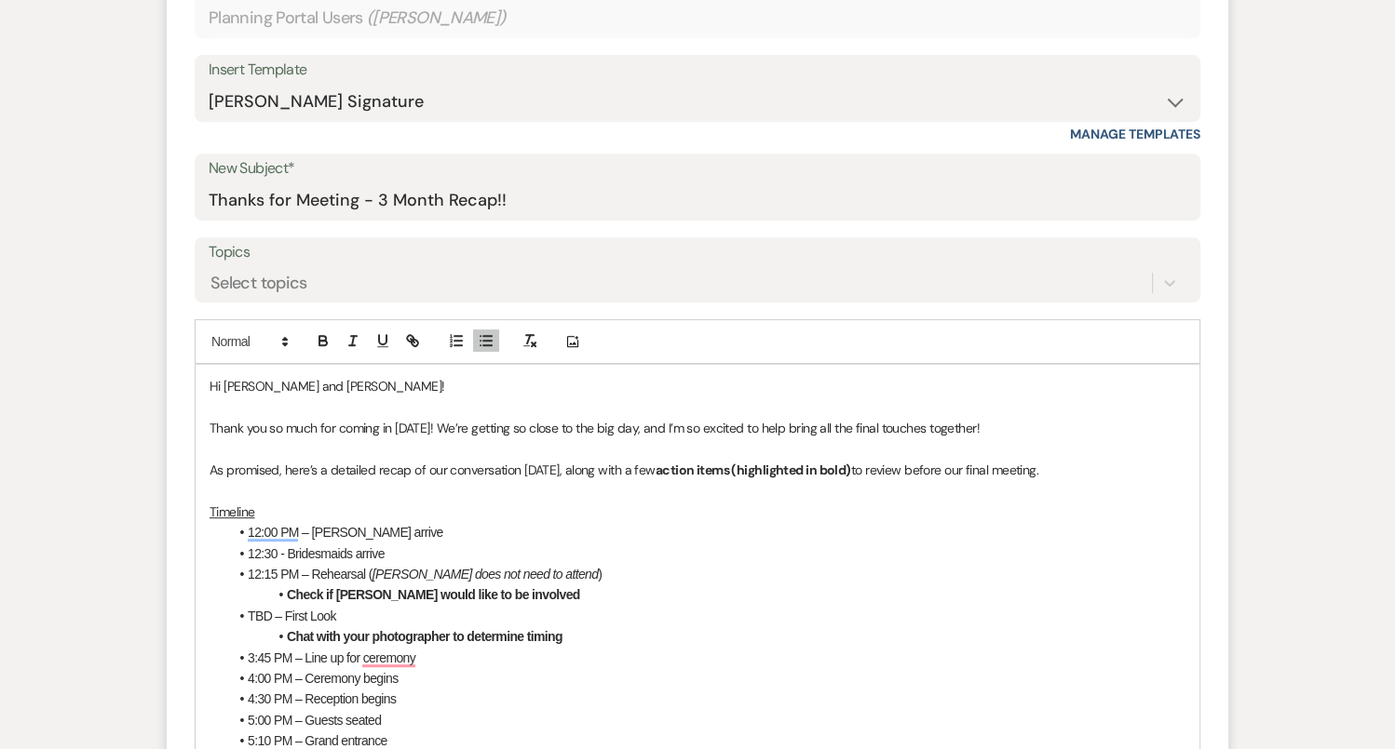
click at [273, 573] on li "12:15 PM – Rehearsal ( [PERSON_NAME] does not need to attend )" at bounding box center [706, 574] width 957 height 20
click at [543, 596] on li "Check if [PERSON_NAME] would like to be involved" at bounding box center [706, 595] width 957 height 20
drag, startPoint x: 515, startPoint y: 591, endPoint x: 337, endPoint y: 587, distance: 177.8
click at [337, 587] on li "Check if [PERSON_NAME] would like to be involved" at bounding box center [706, 595] width 957 height 20
drag, startPoint x: 365, startPoint y: 593, endPoint x: 335, endPoint y: 592, distance: 29.8
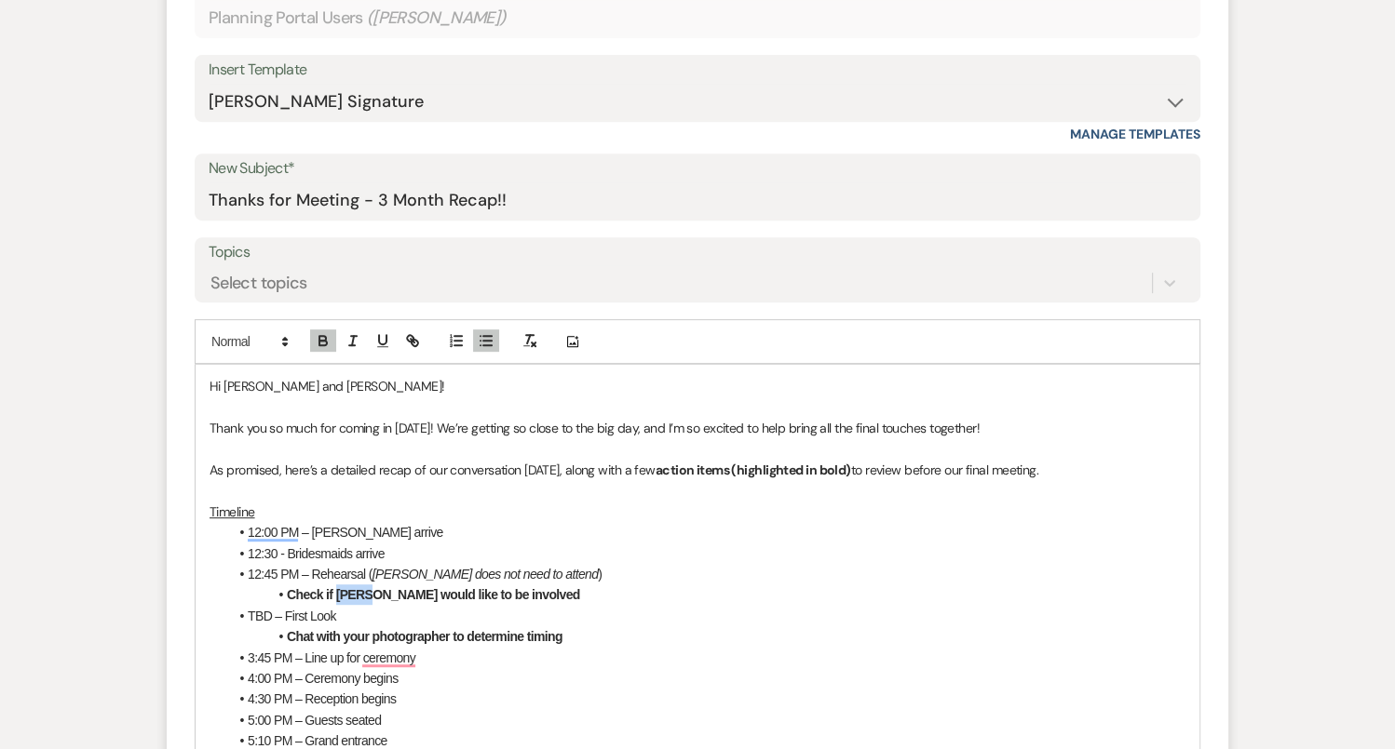
click at [335, 592] on strong "Check if [PERSON_NAME] would like to be involved" at bounding box center [433, 594] width 293 height 15
click at [345, 617] on li "TBD – First Look" at bounding box center [706, 616] width 957 height 20
click at [610, 629] on li "Chat with your photographer to determine timing" at bounding box center [706, 637] width 957 height 20
drag, startPoint x: 608, startPoint y: 632, endPoint x: 244, endPoint y: 605, distance: 365.0
click at [244, 605] on ul "12:00 PM – Groomsmen arrive 12:30 - Bridesmaids arrive 12:45 PM – Rehearsal ( […" at bounding box center [706, 709] width 957 height 375
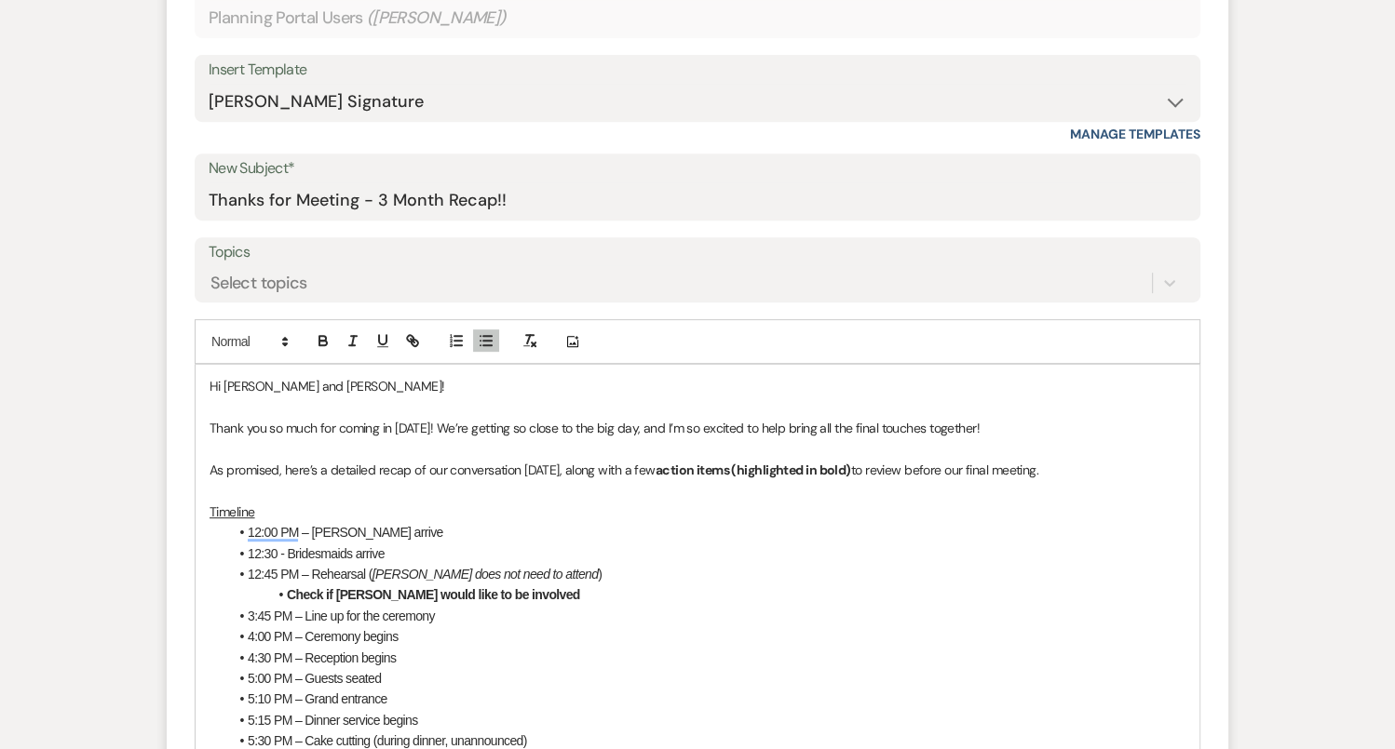
click at [412, 627] on li "4:00 PM – Ceremony begins" at bounding box center [706, 637] width 957 height 20
click at [267, 611] on li "3:45 PM – Line up for the ceremony" at bounding box center [706, 616] width 957 height 20
click at [246, 611] on li "3:45 PM – Line up for the ceremony" at bounding box center [706, 616] width 957 height 20
click at [268, 610] on li "3:45 PM – Line up for the ceremony" at bounding box center [706, 616] width 957 height 20
drag, startPoint x: 269, startPoint y: 612, endPoint x: 247, endPoint y: 611, distance: 22.4
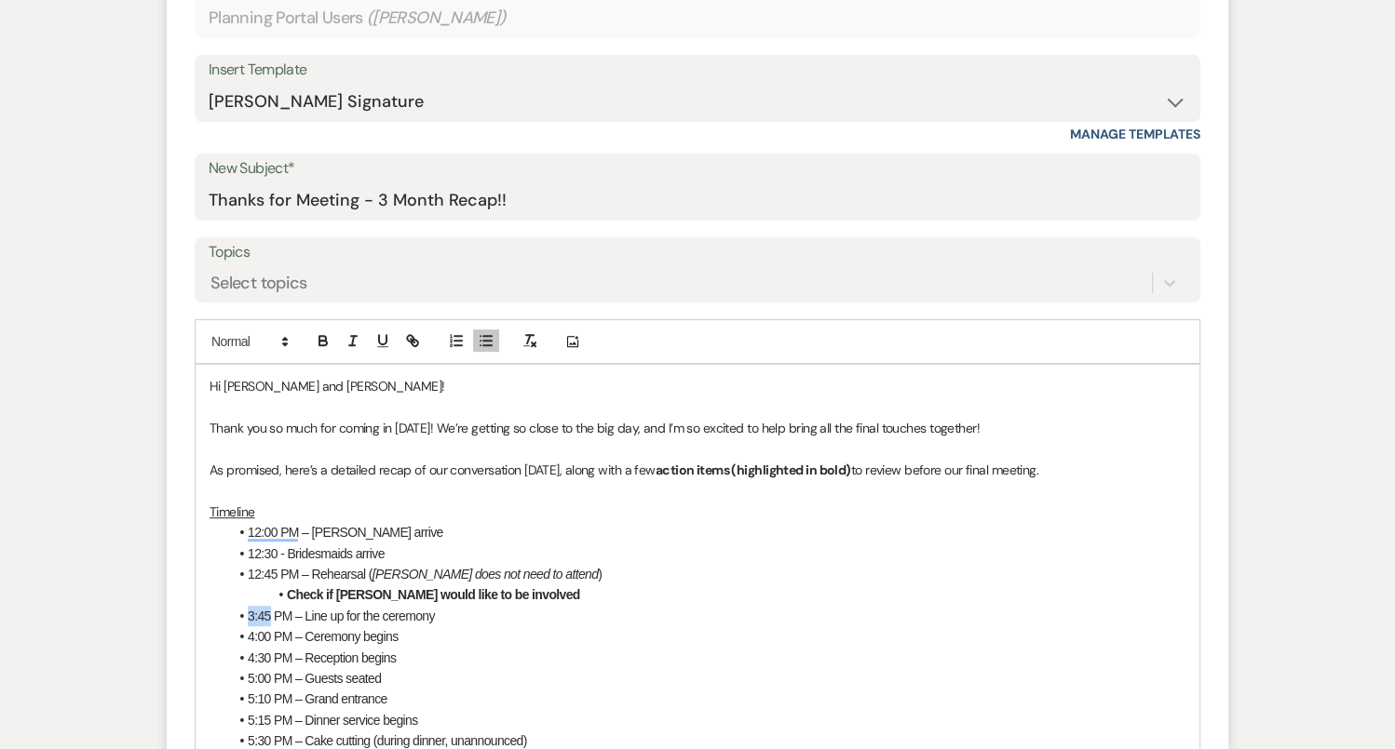
click at [247, 611] on li "3:45 PM – Line up for the ceremony" at bounding box center [706, 616] width 957 height 20
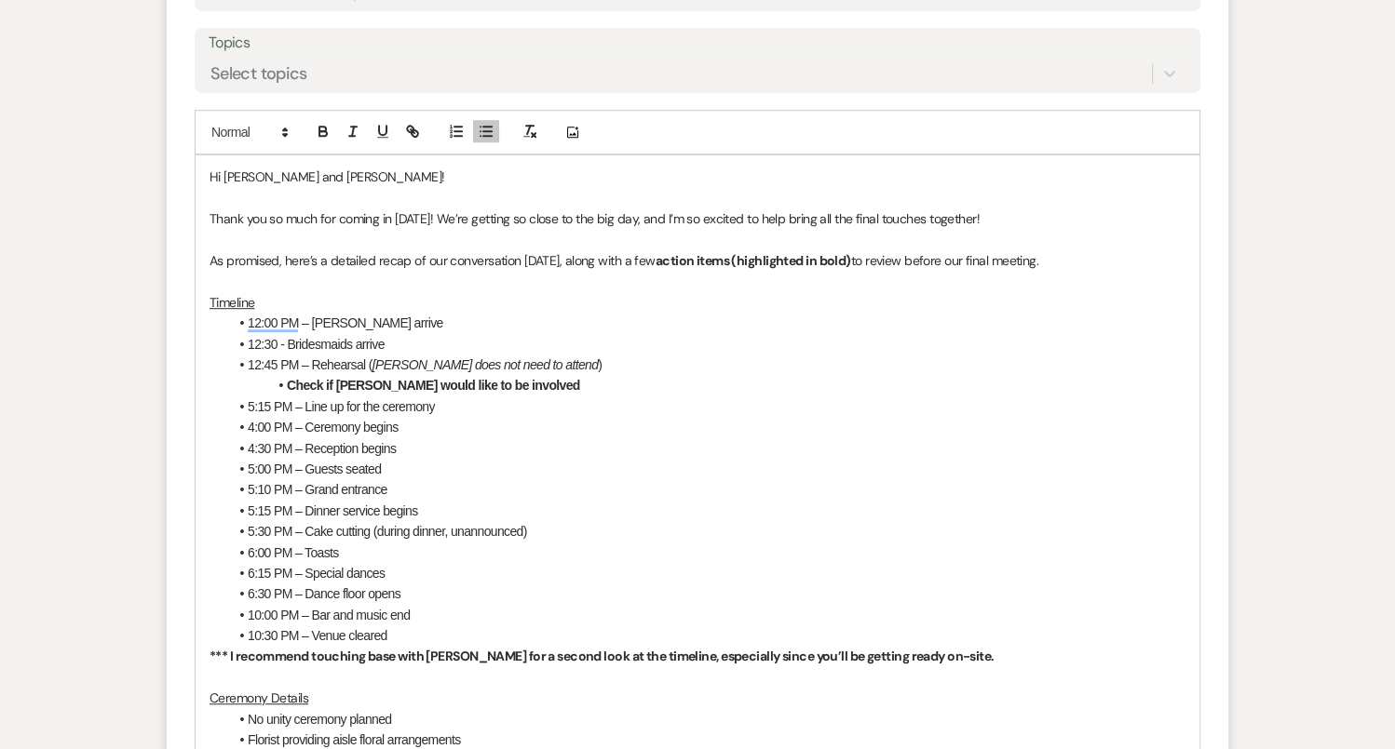
click at [536, 382] on li "Check if [PERSON_NAME] would like to be involved" at bounding box center [706, 385] width 957 height 20
click at [425, 419] on li "4:00 PM – Ceremony begins" at bounding box center [706, 427] width 957 height 20
click at [267, 417] on li "4:00 PM – Ceremony begins" at bounding box center [706, 427] width 957 height 20
click at [252, 445] on li "4:30 PM – Reception begins" at bounding box center [706, 448] width 957 height 20
click at [252, 465] on li "5:00 PM – Guests seated" at bounding box center [706, 469] width 957 height 20
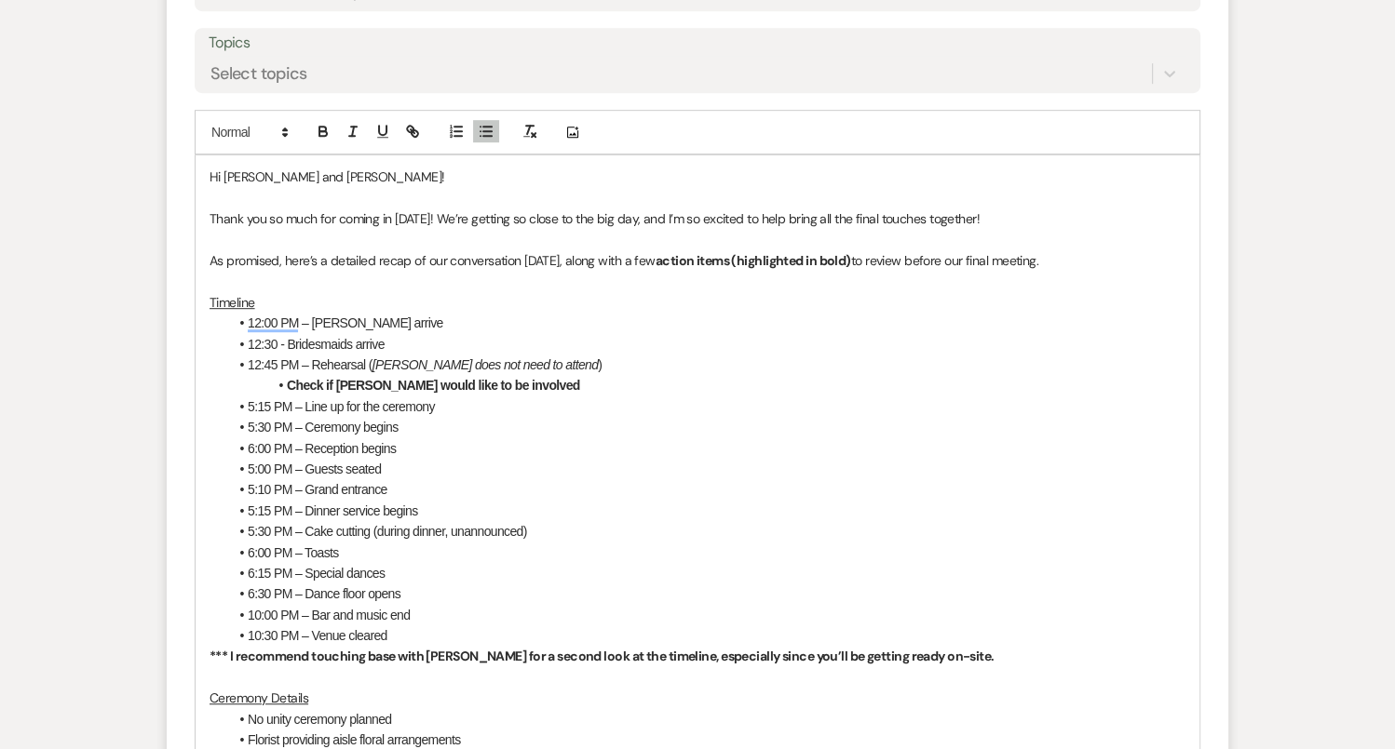
click at [252, 459] on li "5:00 PM – Guests seated" at bounding box center [706, 469] width 957 height 20
click at [270, 464] on li "6:00 PM – Guests seated" at bounding box center [706, 469] width 957 height 20
click at [269, 485] on li "5:10 PM – Grand entrance" at bounding box center [706, 489] width 957 height 20
click at [271, 506] on li "5:15 PM – Dinner service begins" at bounding box center [706, 511] width 957 height 20
click at [270, 526] on li "5:30 PM – Cake cutting (during dinner, unannounced)" at bounding box center [706, 531] width 957 height 20
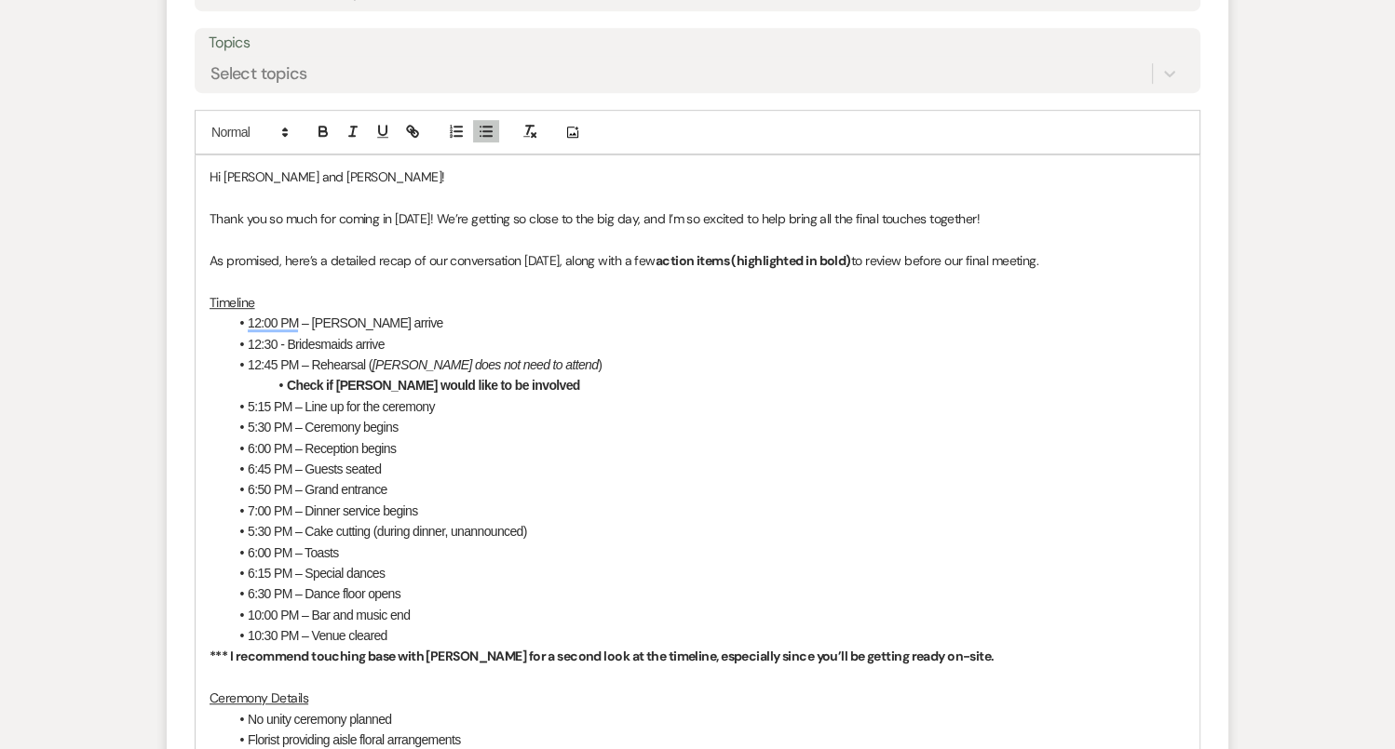
click at [250, 526] on li "5:30 PM – Cake cutting (during dinner, unannounced)" at bounding box center [706, 531] width 957 height 20
click at [268, 527] on li "7:30 PM – Cake cutting (during dinner, unannounced)" at bounding box center [706, 531] width 957 height 20
click at [547, 525] on li "7:20 PM – Cake cutting (during dinner, unannounced)" at bounding box center [706, 531] width 957 height 20
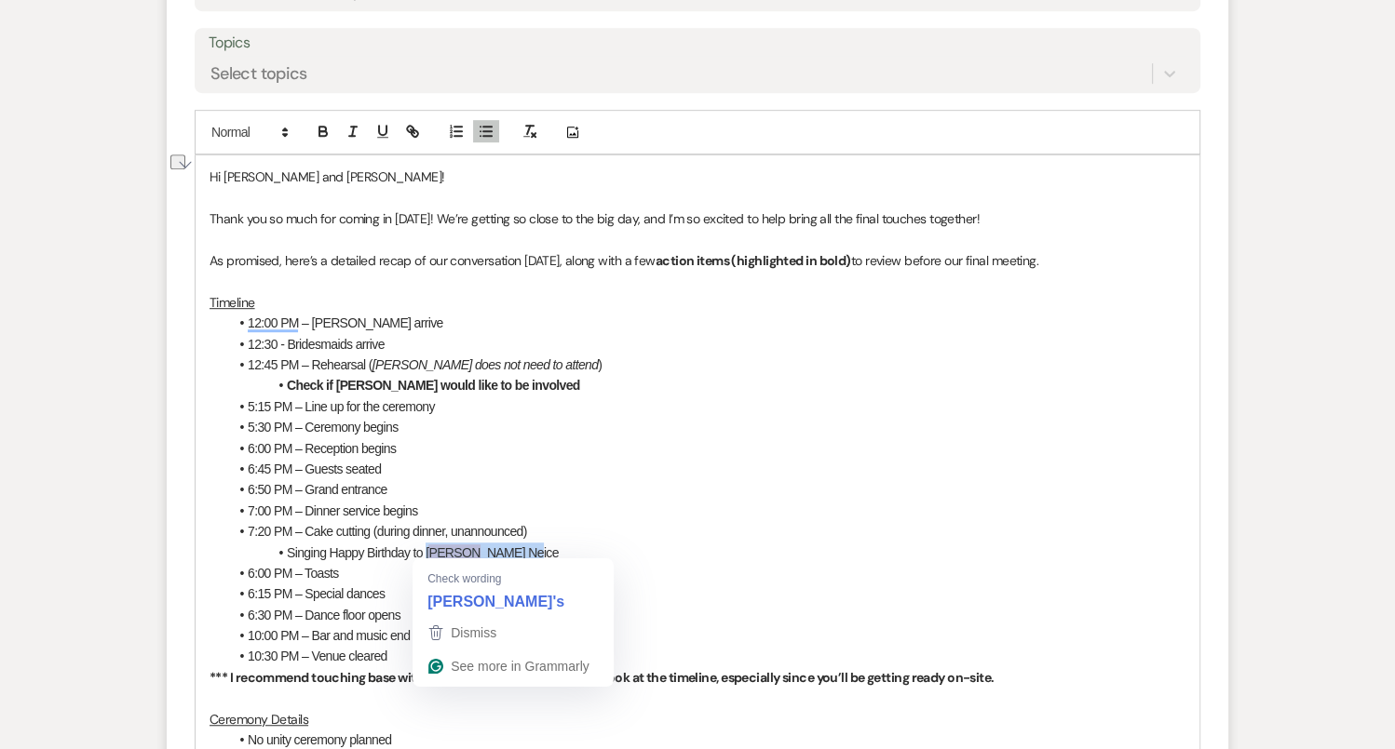
drag, startPoint x: 532, startPoint y: 545, endPoint x: 427, endPoint y: 545, distance: 104.3
click at [427, 545] on li "Singing Happy Birthday to [PERSON_NAME] Neice" at bounding box center [706, 553] width 957 height 20
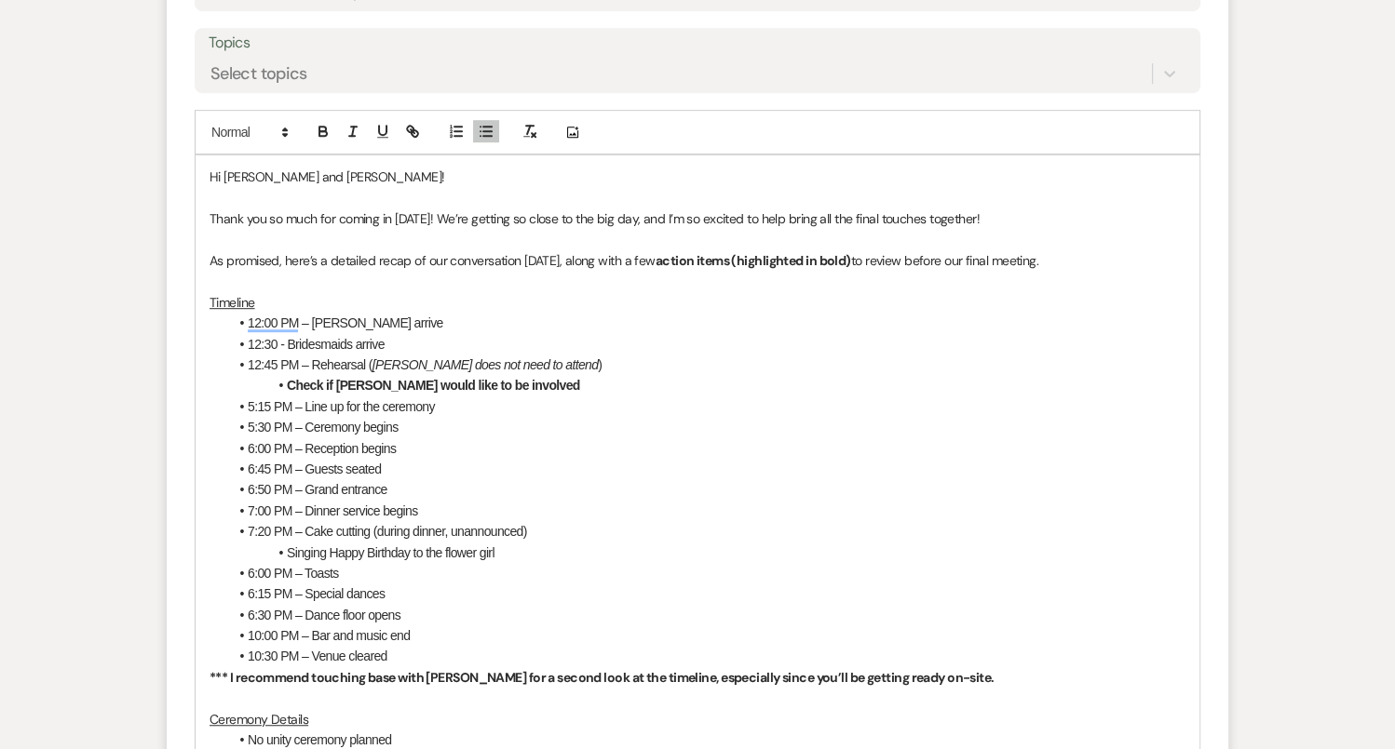
click at [251, 564] on li "6:00 PM – Toasts" at bounding box center [706, 573] width 957 height 20
click at [251, 597] on li "6:15 PM – Special dances" at bounding box center [706, 594] width 957 height 20
click at [274, 595] on li "8:15 PM – Special dances" at bounding box center [706, 594] width 957 height 20
click at [276, 629] on li "10:00 PM – Bar and music end" at bounding box center [706, 636] width 957 height 20
drag, startPoint x: 419, startPoint y: 633, endPoint x: 311, endPoint y: 632, distance: 108.0
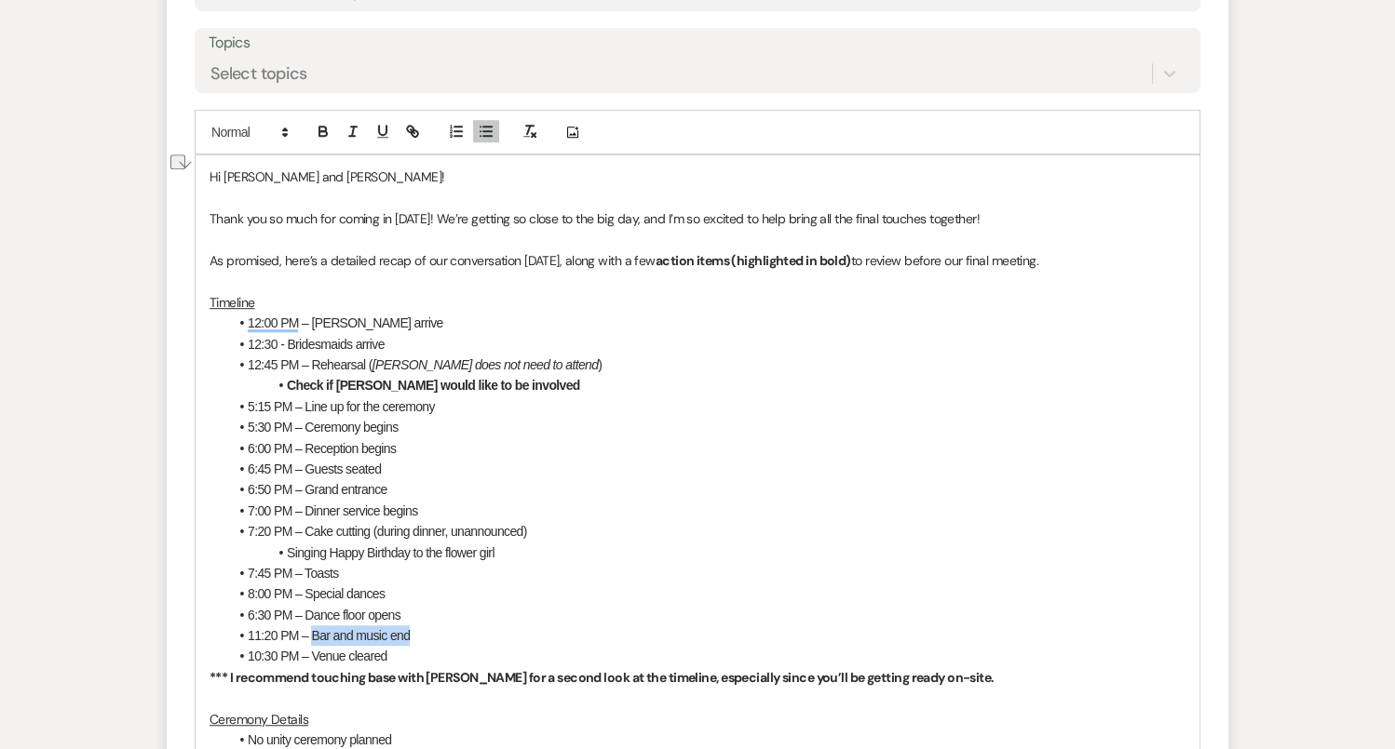
click at [311, 632] on li "11:20 PM – Bar and music end" at bounding box center [706, 636] width 957 height 20
click at [275, 654] on li "10:30 PM – Venue cleared" at bounding box center [706, 656] width 957 height 20
drag, startPoint x: 277, startPoint y: 651, endPoint x: 250, endPoint y: 653, distance: 27.1
click at [250, 653] on li "10:30 PM – Venue cleared" at bounding box center [706, 656] width 957 height 20
click at [268, 654] on li "12 PM – Venue cleared" at bounding box center [706, 656] width 957 height 20
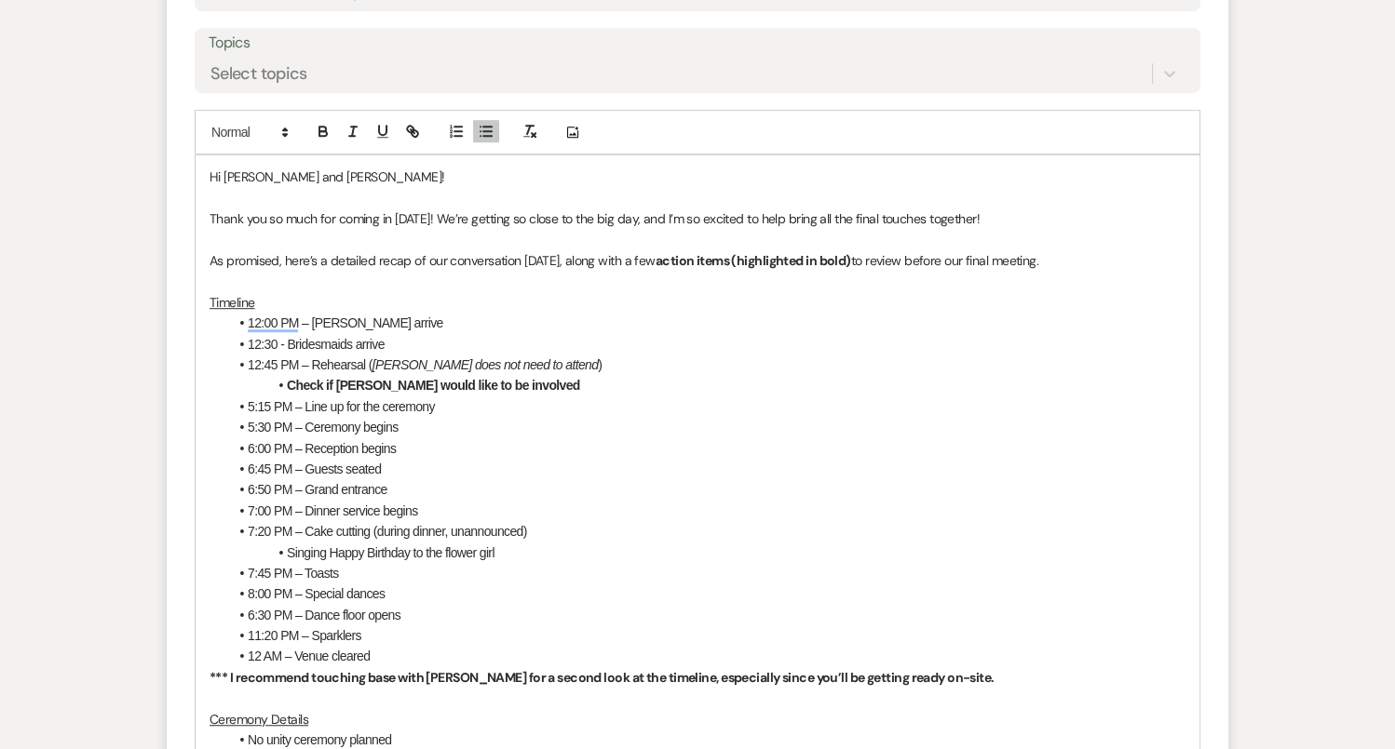
click at [380, 653] on li "12 AM – Venue cleared" at bounding box center [706, 656] width 957 height 20
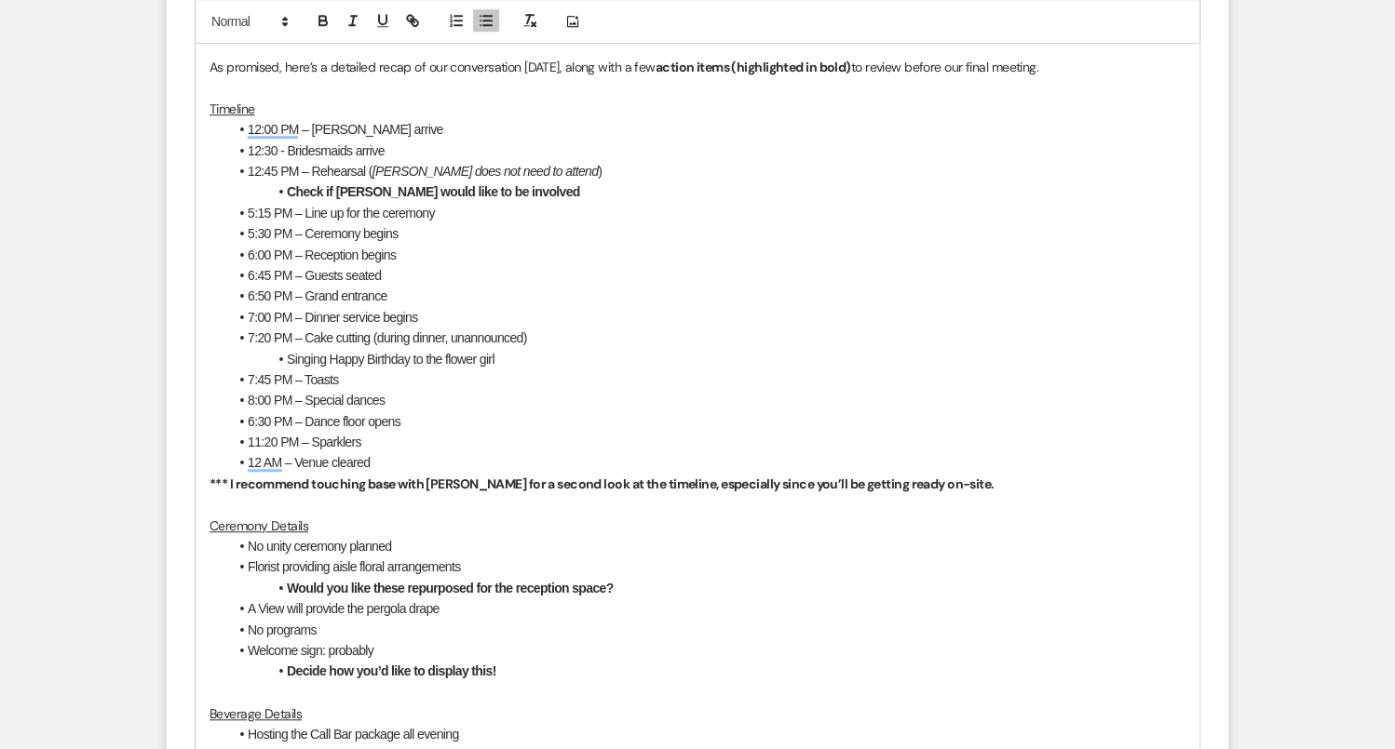
scroll to position [1121, 0]
click at [462, 477] on strong "*** I recommend touching base with Marla Austin for a second look at the timeli…" at bounding box center [601, 485] width 785 height 17
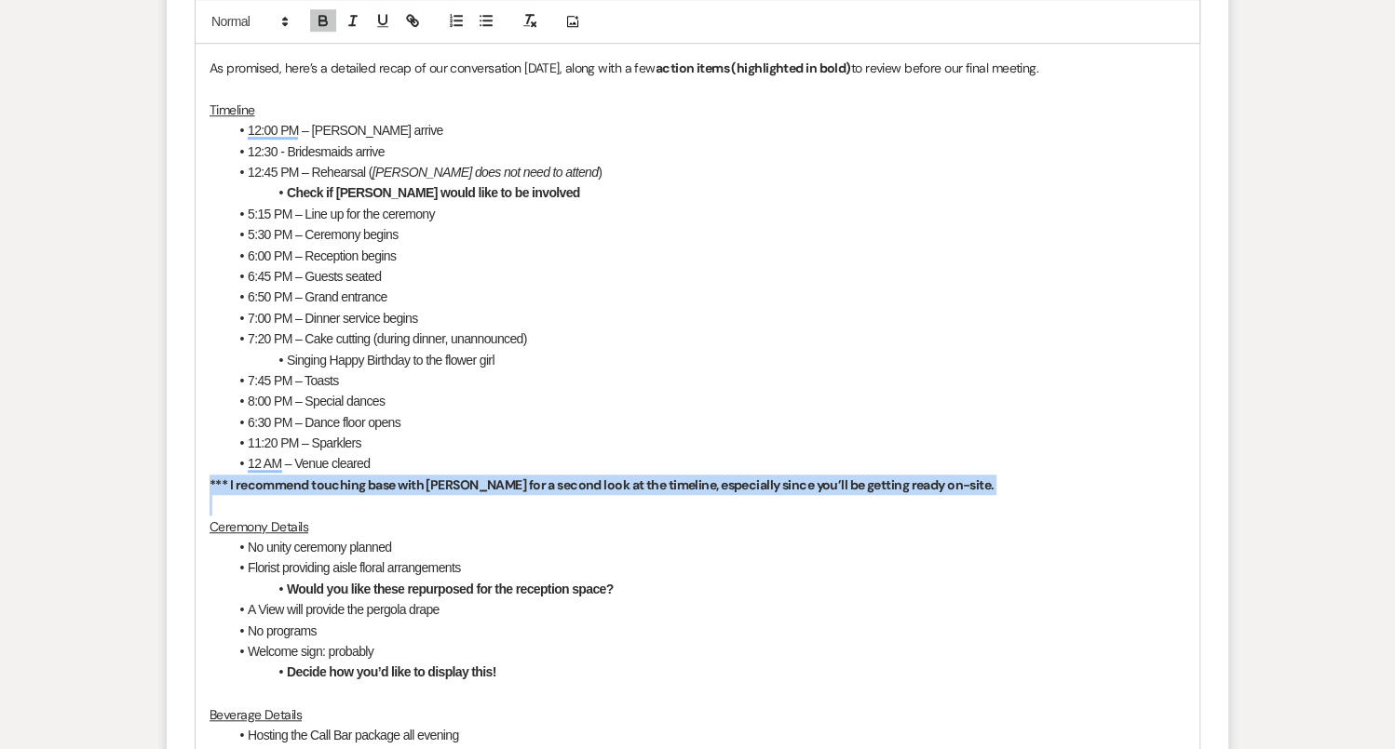
click at [462, 477] on strong "*** I recommend touching base with Marla Austin for a second look at the timeli…" at bounding box center [601, 485] width 785 height 17
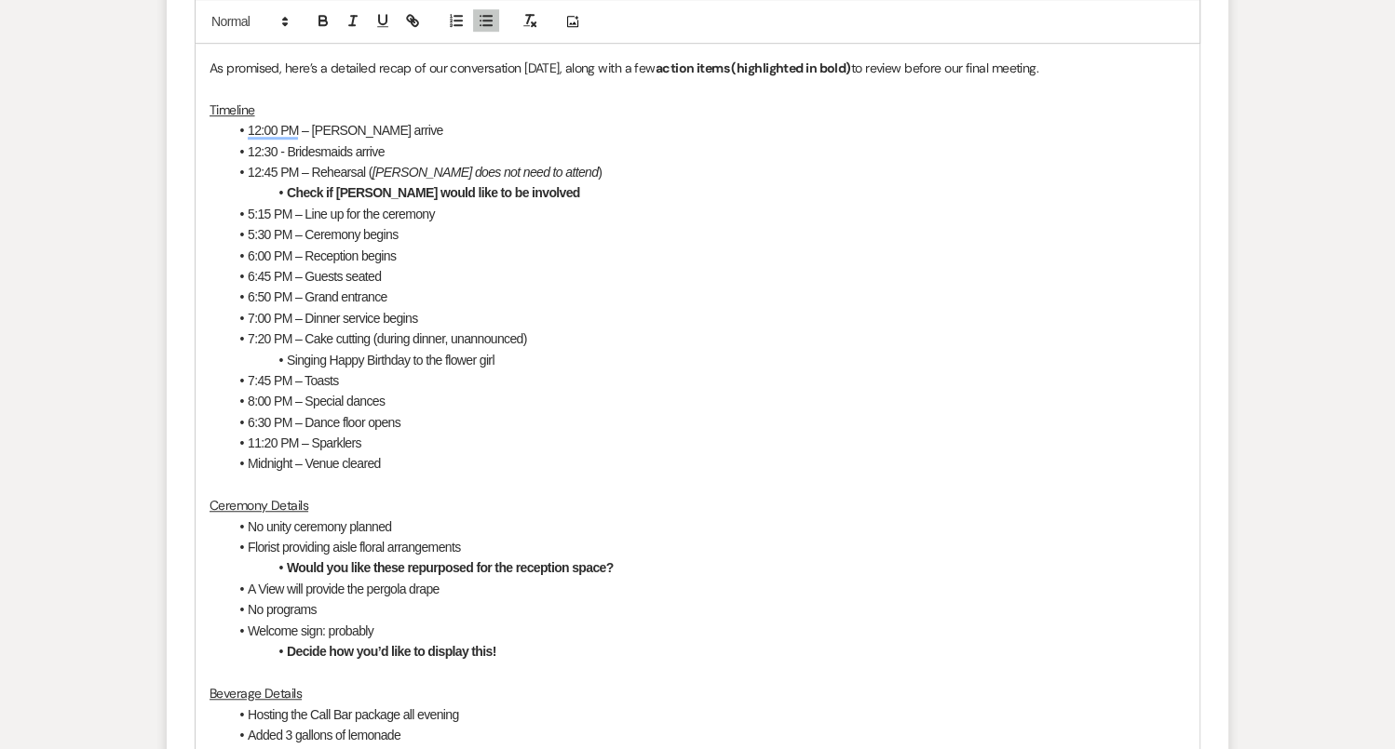
click at [333, 475] on p "To enrich screen reader interactions, please activate Accessibility in Grammarl…" at bounding box center [697, 485] width 976 height 20
click at [564, 188] on li "Check if [PERSON_NAME] would like to be involved" at bounding box center [706, 192] width 957 height 20
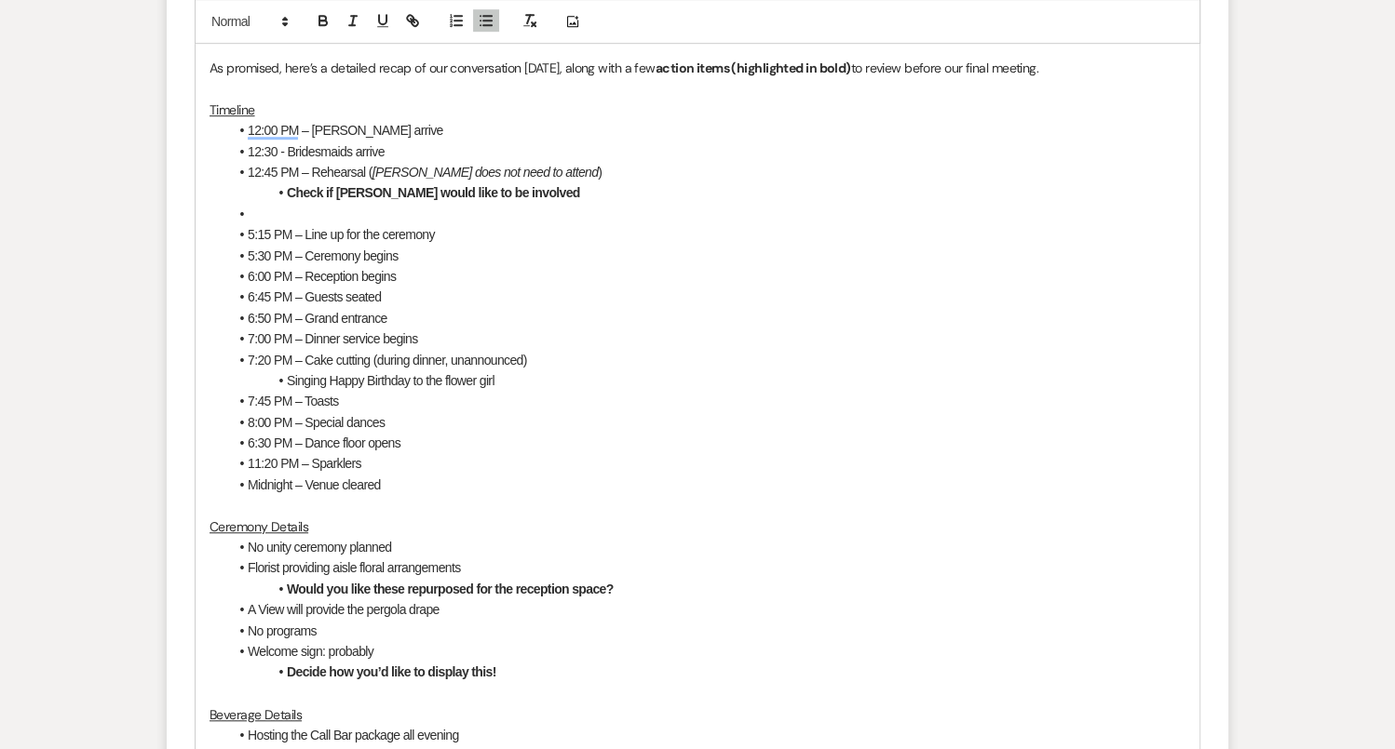
click at [274, 146] on li "12:30 - Bridesmaids arrive" at bounding box center [706, 151] width 957 height 20
click at [275, 168] on li "12:45 PM – Rehearsal ( Kathleen does not need to attend )" at bounding box center [706, 172] width 957 height 20
click at [265, 208] on li "To enrich screen reader interactions, please activate Accessibility in Grammarl…" at bounding box center [706, 214] width 957 height 20
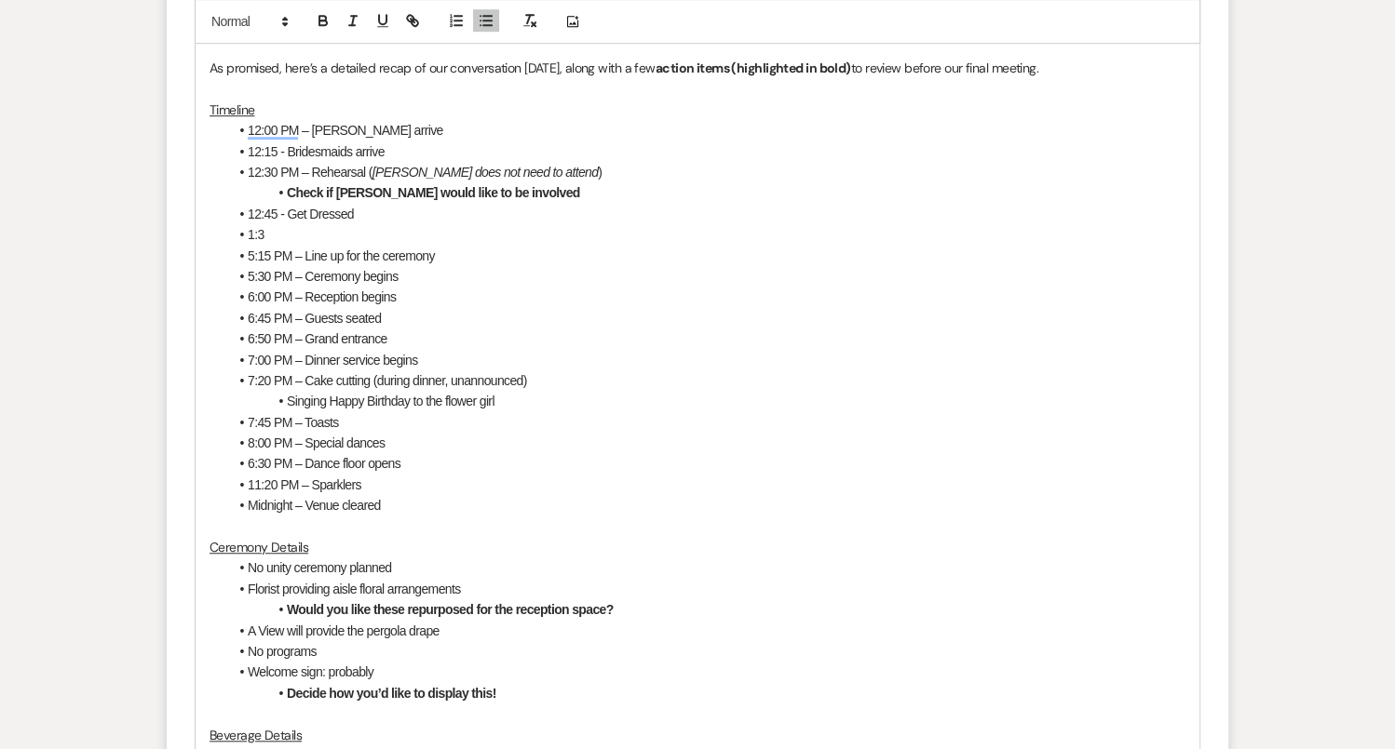
click at [272, 210] on li "12:45 - Get Dressed" at bounding box center [706, 214] width 957 height 20
drag, startPoint x: 275, startPoint y: 214, endPoint x: 263, endPoint y: 214, distance: 11.2
click at [263, 214] on li "12:45 - Get Dressed" at bounding box center [706, 214] width 957 height 20
click at [276, 210] on li "12:45 - Get Dressed" at bounding box center [706, 214] width 957 height 20
click at [272, 236] on li "1:3" at bounding box center [706, 234] width 957 height 20
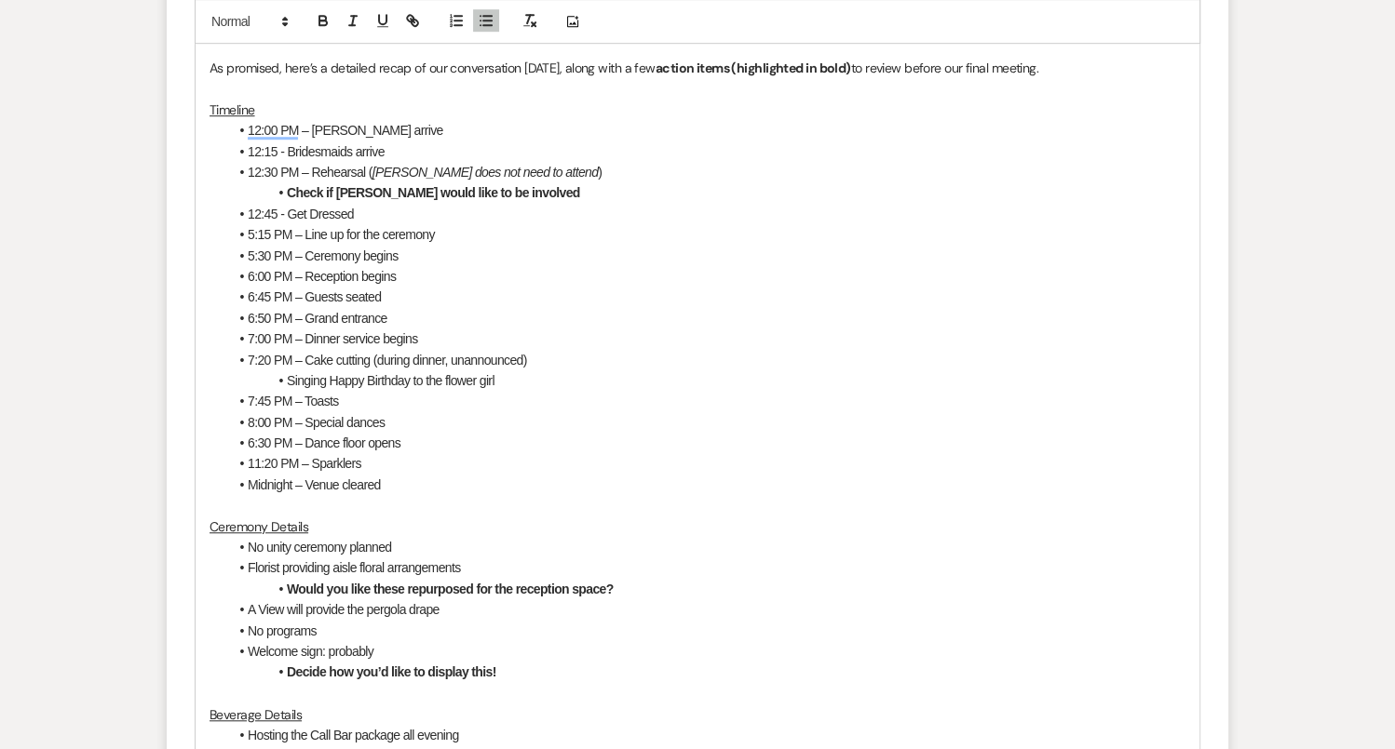
click at [394, 141] on li "12:15 - Bridesmaids arrive" at bounding box center [706, 151] width 957 height 20
click at [553, 246] on li "5:30 PM – Ceremony begins" at bounding box center [706, 256] width 957 height 20
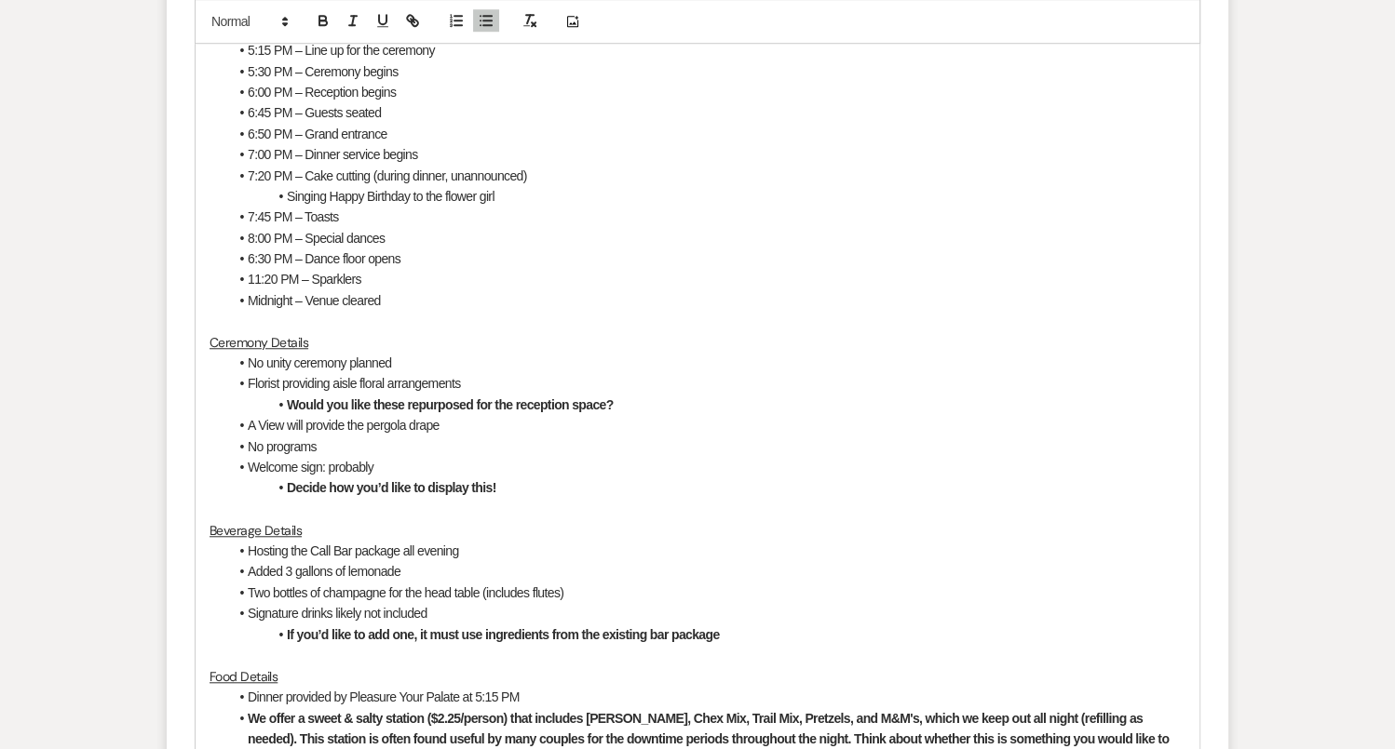
scroll to position [1345, 0]
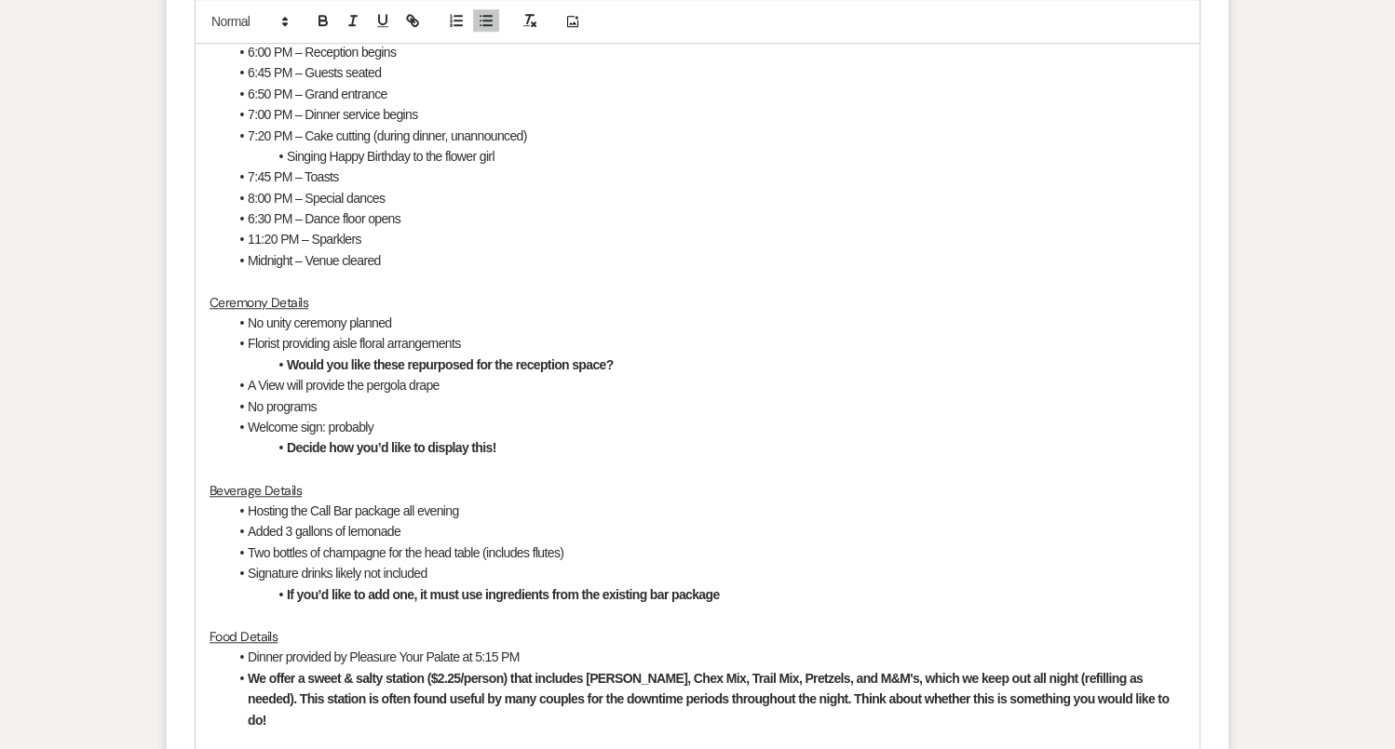
click at [414, 320] on li "No unity ceremony planned" at bounding box center [706, 323] width 957 height 20
drag, startPoint x: 414, startPoint y: 320, endPoint x: 358, endPoint y: 320, distance: 55.9
click at [358, 320] on li "No unity ceremony planned" at bounding box center [706, 323] width 957 height 20
drag, startPoint x: 769, startPoint y: 338, endPoint x: 522, endPoint y: 343, distance: 246.7
click at [522, 343] on li "A View will provide the Wood Arch with black drapes Florist providing aisle flo…" at bounding box center [706, 343] width 957 height 20
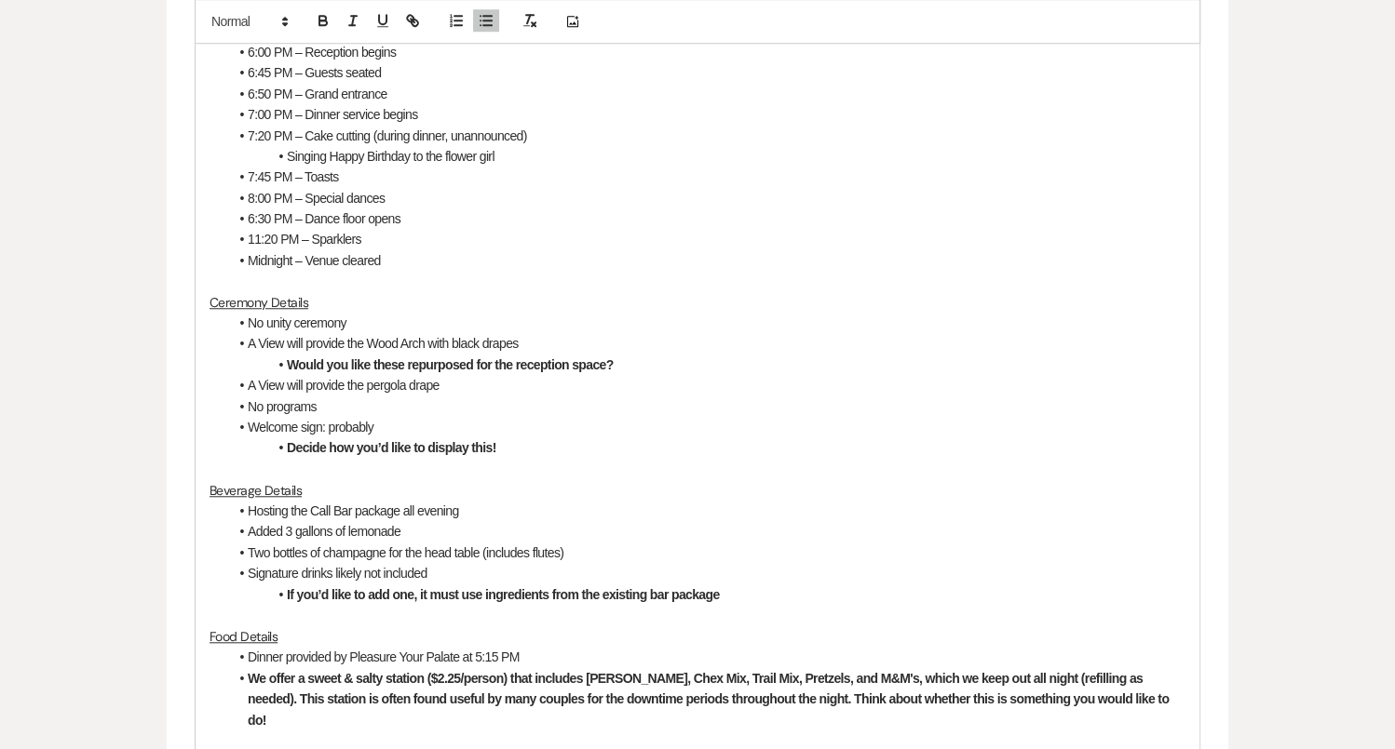
click at [608, 367] on strong "Would you like these repurposed for the reception space?" at bounding box center [450, 364] width 327 height 15
drag, startPoint x: 627, startPoint y: 364, endPoint x: 272, endPoint y: 359, distance: 355.6
click at [272, 360] on li "Would you like these repurposed for the reception space?" at bounding box center [706, 365] width 957 height 20
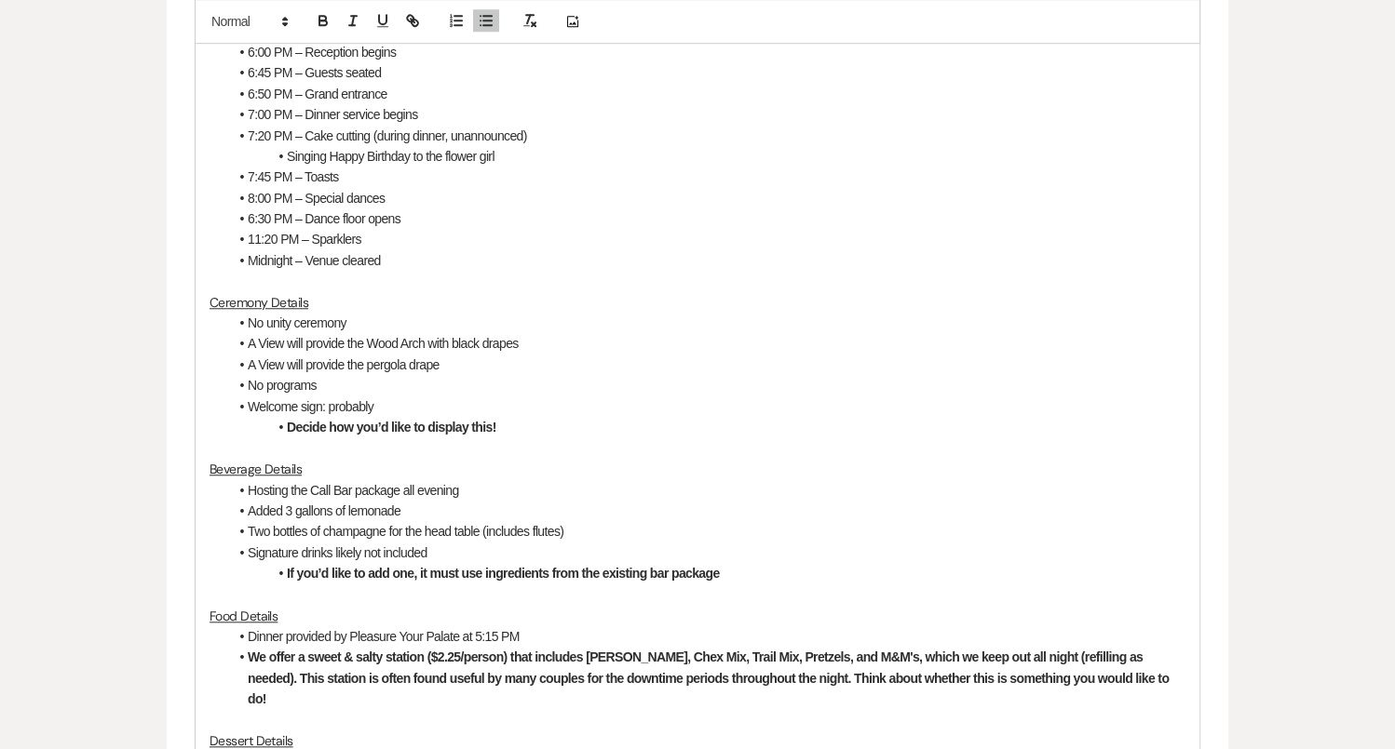
click at [460, 362] on li "A View will provide the pergola drape" at bounding box center [706, 365] width 957 height 20
drag, startPoint x: 452, startPoint y: 367, endPoint x: 240, endPoint y: 360, distance: 212.3
click at [240, 362] on li "A View will provide the pergola drape" at bounding box center [706, 365] width 957 height 20
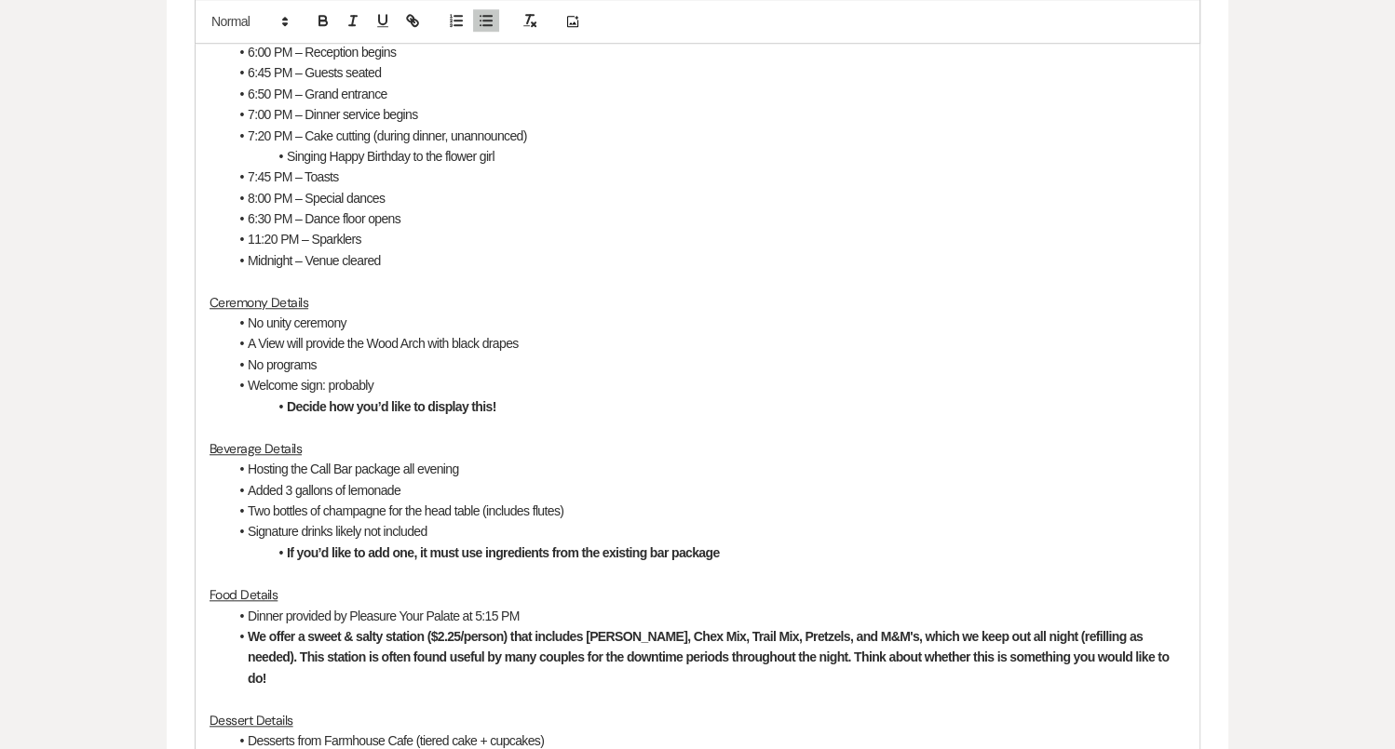
click at [421, 378] on li "Welcome sign: probably" at bounding box center [706, 385] width 957 height 20
drag, startPoint x: 395, startPoint y: 377, endPoint x: 321, endPoint y: 385, distance: 74.0
click at [321, 385] on li "Welcome sign: probably" at bounding box center [706, 385] width 957 height 20
click at [352, 318] on li "No unity ceremony" at bounding box center [706, 323] width 957 height 20
click at [533, 341] on li "A View will provide the Wood Arch with black drapes" at bounding box center [706, 343] width 957 height 20
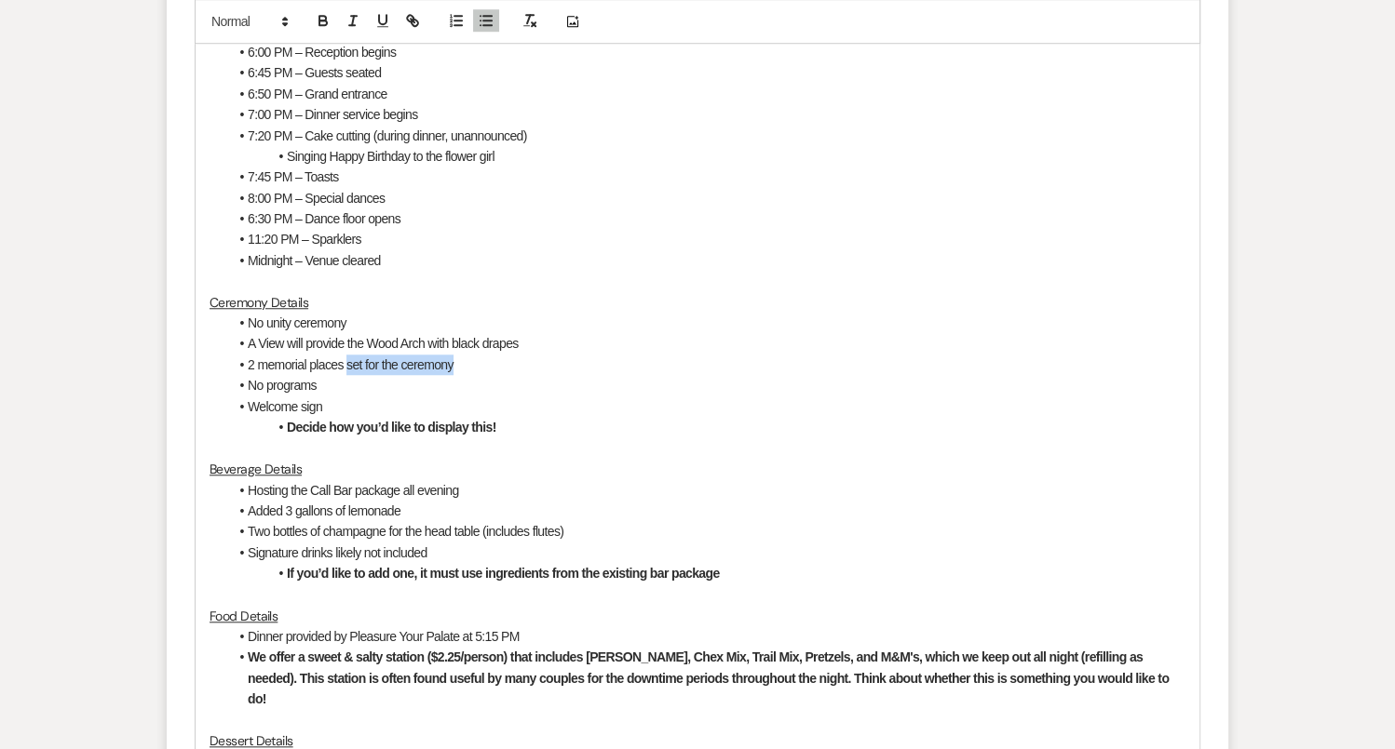
drag, startPoint x: 468, startPoint y: 364, endPoint x: 347, endPoint y: 367, distance: 121.1
click at [347, 367] on li "2 memorial places set for the ceremony" at bounding box center [706, 365] width 957 height 20
click at [586, 357] on li "2 memorial places during the ceremony - reserve the two" at bounding box center [706, 365] width 957 height 20
click at [524, 358] on li "2 memorial places during the ceremony - reserve the two" at bounding box center [706, 365] width 957 height 20
click at [607, 367] on li "2 memorial places during the ceremony - reserve the first two" at bounding box center [706, 365] width 957 height 20
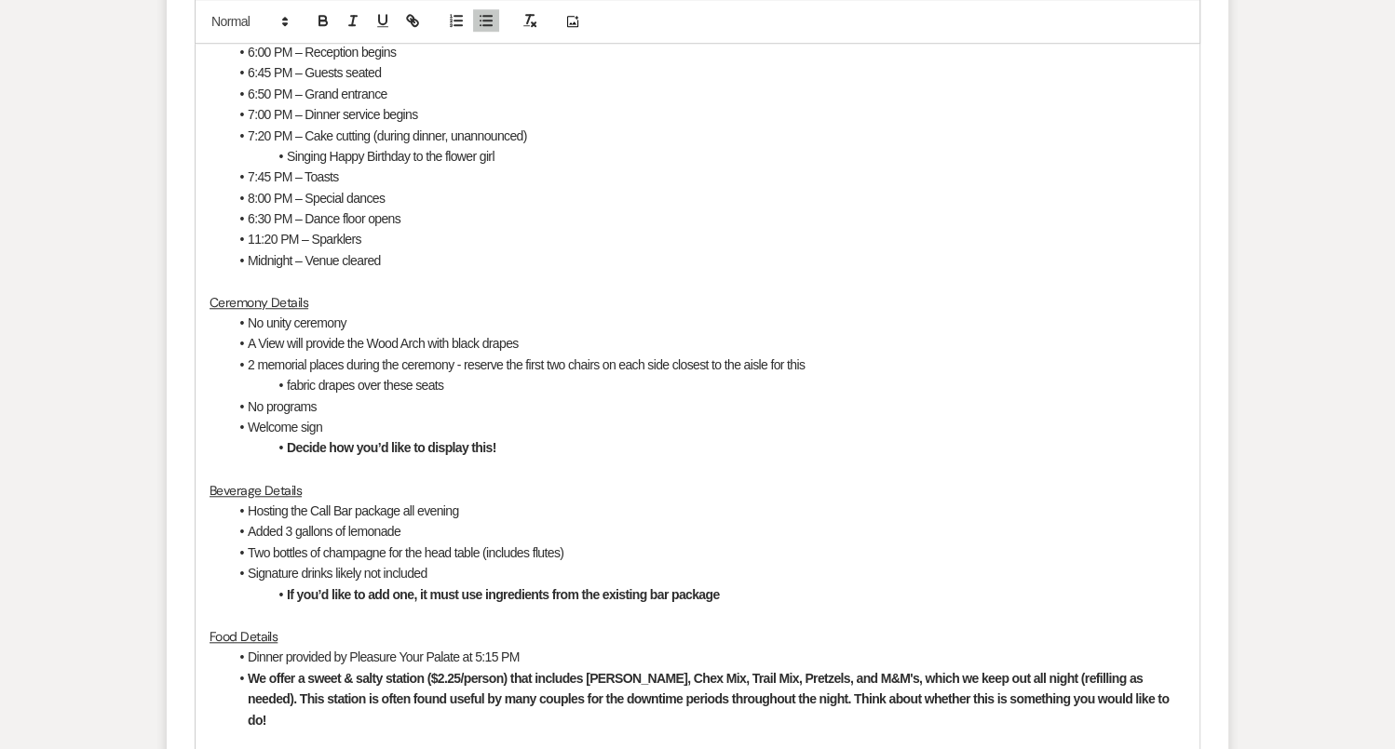
click at [290, 384] on li "fabric drapes over these seats" at bounding box center [706, 385] width 957 height 20
click at [360, 387] on li "Fabric drapes over these seats" at bounding box center [706, 385] width 957 height 20
click at [460, 379] on li "Fabric draped over these seats" at bounding box center [706, 385] width 957 height 20
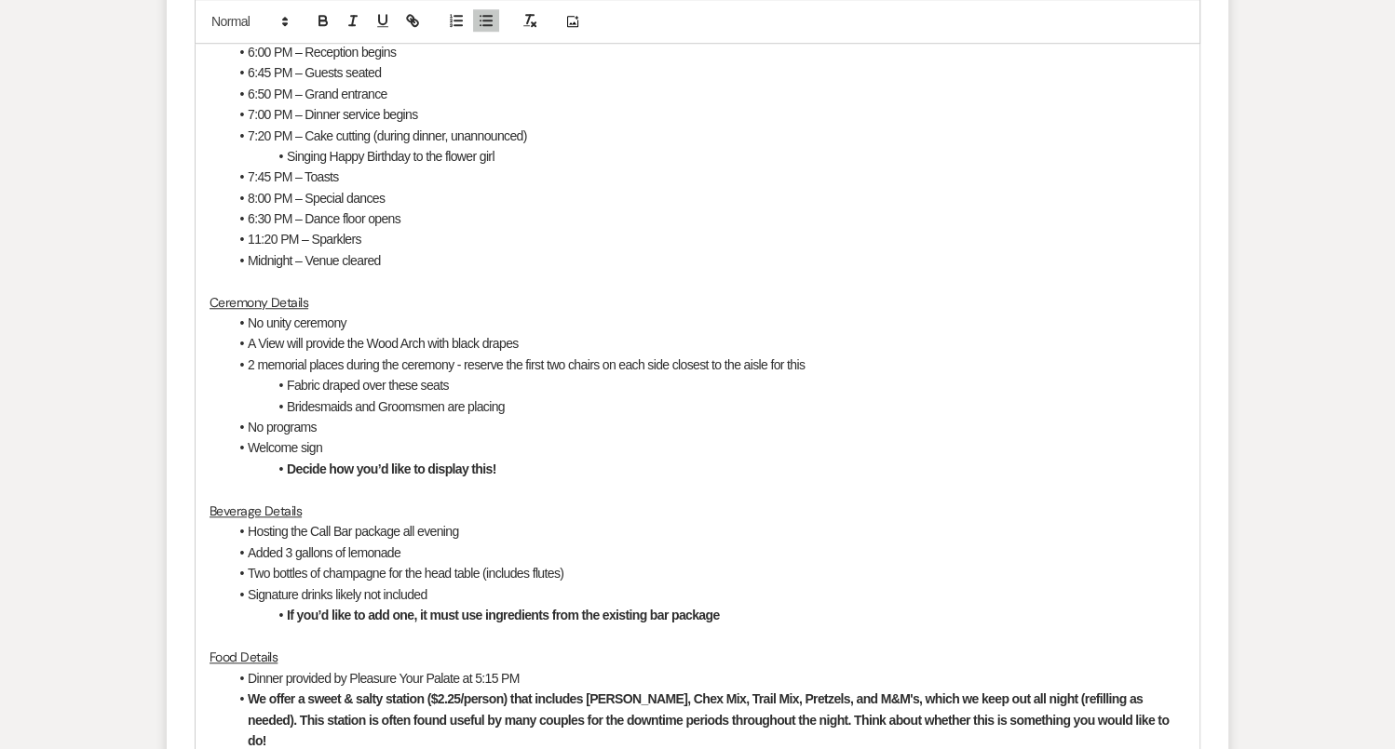
click at [521, 403] on li "Bridesmaids and Groomsmen are placing" at bounding box center [706, 407] width 957 height 20
drag, startPoint x: 265, startPoint y: 424, endPoint x: 247, endPoint y: 421, distance: 18.8
click at [247, 421] on li "No programs" at bounding box center [706, 427] width 957 height 20
click at [305, 420] on li "Programs" at bounding box center [706, 427] width 957 height 20
click at [369, 449] on li "Welcome sign" at bounding box center [706, 448] width 957 height 20
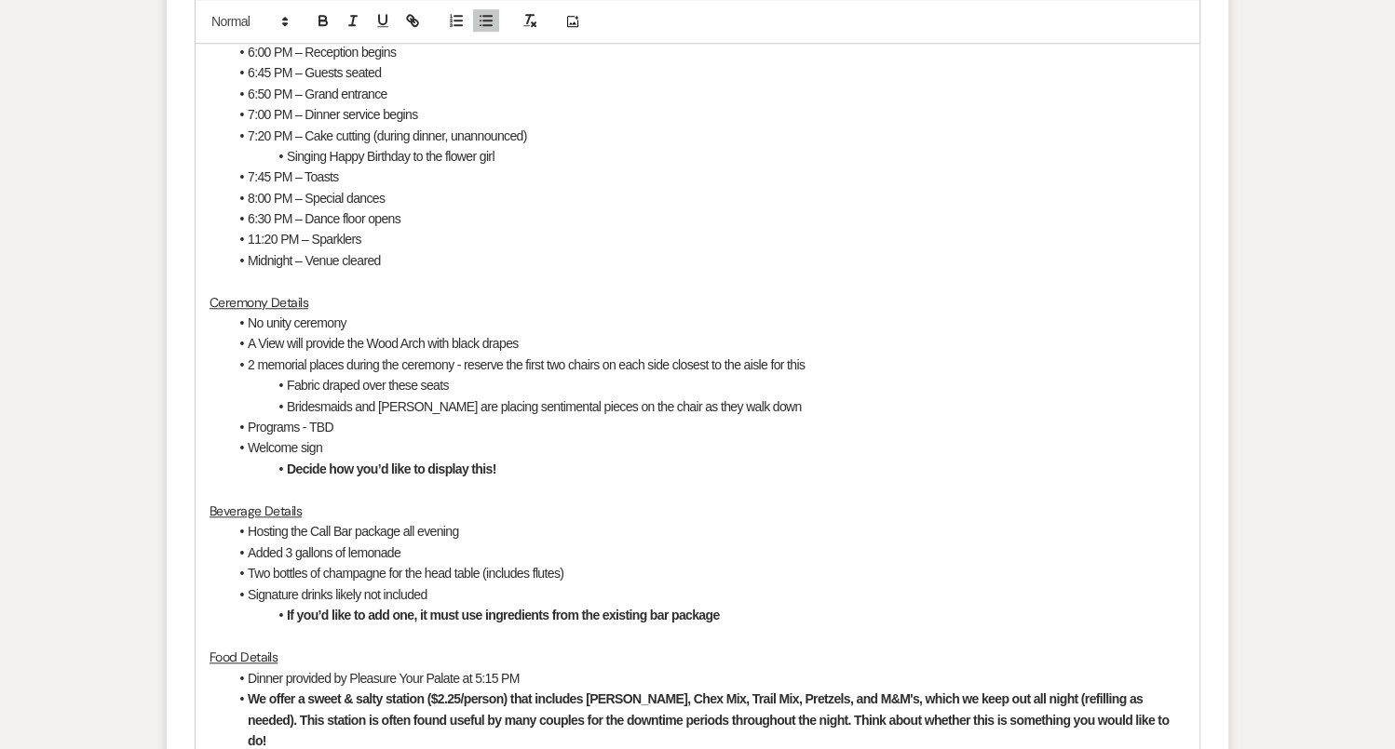
click at [533, 468] on li "Decide how you’d like to display this!" at bounding box center [706, 469] width 957 height 20
drag, startPoint x: 523, startPoint y: 465, endPoint x: 273, endPoint y: 465, distance: 250.4
click at [273, 465] on li "Decide how you’d like to display this!" at bounding box center [706, 469] width 957 height 20
click at [287, 468] on li "Chamoagne Walls" at bounding box center [706, 469] width 957 height 20
click at [352, 464] on li "Champagne Walls" at bounding box center [706, 469] width 957 height 20
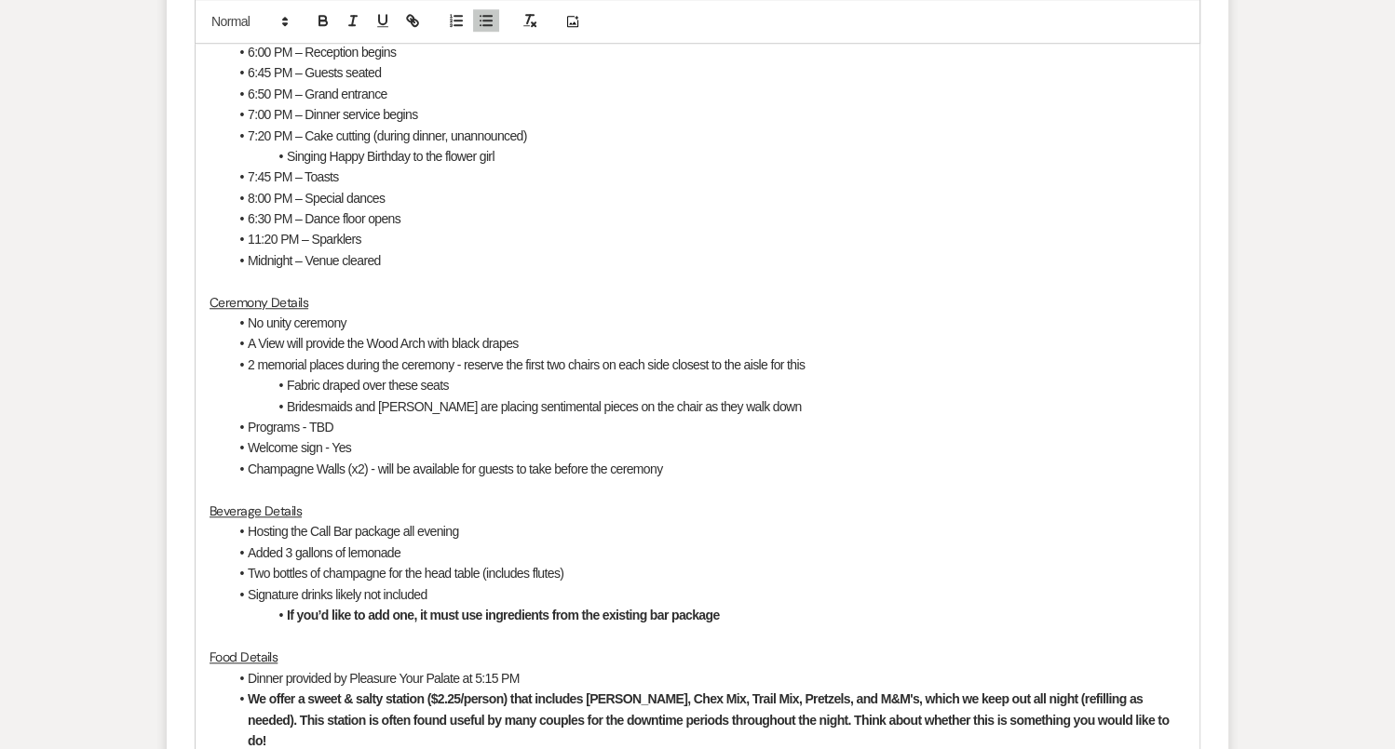
click at [392, 463] on li "Champagne Walls (x2) - will be available for guests to take before the ceremony" at bounding box center [706, 469] width 957 height 20
drag, startPoint x: 700, startPoint y: 466, endPoint x: 367, endPoint y: 469, distance: 333.3
click at [367, 469] on li "Champagne Walls (x2) - will be available for guests to take before the ceremony" at bounding box center [706, 469] width 957 height 20
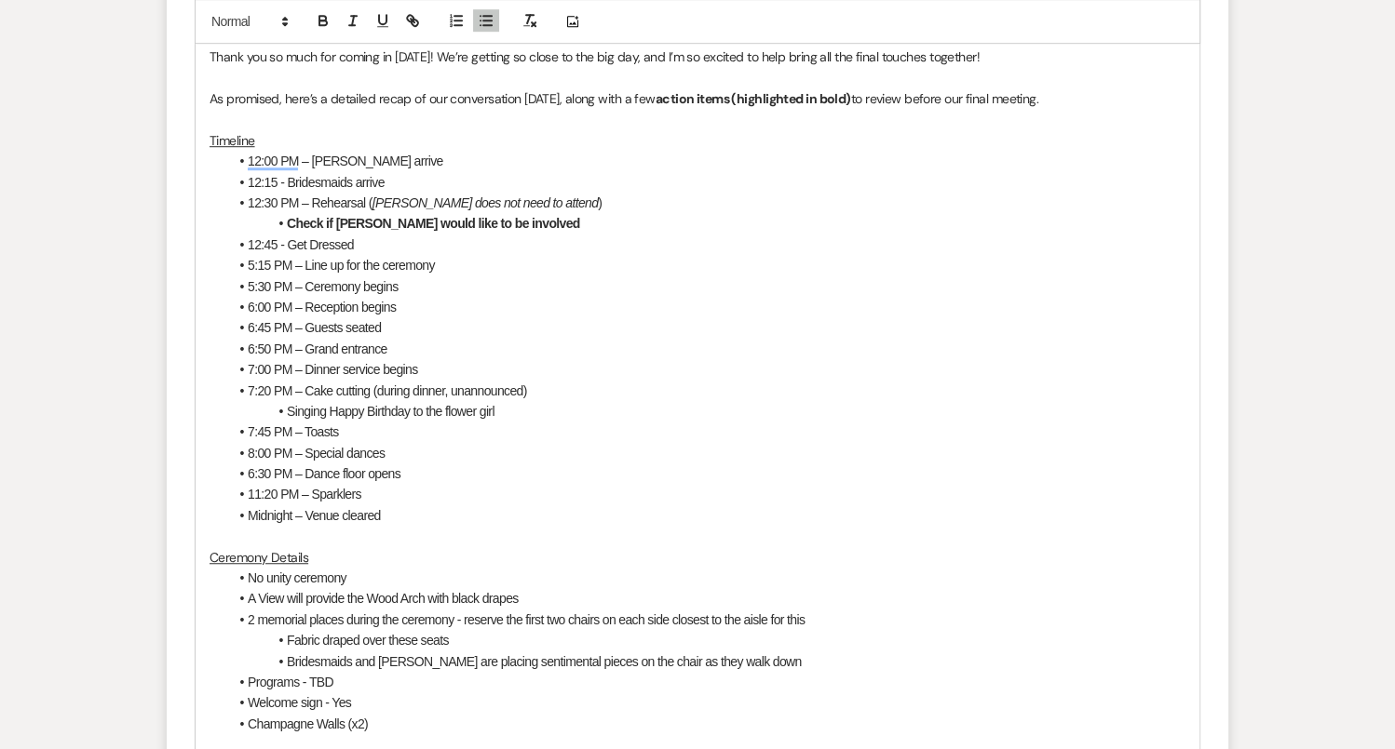
scroll to position [1091, 0]
click at [318, 129] on p "Timeline" at bounding box center [697, 139] width 976 height 20
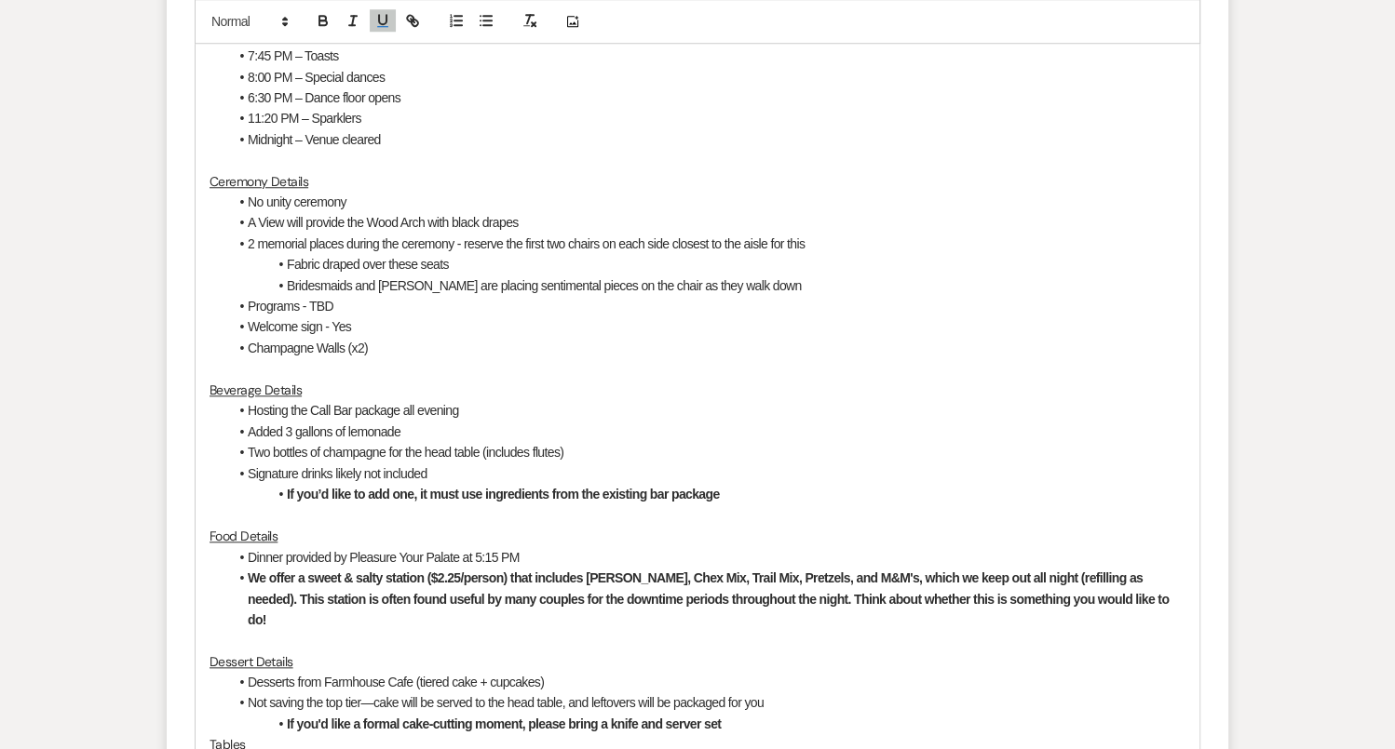
scroll to position [1465, 0]
drag, startPoint x: 330, startPoint y: 404, endPoint x: 316, endPoint y: 402, distance: 14.1
click at [316, 402] on li "Hosting the Call Bar package all evening" at bounding box center [706, 411] width 957 height 20
drag, startPoint x: 330, startPoint y: 408, endPoint x: 311, endPoint y: 404, distance: 19.0
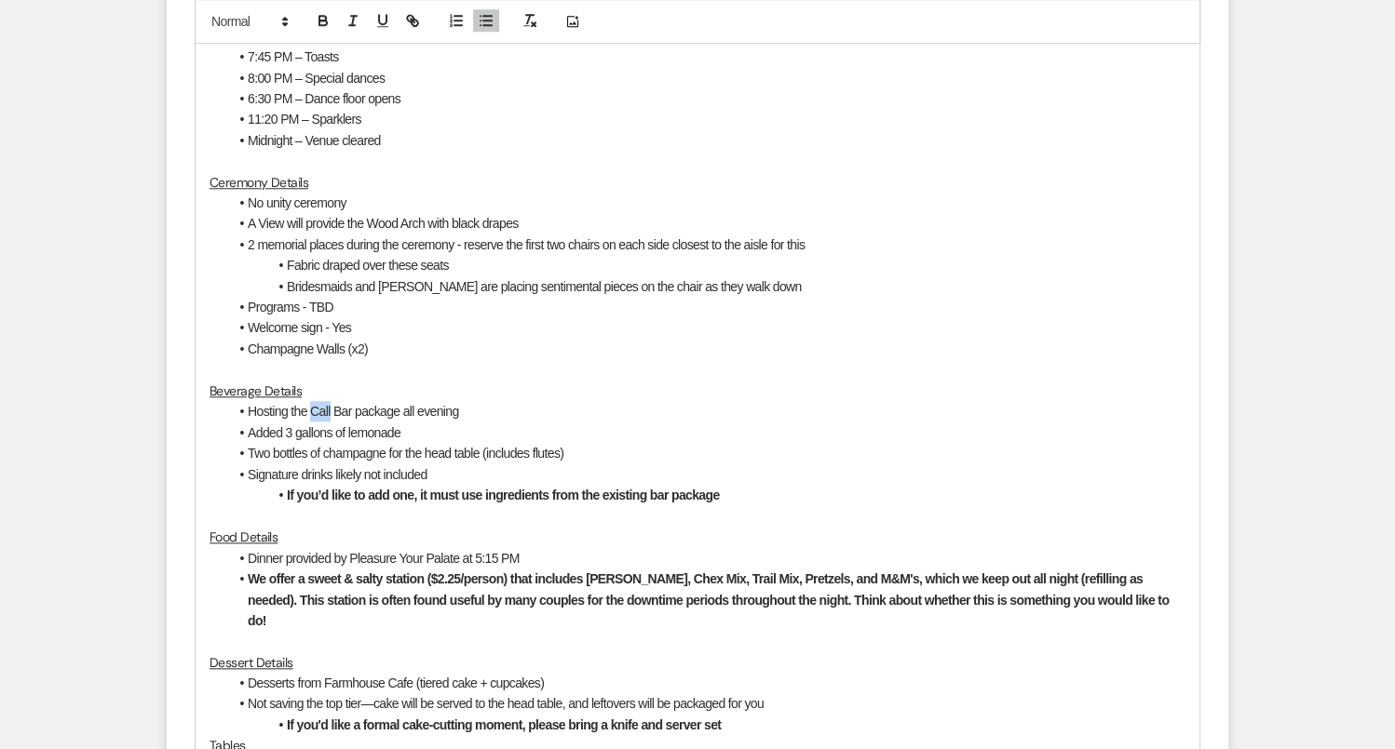
click at [311, 405] on li "Hosting the Call Bar package all evening" at bounding box center [706, 411] width 957 height 20
click at [367, 404] on li "Hosting the Premium Bar package all evening" at bounding box center [706, 411] width 957 height 20
click at [472, 423] on li "Added 3 gallons of lemonade" at bounding box center [706, 433] width 957 height 20
drag, startPoint x: 579, startPoint y: 435, endPoint x: 400, endPoint y: 434, distance: 178.7
click at [400, 434] on li "Red wine at the HT for toasts Added 3 gallons of lemonade" at bounding box center [706, 433] width 957 height 20
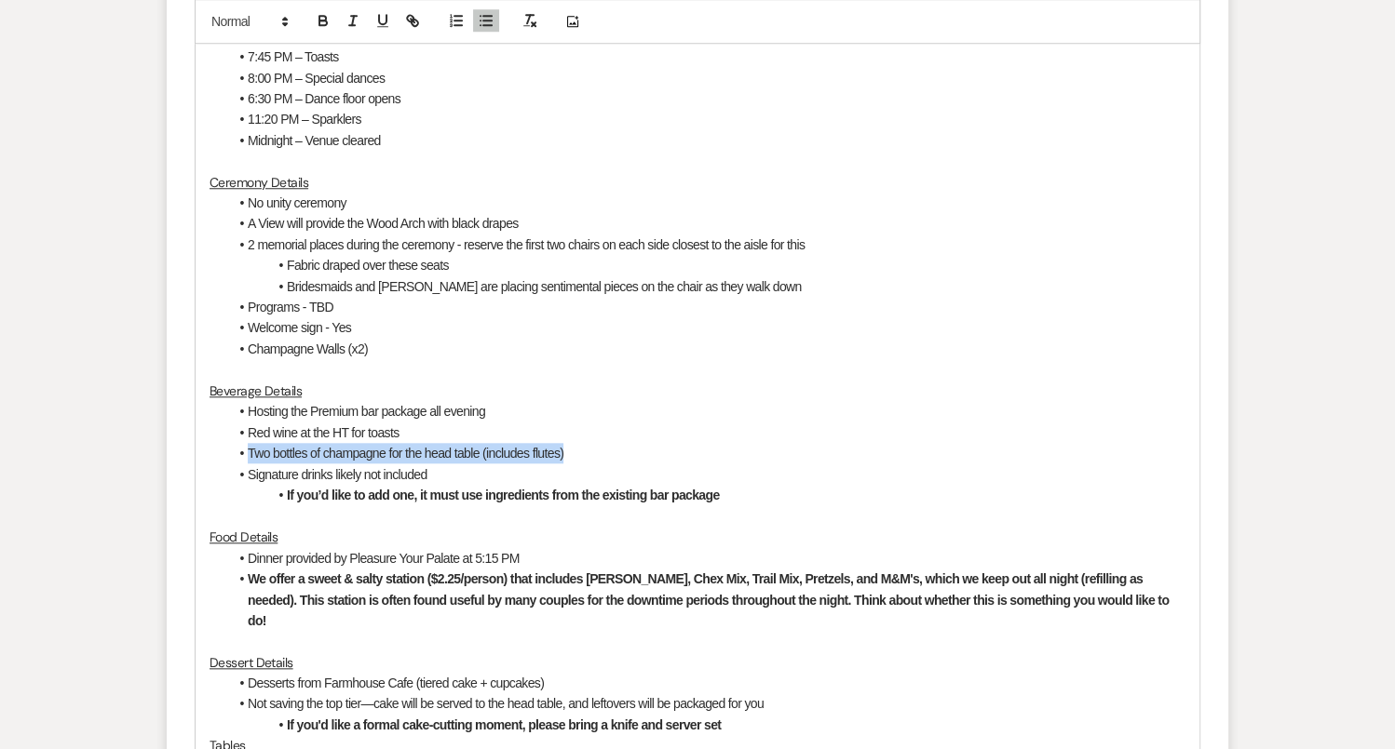
drag, startPoint x: 595, startPoint y: 445, endPoint x: 245, endPoint y: 447, distance: 350.0
click at [245, 447] on li "Two bottles of champagne for the head table (includes flutes)" at bounding box center [706, 453] width 957 height 20
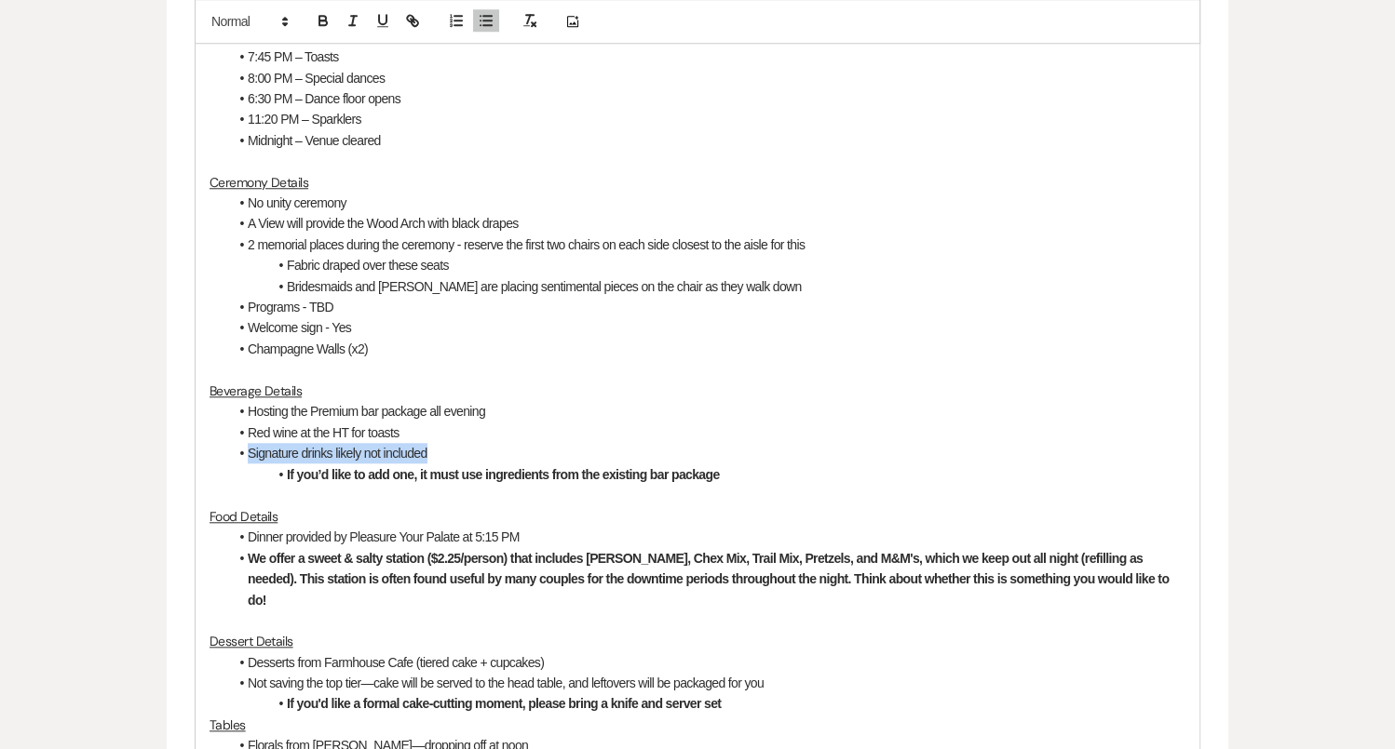
drag, startPoint x: 433, startPoint y: 449, endPoint x: 244, endPoint y: 446, distance: 189.0
click at [244, 446] on li "Signature drinks likely not included" at bounding box center [706, 453] width 957 height 20
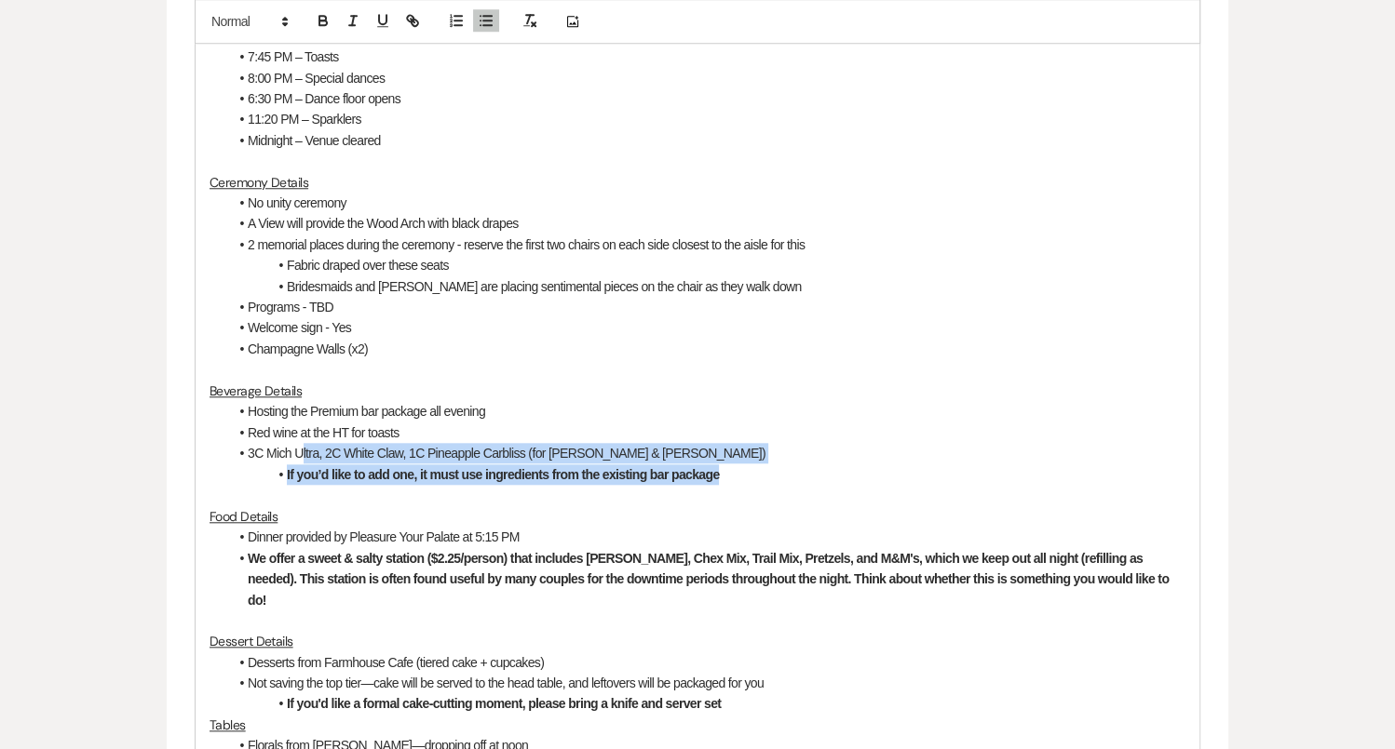
drag, startPoint x: 754, startPoint y: 461, endPoint x: 301, endPoint y: 451, distance: 453.5
click at [301, 451] on ul "Hosting the Premium bar package all evening Red wine at the HT for toasts 3C Mi…" at bounding box center [706, 443] width 957 height 84
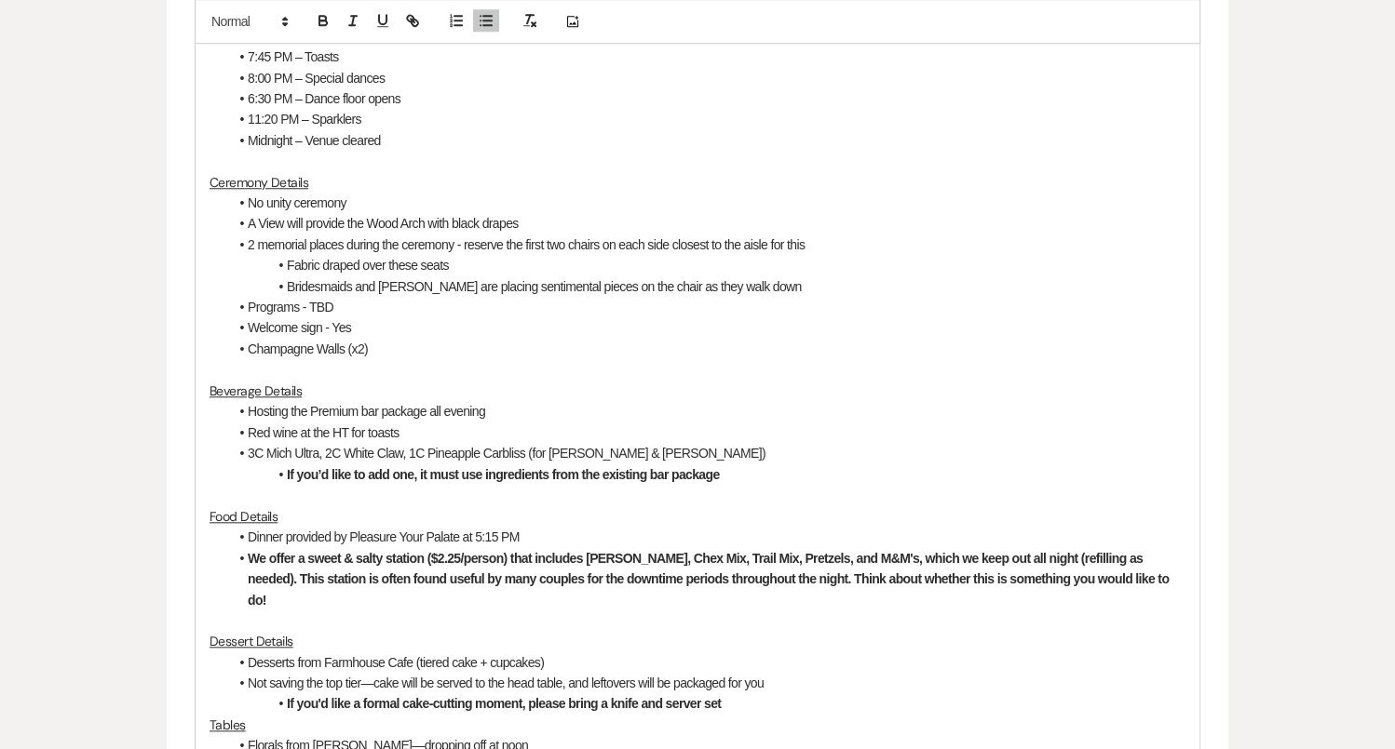
click at [331, 470] on strong "If you’d like to add one, it must use ingredients from the existing bar package" at bounding box center [503, 474] width 432 height 15
drag, startPoint x: 282, startPoint y: 468, endPoint x: 739, endPoint y: 464, distance: 457.1
click at [739, 465] on li "If you’d like to add one, it must use ingredients from the existing bar package" at bounding box center [706, 475] width 957 height 20
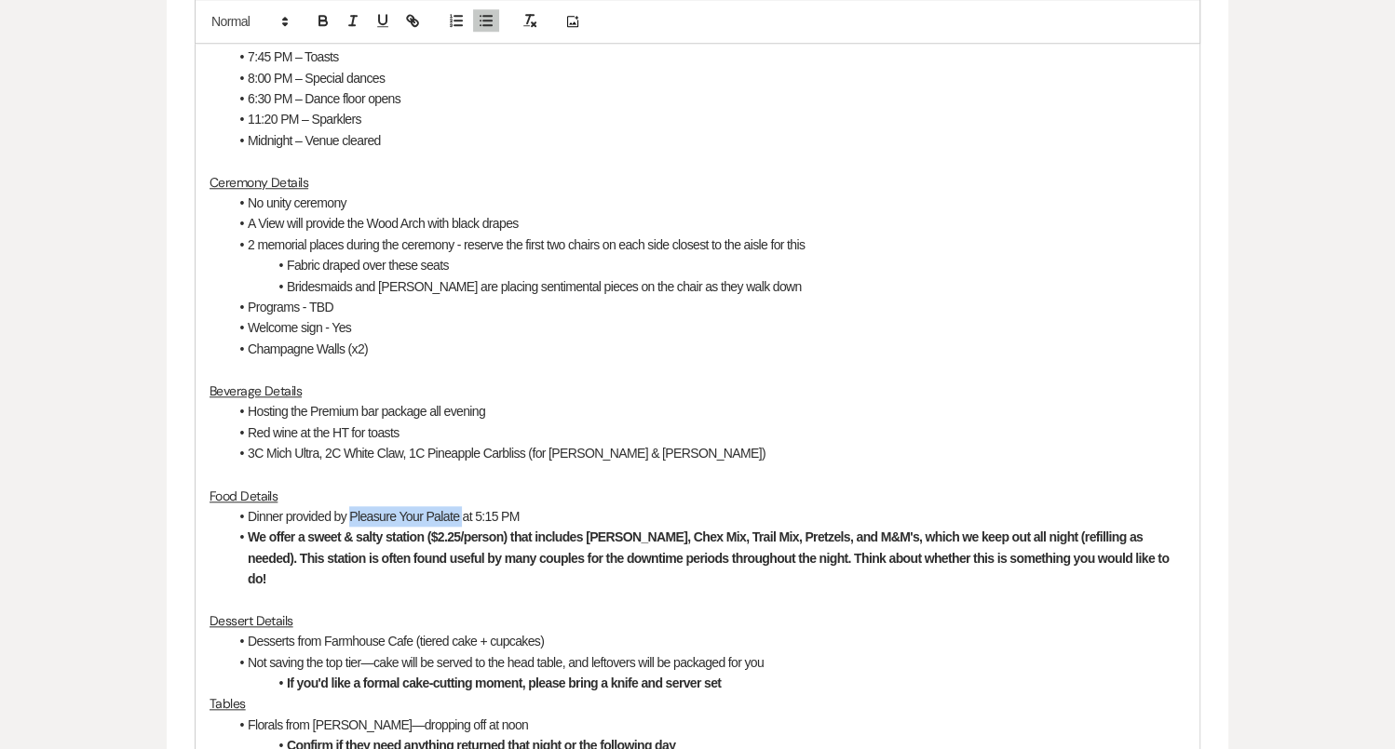
drag, startPoint x: 350, startPoint y: 515, endPoint x: 460, endPoint y: 515, distance: 109.8
click at [460, 515] on li "Dinner provided by Pleasure Your Palate at 5:15 PM" at bounding box center [706, 516] width 957 height 20
click at [416, 517] on li "Dinner provided by Luigis at 5:15 PM" at bounding box center [706, 516] width 957 height 20
click at [417, 517] on li "Dinner provided by Luigis at 5:15 PM" at bounding box center [706, 516] width 957 height 20
drag, startPoint x: 417, startPoint y: 517, endPoint x: 398, endPoint y: 517, distance: 19.5
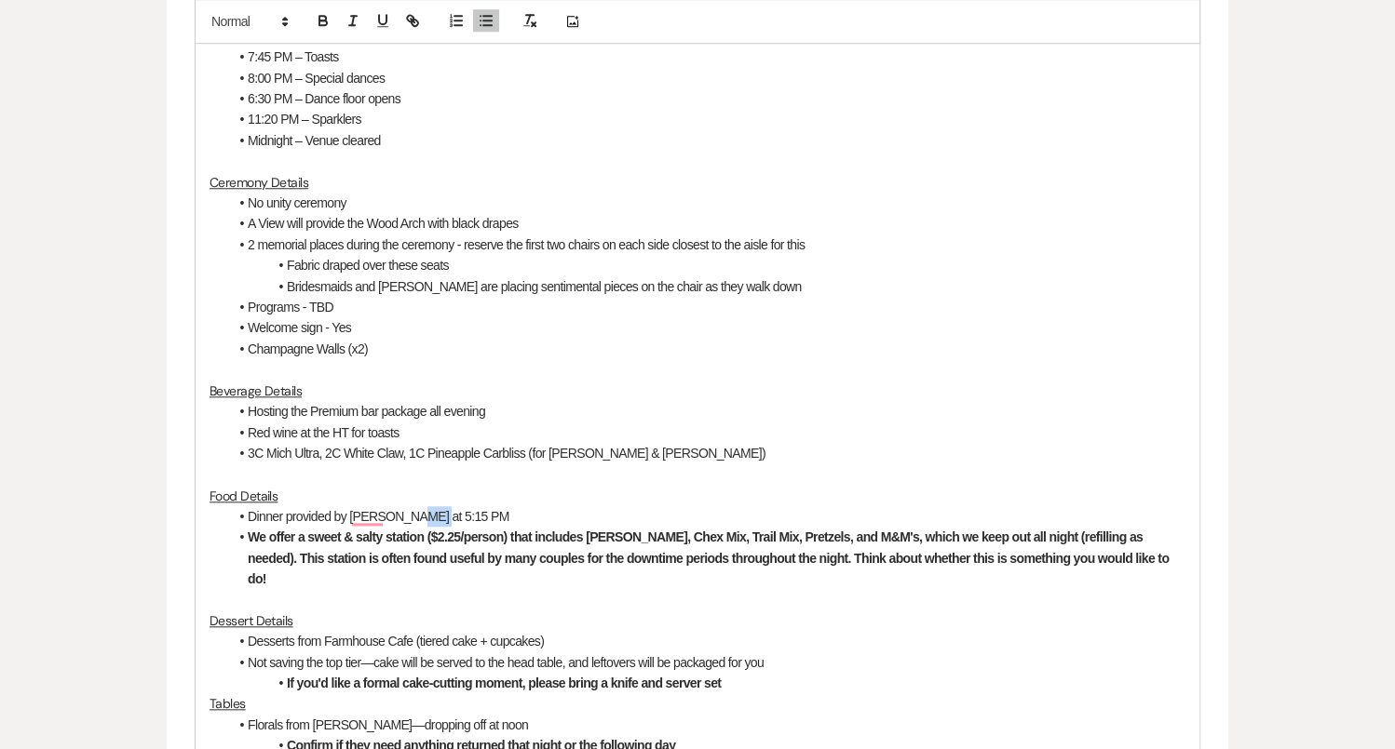
click at [398, 518] on li "Dinner provided by Luigis at 5:15 PM" at bounding box center [706, 516] width 957 height 20
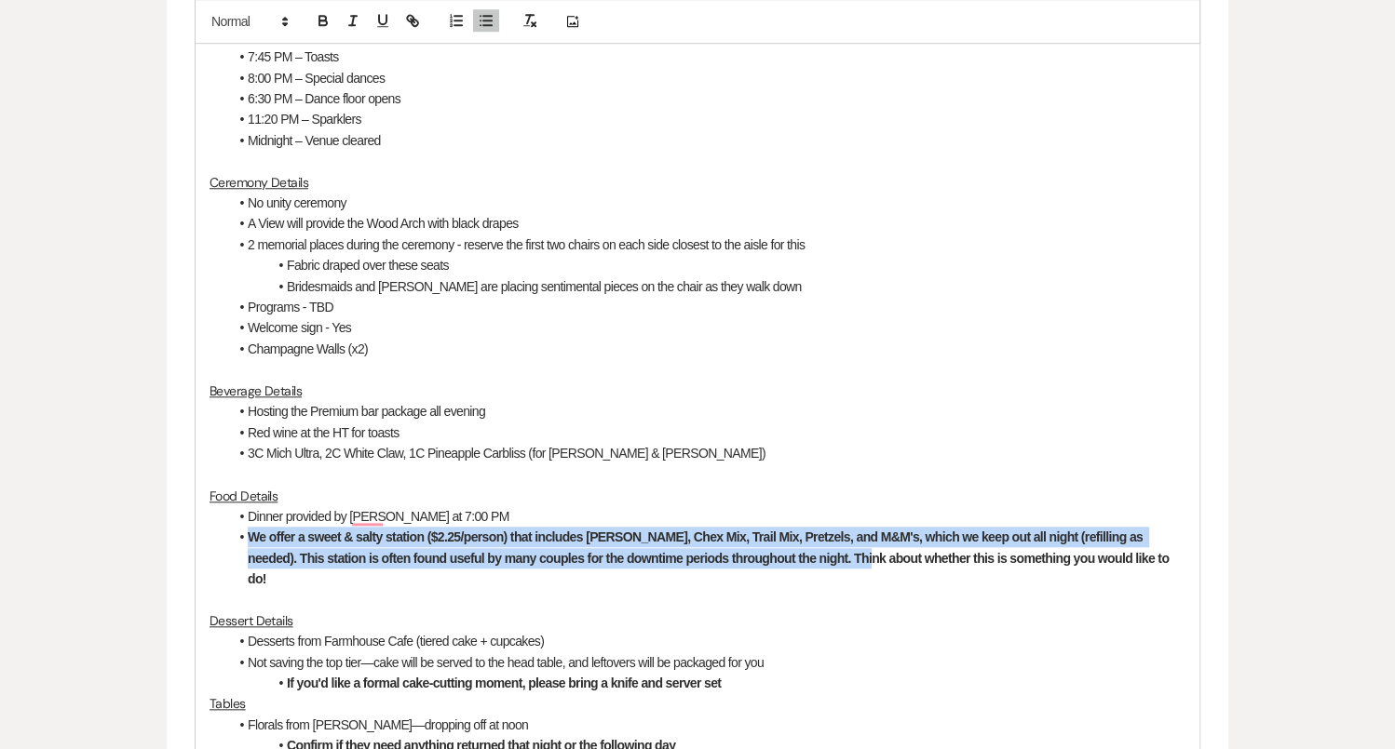
drag, startPoint x: 247, startPoint y: 537, endPoint x: 810, endPoint y: 546, distance: 563.3
click at [810, 546] on li "We offer a sweet & salty station ($2.25/person) that includes Gardetto's, Chex …" at bounding box center [706, 558] width 957 height 62
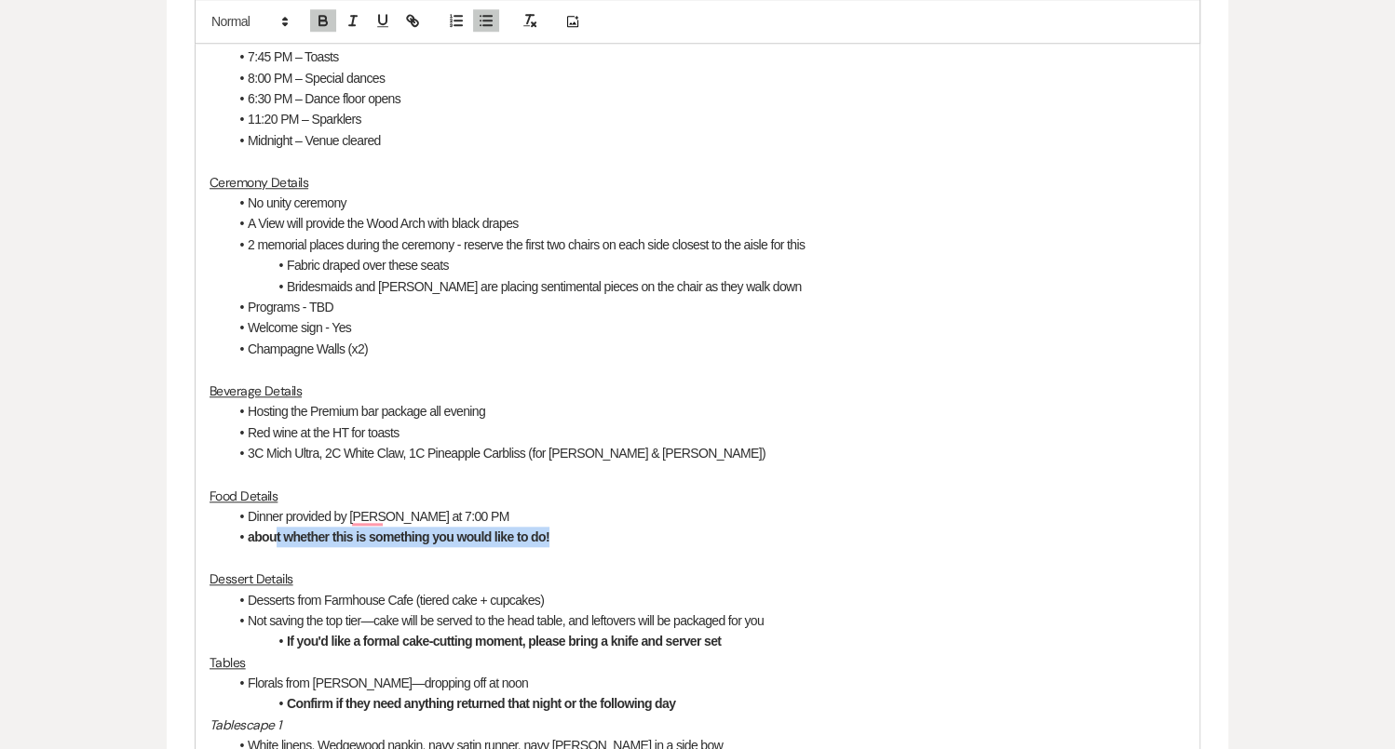
drag, startPoint x: 577, startPoint y: 531, endPoint x: 274, endPoint y: 532, distance: 303.5
click at [274, 532] on li "about whether this is something you would like to do!" at bounding box center [706, 537] width 957 height 20
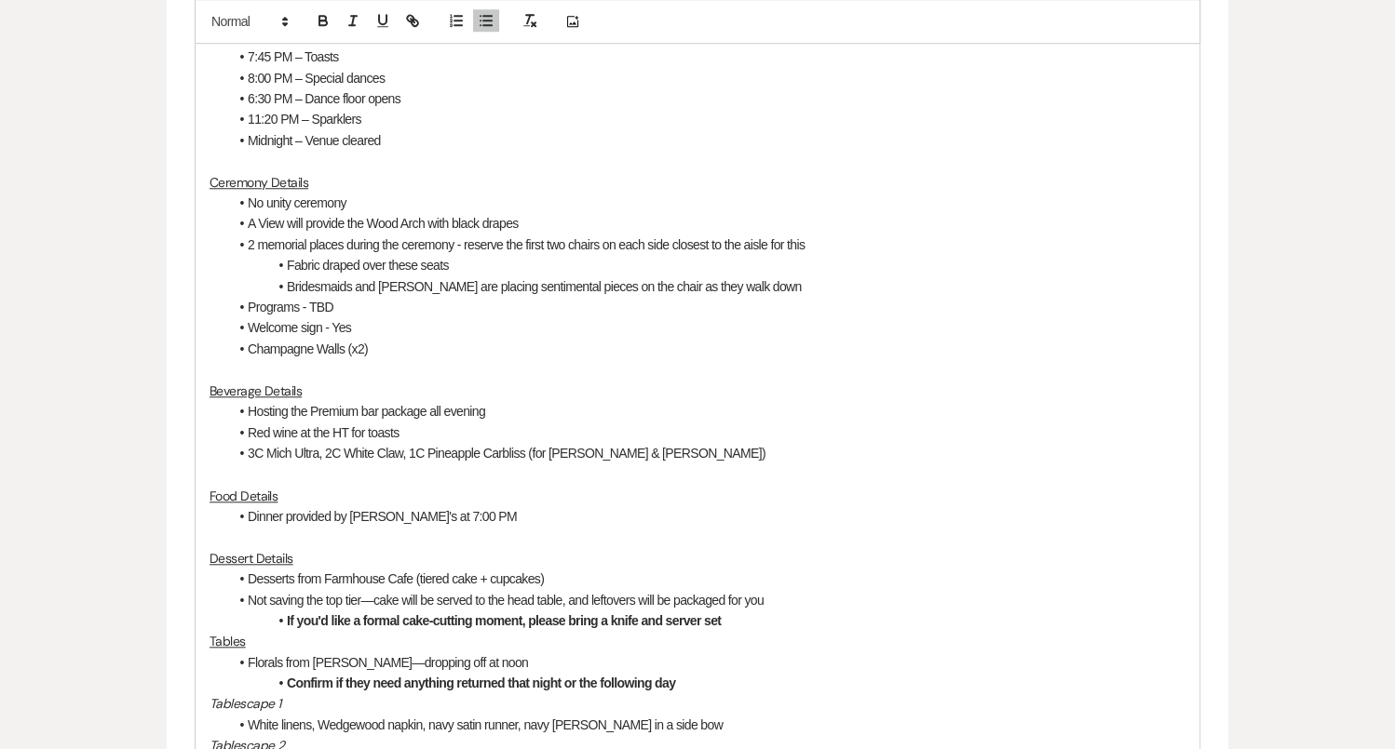
click at [324, 576] on li "Desserts from Farmhouse Cafe (tiered cake + cupcakes)" at bounding box center [706, 579] width 957 height 20
click at [598, 570] on li "Desserts from Sams Farmhouse Cafe (tiered cake + cupcakes)" at bounding box center [706, 579] width 957 height 20
drag, startPoint x: 448, startPoint y: 579, endPoint x: 358, endPoint y: 580, distance: 89.4
click at [357, 581] on li "Desserts from Sams Farmhouse Cafe (tiered cake + cupcakes)" at bounding box center [706, 579] width 957 height 20
drag, startPoint x: 509, startPoint y: 573, endPoint x: 357, endPoint y: 575, distance: 151.8
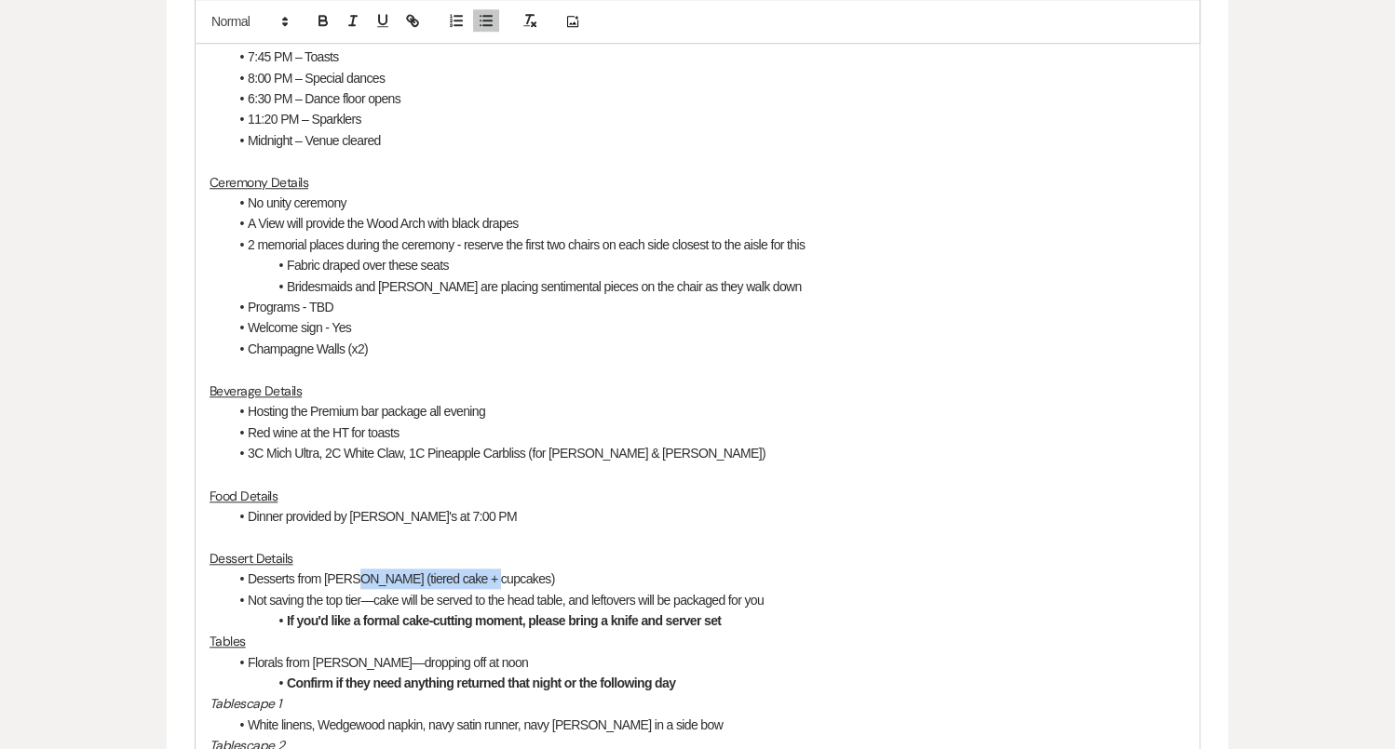
click at [357, 575] on li "Desserts from Sams (tiered cake + cupcakes)" at bounding box center [706, 579] width 957 height 20
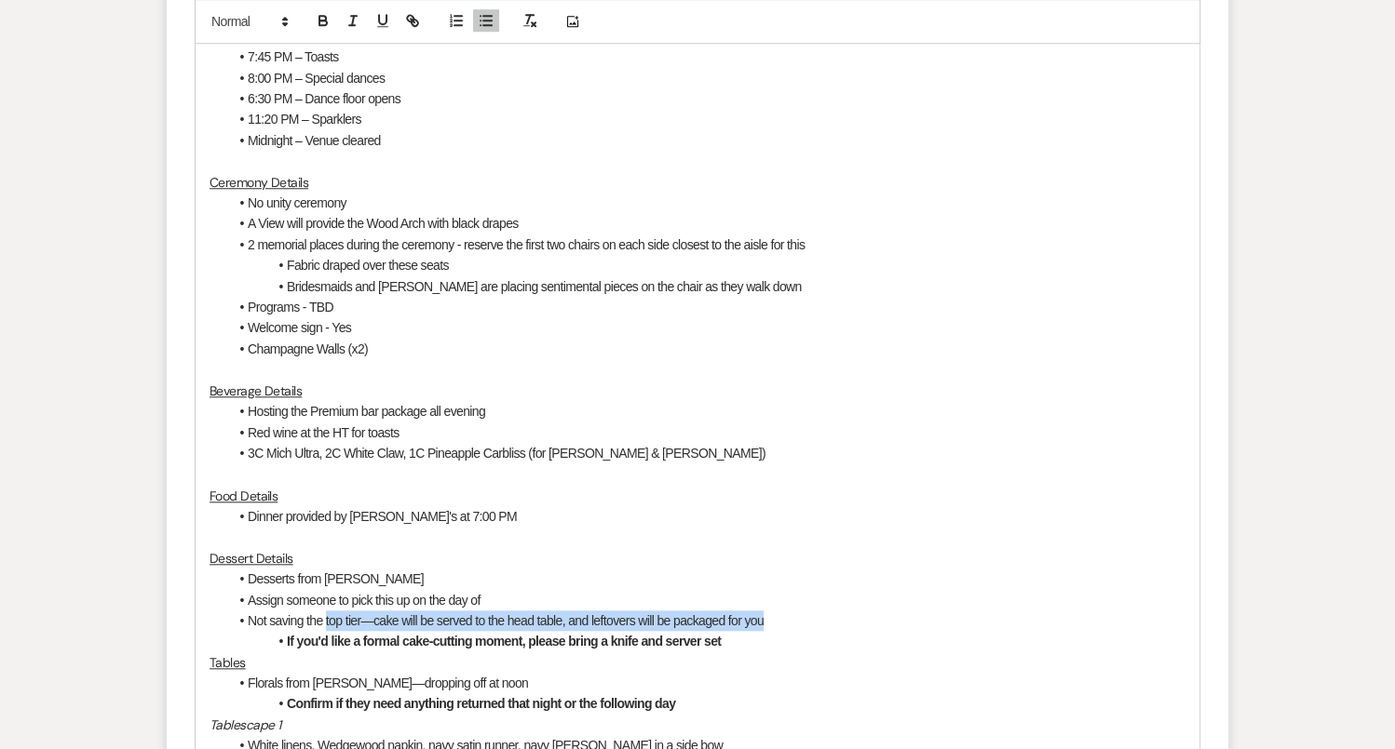
drag, startPoint x: 779, startPoint y: 616, endPoint x: 322, endPoint y: 618, distance: 457.1
click at [323, 618] on li "Not saving the top tier—cake will be served to the head table, and leftovers wi…" at bounding box center [706, 621] width 957 height 20
click at [395, 330] on li "Welcome sign - Yes" at bounding box center [706, 327] width 957 height 20
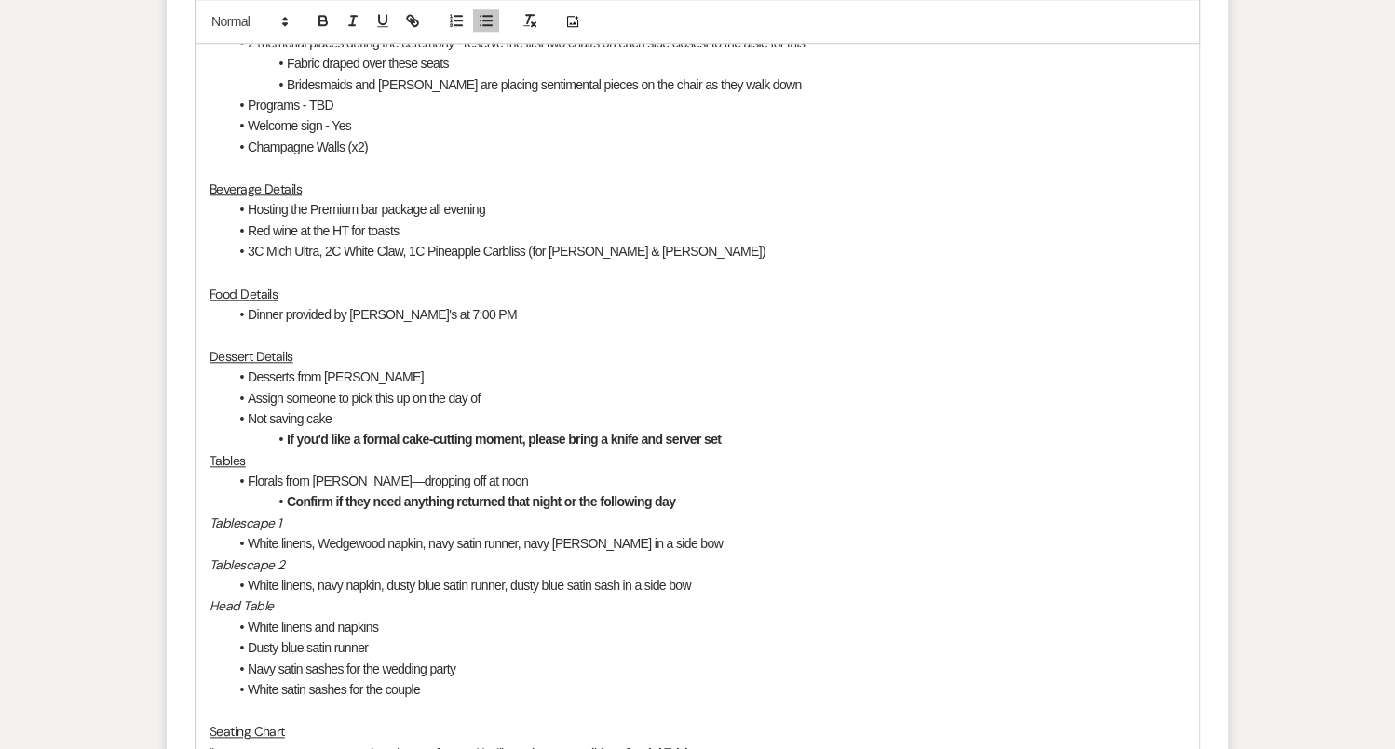
scroll to position [1670, 0]
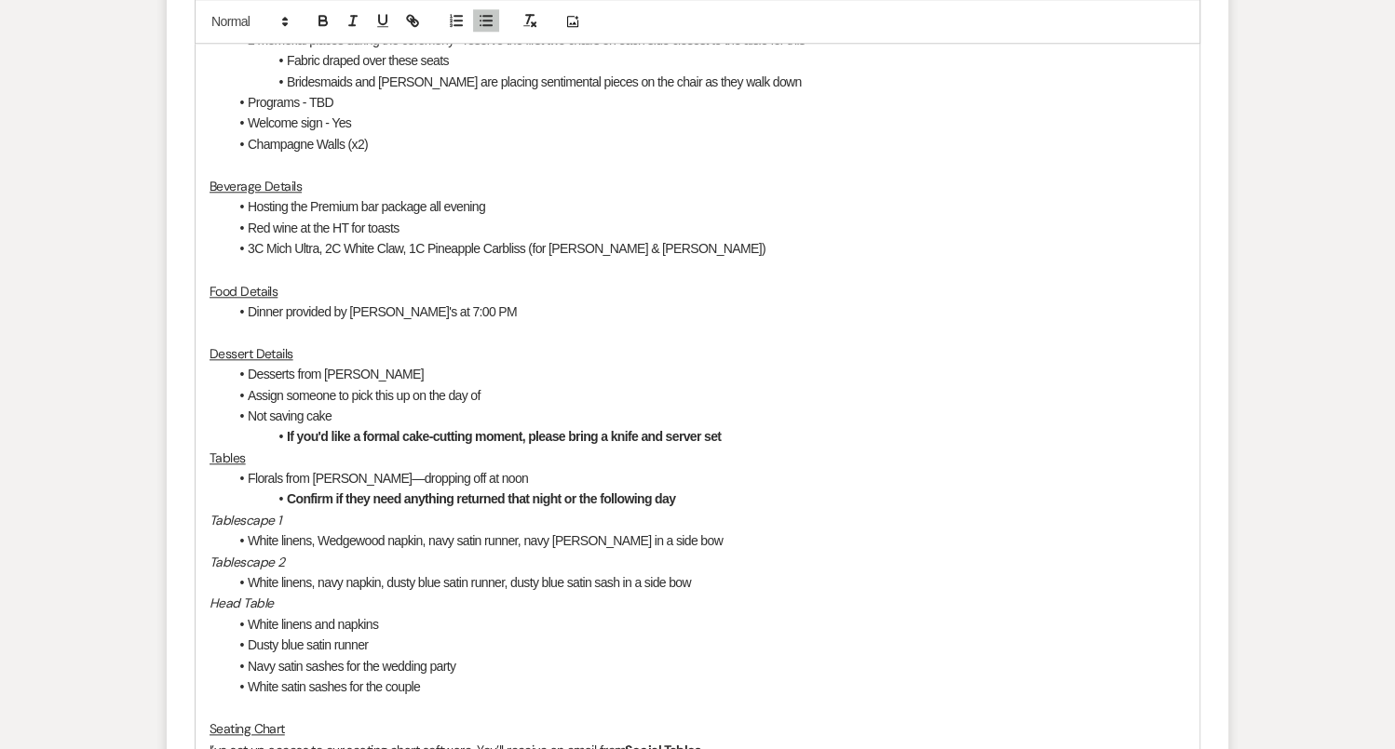
click at [347, 416] on li "Not saving cake" at bounding box center [706, 416] width 957 height 20
click at [731, 432] on li "If you'd like a formal cake-cutting moment, please bring a knife and server set" at bounding box center [706, 436] width 957 height 20
click at [747, 434] on li "If you'd like a formal cake-cutting moment, please bring a knife and server set" at bounding box center [706, 436] width 957 height 20
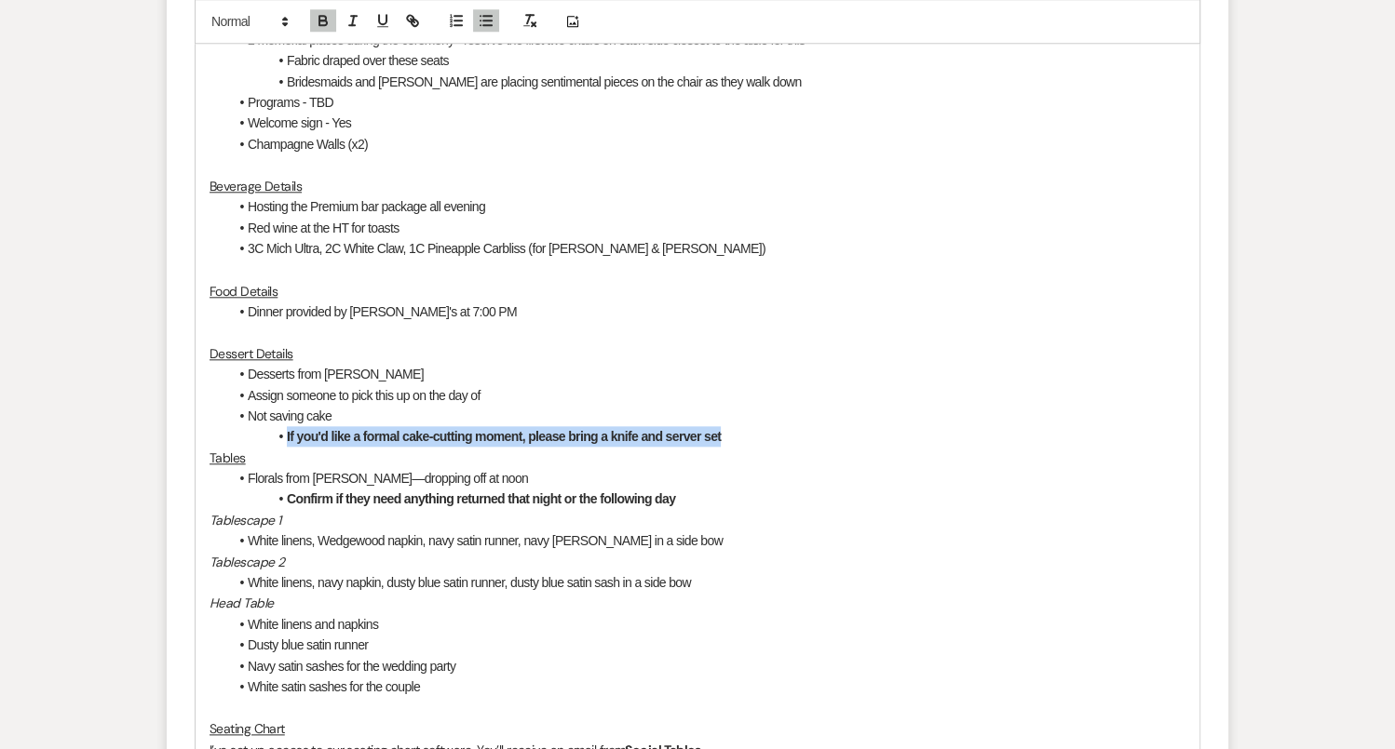
drag, startPoint x: 742, startPoint y: 431, endPoint x: 261, endPoint y: 430, distance: 481.3
click at [261, 432] on li "If you'd like a formal cake-cutting moment, please bring a knife and server set" at bounding box center [706, 436] width 957 height 20
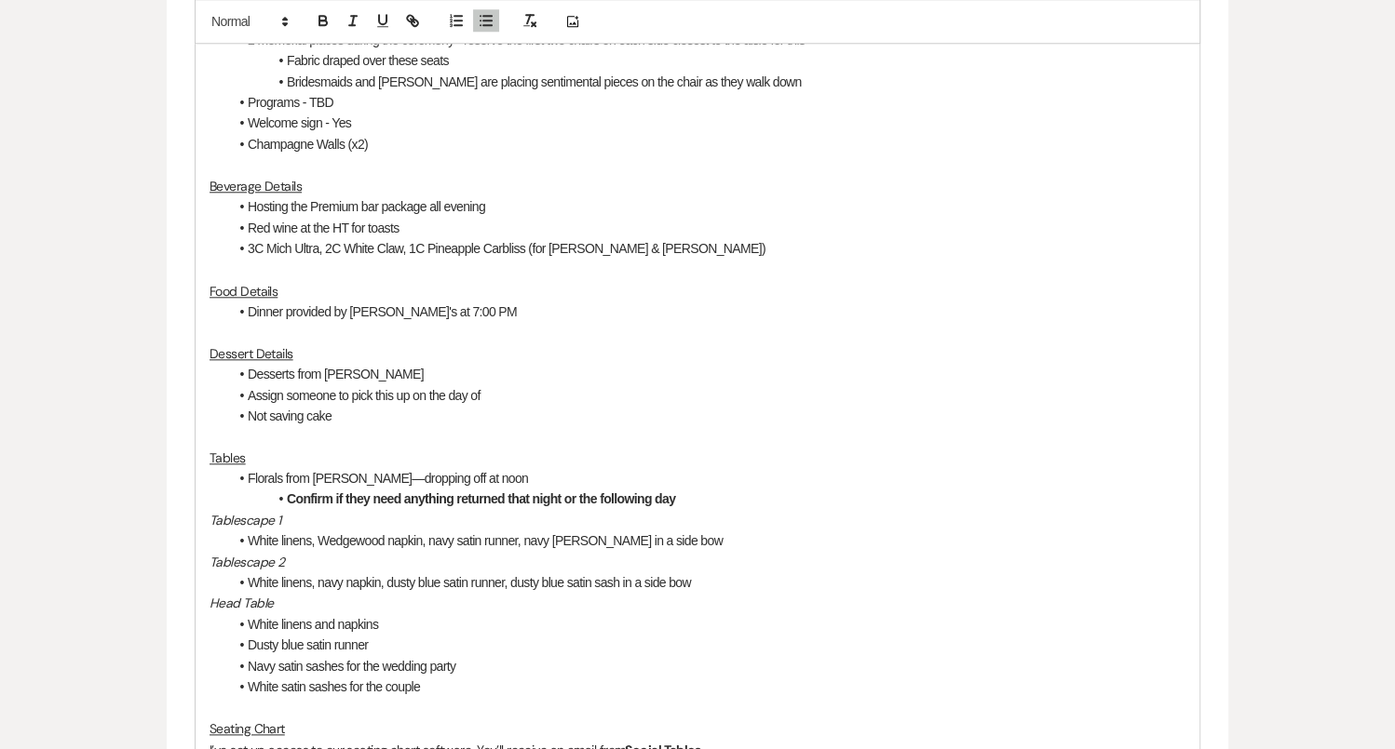
click at [391, 411] on li "Not saving cake" at bounding box center [706, 416] width 957 height 20
click at [394, 358] on p "Dessert Details" at bounding box center [697, 354] width 976 height 20
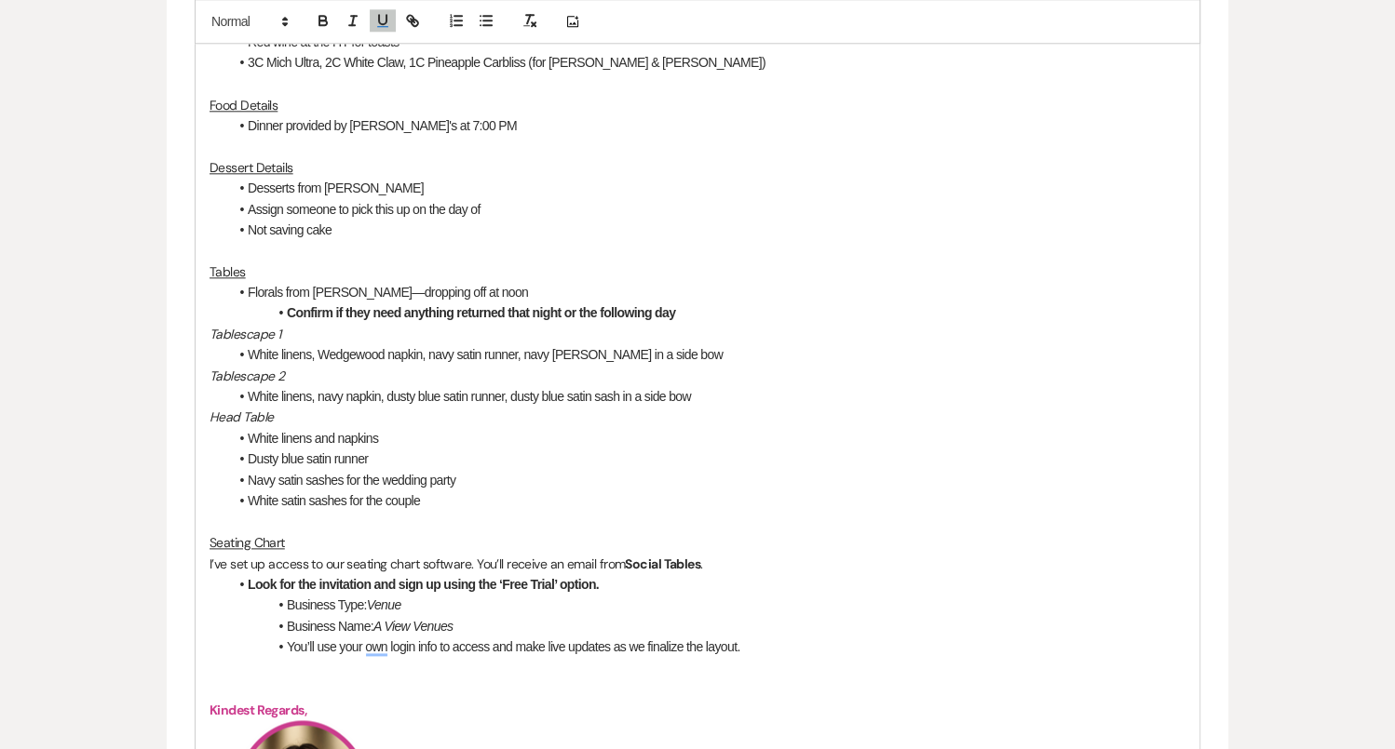
scroll to position [1862, 0]
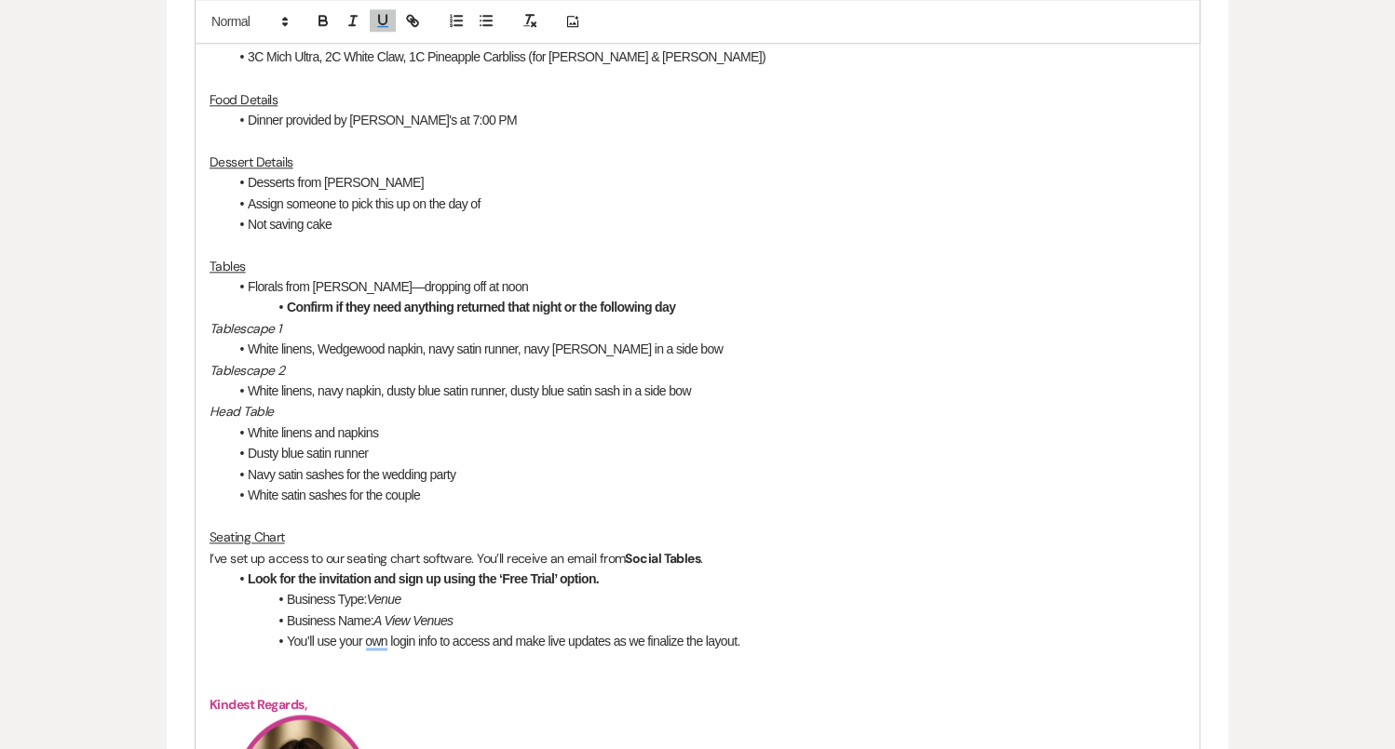
click at [203, 261] on div "Hi Kathleen and Ty! Thank you so much for coming in yesterday! We’re getting so…" at bounding box center [697, 246] width 1004 height 2048
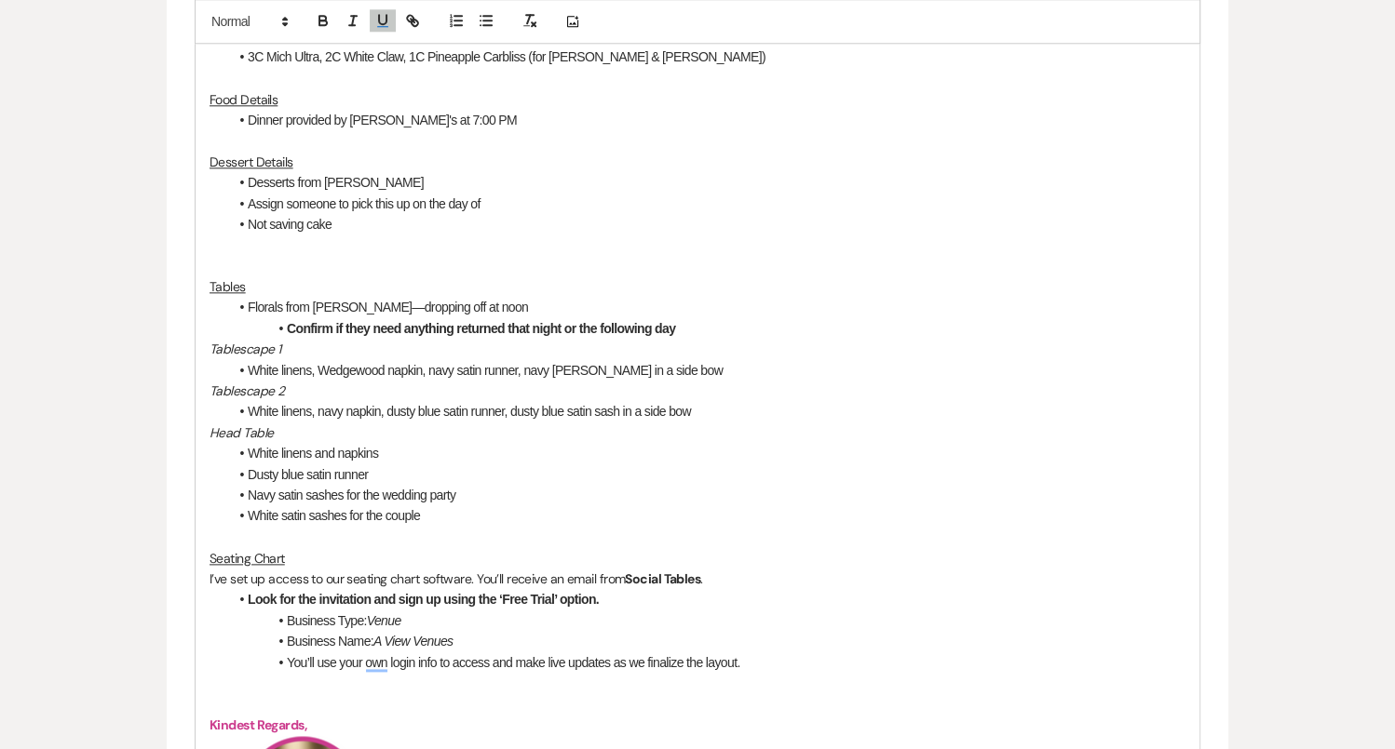
click at [210, 249] on p "To enrich screen reader interactions, please activate Accessibility in Grammarl…" at bounding box center [697, 245] width 976 height 20
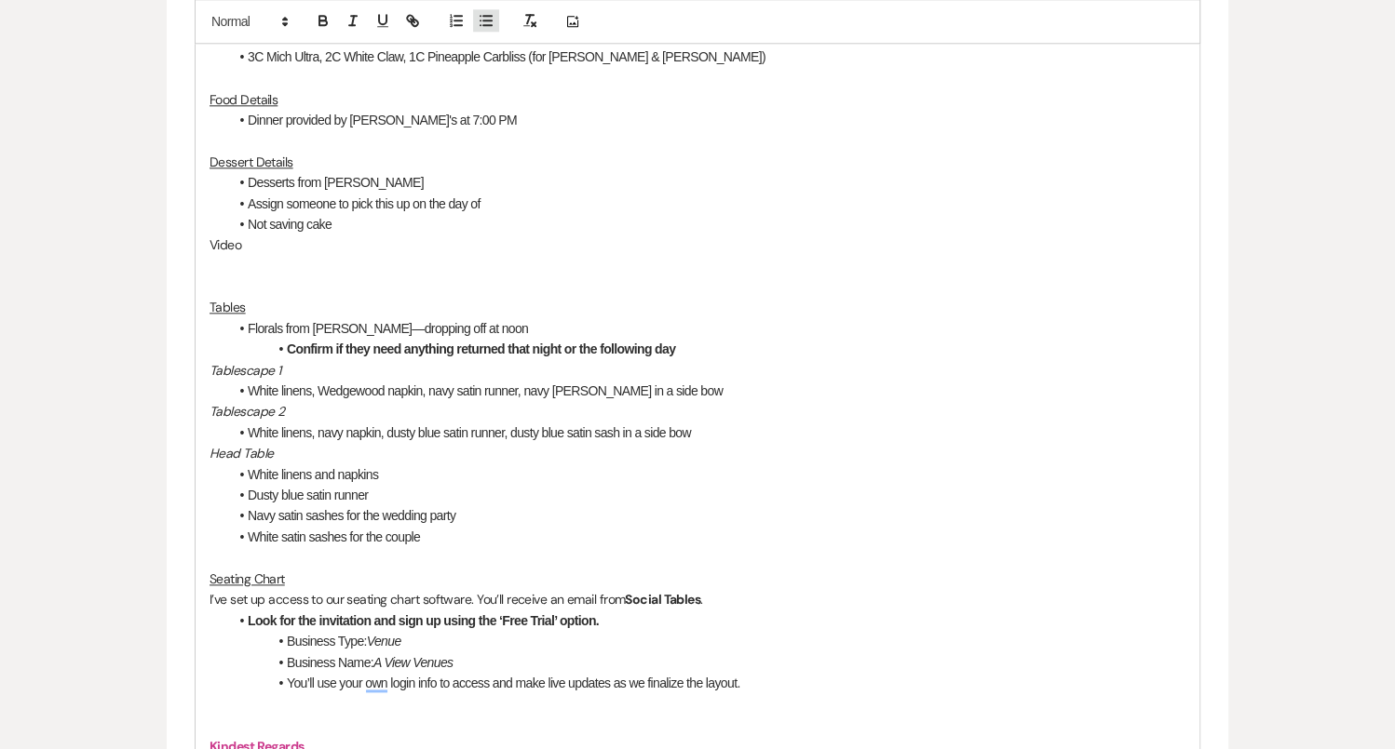
click at [485, 20] on icon "button" at bounding box center [486, 21] width 17 height 17
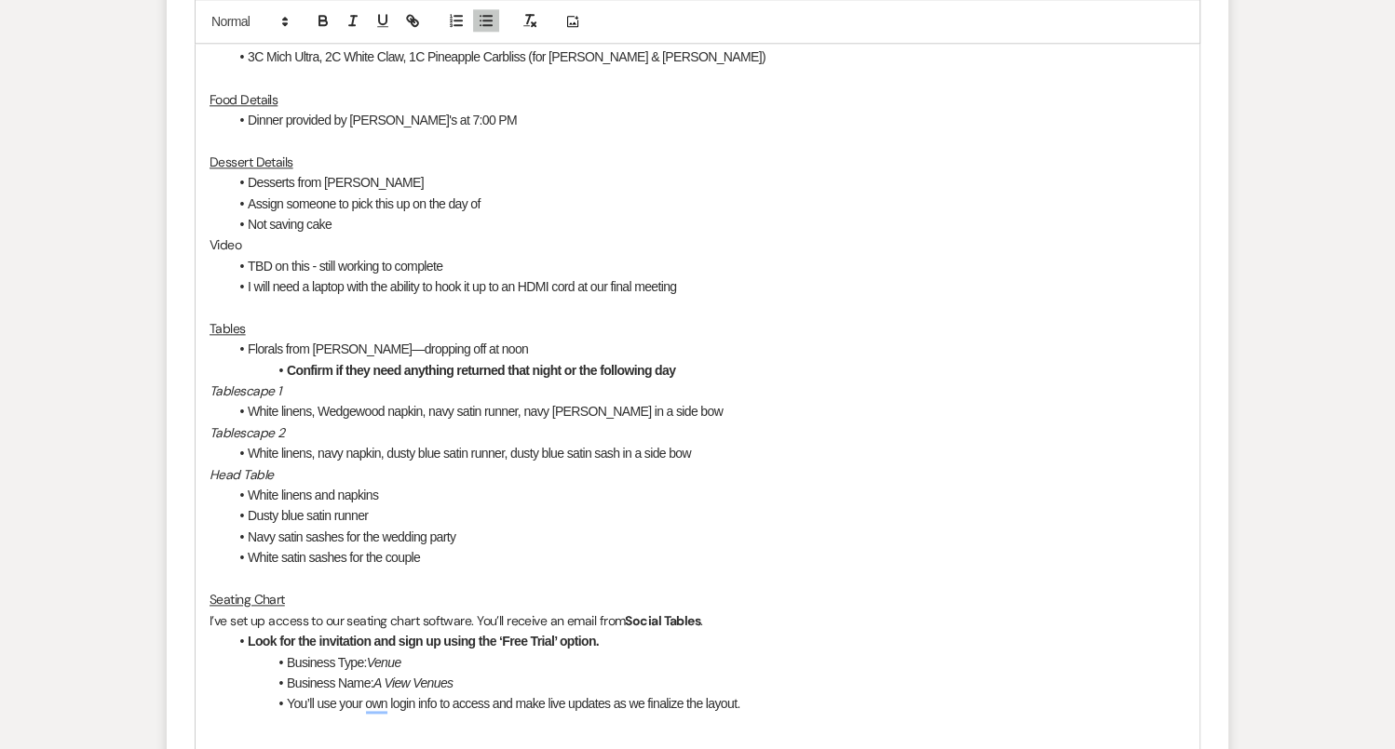
click at [698, 284] on li "I will need a laptop with the ability to hook it up to an HDMI cord at our fina…" at bounding box center [706, 286] width 957 height 20
drag, startPoint x: 249, startPoint y: 245, endPoint x: 194, endPoint y: 243, distance: 55.9
click at [195, 243] on div "Hi Kathleen and Ty! Thank you so much for coming in yesterday! We’re getting so…" at bounding box center [697, 277] width 1005 height 2112
click at [376, 18] on icon "button" at bounding box center [382, 21] width 17 height 17
click at [335, 318] on p "Tables" at bounding box center [697, 328] width 976 height 20
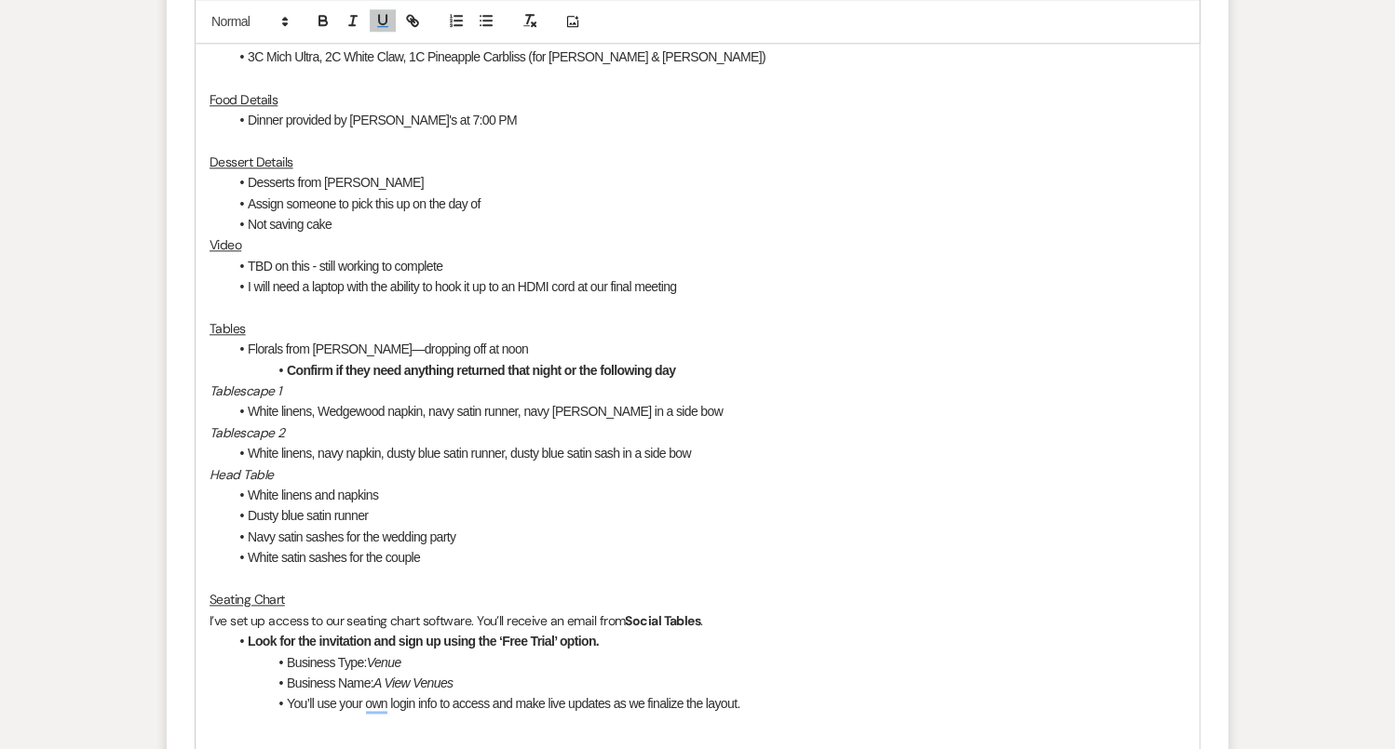
click at [513, 256] on li "TBD on this - still working to complete" at bounding box center [706, 266] width 957 height 20
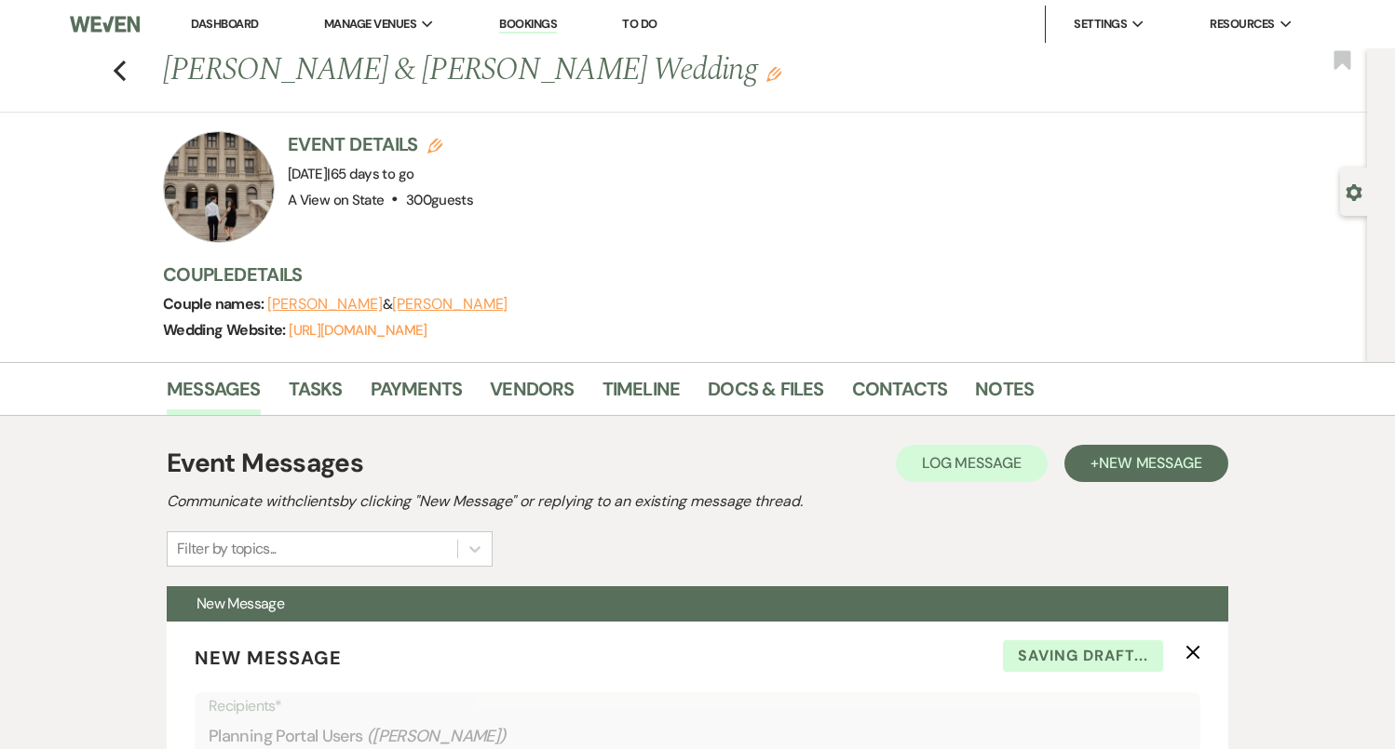
select select "4159"
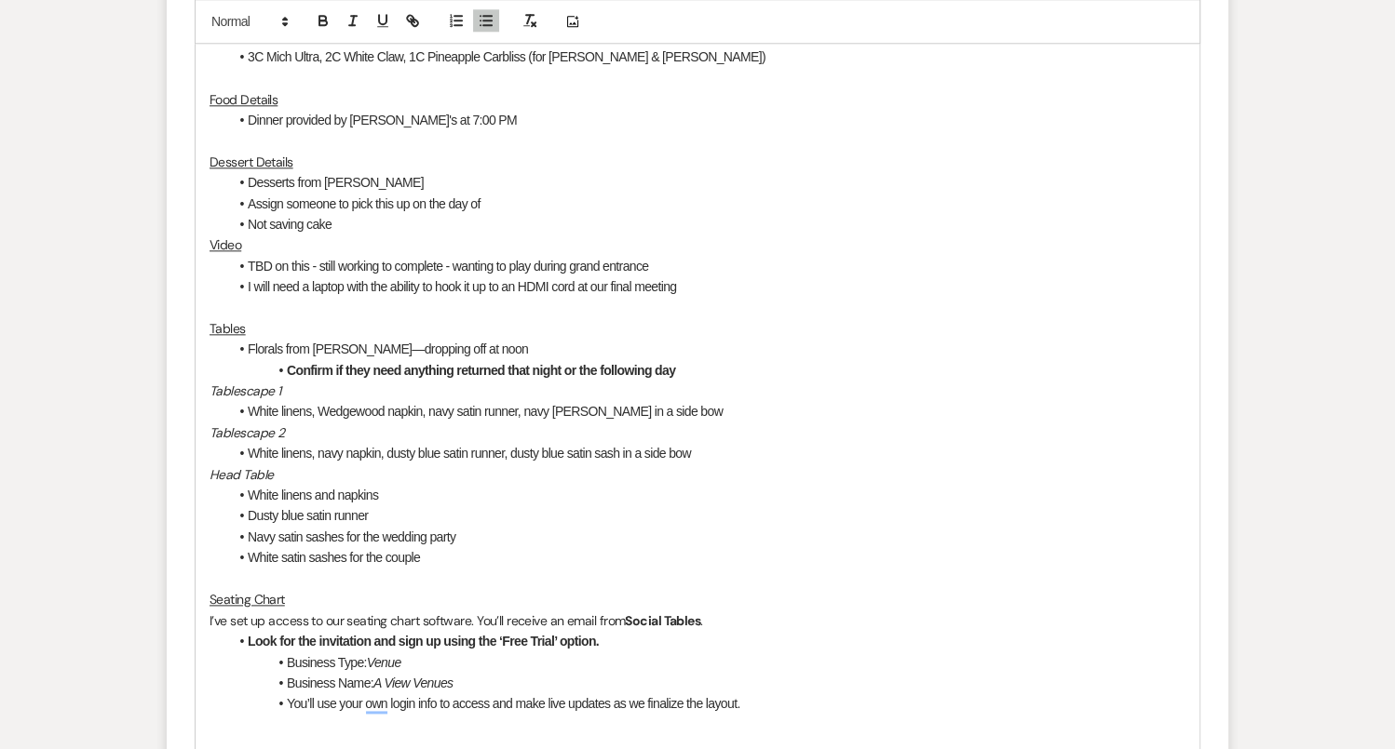
click at [455, 263] on li "TBD on this - still working to complete - wanting to play during grand entrance" at bounding box center [706, 266] width 957 height 20
click at [699, 256] on li "TBD on this - still working to complete - wanting to play during grand entrance" at bounding box center [706, 266] width 957 height 20
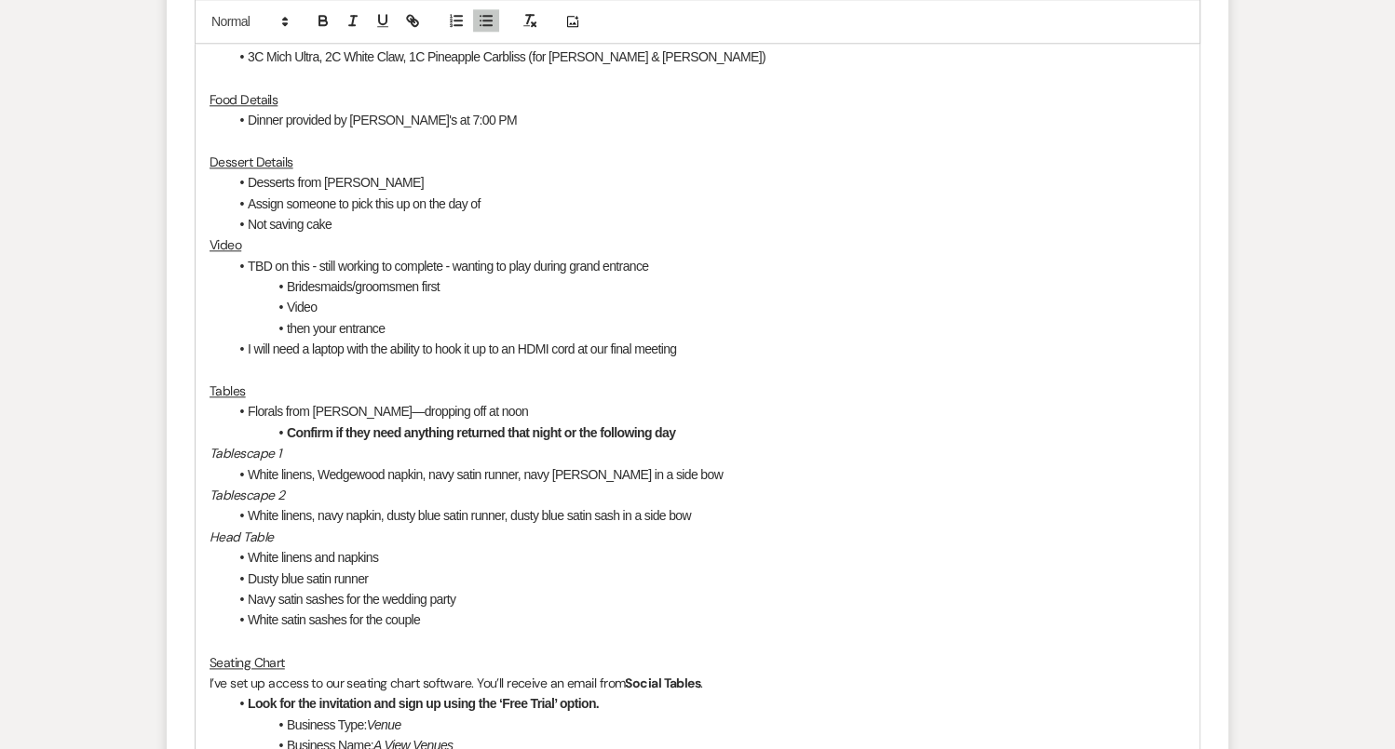
click at [492, 309] on li "Video" at bounding box center [706, 307] width 957 height 20
click at [362, 282] on li "Bridesmaids/groomsmen first" at bounding box center [706, 286] width 957 height 20
click at [393, 328] on li "Then your entrance" at bounding box center [706, 328] width 957 height 20
click at [323, 260] on li "TBD on this - still working to complete - wanting to play during grand entrance" at bounding box center [706, 266] width 957 height 20
click at [335, 307] on li "Video" at bounding box center [706, 307] width 957 height 20
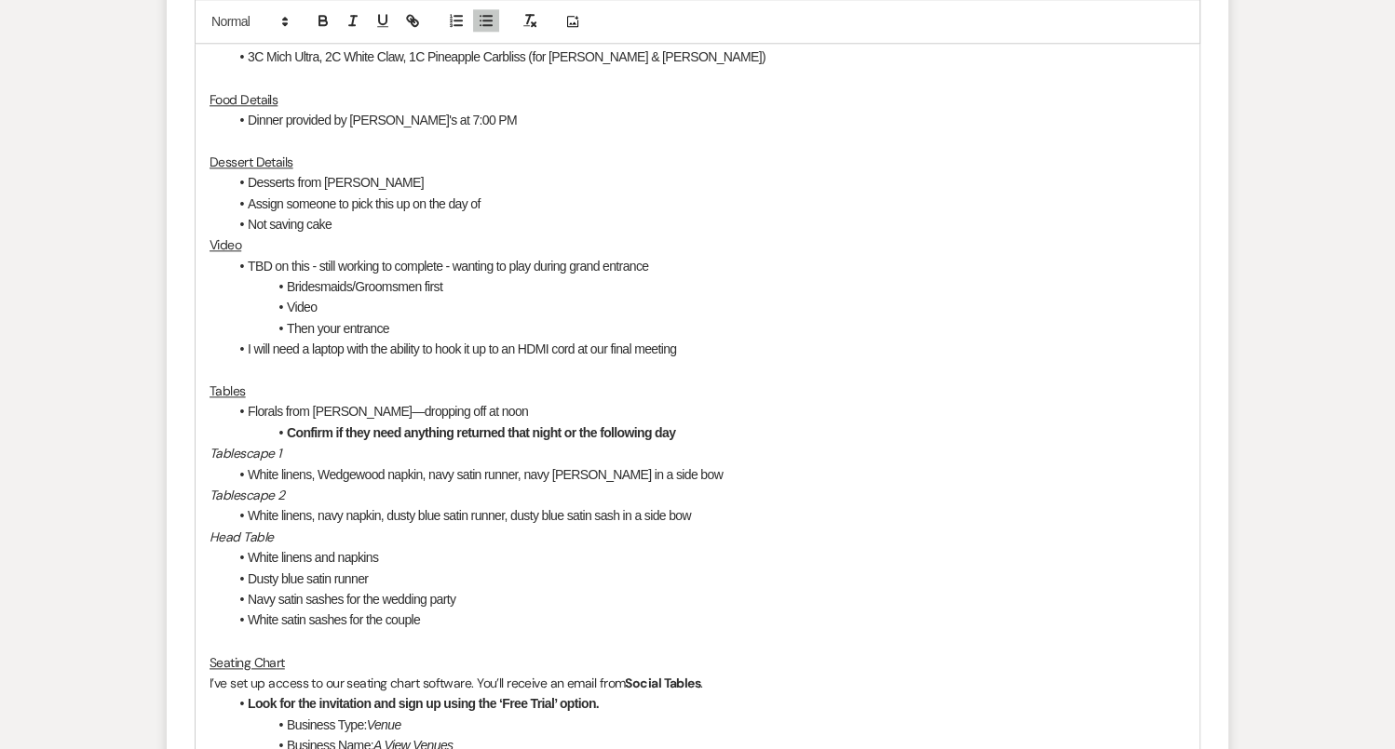
click at [287, 281] on li "Bridesmaids/Groomsmen first" at bounding box center [706, 286] width 957 height 20
click at [400, 305] on li "Video" at bounding box center [706, 307] width 957 height 20
click at [413, 318] on li "Then your entrance" at bounding box center [706, 328] width 957 height 20
click at [713, 346] on li "I will need a laptop with the ability to hook it up to an HDMI cord at our fina…" at bounding box center [706, 349] width 957 height 20
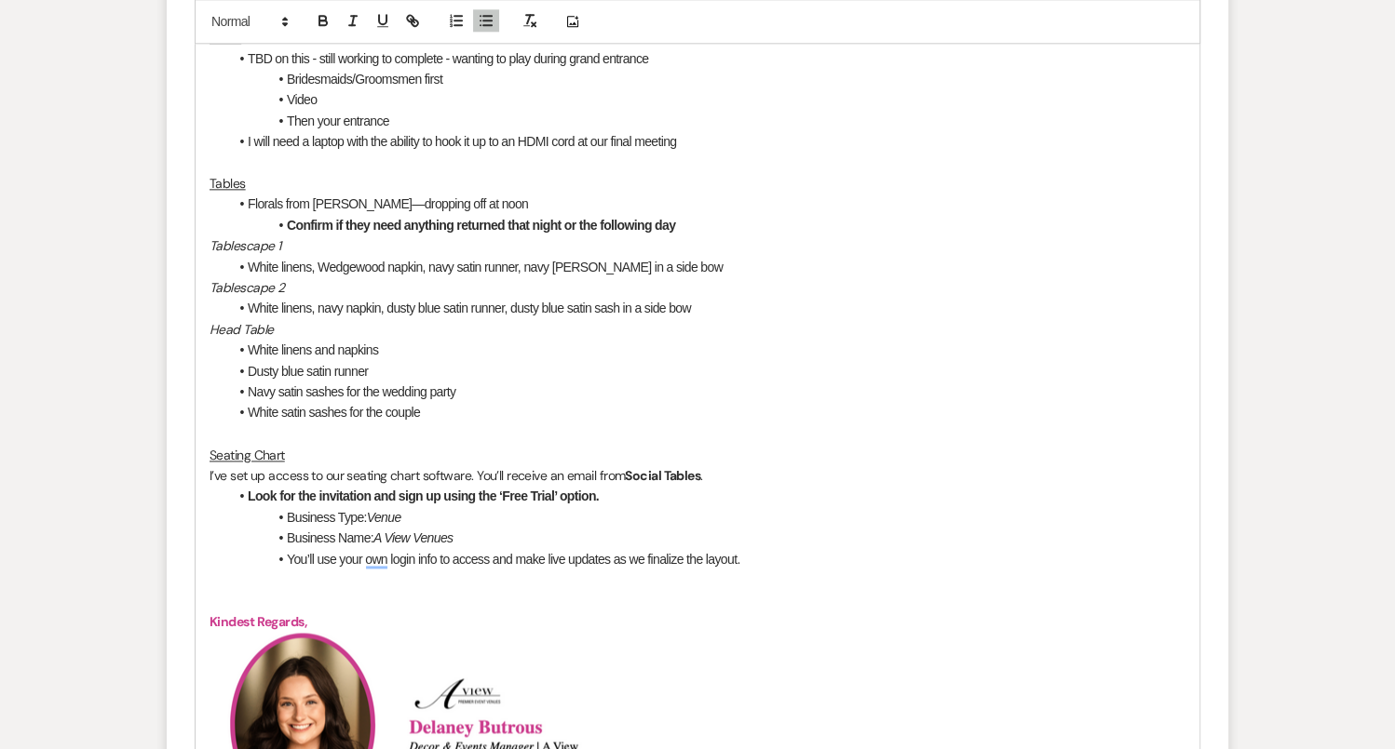
scroll to position [2068, 0]
click at [348, 453] on p "Seating Chart" at bounding box center [697, 456] width 976 height 20
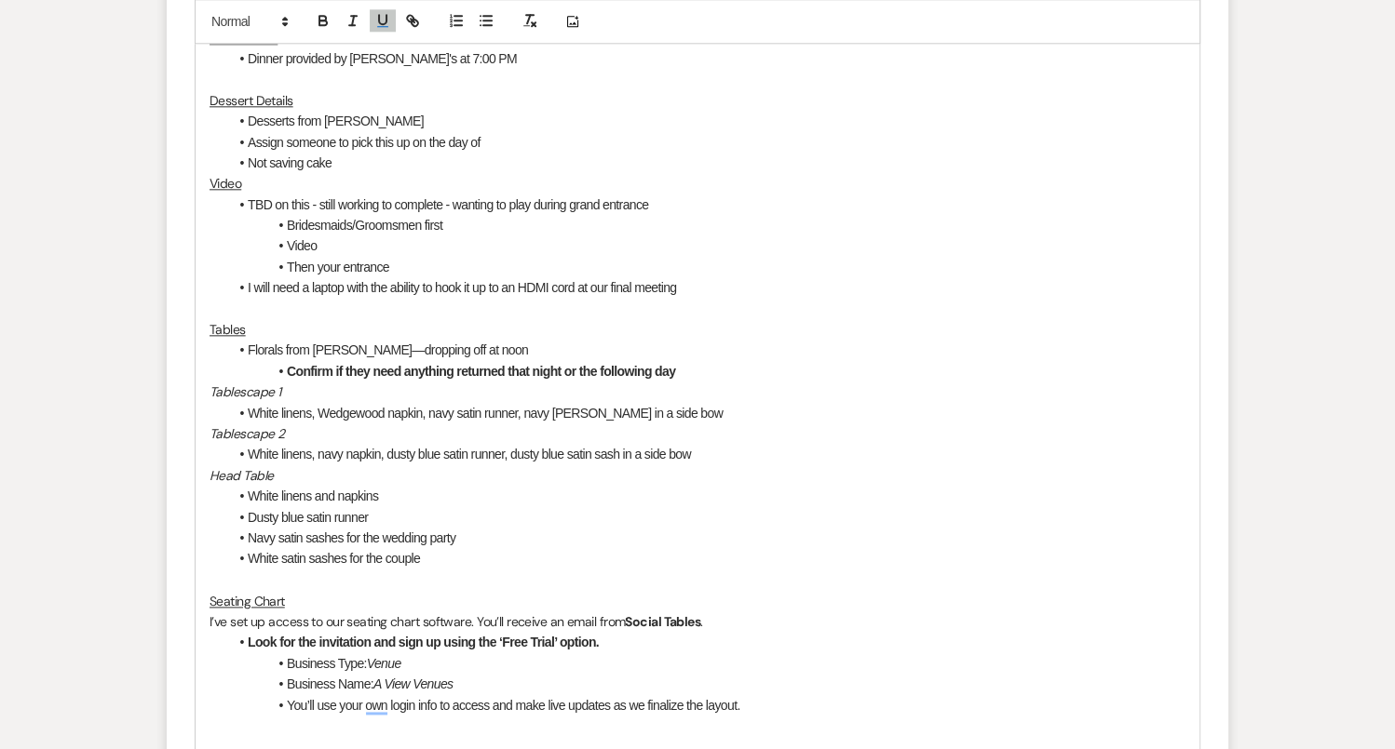
scroll to position [1924, 0]
click at [255, 339] on li "Florals from [PERSON_NAME]—dropping off at noon" at bounding box center [706, 349] width 957 height 20
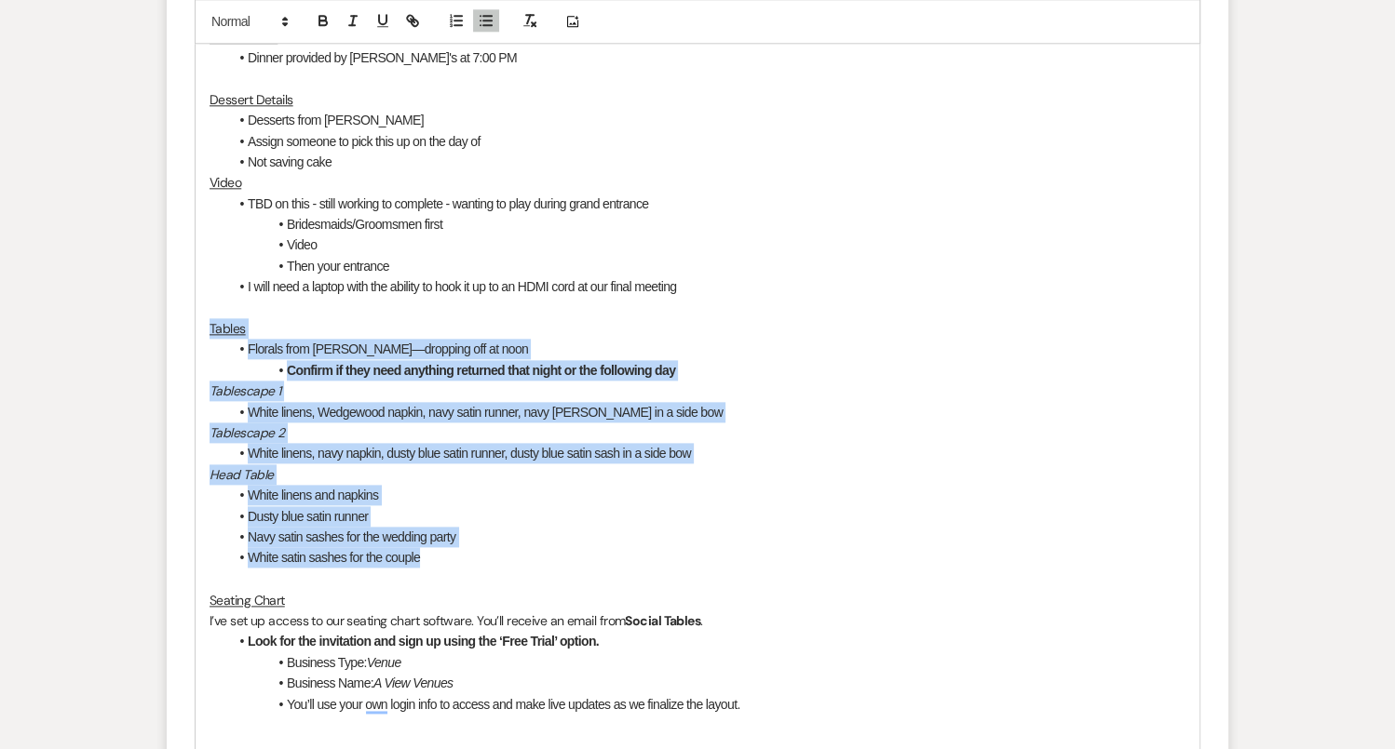
drag, startPoint x: 207, startPoint y: 326, endPoint x: 478, endPoint y: 560, distance: 359.1
click at [479, 561] on div "Hi [PERSON_NAME] and [PERSON_NAME]! Thank you so much for coming in [DATE]! We’…" at bounding box center [697, 245] width 1004 height 2173
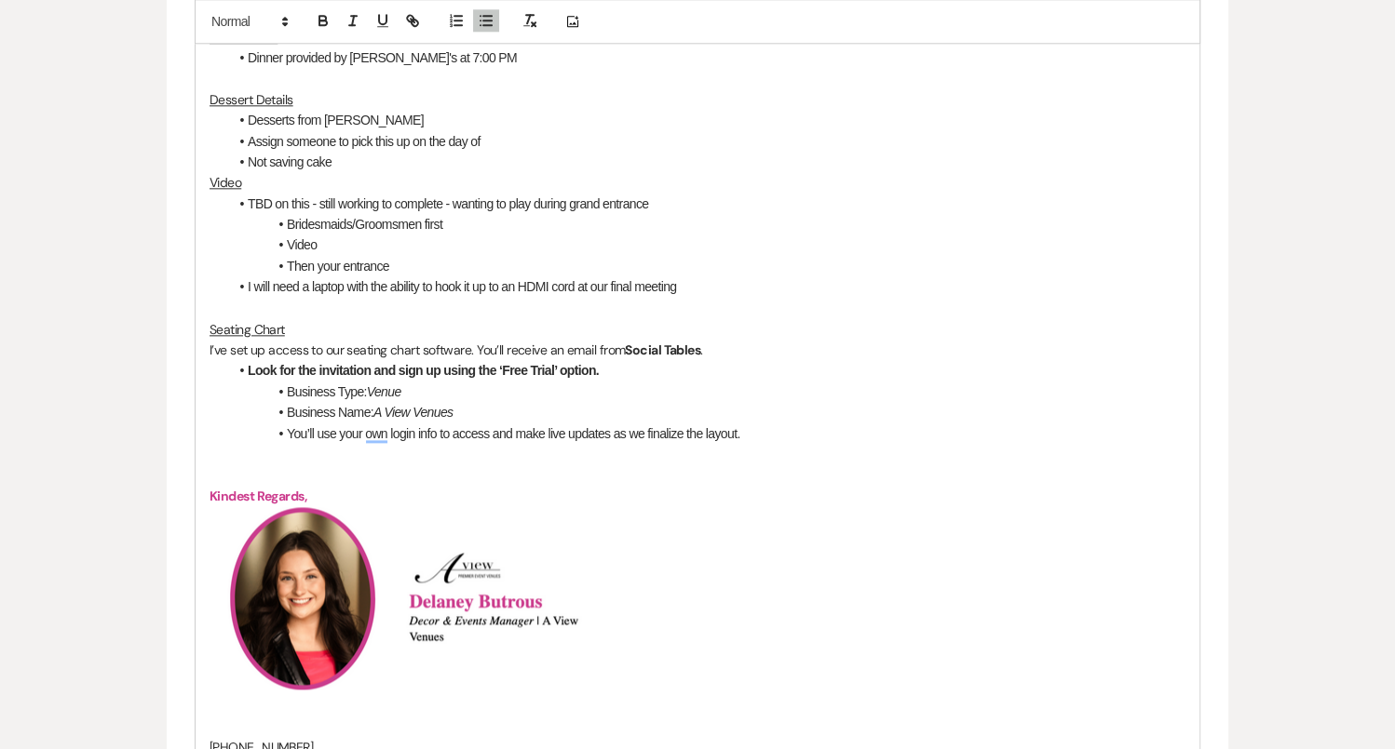
click at [204, 344] on div "Hi [PERSON_NAME] and [PERSON_NAME]! Thank you so much for coming in [DATE]! We’…" at bounding box center [697, 110] width 1004 height 1902
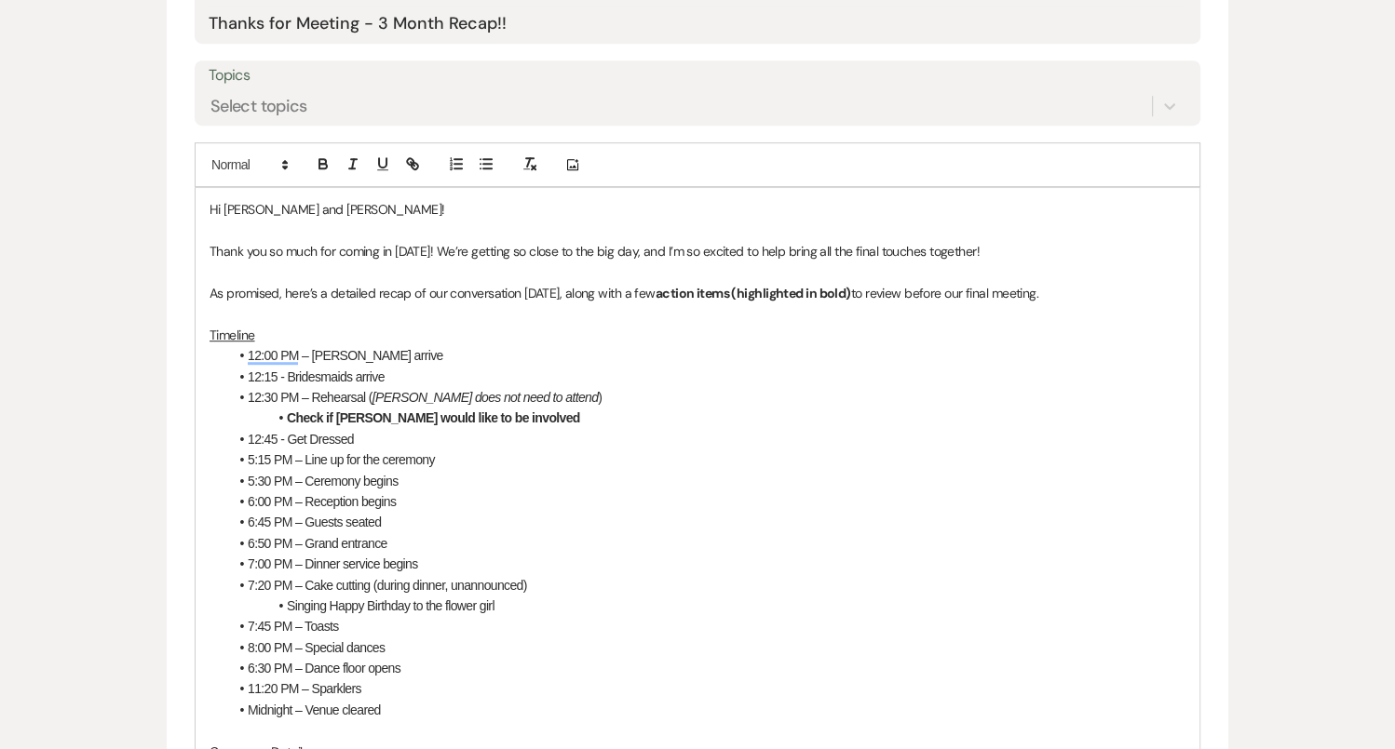
scroll to position [593, 0]
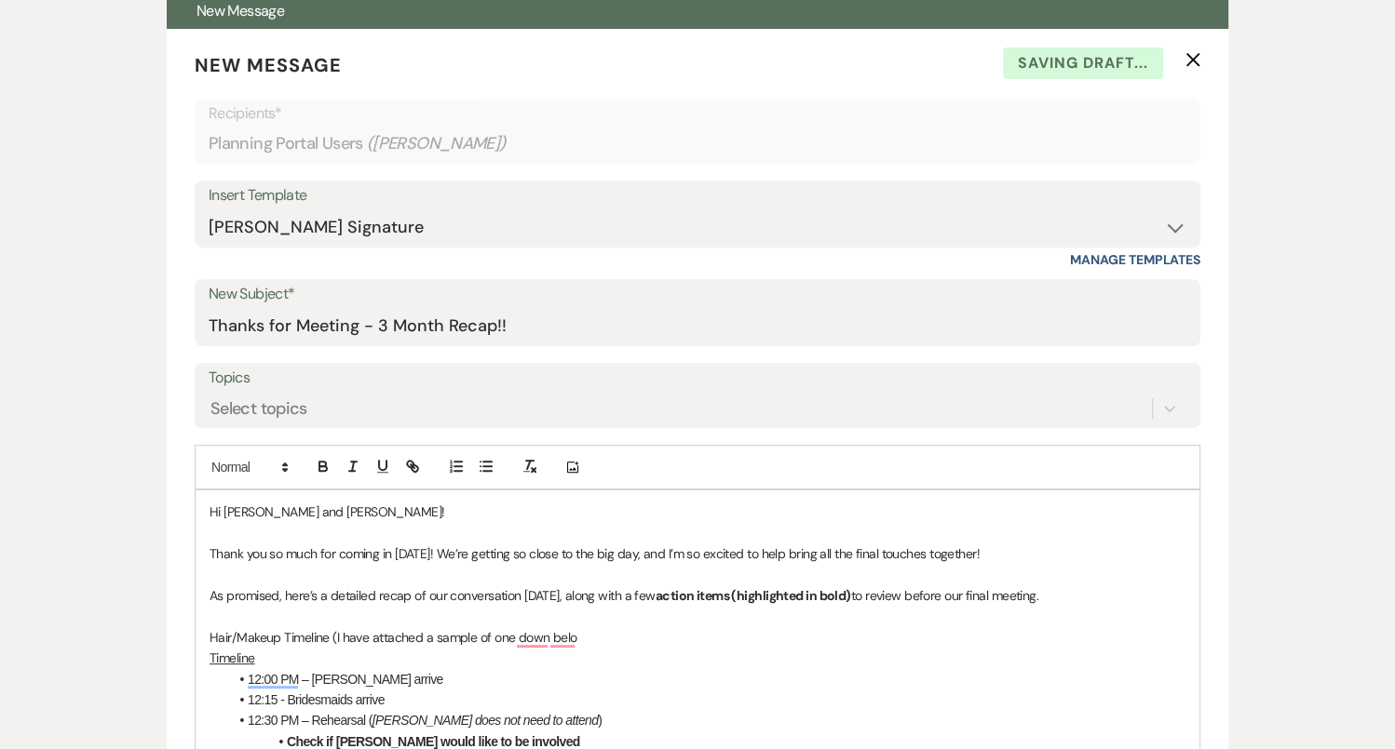
click at [330, 632] on p "Hair/Makeup Timeline (I have attached a sample of one down belo" at bounding box center [697, 637] width 976 height 20
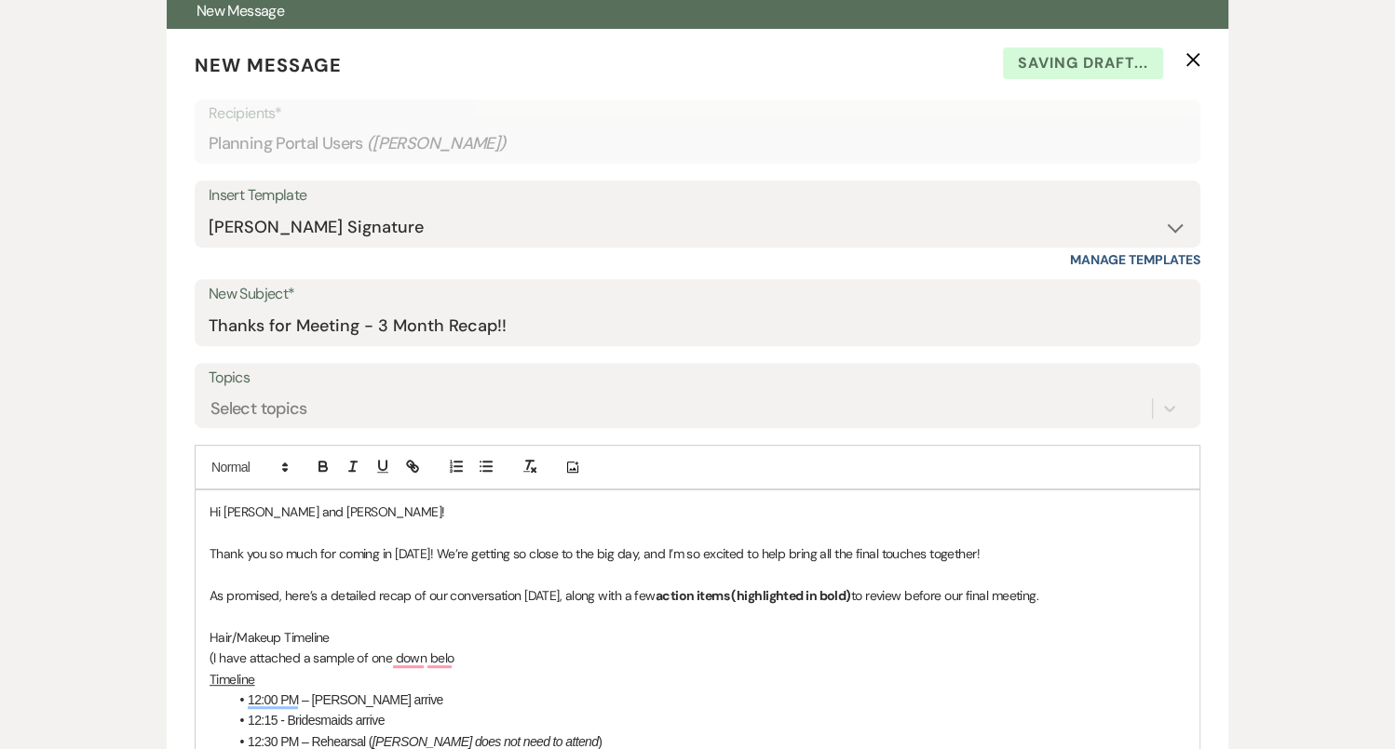
click at [209, 654] on p "(I have attached a sample of one down belo" at bounding box center [697, 658] width 976 height 20
click at [213, 655] on p "(I have attached a sample of one down belo" at bounding box center [697, 658] width 976 height 20
click at [483, 455] on button "button" at bounding box center [486, 466] width 26 height 22
click at [494, 657] on li "I have attached a sample of one down belo" at bounding box center [706, 658] width 957 height 20
click at [481, 502] on p "Hi [PERSON_NAME] and [PERSON_NAME]!" at bounding box center [697, 512] width 976 height 20
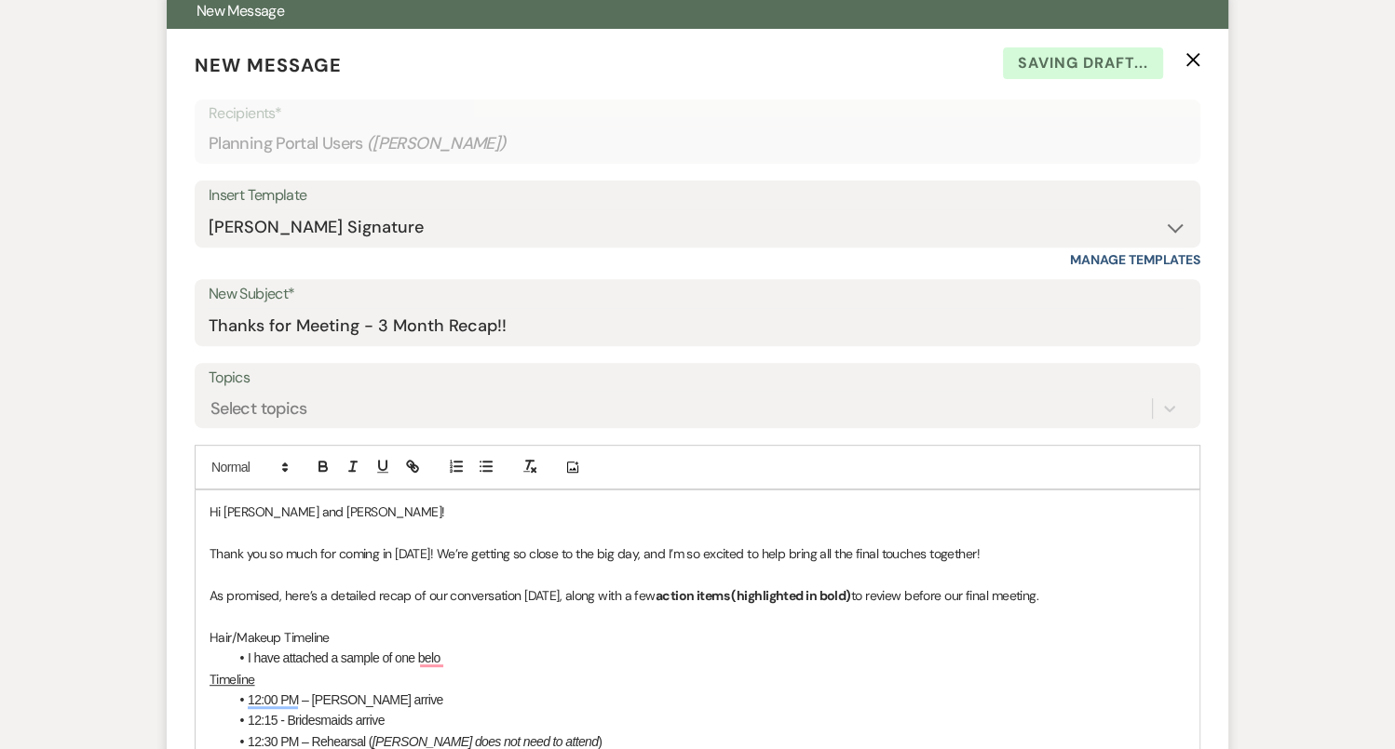
click at [445, 654] on li "I have attached a sample of one belo" at bounding box center [706, 658] width 957 height 20
click at [886, 648] on li "I have attached a sample of one below! You can always shift things around, but …" at bounding box center [706, 658] width 957 height 20
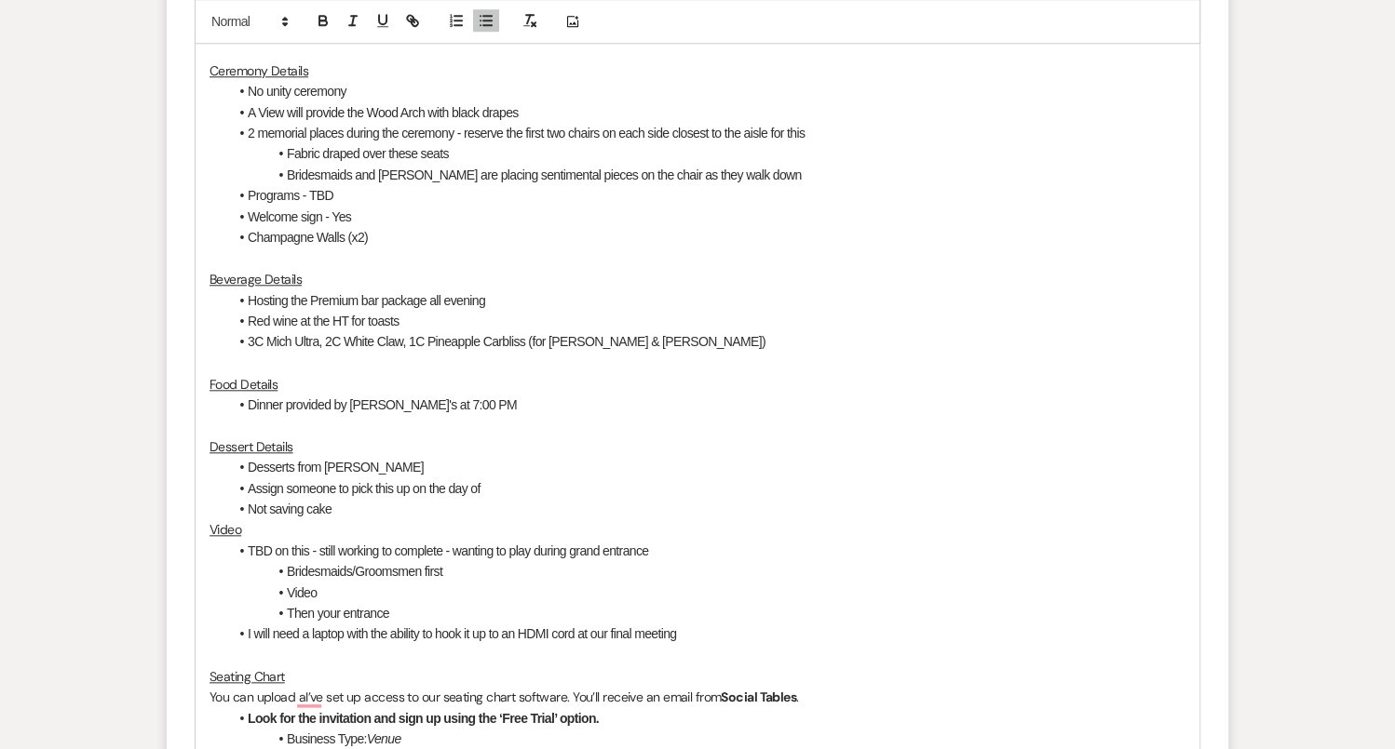
scroll to position [1640, 0]
click at [390, 499] on li "Not saving cake" at bounding box center [706, 508] width 957 height 20
drag, startPoint x: 249, startPoint y: 485, endPoint x: 511, endPoint y: 492, distance: 262.6
click at [513, 492] on li "Assign someone to pick this up on the day of" at bounding box center [706, 488] width 957 height 20
click at [325, 21] on icon "button" at bounding box center [322, 23] width 7 height 5
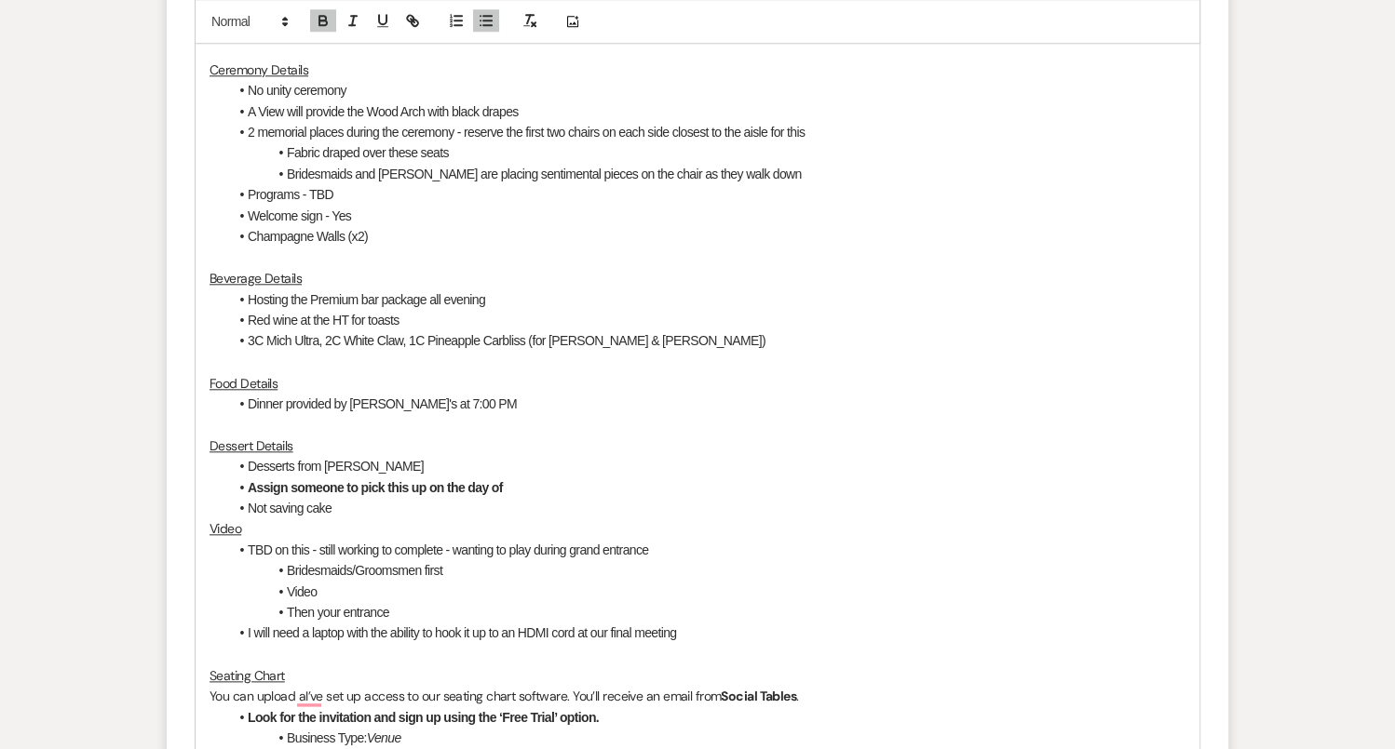
click at [248, 483] on strong "Assign someone to pick this up on the day of" at bounding box center [375, 487] width 255 height 15
click at [390, 500] on li "Not saving cake" at bounding box center [706, 508] width 957 height 20
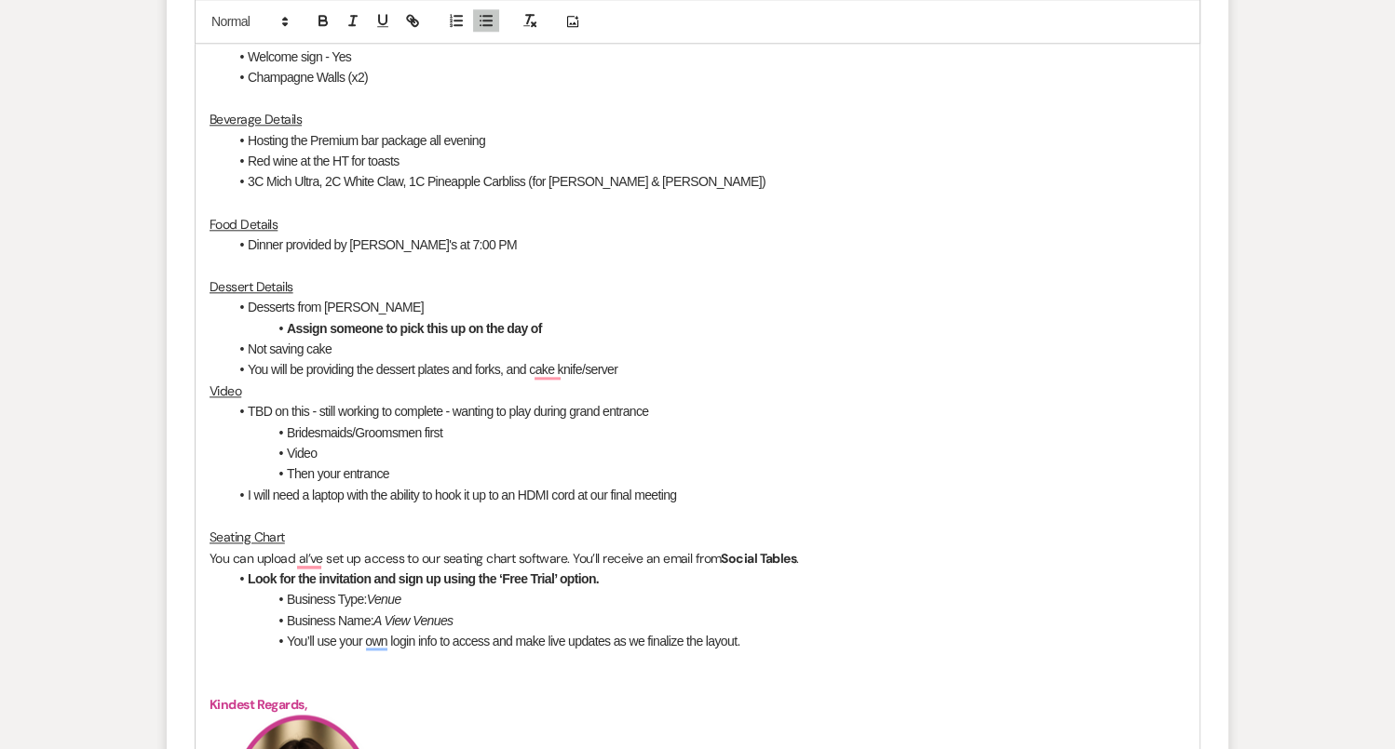
scroll to position [1828, 0]
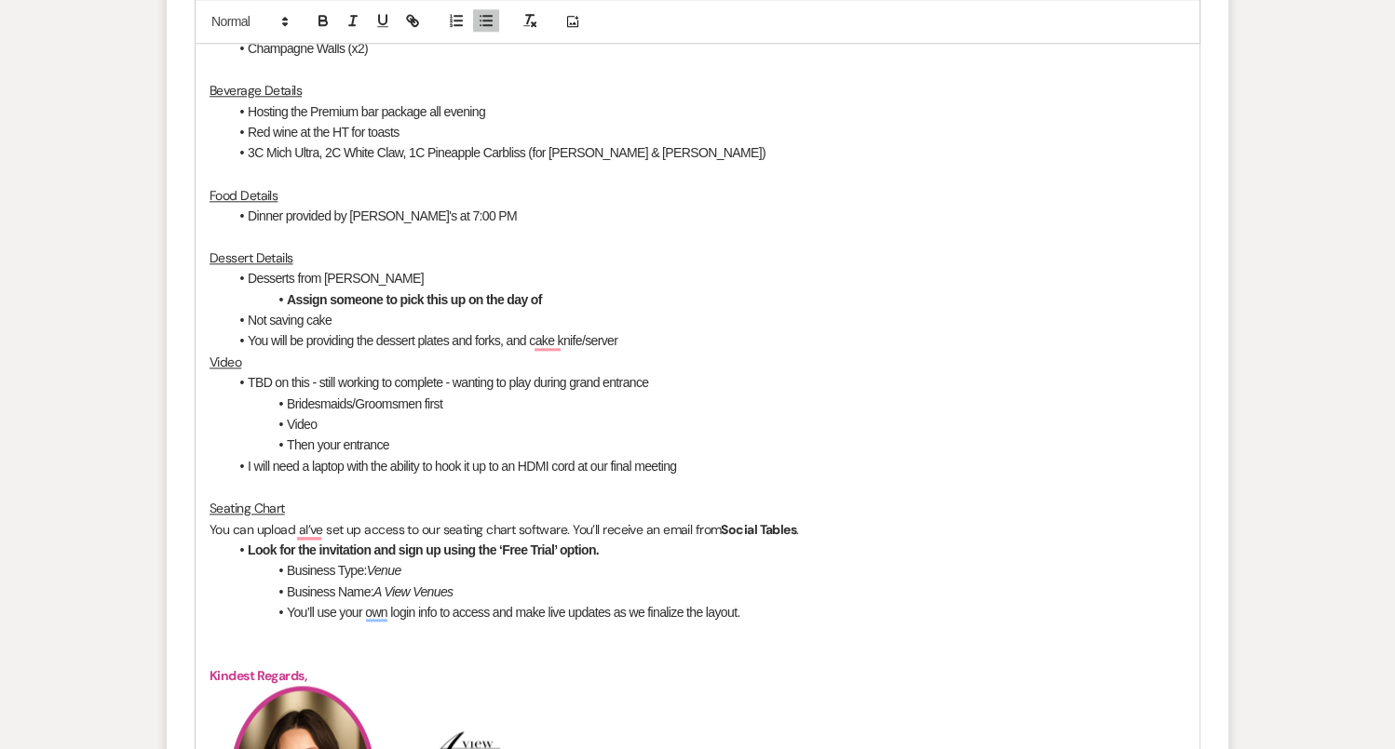
click at [209, 358] on u "Video" at bounding box center [225, 362] width 32 height 17
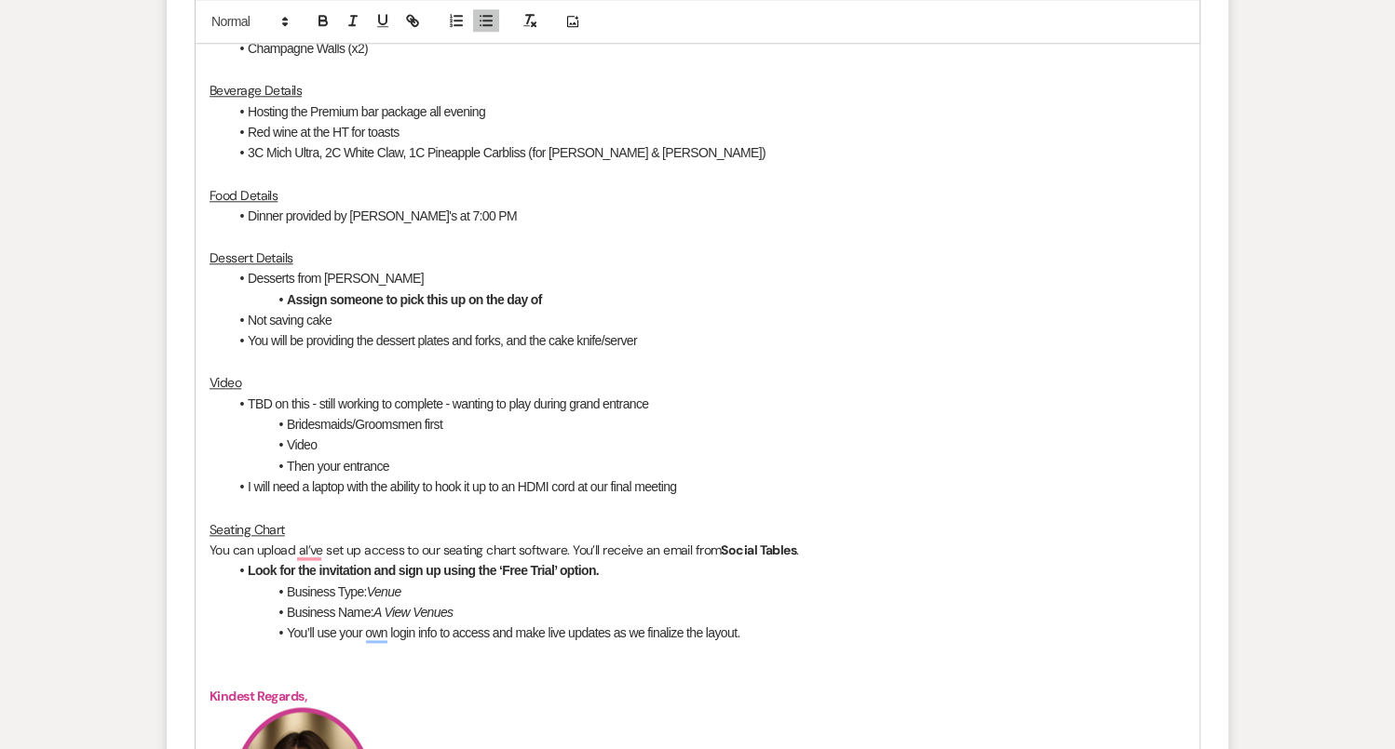
click at [514, 429] on li "Bridesmaids/Groomsmen first" at bounding box center [706, 424] width 957 height 20
click at [513, 463] on li "Then your entrance" at bounding box center [706, 466] width 957 height 20
drag, startPoint x: 317, startPoint y: 401, endPoint x: 241, endPoint y: 398, distance: 76.4
click at [241, 398] on li "TBD on this - still working to complete - wanting to play during grand entrance" at bounding box center [706, 404] width 957 height 20
click at [487, 421] on li "Bridesmaids/Groomsmen first" at bounding box center [706, 424] width 957 height 20
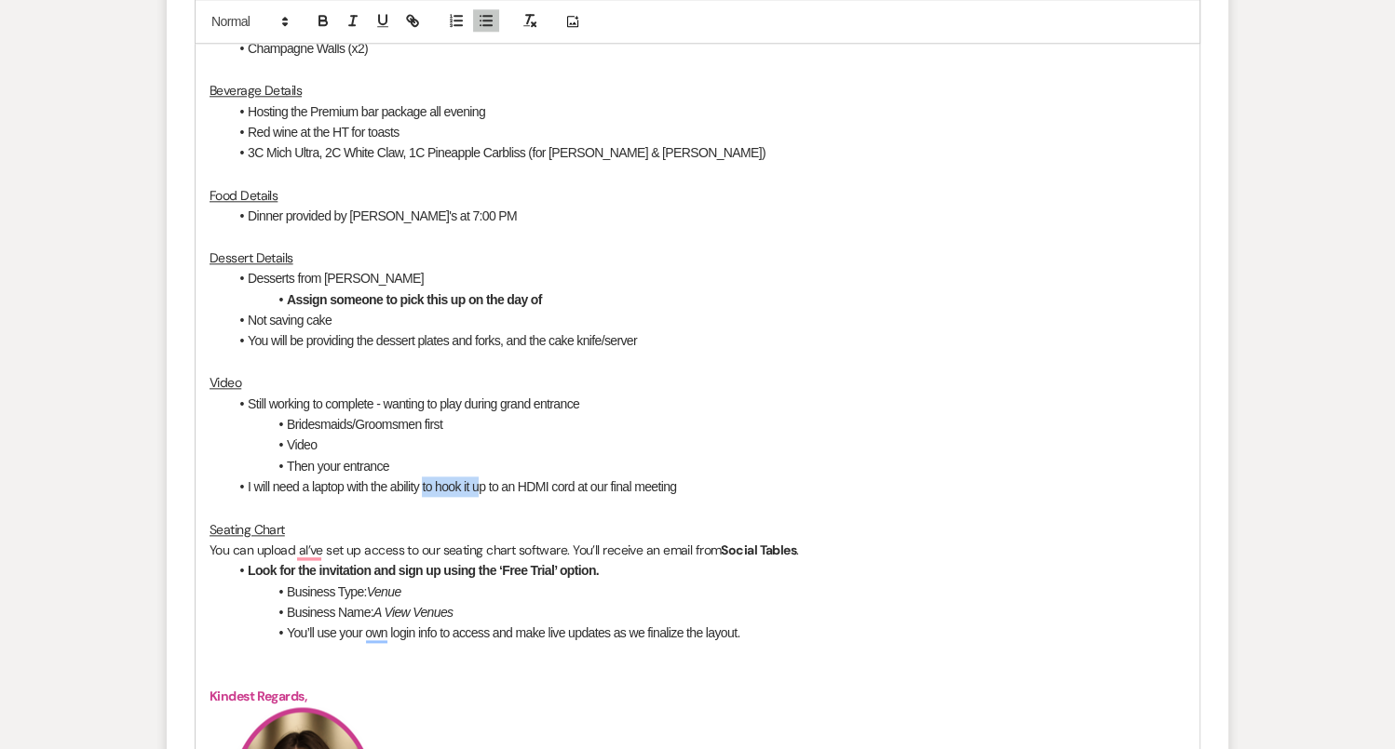
drag, startPoint x: 478, startPoint y: 487, endPoint x: 423, endPoint y: 486, distance: 54.9
click at [423, 486] on li "I will need a laptop with the ability to hook it up to an HDMI cord at our fina…" at bounding box center [706, 487] width 957 height 20
drag, startPoint x: 479, startPoint y: 485, endPoint x: 469, endPoint y: 485, distance: 10.2
click at [469, 485] on li "I will need a laptop with the ability connect p to an HDMI cord at our final me…" at bounding box center [706, 487] width 957 height 20
click at [667, 483] on li "I will need a laptop with the ability connect to an HDMI cord at our final meet…" at bounding box center [706, 487] width 957 height 20
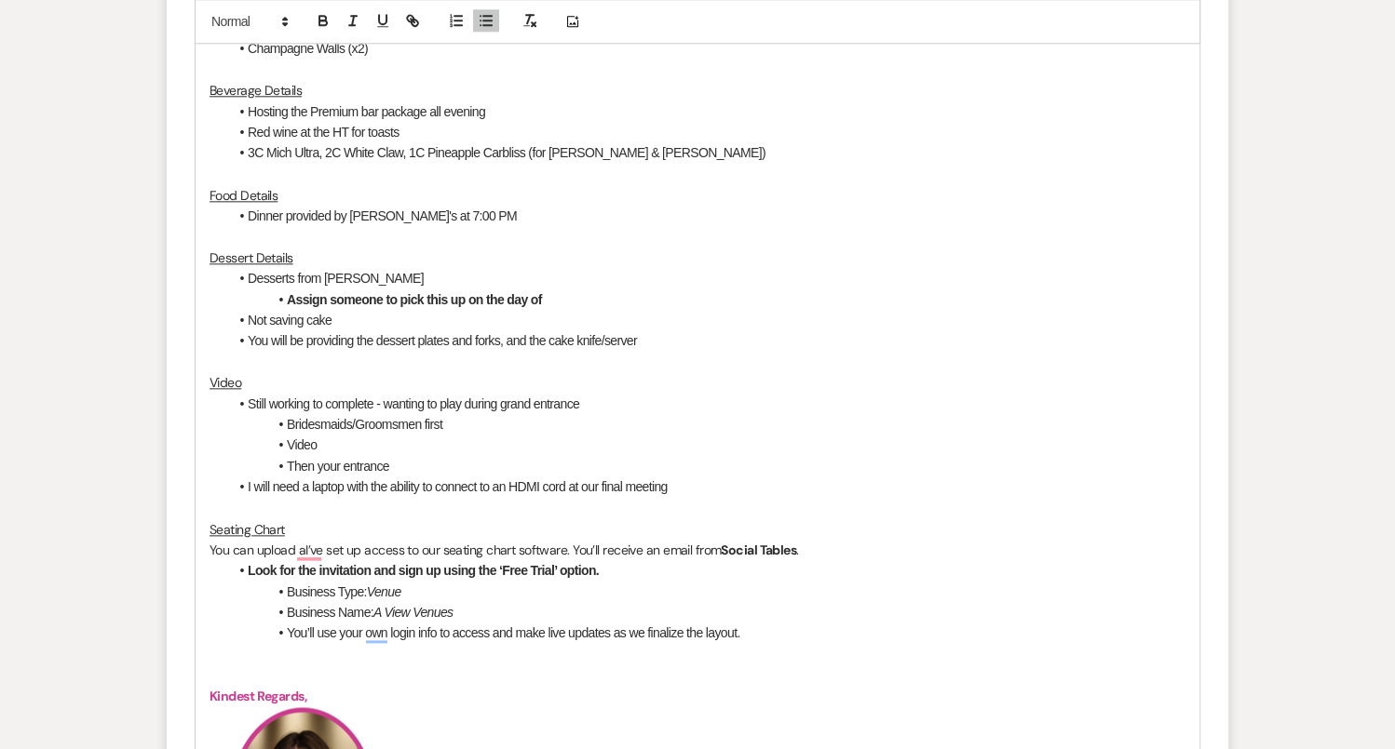
click at [477, 519] on p "Seating Chart" at bounding box center [697, 529] width 976 height 20
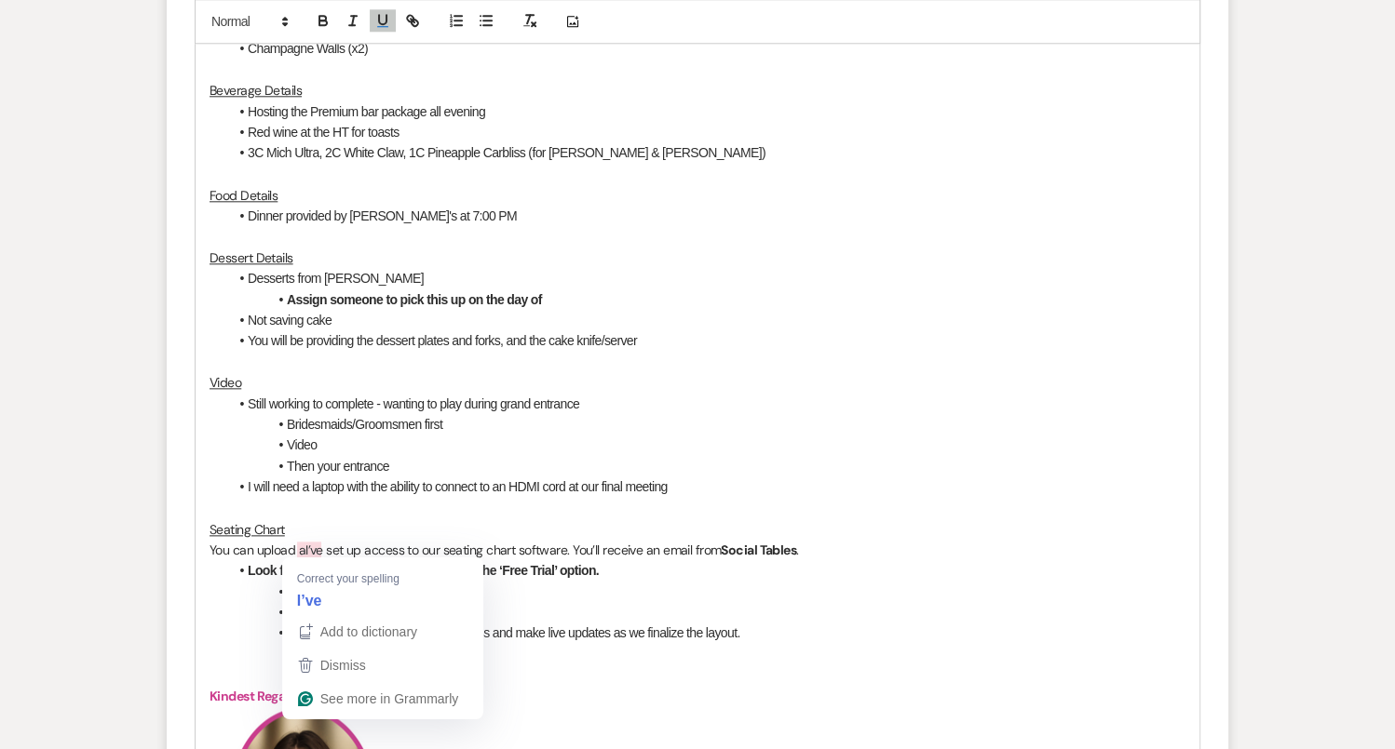
click at [287, 540] on p "You can upload aI’ve set up access to our seating chart software. You’ll receiv…" at bounding box center [697, 550] width 976 height 20
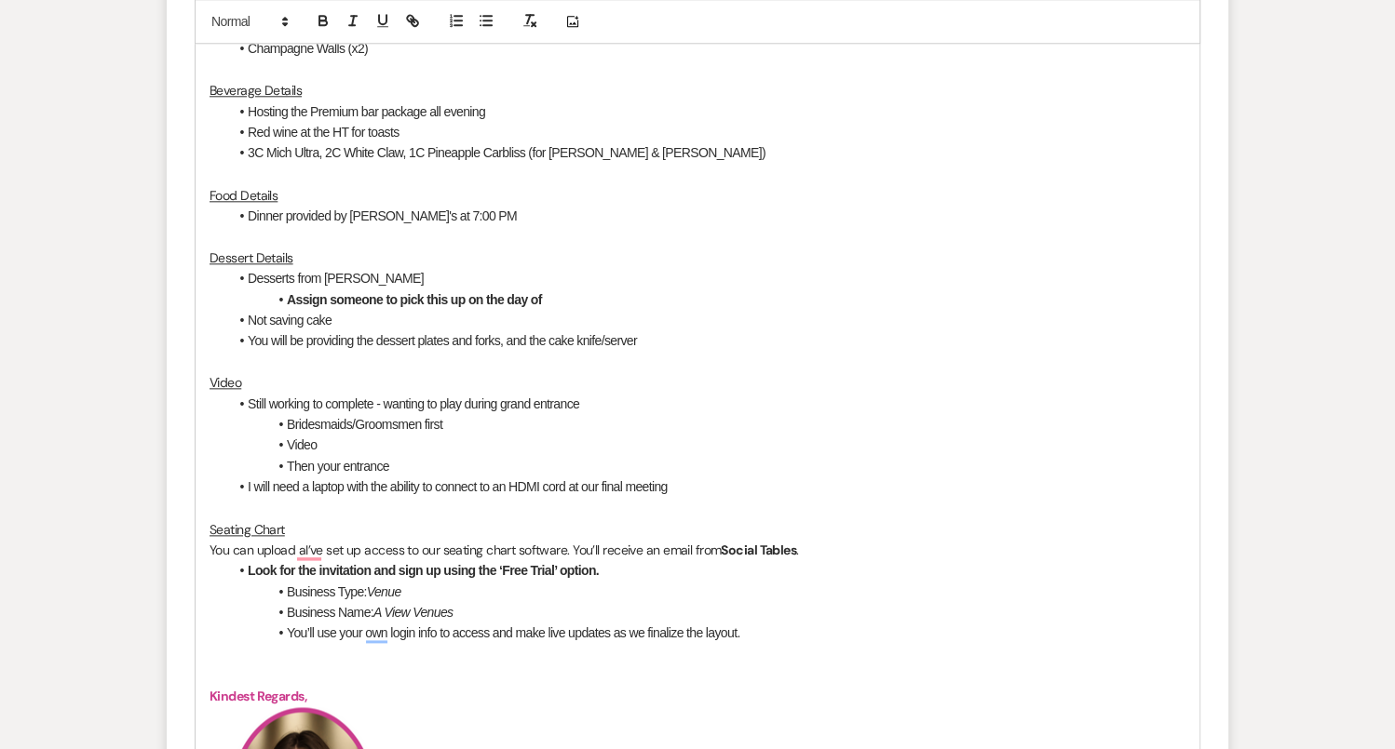
click at [297, 541] on p "You can upload aI’ve set up access to our seating chart software. You’ll receiv…" at bounding box center [697, 550] width 976 height 20
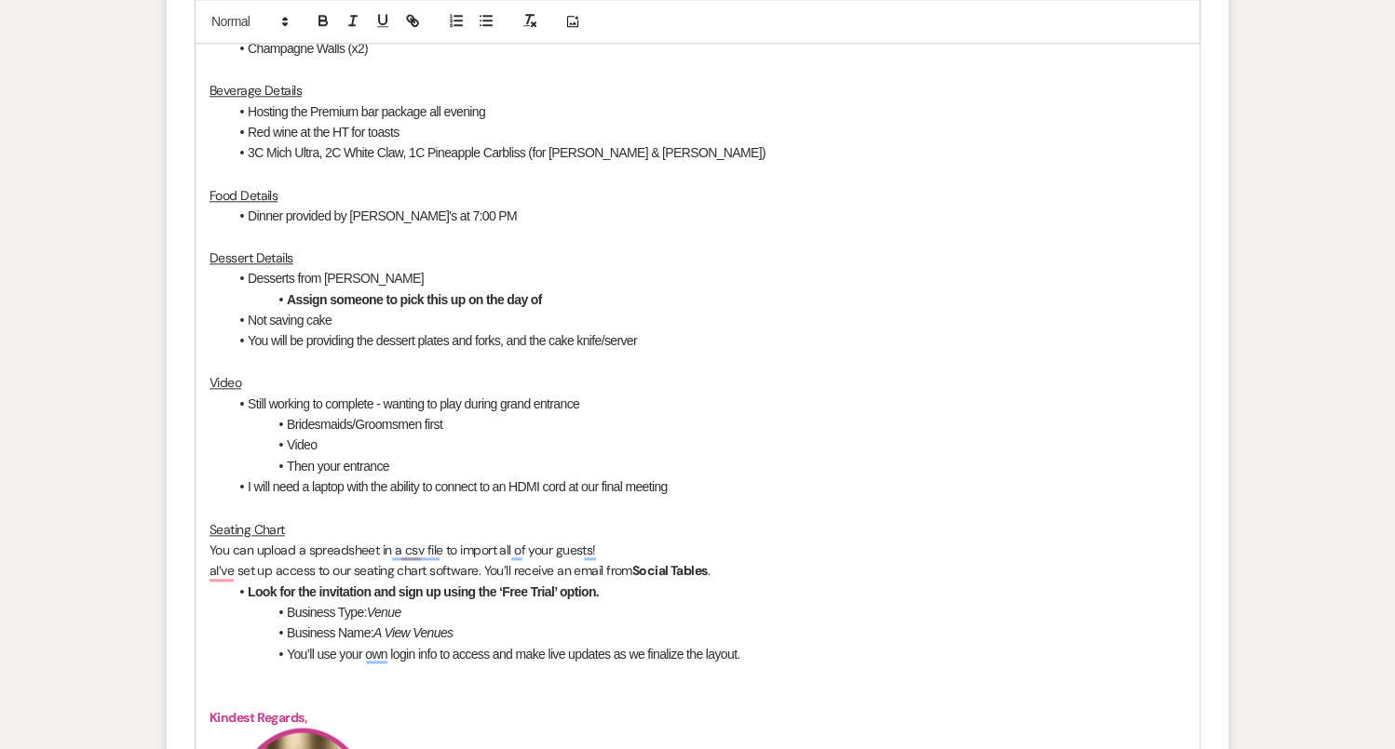
click at [206, 540] on div "Hi [PERSON_NAME] and [PERSON_NAME]! Thank you so much for coming in [DATE]! We’…" at bounding box center [697, 268] width 1004 height 2027
click at [484, 21] on line "button" at bounding box center [487, 21] width 8 height 0
click at [205, 558] on div "Hi [PERSON_NAME] and [PERSON_NAME]! Thank you so much for coming in [DATE]! We’…" at bounding box center [697, 268] width 1004 height 2027
click at [491, 34] on div at bounding box center [471, 22] width 60 height 28
click at [486, 23] on icon "button" at bounding box center [486, 21] width 17 height 17
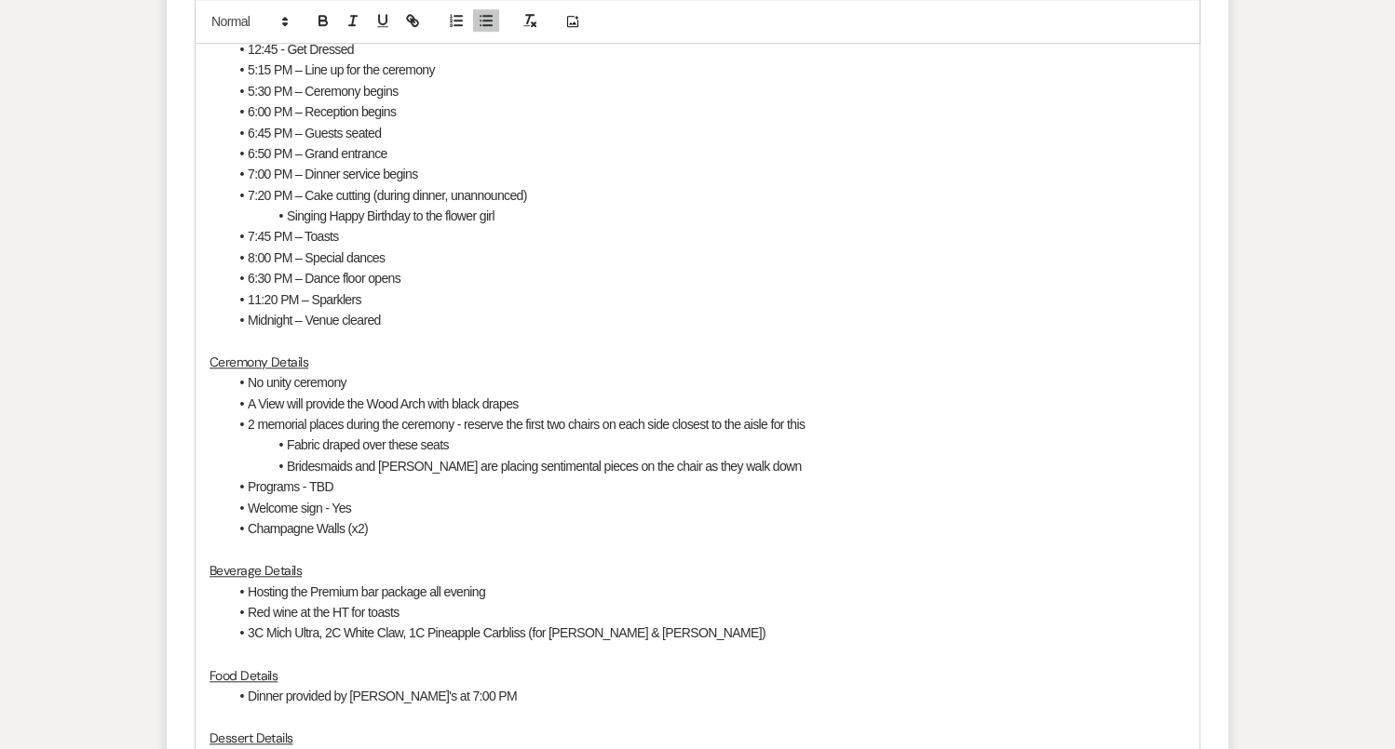
scroll to position [2124, 0]
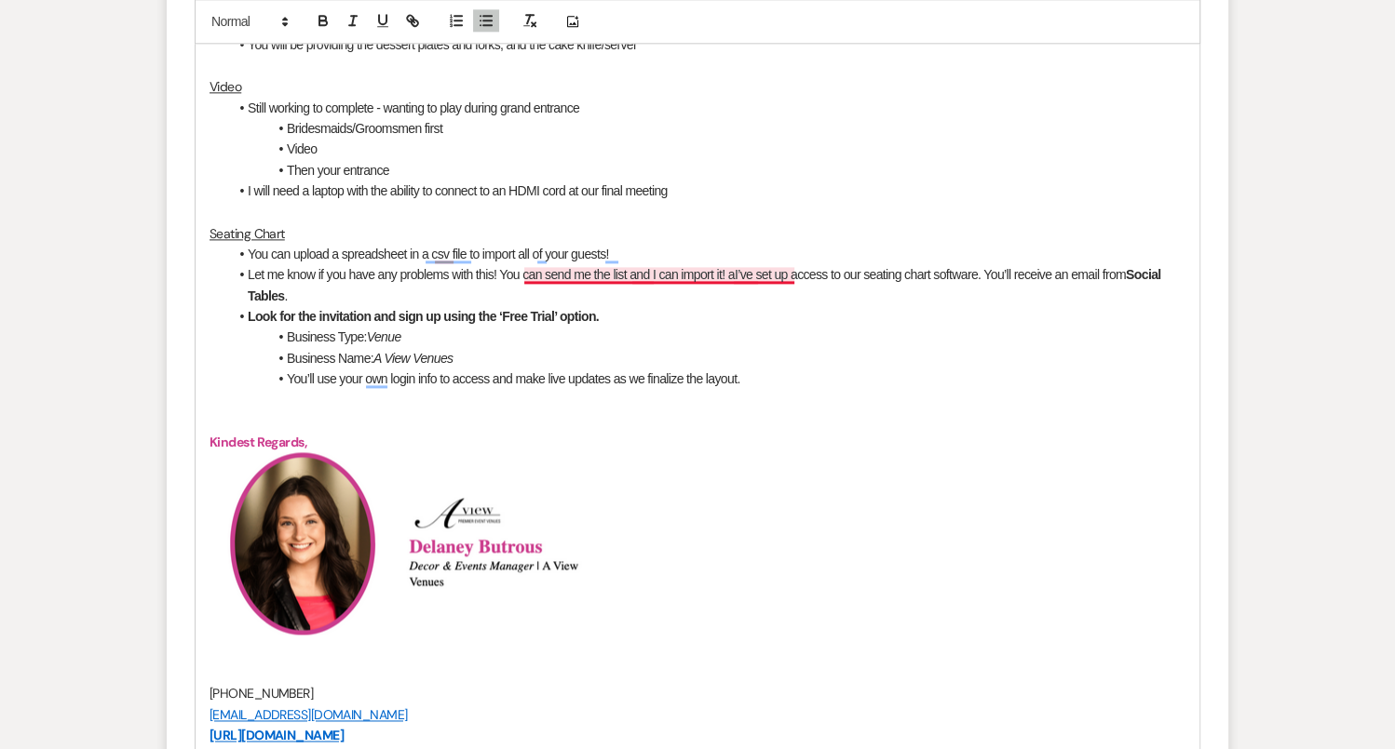
click at [549, 271] on li "Let me know if you have any problems with this! You can send me the list and I …" at bounding box center [706, 285] width 957 height 42
click at [767, 275] on li "Let me know if you have any problems with this! You can always send me the list…" at bounding box center [706, 285] width 957 height 42
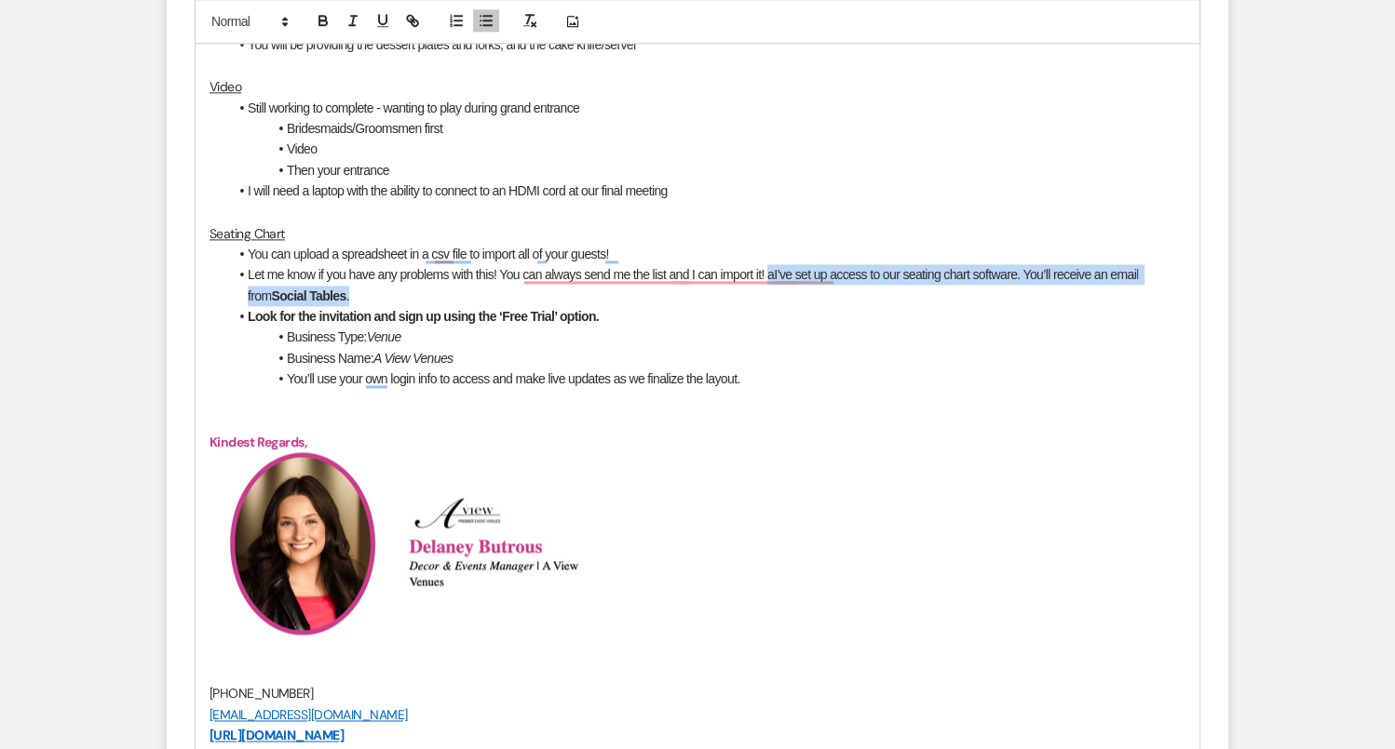
drag, startPoint x: 773, startPoint y: 274, endPoint x: 1144, endPoint y: 284, distance: 371.6
click at [1144, 284] on li "Let me know if you have any problems with this! You can always send me the list…" at bounding box center [706, 285] width 957 height 42
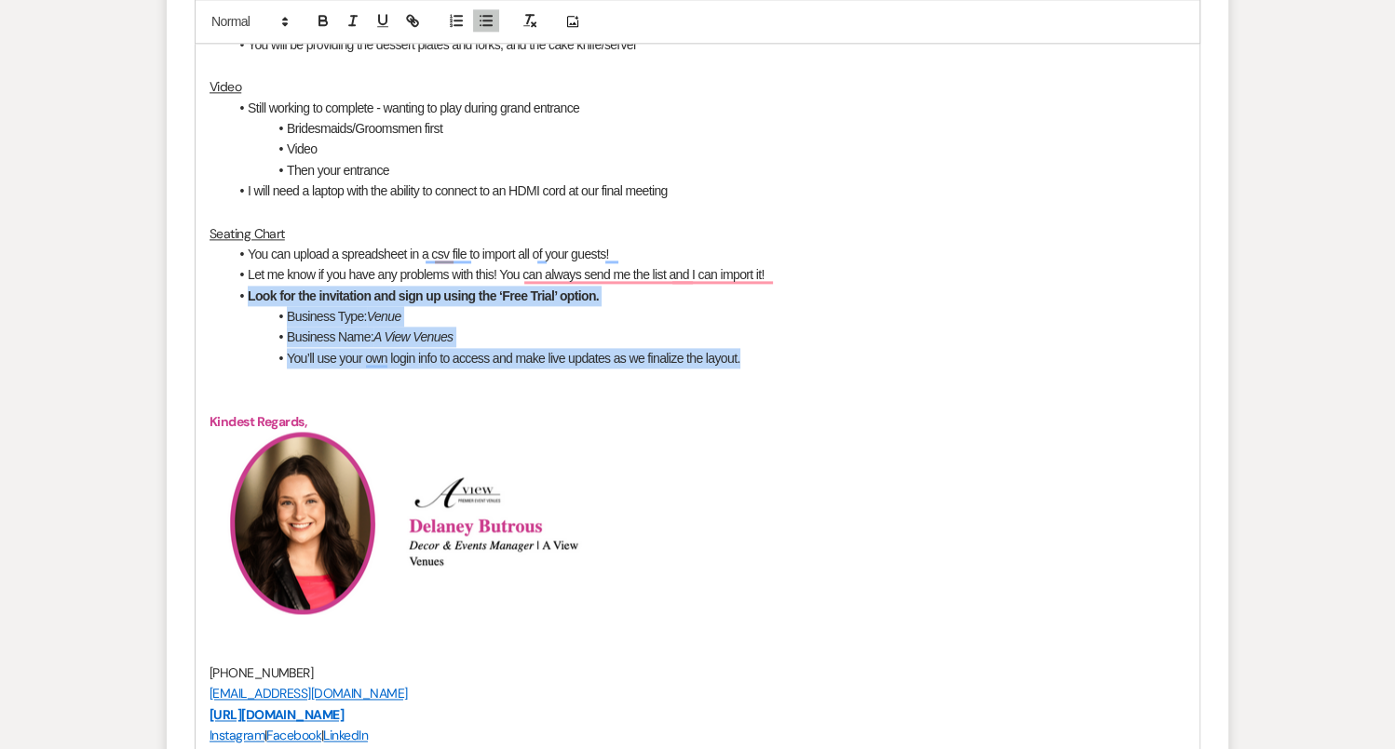
drag, startPoint x: 245, startPoint y: 288, endPoint x: 774, endPoint y: 357, distance: 533.2
click at [774, 357] on ul "You can upload a spreadsheet in a csv file to import all of your guests! Let me…" at bounding box center [706, 306] width 957 height 125
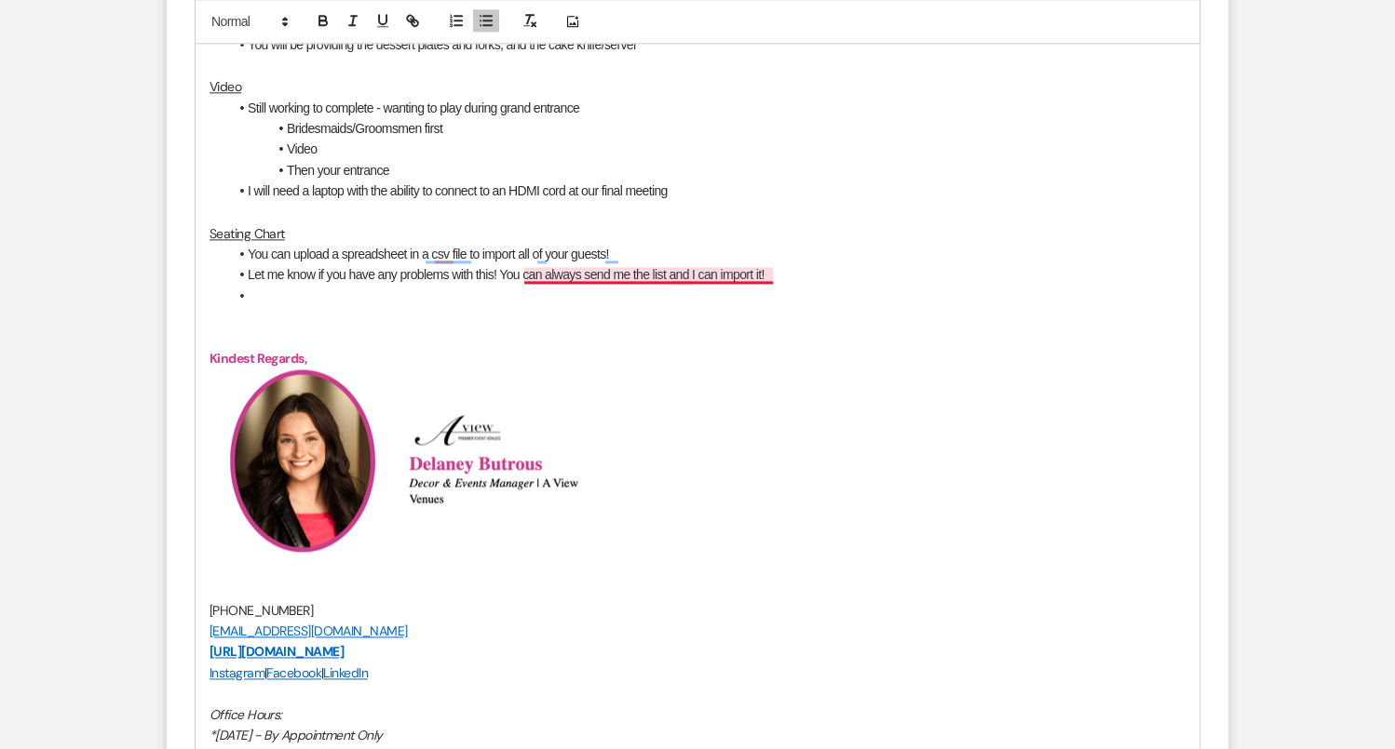
click at [656, 273] on li "Let me know if you have any problems with this! You can always send me the list…" at bounding box center [706, 274] width 957 height 20
click at [745, 270] on li "Let me know if you have any problems with this! You can always send me the list…" at bounding box center [706, 274] width 957 height 20
click at [508, 307] on h3 "To enrich screen reader interactions, please activate Accessibility in Grammarl…" at bounding box center [697, 316] width 976 height 21
click at [360, 270] on li "Let me know if you have any problems with this! You can always send me the list…" at bounding box center [706, 274] width 957 height 20
click at [318, 287] on li "To enrich screen reader interactions, please activate Accessibility in Grammarl…" at bounding box center [706, 296] width 957 height 20
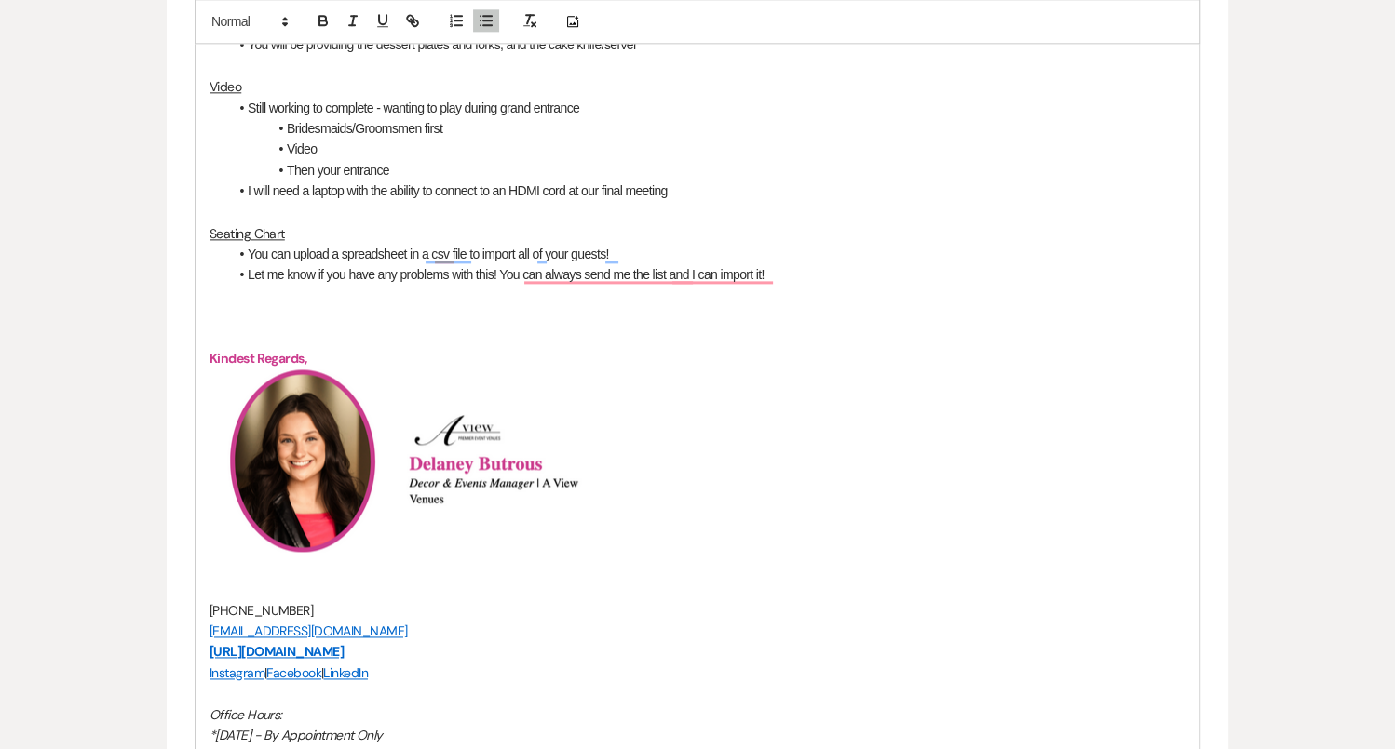
click at [549, 333] on p "To enrich screen reader interactions, please activate Accessibility in Grammarl…" at bounding box center [697, 338] width 976 height 20
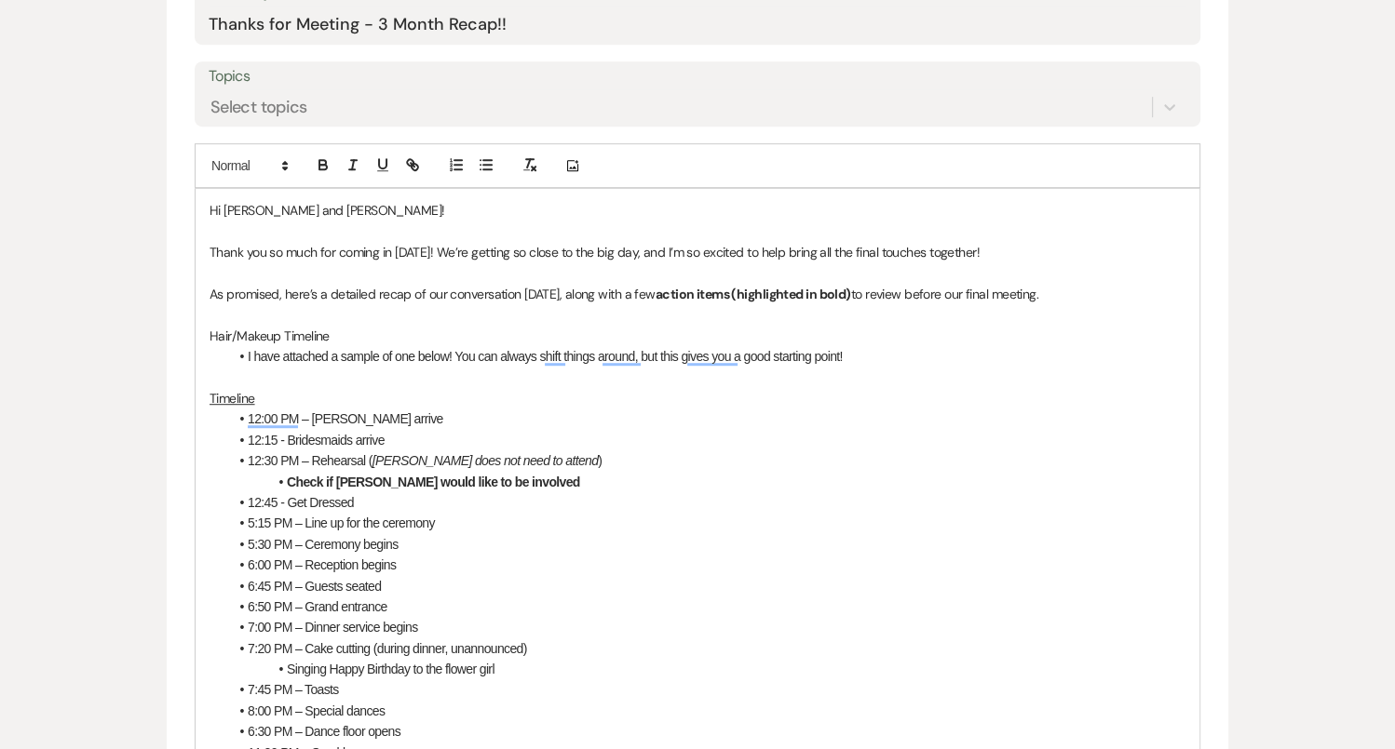
scroll to position [892, 0]
drag, startPoint x: 1093, startPoint y: 293, endPoint x: 586, endPoint y: 290, distance: 506.4
click at [586, 290] on p "As promised, here’s a detailed recap of our conversation [DATE], along with a f…" at bounding box center [697, 297] width 976 height 20
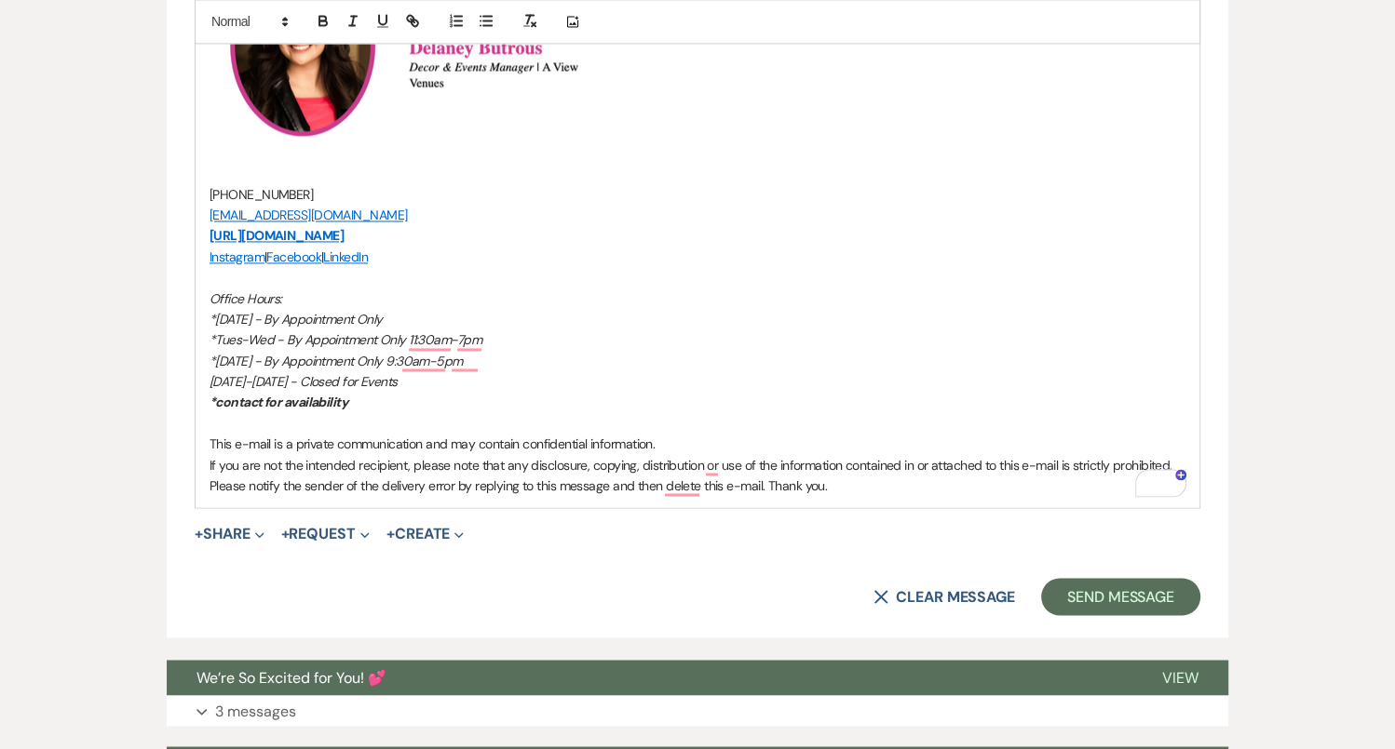
scroll to position [2540, 0]
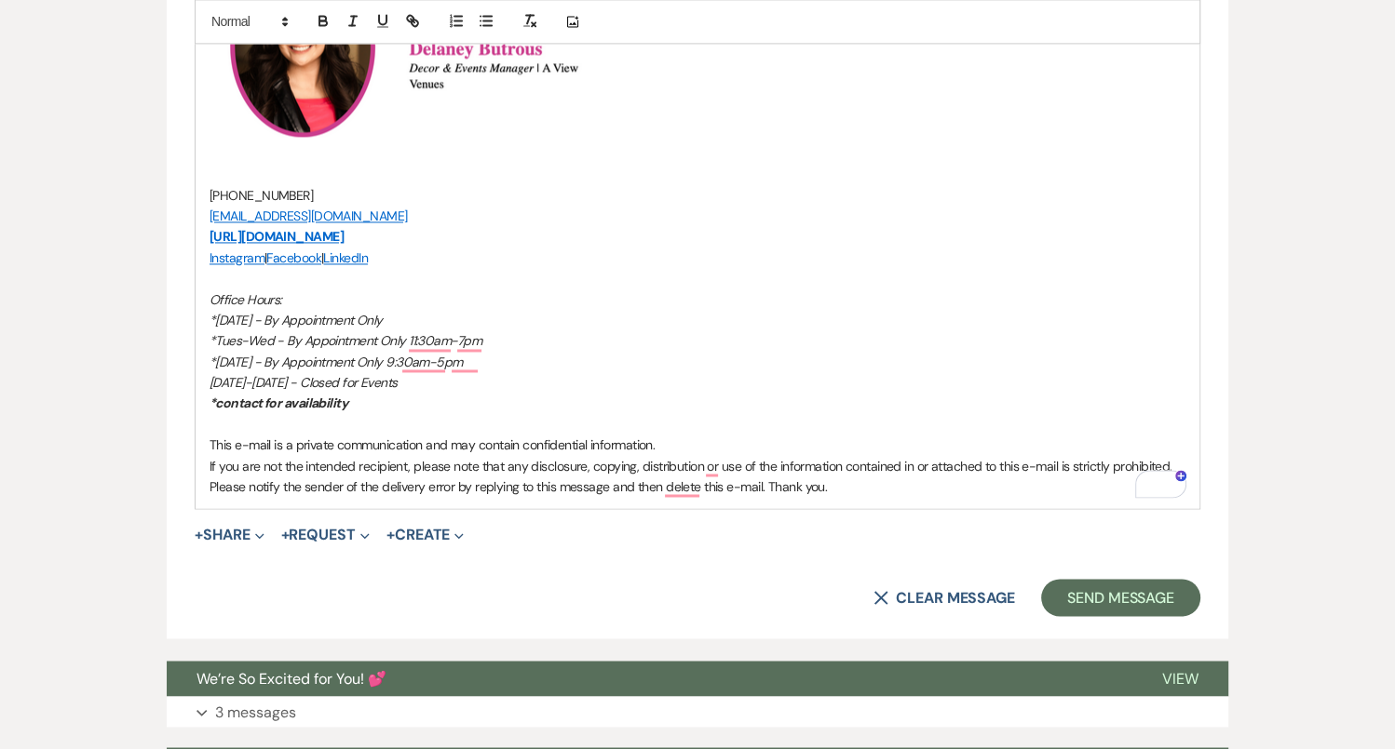
click at [226, 542] on span "+ Share Expand Doc Upload Documents Add Photo Images Pref Vendors Preferred ven…" at bounding box center [230, 535] width 70 height 22
click at [228, 528] on button "+ Share Expand" at bounding box center [230, 535] width 70 height 15
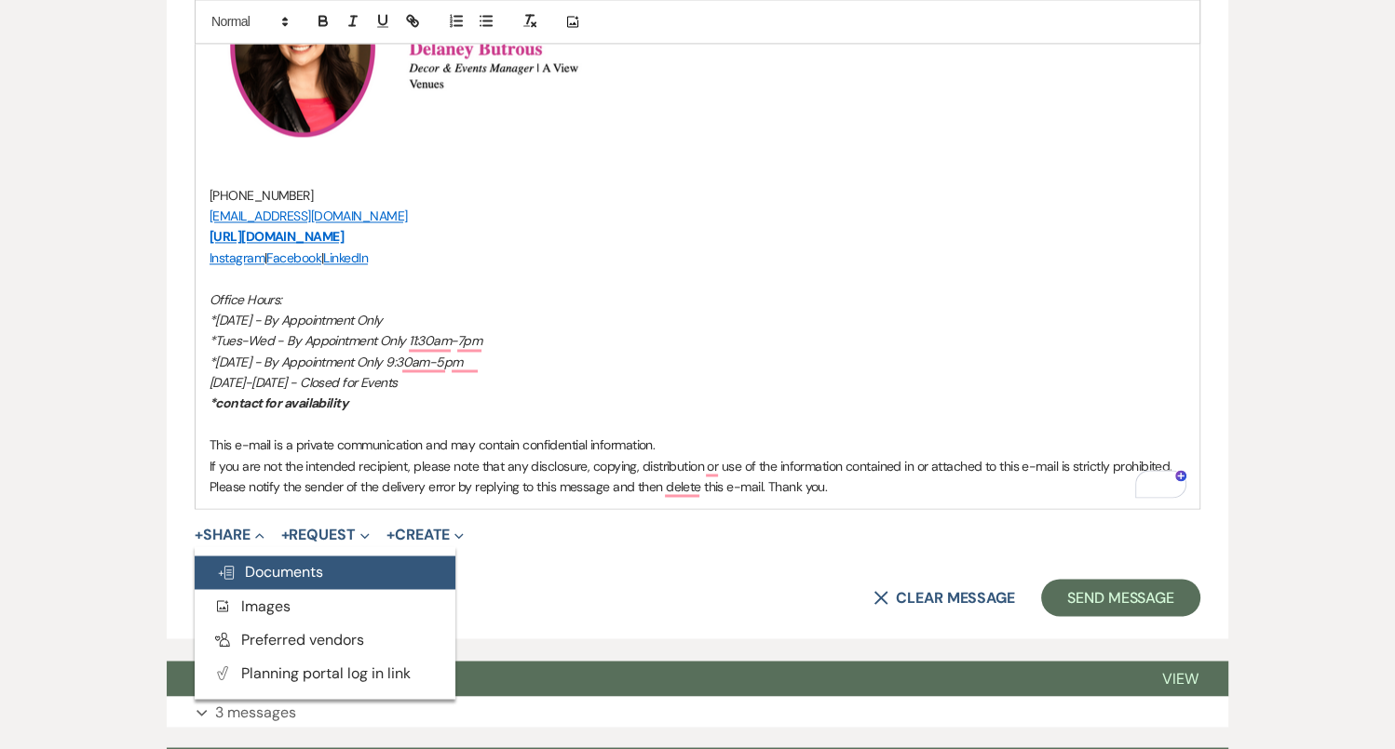
click at [317, 573] on span "Doc Upload Documents" at bounding box center [270, 572] width 106 height 20
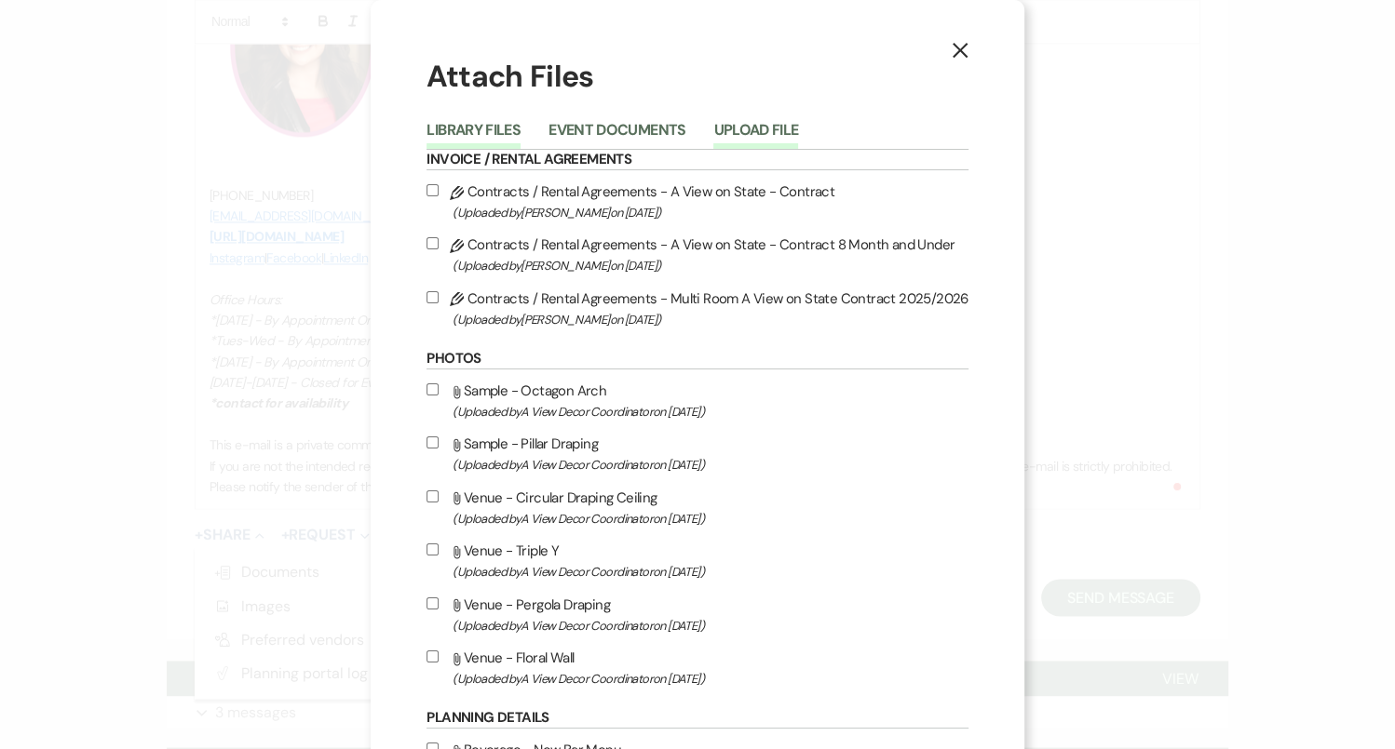
click at [736, 129] on button "Upload File" at bounding box center [755, 136] width 85 height 26
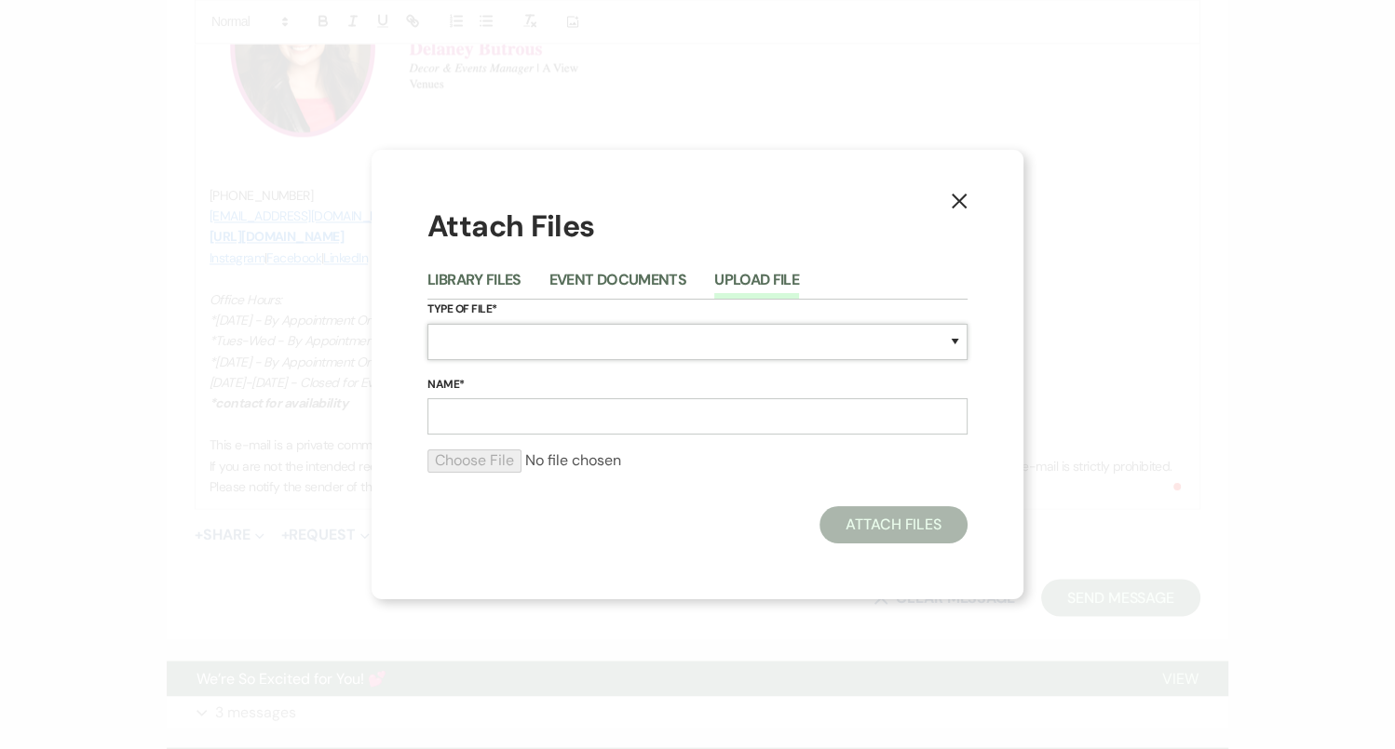
click at [534, 340] on select "Special Event Insurance Vendor Certificate of Insurance Contracts / Rental Agre…" at bounding box center [697, 342] width 540 height 36
select select "22"
click at [536, 431] on input "Name*" at bounding box center [697, 416] width 540 height 36
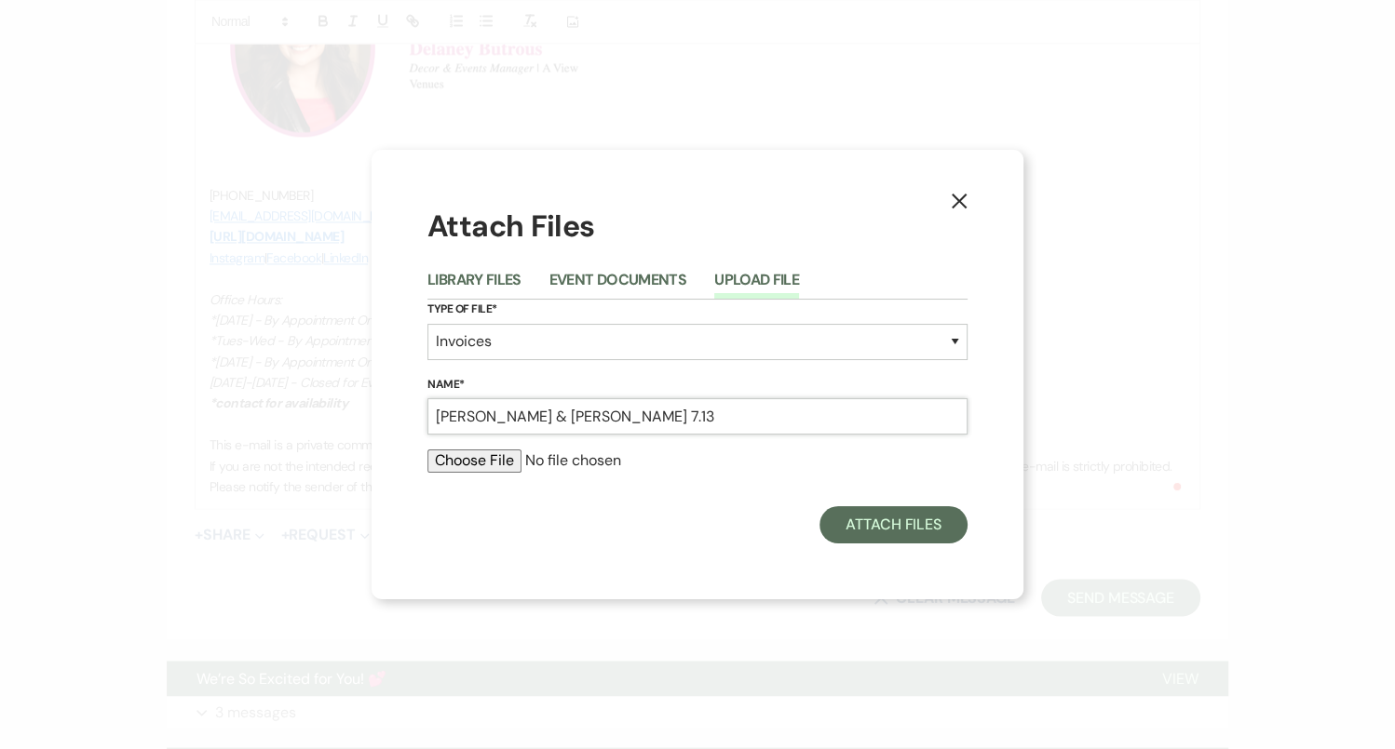
click at [594, 418] on input "[PERSON_NAME] & [PERSON_NAME] 7.13" at bounding box center [697, 416] width 540 height 36
type input "[PERSON_NAME] & [PERSON_NAME] 8.13"
click at [486, 464] on input "file" at bounding box center [697, 461] width 540 height 22
type input "C:\fakepath\job_invoice_1154302.pdf"
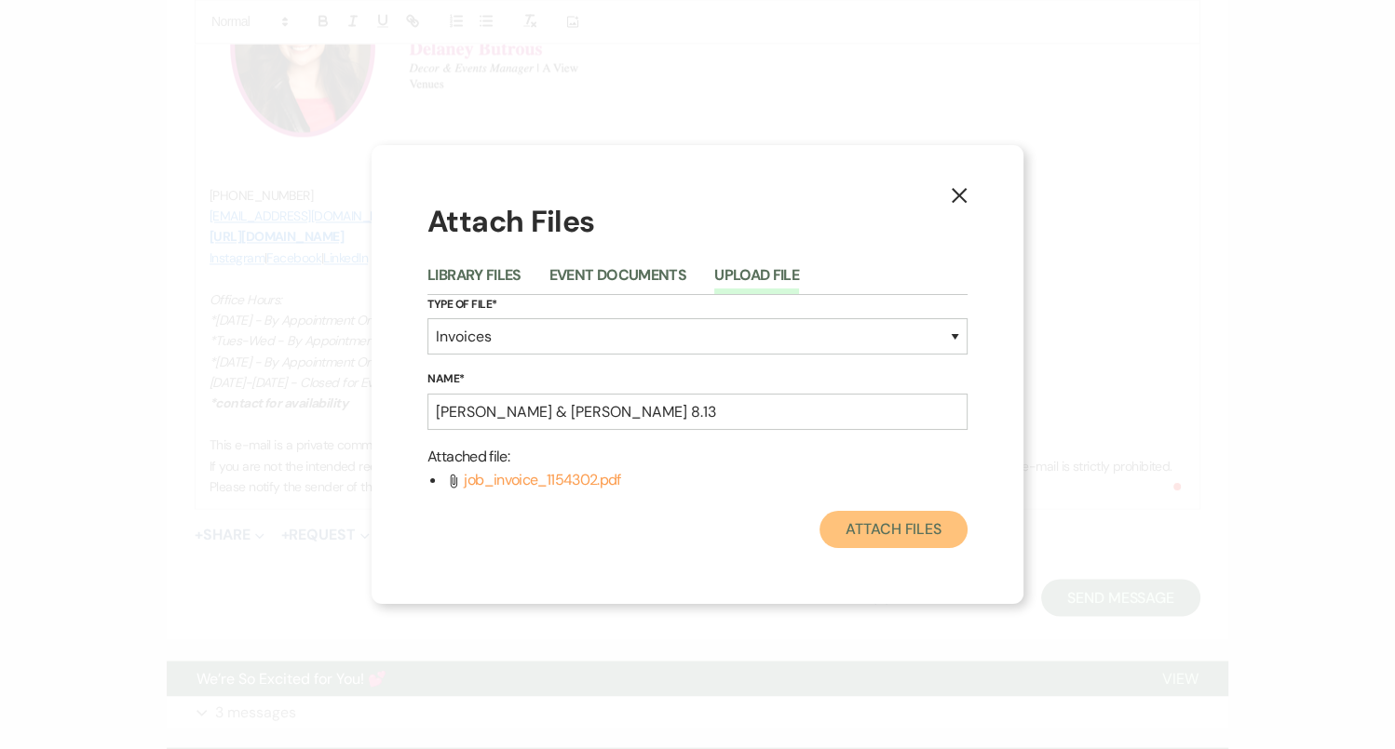
click at [914, 538] on button "Attach Files" at bounding box center [893, 529] width 148 height 37
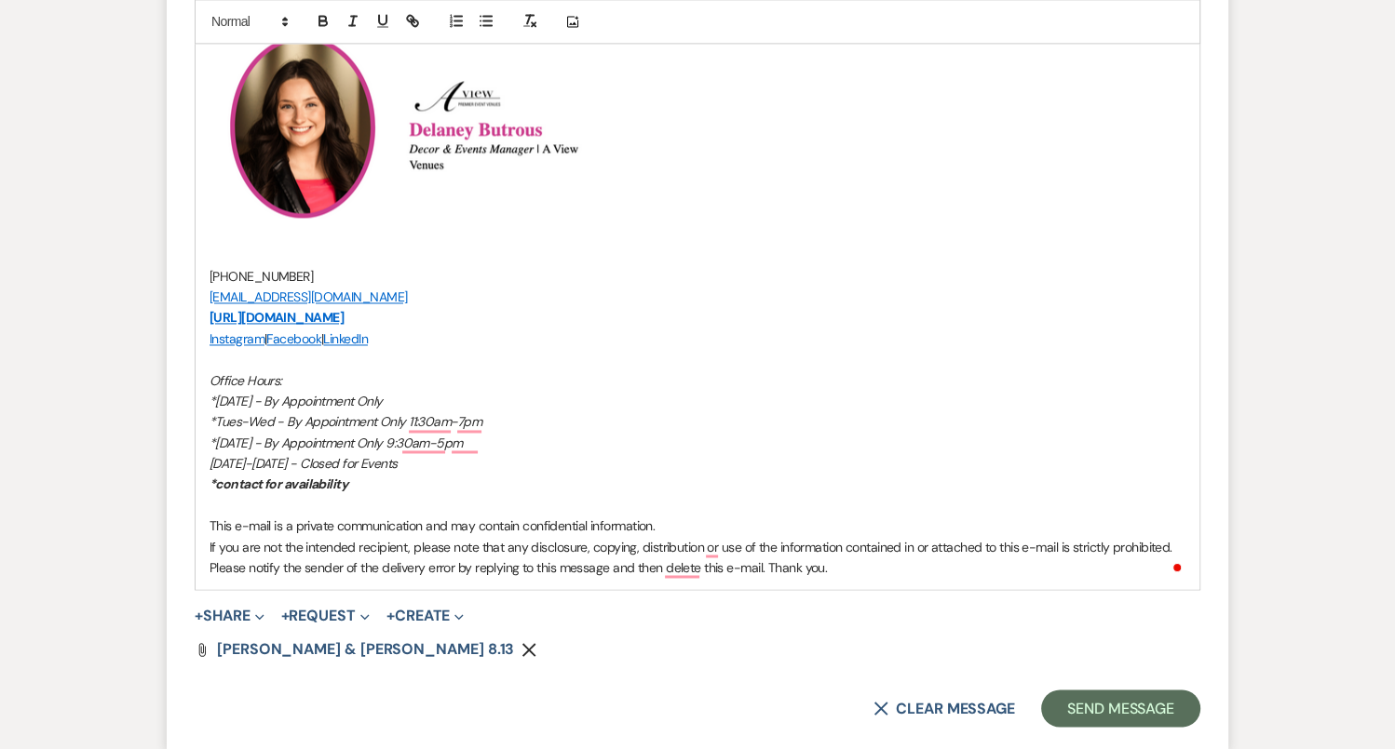
scroll to position [2463, 0]
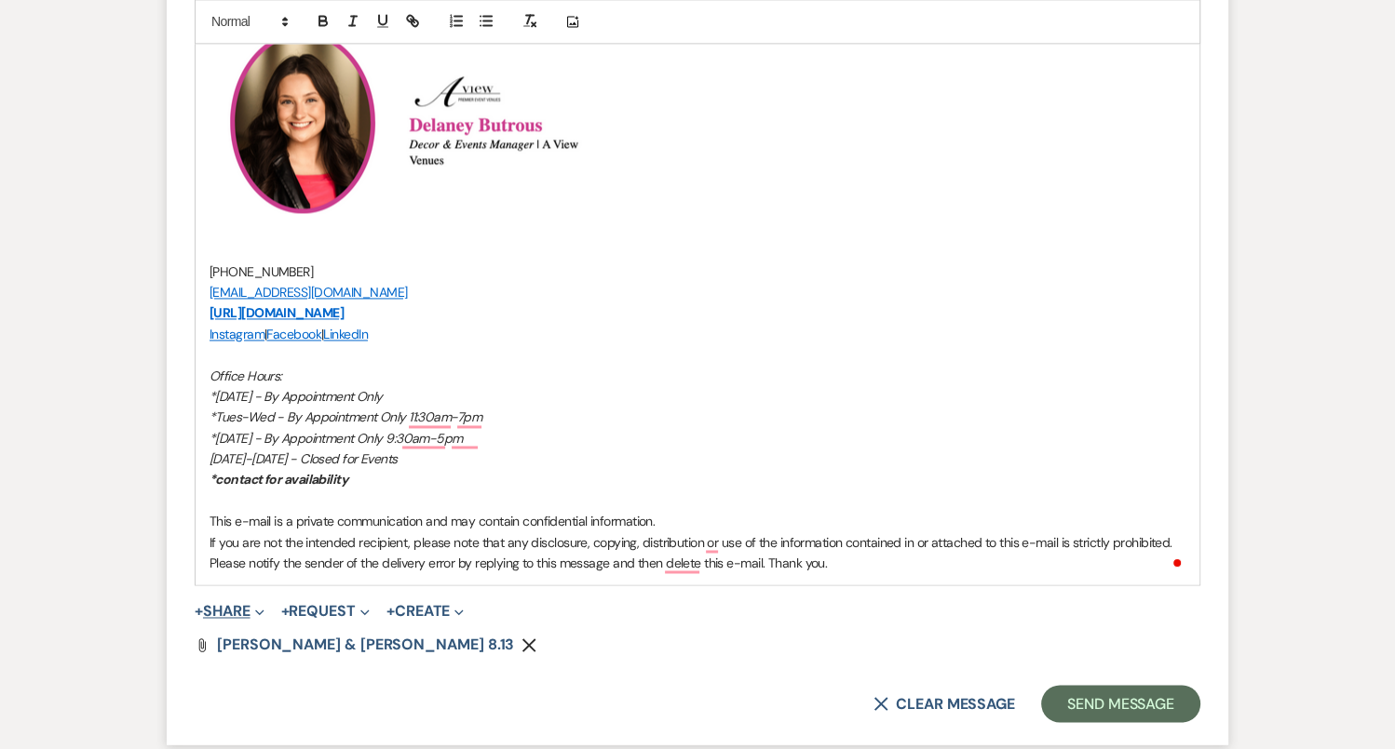
click at [247, 604] on button "+ Share Expand" at bounding box center [230, 611] width 70 height 15
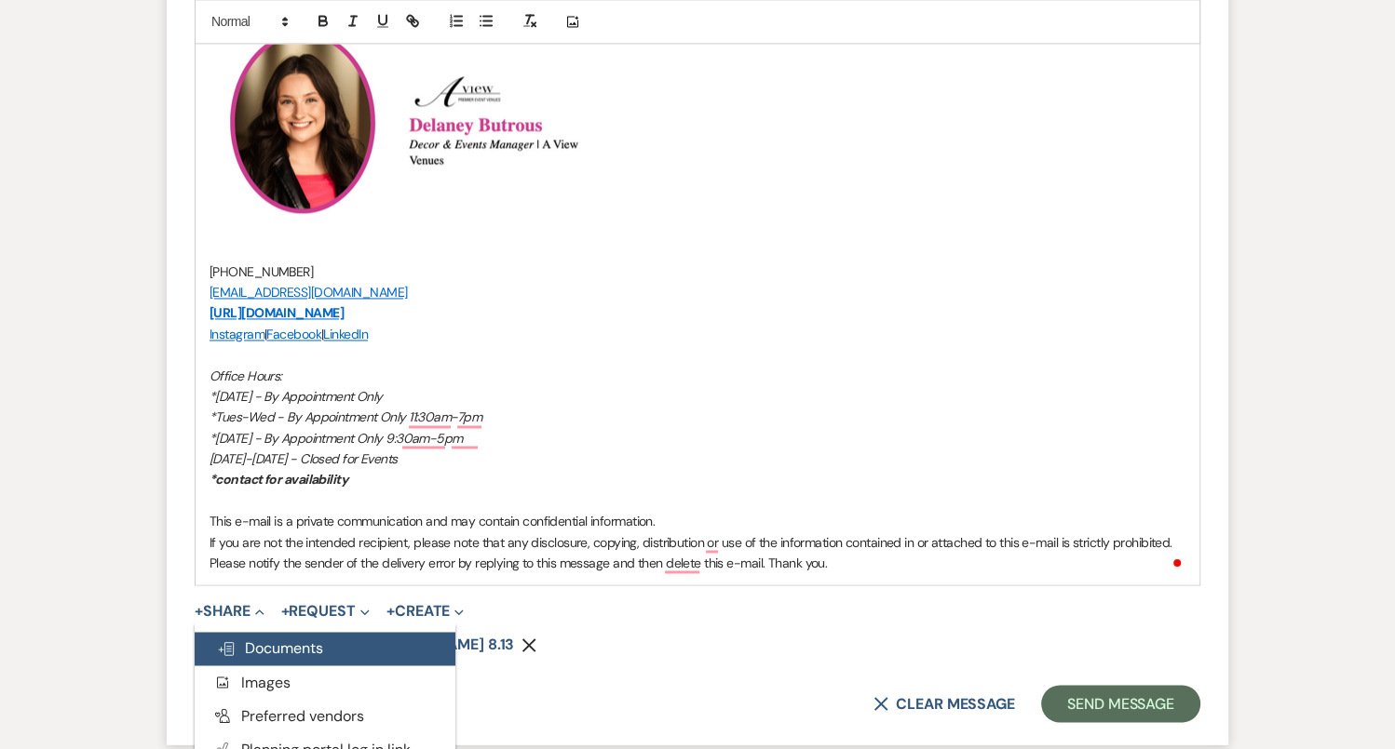
click at [293, 635] on button "Doc Upload Documents" at bounding box center [325, 649] width 261 height 34
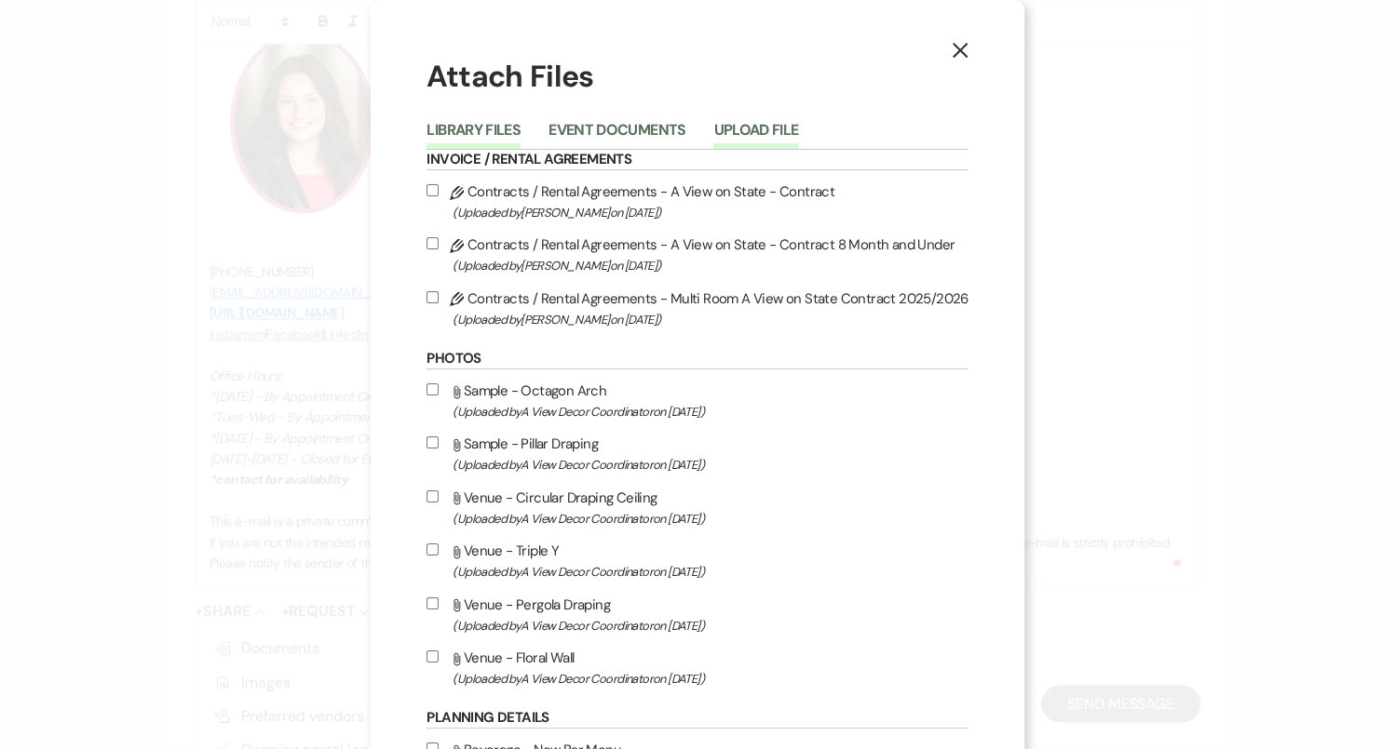
click at [761, 130] on button "Upload File" at bounding box center [755, 136] width 85 height 26
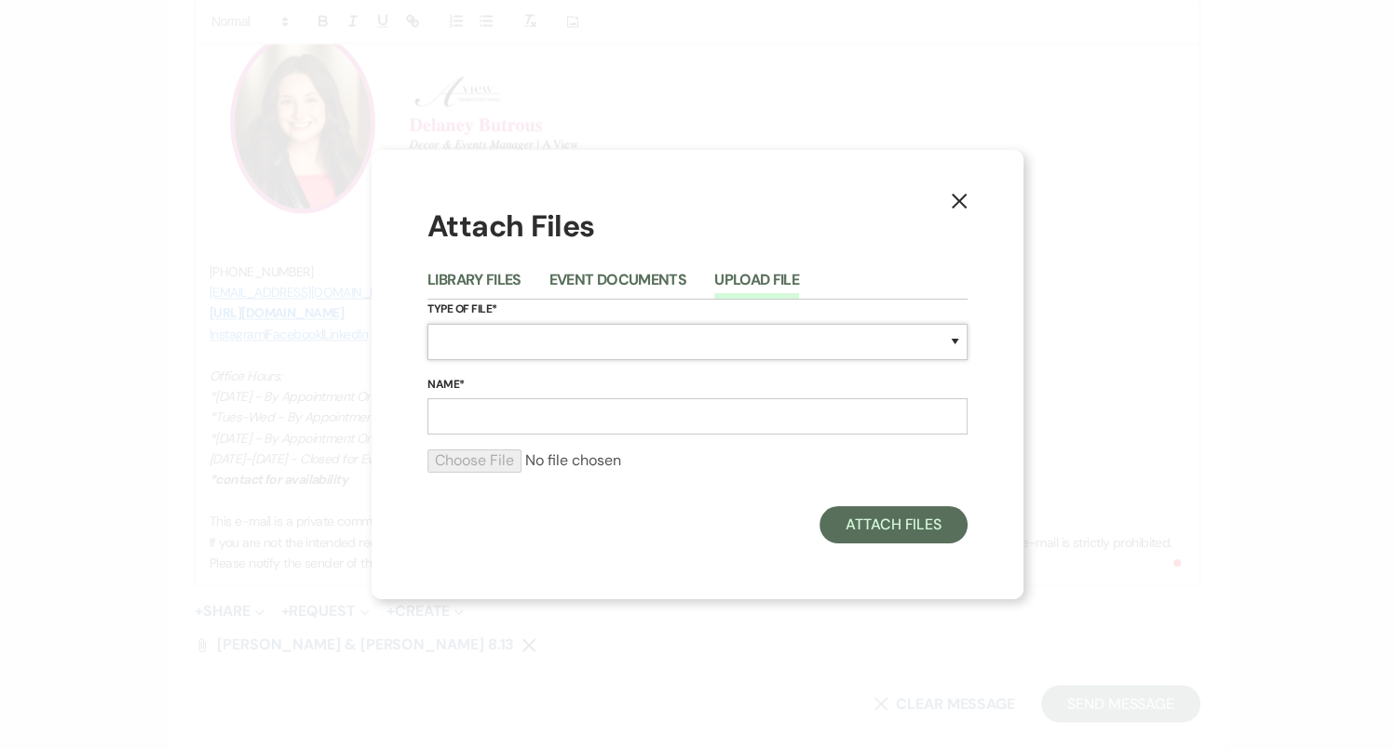
click at [637, 346] on select "Special Event Insurance Vendor Certificate of Insurance Contracts / Rental Agre…" at bounding box center [697, 342] width 540 height 36
select select "29"
click at [595, 409] on input "Name*" at bounding box center [697, 416] width 540 height 36
type input "Hair & Makeup Sample Timeline"
click at [478, 478] on div at bounding box center [697, 468] width 540 height 37
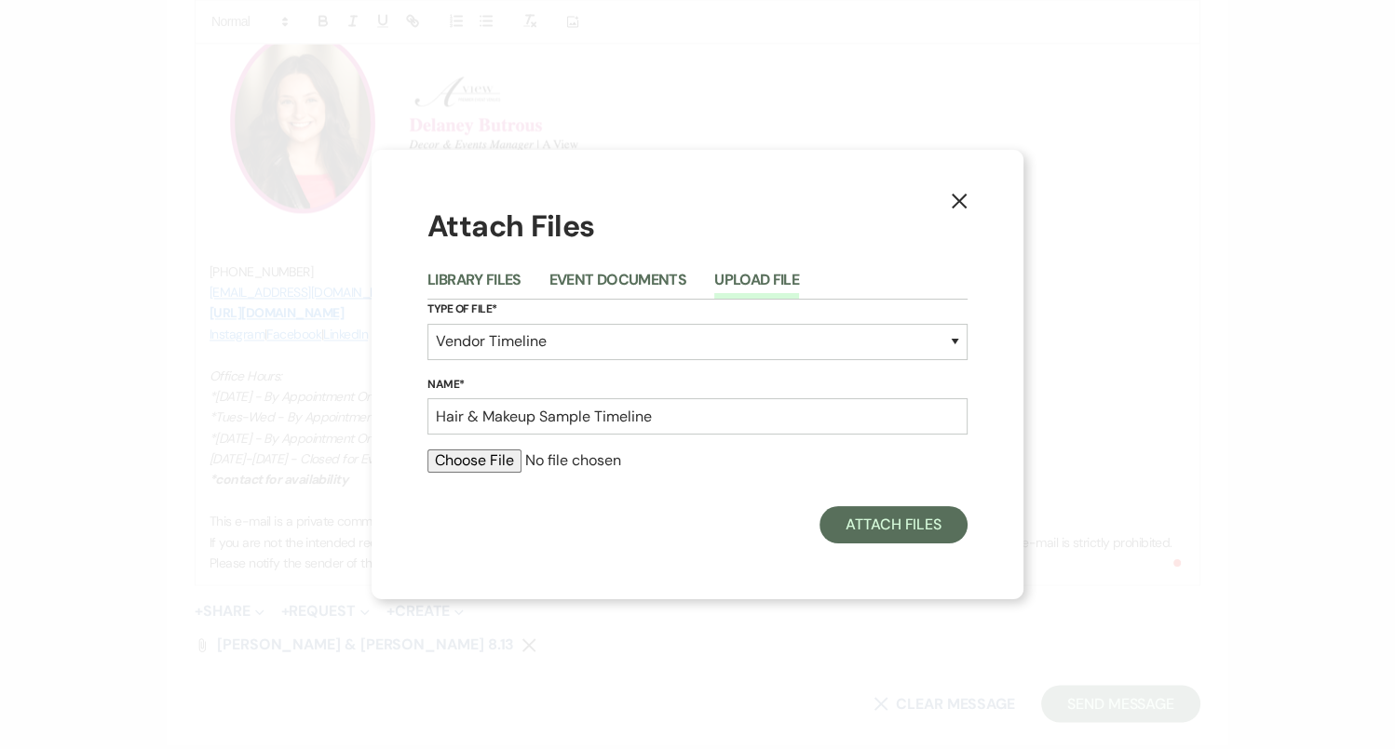
click at [477, 464] on input "file" at bounding box center [697, 461] width 540 height 22
type input "C:\fakepath\Screenshot [DATE] 2.13.11 PM.png"
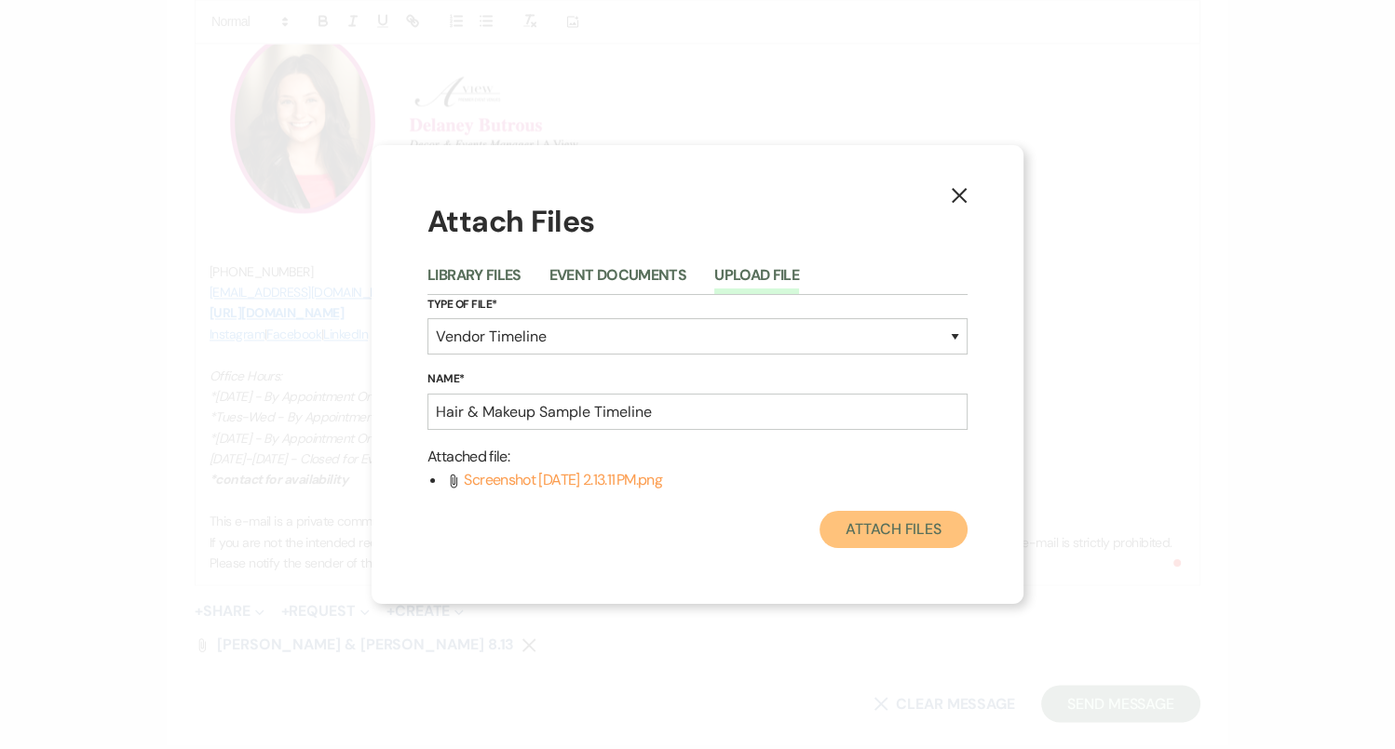
click at [913, 536] on button "Attach Files" at bounding box center [893, 529] width 148 height 37
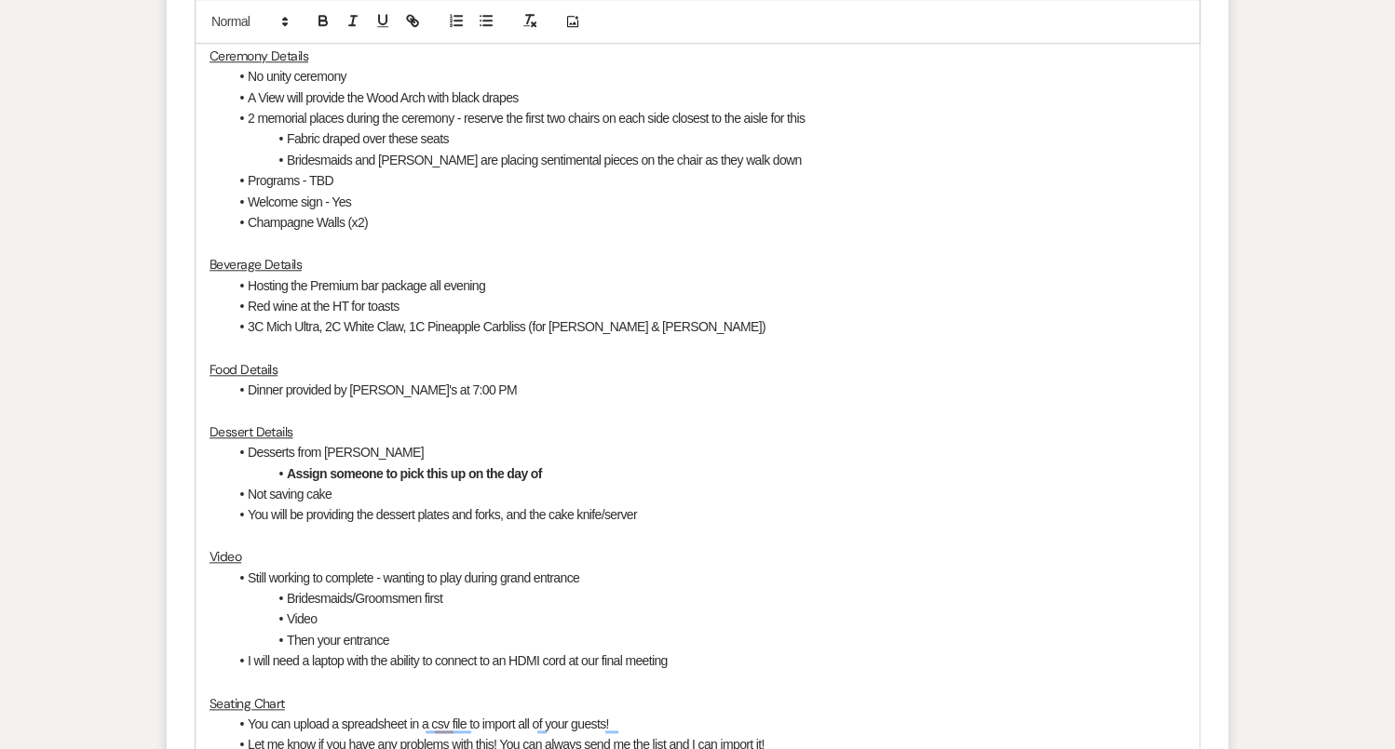
scroll to position [1652, 0]
click at [307, 492] on li "Not saving cake" at bounding box center [706, 496] width 957 height 20
click at [344, 496] on li "Not saving cake" at bounding box center [706, 496] width 957 height 20
click at [308, 492] on li "Not saving cake" at bounding box center [706, 496] width 957 height 20
click at [354, 541] on p "To enrich screen reader interactions, please activate Accessibility in Grammarl…" at bounding box center [697, 538] width 976 height 20
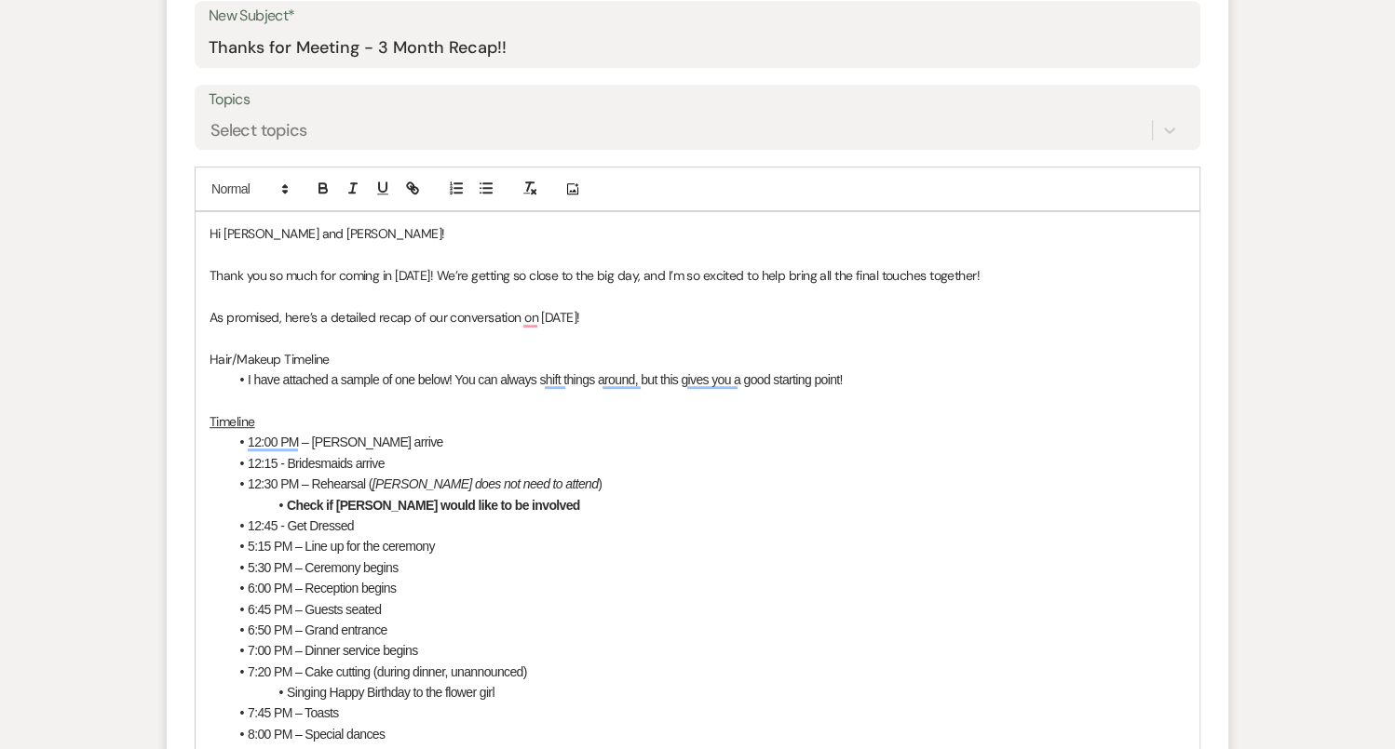
scroll to position [862, 0]
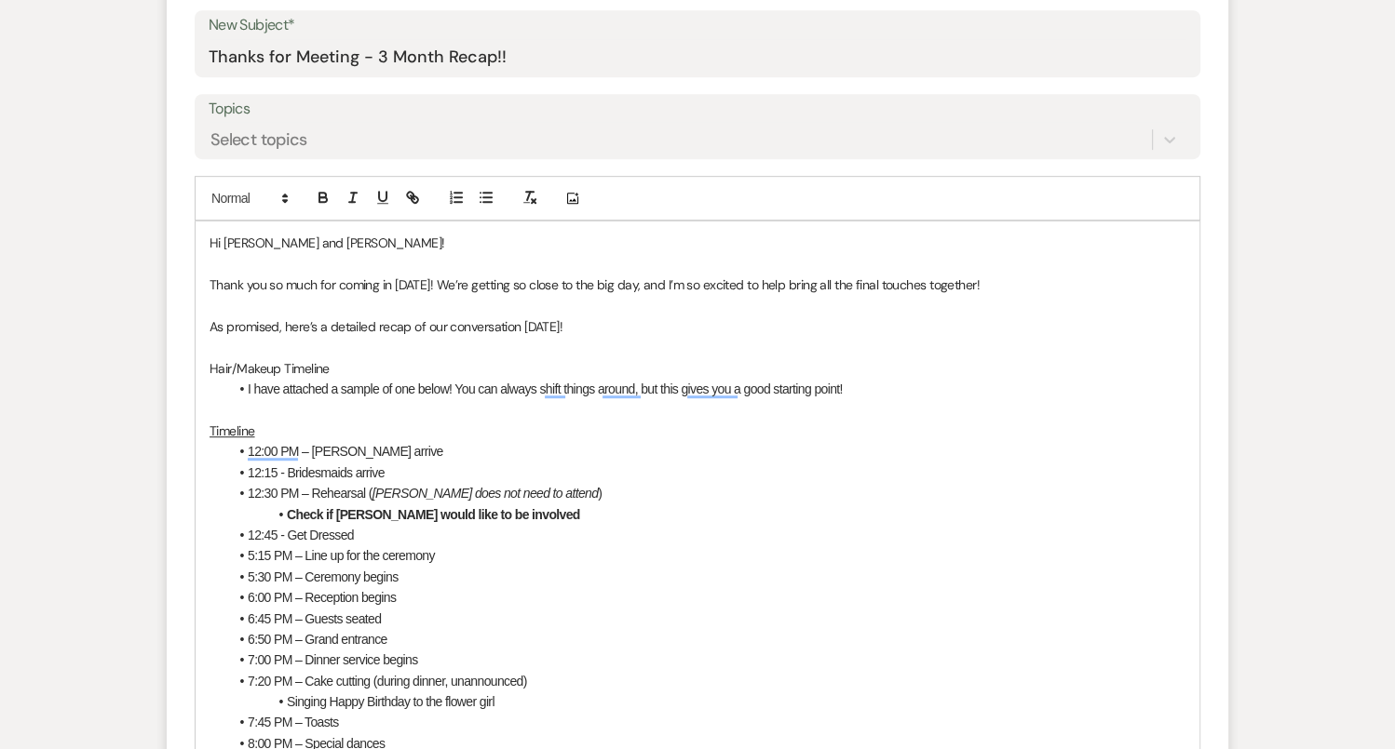
click at [546, 358] on p "Hair/Makeup Timeline" at bounding box center [697, 368] width 976 height 20
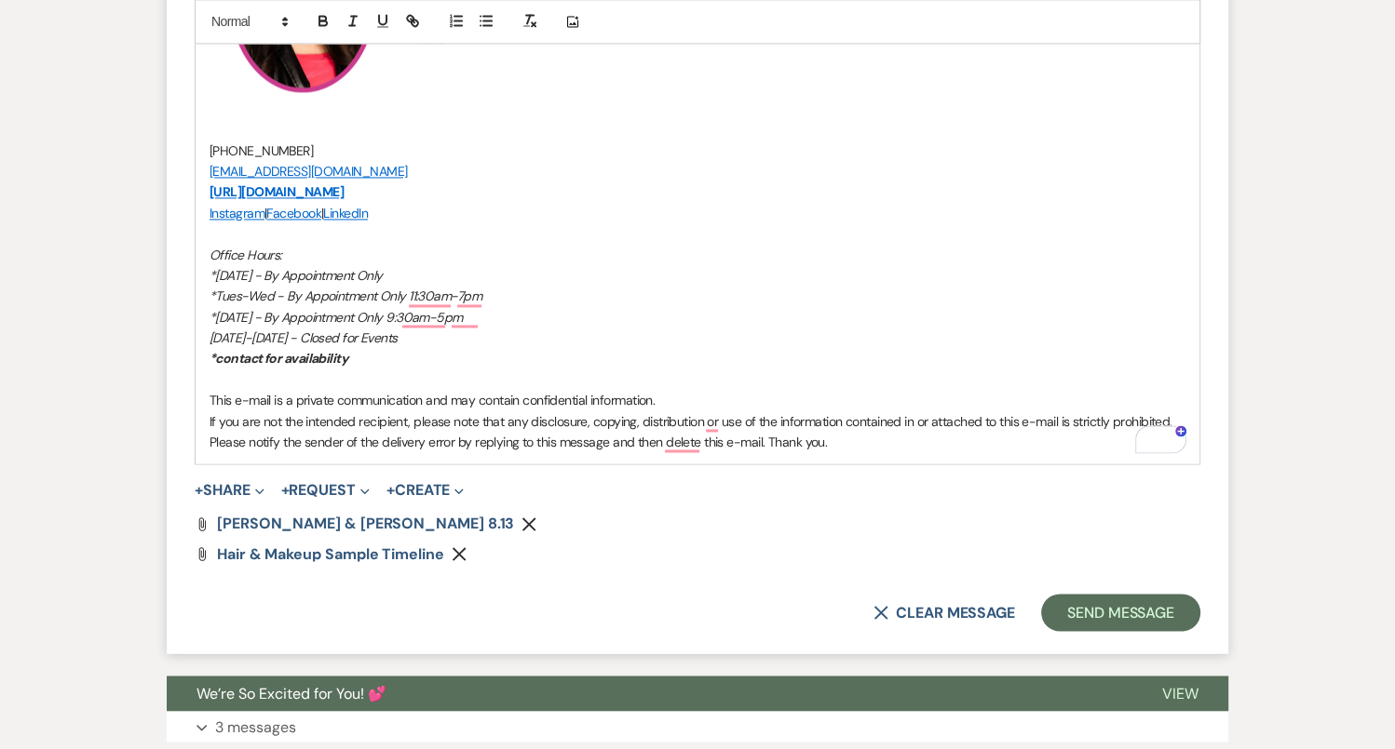
scroll to position [2939, 0]
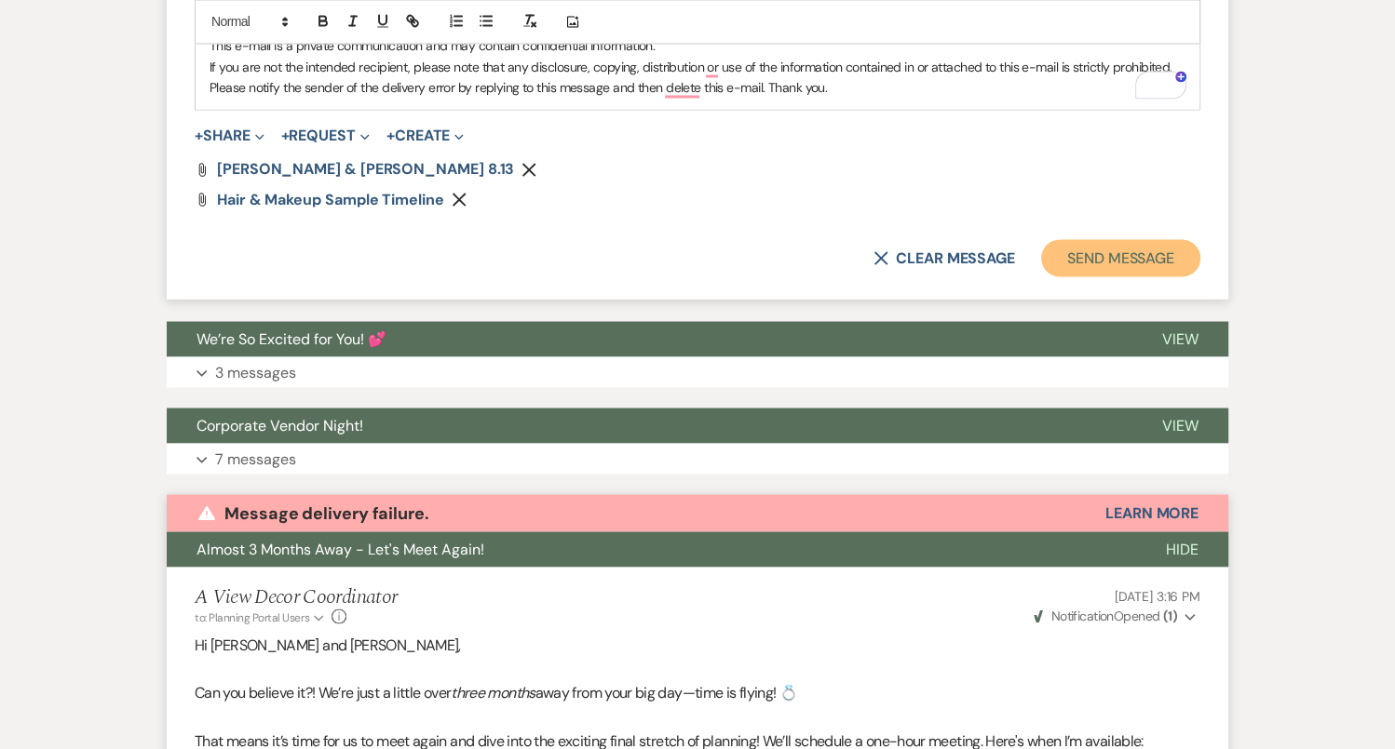
click at [1114, 244] on button "Send Message" at bounding box center [1120, 257] width 159 height 37
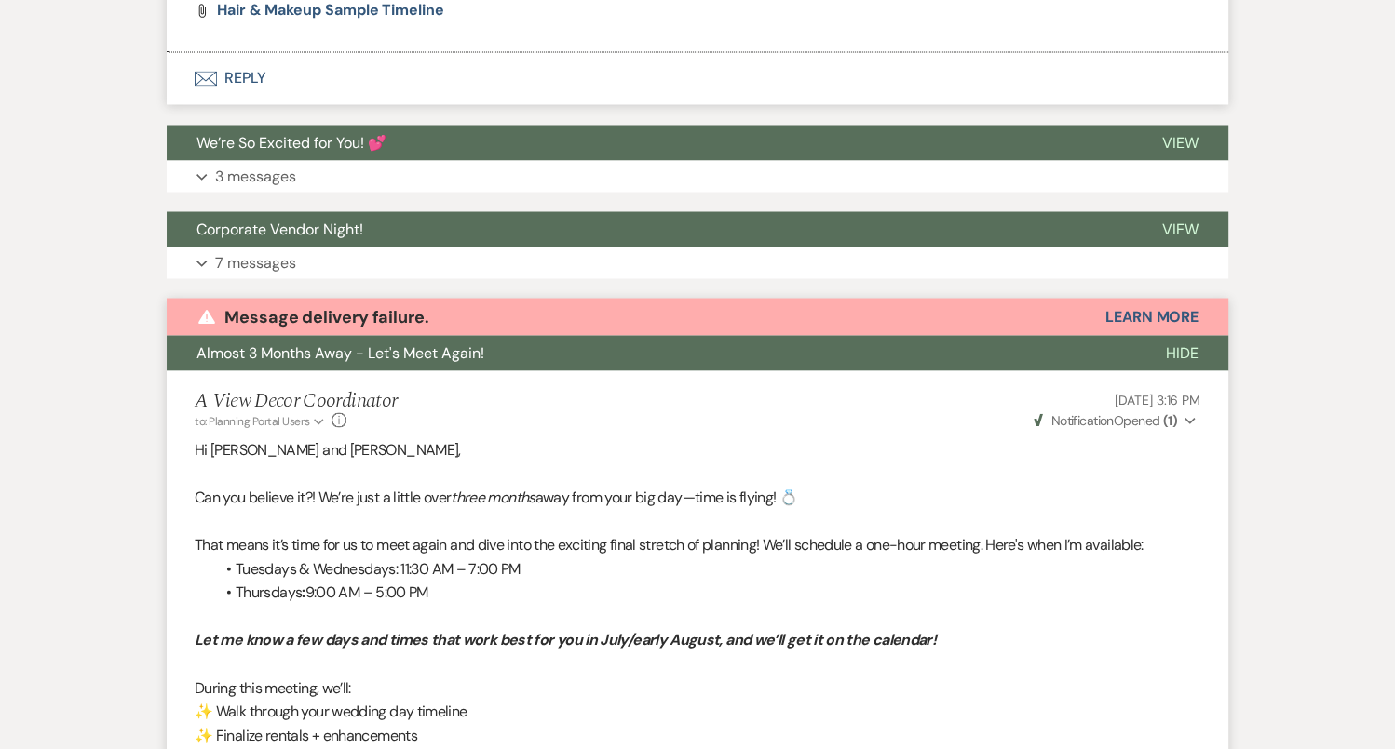
scroll to position [2831, 0]
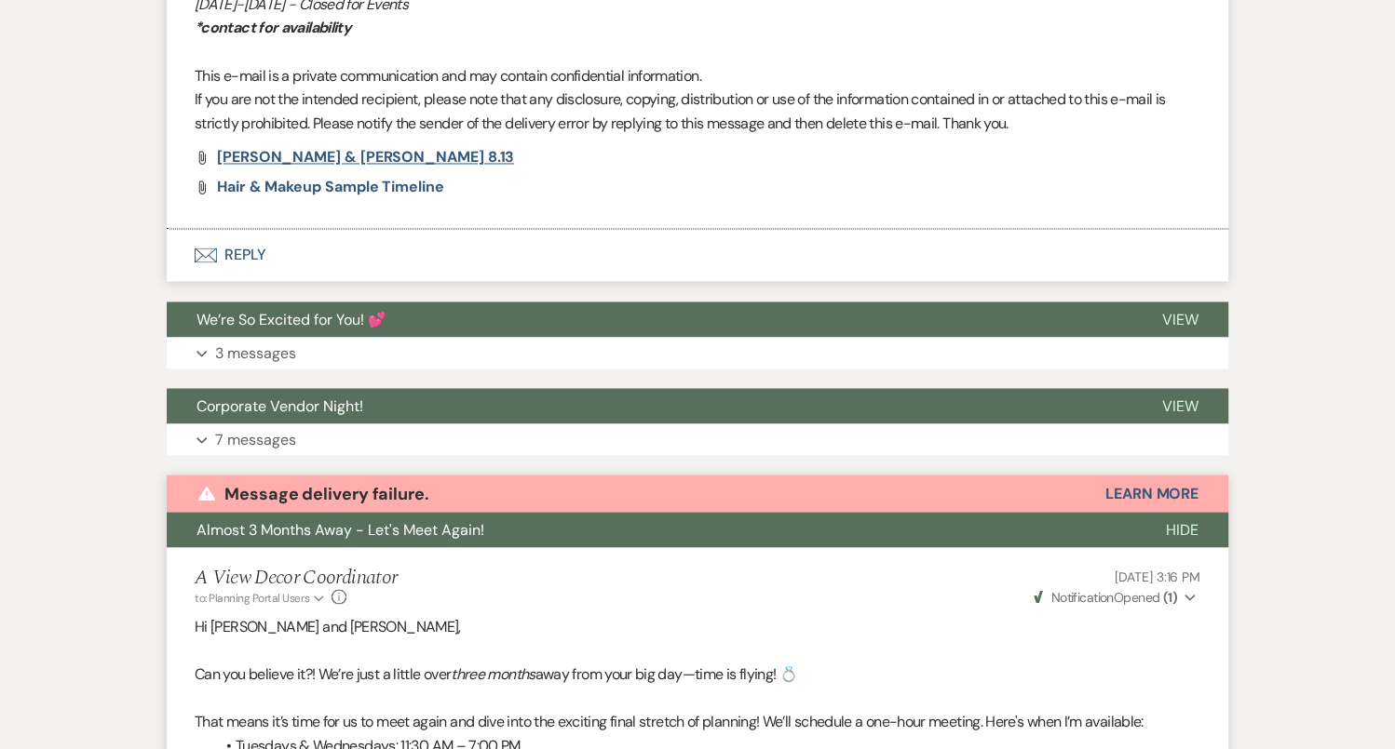
click at [361, 151] on span "[PERSON_NAME] & [PERSON_NAME] 8.13" at bounding box center [365, 157] width 297 height 20
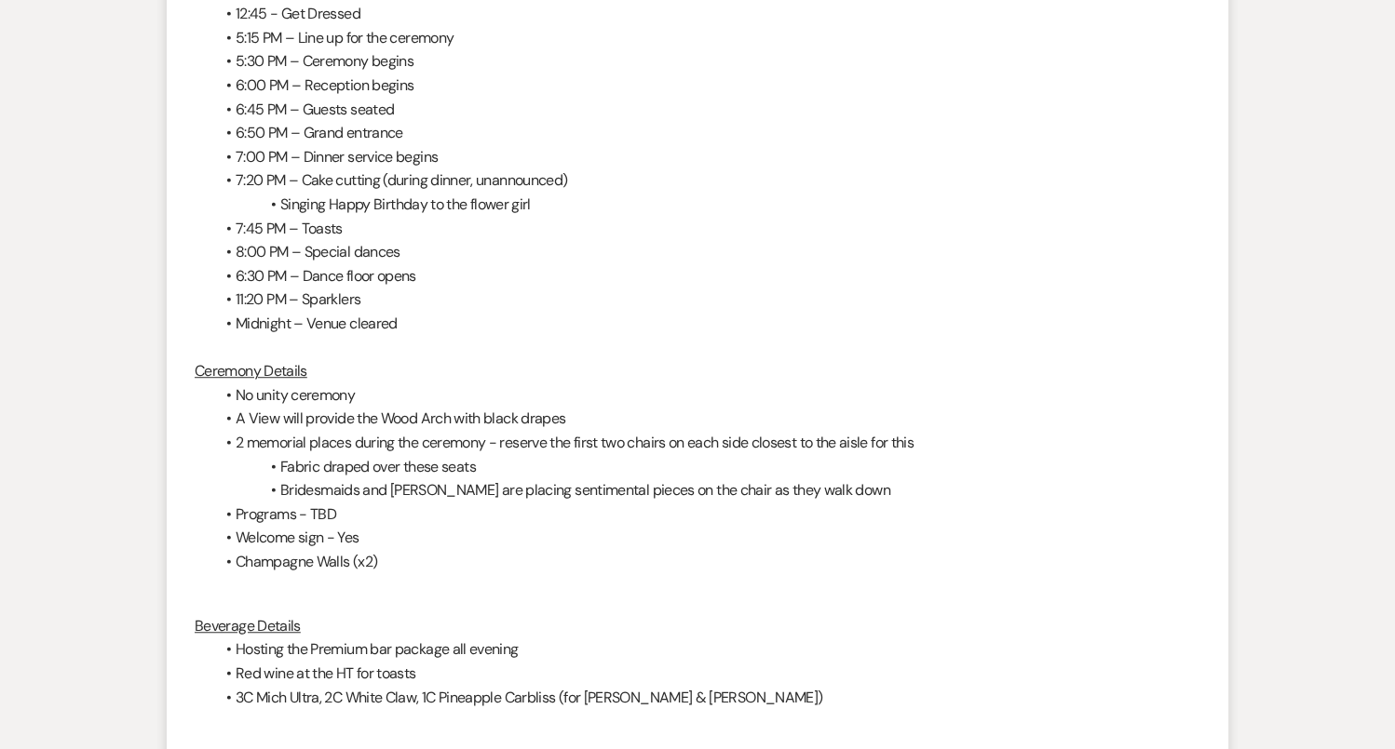
scroll to position [0, 0]
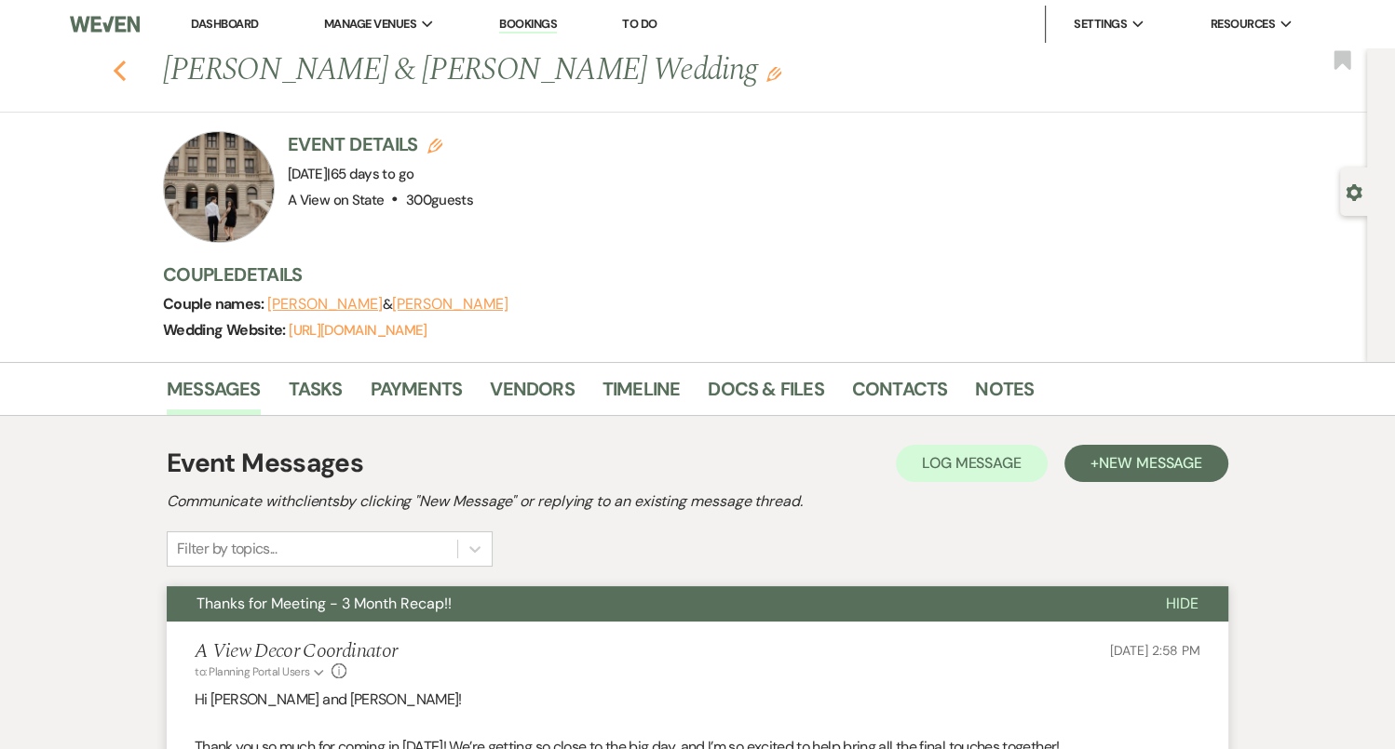
click at [122, 68] on icon "Previous" at bounding box center [120, 71] width 14 height 22
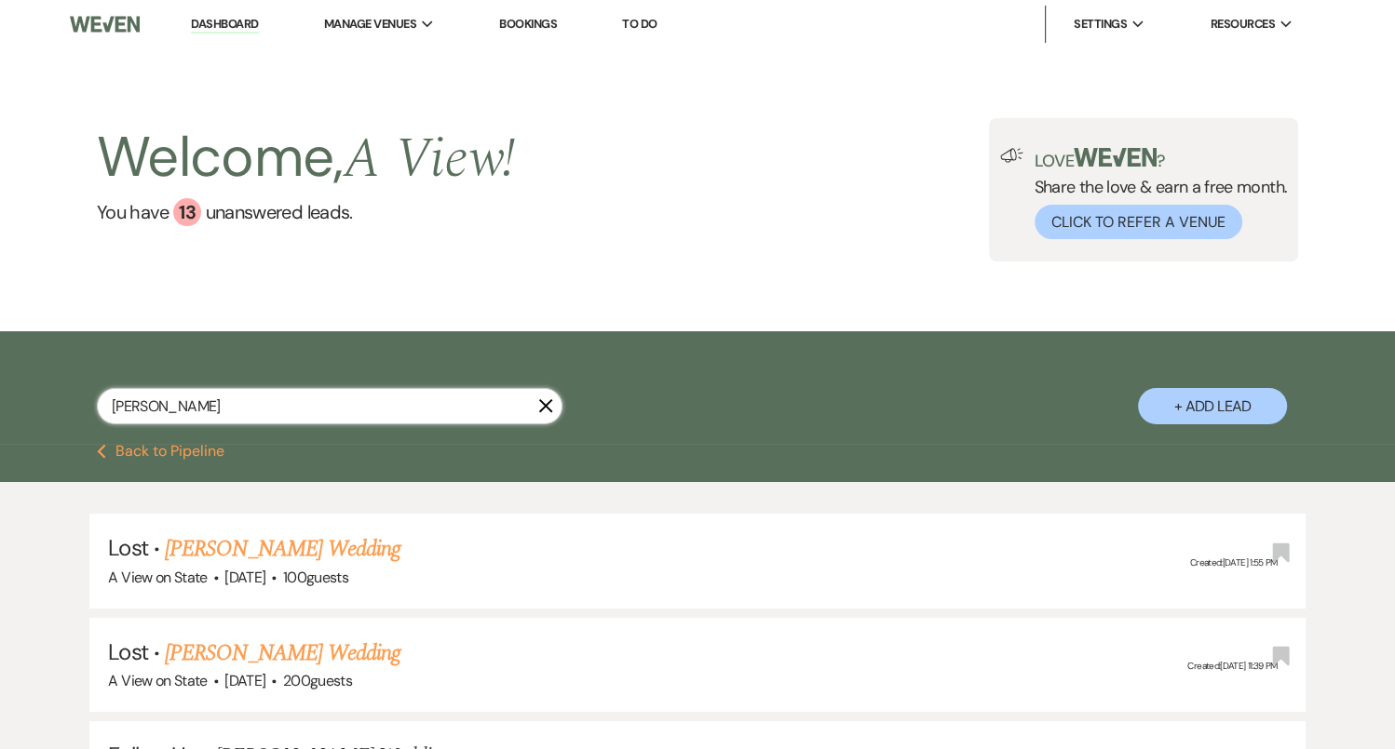
click at [317, 423] on input "[PERSON_NAME]" at bounding box center [329, 406] width 465 height 36
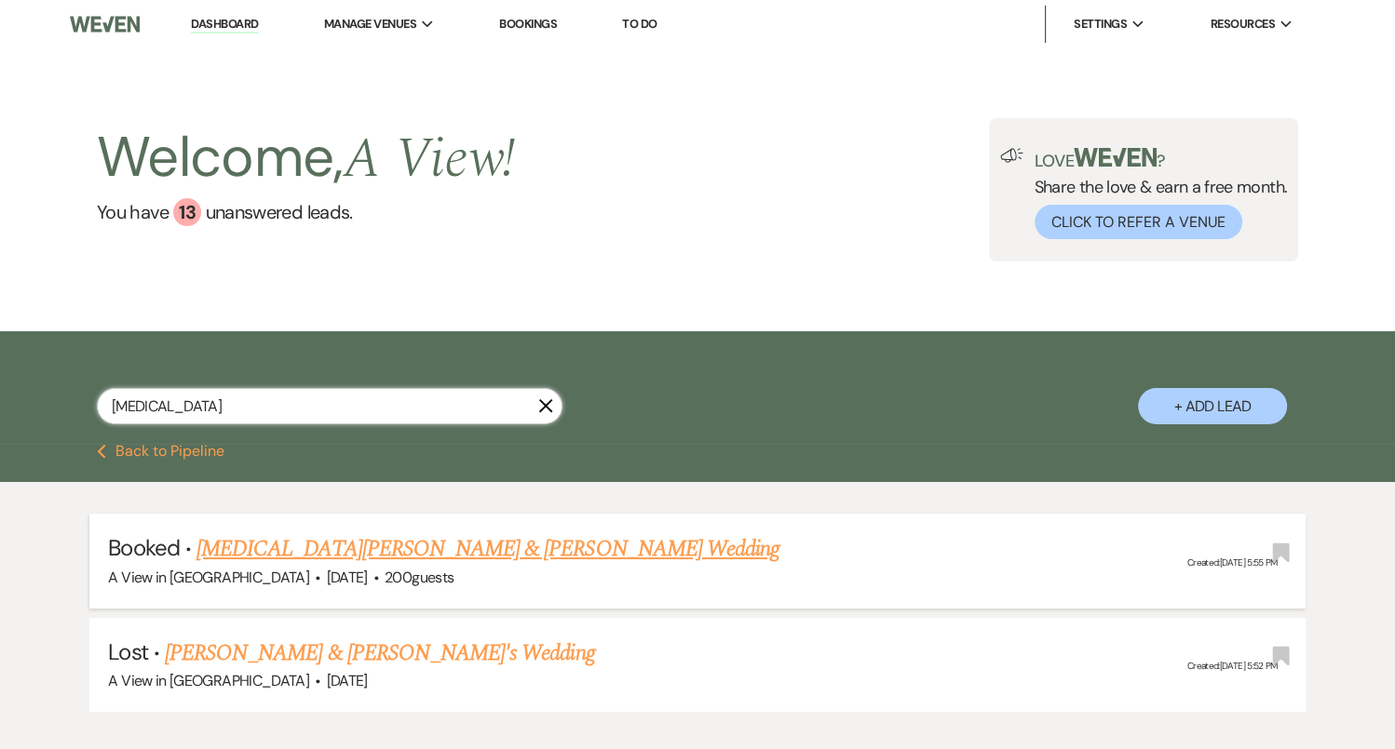
type input "[MEDICAL_DATA]"
click at [430, 571] on span "200 guests" at bounding box center [418, 578] width 69 height 20
click at [423, 558] on link "[MEDICAL_DATA][PERSON_NAME] & [PERSON_NAME] Wedding" at bounding box center [487, 549] width 583 height 34
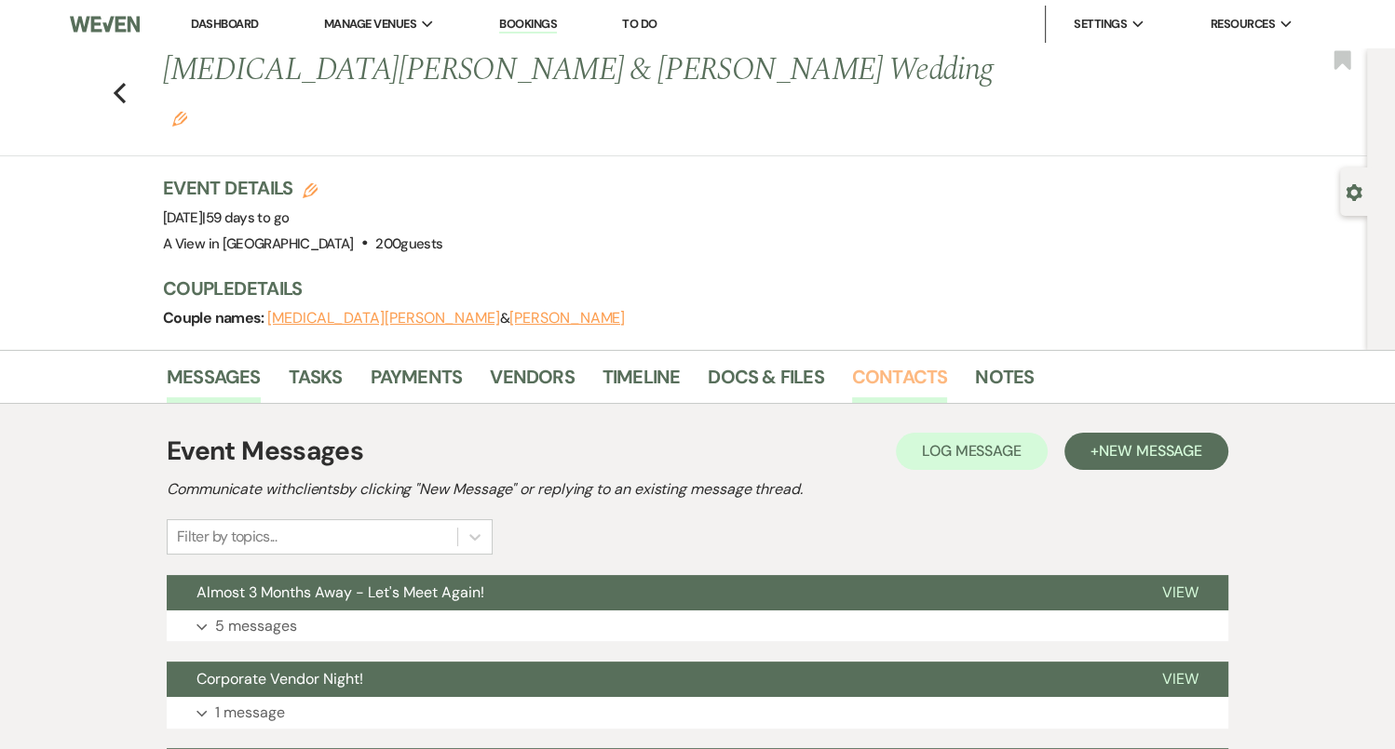
click at [926, 362] on link "Contacts" at bounding box center [900, 382] width 96 height 41
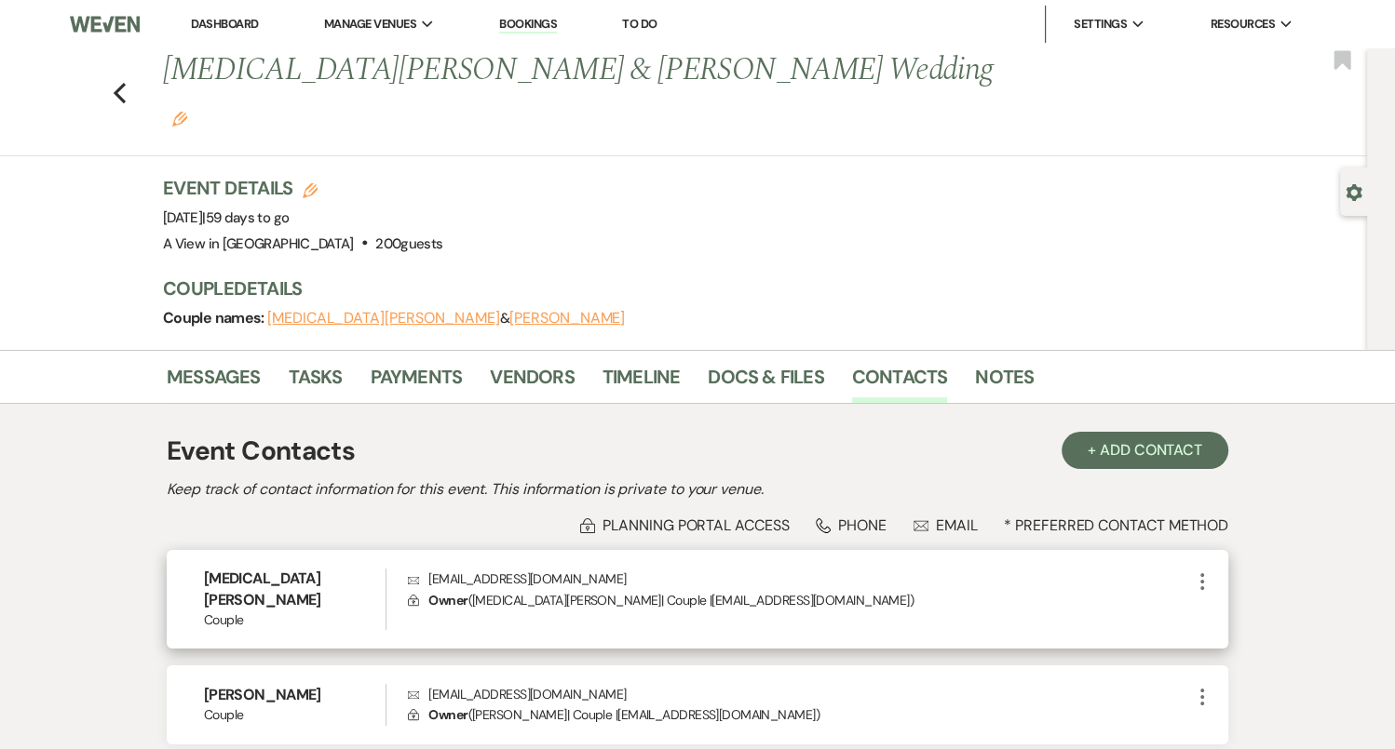
click at [469, 569] on p "Envelope [EMAIL_ADDRESS][DOMAIN_NAME]" at bounding box center [799, 579] width 783 height 20
click at [469, 569] on p "Envelope atwedding28@gmail.com" at bounding box center [799, 579] width 783 height 20
copy p "atwedding28@gmail.com"
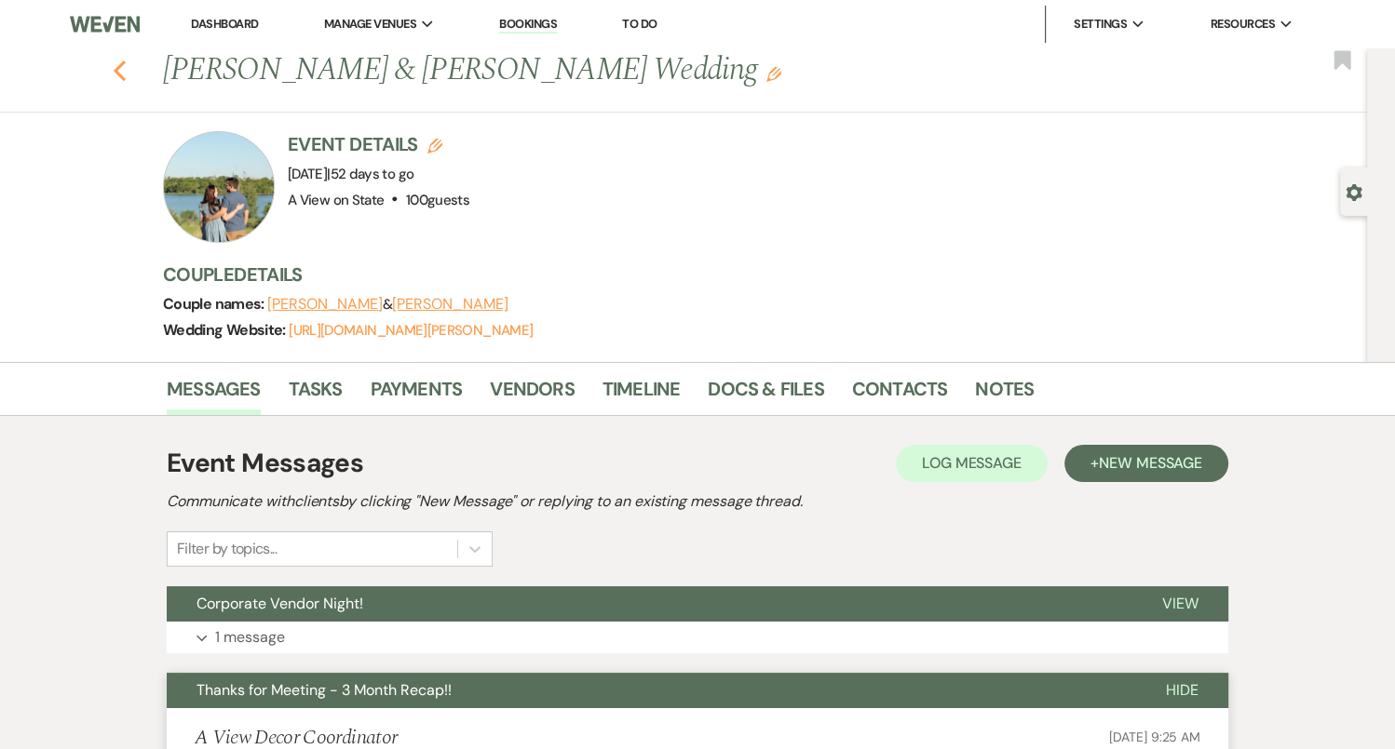
click at [115, 56] on button "Previous" at bounding box center [120, 69] width 14 height 26
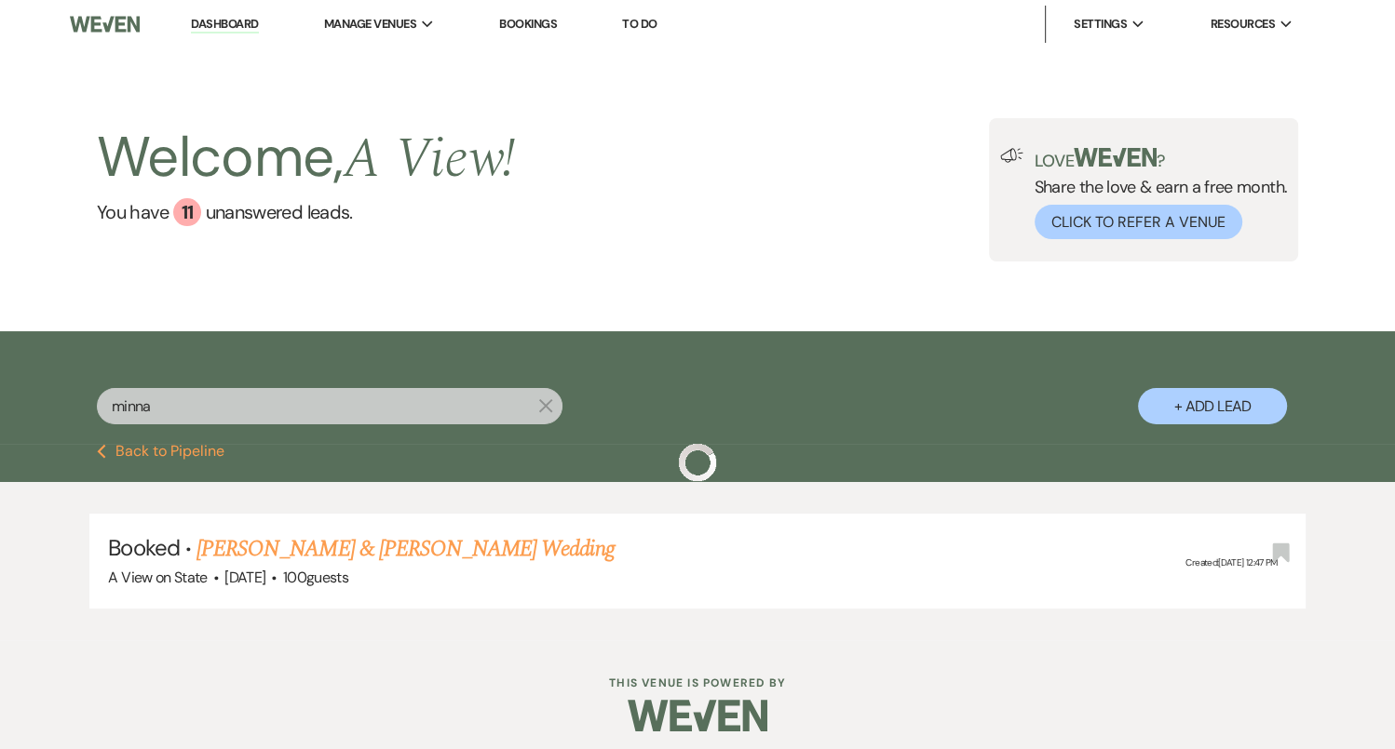
click at [256, 411] on input "minna" at bounding box center [329, 406] width 465 height 36
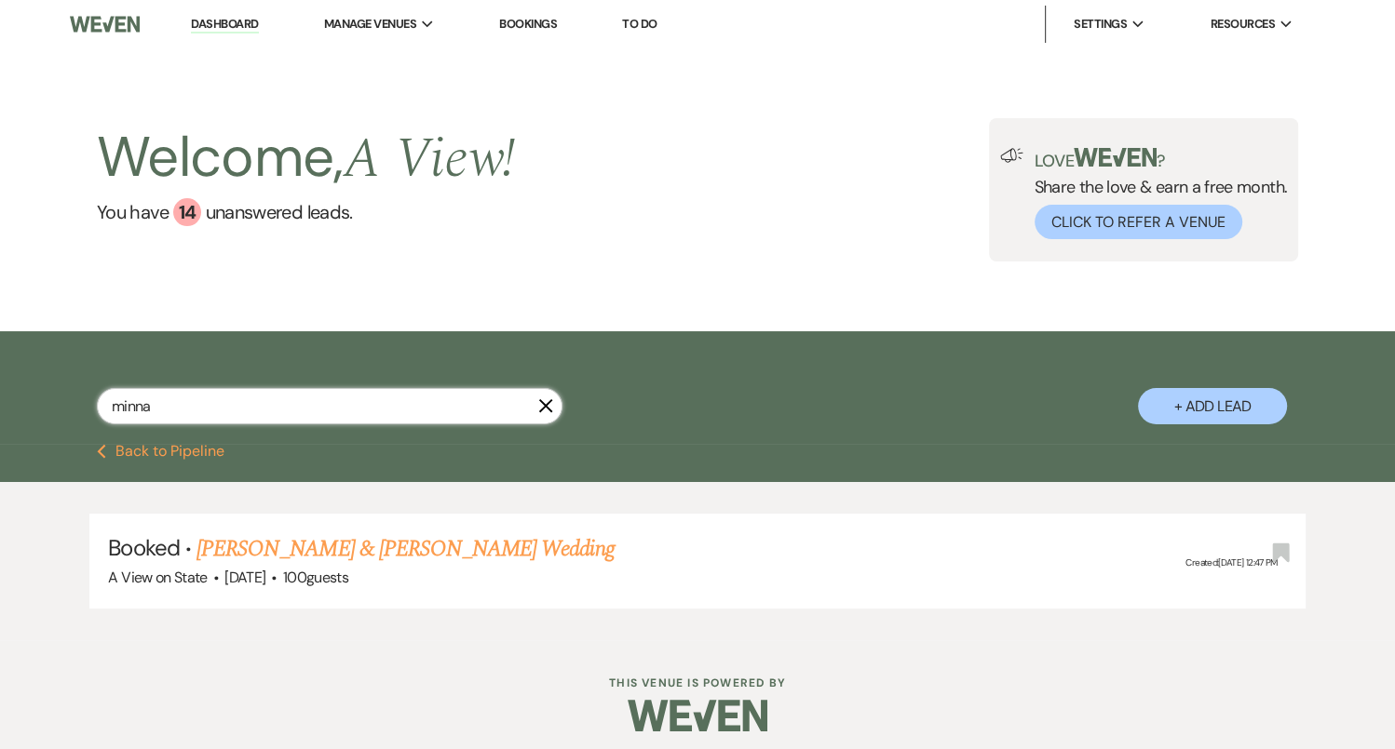
click at [256, 411] on input "minna" at bounding box center [329, 406] width 465 height 36
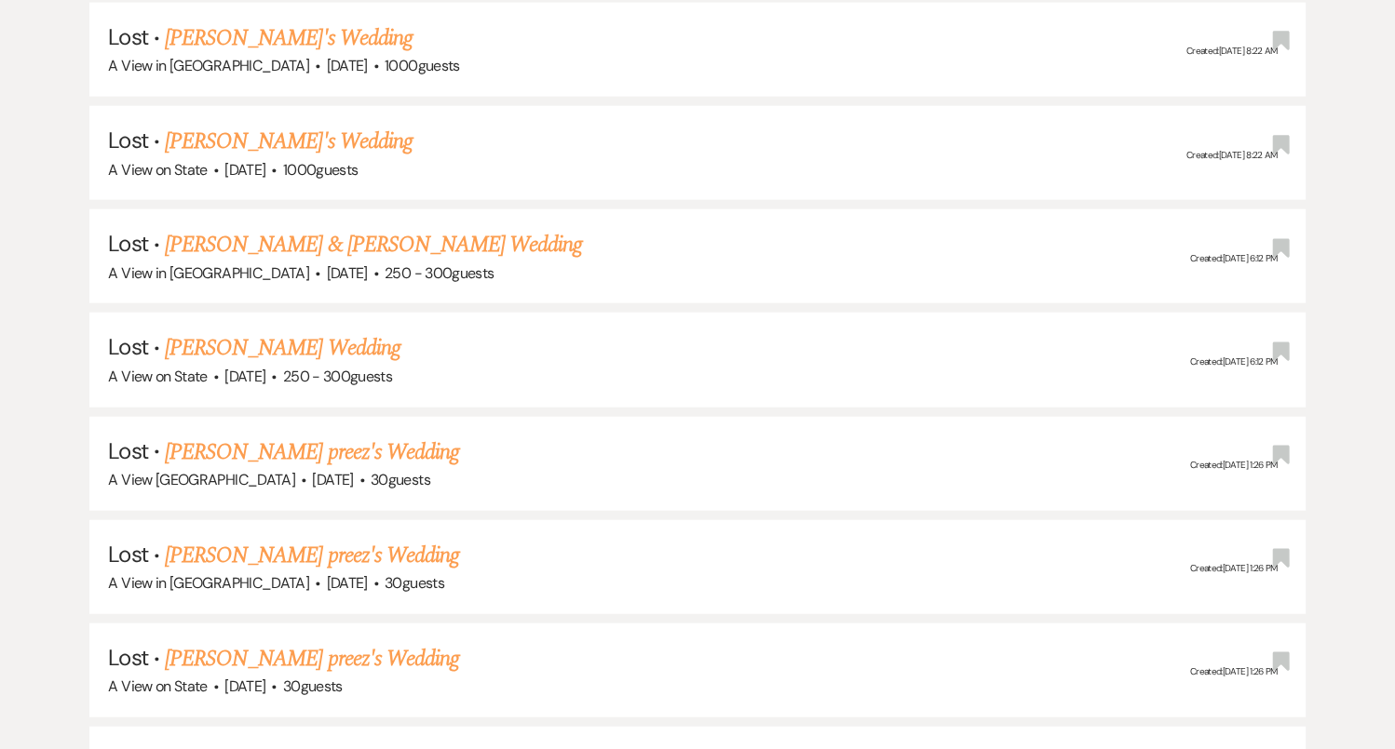
scroll to position [4144, 0]
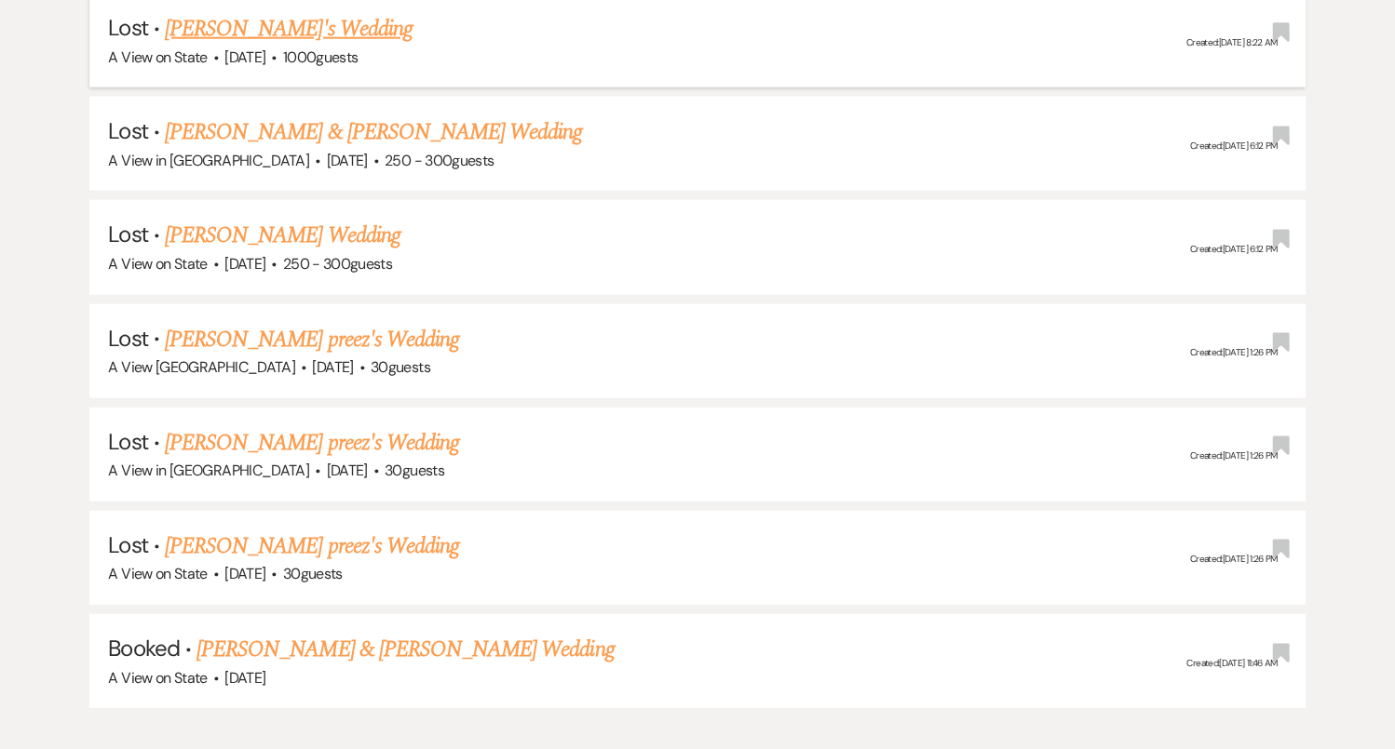
type input "amy tran"
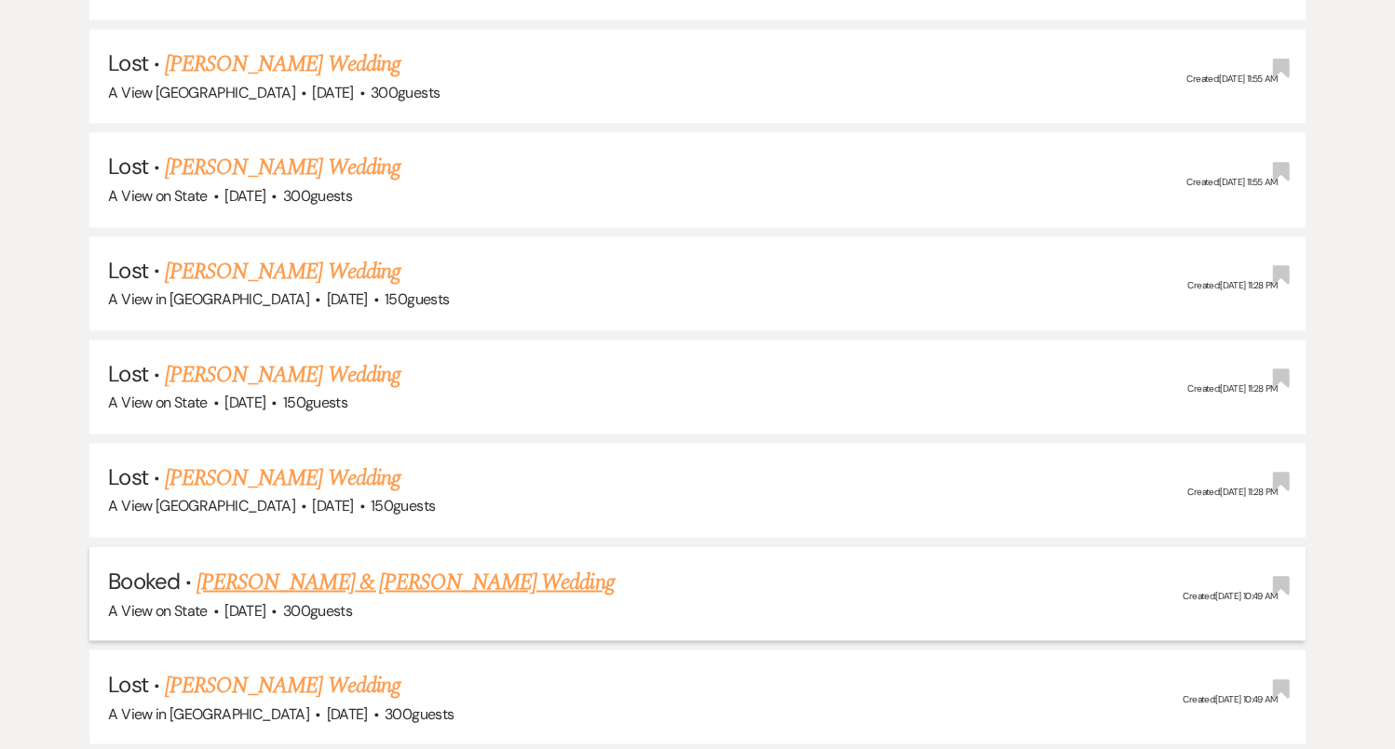
click at [303, 565] on link "Amy Tran & Peter Nguyen's Wedding" at bounding box center [404, 582] width 417 height 34
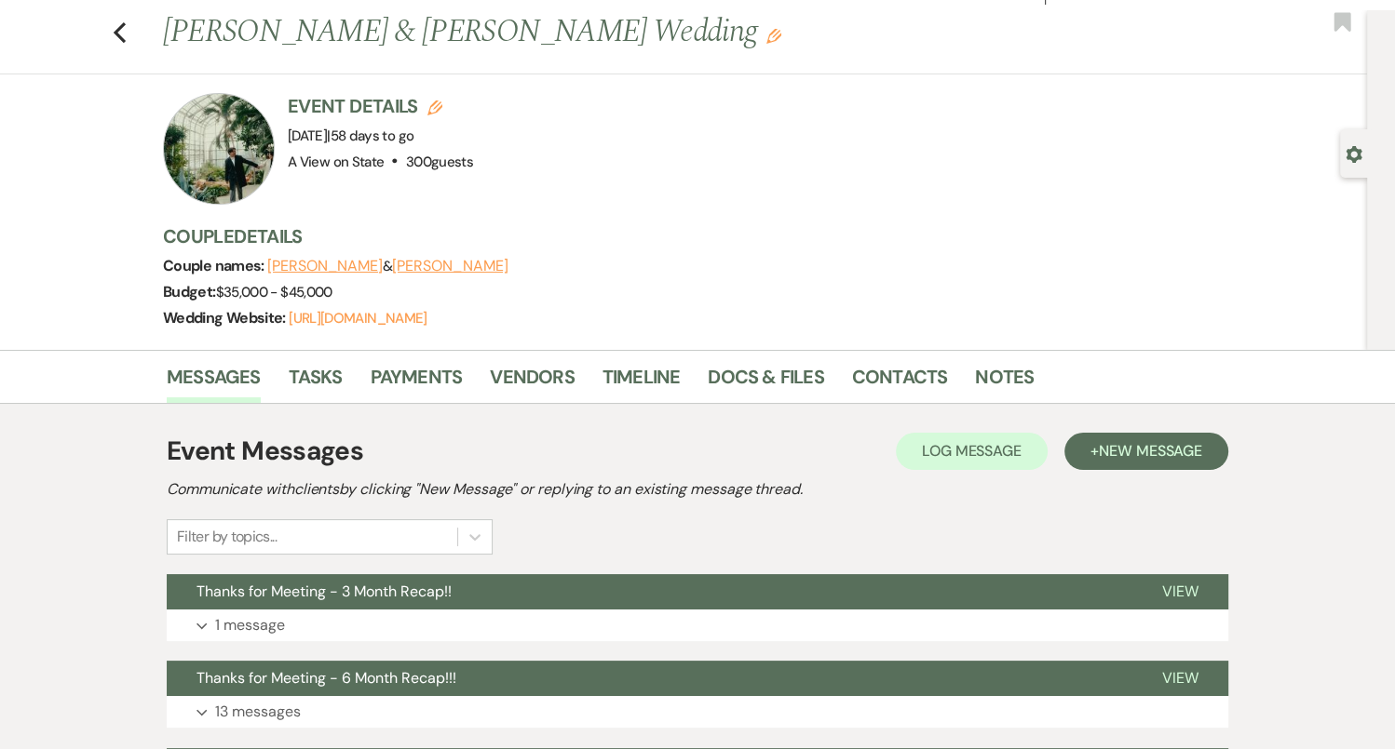
scroll to position [39, 0]
click at [461, 632] on button "Expand 1 message" at bounding box center [697, 625] width 1061 height 32
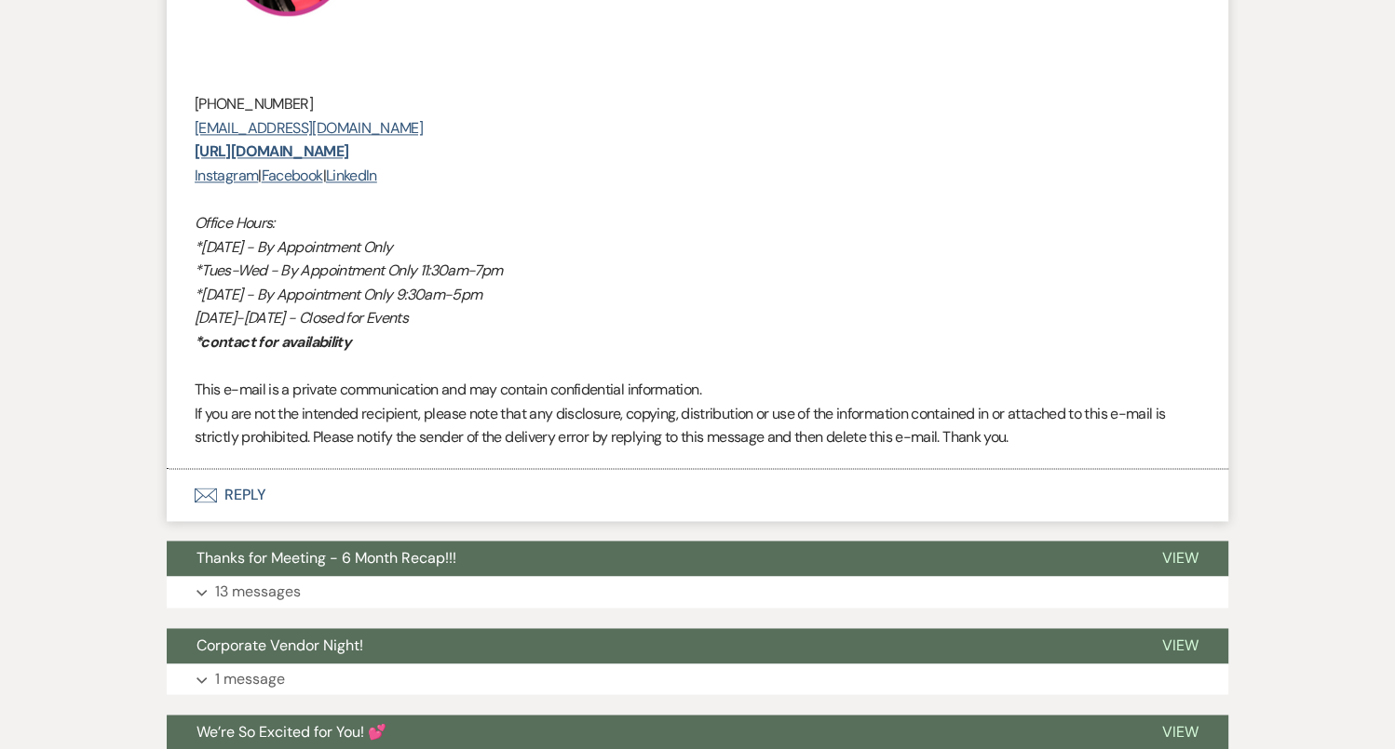
scroll to position [2606, 0]
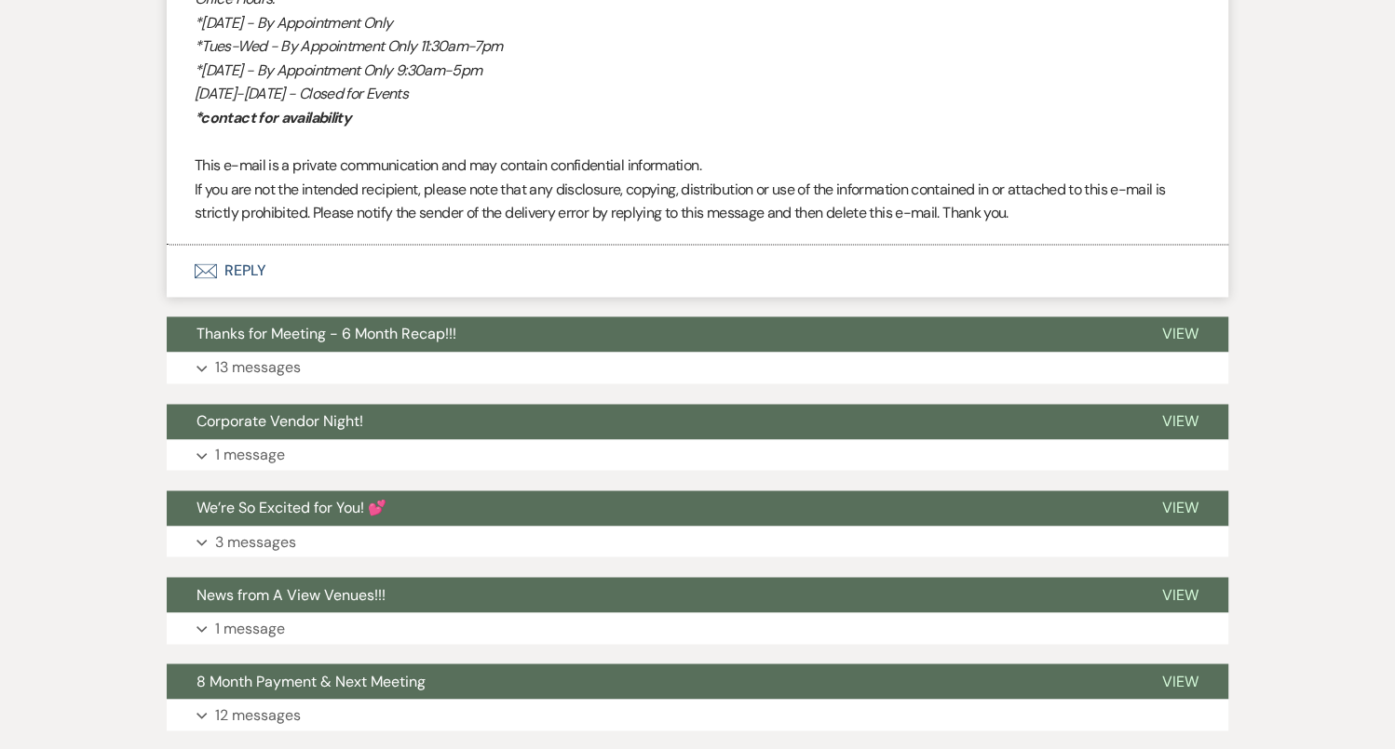
click at [465, 269] on button "Envelope Reply" at bounding box center [697, 271] width 1061 height 52
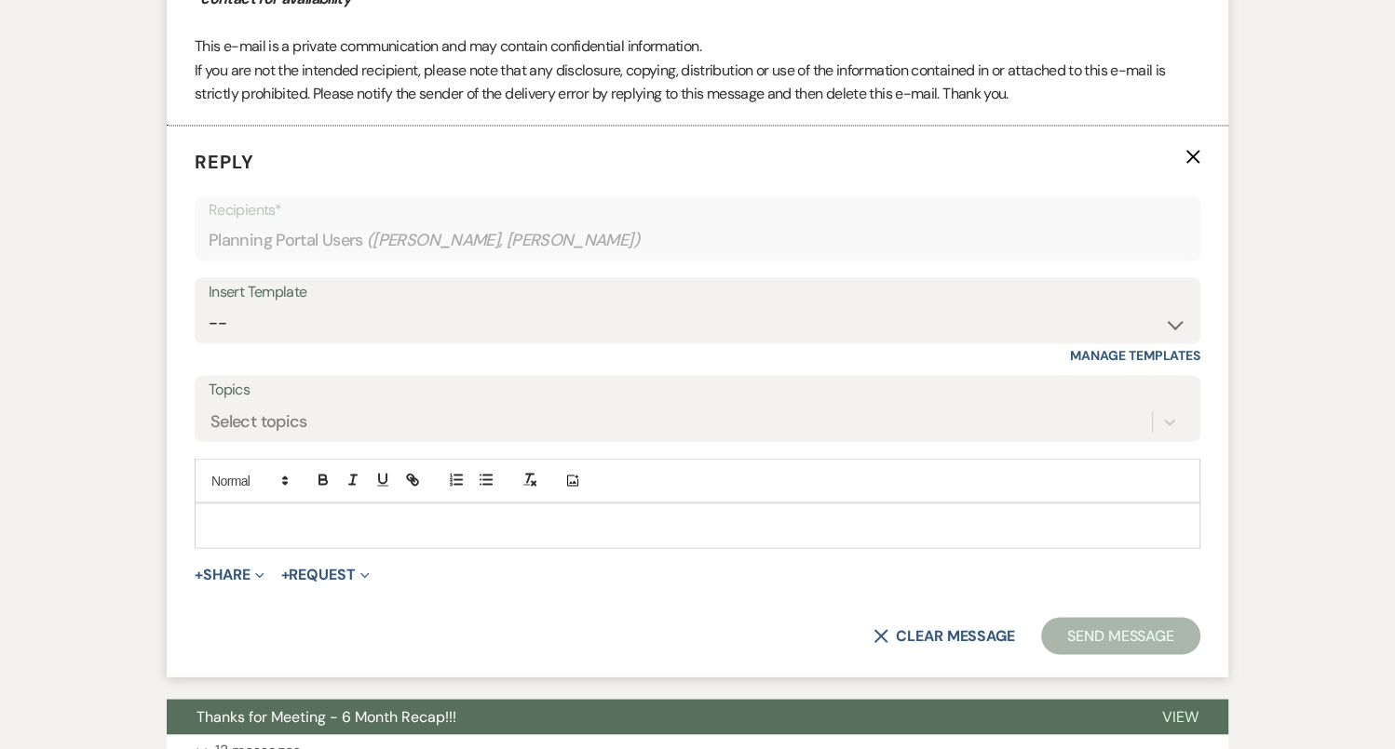
scroll to position [2747, 0]
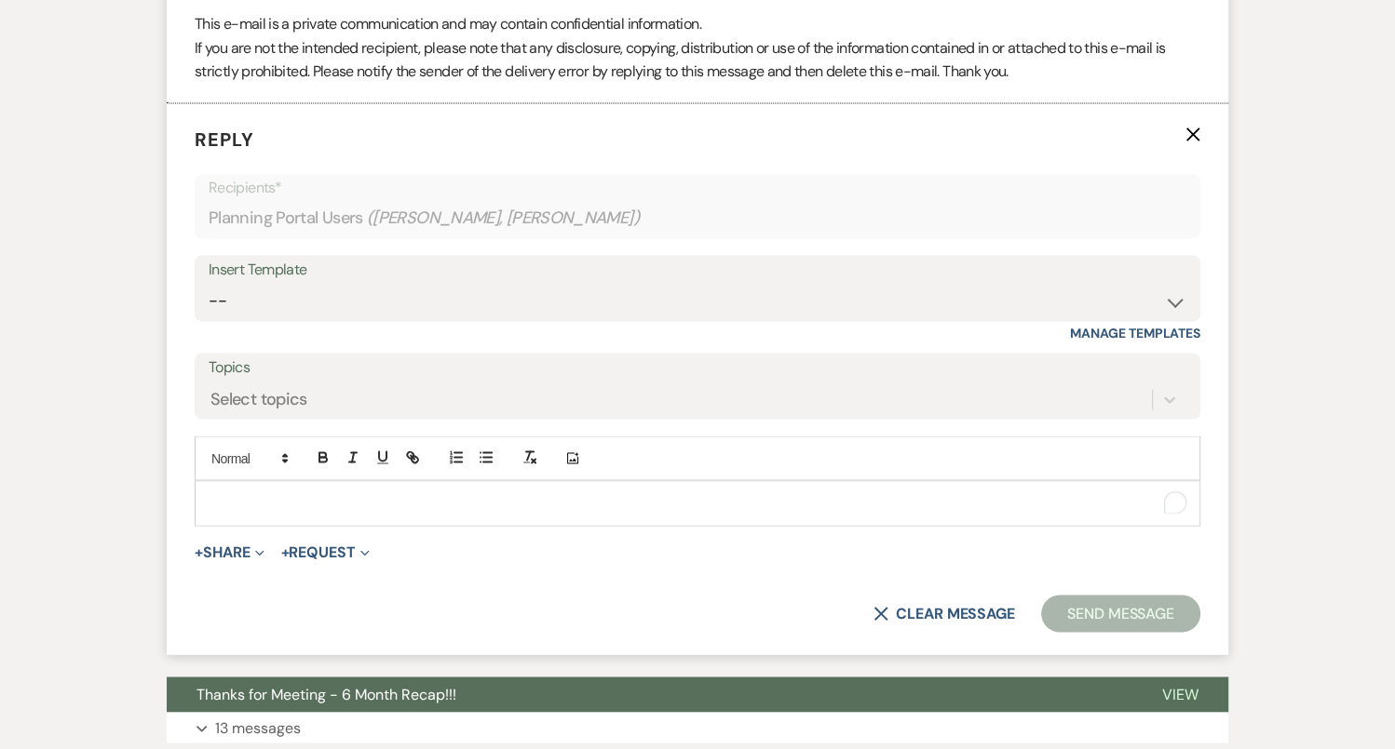
click at [453, 496] on p "To enrich screen reader interactions, please activate Accessibility in Grammarl…" at bounding box center [697, 502] width 976 height 20
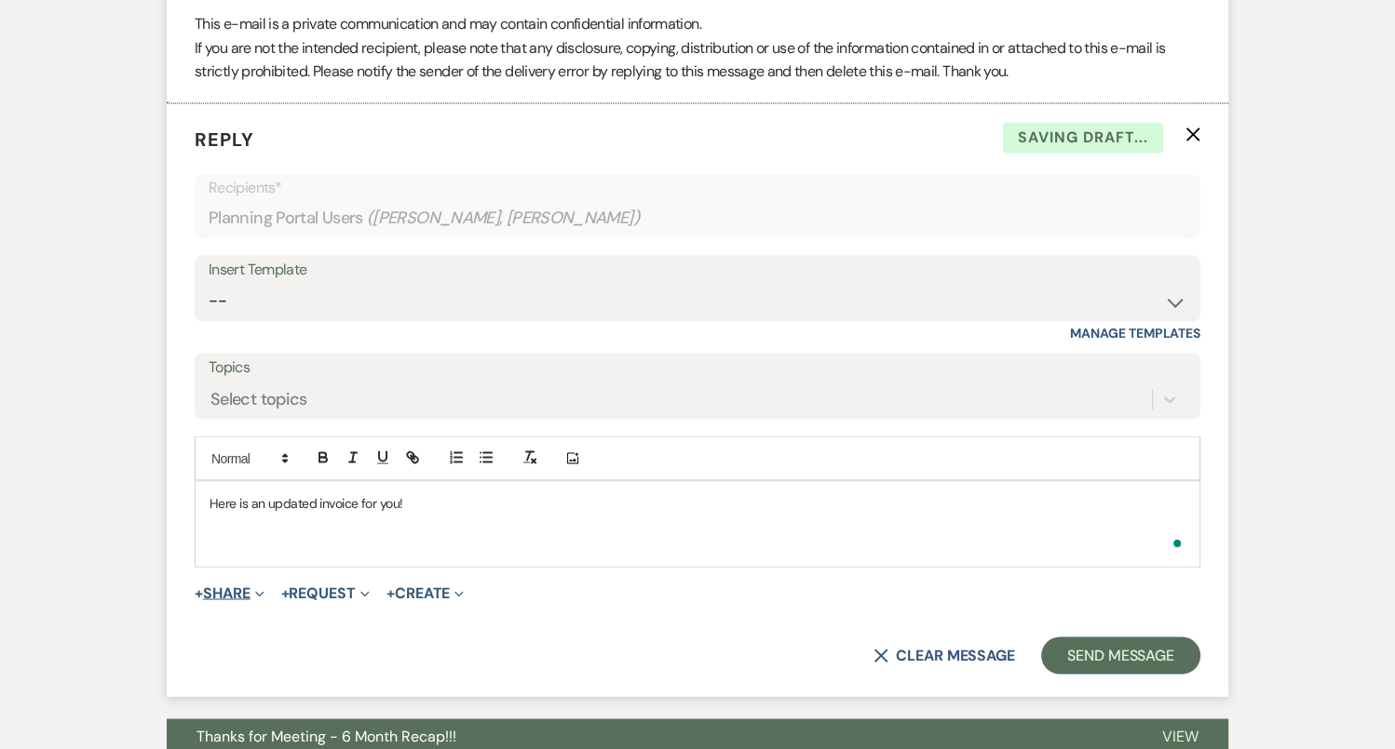
click at [246, 586] on button "+ Share Expand" at bounding box center [230, 593] width 70 height 15
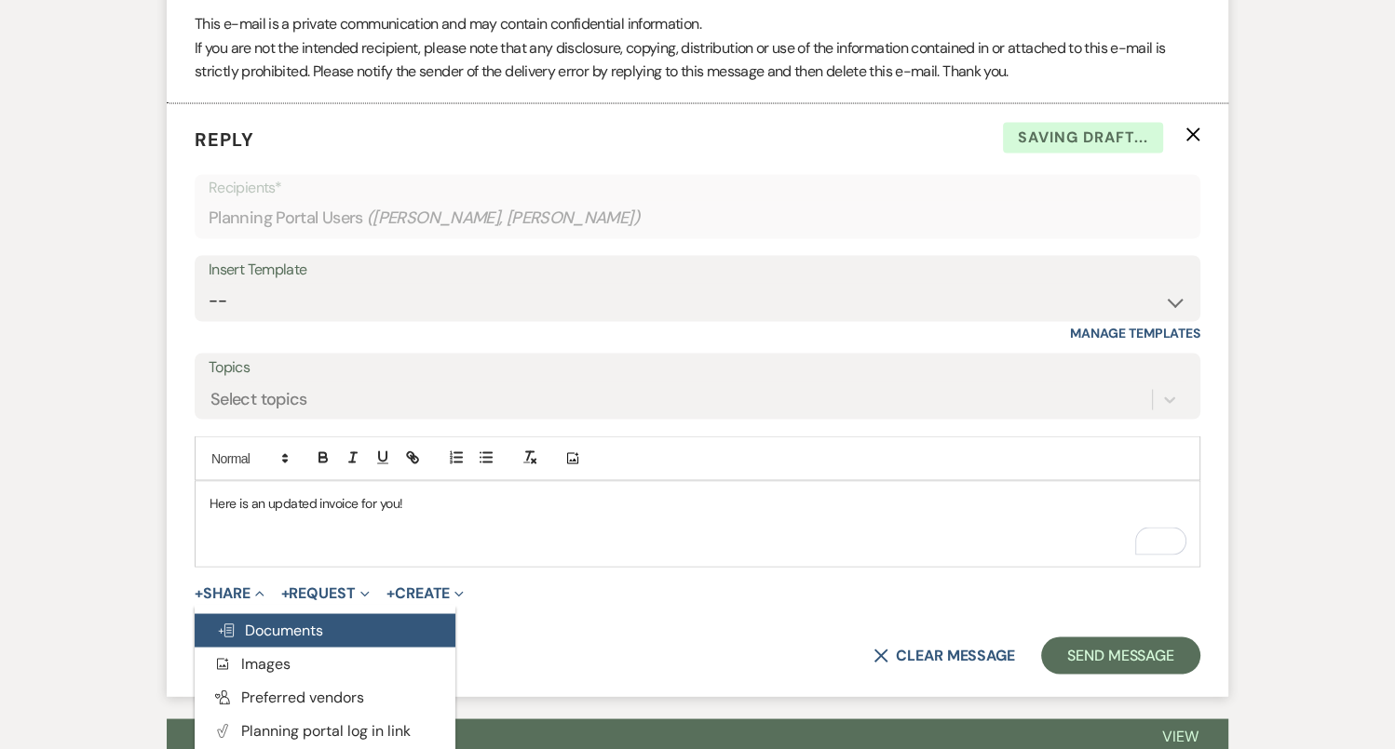
click at [292, 620] on span "Doc Upload Documents" at bounding box center [270, 630] width 106 height 20
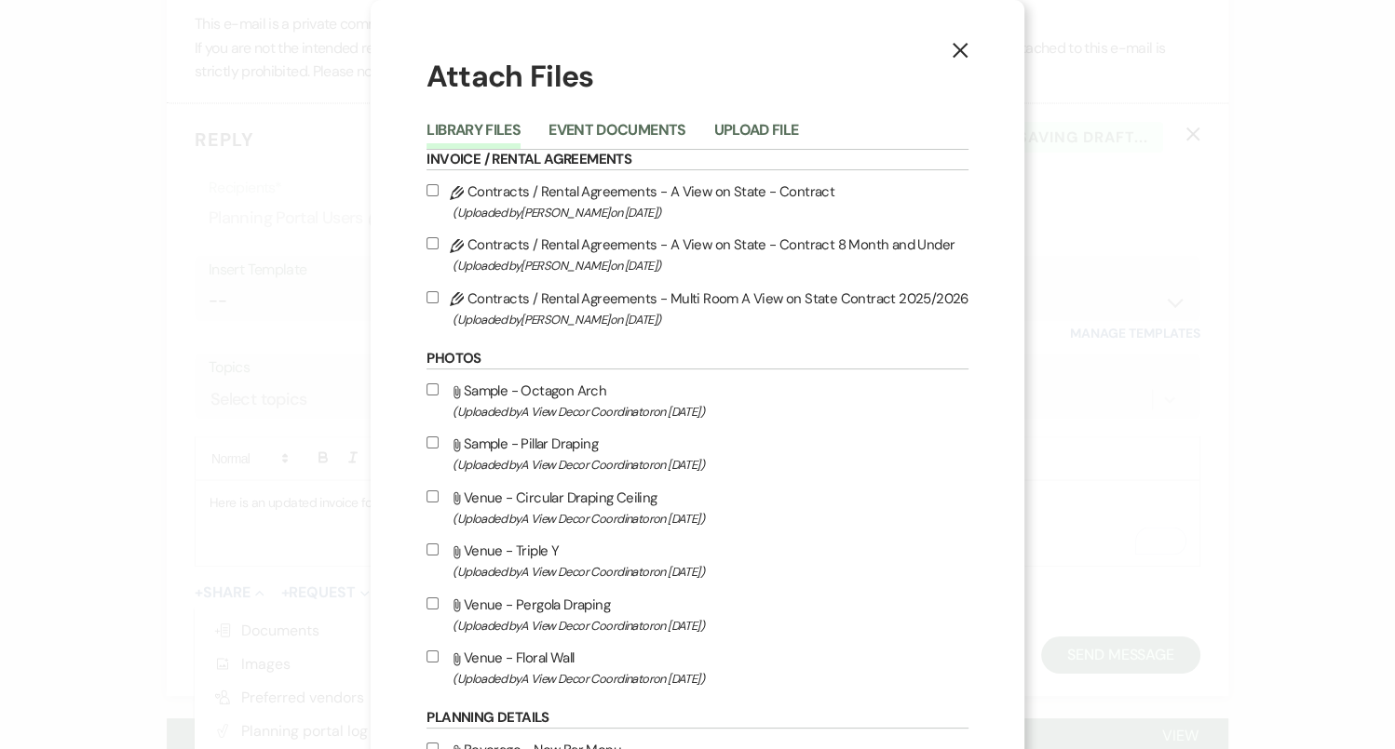
click at [751, 115] on div "Library Files Event Documents Upload File" at bounding box center [696, 130] width 541 height 39
click at [751, 125] on button "Upload File" at bounding box center [755, 136] width 85 height 26
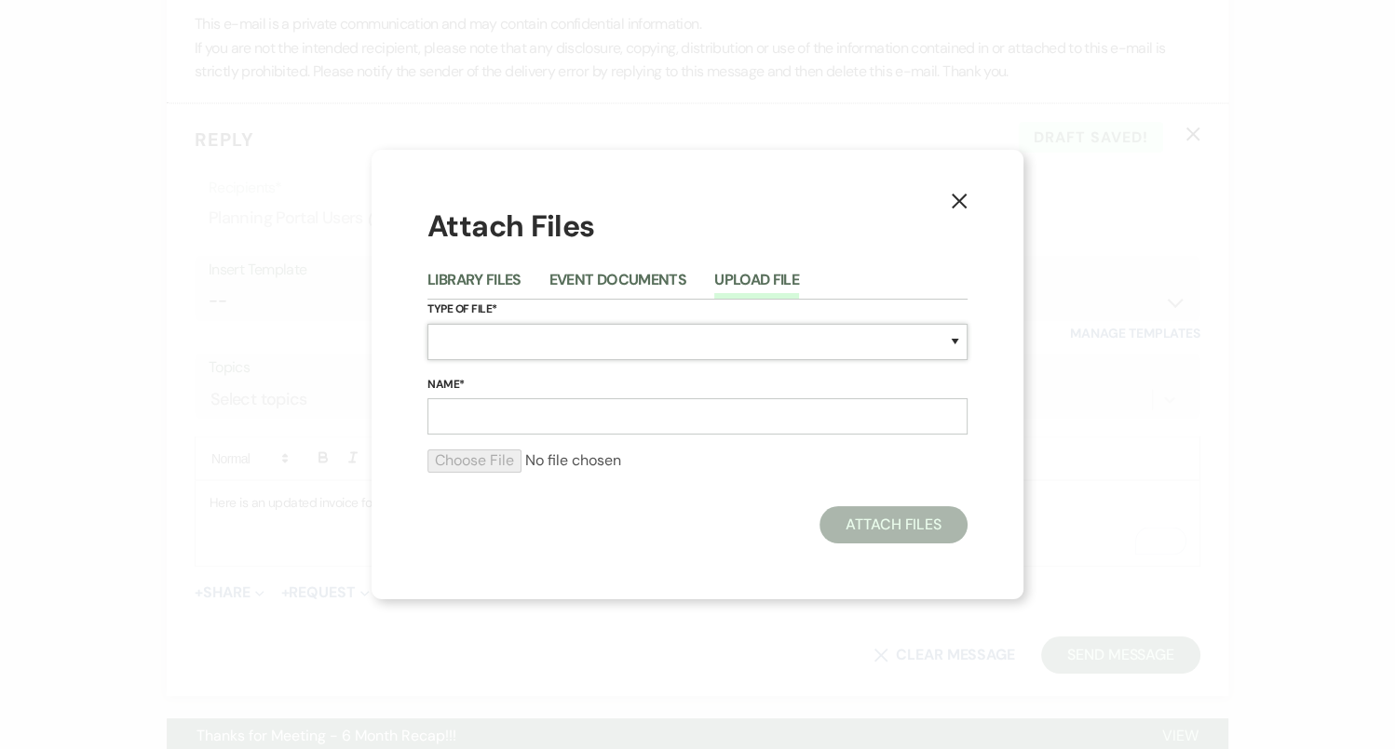
click at [569, 345] on select "Special Event Insurance Vendor Certificate of Insurance Contracts / Rental Agre…" at bounding box center [697, 342] width 540 height 36
select select "22"
click at [540, 415] on input "Name*" at bounding box center [697, 416] width 540 height 36
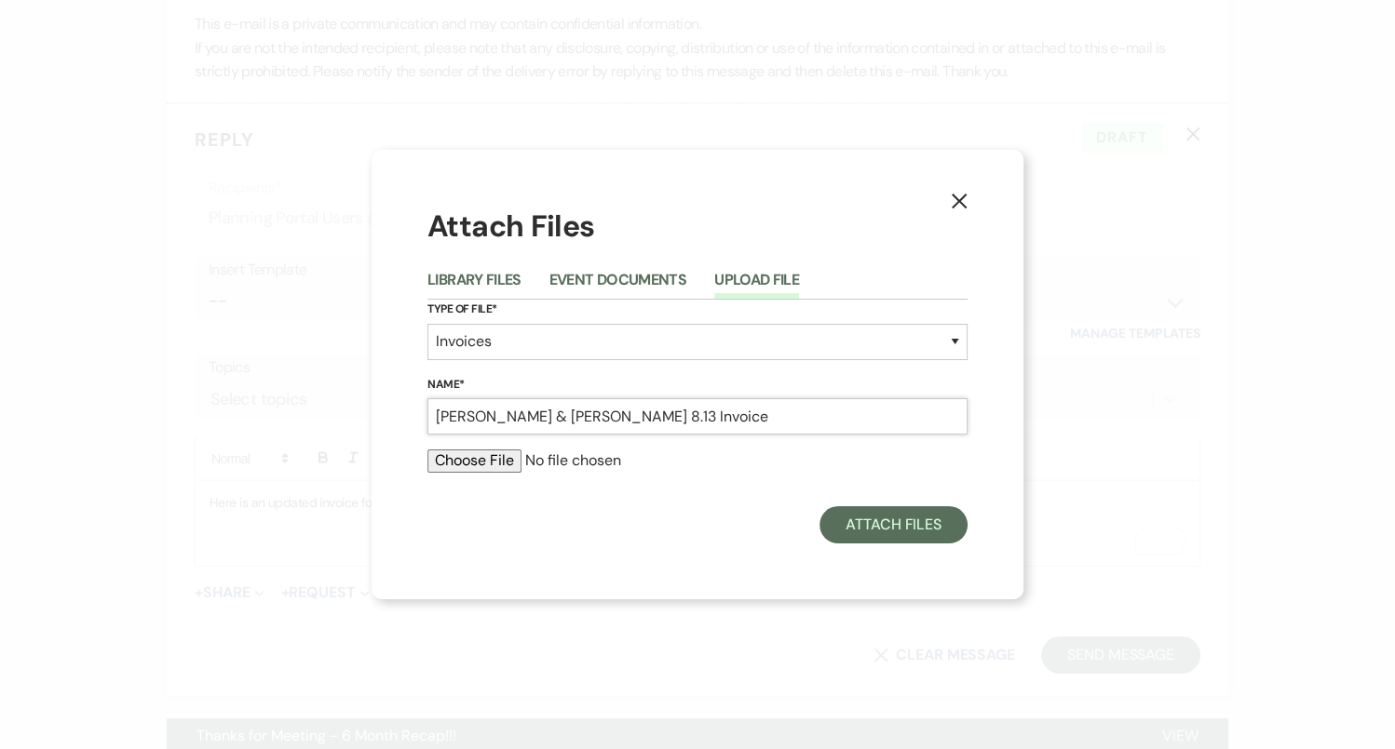
type input "Amy & Peter 8.13 Invoice"
click at [501, 455] on input "file" at bounding box center [697, 461] width 540 height 22
type input "C:\fakepath\job_invoice_1154007.pdf"
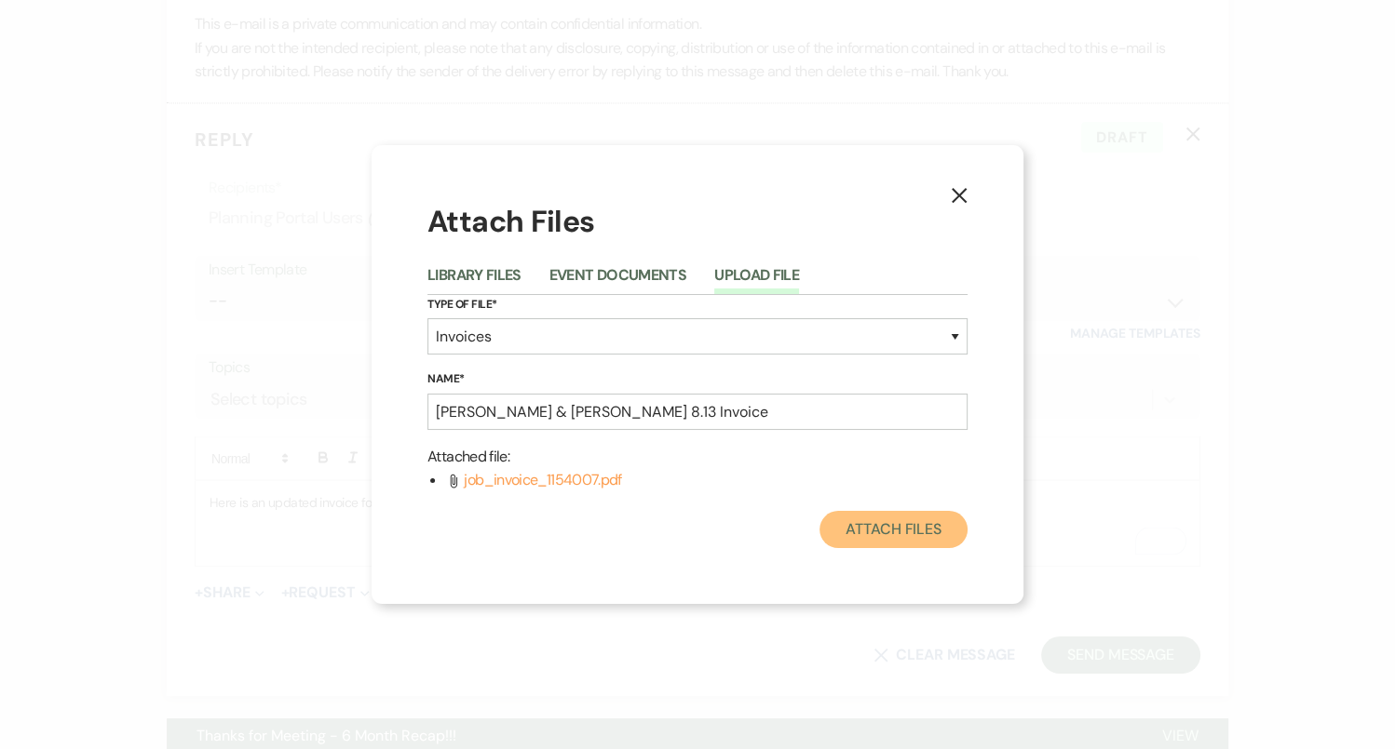
click at [863, 526] on button "Attach Files" at bounding box center [893, 529] width 148 height 37
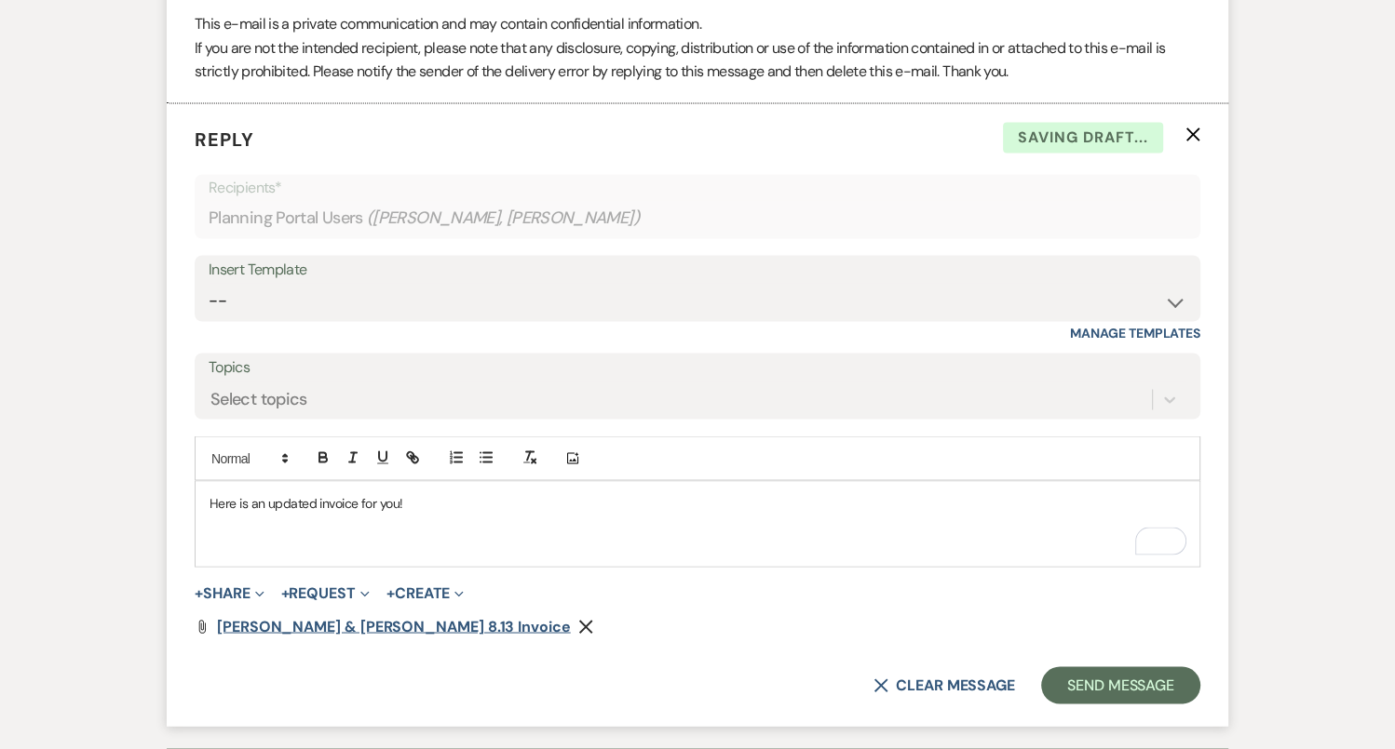
click at [291, 622] on span "Amy & Peter 8.13 Invoice" at bounding box center [394, 626] width 354 height 20
click at [367, 528] on p "To enrich screen reader interactions, please activate Accessibility in Grammarl…" at bounding box center [697, 524] width 976 height 20
click at [1169, 684] on button "Send Message" at bounding box center [1120, 685] width 159 height 37
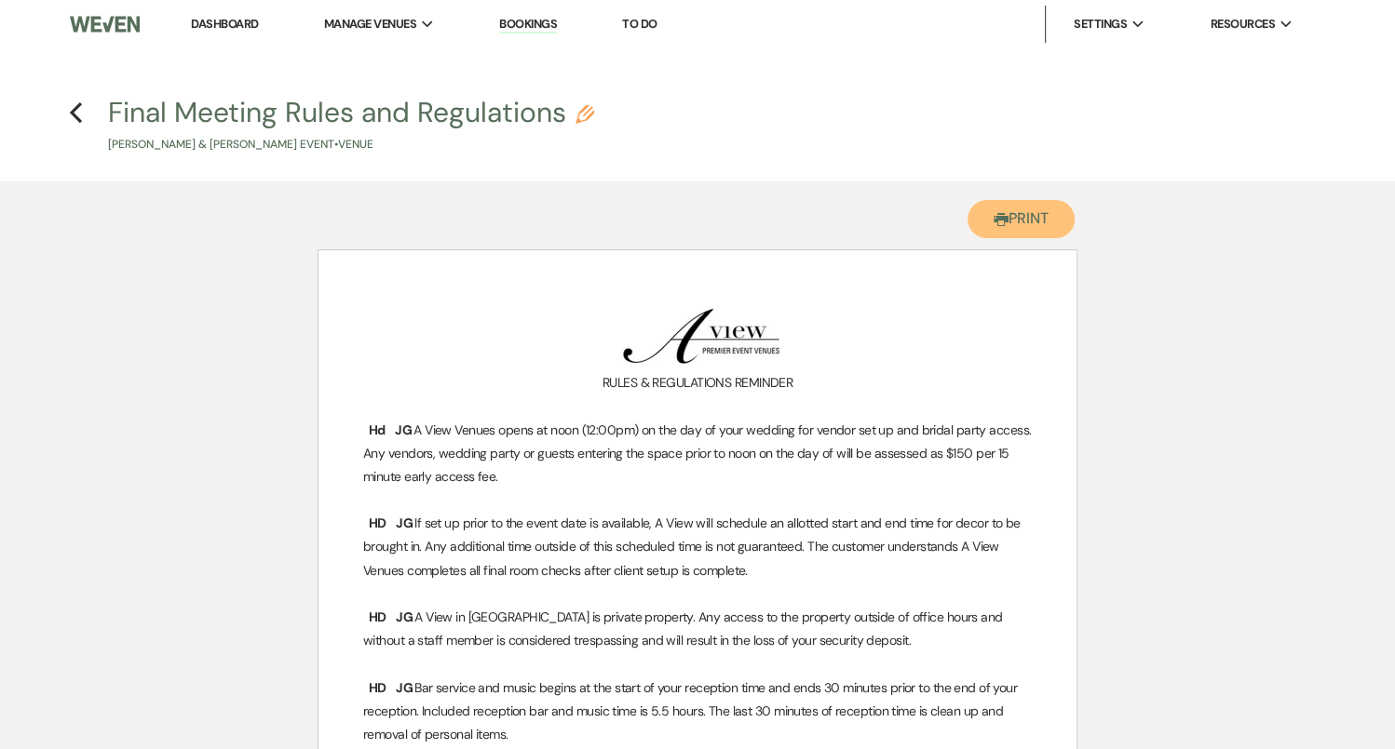
click at [973, 230] on button "Printer Print" at bounding box center [1020, 219] width 107 height 38
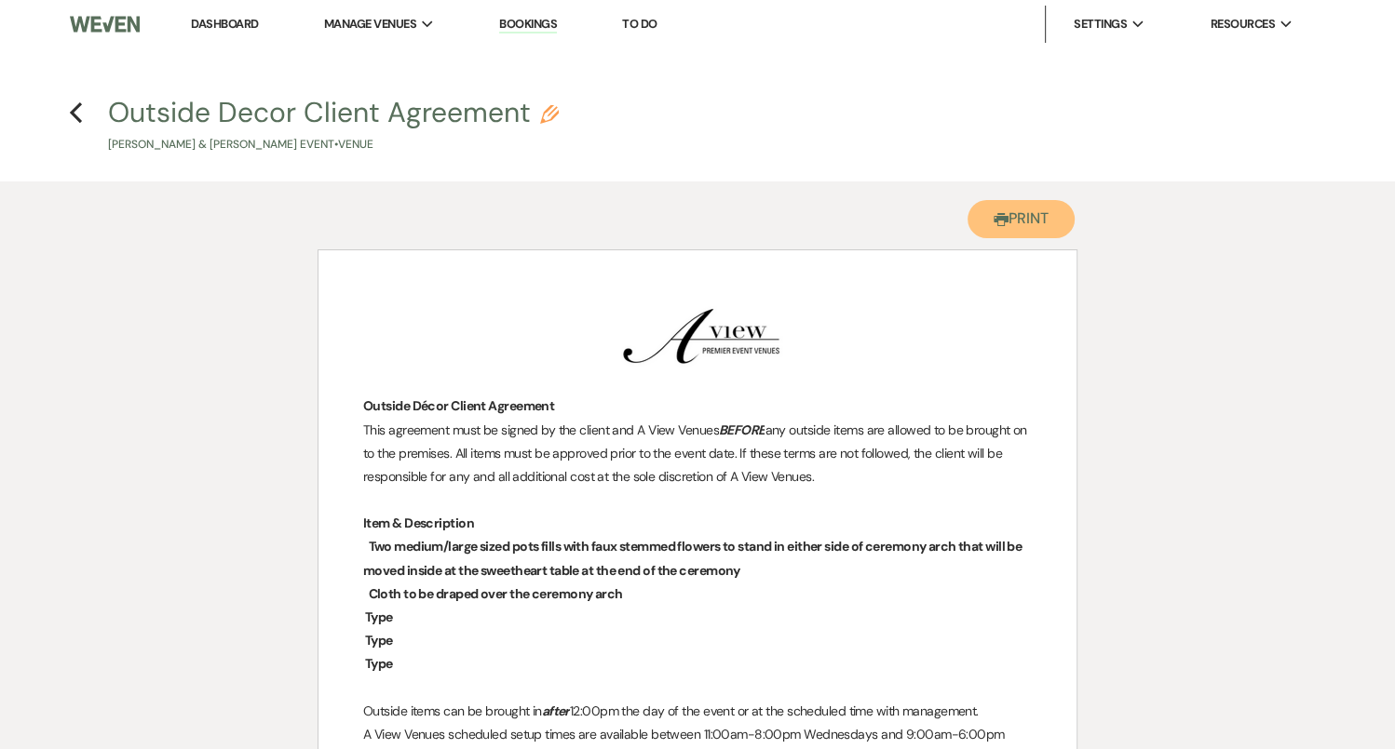
click at [1014, 233] on button "Printer Print" at bounding box center [1020, 219] width 107 height 38
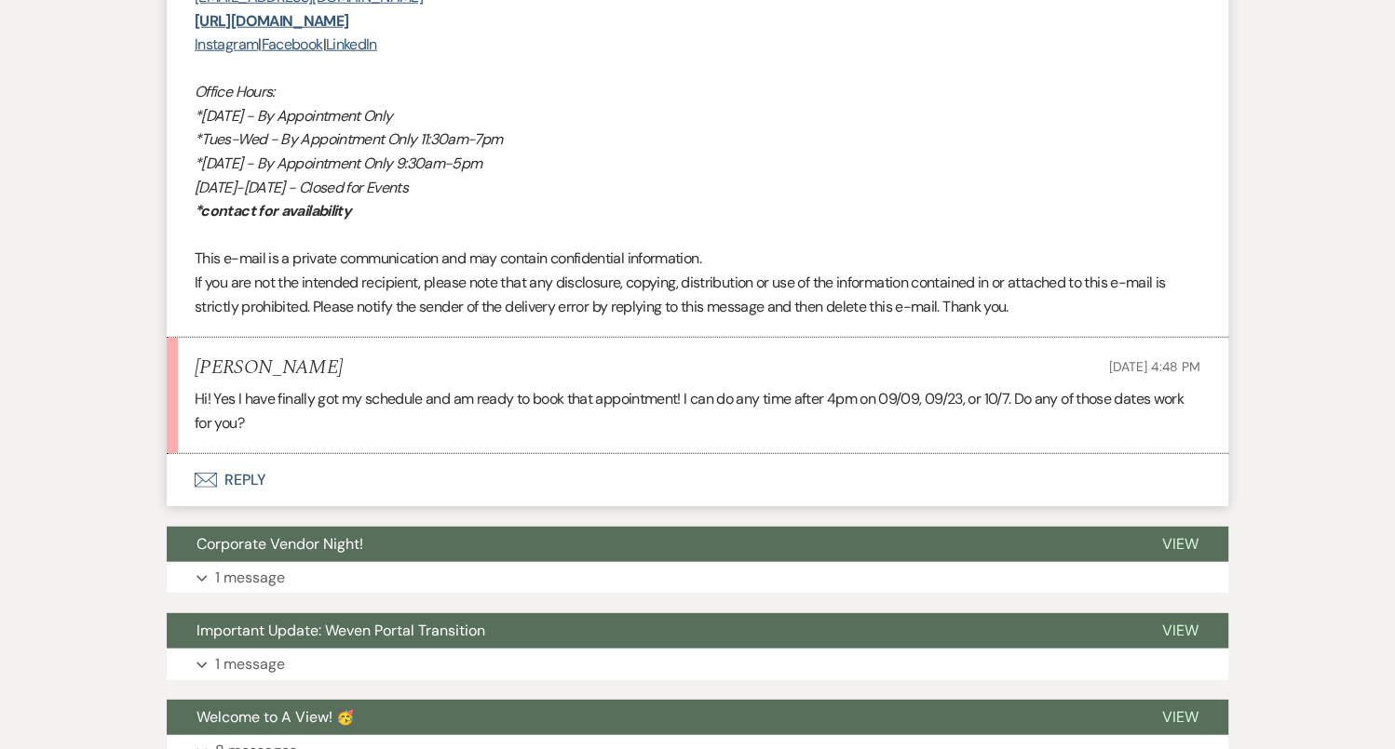
scroll to position [4488, 0]
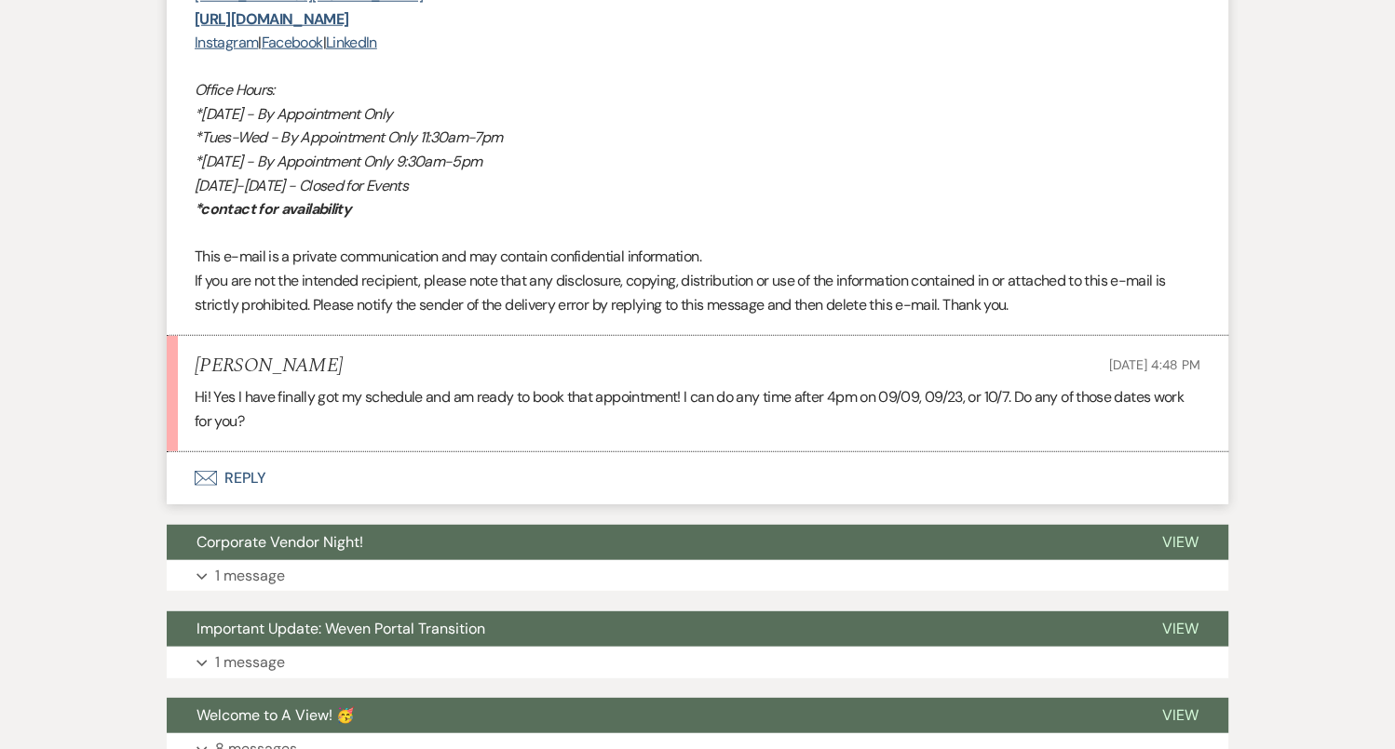
click at [585, 465] on button "Envelope Reply" at bounding box center [697, 478] width 1061 height 52
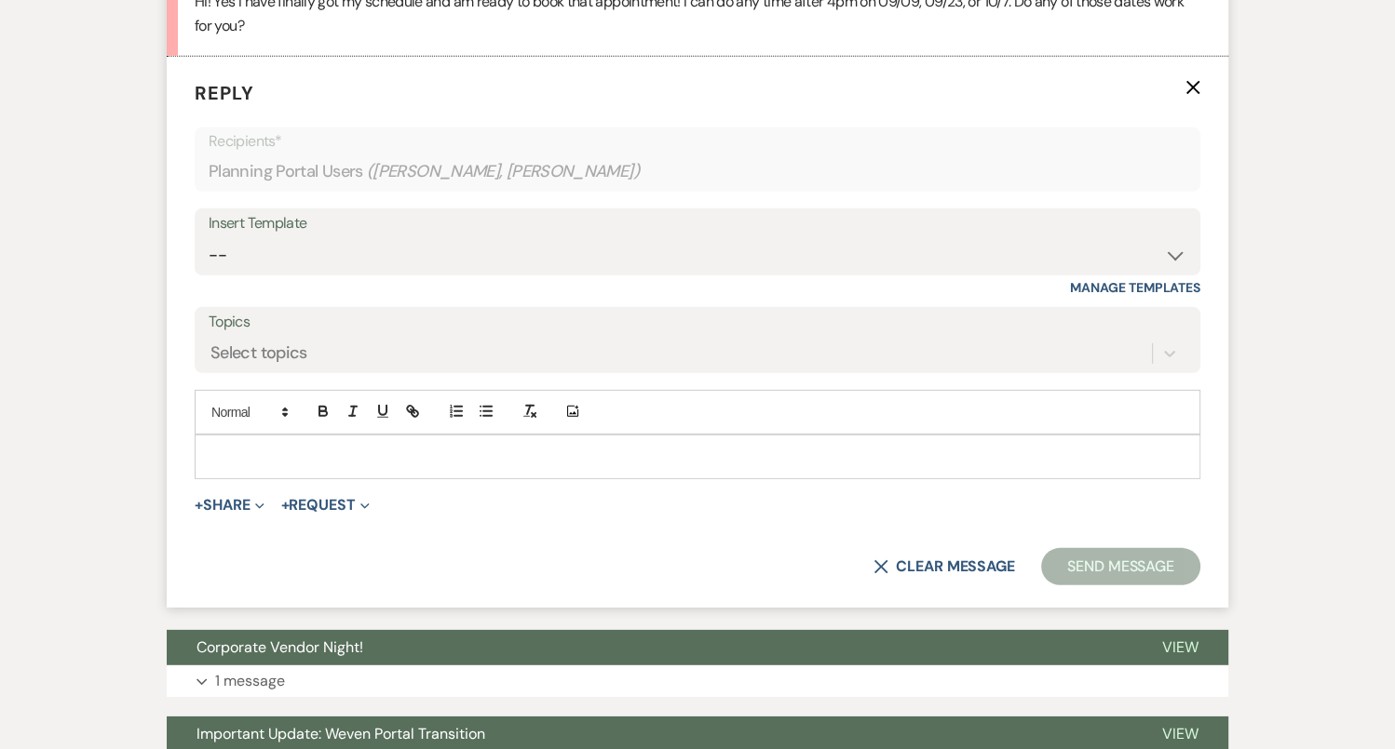
scroll to position [5017, 0]
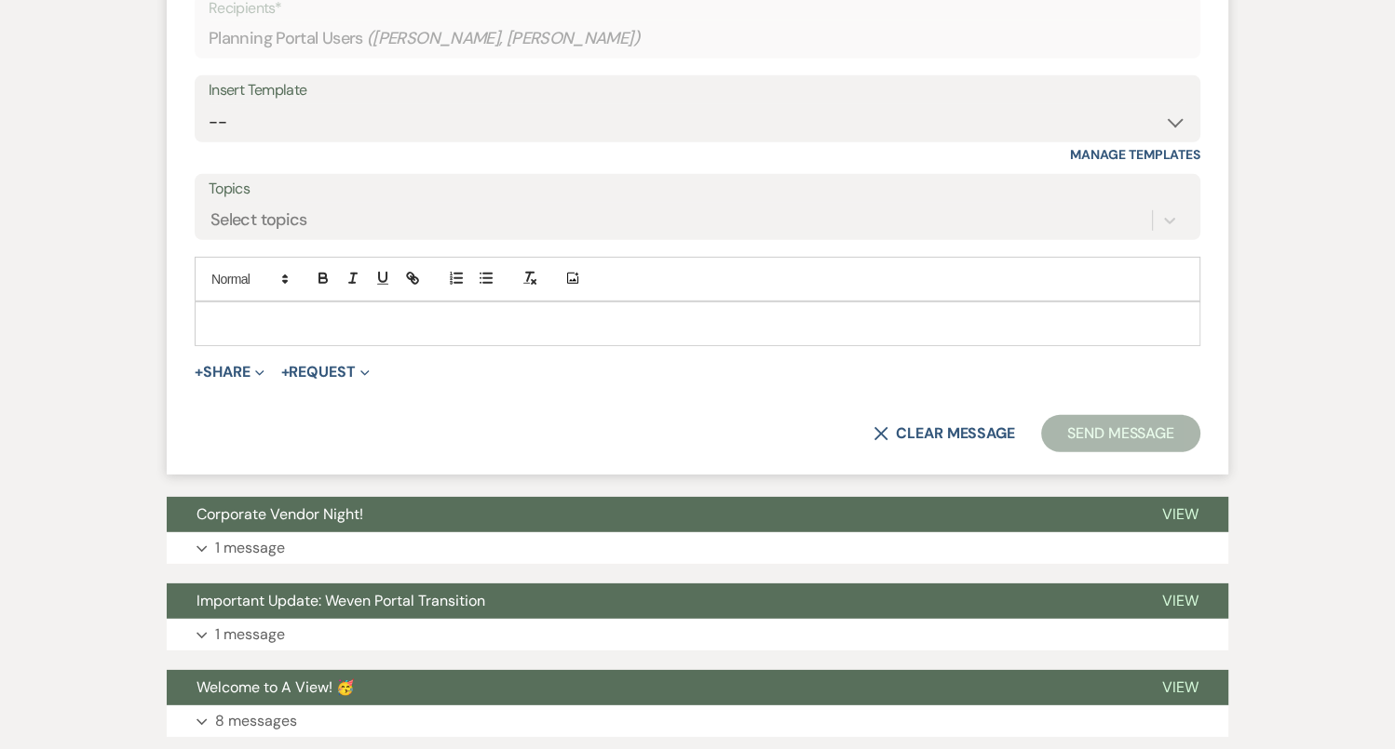
click at [546, 328] on div at bounding box center [697, 324] width 1004 height 43
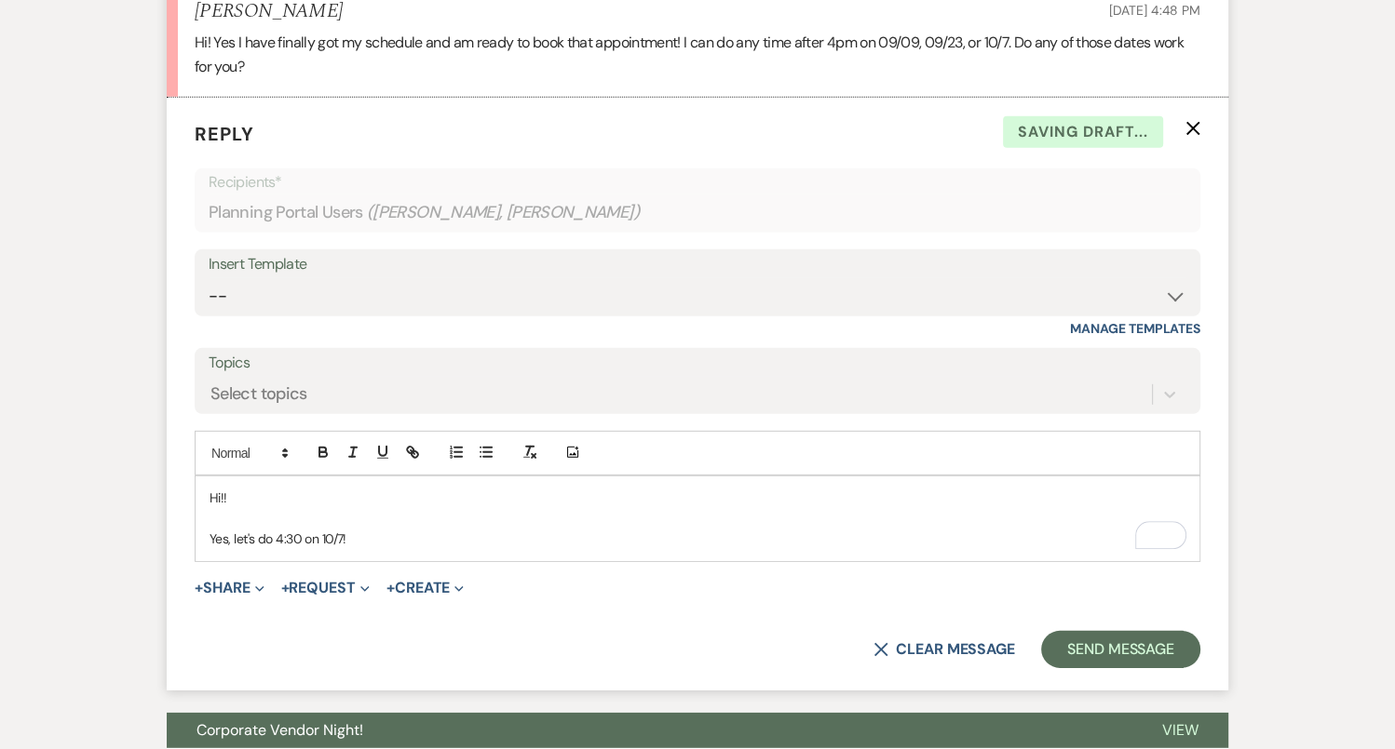
scroll to position [4810, 0]
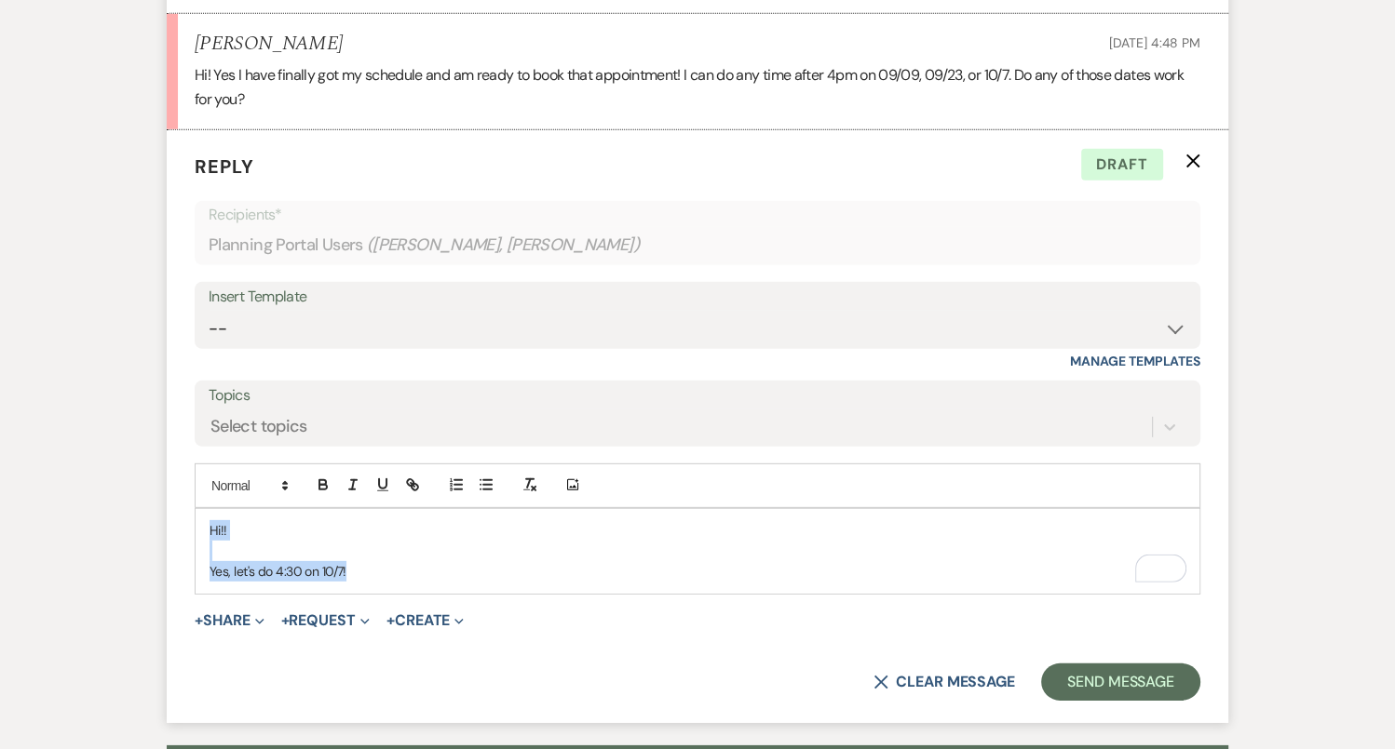
drag, startPoint x: 364, startPoint y: 570, endPoint x: 158, endPoint y: 495, distance: 218.8
copy div "Hi!! Yes, let's do 4:30 on 10/7!"
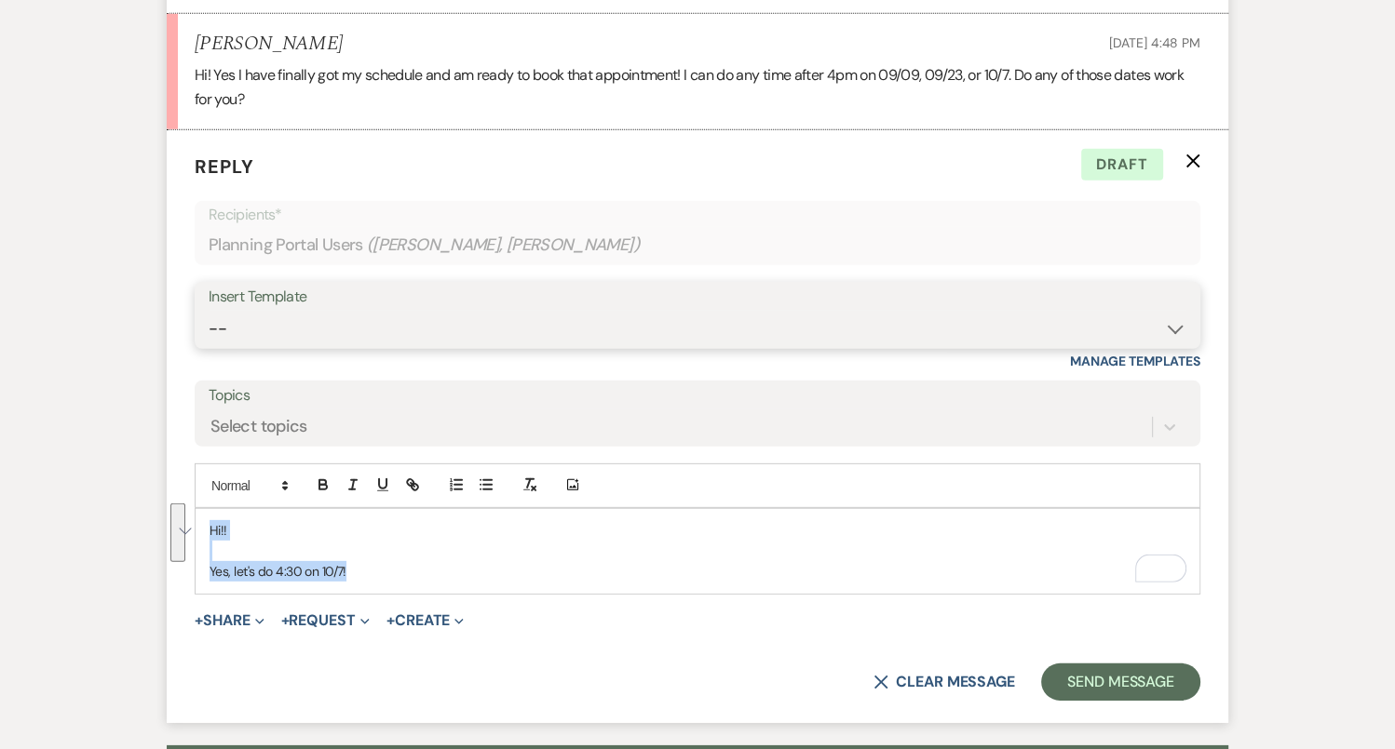
click at [325, 328] on select "-- Tour Confirmation Contract (Pre-Booked Leads) Out of office Inquiry Email Al…" at bounding box center [697, 329] width 977 height 36
select select "4160"
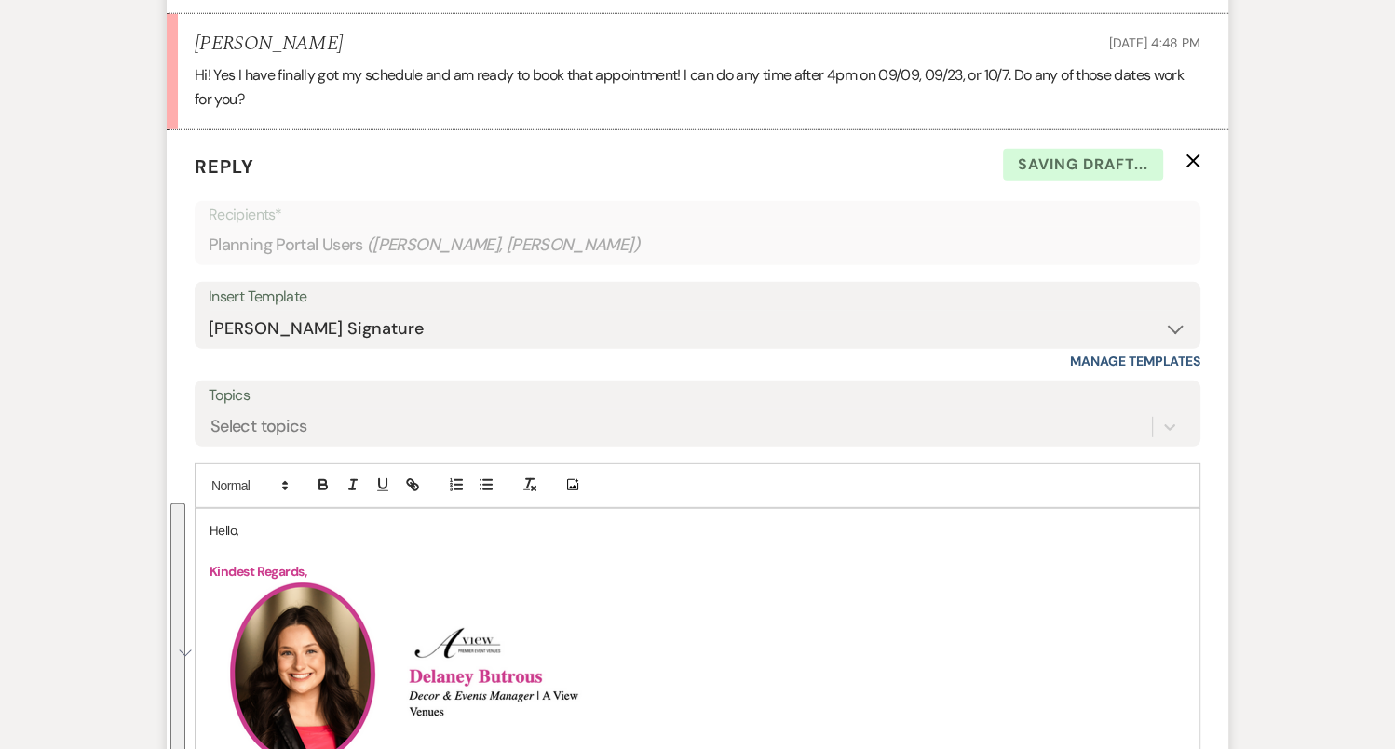
click at [226, 520] on p "Hello," at bounding box center [697, 530] width 976 height 20
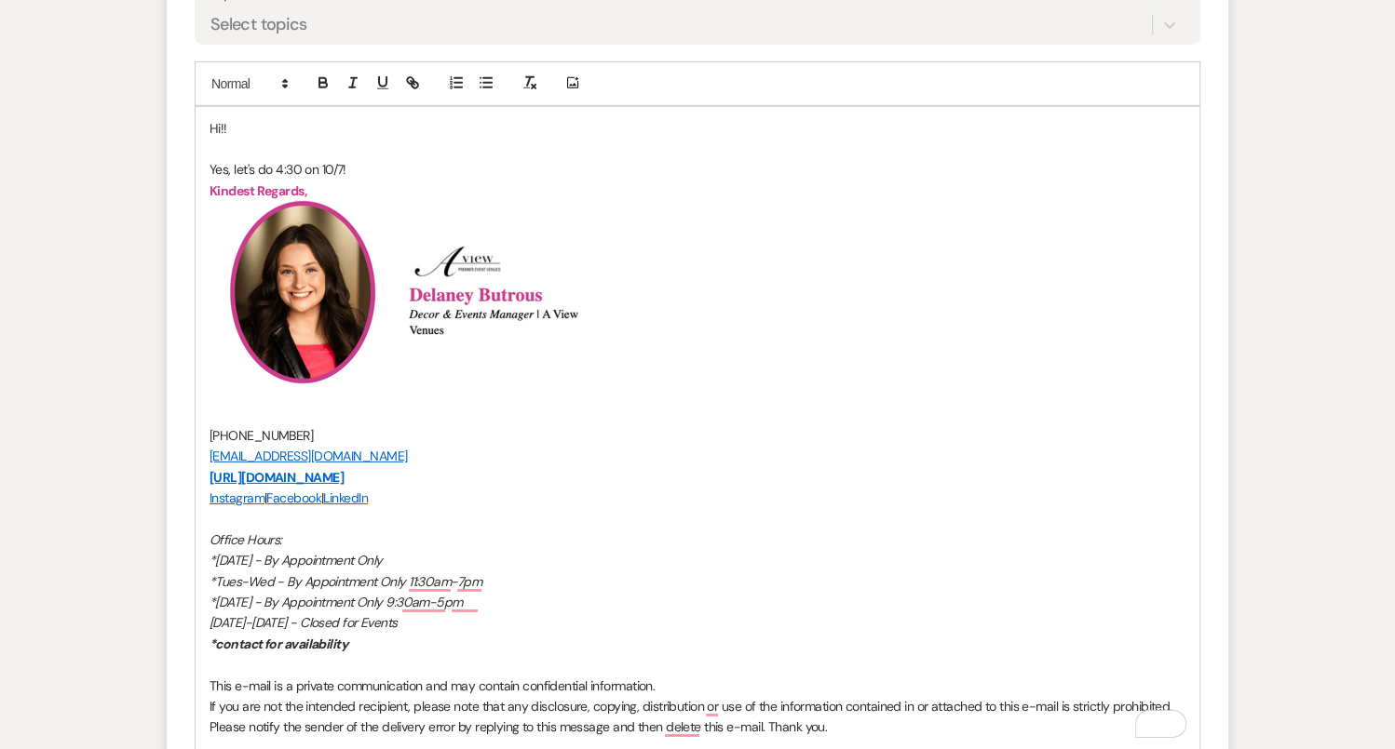
scroll to position [5215, 0]
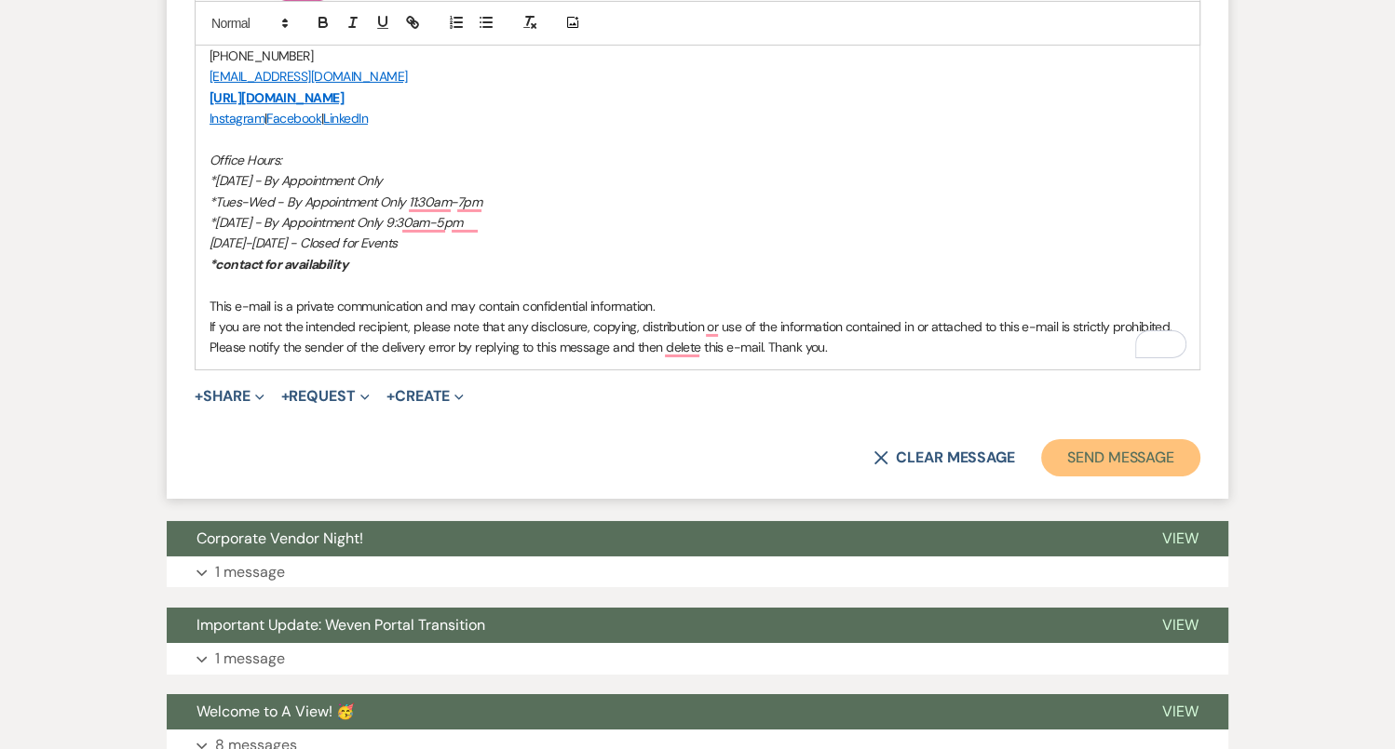
click at [1109, 439] on button "Send Message" at bounding box center [1120, 457] width 159 height 37
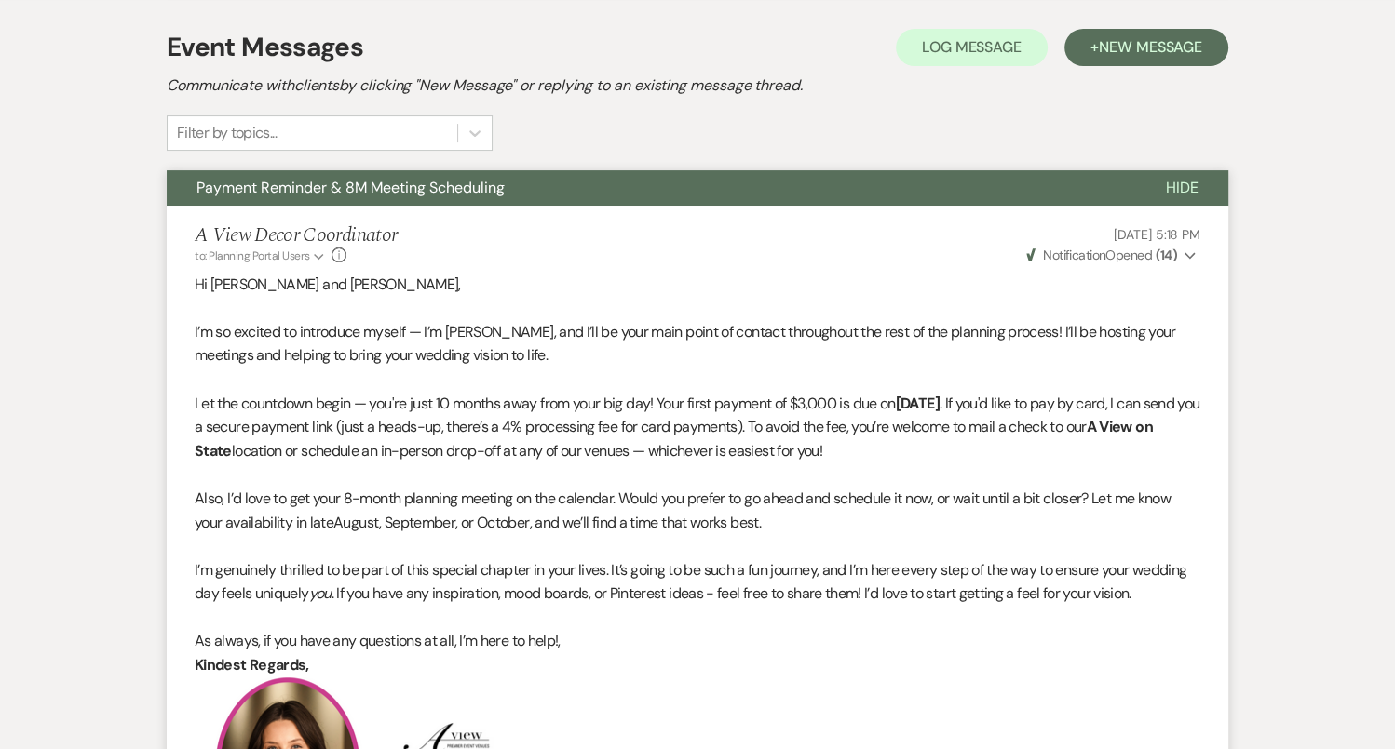
scroll to position [377, 0]
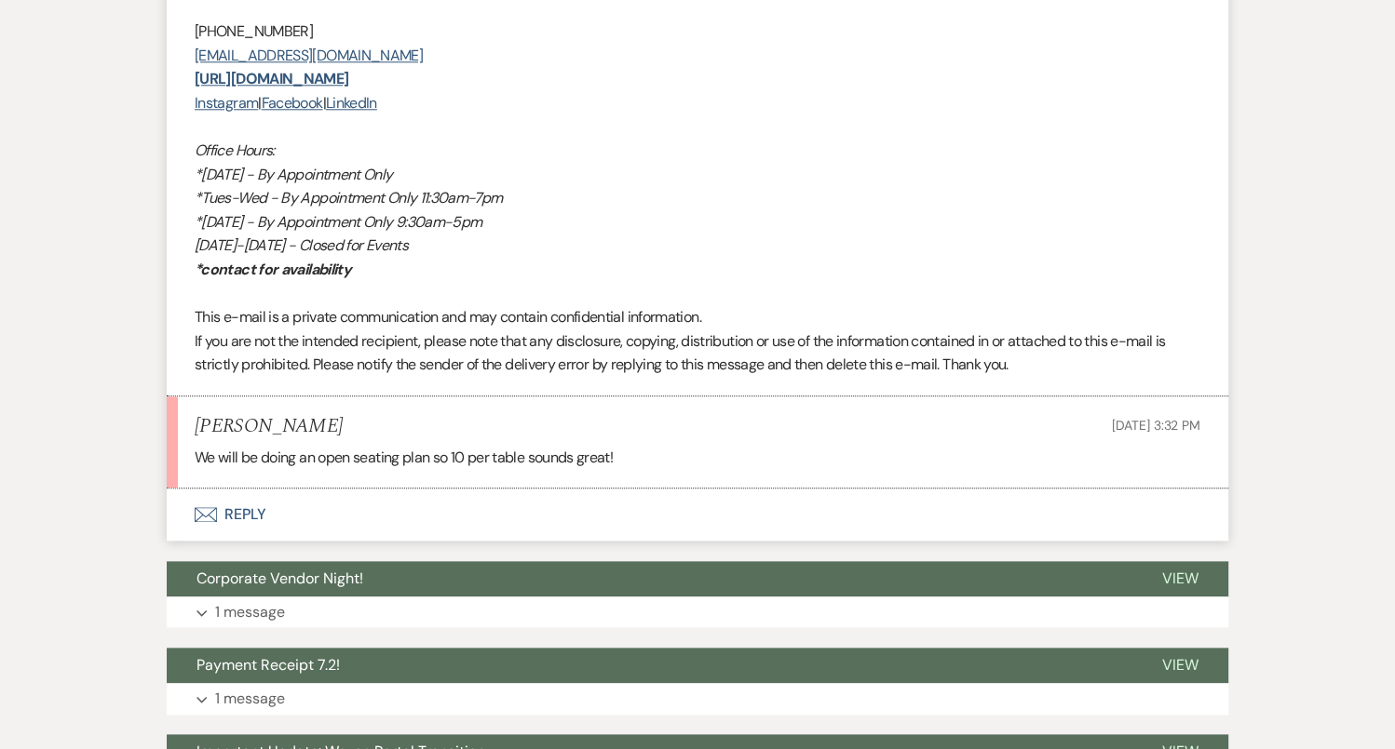
click at [812, 489] on button "Envelope Reply" at bounding box center [697, 515] width 1061 height 52
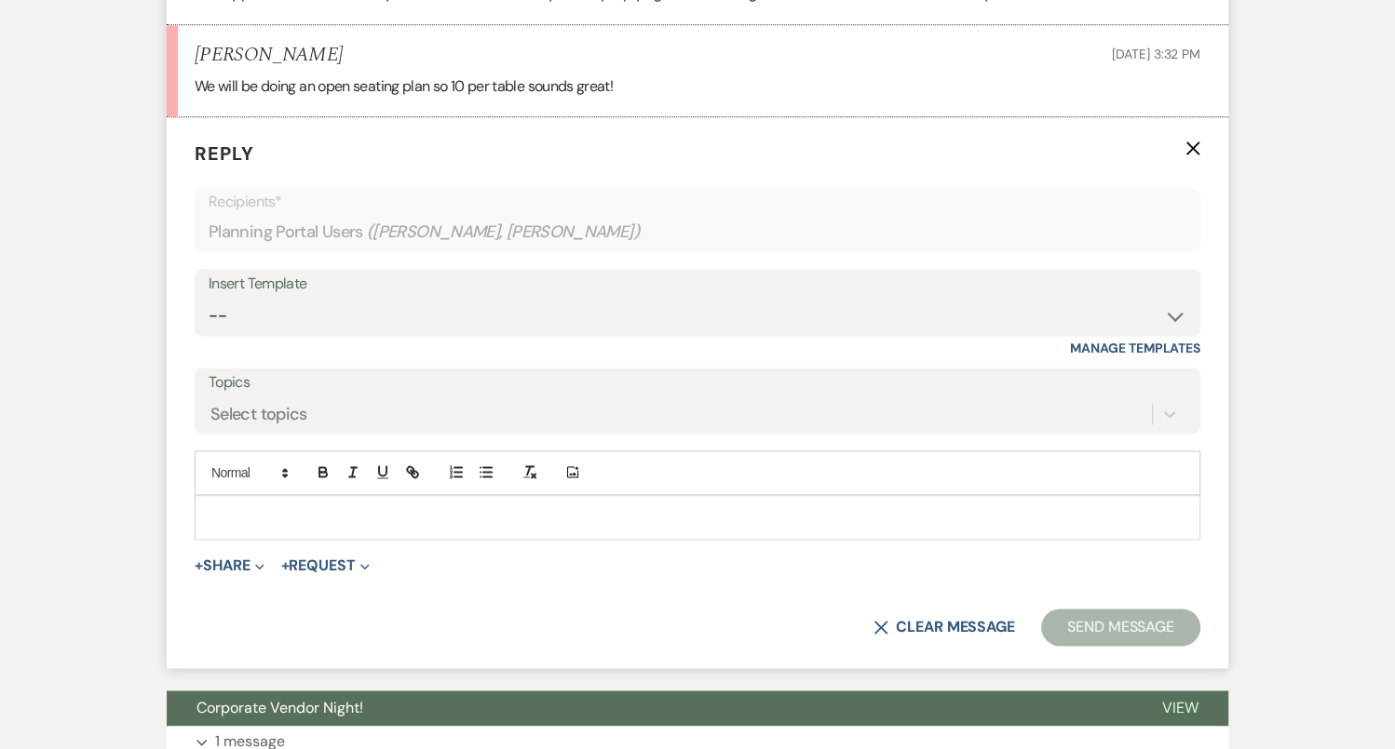
scroll to position [8440, 0]
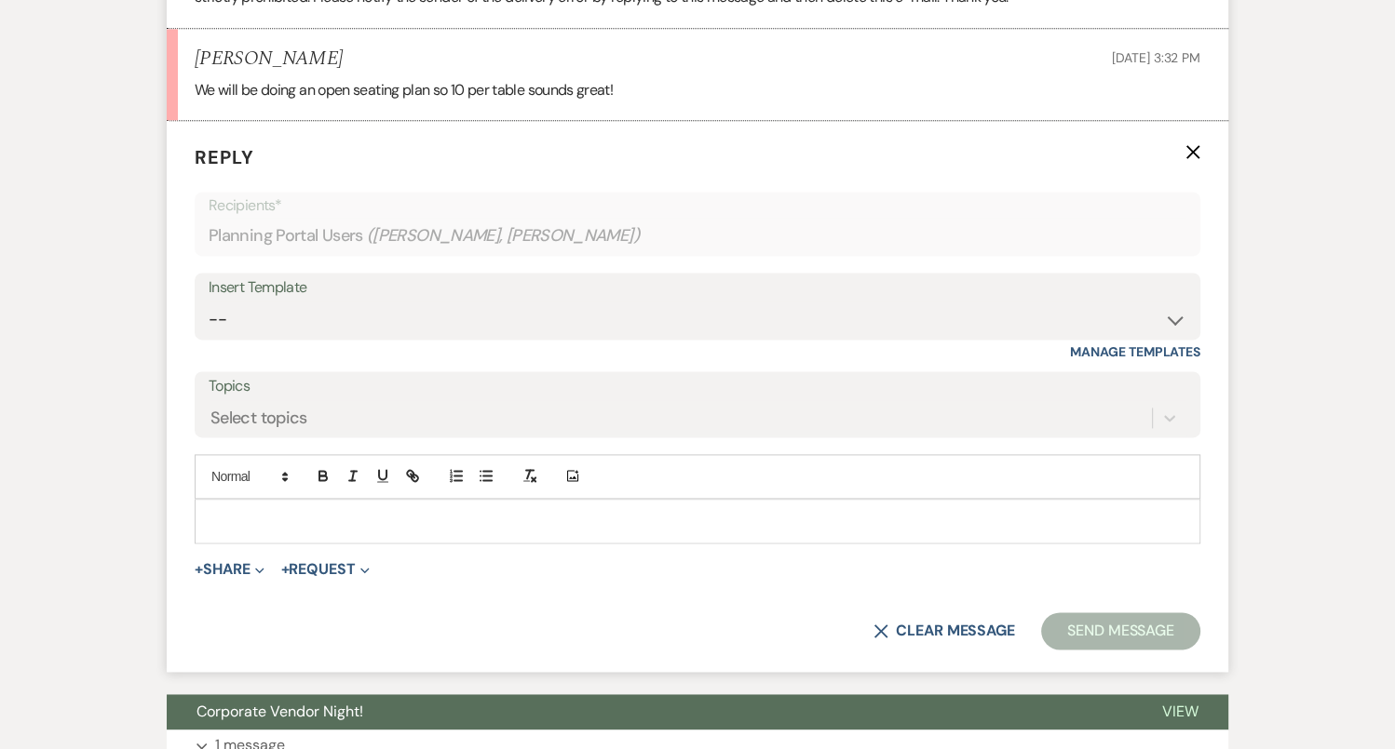
click at [807, 511] on p at bounding box center [697, 521] width 976 height 20
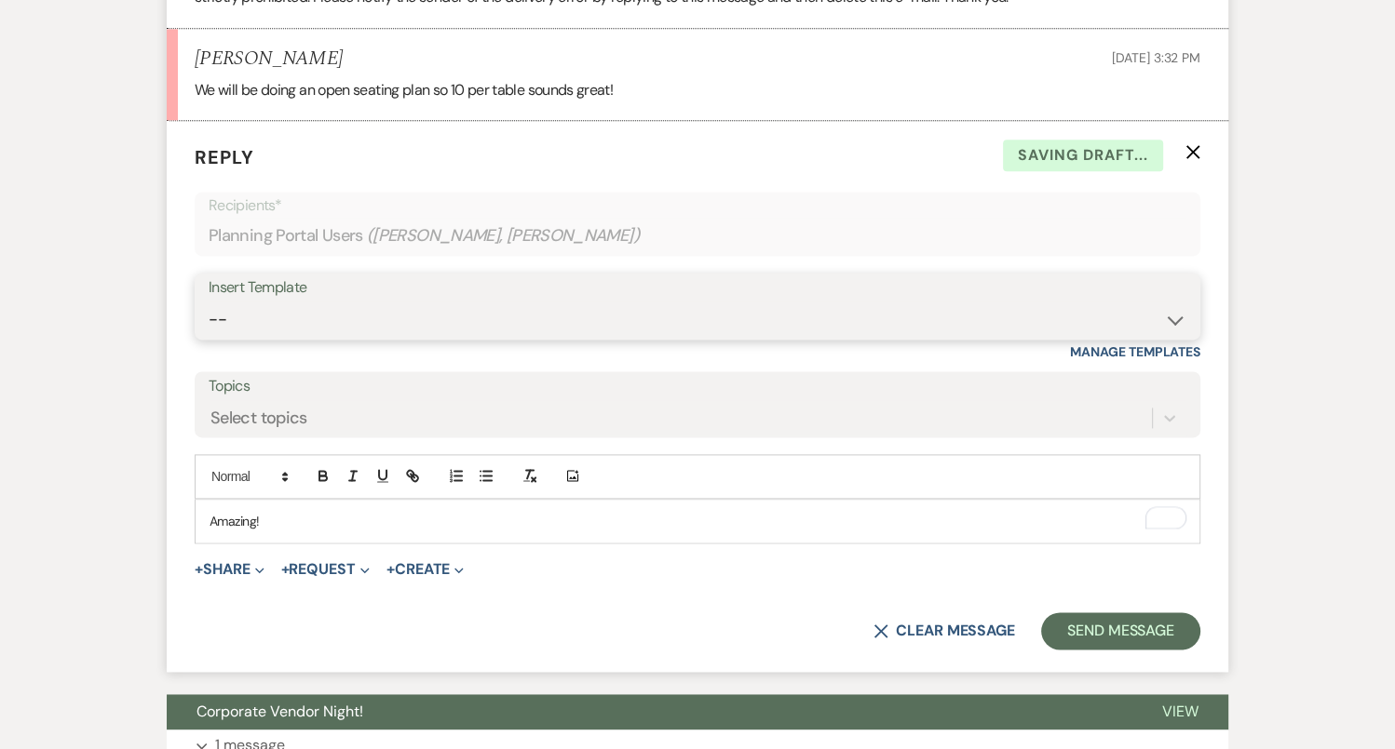
click at [443, 302] on select "-- Tour Confirmation Contract (Pre-Booked Leads) Out of office Inquiry Email Al…" at bounding box center [697, 320] width 977 height 36
select select "4160"
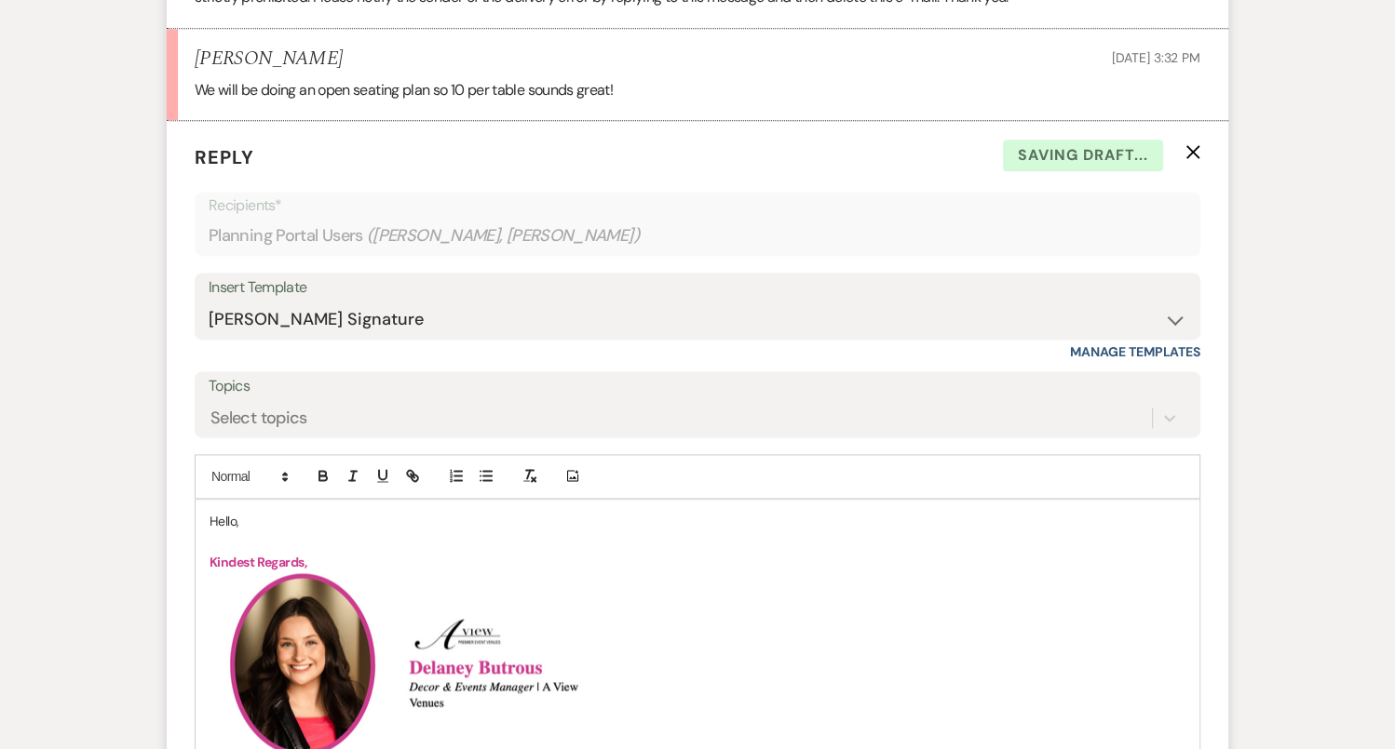
click at [232, 511] on p "Hello," at bounding box center [697, 521] width 976 height 20
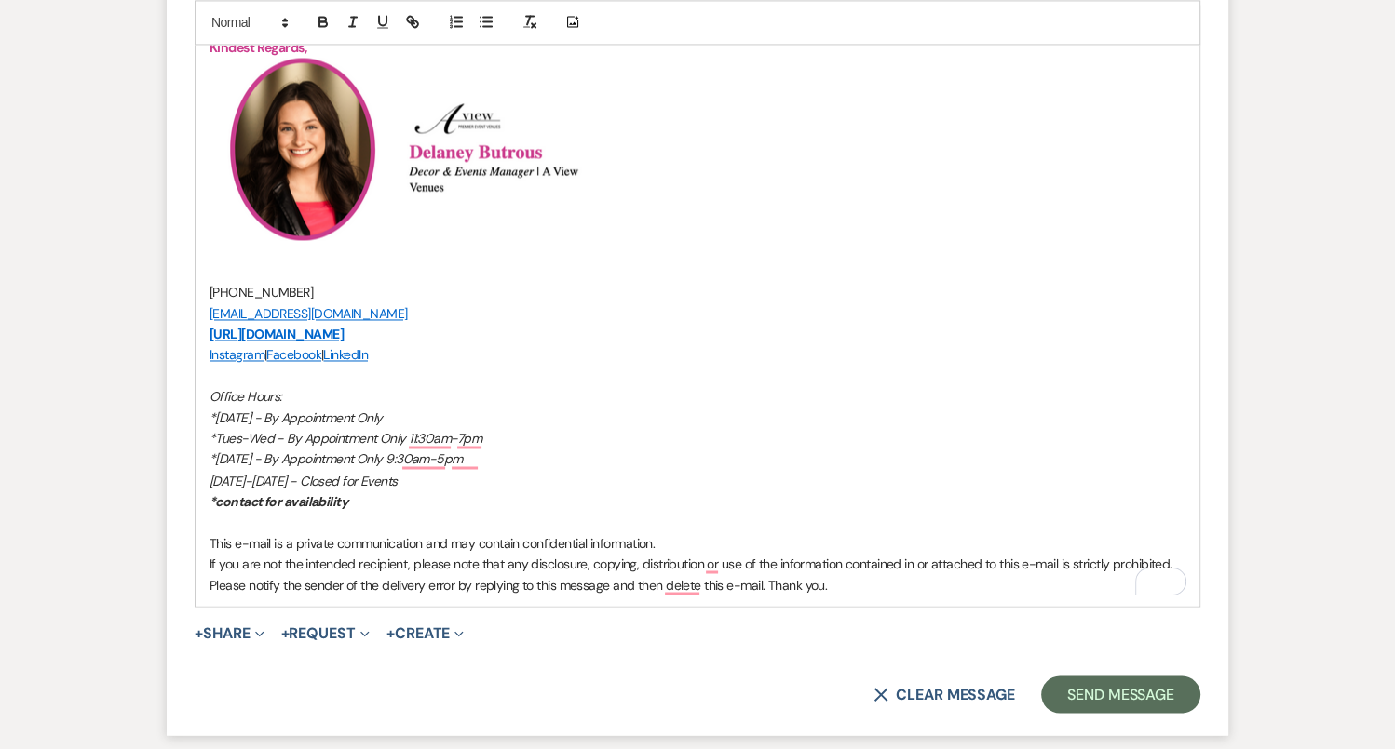
scroll to position [8949, 0]
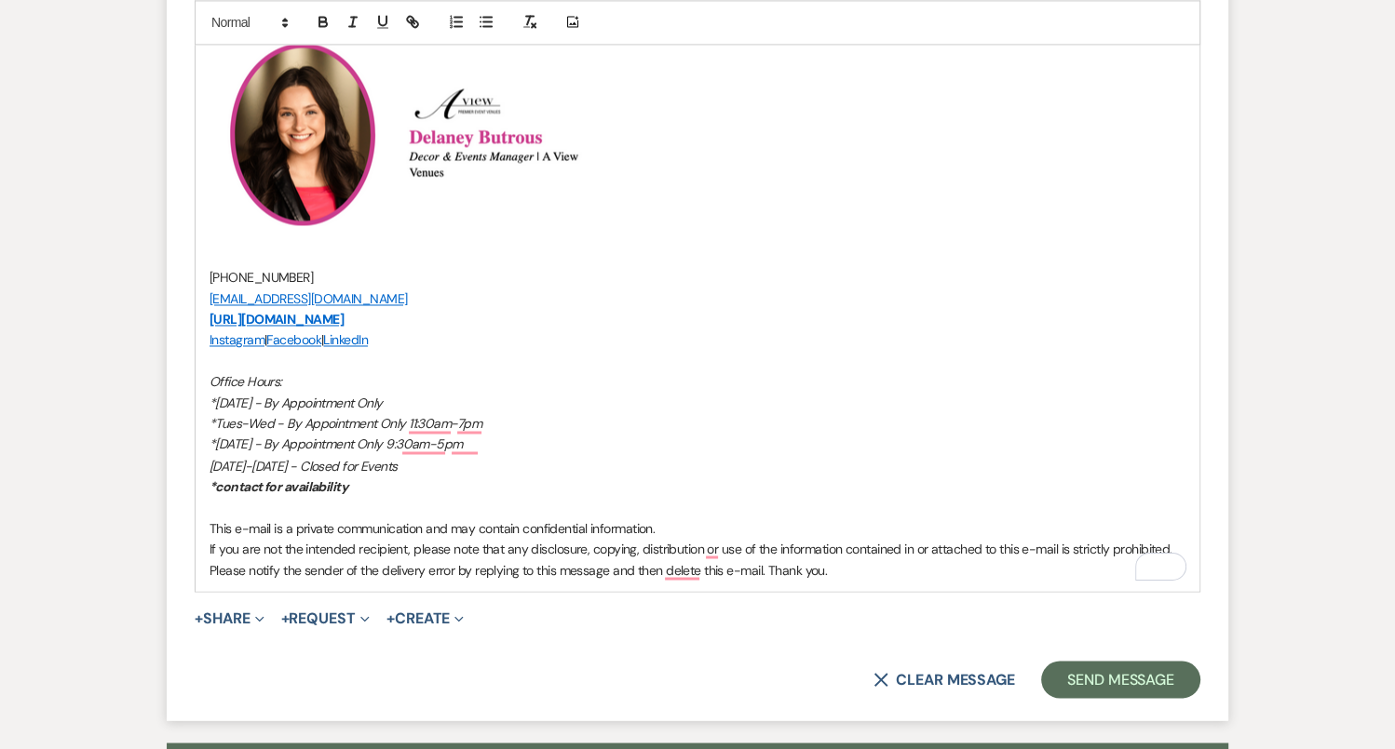
click at [1108, 645] on form "Reply X Saving draft... Recipients* Planning Portal Users ( Katlin Bodlak, Conn…" at bounding box center [697, 166] width 1061 height 1109
click at [1106, 661] on button "Send Message" at bounding box center [1120, 679] width 159 height 37
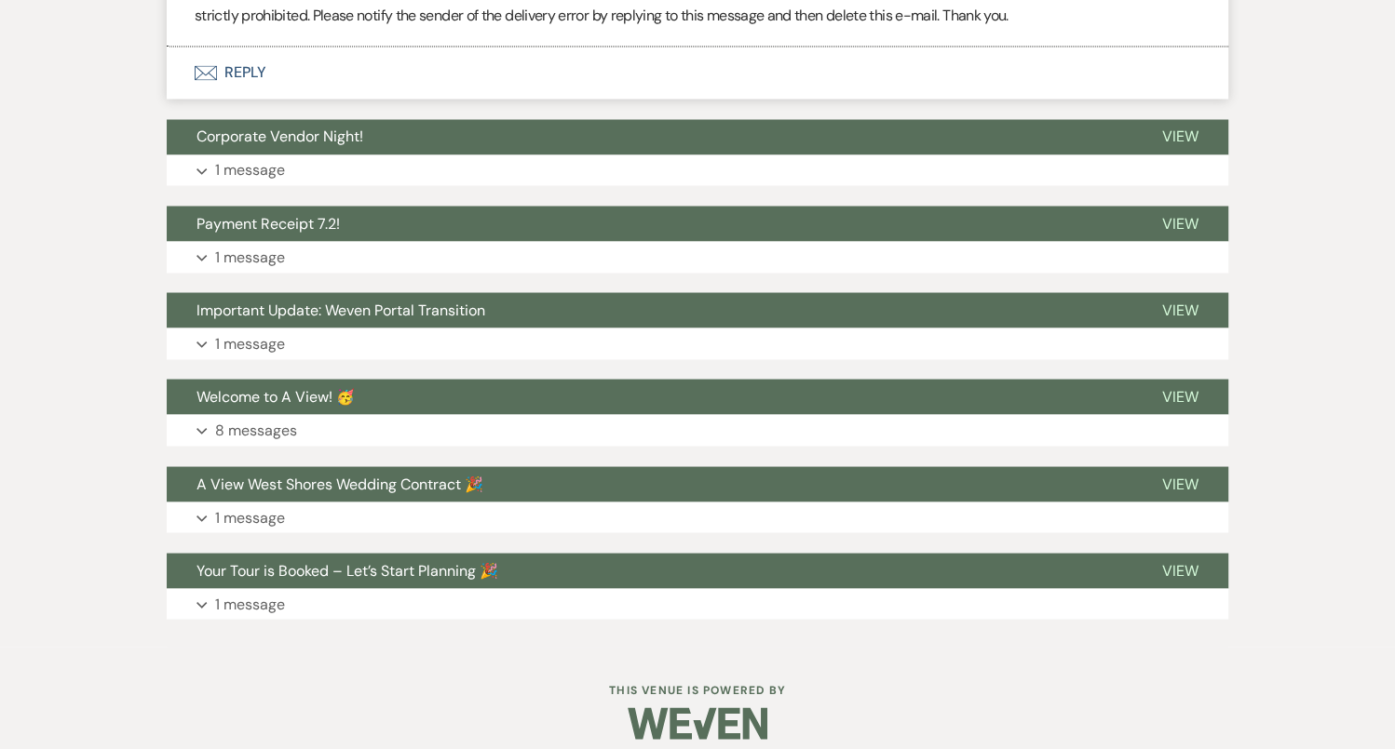
scroll to position [9196, 0]
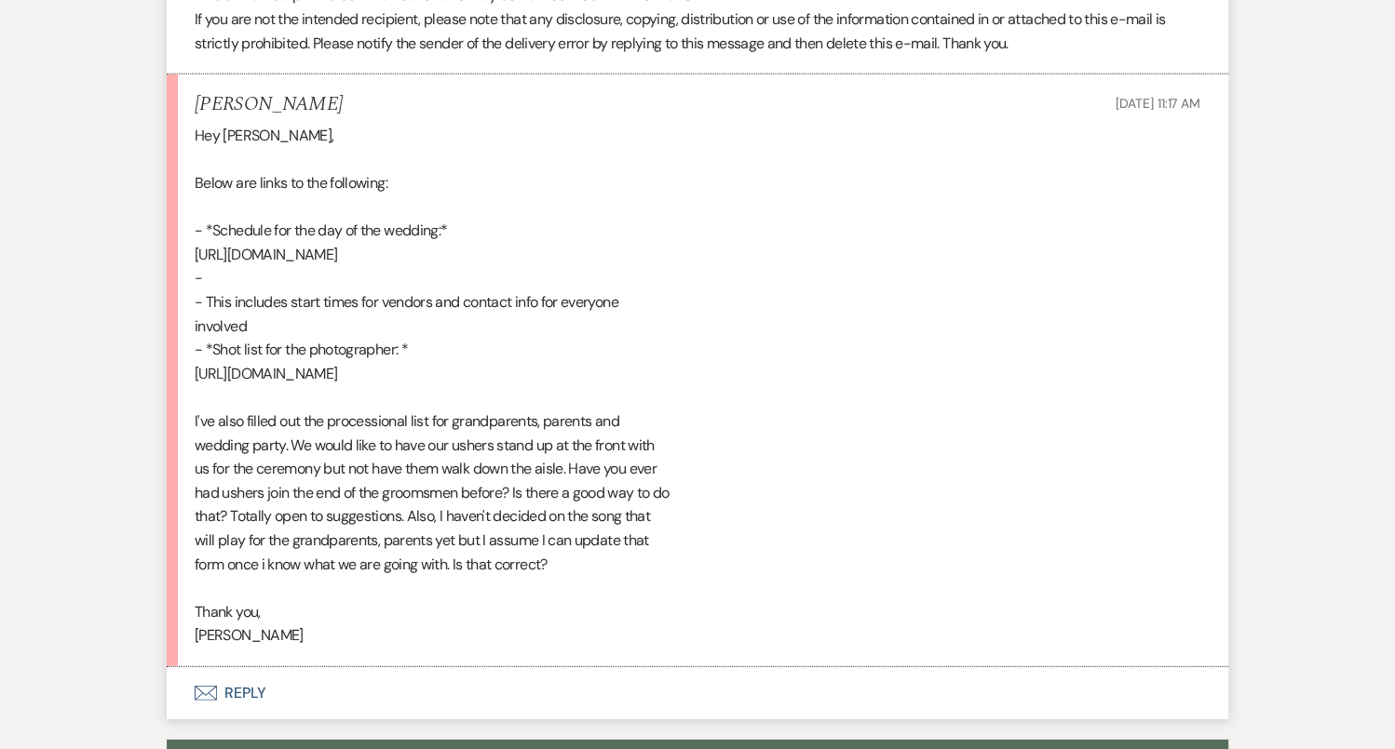
scroll to position [4381, 0]
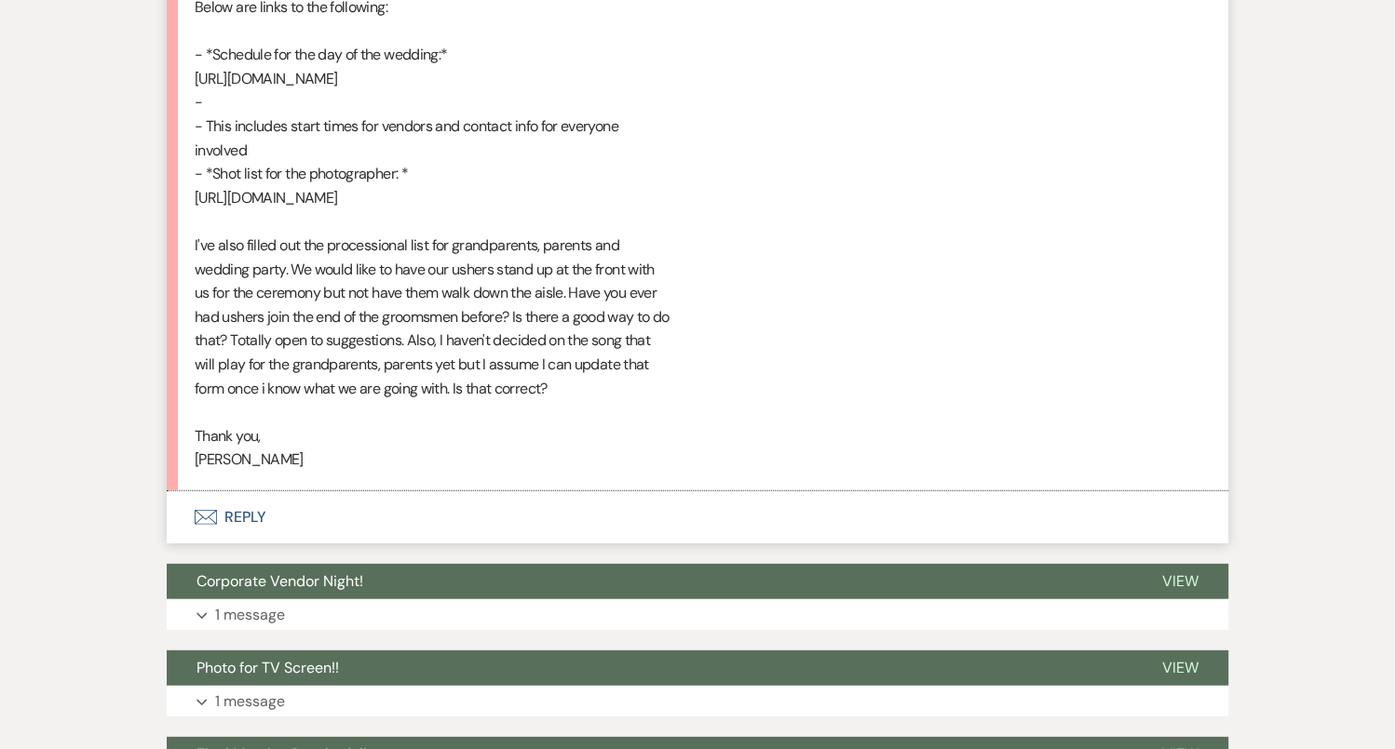
click at [663, 544] on button "Envelope Reply" at bounding box center [697, 518] width 1061 height 52
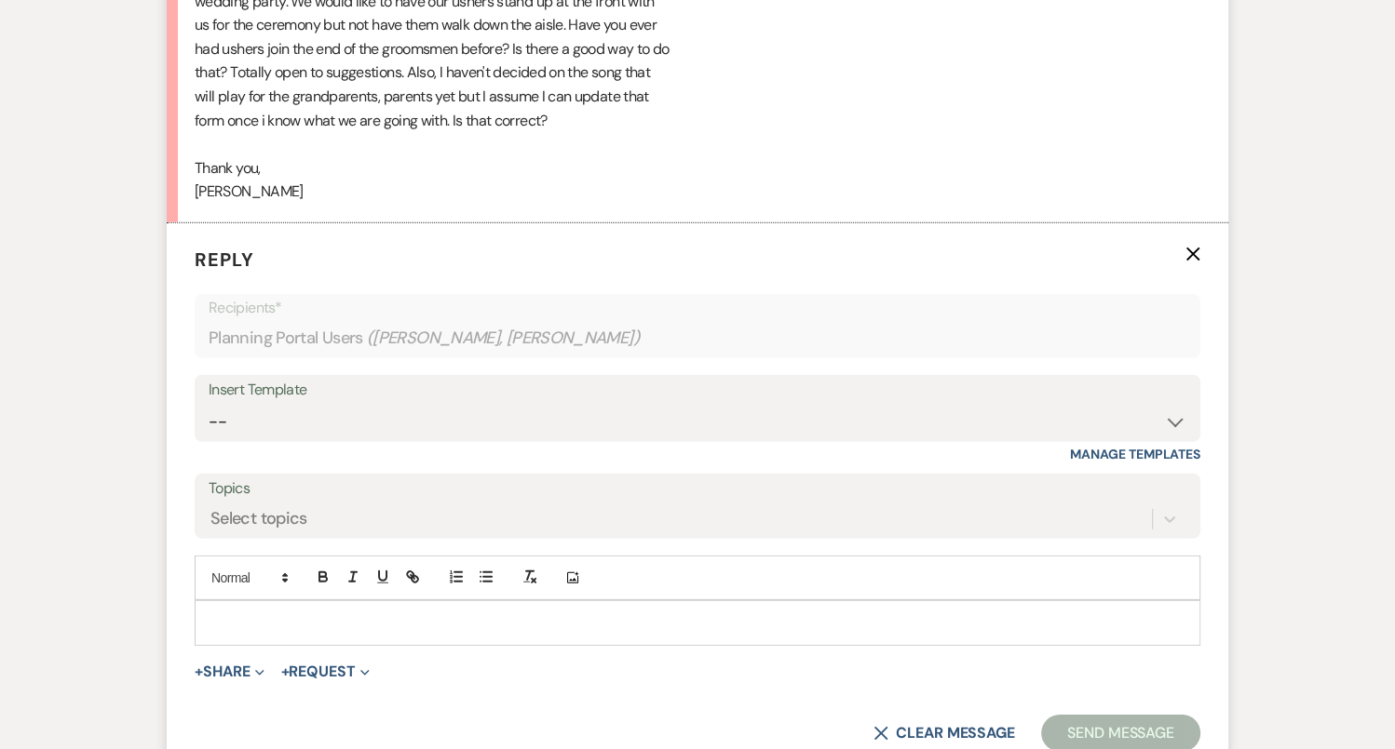
scroll to position [4837, 0]
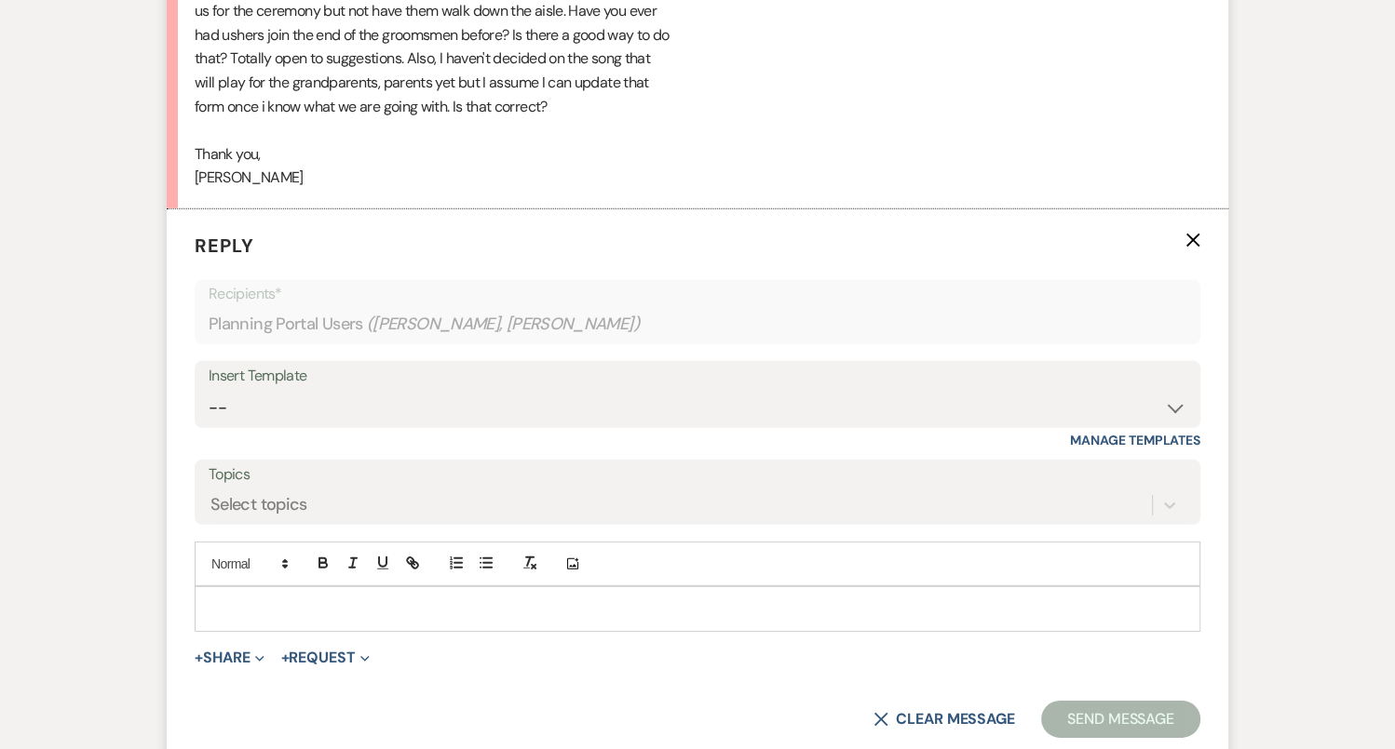
click at [670, 615] on p at bounding box center [697, 609] width 976 height 20
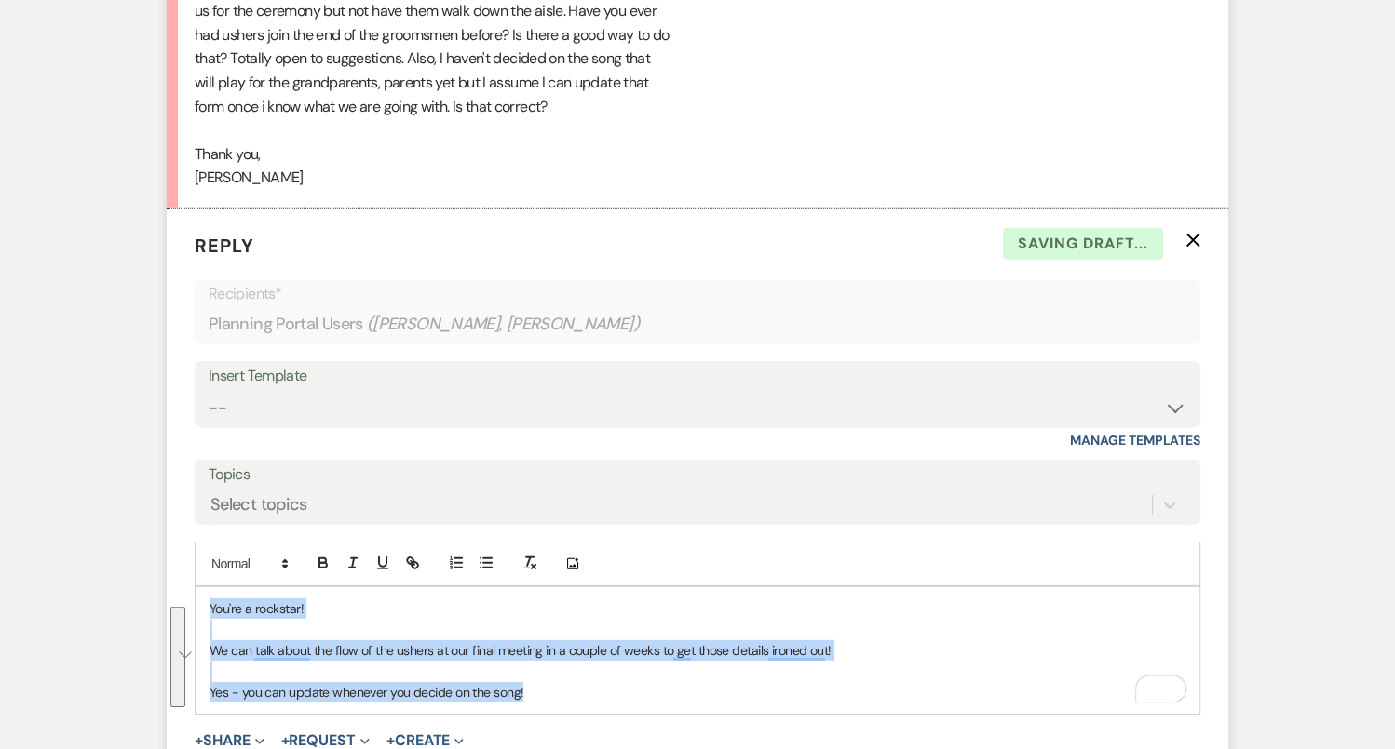
drag, startPoint x: 582, startPoint y: 709, endPoint x: 167, endPoint y: 603, distance: 428.5
click at [167, 603] on form "Reply X Saving draft... Recipients* Planning Portal Users ( [PERSON_NAME], [PER…" at bounding box center [697, 526] width 1061 height 634
copy div "You're a rockstar! We can talk about the flow of the ushers at our final meetin…"
click at [408, 417] on select "-- Tour Confirmation Contract (Pre-Booked Leads) Out of office Inquiry Email Al…" at bounding box center [697, 408] width 977 height 36
select select "4160"
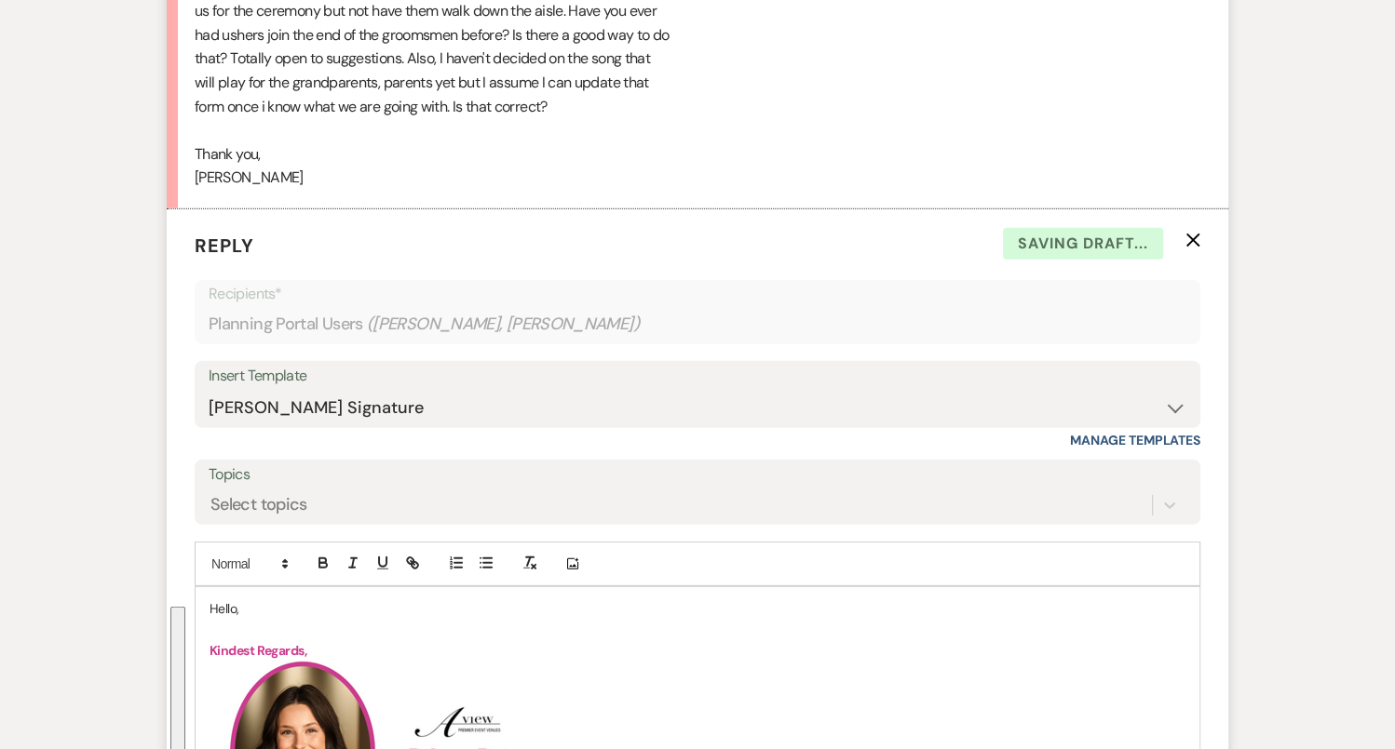
click at [219, 619] on p "Hello," at bounding box center [697, 609] width 976 height 20
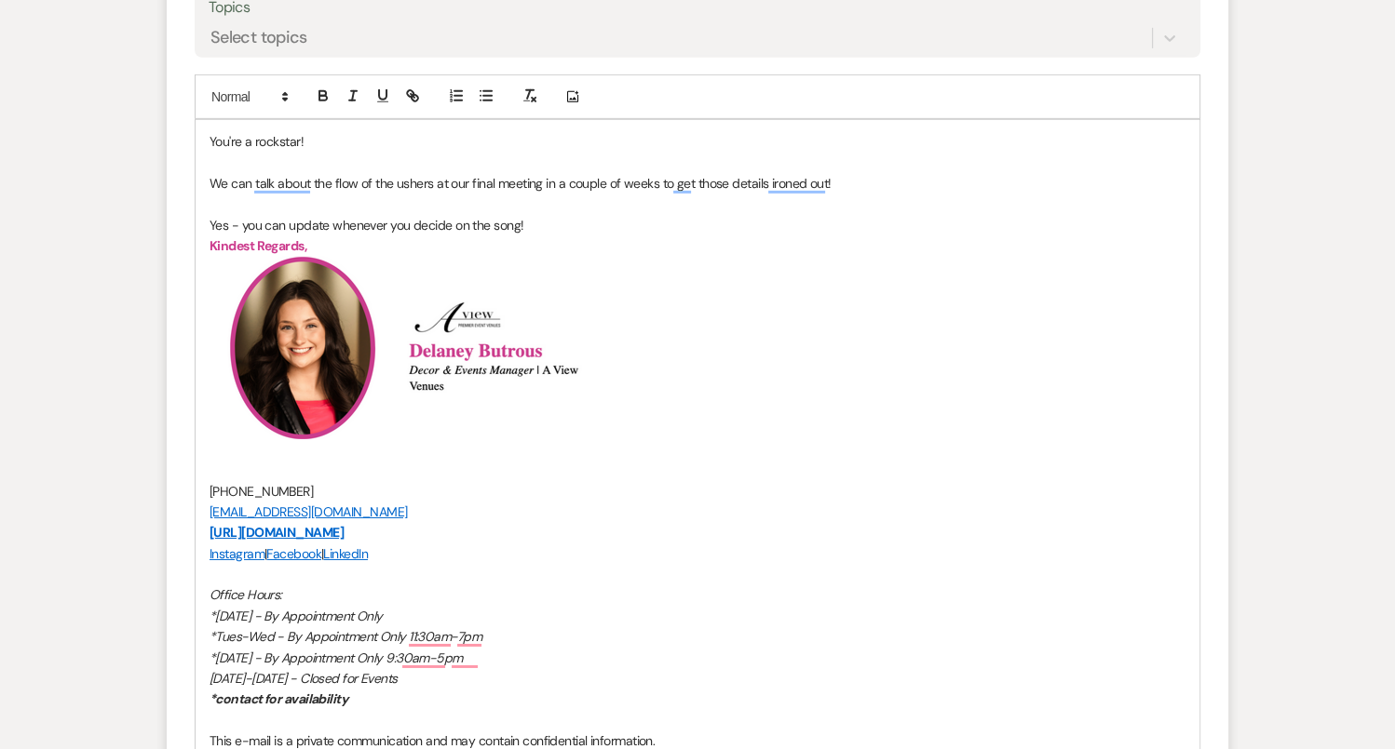
scroll to position [5342, 0]
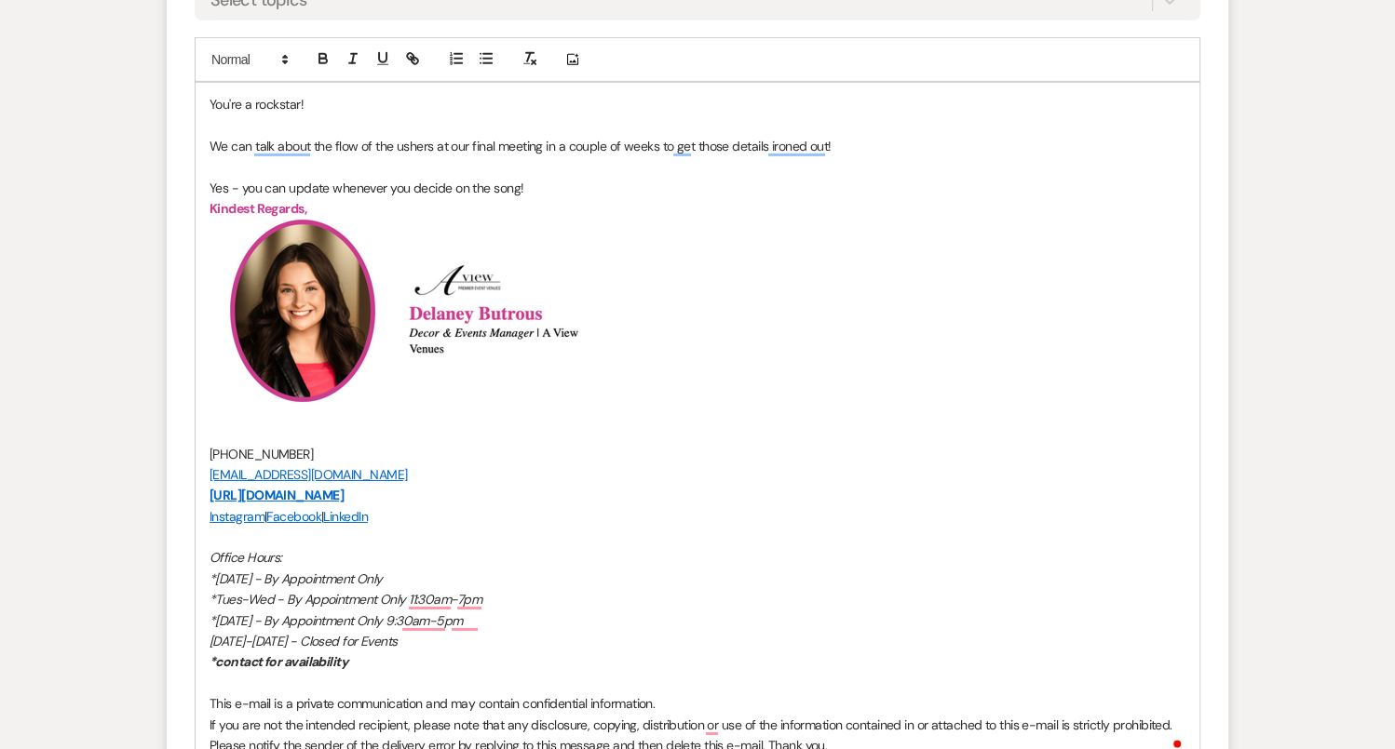
click at [466, 178] on p "To enrich screen reader interactions, please activate Accessibility in Grammarl…" at bounding box center [697, 167] width 976 height 20
click at [692, 152] on p "We can talk about the flow of the ushers at our final meeting in a couple of we…" at bounding box center [697, 146] width 976 height 20
click at [663, 259] on h2 "﻿ ﻿ ﻿ ﻿" at bounding box center [697, 311] width 976 height 182
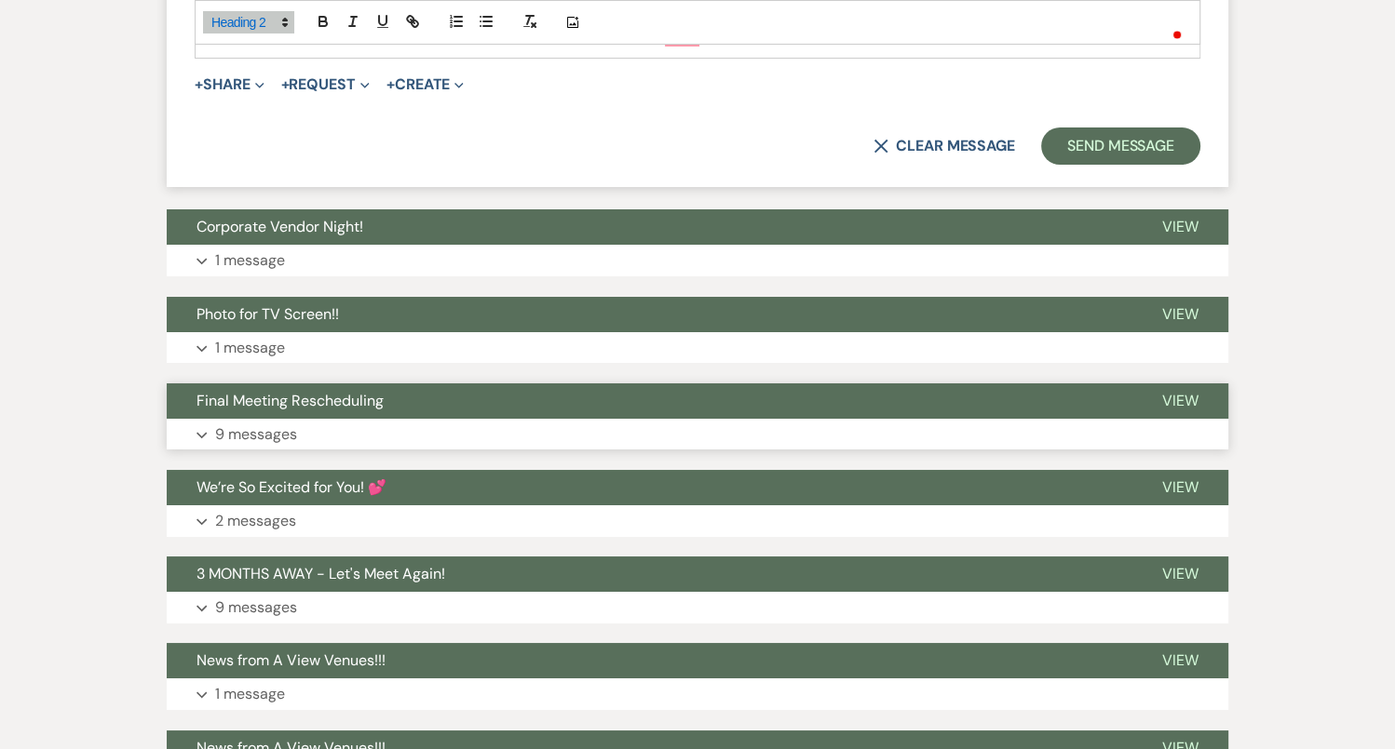
scroll to position [6110, 0]
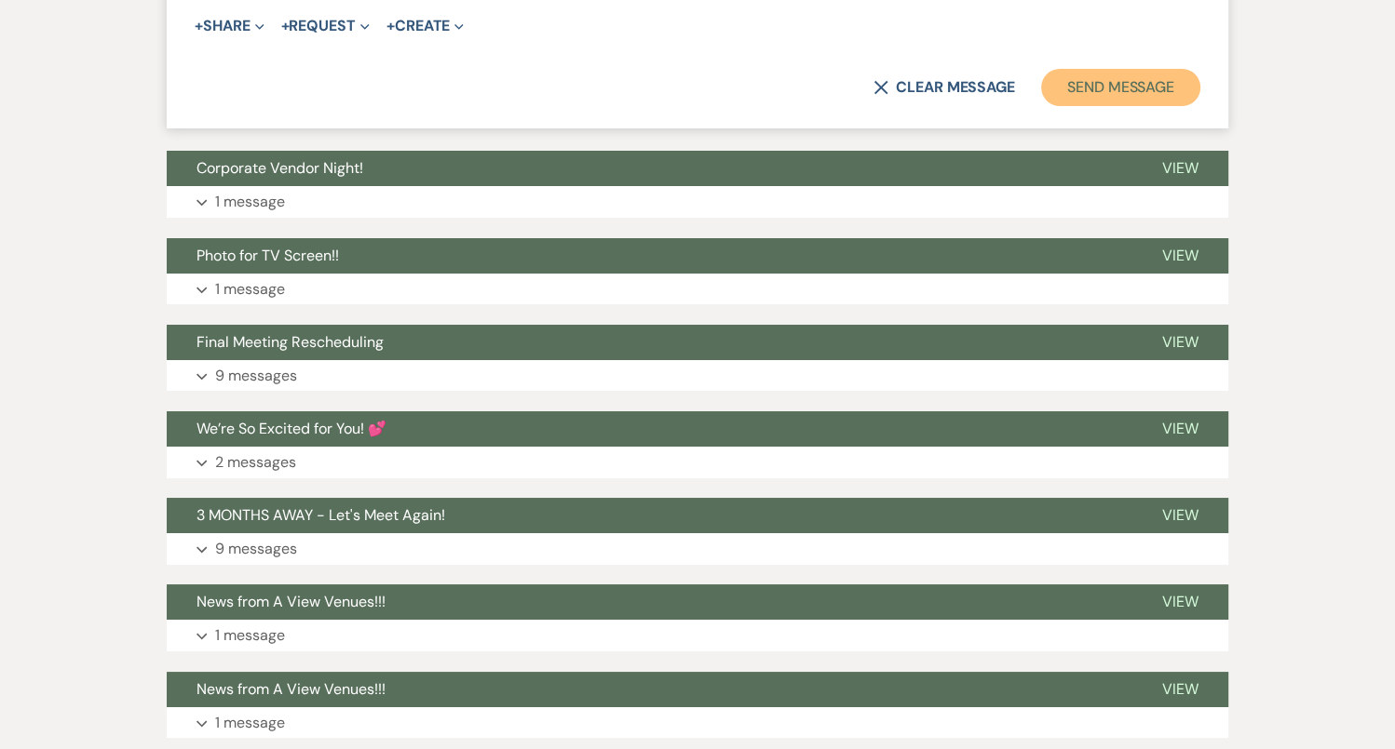
click at [1136, 106] on button "Send Message" at bounding box center [1120, 87] width 159 height 37
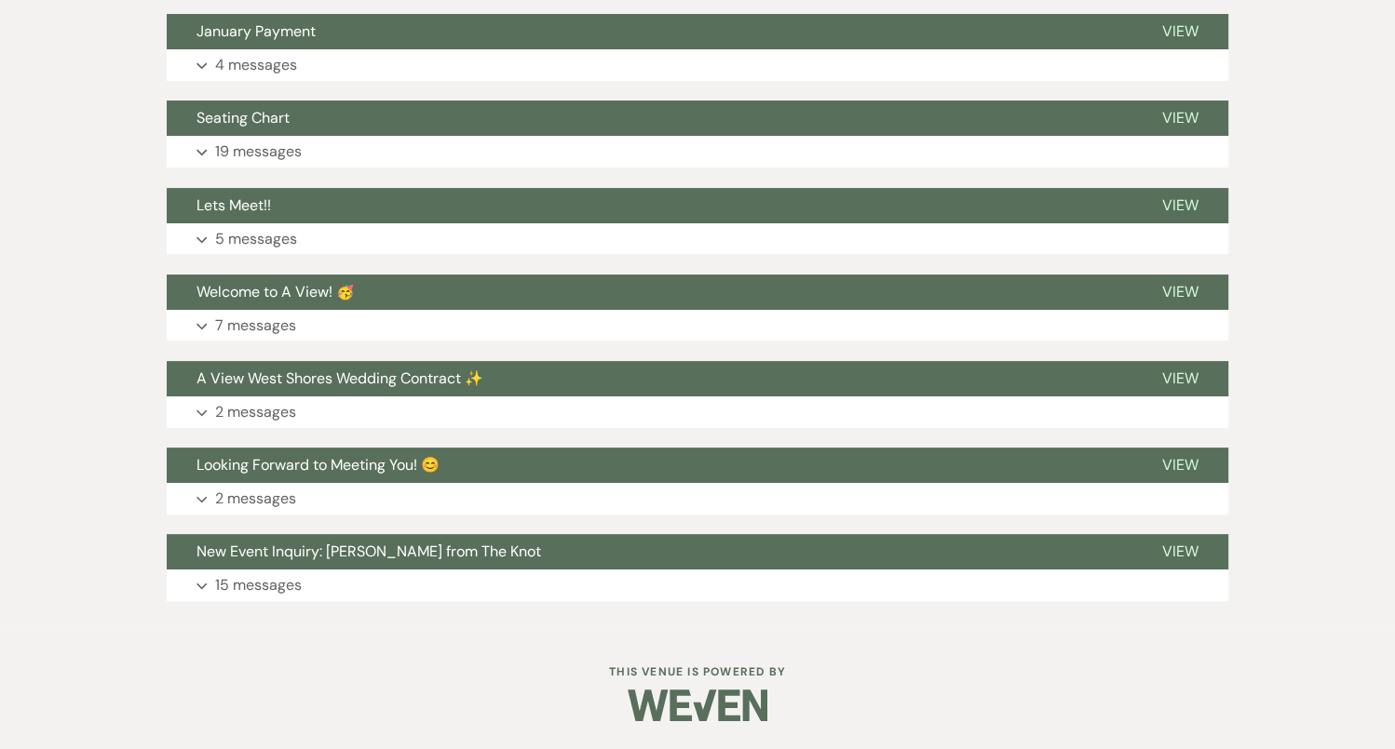
scroll to position [6545, 0]
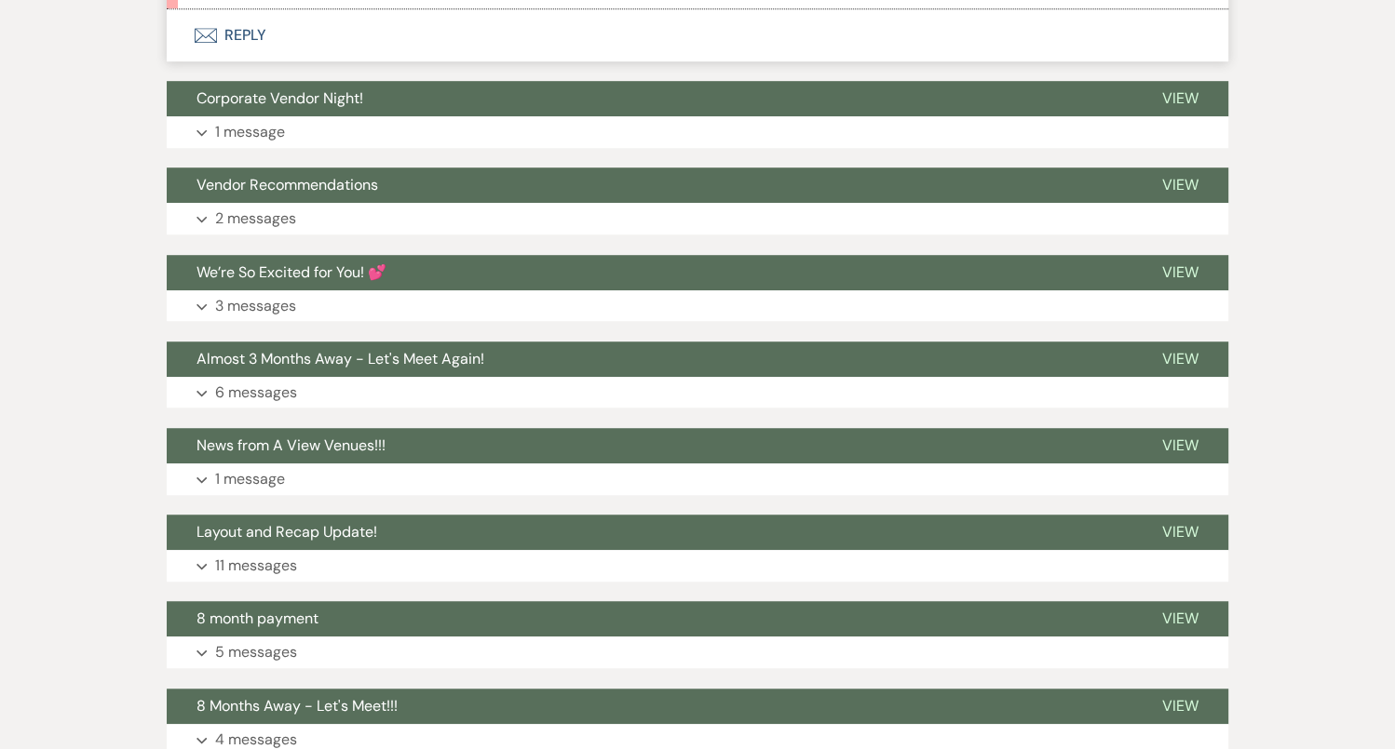
scroll to position [7497, 0]
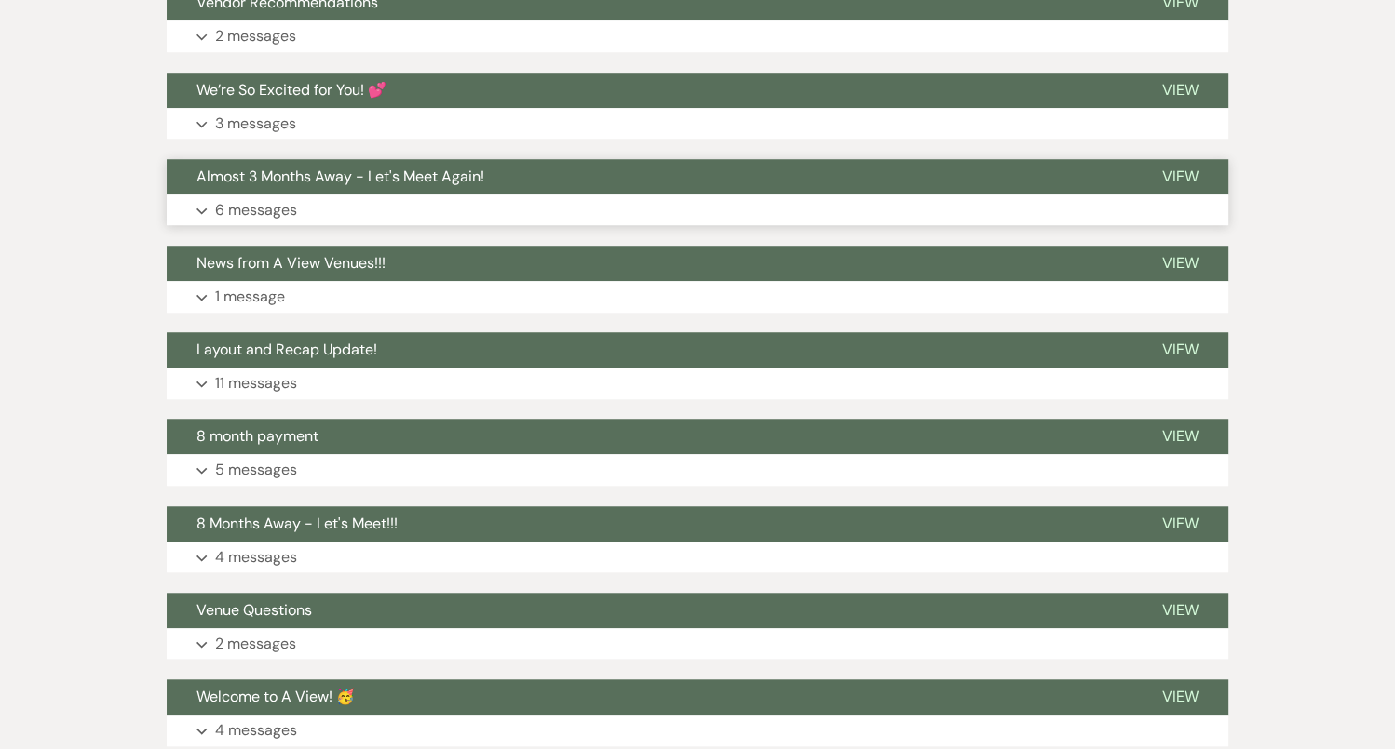
click at [515, 195] on button "Expand 6 messages" at bounding box center [697, 211] width 1061 height 32
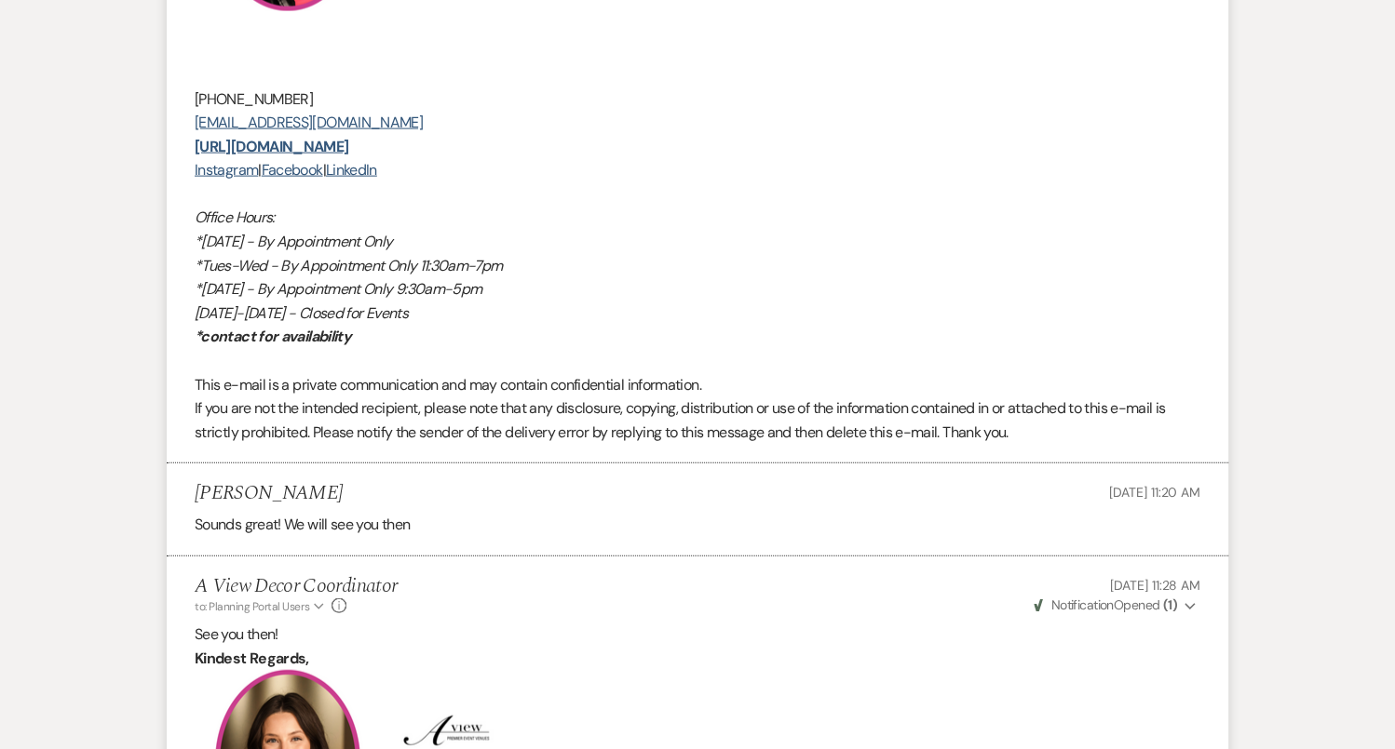
scroll to position [10771, 0]
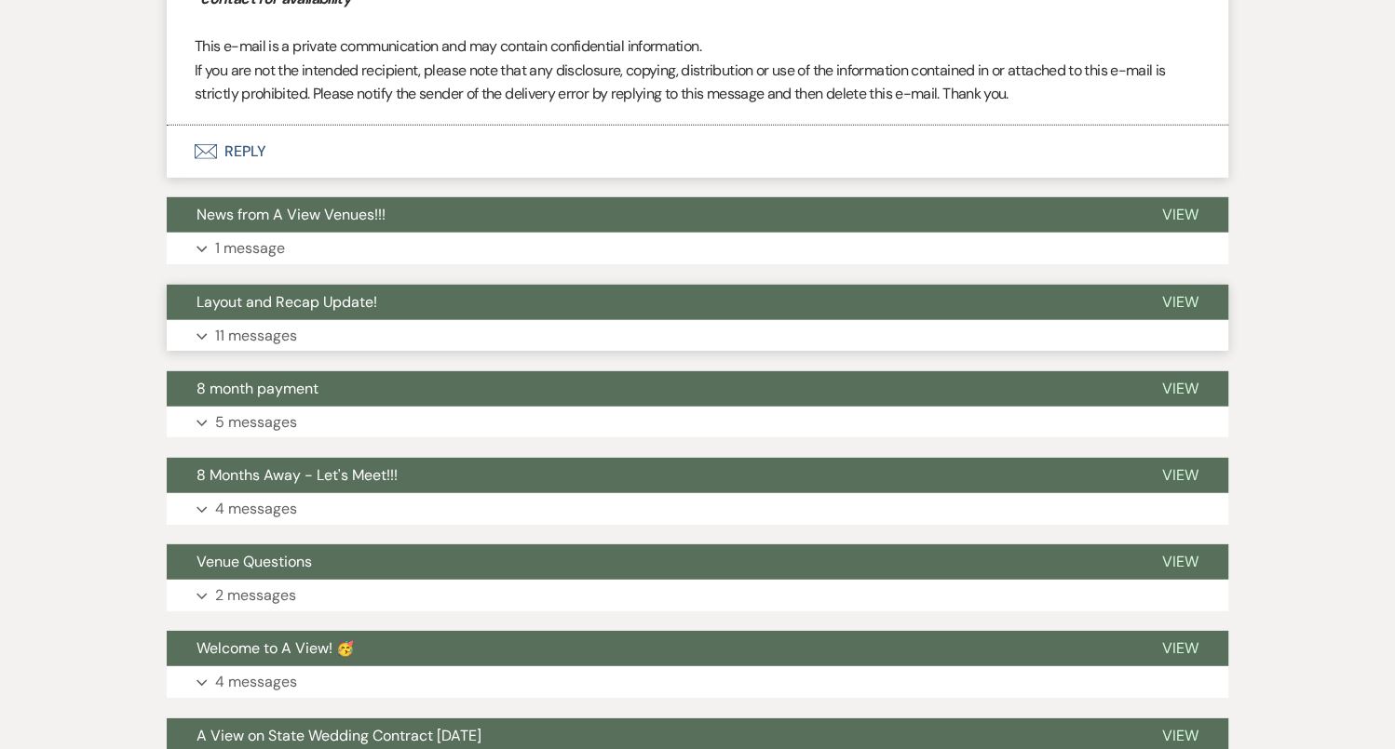
click at [417, 285] on button "Layout and Recap Update!" at bounding box center [649, 302] width 965 height 35
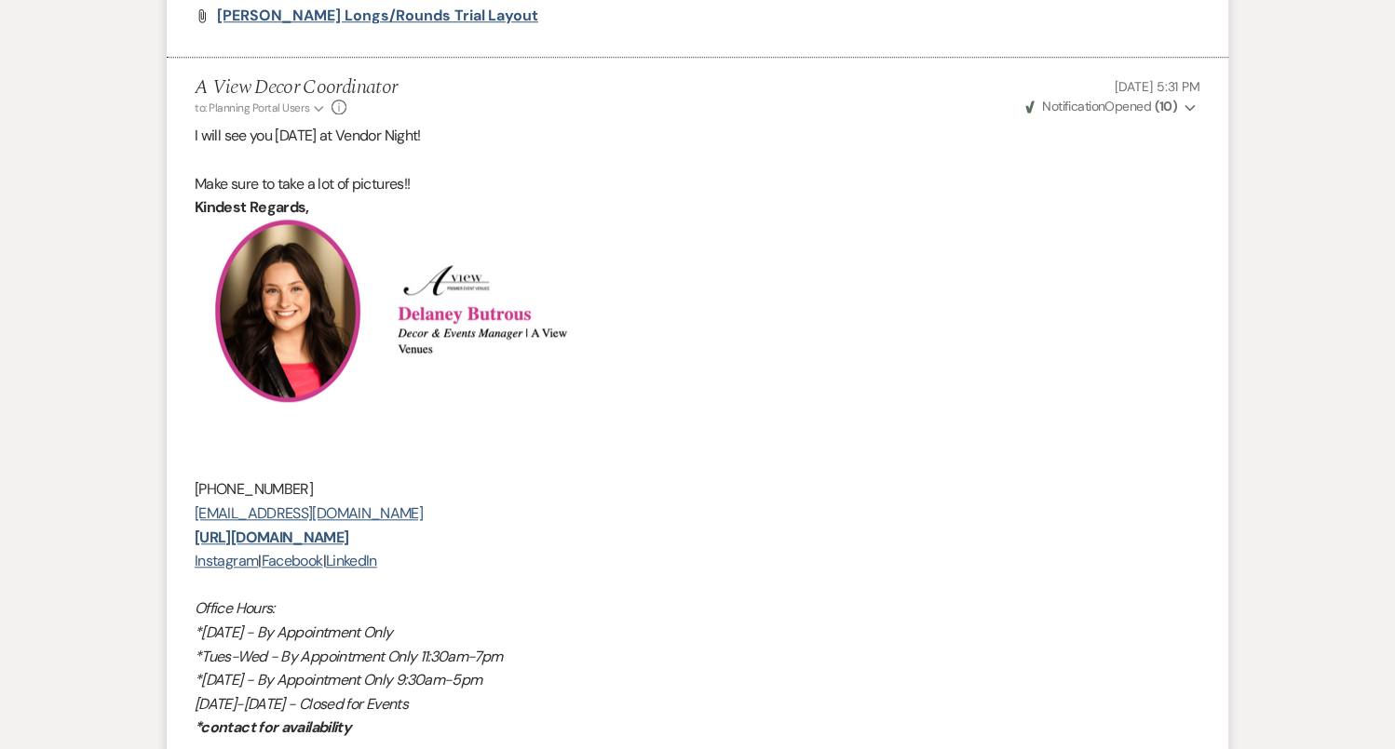
scroll to position [13825, 0]
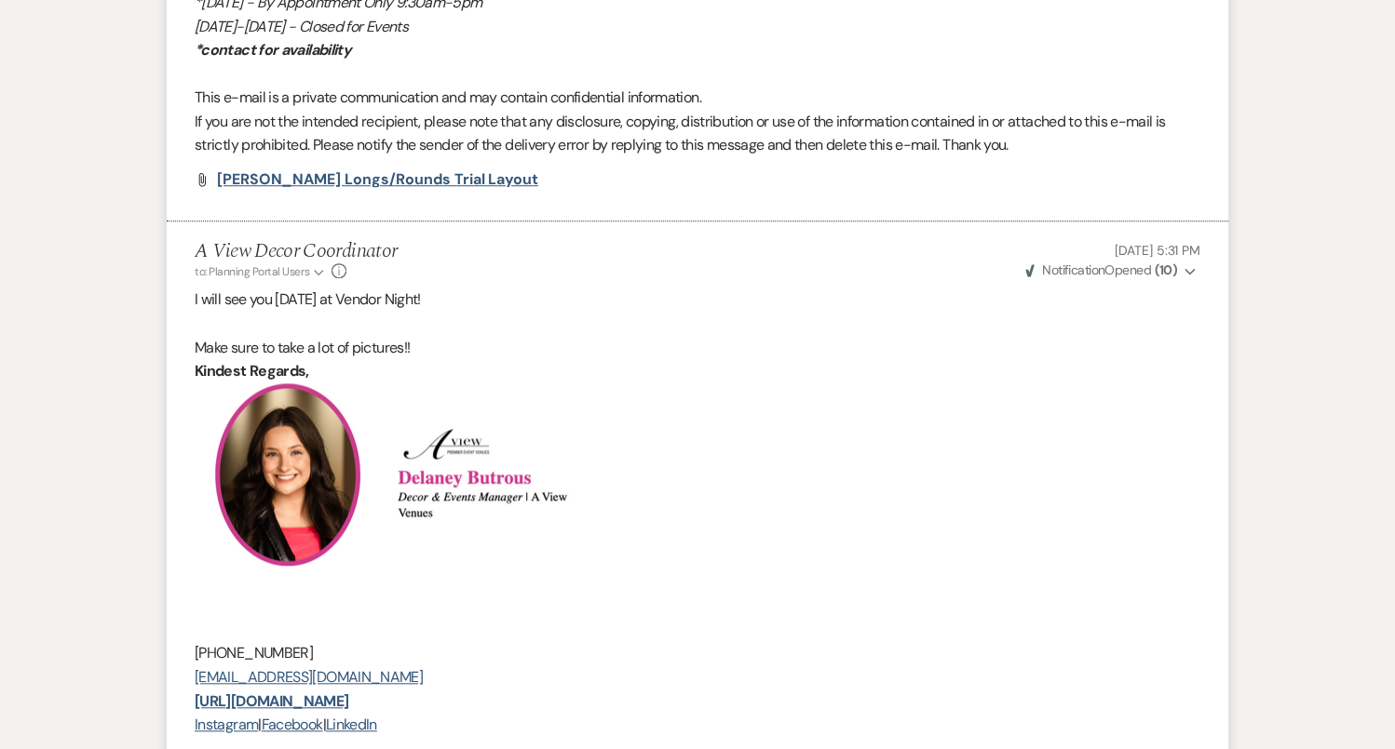
click at [402, 169] on span "Chloe Mapes Longs/Rounds Trial Layout" at bounding box center [377, 179] width 321 height 20
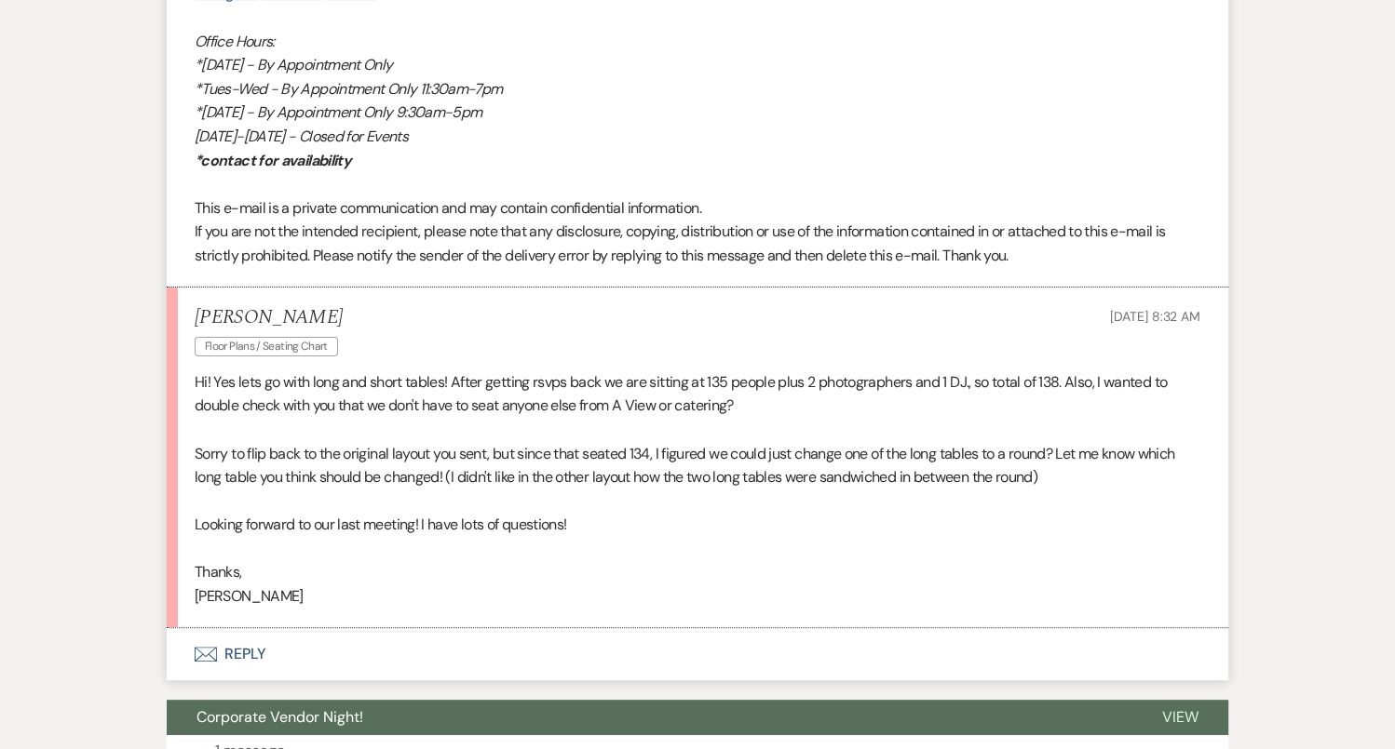
scroll to position [6764, 0]
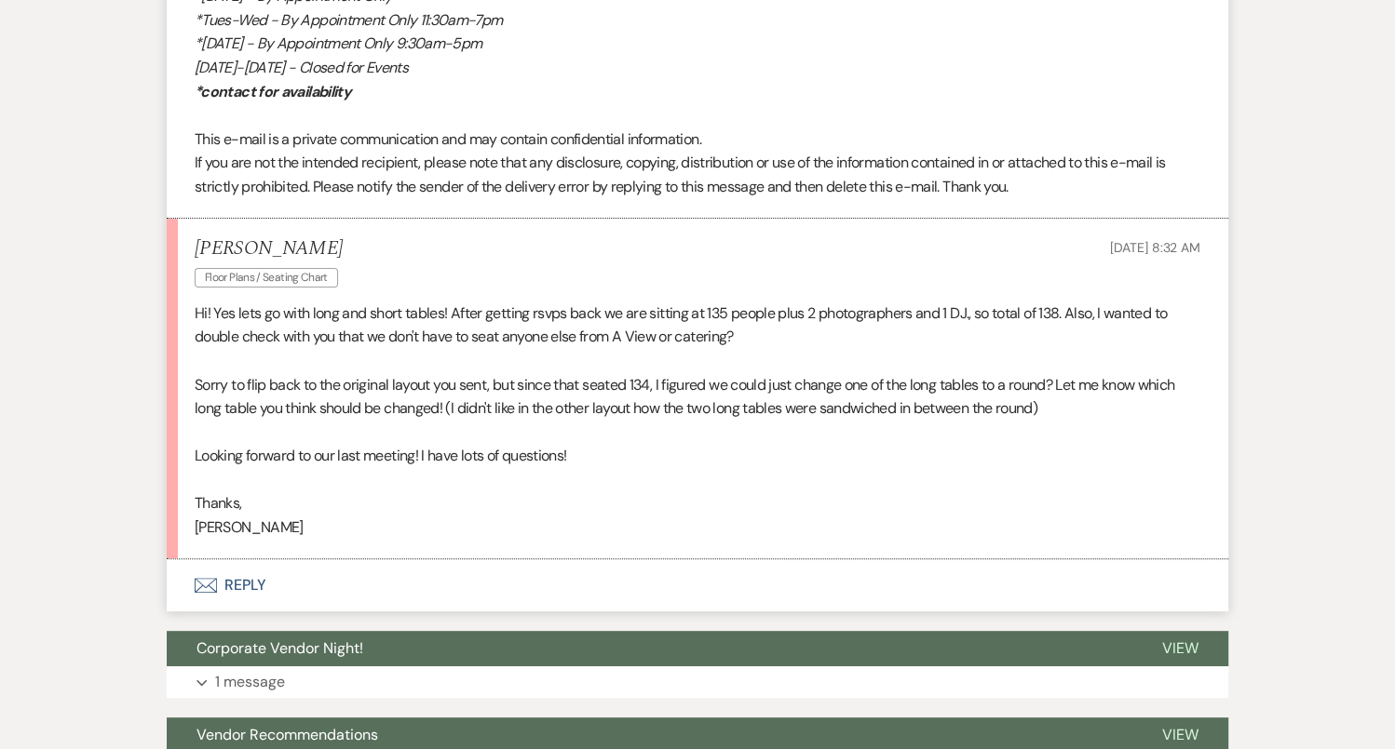
click at [331, 559] on button "Envelope Reply" at bounding box center [697, 585] width 1061 height 52
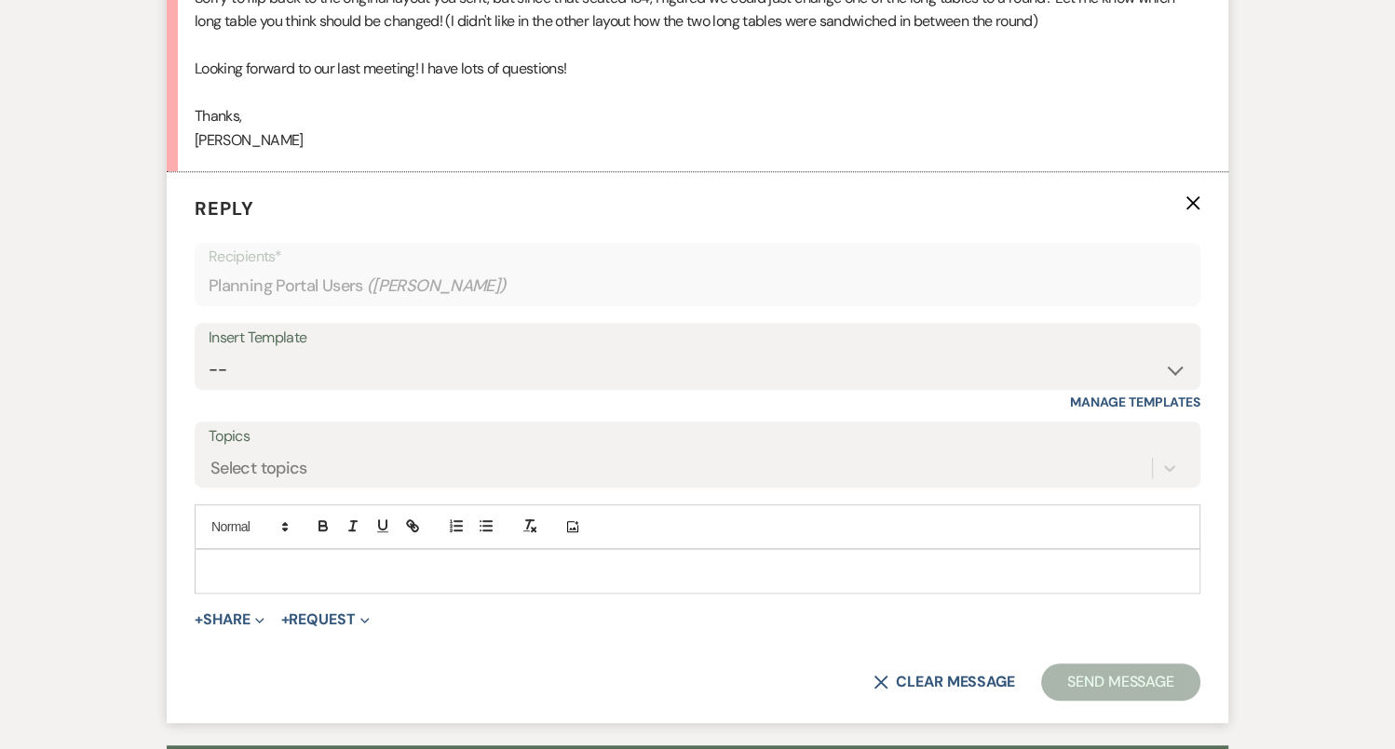
scroll to position [7150, 0]
click at [331, 562] on p at bounding box center [697, 572] width 976 height 20
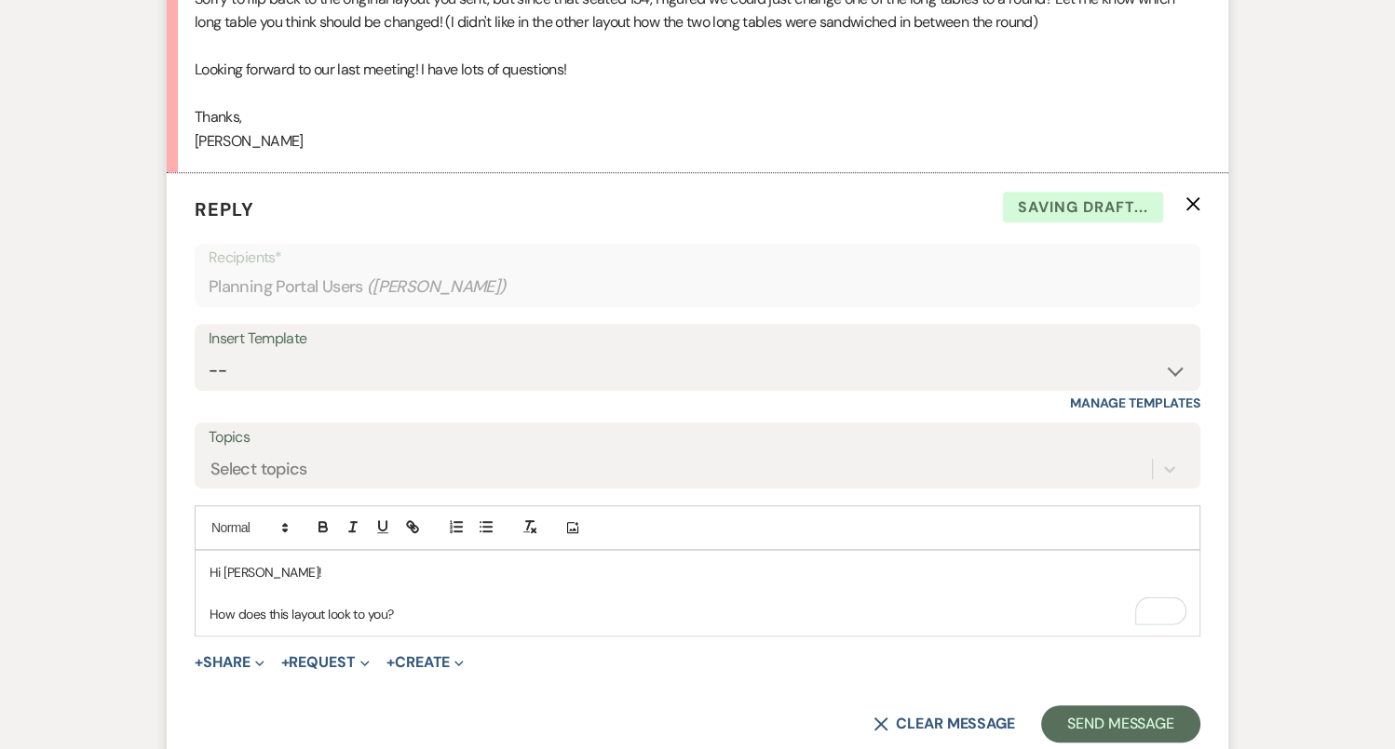
click at [411, 604] on p "How does this layout look to you?" at bounding box center [697, 614] width 976 height 20
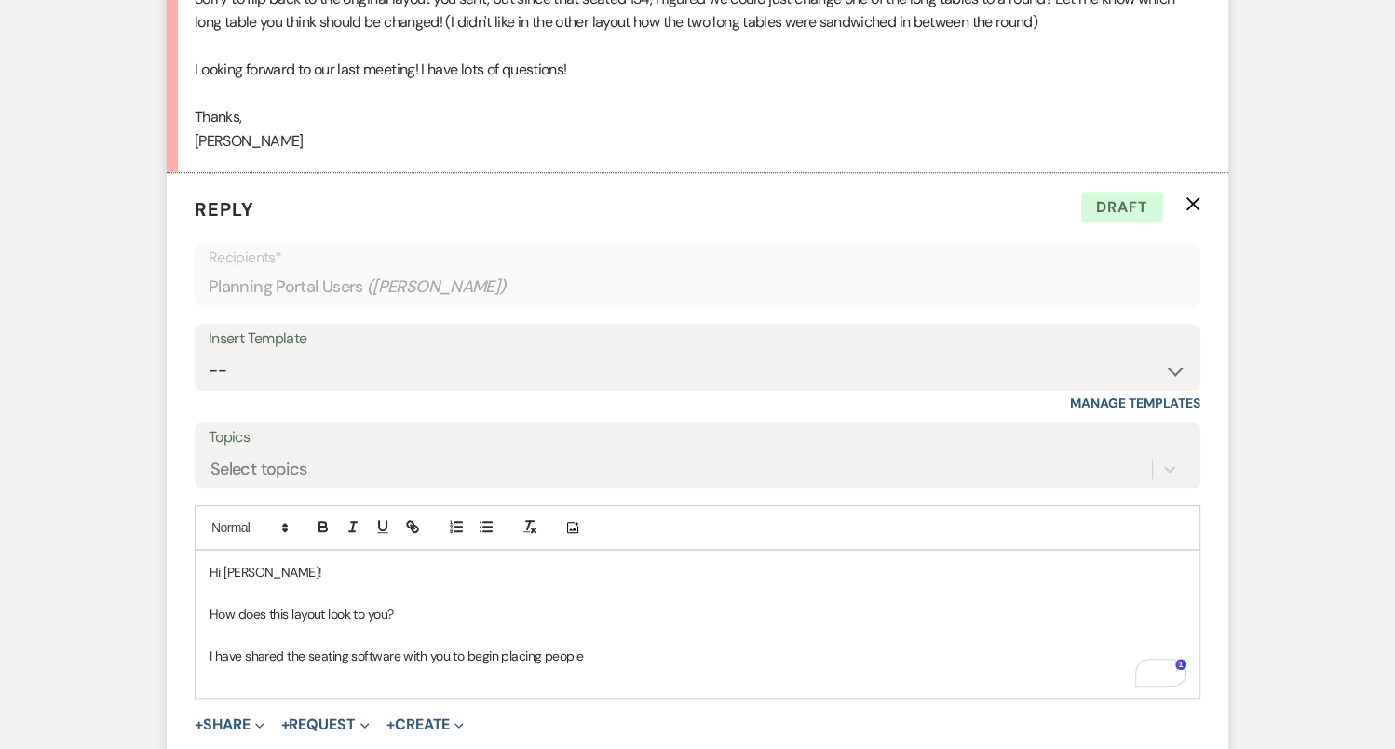
click at [588, 646] on p "I have shared the seating software with you to begin placing people" at bounding box center [697, 656] width 976 height 20
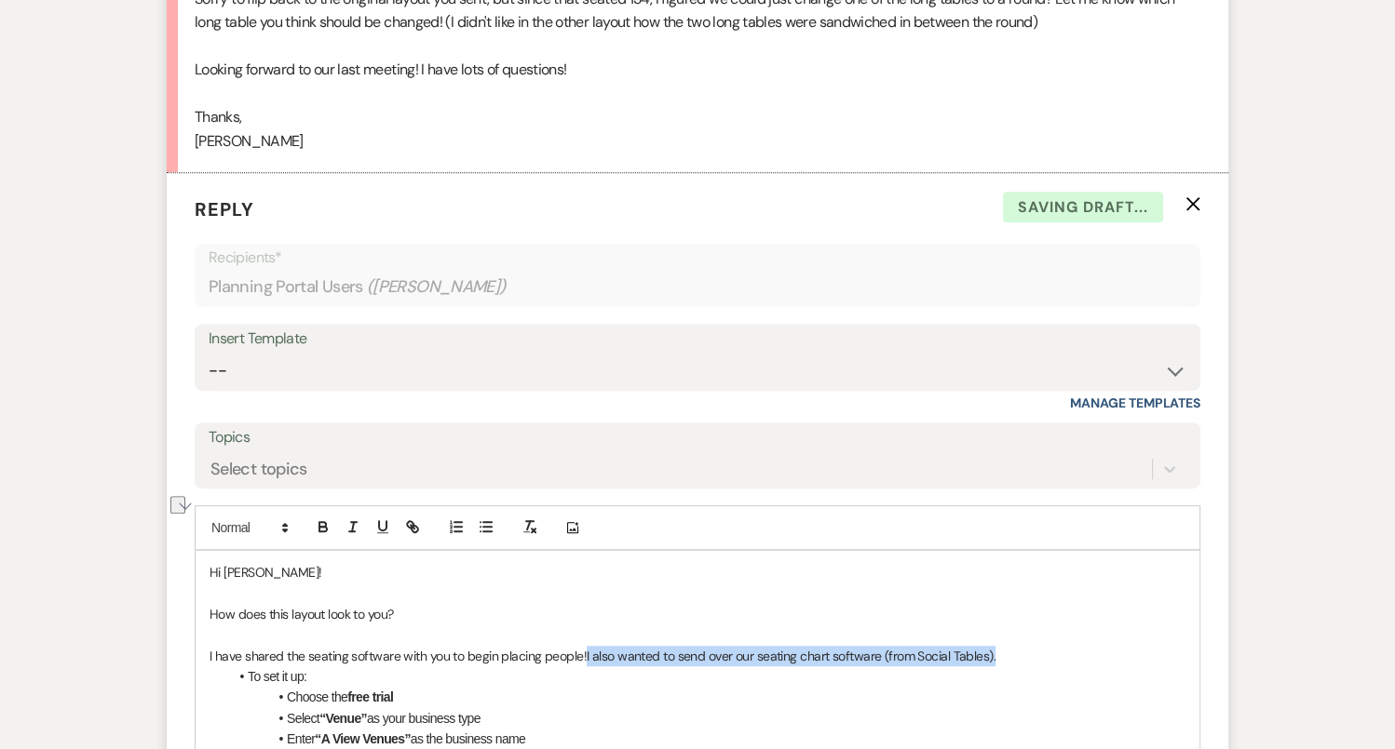
drag, startPoint x: 583, startPoint y: 599, endPoint x: 1040, endPoint y: 596, distance: 457.1
click at [1040, 646] on p "I have shared the seating software with you to begin placing people! I also wan…" at bounding box center [697, 656] width 976 height 20
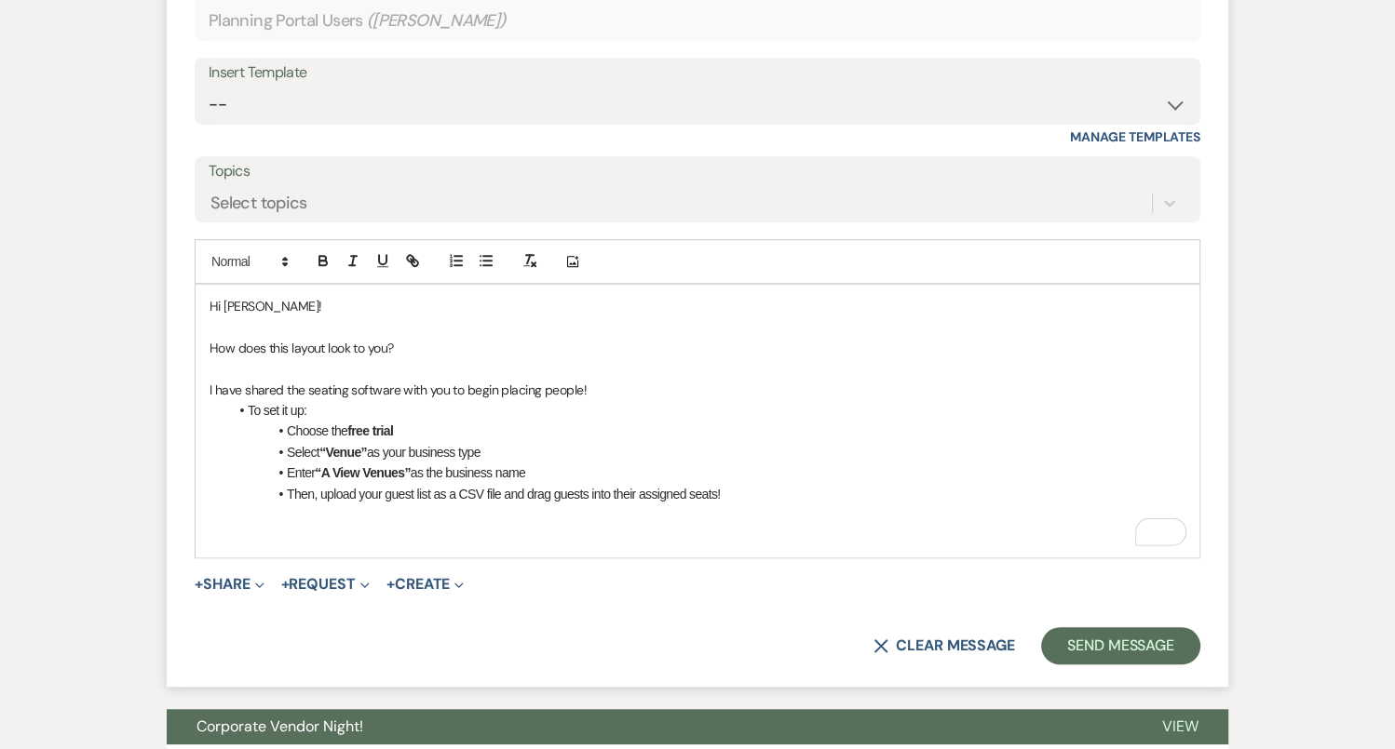
scroll to position [7415, 0]
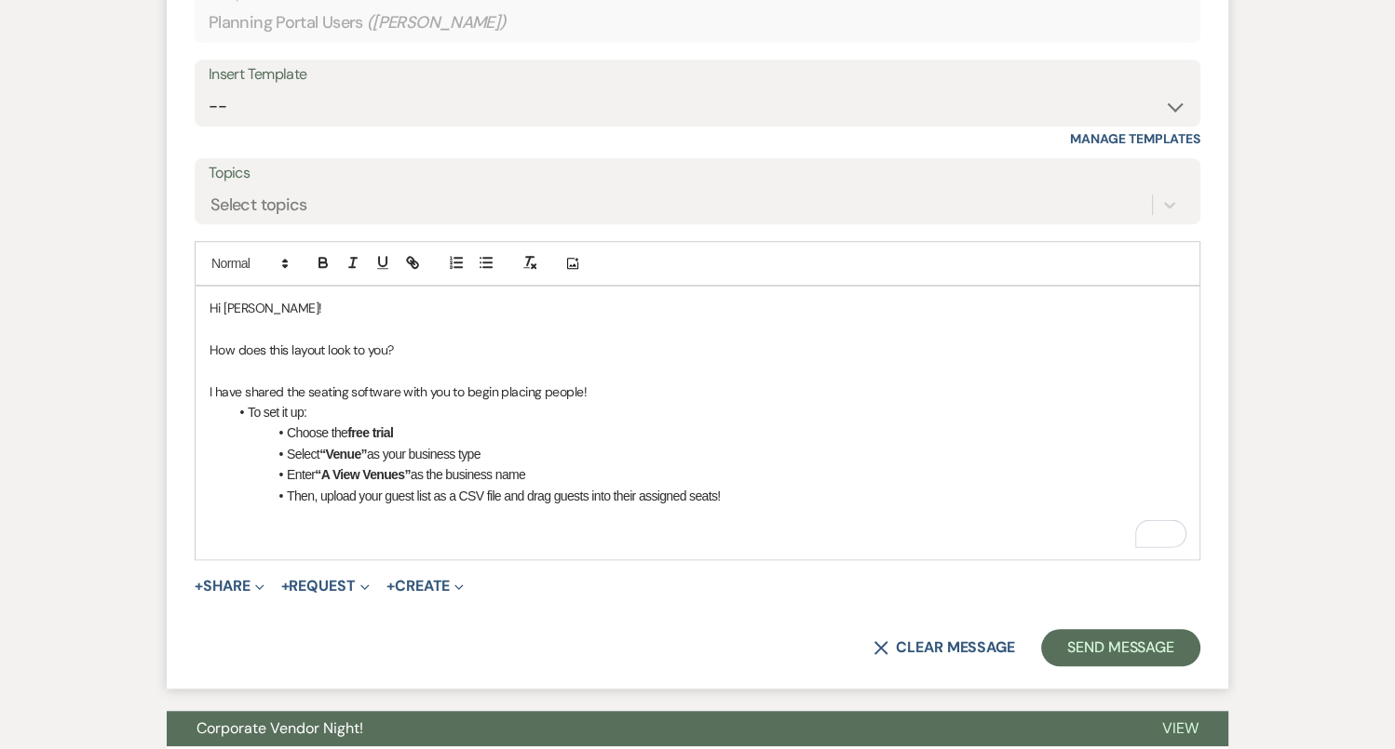
click at [416, 527] on p "To enrich screen reader interactions, please activate Accessibility in Grammarl…" at bounding box center [697, 537] width 976 height 20
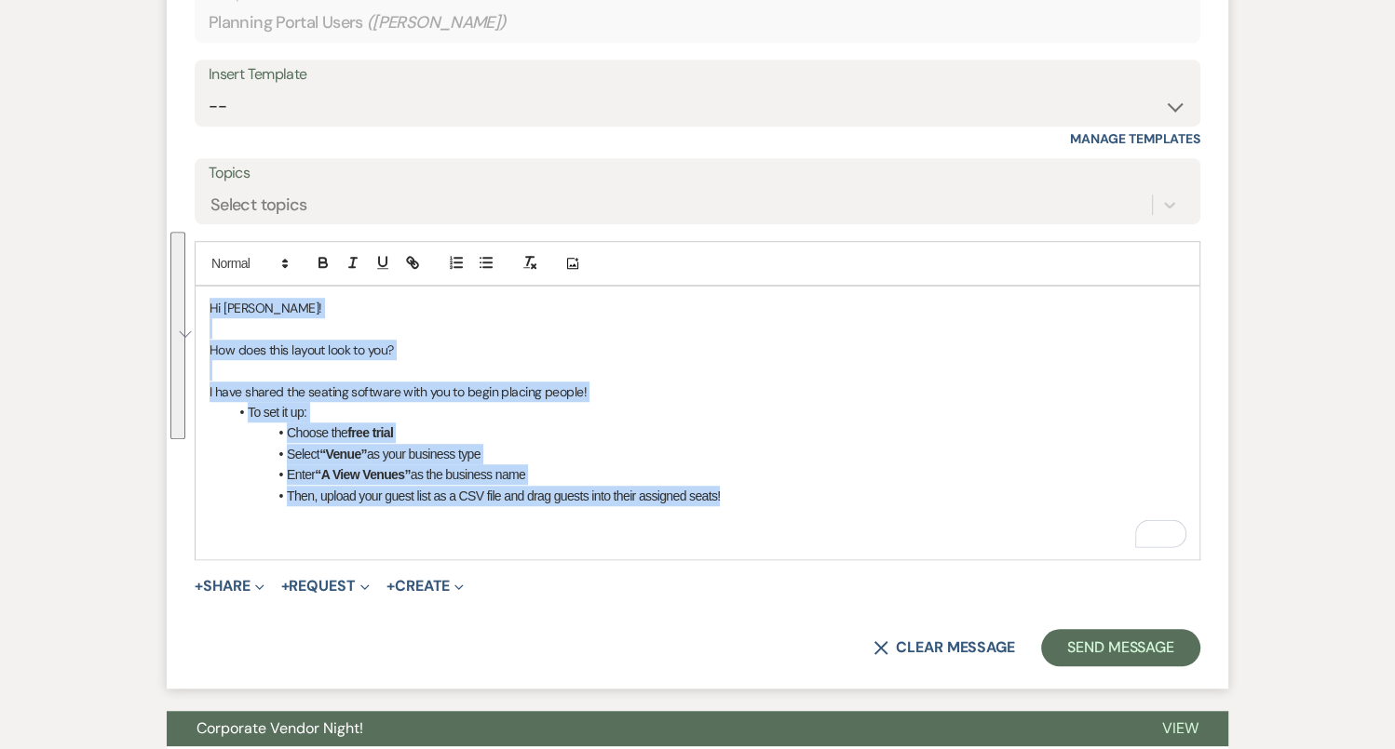
drag, startPoint x: 762, startPoint y: 446, endPoint x: 181, endPoint y: 244, distance: 615.9
click at [181, 244] on form "Reply X Draft saved! Recipients* Planning Portal Users ( Chloe Mapes ) Insert T…" at bounding box center [697, 299] width 1061 height 780
copy div "Hi Chloe! How does this layout look to you? I have shared the seating software …"
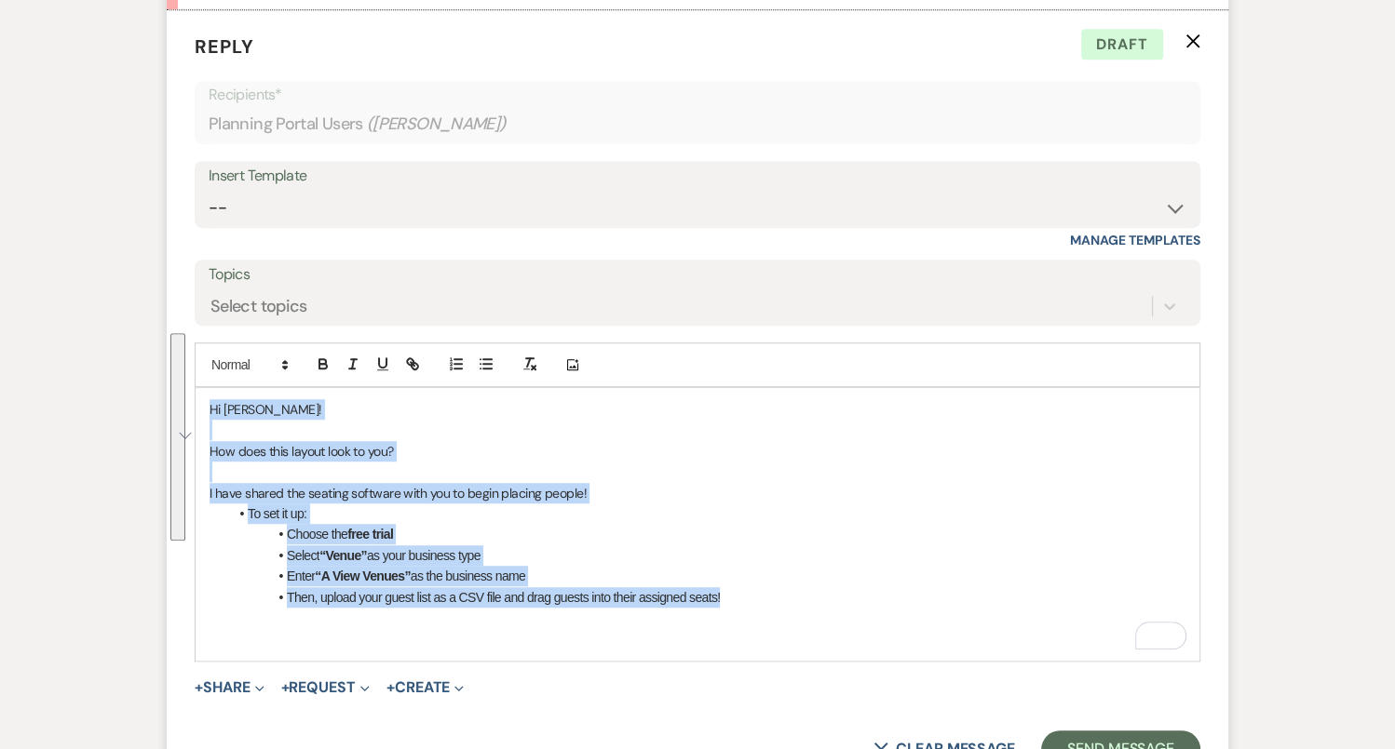
scroll to position [7315, 0]
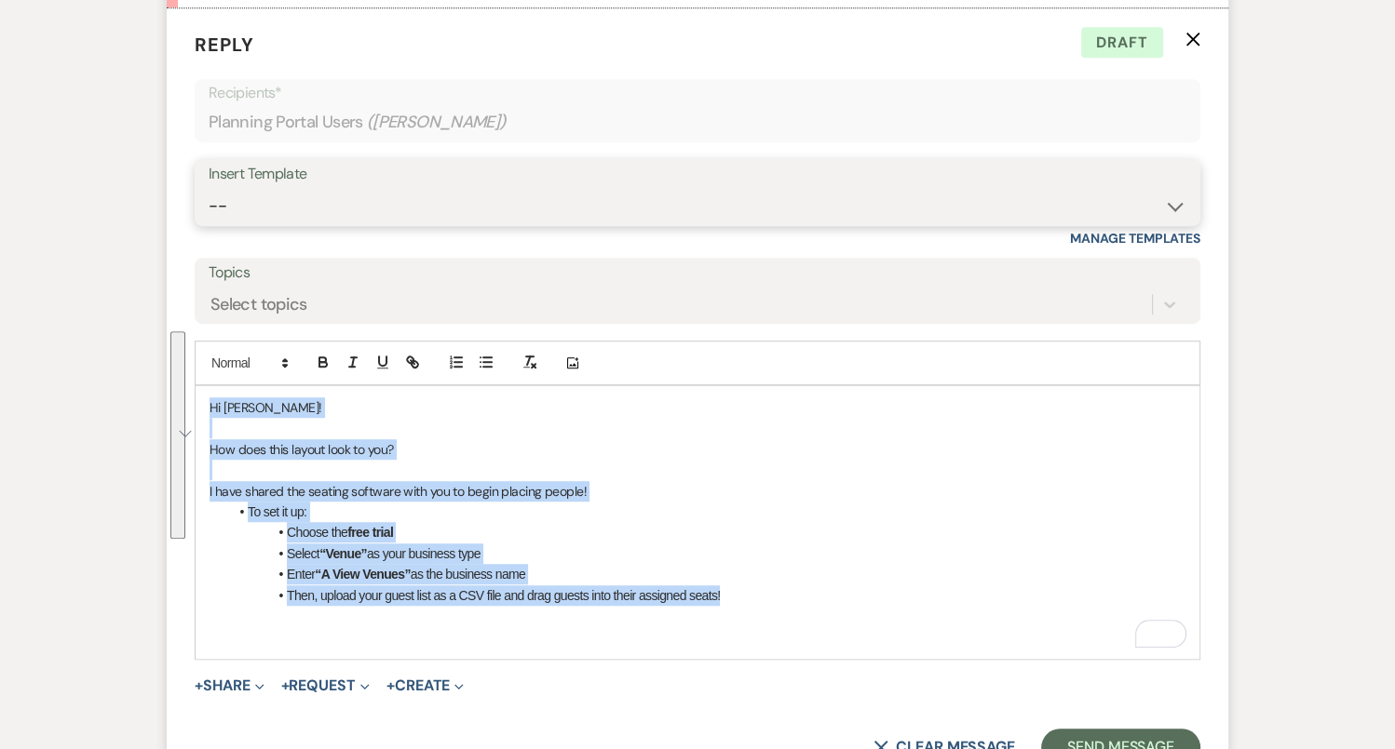
click at [271, 188] on select "-- Tour Confirmation Contract (Pre-Booked Leads) Out of office Inquiry Email Al…" at bounding box center [697, 206] width 977 height 36
select select "4159"
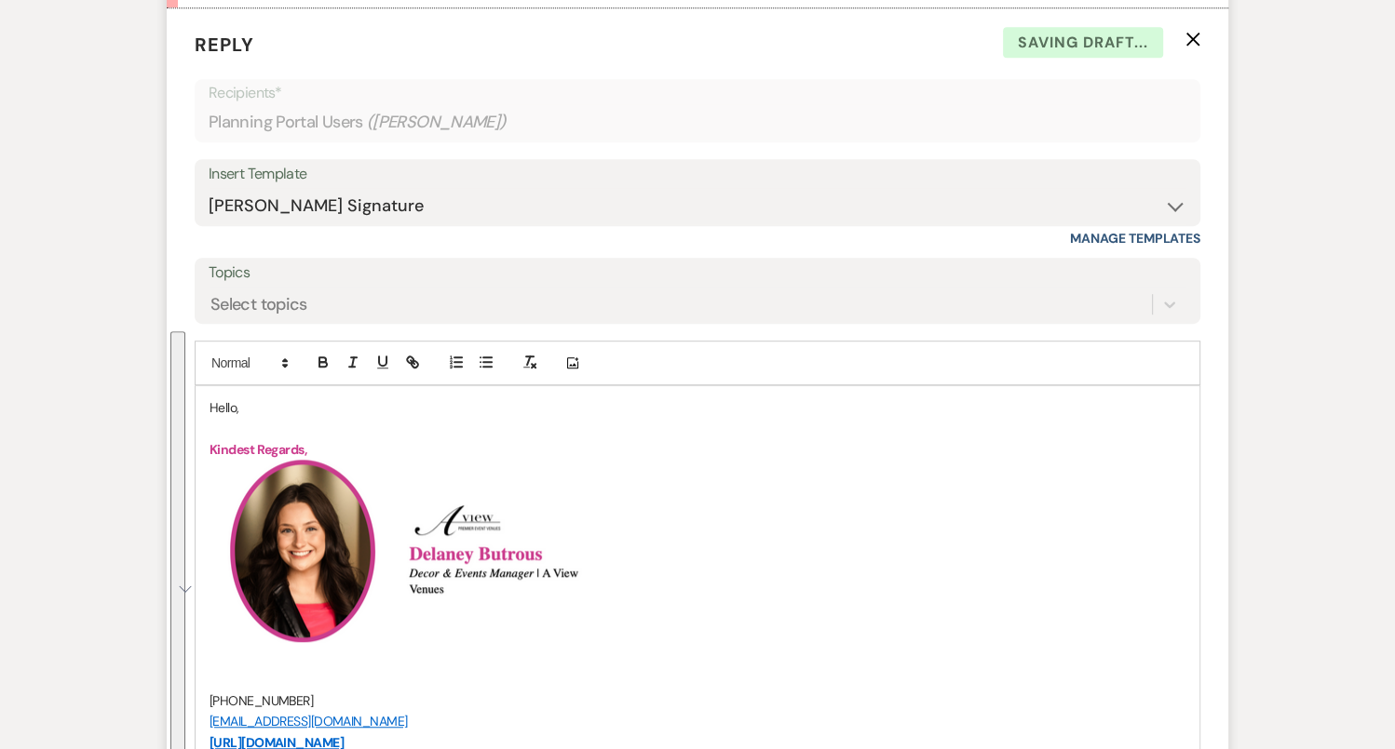
click at [216, 398] on p "Hello," at bounding box center [697, 408] width 976 height 20
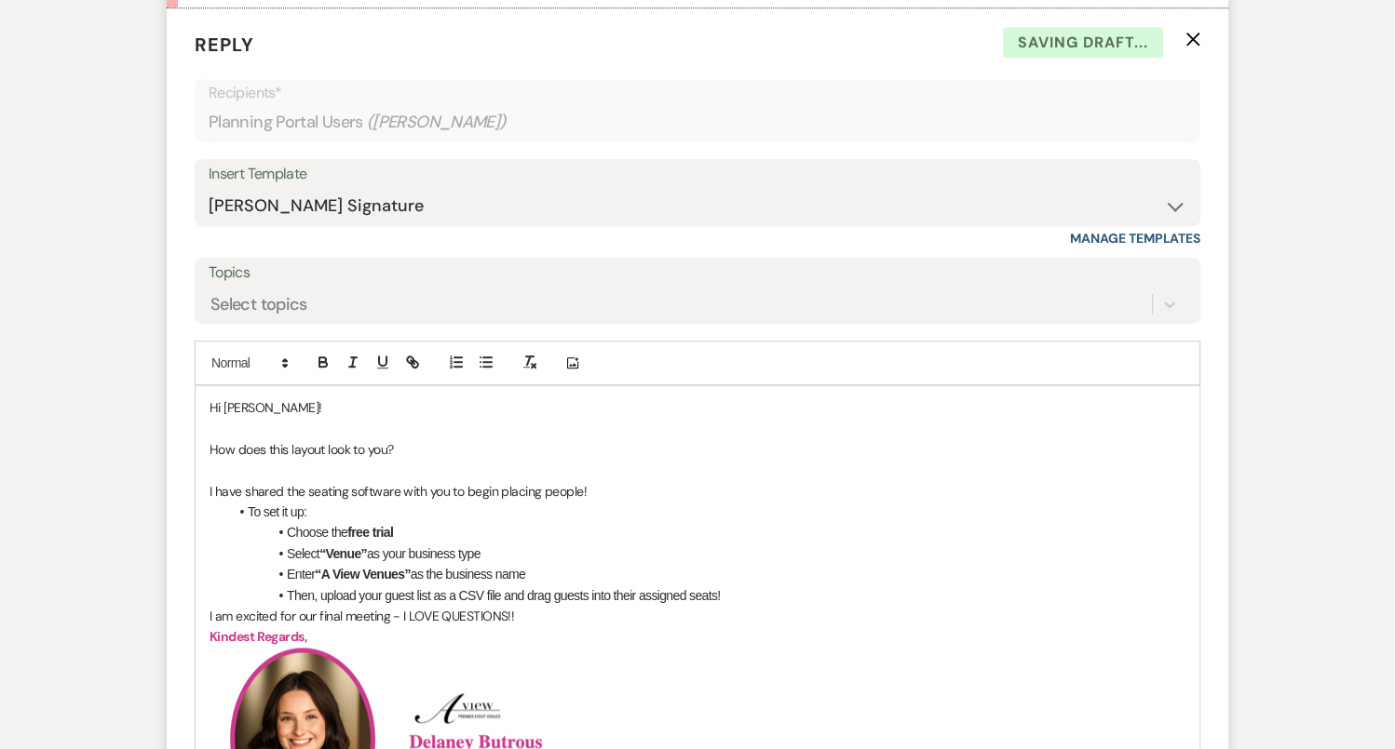
click at [792, 586] on li "Then, upload your guest list as a CSV file and drag guests into their assigned …" at bounding box center [706, 596] width 957 height 20
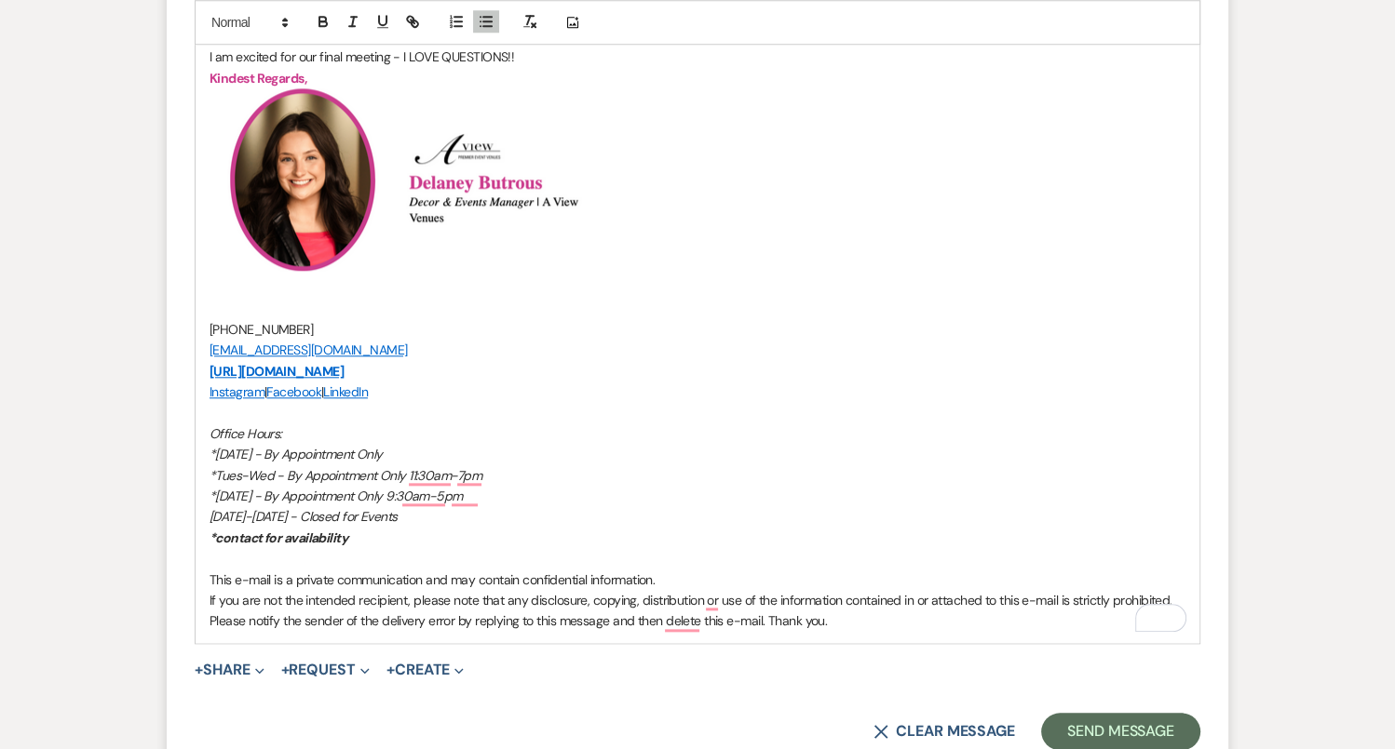
scroll to position [7900, 0]
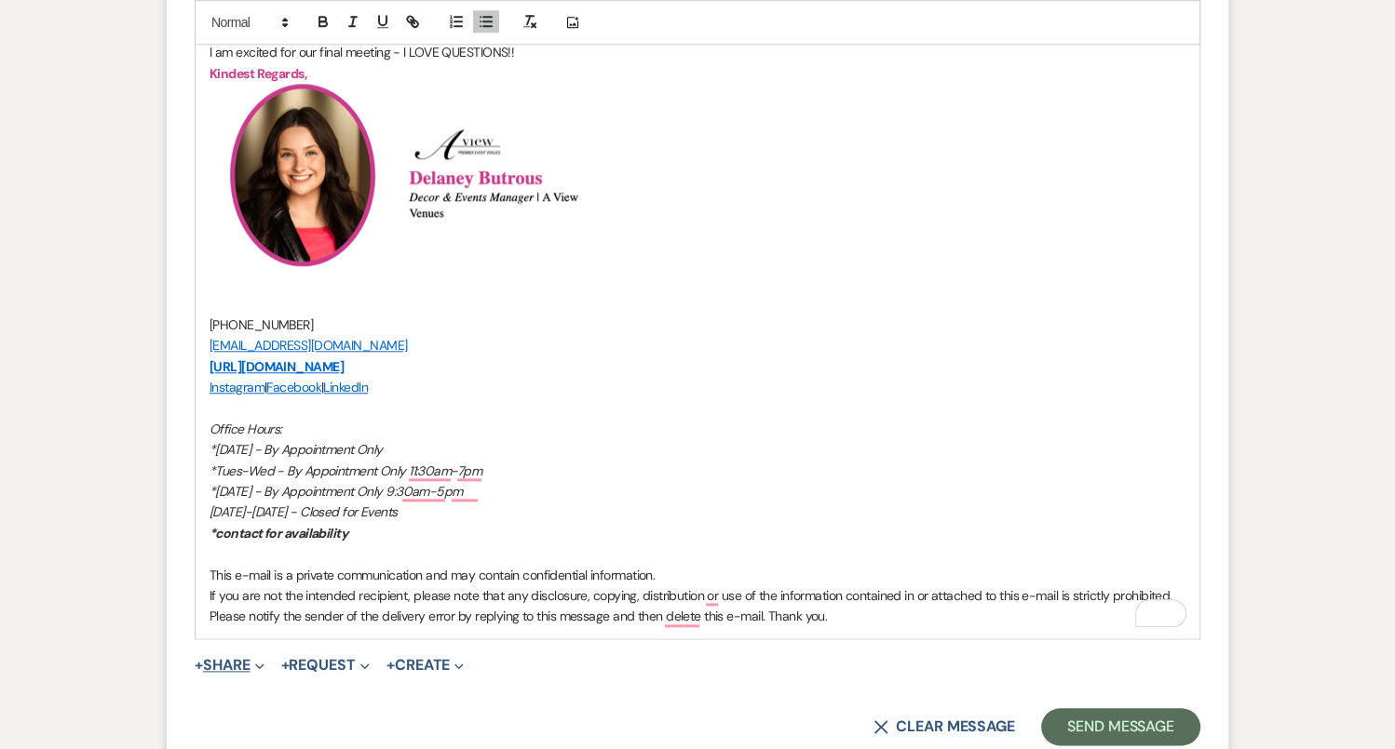
click at [209, 658] on button "+ Share Expand" at bounding box center [230, 665] width 70 height 15
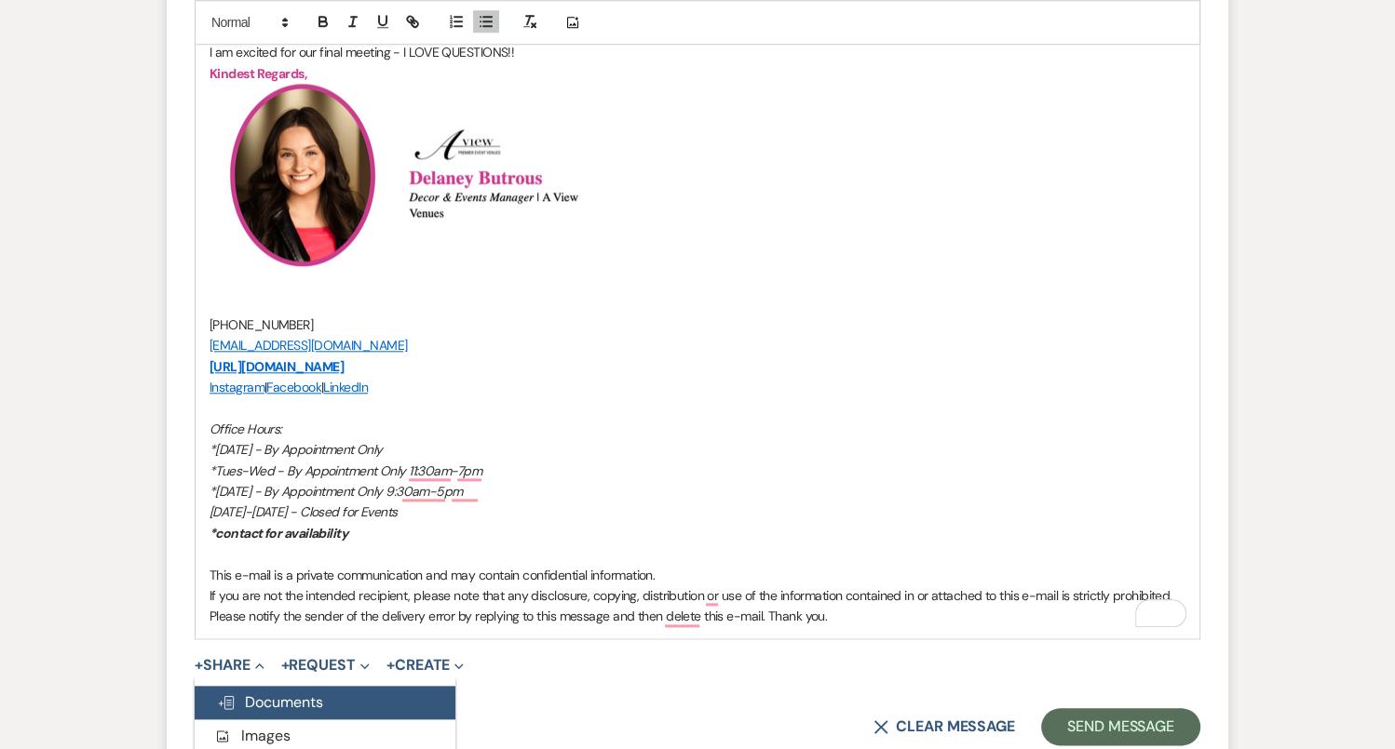
click at [275, 693] on span "Doc Upload Documents" at bounding box center [270, 703] width 106 height 20
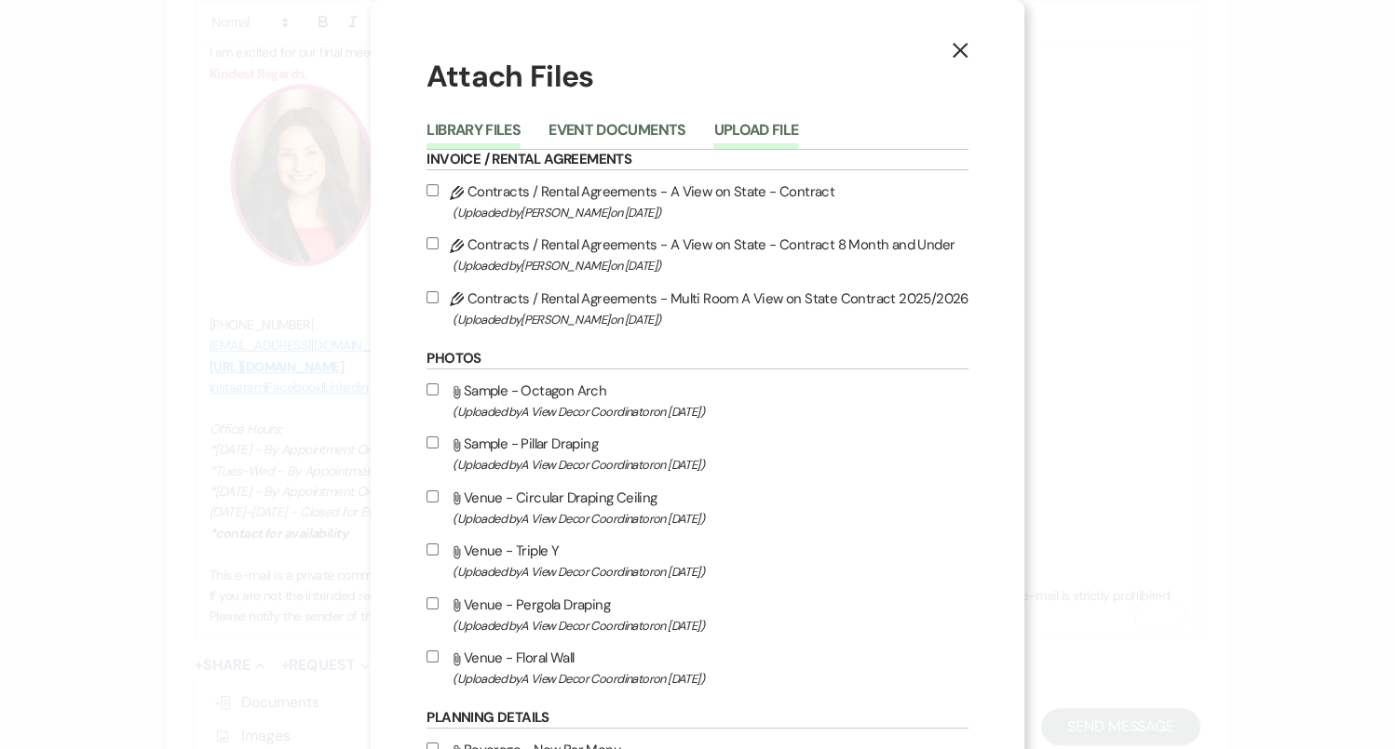
click at [728, 127] on button "Upload File" at bounding box center [755, 136] width 85 height 26
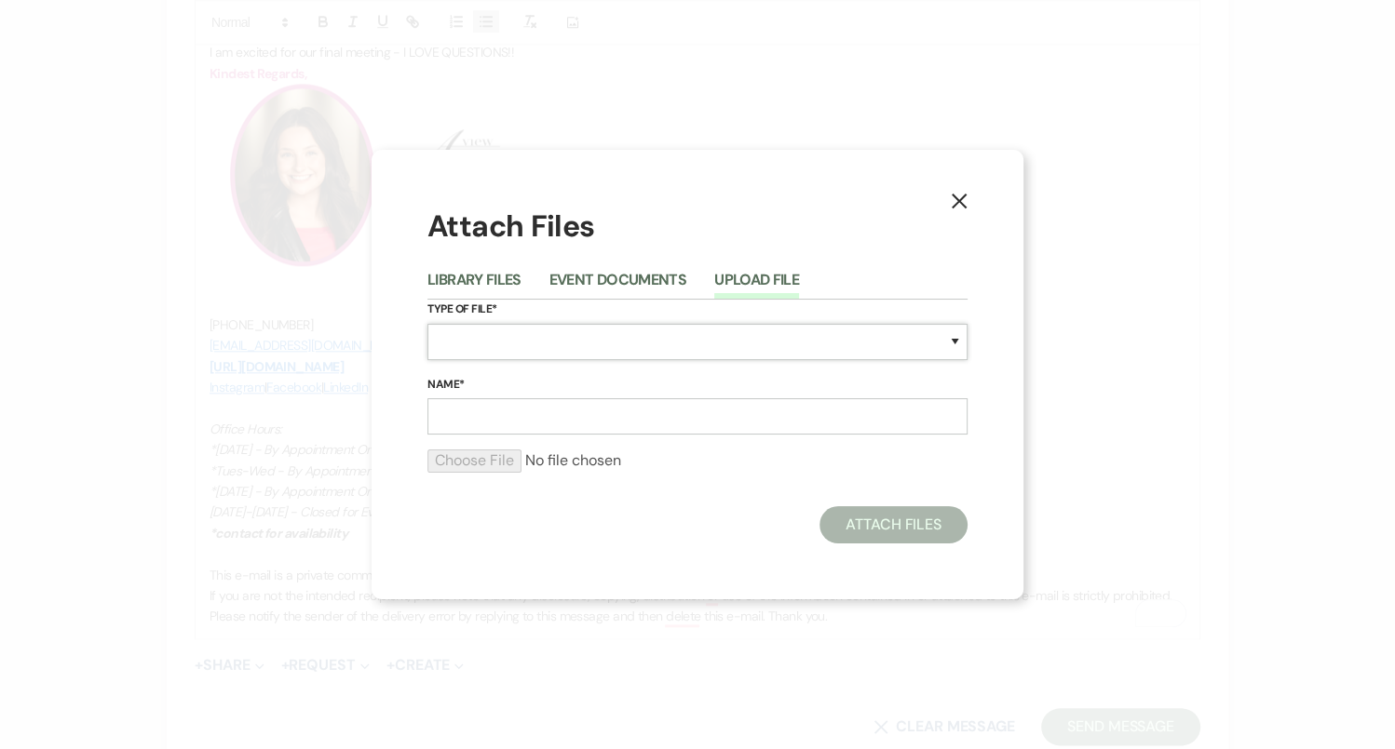
click at [524, 350] on select "Special Event Insurance Vendor Certificate of Insurance Contracts / Rental Agre…" at bounding box center [697, 342] width 540 height 36
select select "25"
click at [516, 409] on input "Name*" at bounding box center [697, 416] width 540 height 36
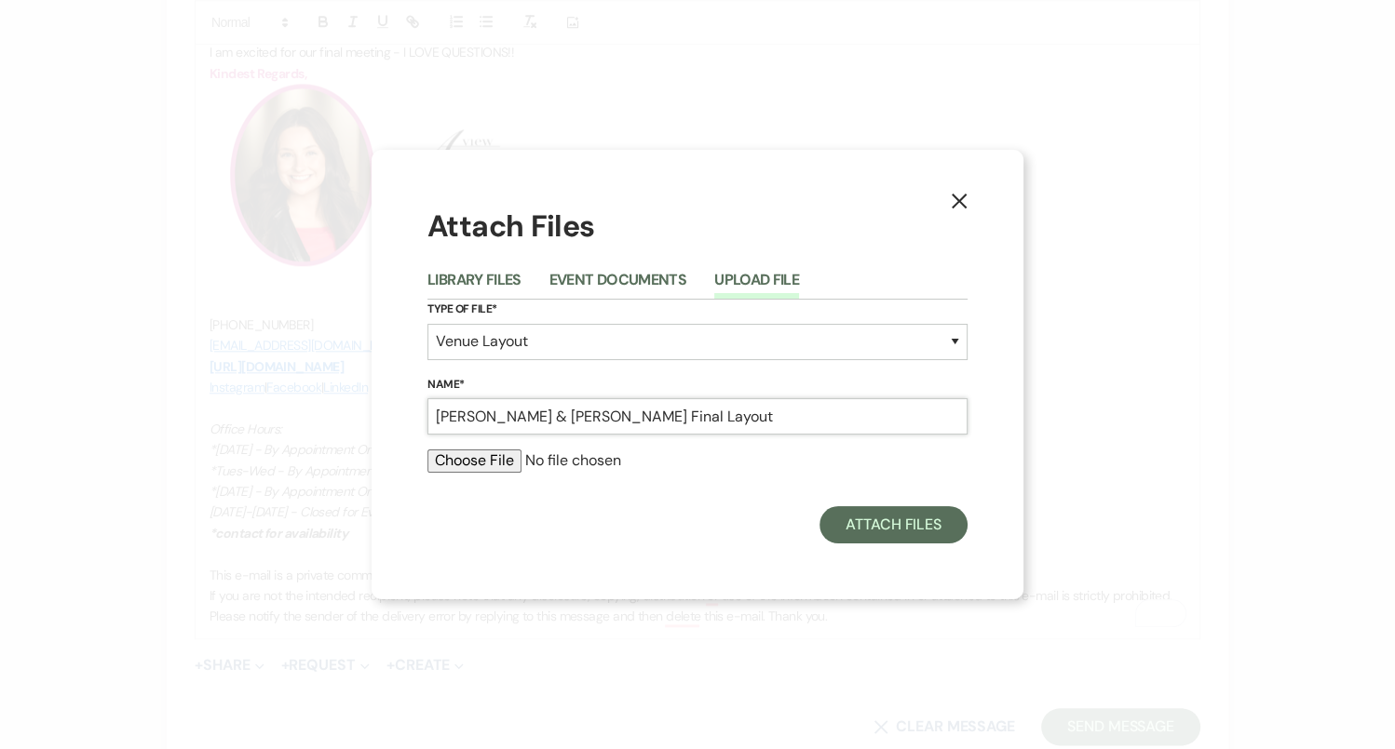
type input "Chloe & Michael Final Layout"
click at [446, 466] on input "file" at bounding box center [697, 461] width 540 height 22
type input "C:\fakepath\Screenshot 2025-08-13 at 3.29.31 PM.png"
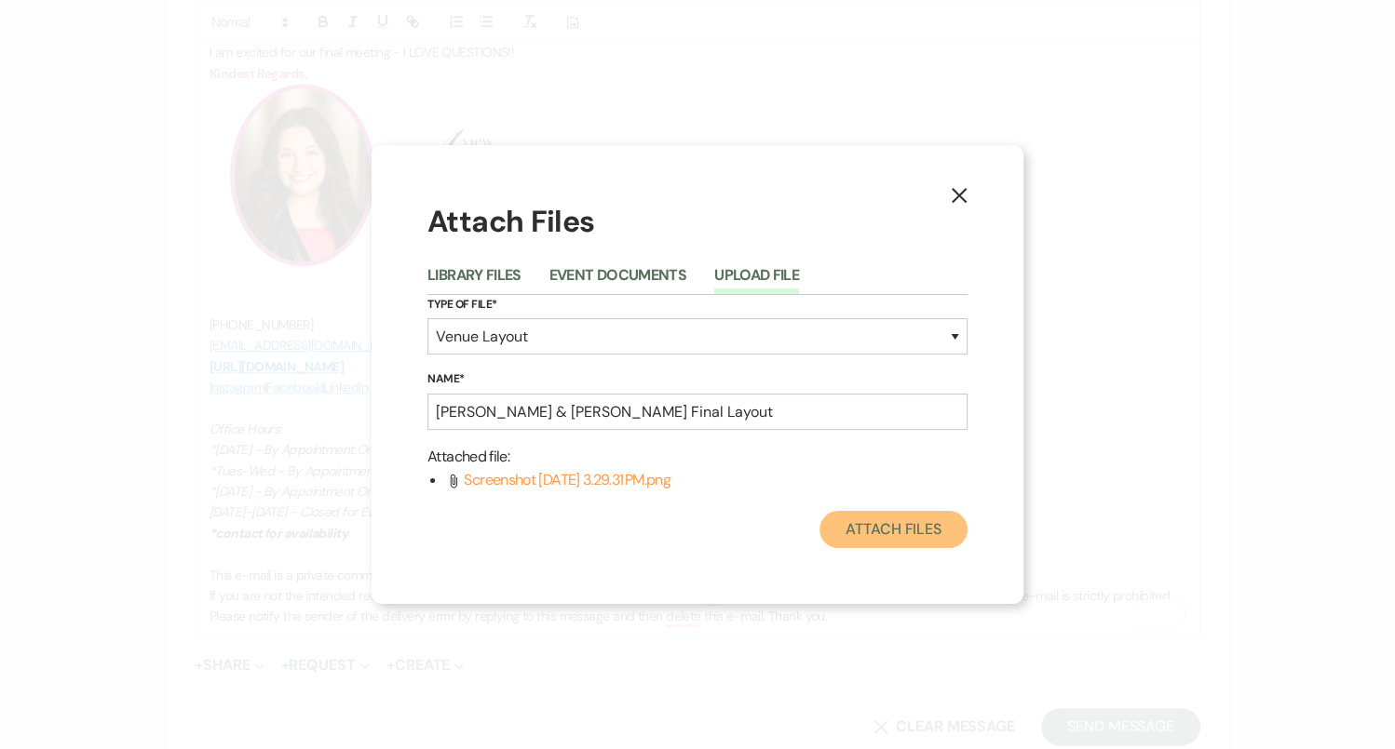
click at [874, 538] on button "Attach Files" at bounding box center [893, 529] width 148 height 37
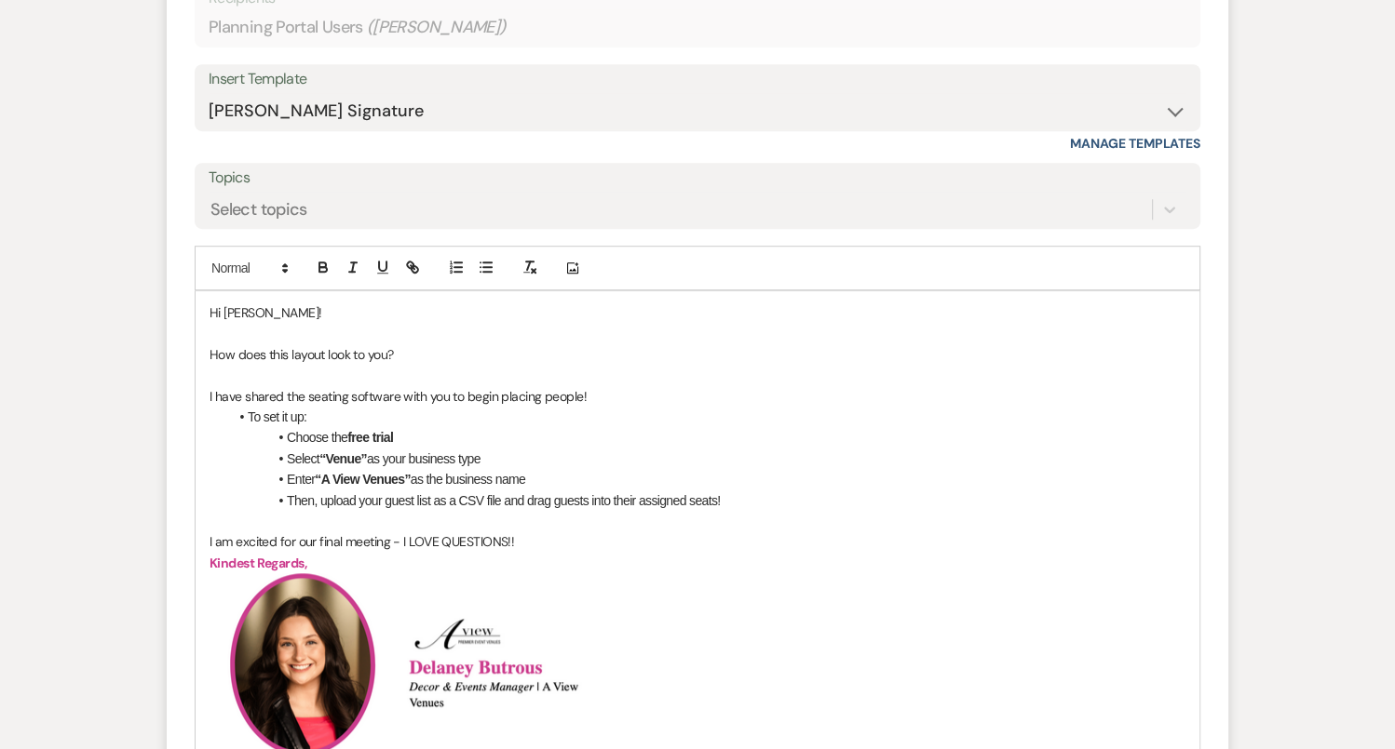
scroll to position [7202, 0]
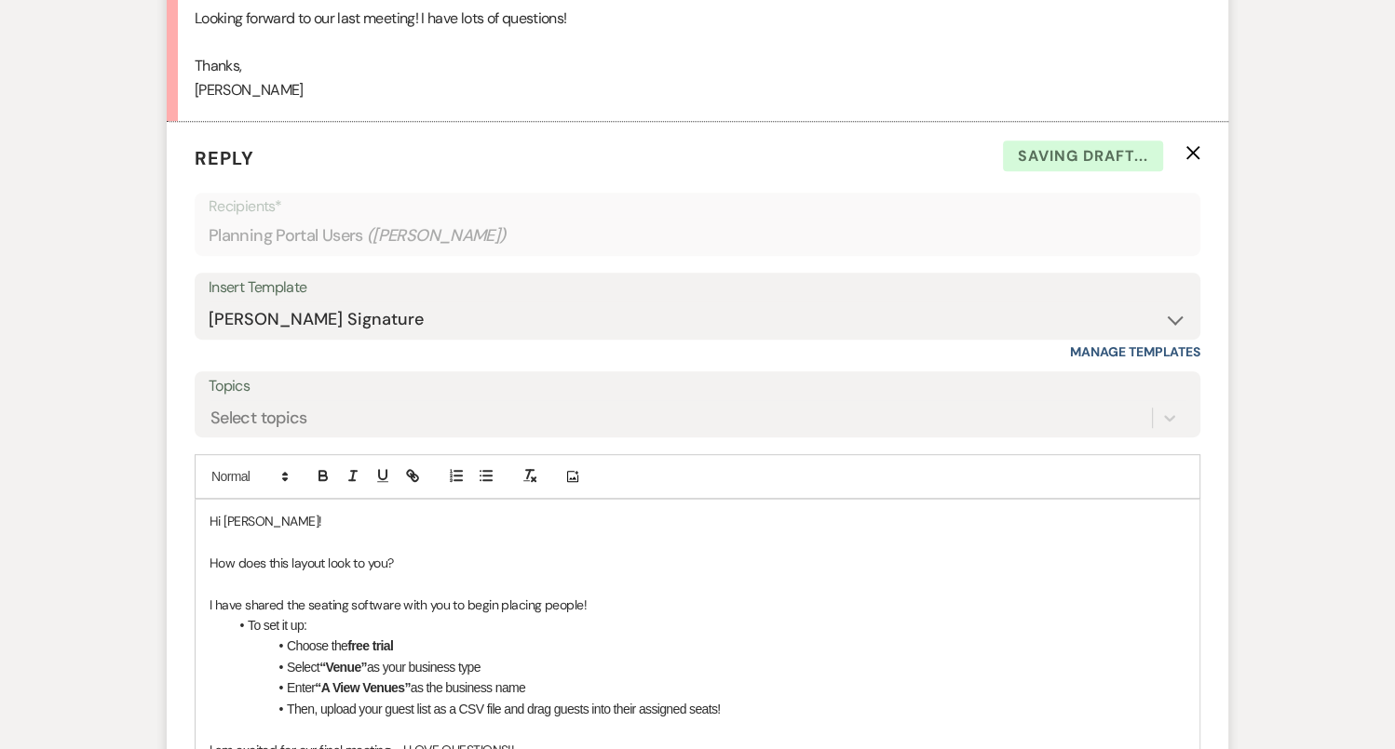
click at [461, 553] on p "How does this layout look to you?" at bounding box center [697, 563] width 976 height 20
click at [592, 553] on p "How does this layout look to you? There is no one else from my team or the cate…" at bounding box center [697, 563] width 976 height 20
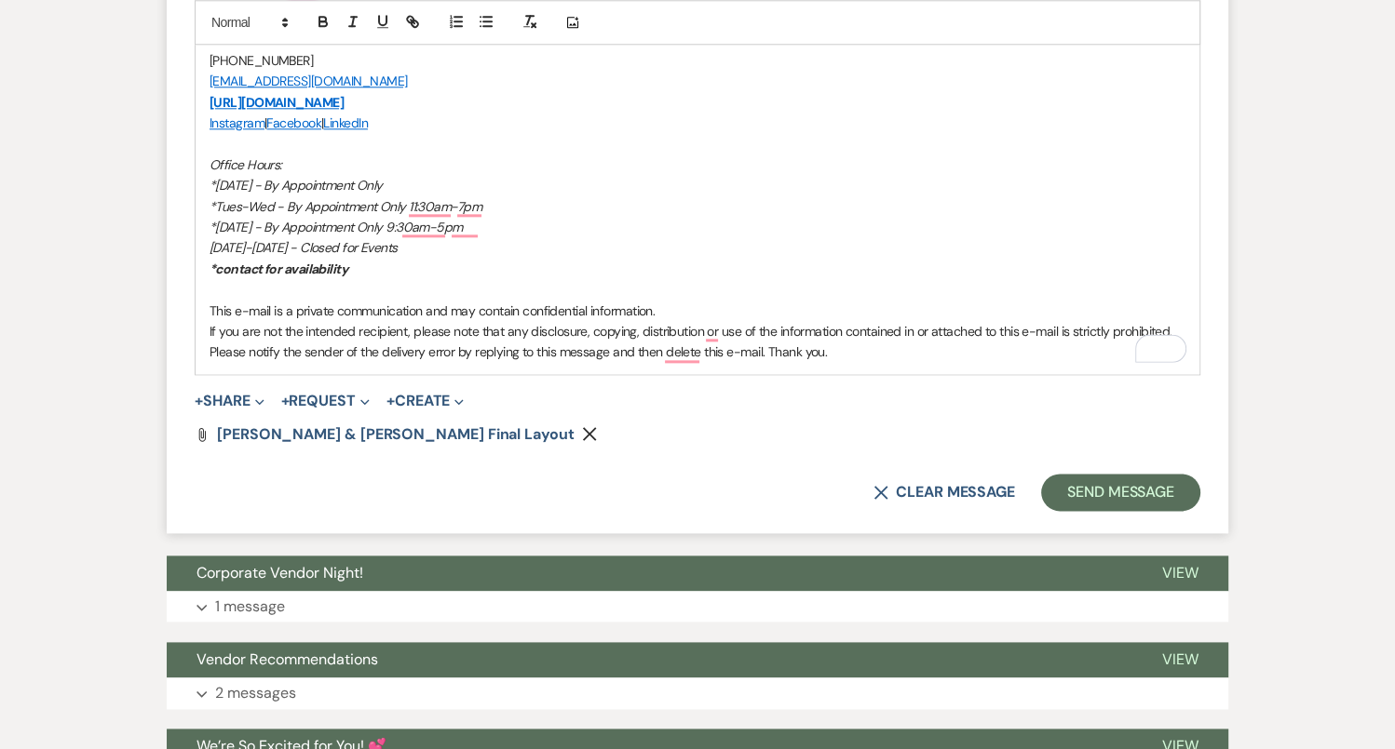
scroll to position [8253, 0]
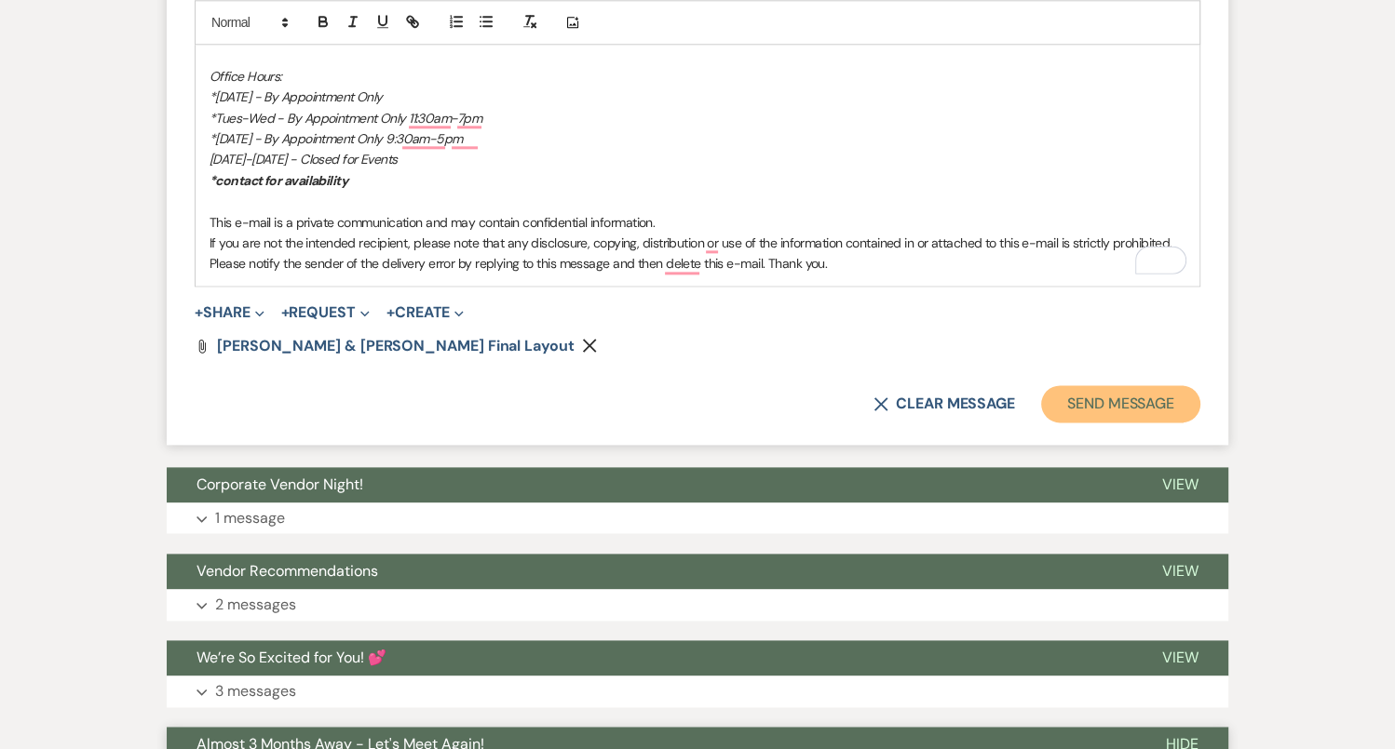
click at [1077, 385] on button "Send Message" at bounding box center [1120, 403] width 159 height 37
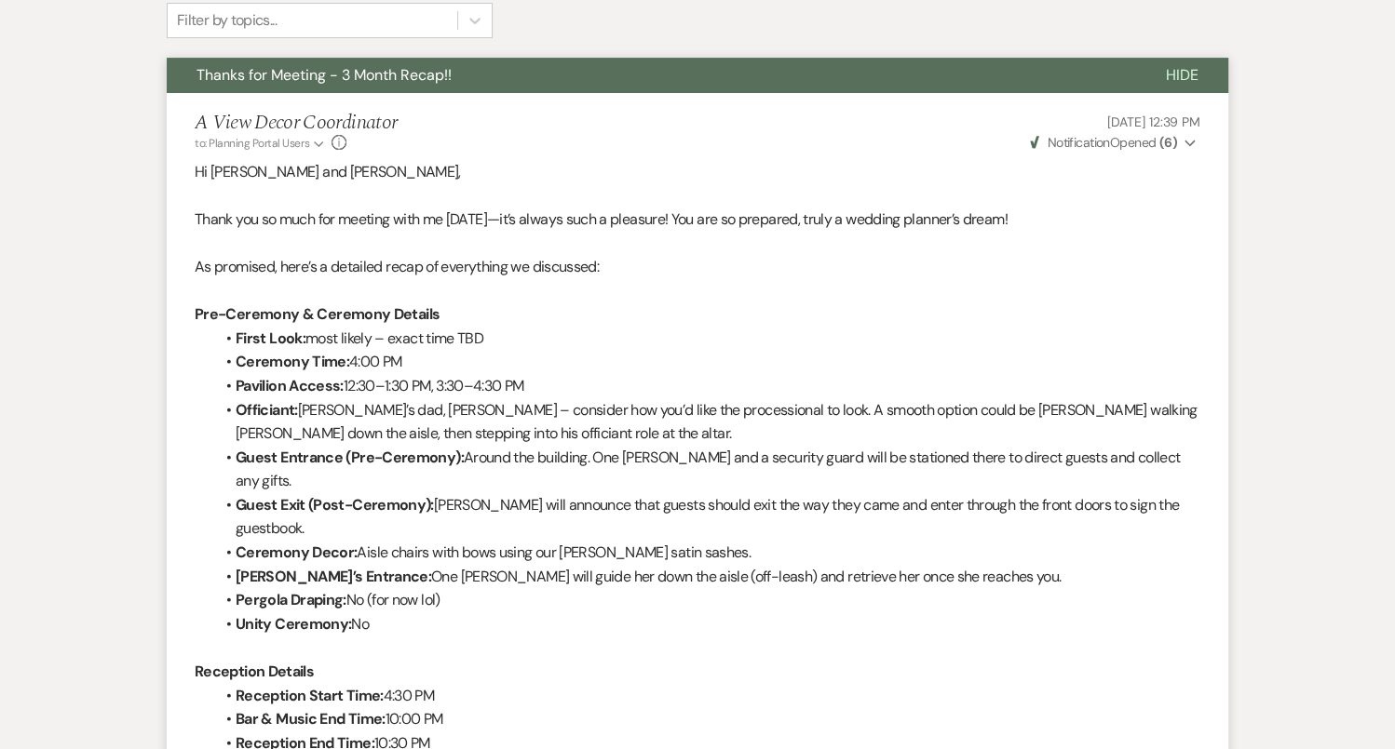
scroll to position [0, 0]
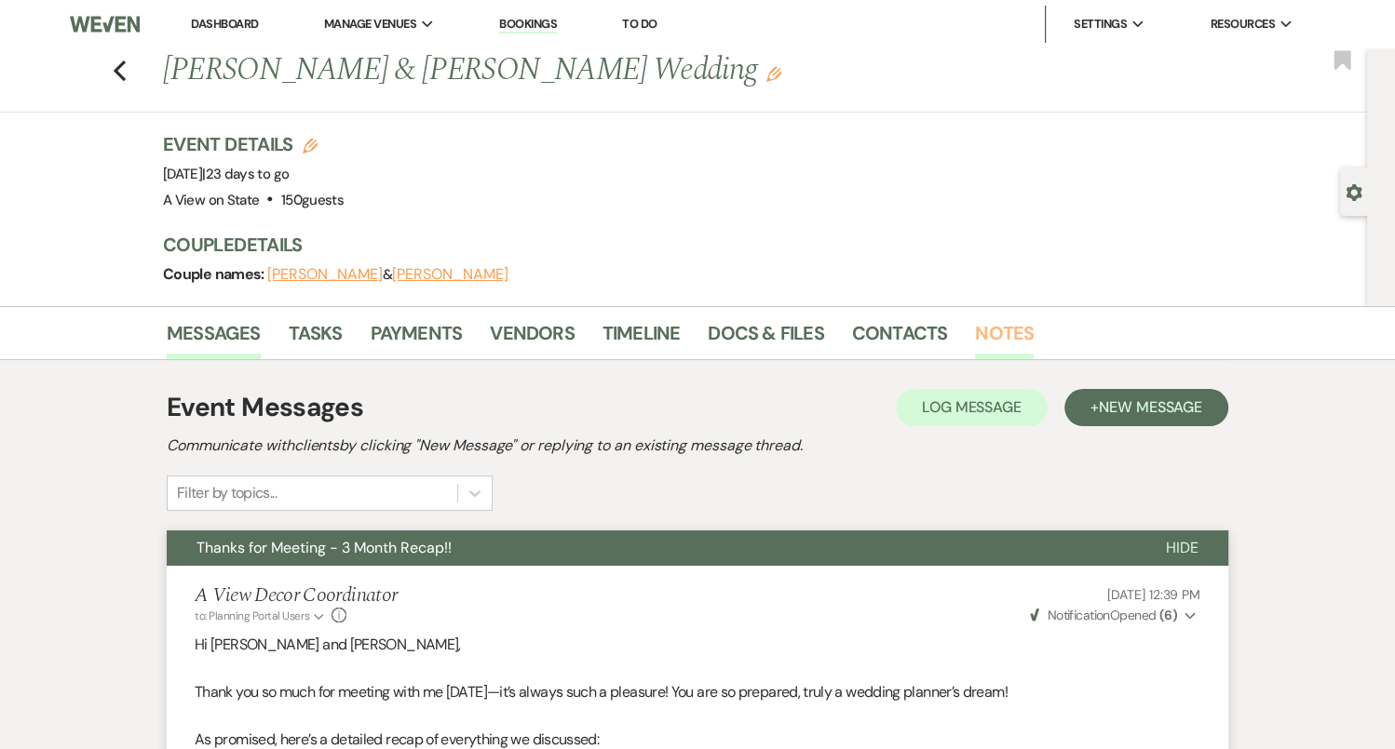
click at [1010, 326] on link "Notes" at bounding box center [1004, 338] width 59 height 41
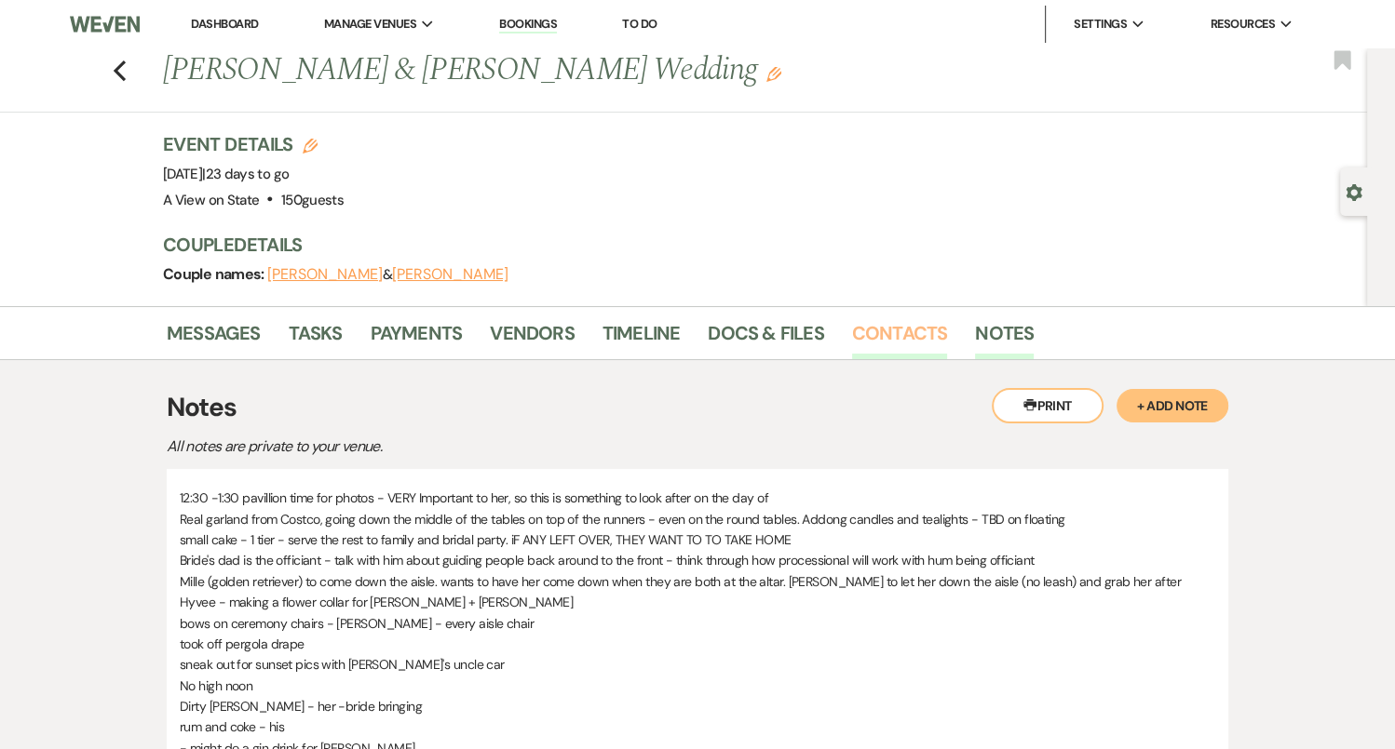
click at [894, 331] on link "Contacts" at bounding box center [900, 338] width 96 height 41
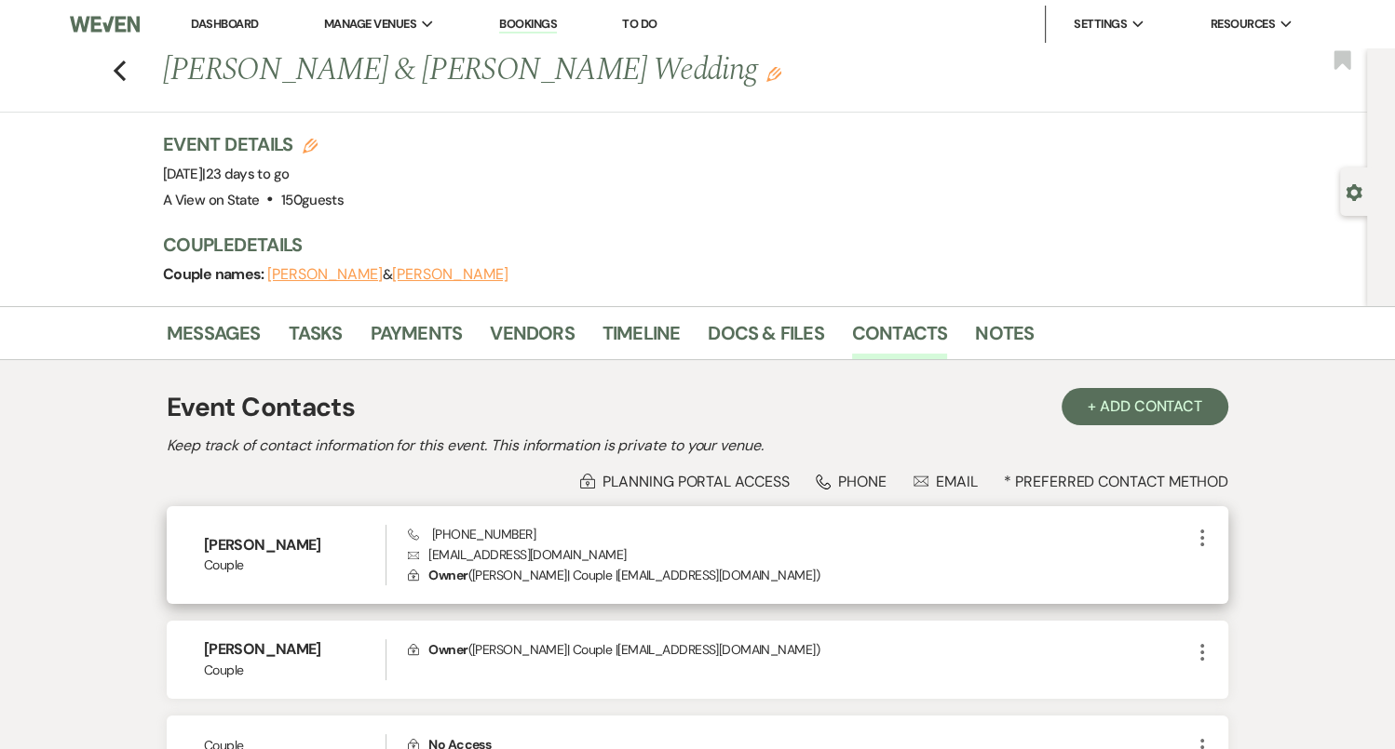
click at [509, 557] on p "Envelope chloeandmichael2025@gmail.com" at bounding box center [799, 555] width 783 height 20
copy p "chloeandmichael2025@gmail.com"
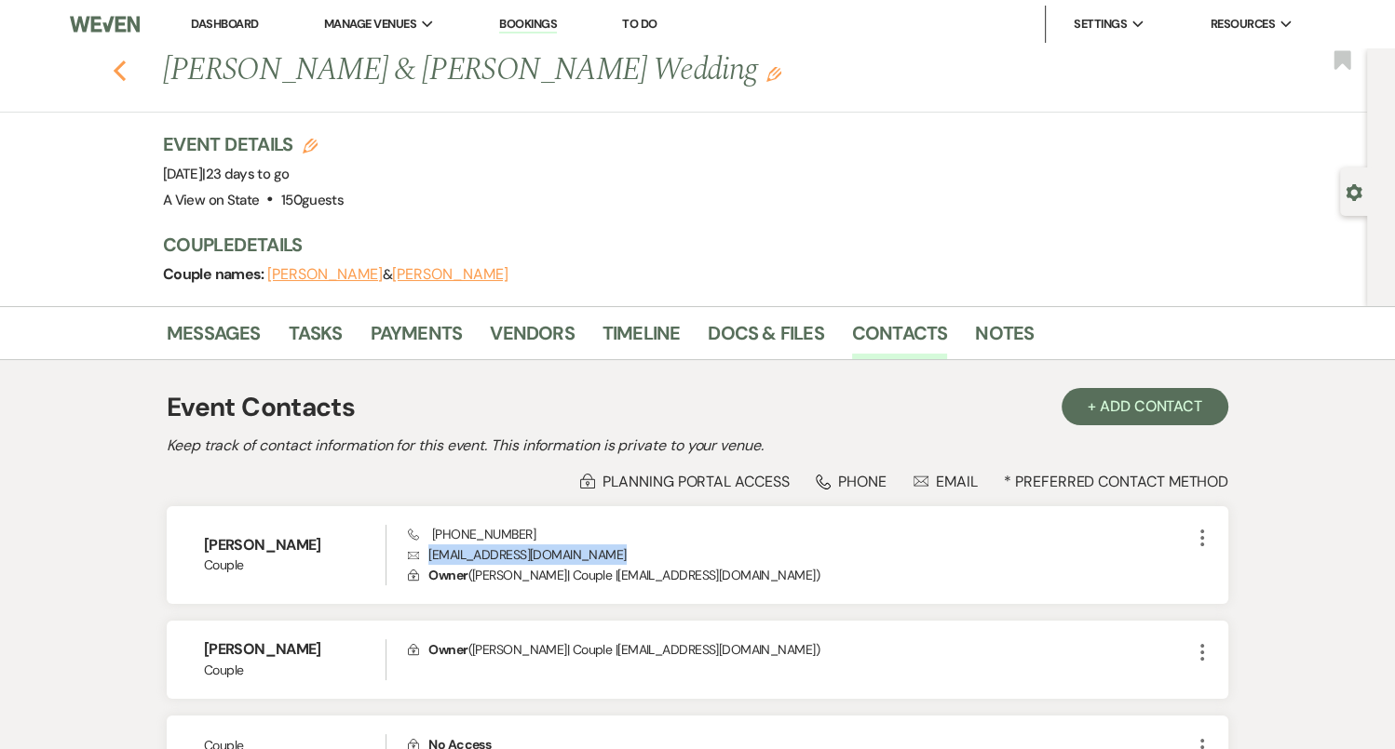
click at [123, 67] on icon "Previous" at bounding box center [120, 71] width 14 height 22
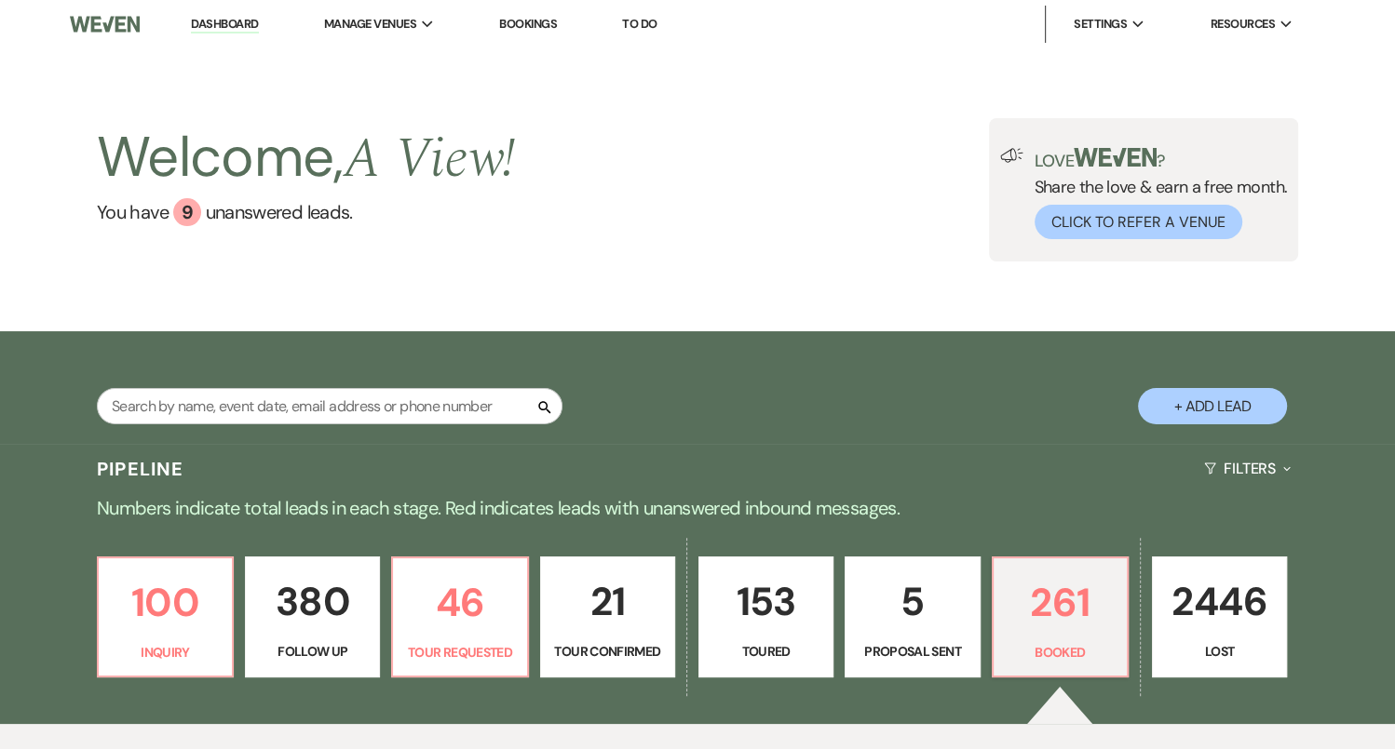
click at [249, 429] on div "Search" at bounding box center [329, 413] width 465 height 51
click at [249, 402] on input "text" at bounding box center [329, 406] width 465 height 36
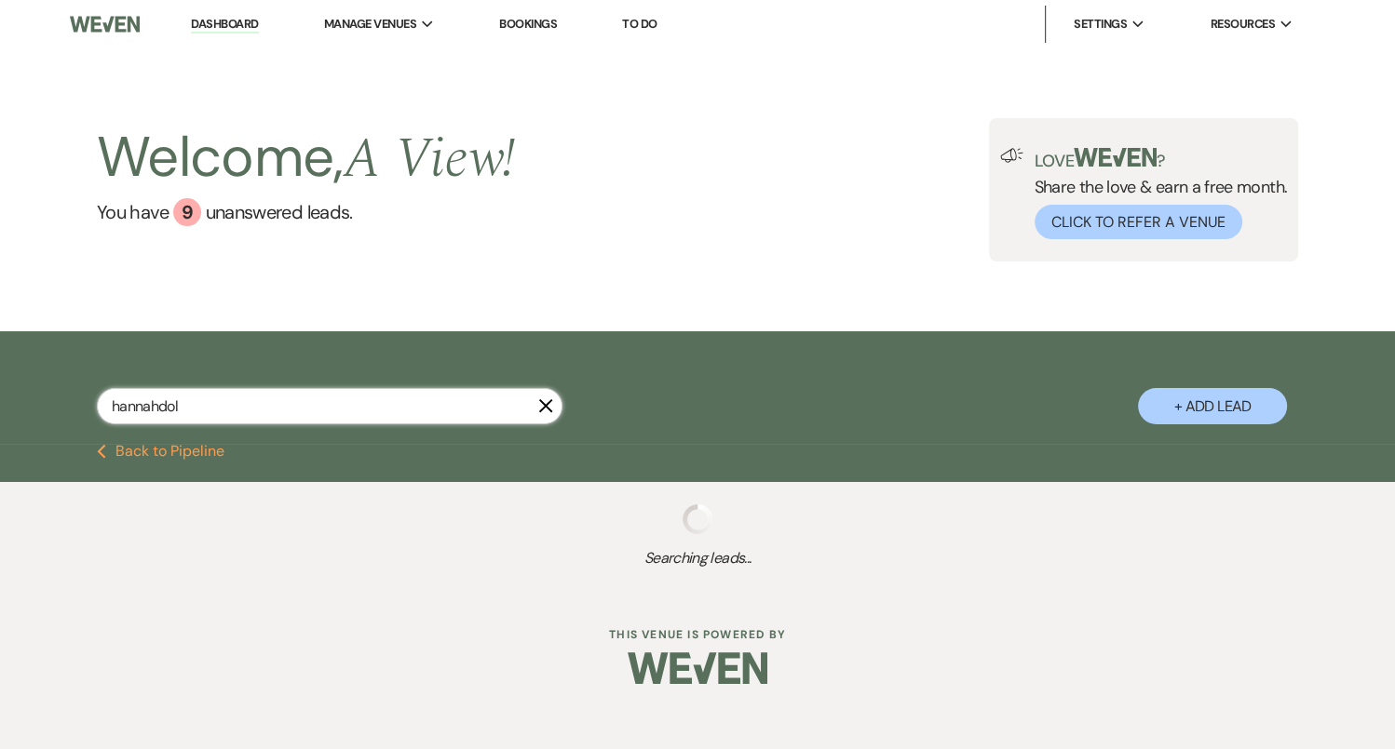
type input "hannahdoll"
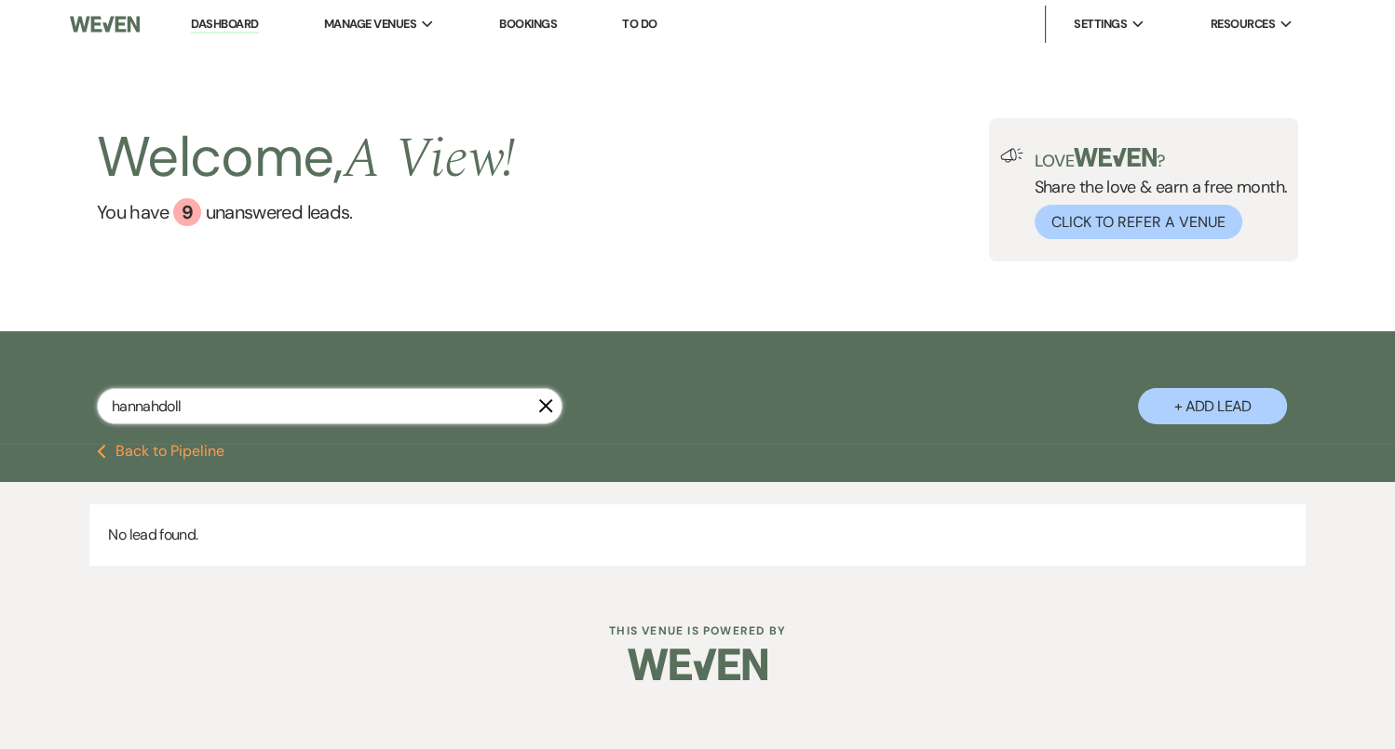
click at [159, 400] on input "hannahdoll" at bounding box center [329, 406] width 465 height 36
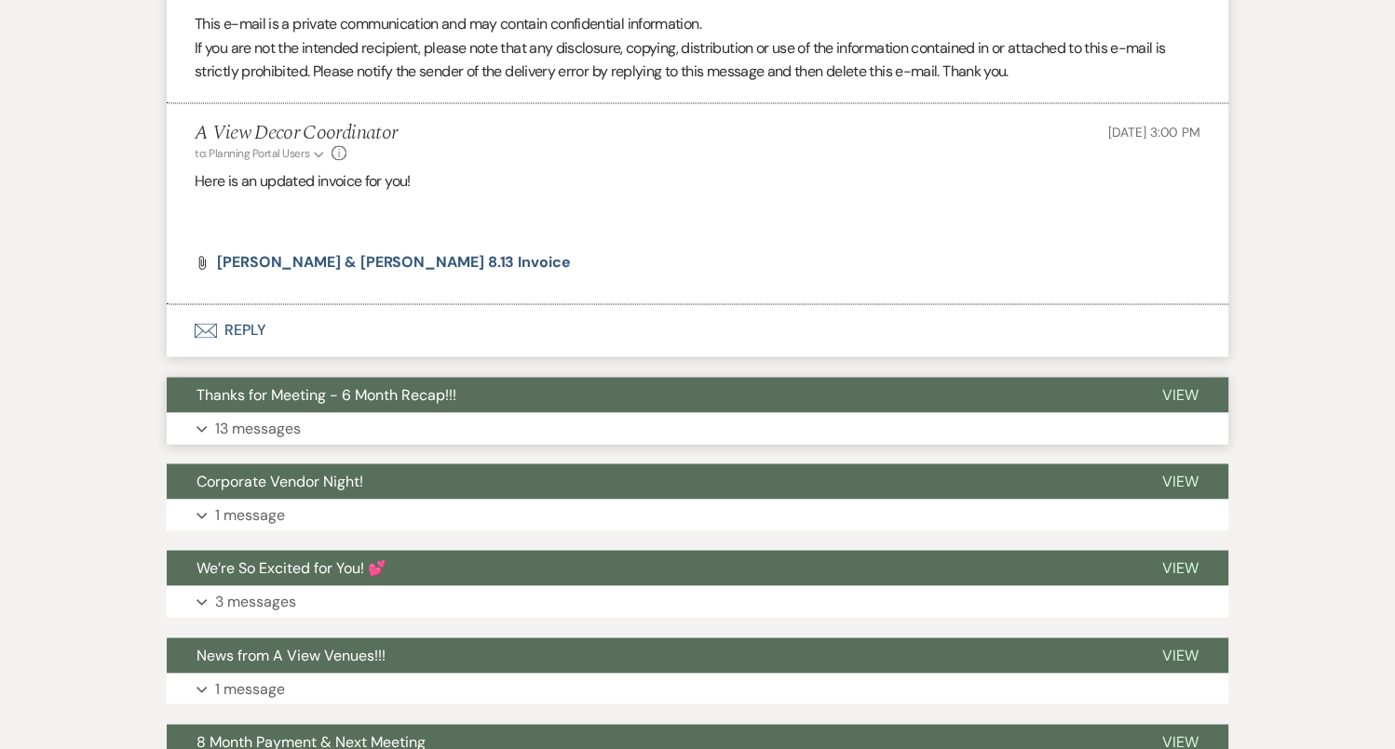
click at [415, 418] on button "Expand 13 messages" at bounding box center [697, 428] width 1061 height 32
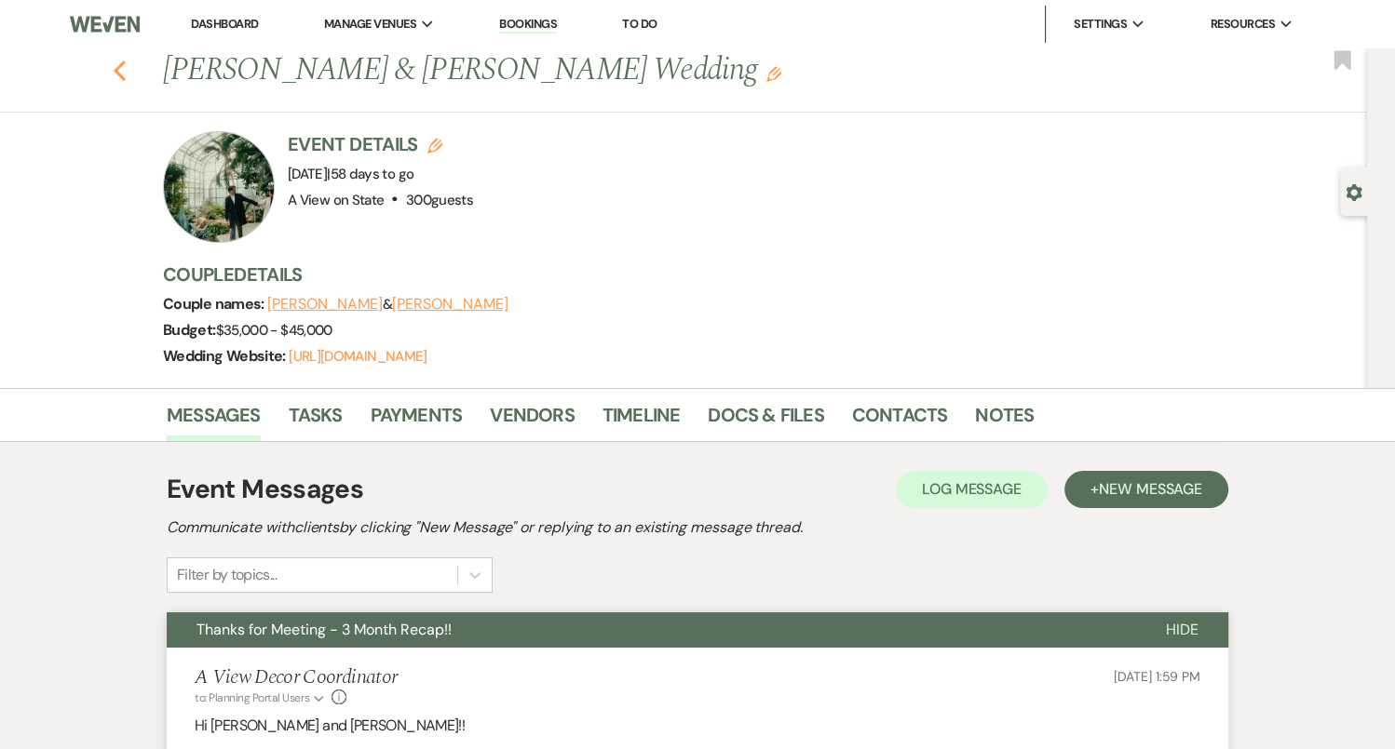
click at [119, 60] on icon "Previous" at bounding box center [120, 71] width 14 height 22
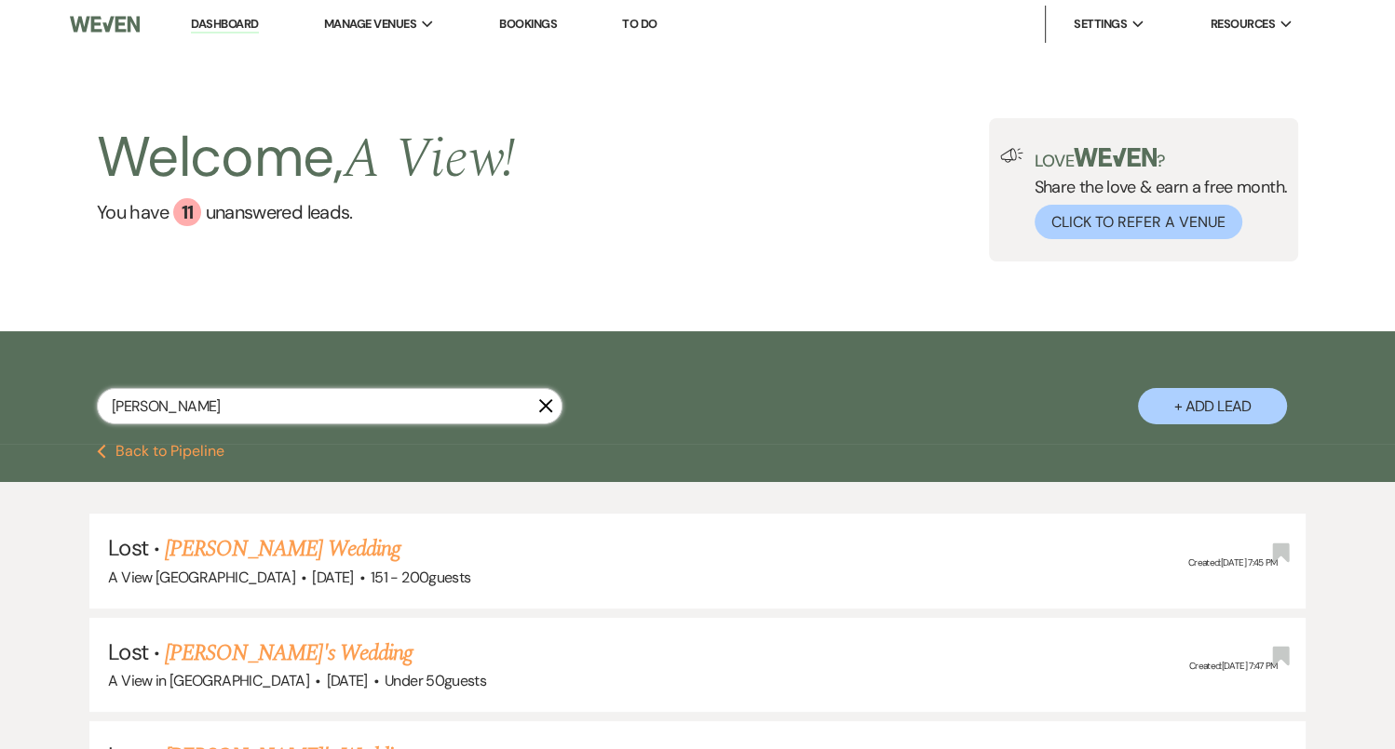
click at [267, 409] on input "amy tran" at bounding box center [329, 406] width 465 height 36
type input "caroline faus"
click at [283, 538] on link "Matt Finnigan & Caroline Faust's Wedding" at bounding box center [404, 549] width 417 height 34
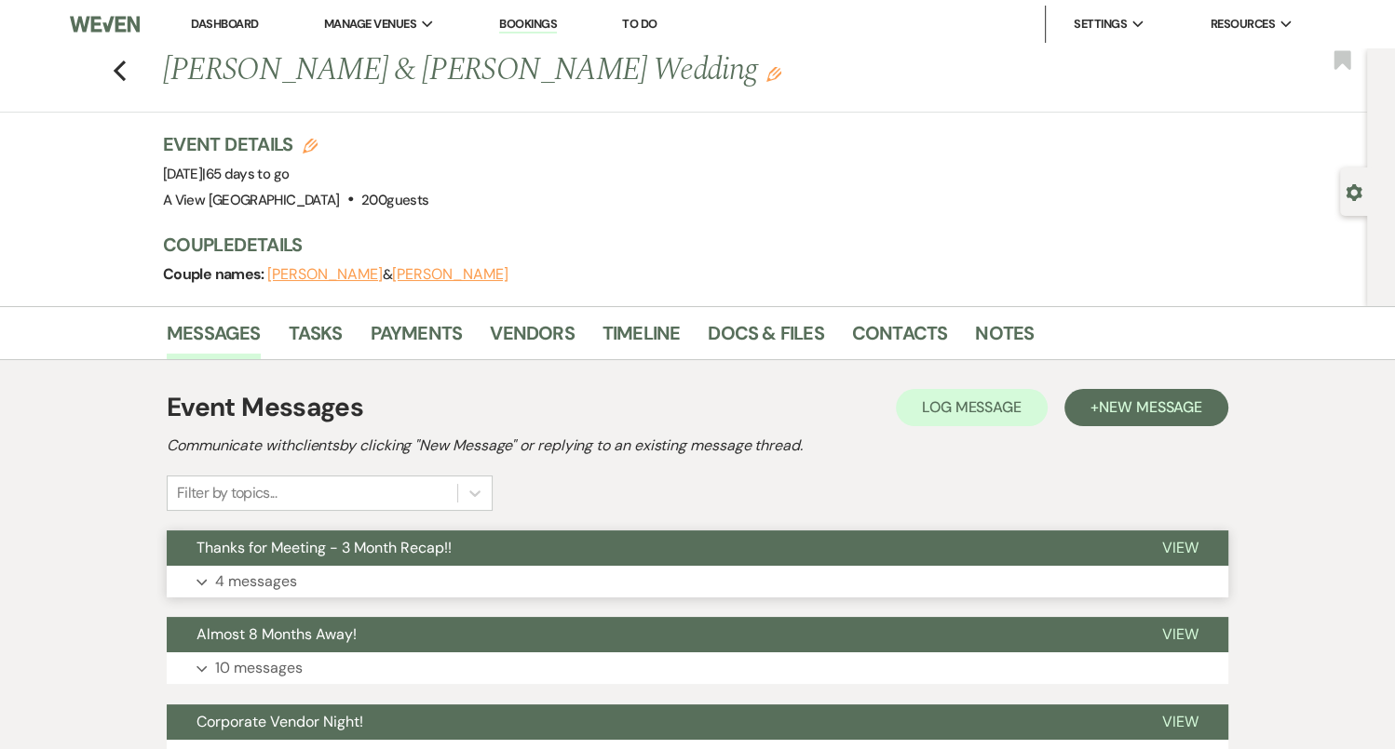
click at [424, 550] on span "Thanks for Meeting - 3 Month Recap!!" at bounding box center [323, 548] width 255 height 20
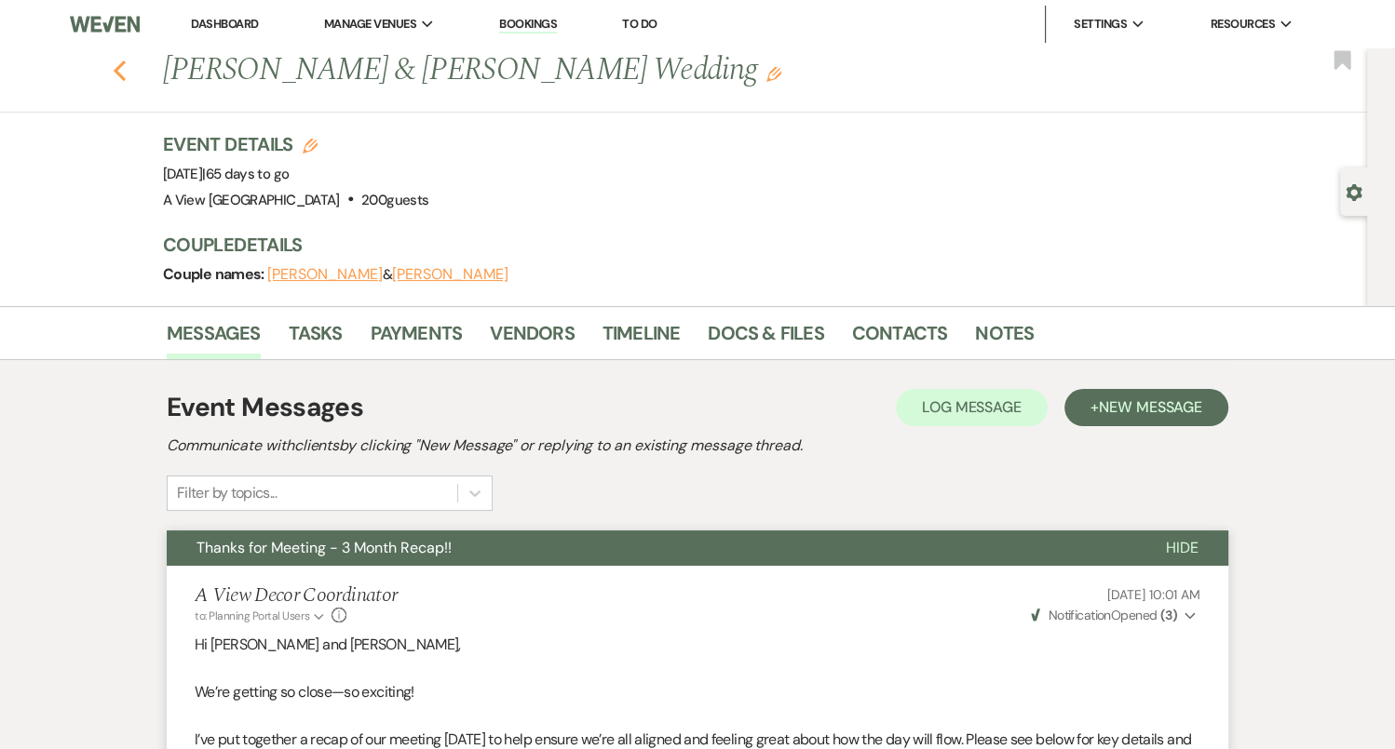
click at [122, 70] on icon "Previous" at bounding box center [120, 71] width 14 height 22
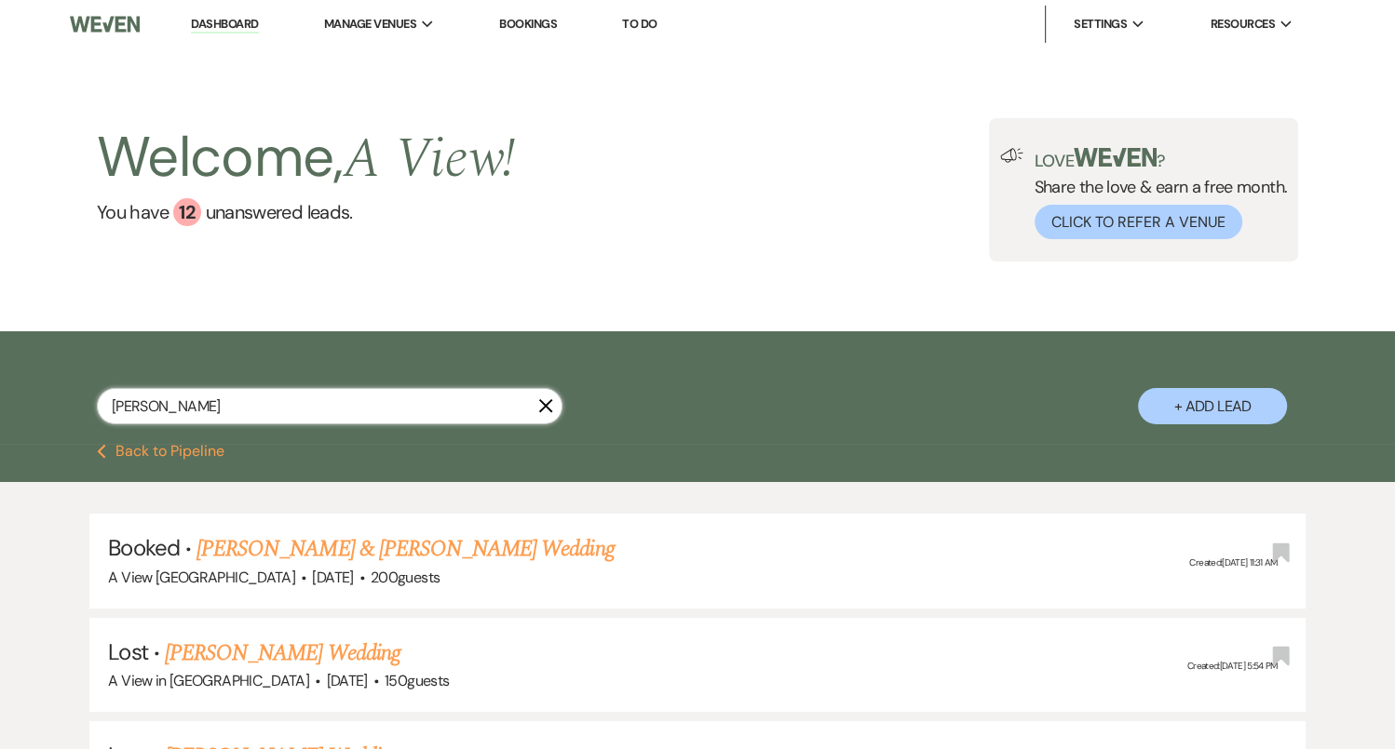
click at [260, 400] on input "caroline faus" at bounding box center [329, 406] width 465 height 36
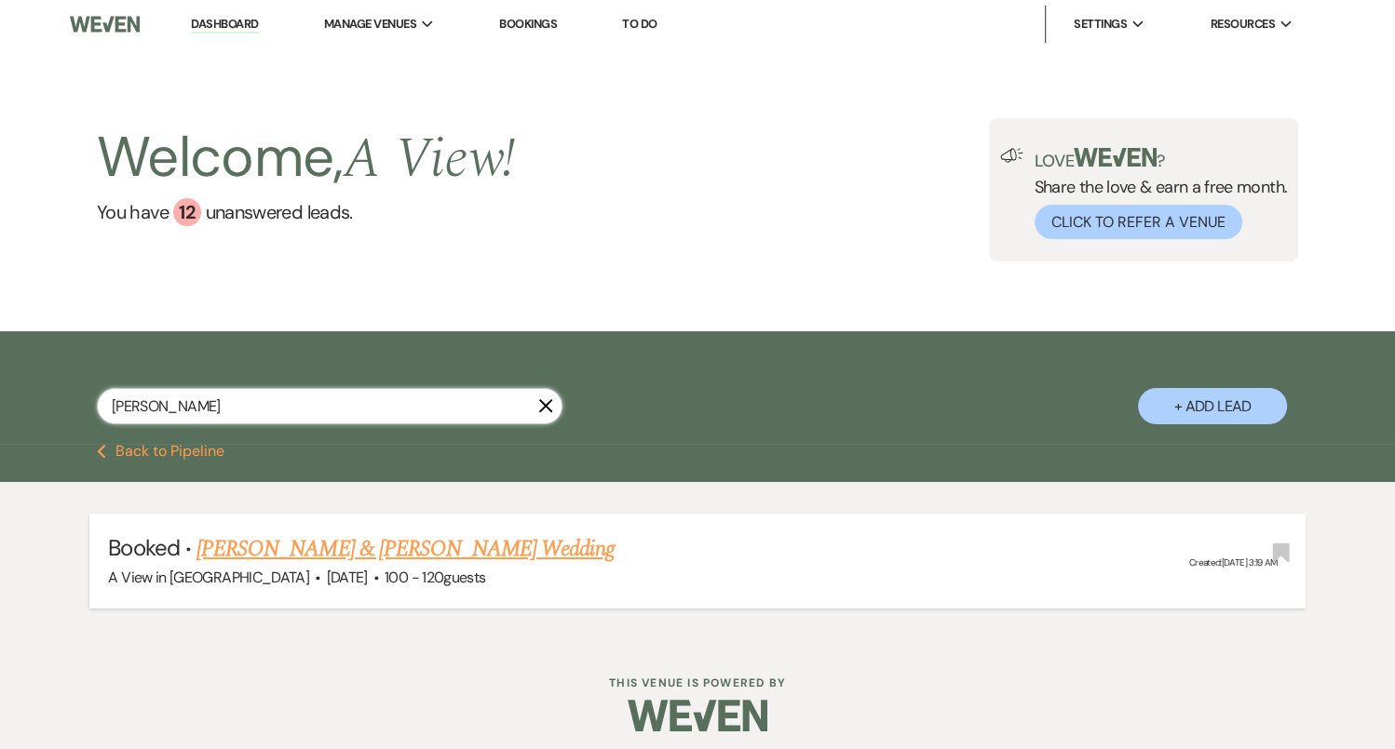
type input "nichelle"
click at [526, 553] on link "Nichelle Carpenter & Austin Hunt's Wedding" at bounding box center [404, 549] width 417 height 34
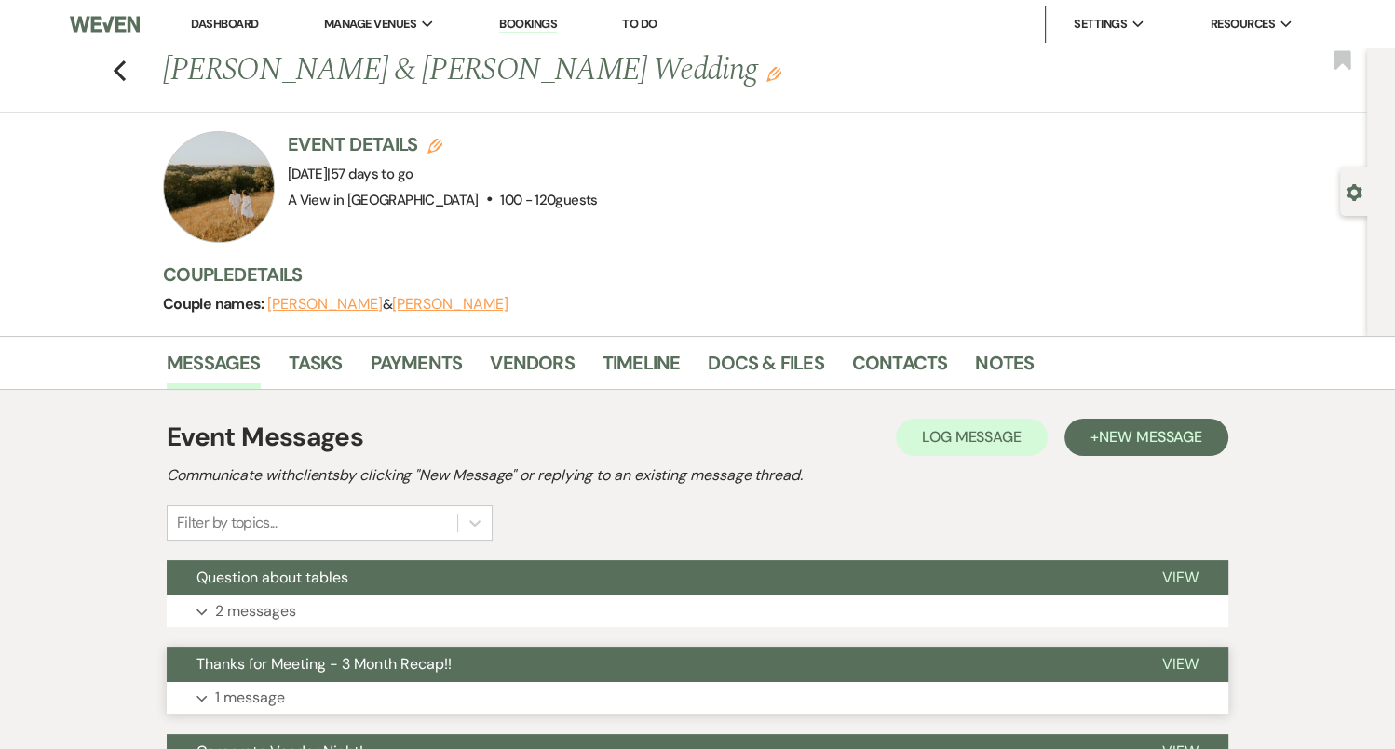
click at [532, 667] on button "Thanks for Meeting - 3 Month Recap!!" at bounding box center [649, 664] width 965 height 35
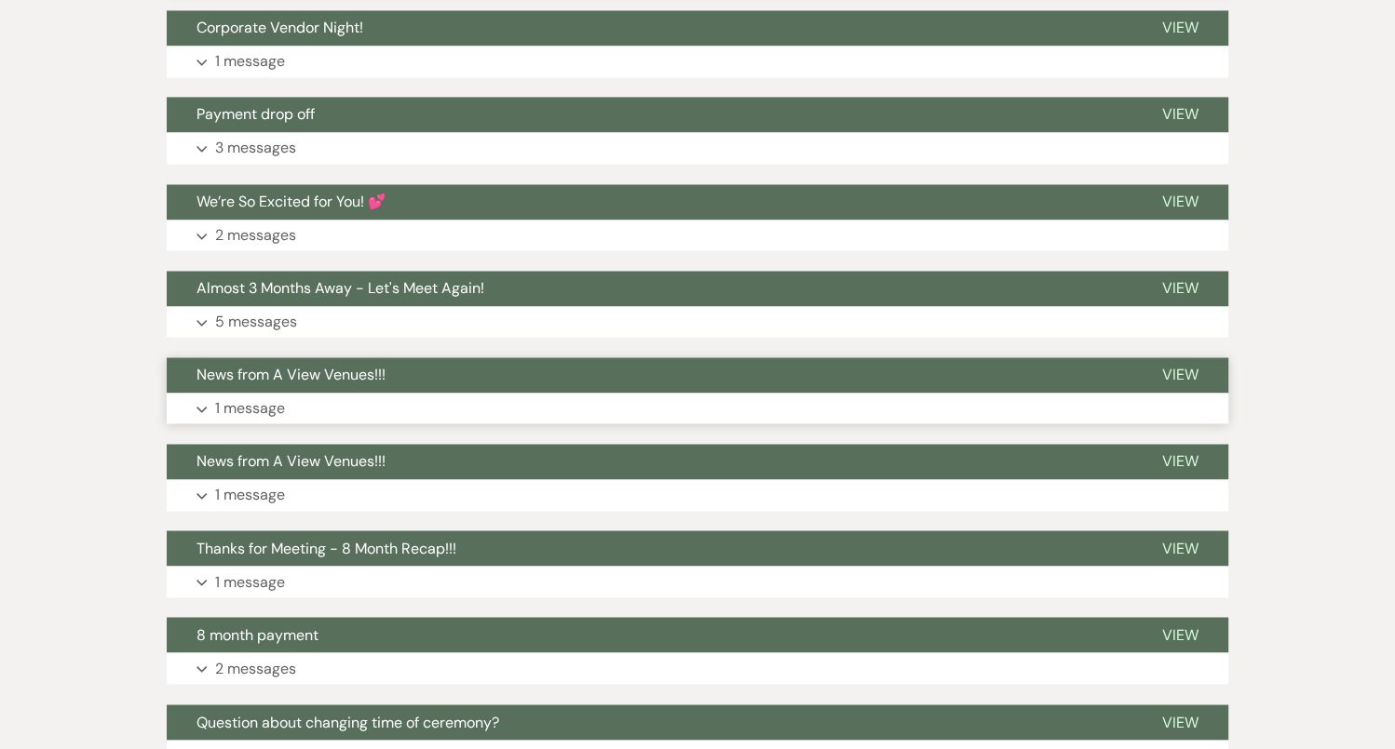
scroll to position [2541, 0]
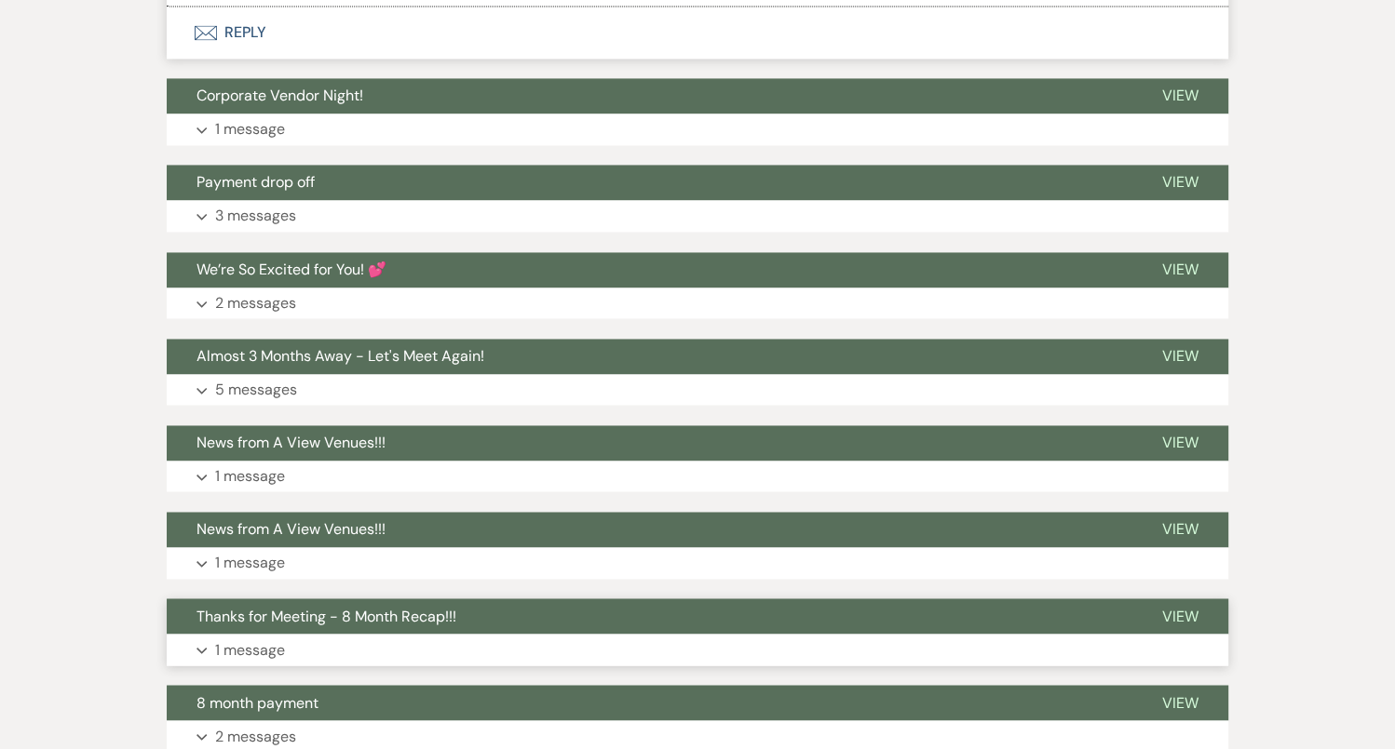
click at [484, 616] on button "Thanks for Meeting - 8 Month Recap!!!" at bounding box center [649, 616] width 965 height 35
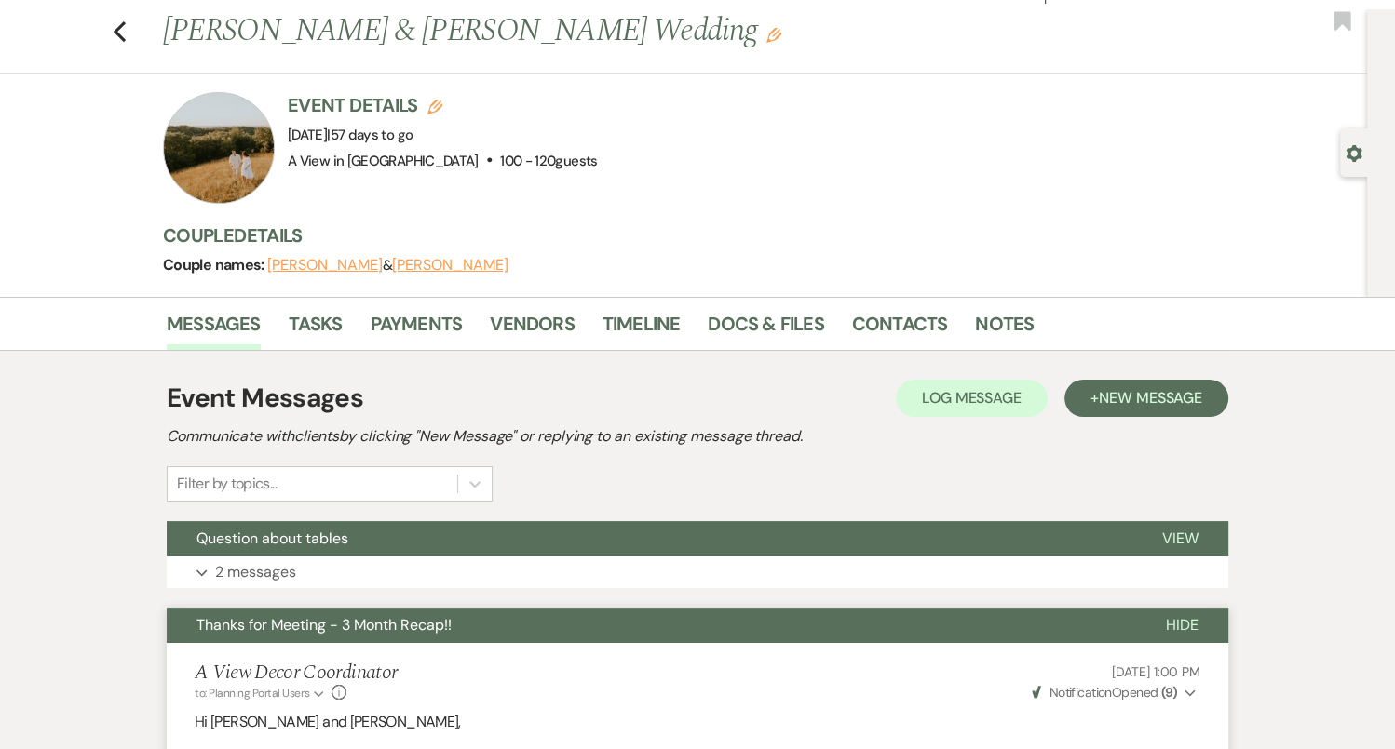
scroll to position [0, 0]
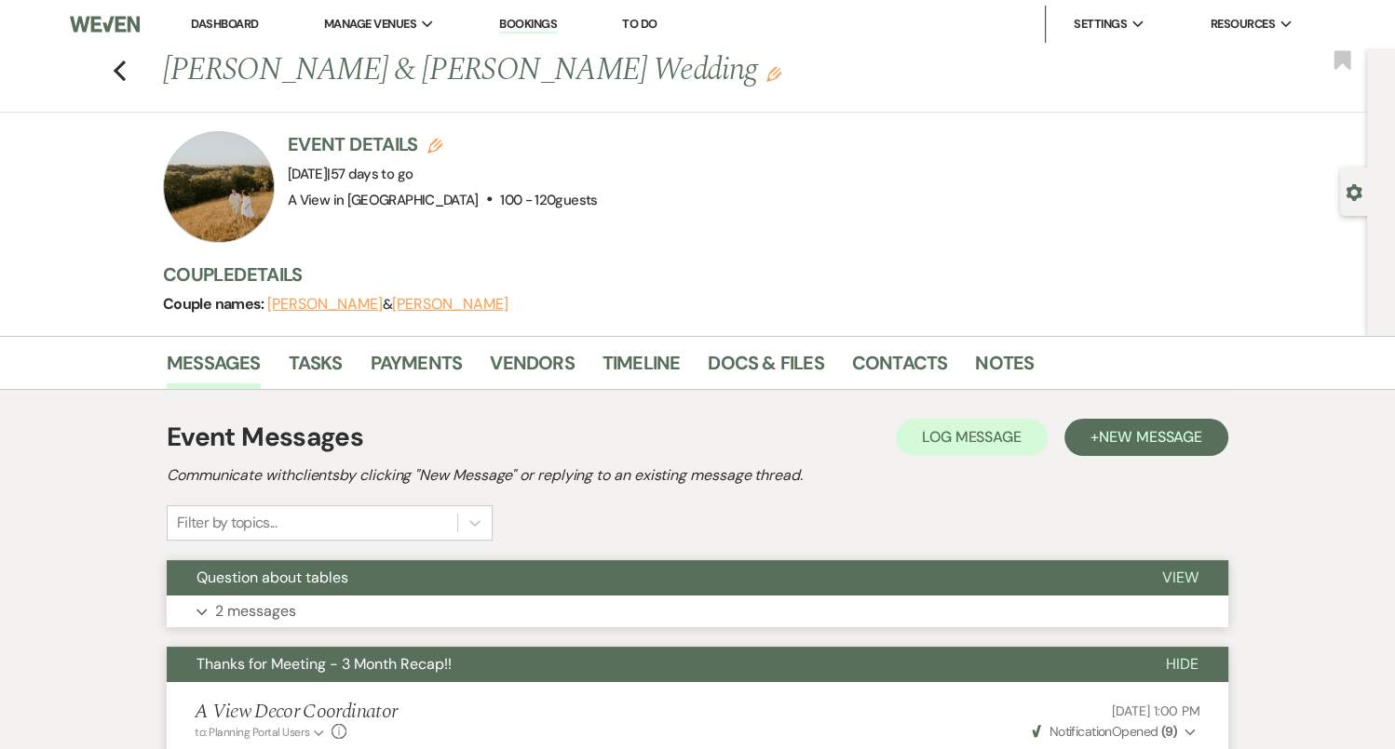
click at [426, 601] on button "Expand 2 messages" at bounding box center [697, 612] width 1061 height 32
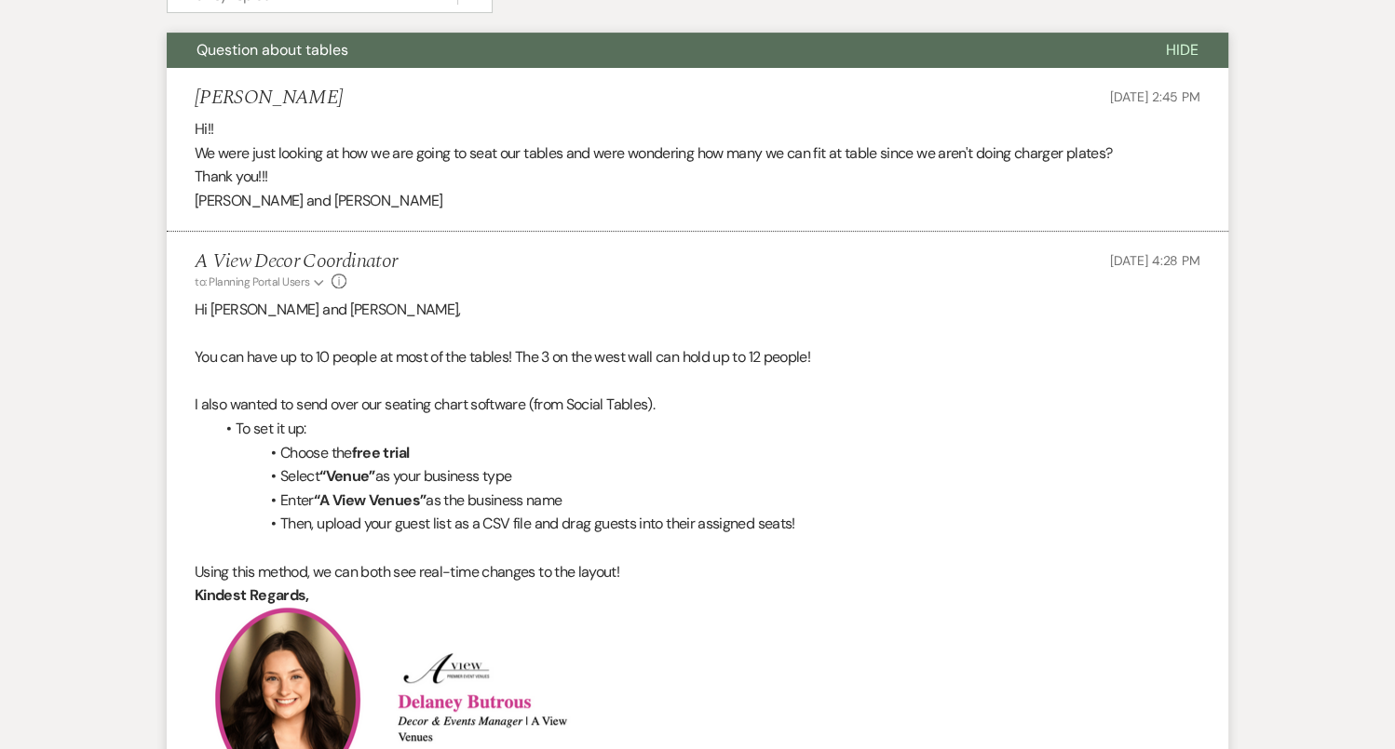
scroll to position [712, 0]
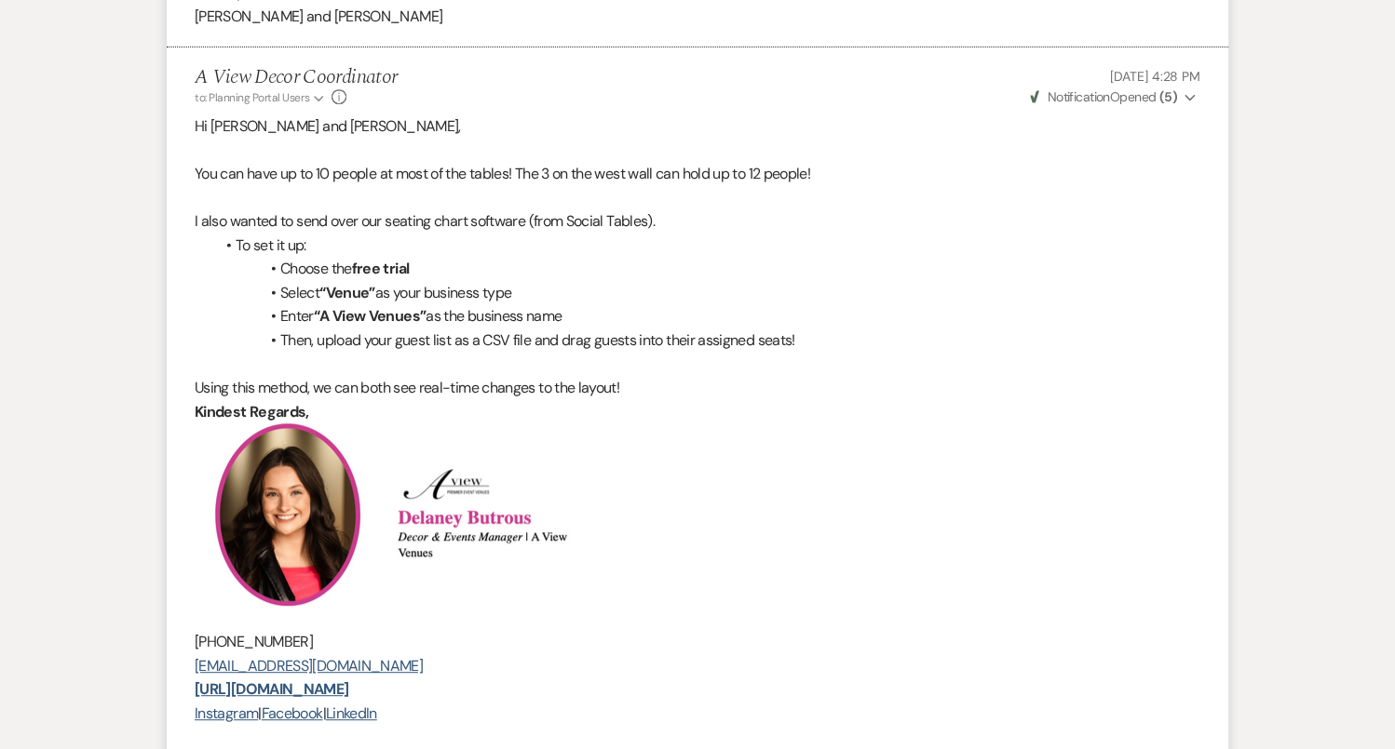
click at [195, 216] on span "I also wanted to send over our seating chart software (from Social Tables)." at bounding box center [425, 221] width 460 height 20
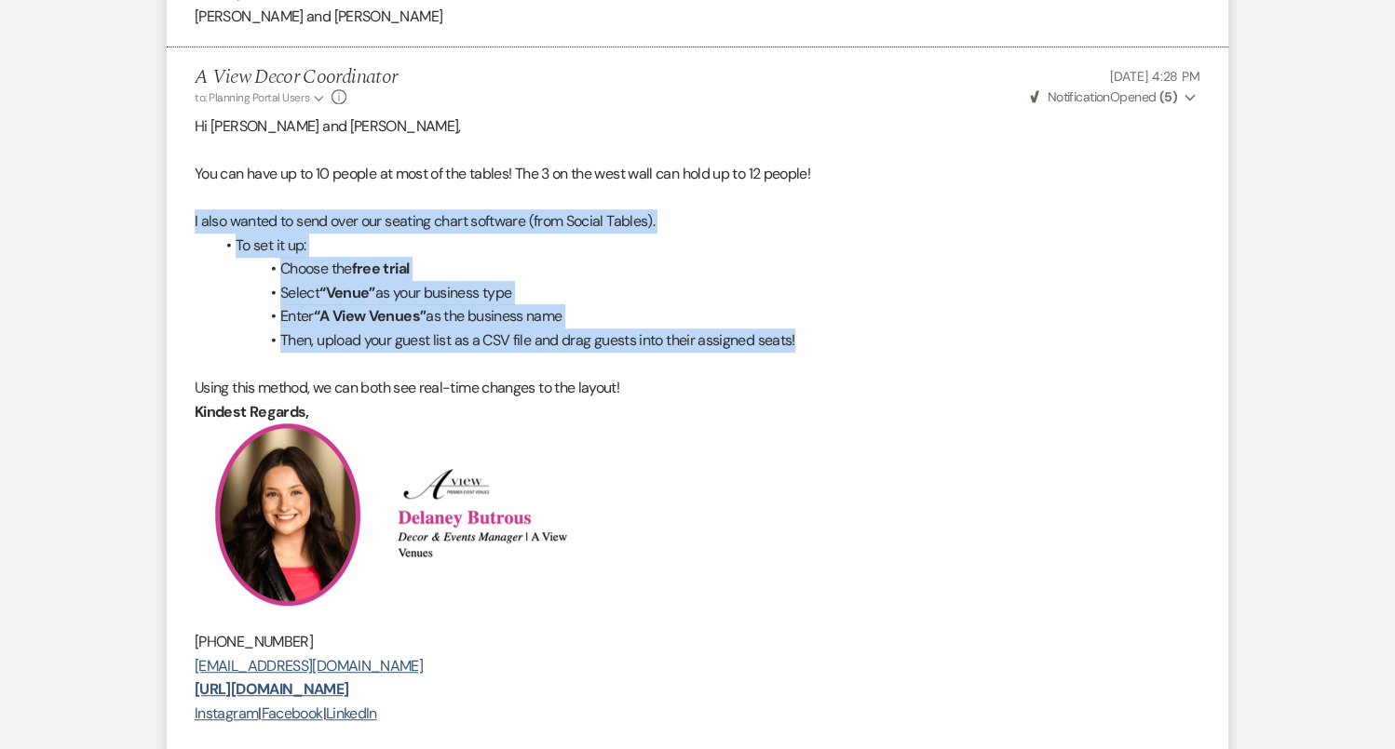
drag, startPoint x: 193, startPoint y: 220, endPoint x: 836, endPoint y: 341, distance: 654.5
click at [837, 342] on li "A View Decor Coordinator to: Planning Portal Users Expand Info Aug 11, 2025, 4:…" at bounding box center [697, 527] width 1061 height 960
copy div "I also wanted to send over our seating chart software (from Social Tables). To …"
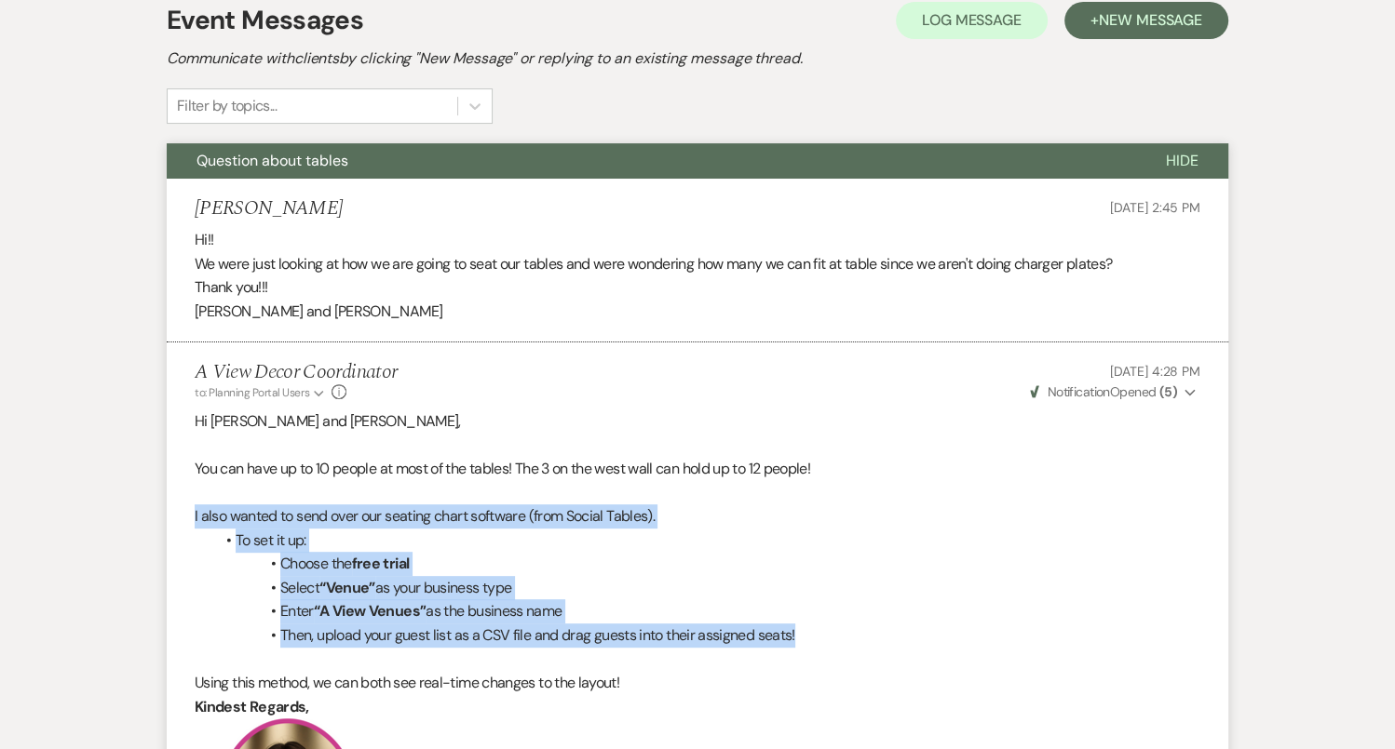
scroll to position [0, 0]
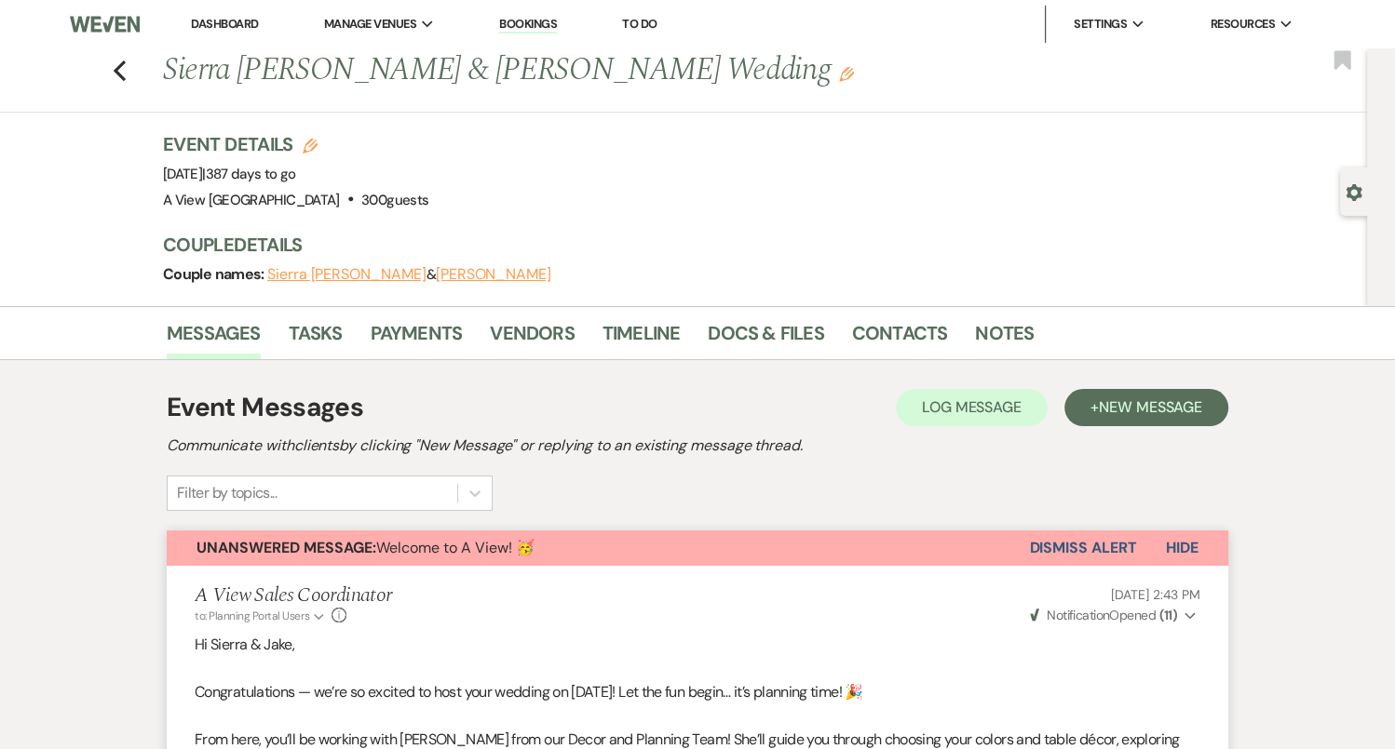
click at [1082, 548] on button "Dismiss Alert" at bounding box center [1082, 548] width 107 height 35
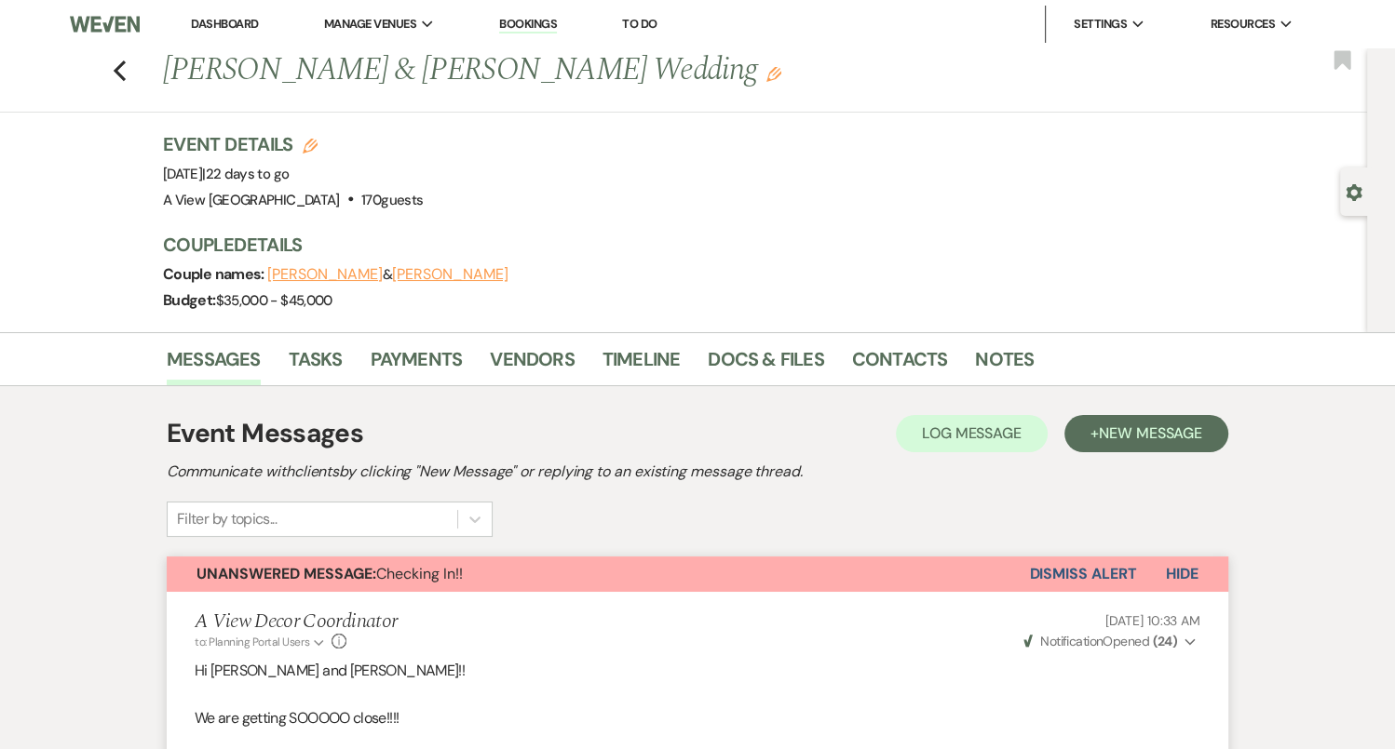
click at [1103, 565] on button "Dismiss Alert" at bounding box center [1082, 574] width 107 height 35
